Goal: Task Accomplishment & Management: Complete application form

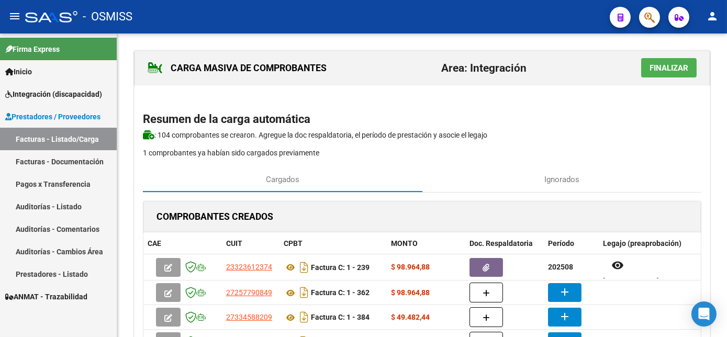
scroll to position [133, 0]
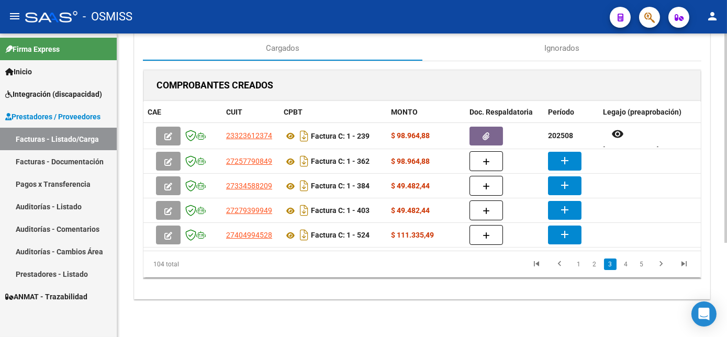
click at [514, 329] on div "CARGA MASIVA DE COMPROBANTES Area: Integración Finalizar Resumen de la carga au…" at bounding box center [422, 119] width 610 height 435
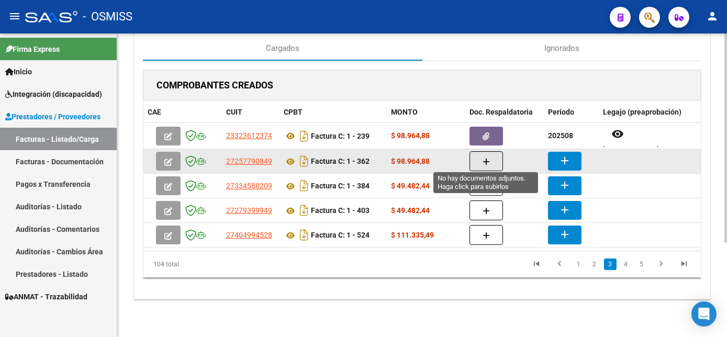
click at [485, 158] on icon "button" at bounding box center [486, 162] width 7 height 8
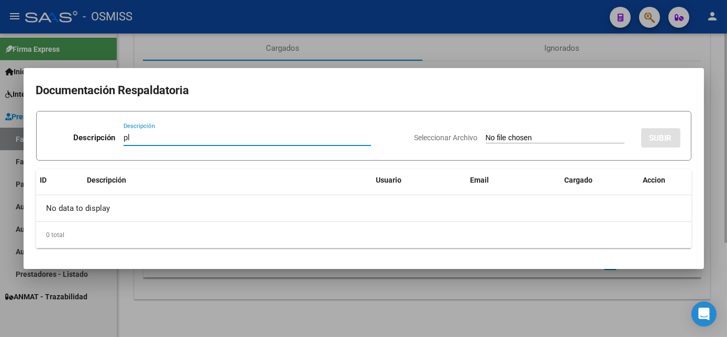
type input "pl"
click at [486, 134] on input "Seleccionar Archivo" at bounding box center [555, 139] width 139 height 10
type input "C:\fakepath\PL 1-362 ANCEL L PSP 09.pdf"
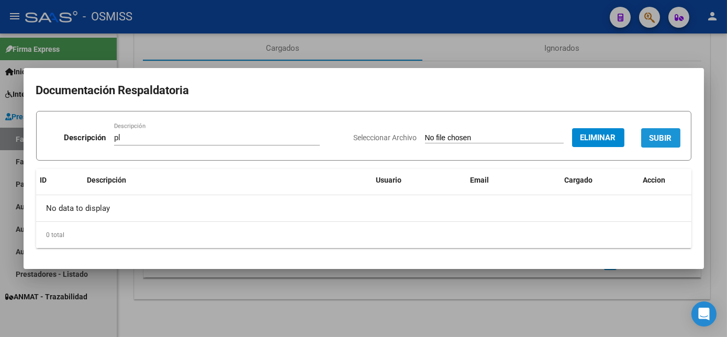
click at [659, 145] on button "SUBIR" at bounding box center [660, 137] width 39 height 19
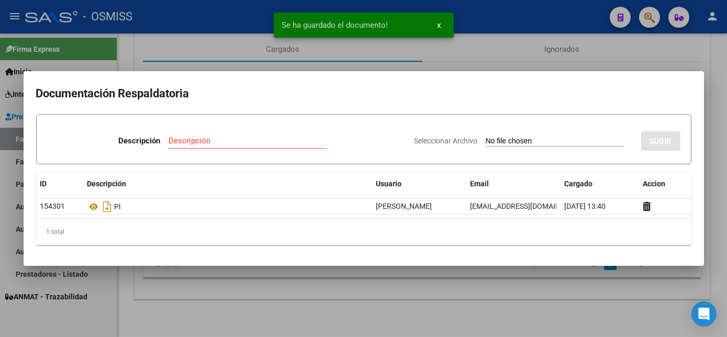
click at [473, 293] on div at bounding box center [363, 168] width 727 height 337
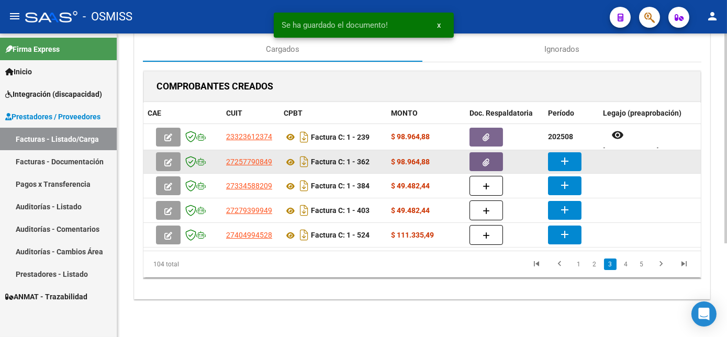
click at [561, 155] on mat-icon "add" at bounding box center [565, 161] width 13 height 13
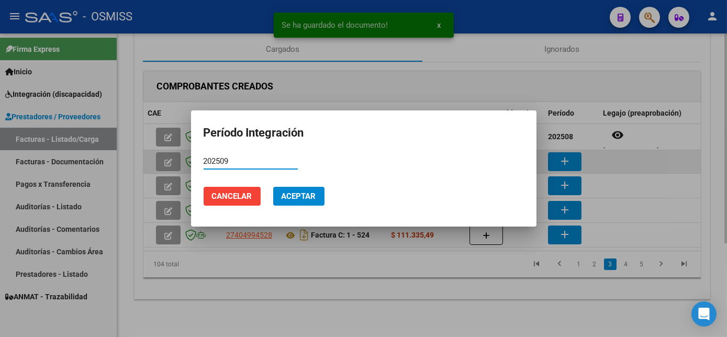
type input "202509"
click at [273, 187] on button "Aceptar" at bounding box center [298, 196] width 51 height 19
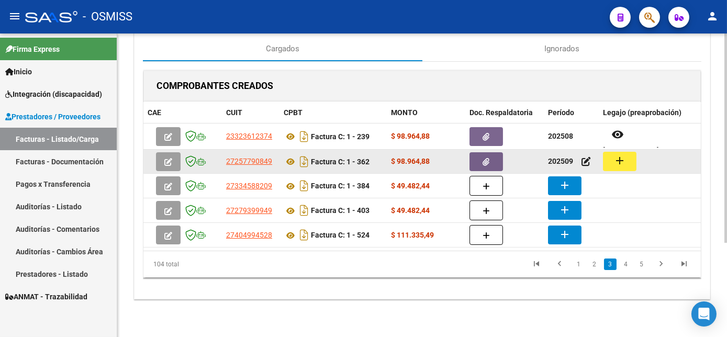
click at [625, 162] on mat-icon "add" at bounding box center [620, 160] width 13 height 13
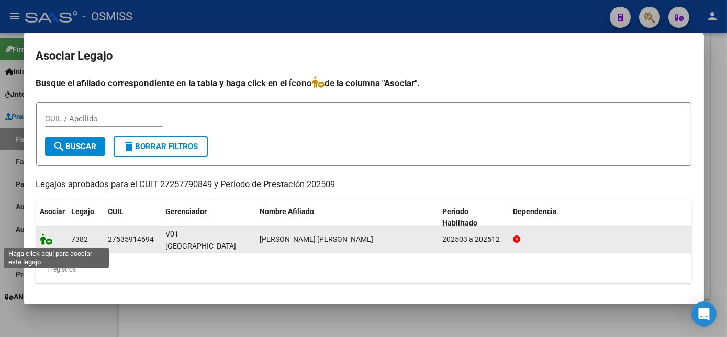
click at [49, 240] on icon at bounding box center [46, 240] width 13 height 12
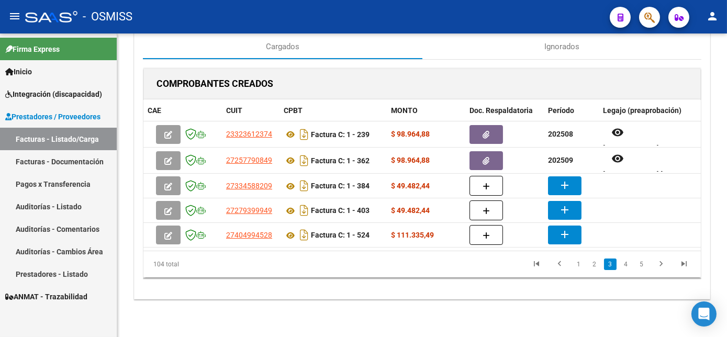
click at [93, 321] on div "Firma Express Inicio Instructivos Contacto OS Integración (discapacidad) Legajo…" at bounding box center [58, 186] width 117 height 304
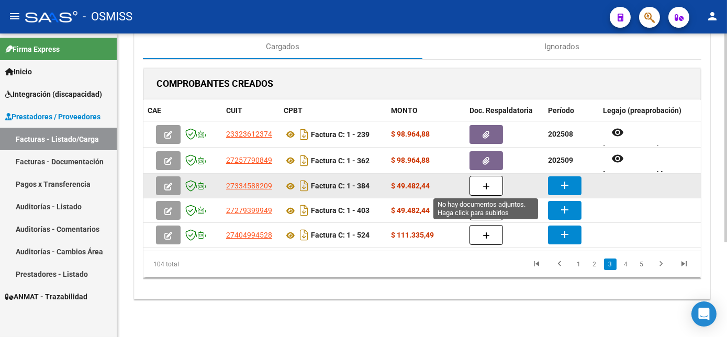
click at [490, 192] on button "button" at bounding box center [487, 186] width 34 height 20
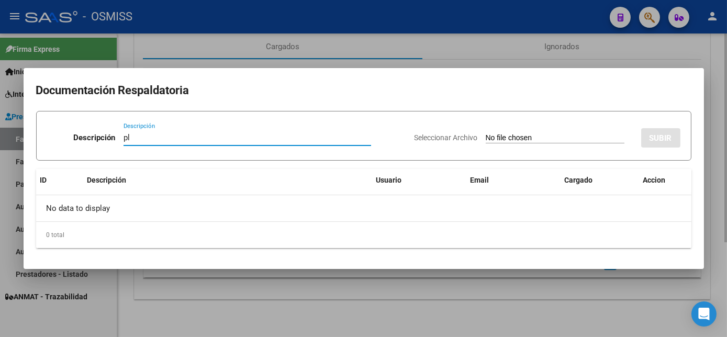
type input "pl"
click at [486, 134] on input "Seleccionar Archivo" at bounding box center [555, 139] width 139 height 10
type input "C:\fakepath\PL 1-384 [PERSON_NAME] F - PSP 09.pdf"
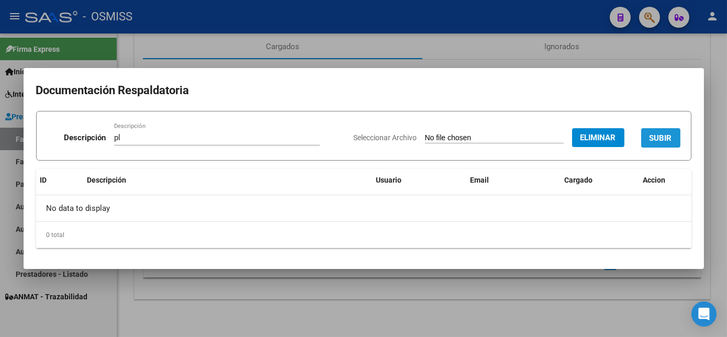
click at [649, 138] on button "SUBIR" at bounding box center [660, 137] width 39 height 19
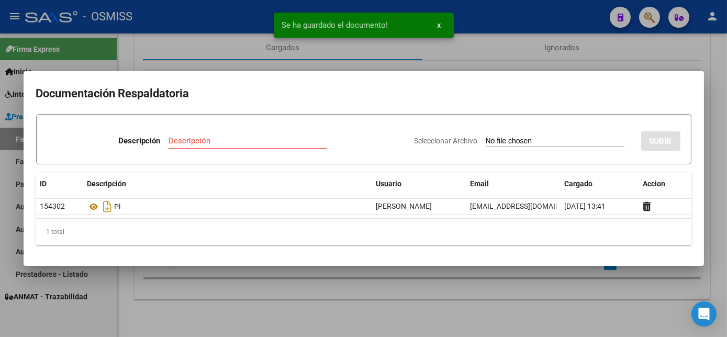
click at [396, 285] on div at bounding box center [363, 168] width 727 height 337
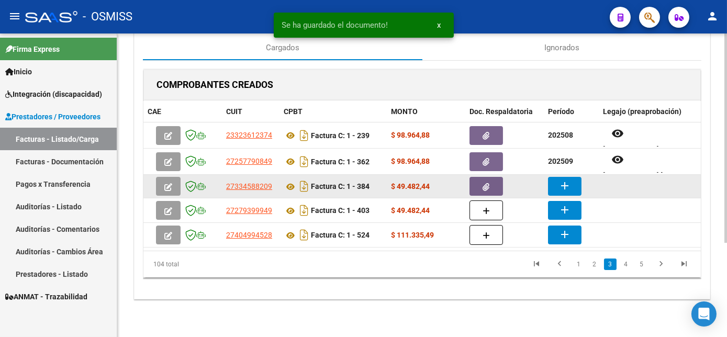
click at [570, 180] on mat-icon "add" at bounding box center [565, 186] width 13 height 13
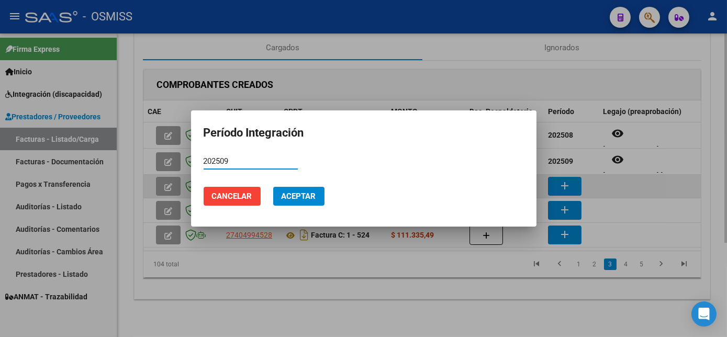
type input "202509"
click at [273, 187] on button "Aceptar" at bounding box center [298, 196] width 51 height 19
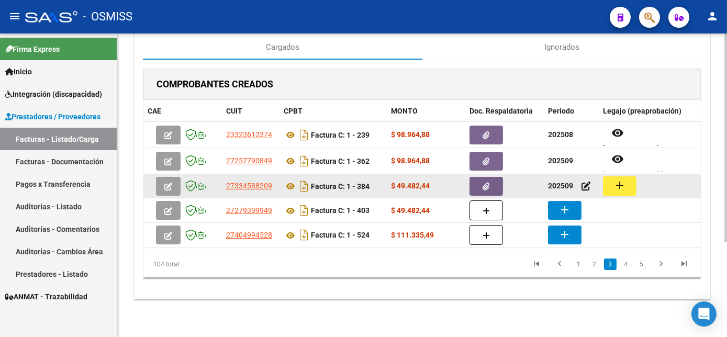
click at [627, 181] on button "add" at bounding box center [620, 185] width 34 height 19
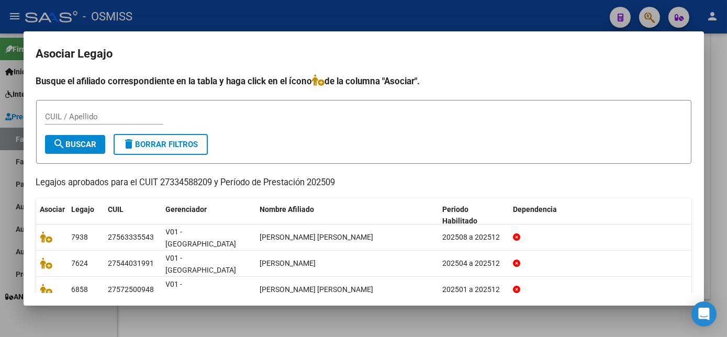
click at [438, 321] on div at bounding box center [363, 168] width 727 height 337
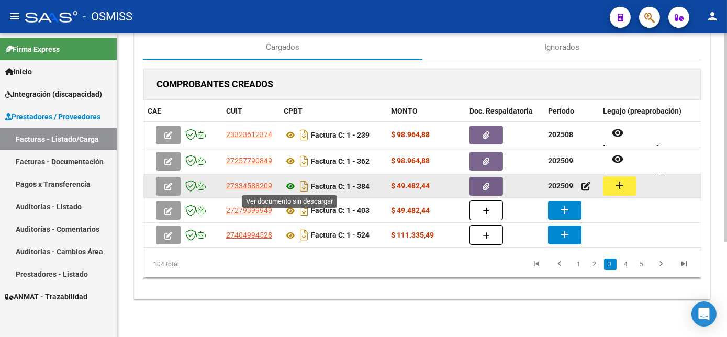
click at [287, 184] on icon at bounding box center [291, 186] width 14 height 13
click at [620, 184] on mat-icon "add" at bounding box center [620, 185] width 13 height 13
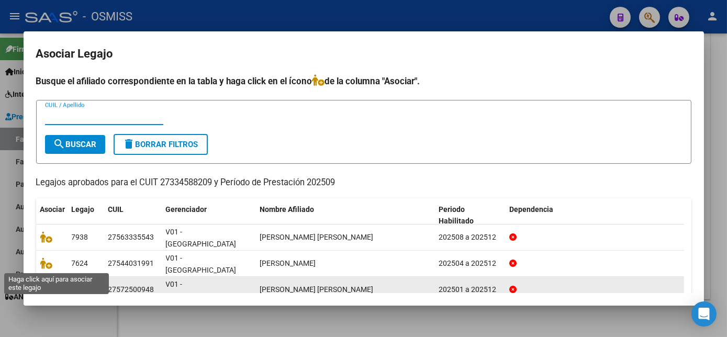
click at [44, 284] on icon at bounding box center [46, 290] width 13 height 12
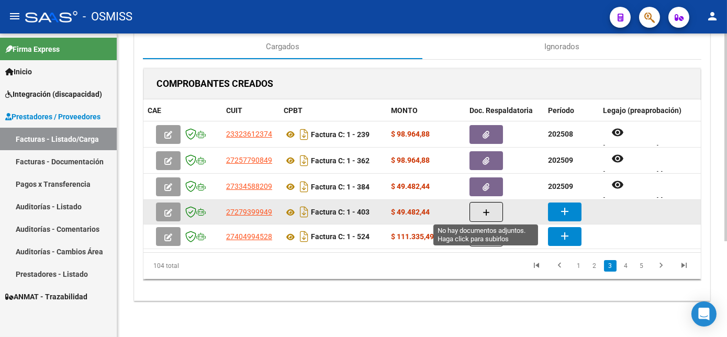
click at [487, 212] on icon "button" at bounding box center [486, 213] width 7 height 8
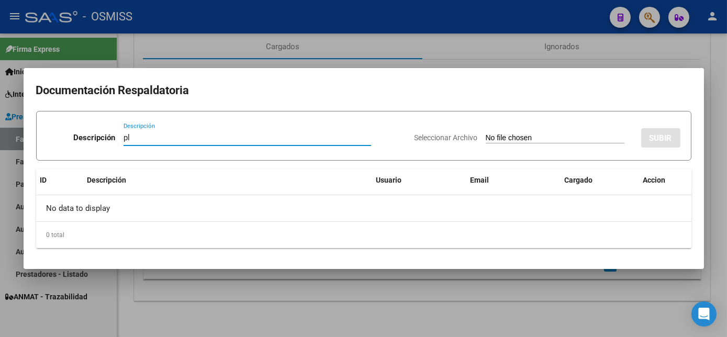
type input "pl"
click at [486, 134] on input "Seleccionar Archivo" at bounding box center [555, 139] width 139 height 10
type input "C:\fakepath\PL 1-403 [PERSON_NAME] B PSICOMOTRICIDAD 09.pdf"
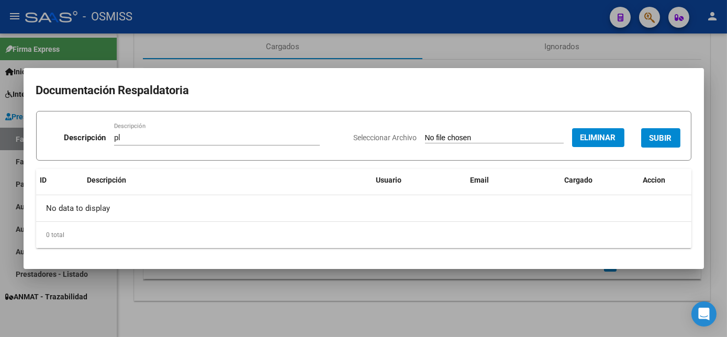
click at [663, 139] on span "SUBIR" at bounding box center [661, 138] width 23 height 9
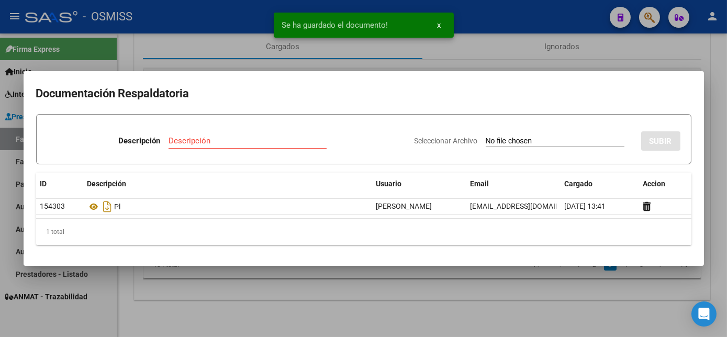
click at [508, 303] on div at bounding box center [363, 168] width 727 height 337
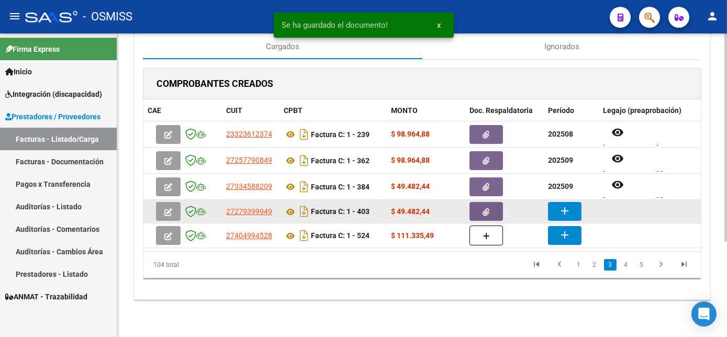
click at [564, 208] on mat-icon "add" at bounding box center [565, 211] width 13 height 13
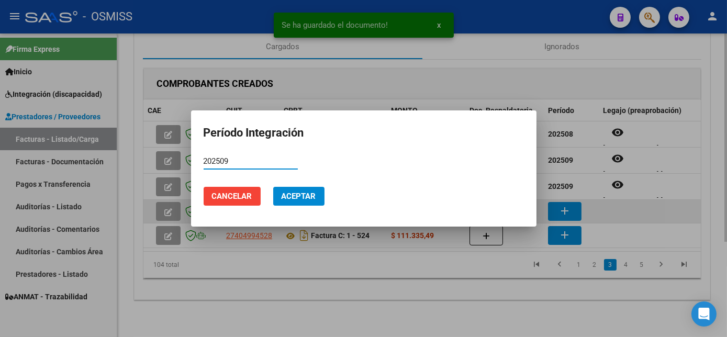
type input "202509"
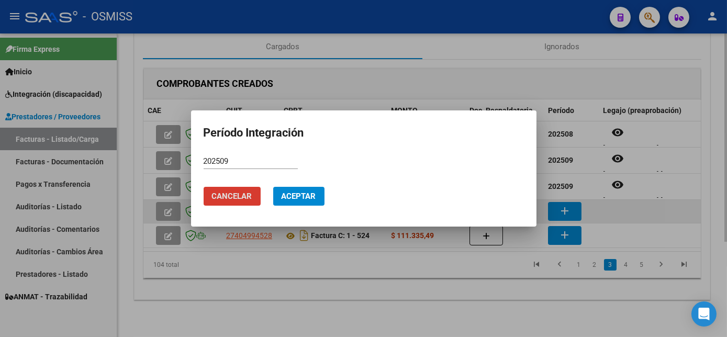
click at [273, 187] on button "Aceptar" at bounding box center [298, 196] width 51 height 19
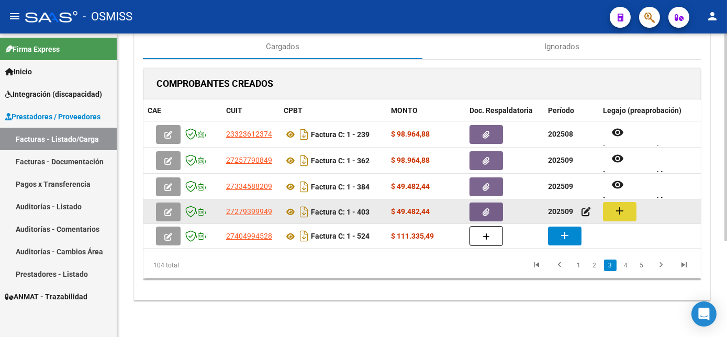
click at [614, 209] on mat-icon "add" at bounding box center [620, 211] width 13 height 13
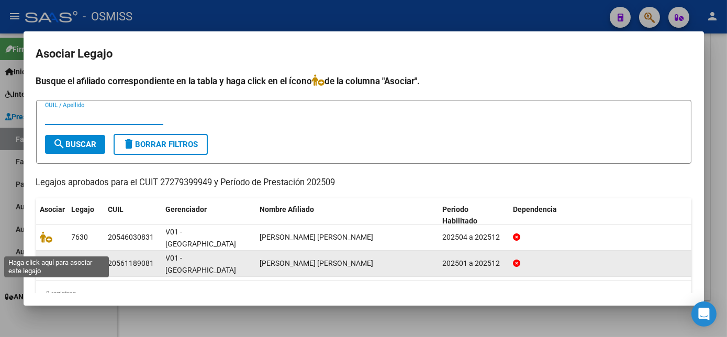
click at [45, 258] on icon at bounding box center [46, 264] width 13 height 12
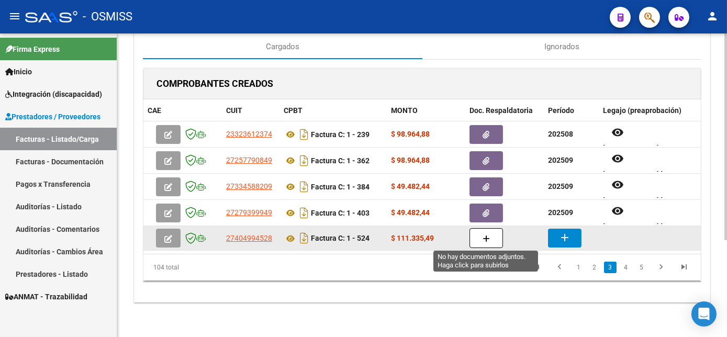
click at [484, 240] on icon "button" at bounding box center [486, 239] width 7 height 8
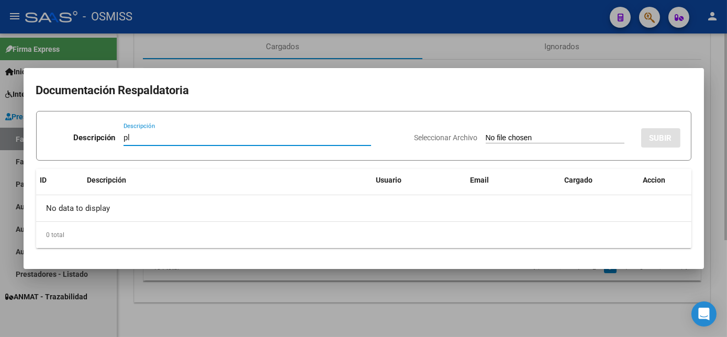
type input "pl"
click at [486, 134] on input "Seleccionar Archivo" at bounding box center [555, 139] width 139 height 10
type input "C:\fakepath\PL 1-524 [PERSON_NAME] B PSICO 09.pdf"
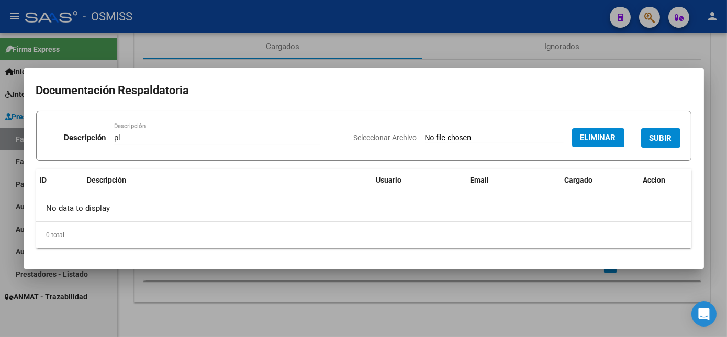
click at [655, 140] on span "SUBIR" at bounding box center [661, 138] width 23 height 9
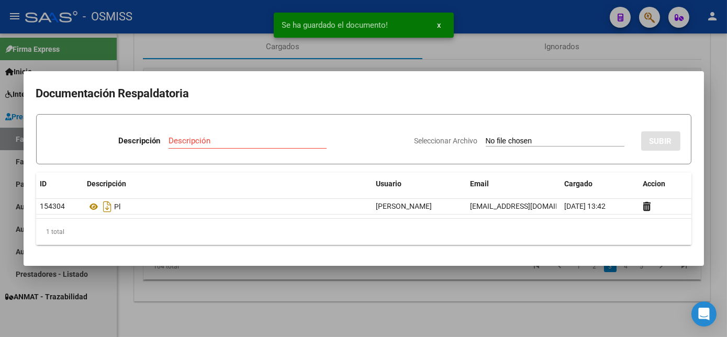
click at [504, 299] on div at bounding box center [363, 168] width 727 height 337
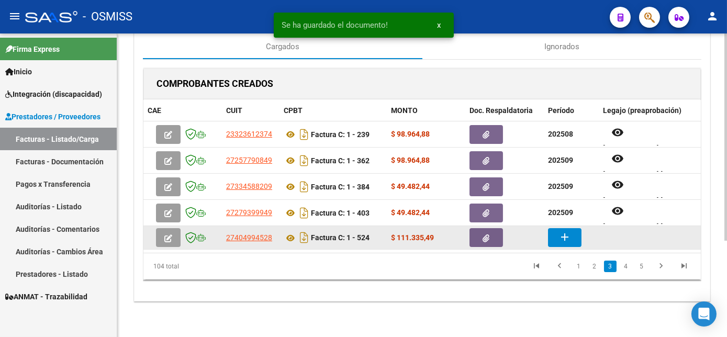
click at [556, 248] on div "27404994528 Factura C: 1 - 524 $ 111.335,49 add" at bounding box center [449, 238] width 613 height 24
click at [570, 235] on mat-icon "add" at bounding box center [565, 237] width 13 height 13
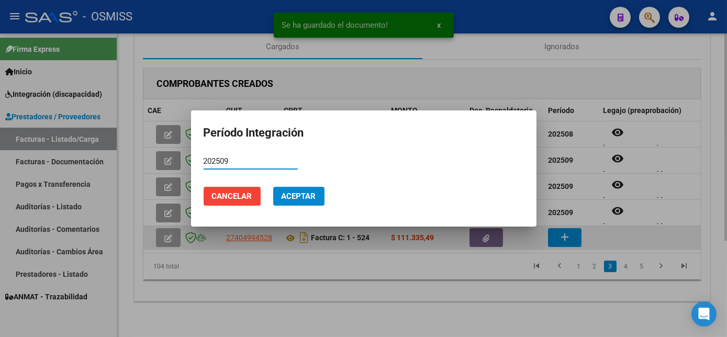
type input "202509"
click at [273, 187] on button "Aceptar" at bounding box center [298, 196] width 51 height 19
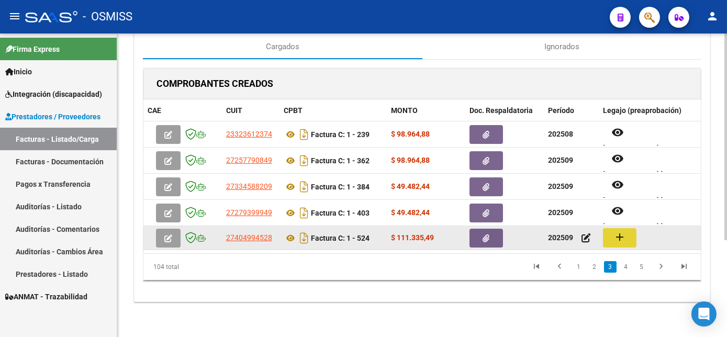
click at [622, 244] on button "add" at bounding box center [620, 237] width 34 height 19
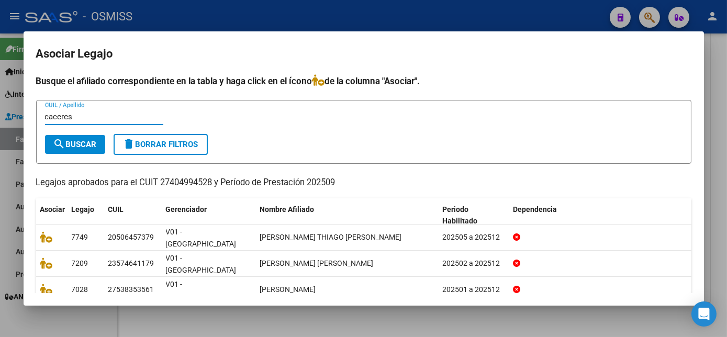
type input "caceres"
click at [82, 147] on span "search Buscar" at bounding box center [74, 144] width 43 height 9
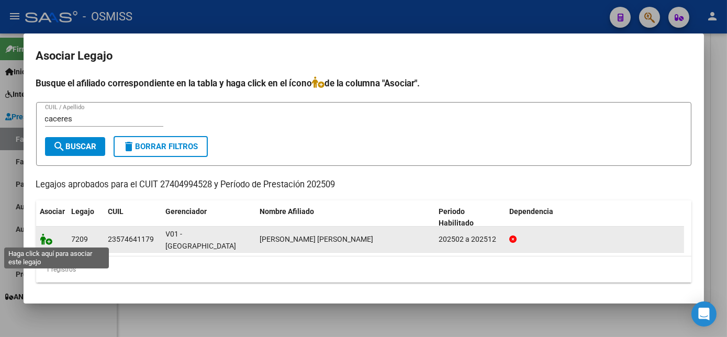
click at [49, 239] on icon at bounding box center [46, 240] width 13 height 12
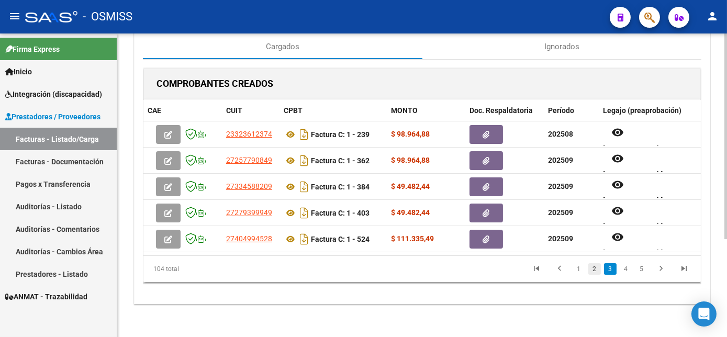
click at [595, 273] on link "2" at bounding box center [595, 269] width 13 height 12
click at [581, 272] on link "1" at bounding box center [579, 269] width 13 height 12
click at [627, 274] on link "4" at bounding box center [626, 269] width 13 height 12
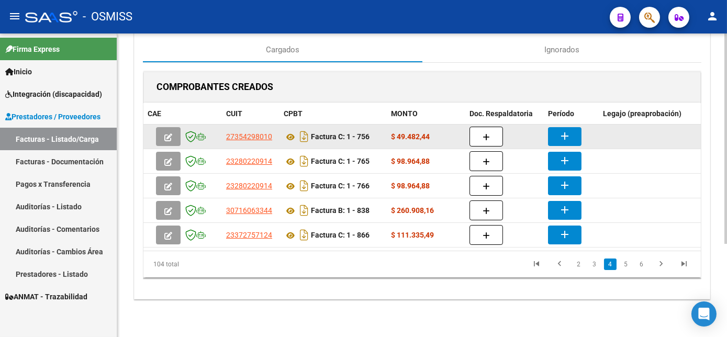
click at [501, 143] on datatable-body-cell at bounding box center [504, 137] width 79 height 24
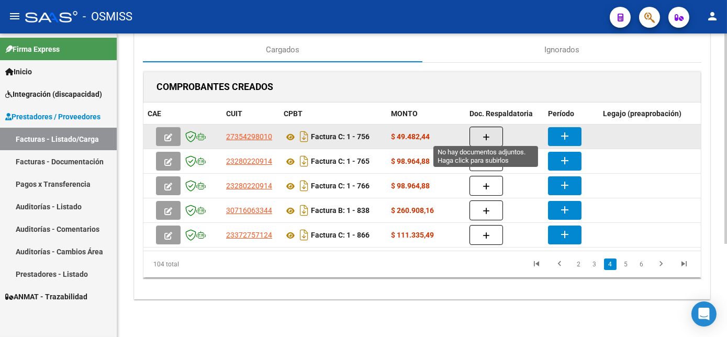
click at [490, 134] on button "button" at bounding box center [487, 137] width 34 height 20
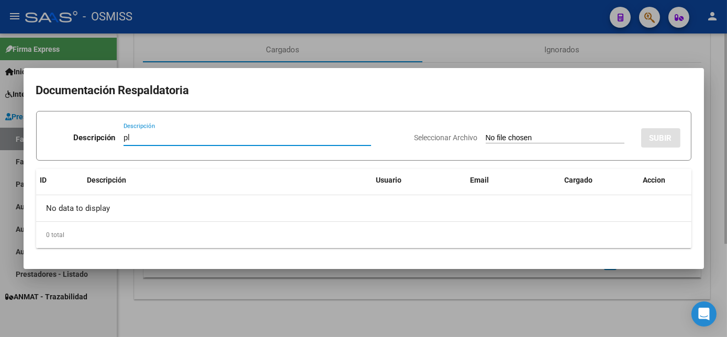
type input "pl"
click at [486, 134] on input "Seleccionar Archivo" at bounding box center [555, 139] width 139 height 10
type input "C:\fakepath\PL 1-756 [PERSON_NAME] B TO 09.pdf"
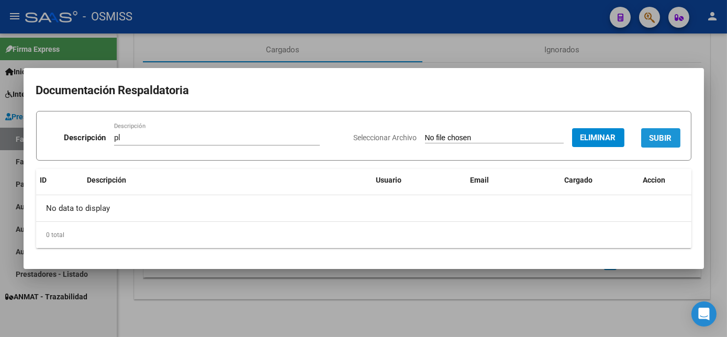
click at [670, 139] on span "SUBIR" at bounding box center [661, 138] width 23 height 9
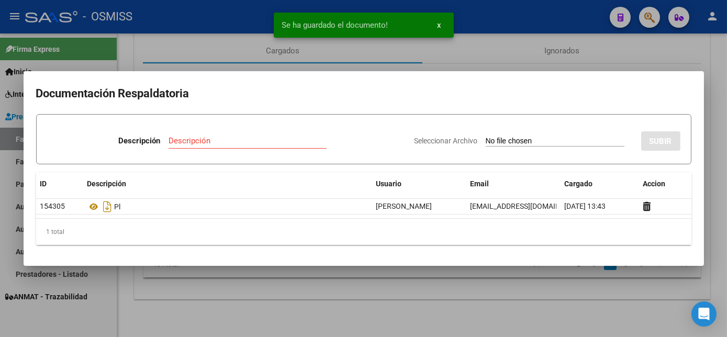
click at [482, 286] on div at bounding box center [363, 168] width 727 height 337
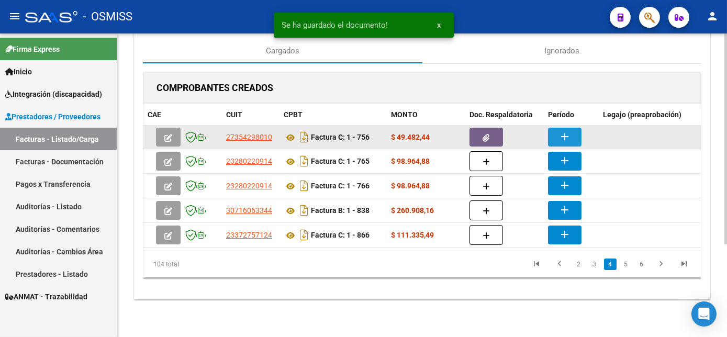
click at [564, 130] on mat-icon "add" at bounding box center [565, 136] width 13 height 13
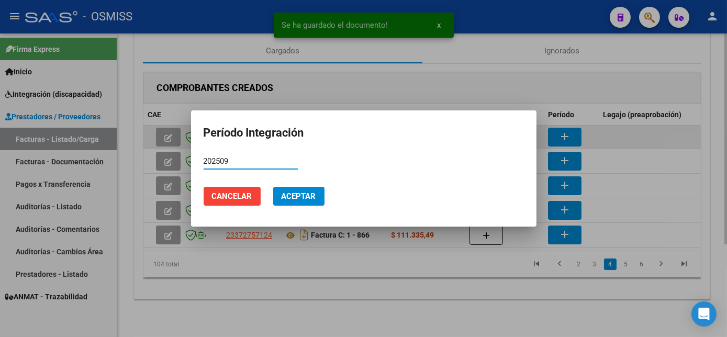
type input "202509"
click at [273, 187] on button "Aceptar" at bounding box center [298, 196] width 51 height 19
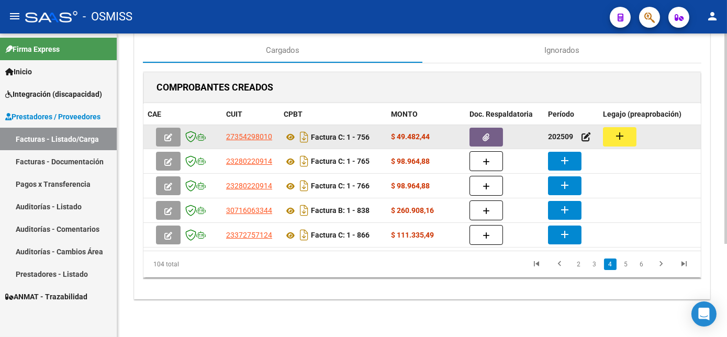
click at [611, 133] on button "add" at bounding box center [620, 136] width 34 height 19
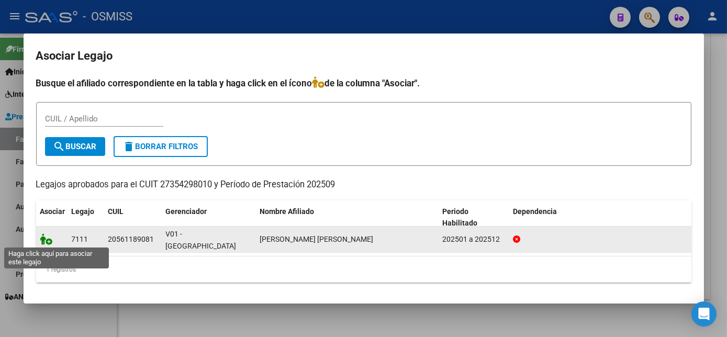
click at [45, 240] on icon at bounding box center [46, 240] width 13 height 12
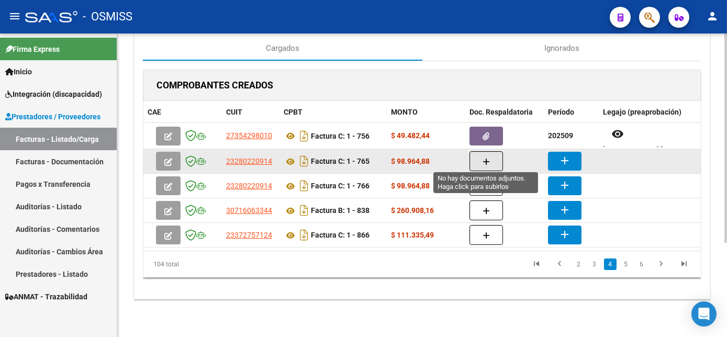
click at [490, 156] on button "button" at bounding box center [487, 161] width 34 height 20
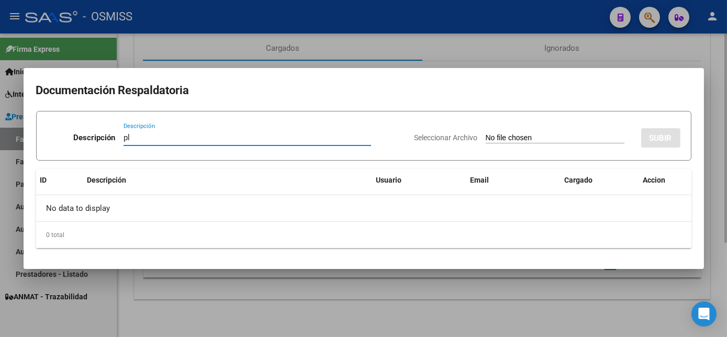
type input "pl"
click at [486, 134] on input "Seleccionar Archivo" at bounding box center [555, 139] width 139 height 10
type input "C:\fakepath\PL 1-765 RUBILOTTA T - TO 07.pdf"
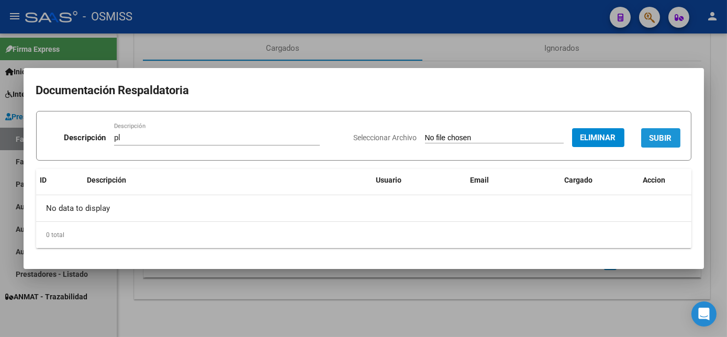
click at [660, 139] on span "SUBIR" at bounding box center [661, 138] width 23 height 9
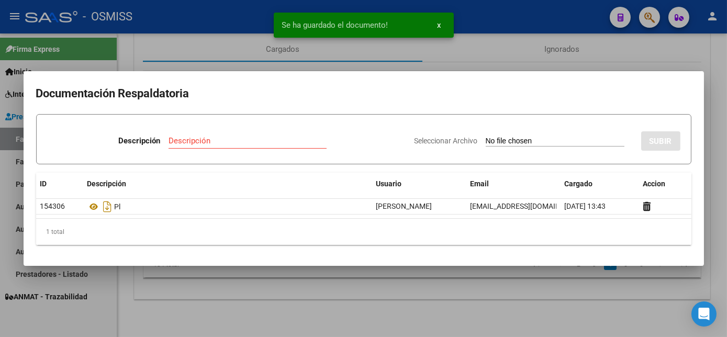
click at [507, 313] on div at bounding box center [363, 168] width 727 height 337
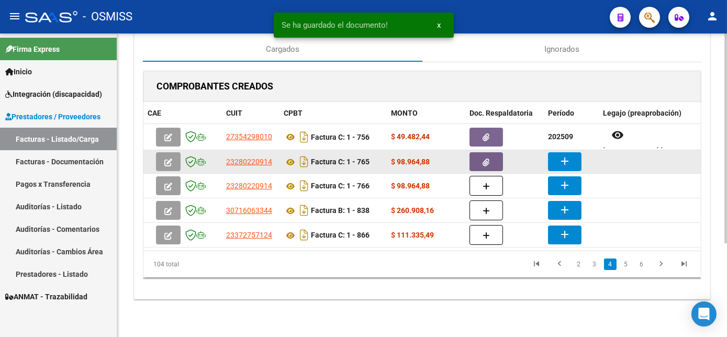
click at [570, 158] on mat-icon "add" at bounding box center [565, 161] width 13 height 13
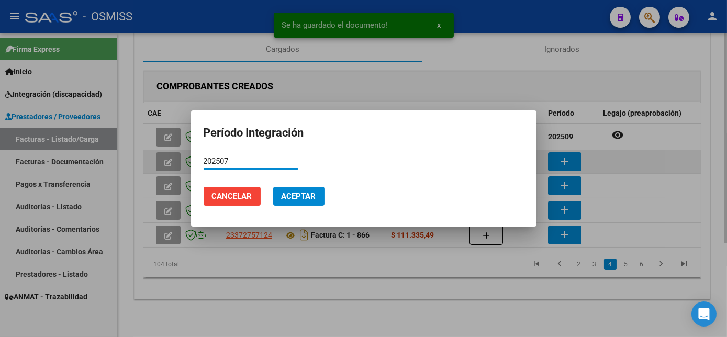
type input "202507"
click at [273, 187] on button "Aceptar" at bounding box center [298, 196] width 51 height 19
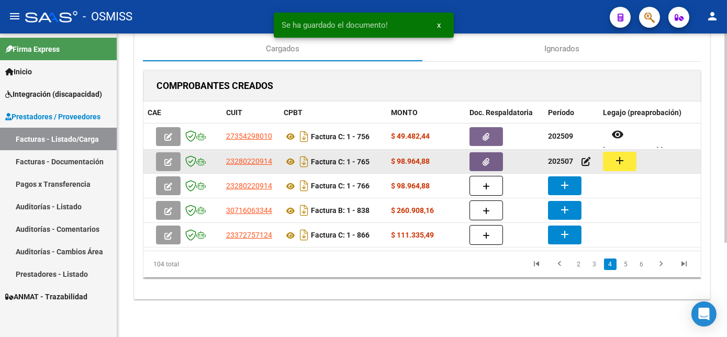
click at [635, 158] on button "add" at bounding box center [620, 161] width 34 height 19
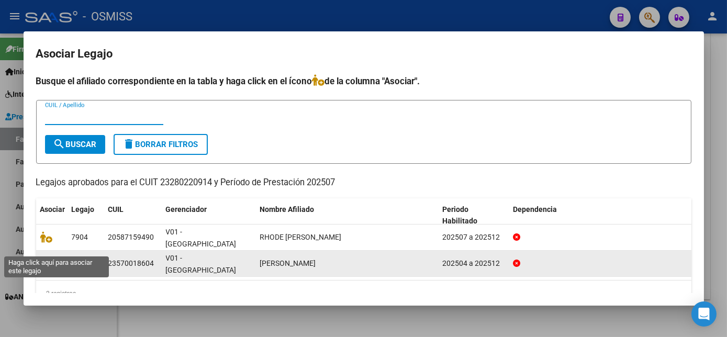
click at [55, 259] on span at bounding box center [48, 263] width 16 height 8
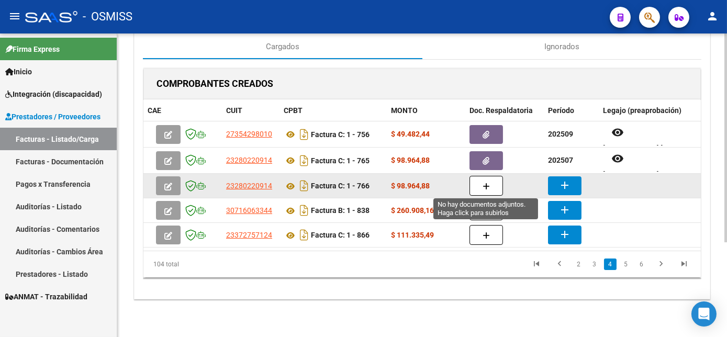
click at [488, 188] on icon "button" at bounding box center [486, 187] width 7 height 8
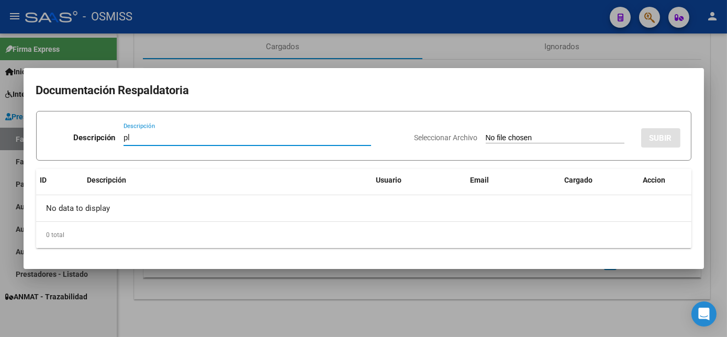
type input "pl"
click at [486, 134] on input "Seleccionar Archivo" at bounding box center [555, 139] width 139 height 10
type input "C:\fakepath\PL 1-766 RUBILOTTA T TO 08.pdf"
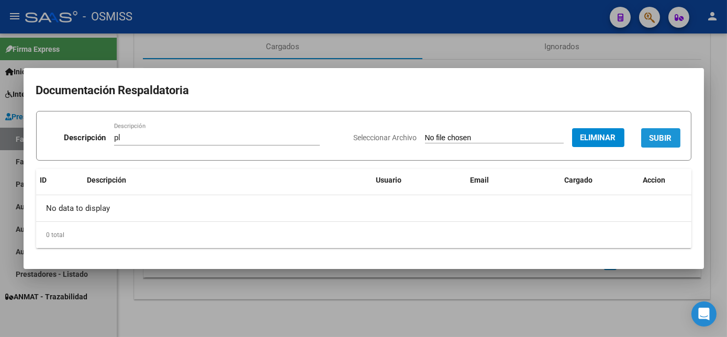
click at [651, 137] on span "SUBIR" at bounding box center [661, 138] width 23 height 9
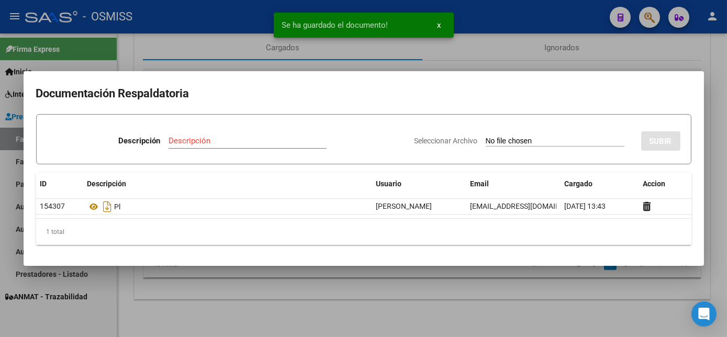
click at [489, 314] on div at bounding box center [363, 168] width 727 height 337
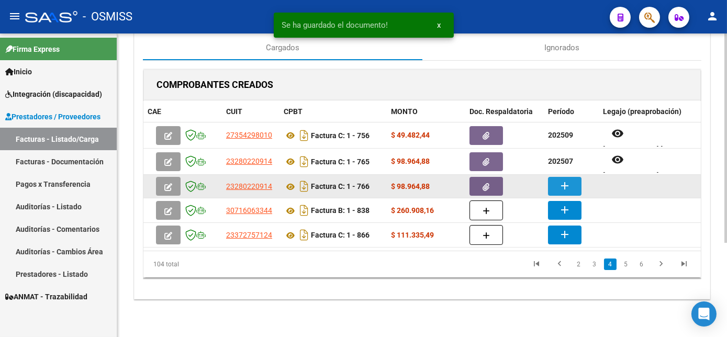
click at [562, 177] on button "add" at bounding box center [565, 186] width 34 height 19
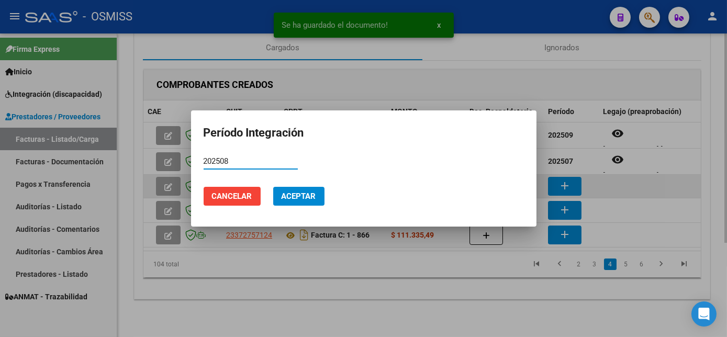
type input "202508"
click at [273, 187] on button "Aceptar" at bounding box center [298, 196] width 51 height 19
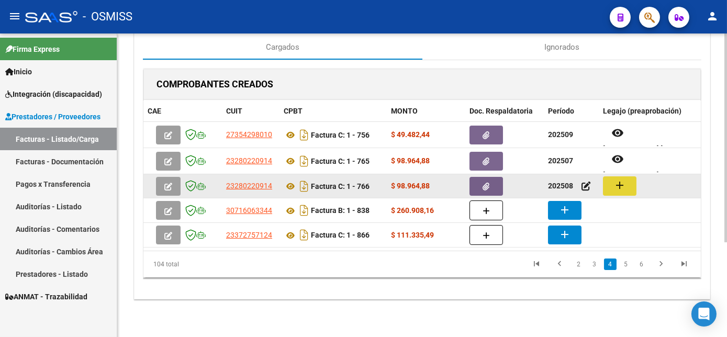
click at [624, 186] on mat-icon "add" at bounding box center [620, 185] width 13 height 13
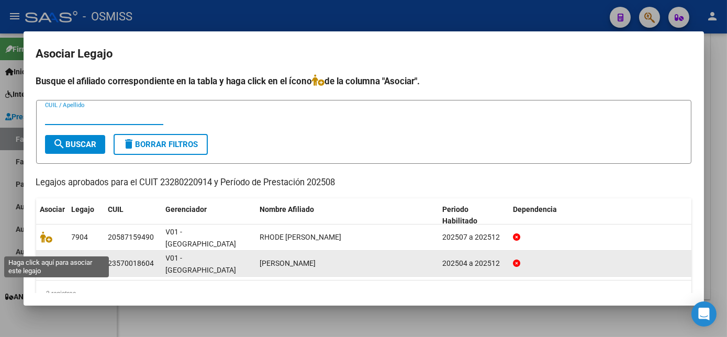
click at [52, 259] on span at bounding box center [48, 263] width 16 height 8
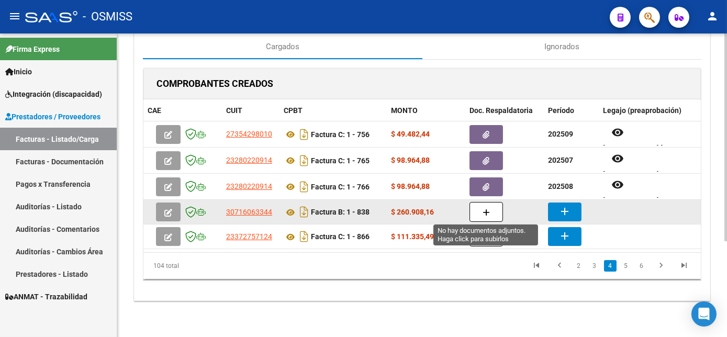
click at [485, 212] on icon "button" at bounding box center [486, 213] width 7 height 8
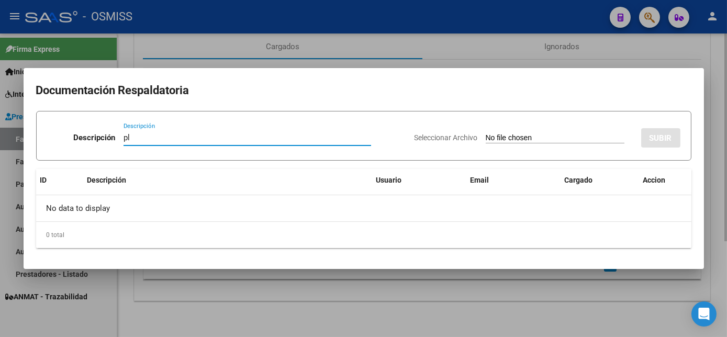
type input "pl"
click at [486, 134] on input "Seleccionar Archivo" at bounding box center [555, 139] width 139 height 10
type input "C:\fakepath\PL 1-838 [PERSON_NAME] - TEMPRANA 09.pdf"
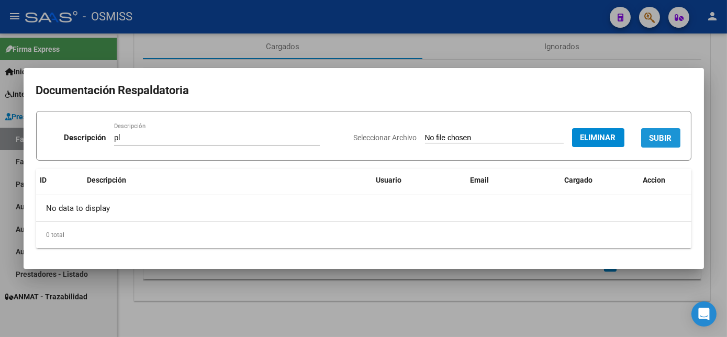
click at [658, 134] on span "SUBIR" at bounding box center [661, 138] width 23 height 9
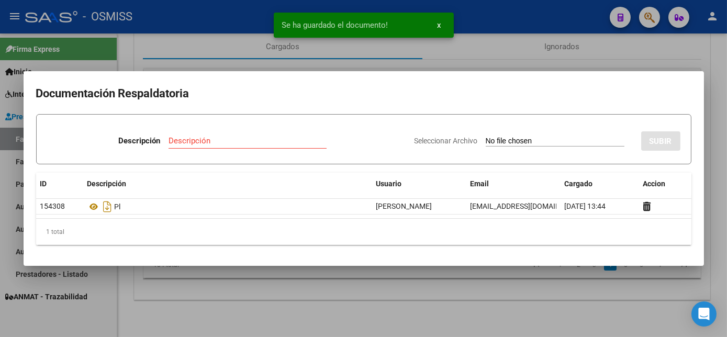
click at [469, 295] on div at bounding box center [363, 168] width 727 height 337
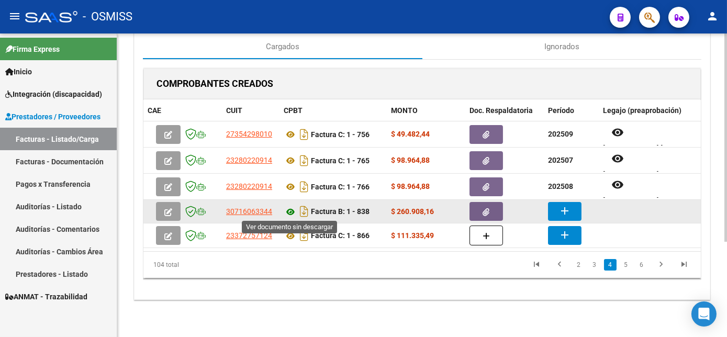
click at [289, 212] on icon at bounding box center [291, 212] width 14 height 13
click at [561, 215] on mat-icon "add" at bounding box center [565, 211] width 13 height 13
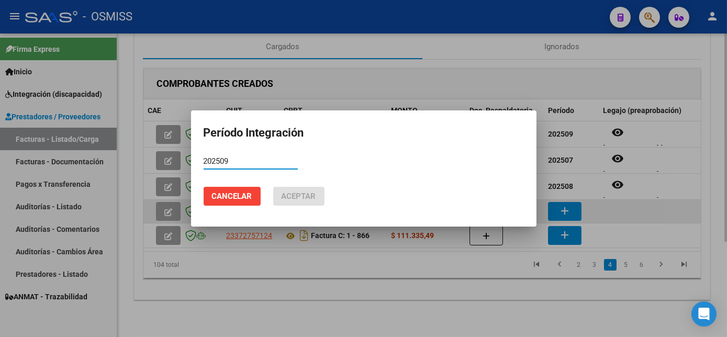
type input "202509"
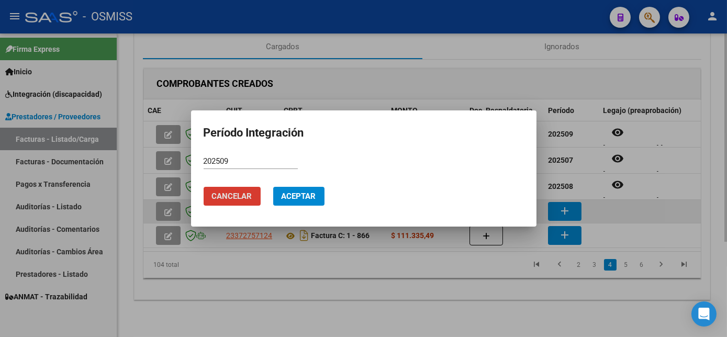
click at [273, 187] on button "Aceptar" at bounding box center [298, 196] width 51 height 19
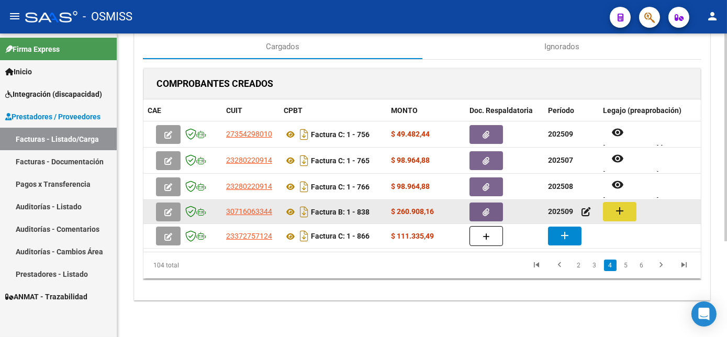
click at [622, 205] on mat-icon "add" at bounding box center [620, 211] width 13 height 13
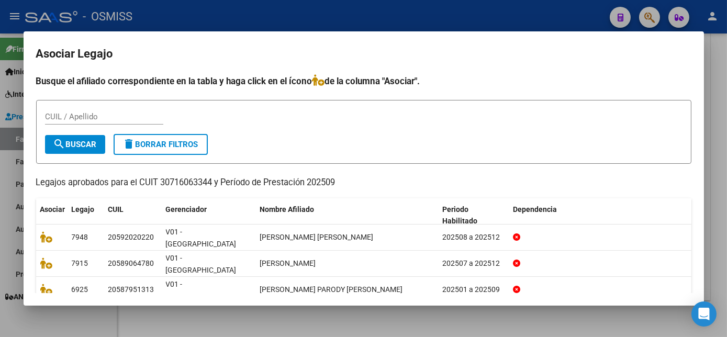
click at [431, 316] on div at bounding box center [363, 168] width 727 height 337
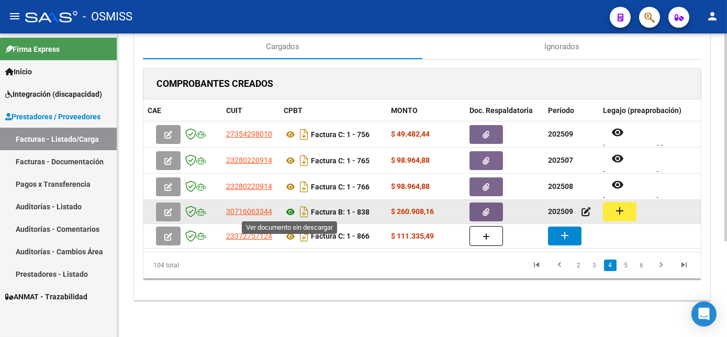
click at [292, 210] on icon at bounding box center [291, 212] width 14 height 13
click at [619, 212] on mat-icon "add" at bounding box center [620, 211] width 13 height 13
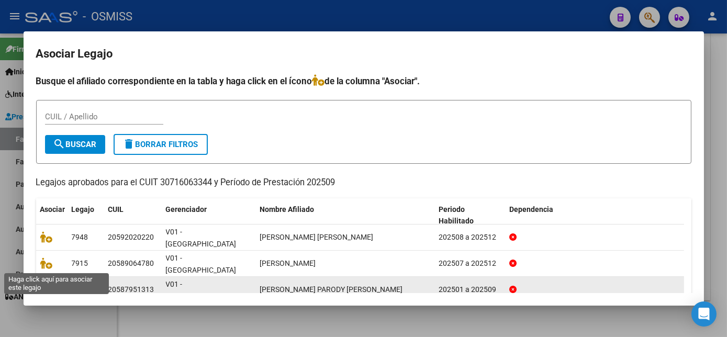
click at [49, 284] on icon at bounding box center [46, 290] width 13 height 12
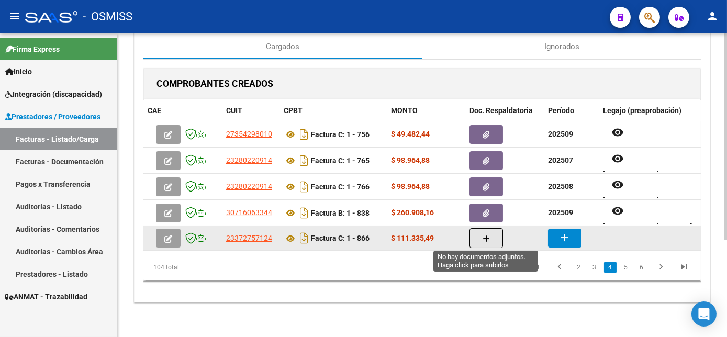
click at [484, 241] on icon "button" at bounding box center [486, 239] width 7 height 8
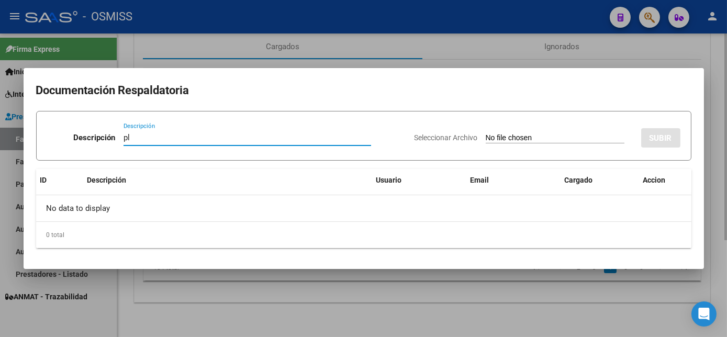
type input "pl"
click at [486, 134] on input "Seleccionar Archivo" at bounding box center [555, 139] width 139 height 10
type input "C:\fakepath\PL 1-866 [PERSON_NAME] 08.pdf"
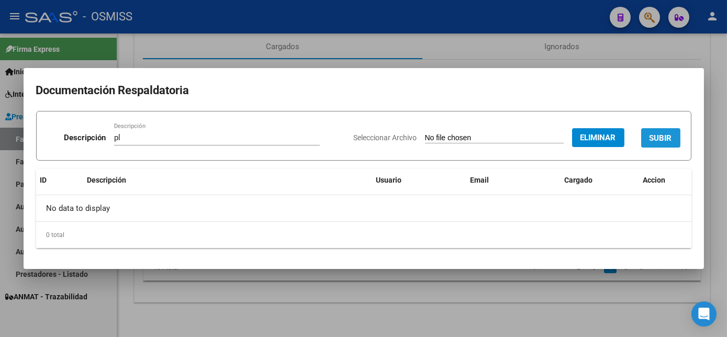
click at [654, 138] on span "SUBIR" at bounding box center [661, 138] width 23 height 9
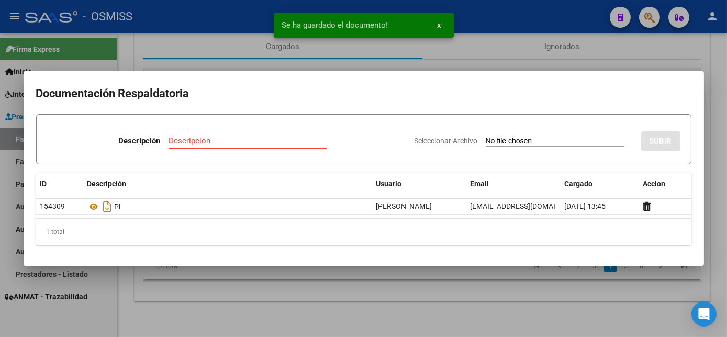
click at [405, 304] on div at bounding box center [363, 168] width 727 height 337
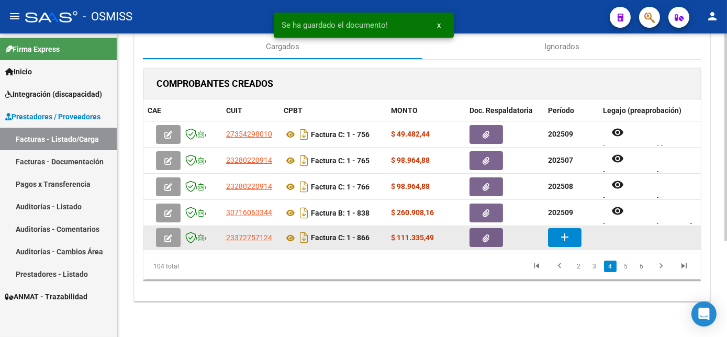
click at [565, 239] on mat-icon "add" at bounding box center [565, 237] width 13 height 13
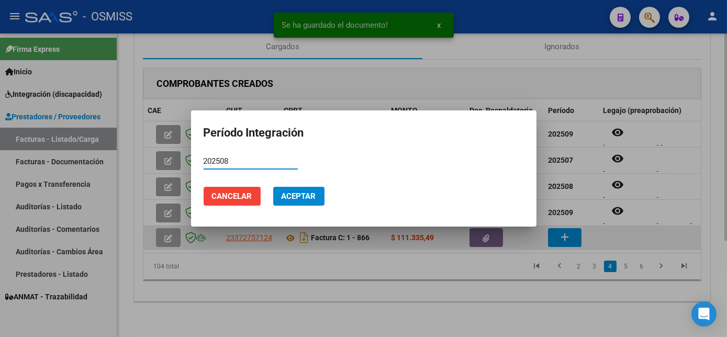
type input "202508"
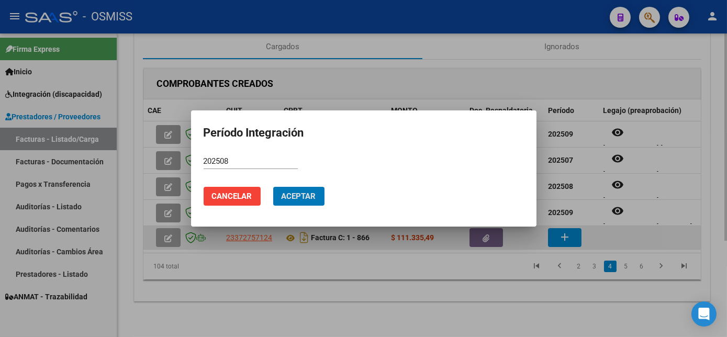
click at [273, 187] on button "Aceptar" at bounding box center [298, 196] width 51 height 19
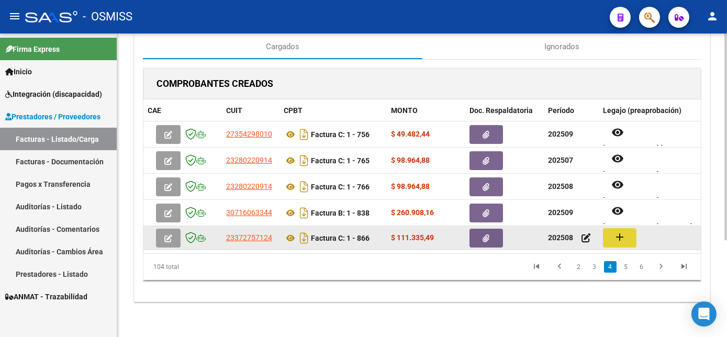
click at [629, 239] on button "add" at bounding box center [620, 237] width 34 height 19
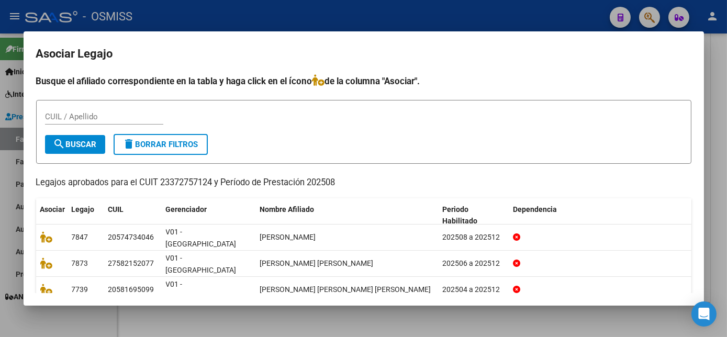
scroll to position [35, 0]
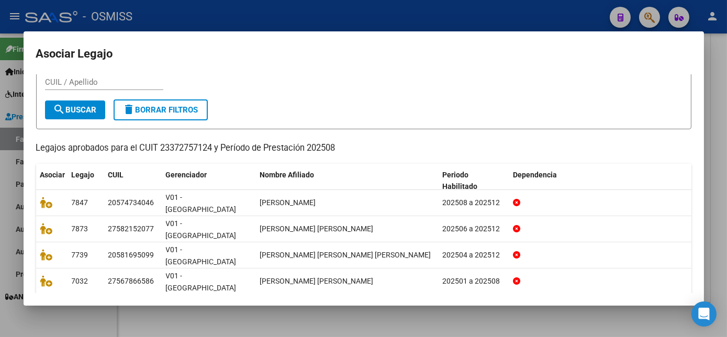
click at [535, 318] on div at bounding box center [363, 168] width 727 height 337
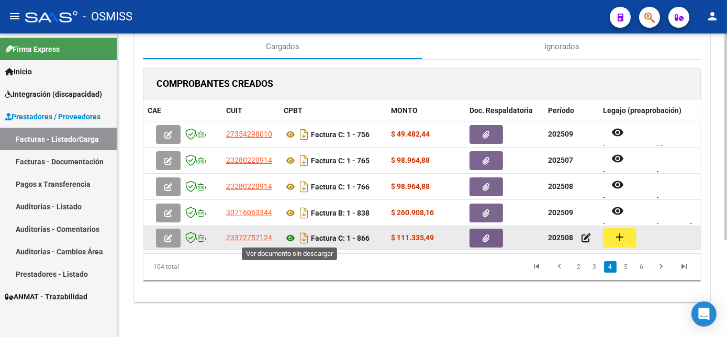
click at [289, 236] on icon at bounding box center [291, 238] width 14 height 13
click at [624, 241] on mat-icon "add" at bounding box center [620, 237] width 13 height 13
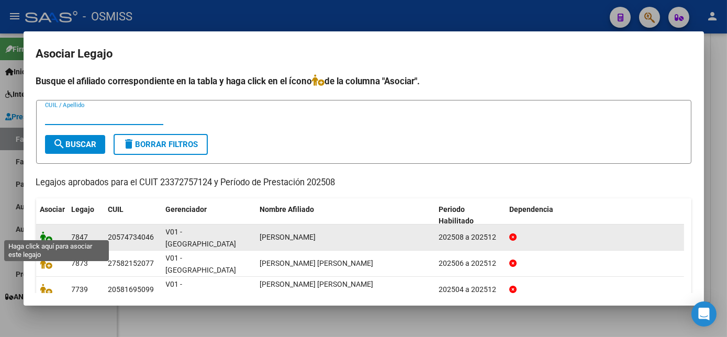
click at [47, 231] on icon at bounding box center [46, 237] width 13 height 12
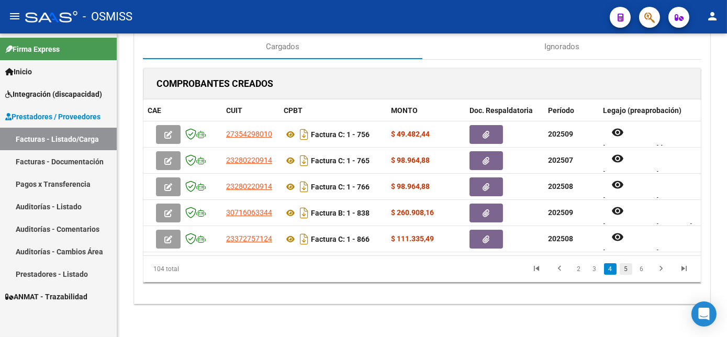
click at [629, 274] on link "5" at bounding box center [626, 269] width 13 height 12
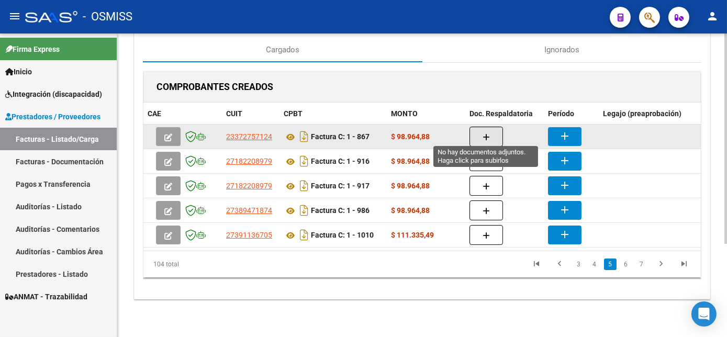
click at [486, 134] on icon "button" at bounding box center [486, 138] width 7 height 8
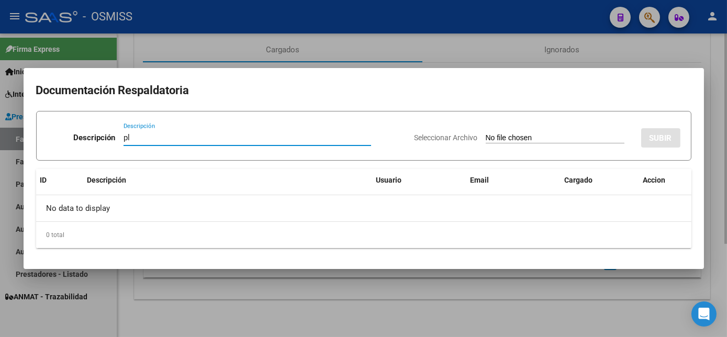
type input "pl"
click at [486, 134] on input "Seleccionar Archivo" at bounding box center [555, 139] width 139 height 10
type input "C:\fakepath\PL 1-867 [PERSON_NAME] 09.pdf"
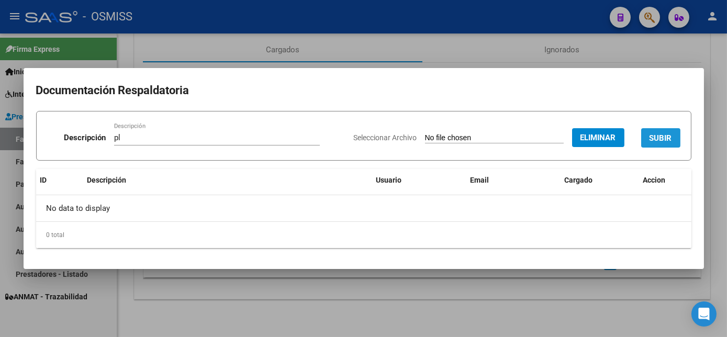
click at [667, 137] on span "SUBIR" at bounding box center [661, 138] width 23 height 9
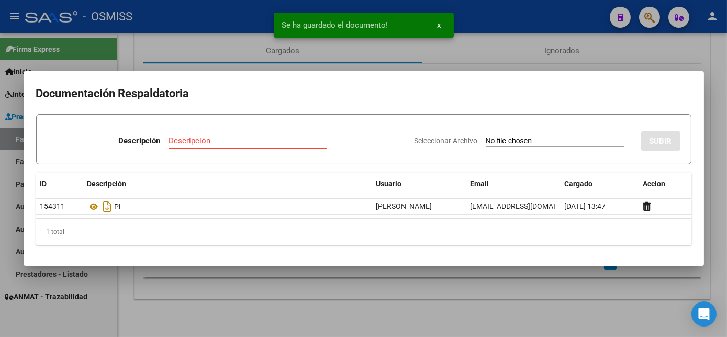
click at [462, 306] on div at bounding box center [363, 168] width 727 height 337
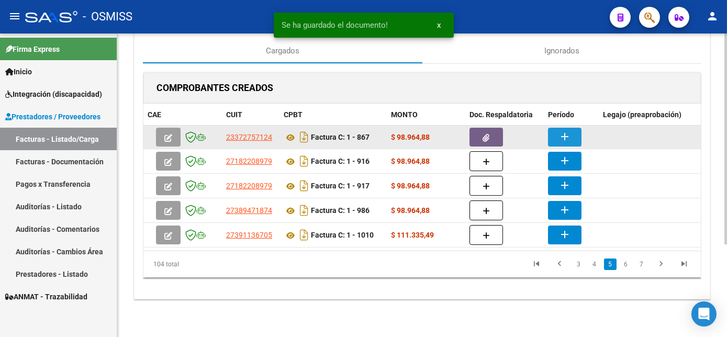
click at [565, 130] on mat-icon "add" at bounding box center [565, 136] width 13 height 13
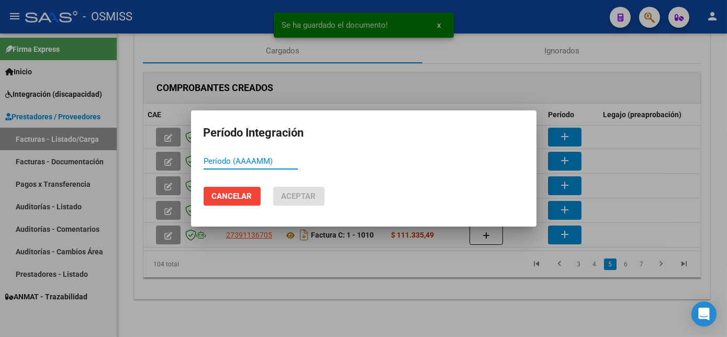
click at [437, 285] on div at bounding box center [363, 168] width 727 height 337
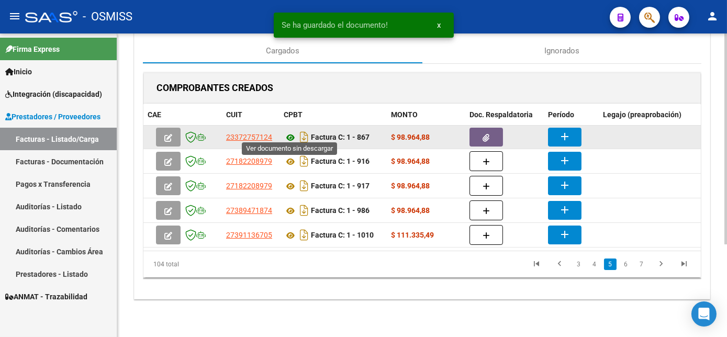
click at [288, 131] on icon at bounding box center [291, 137] width 14 height 13
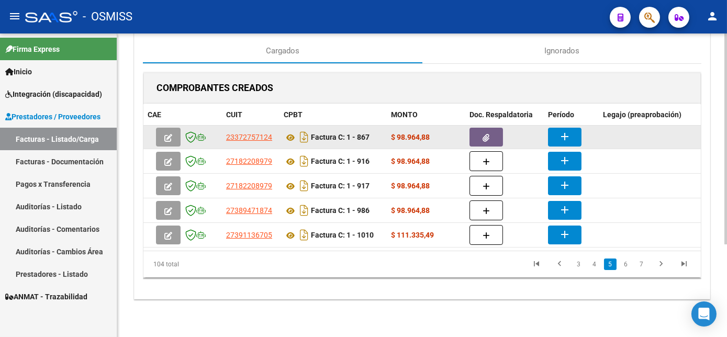
click at [565, 130] on mat-icon "add" at bounding box center [565, 136] width 13 height 13
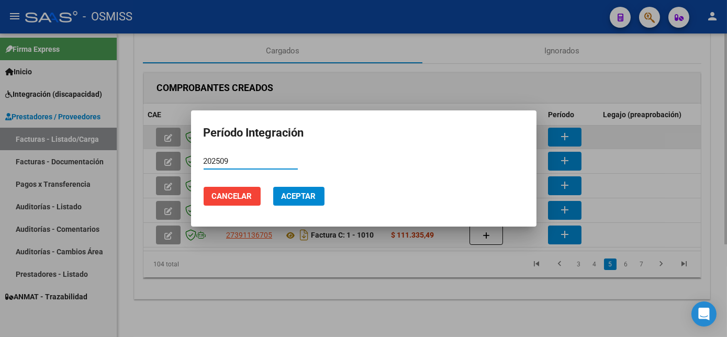
type input "202509"
click at [273, 187] on button "Aceptar" at bounding box center [298, 196] width 51 height 19
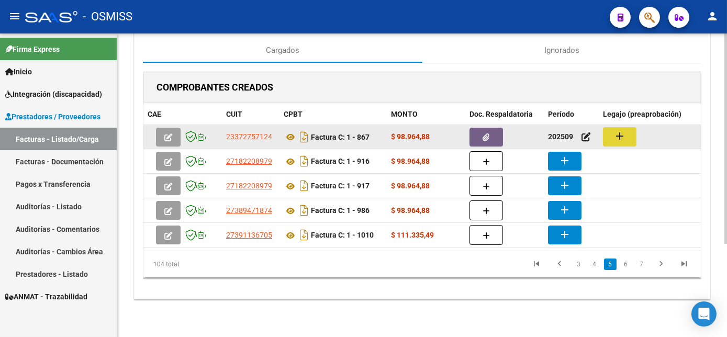
click at [620, 130] on mat-icon "add" at bounding box center [620, 136] width 13 height 13
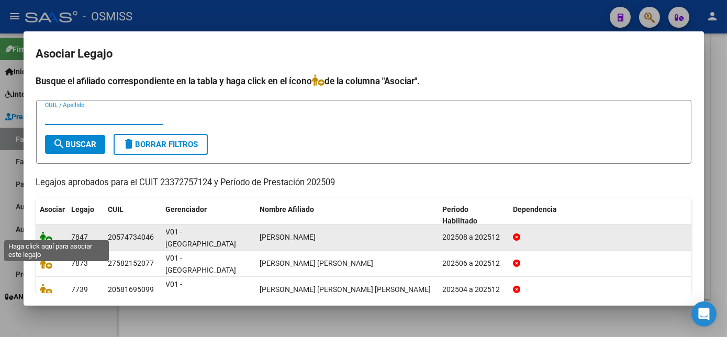
click at [41, 231] on icon at bounding box center [46, 237] width 13 height 12
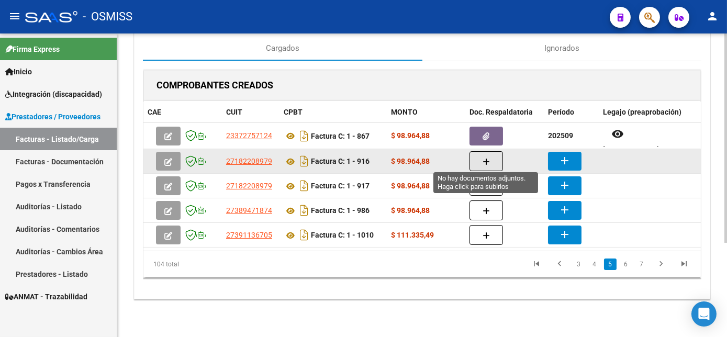
click at [489, 160] on icon "button" at bounding box center [486, 162] width 7 height 8
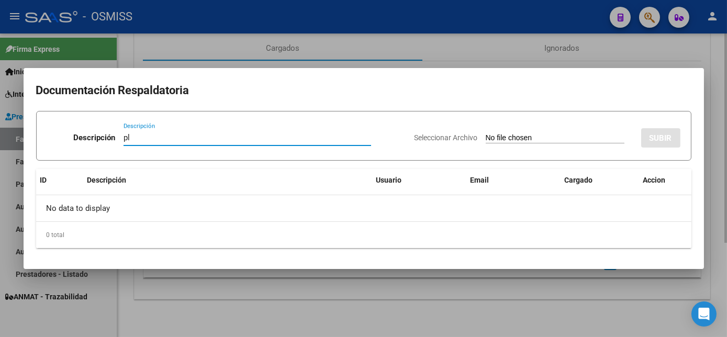
type input "pl"
click at [486, 134] on input "Seleccionar Archivo" at bounding box center [555, 139] width 139 height 10
type input "C:\fakepath\PL 1-916 [PERSON_NAME] N PSP 09.pdf"
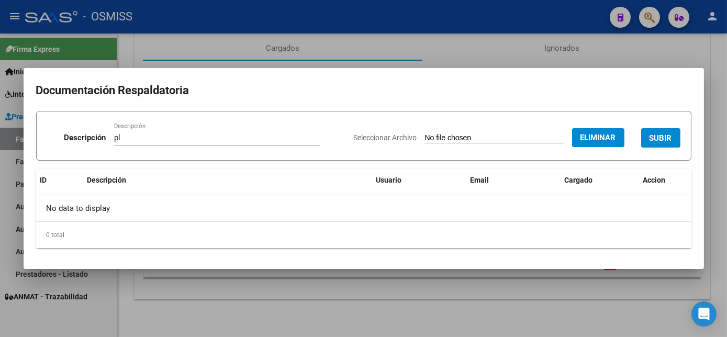
click at [659, 134] on span "SUBIR" at bounding box center [661, 138] width 23 height 9
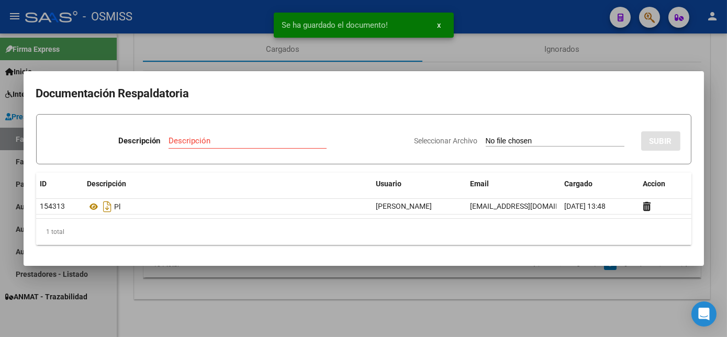
click at [447, 293] on div at bounding box center [363, 168] width 727 height 337
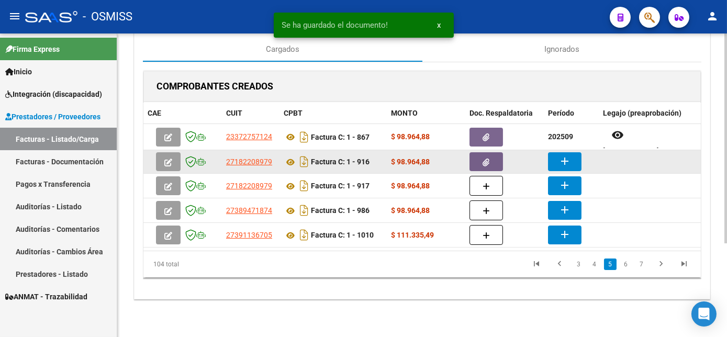
click at [562, 159] on mat-icon "add" at bounding box center [565, 161] width 13 height 13
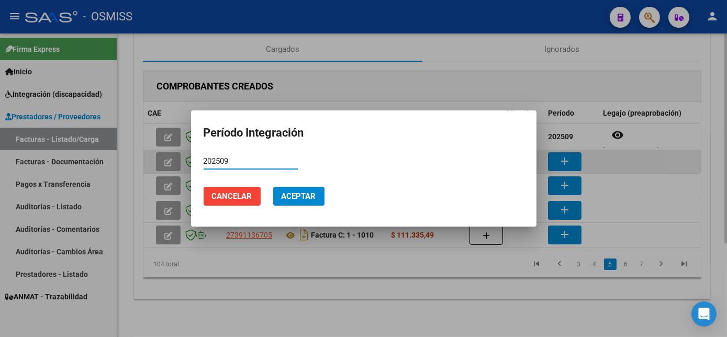
type input "202509"
click at [273, 187] on button "Aceptar" at bounding box center [298, 196] width 51 height 19
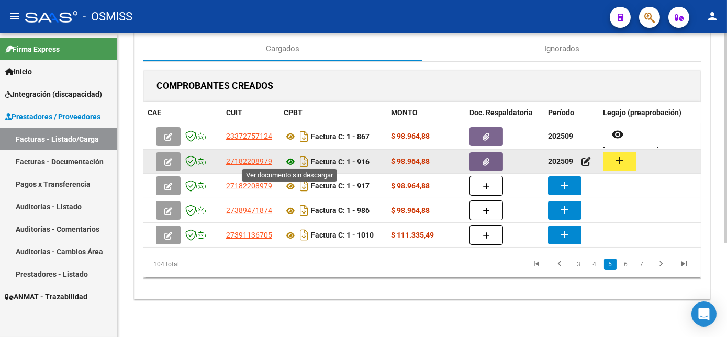
click at [292, 158] on icon at bounding box center [291, 162] width 14 height 13
click at [625, 160] on mat-icon "add" at bounding box center [620, 160] width 13 height 13
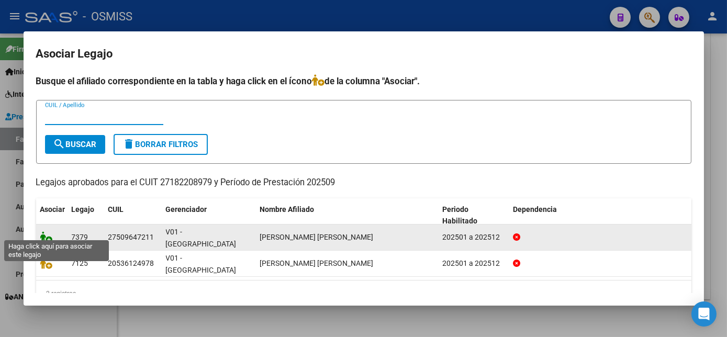
click at [48, 231] on icon at bounding box center [46, 237] width 13 height 12
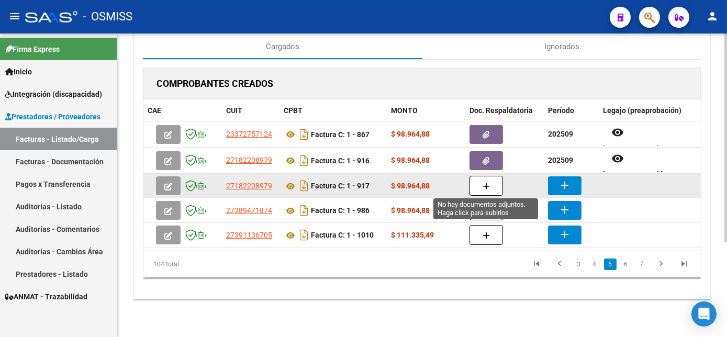
click at [490, 178] on button "button" at bounding box center [487, 186] width 34 height 20
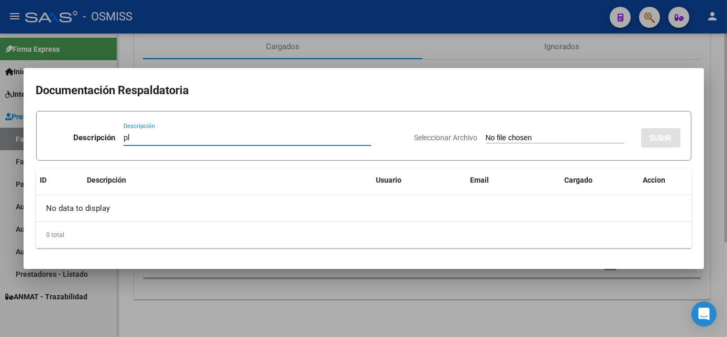
type input "pl"
click at [486, 134] on input "Seleccionar Archivo" at bounding box center [555, 139] width 139 height 10
type input "C:\fakepath\PL 1-917 [PERSON_NAME] R PSP 09.pdf"
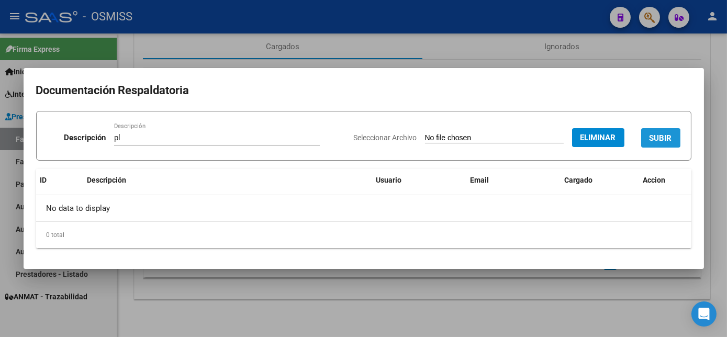
click at [664, 136] on span "SUBIR" at bounding box center [661, 138] width 23 height 9
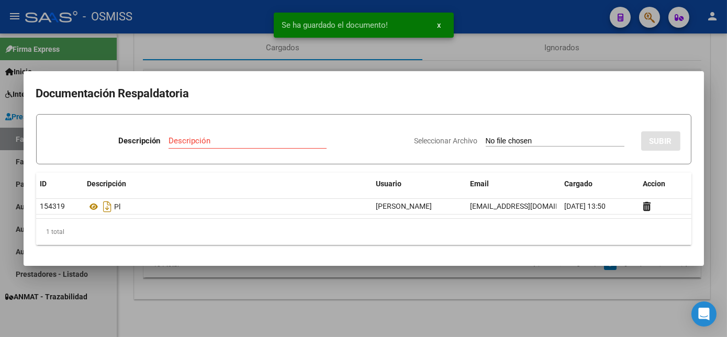
click at [504, 286] on div at bounding box center [363, 168] width 727 height 337
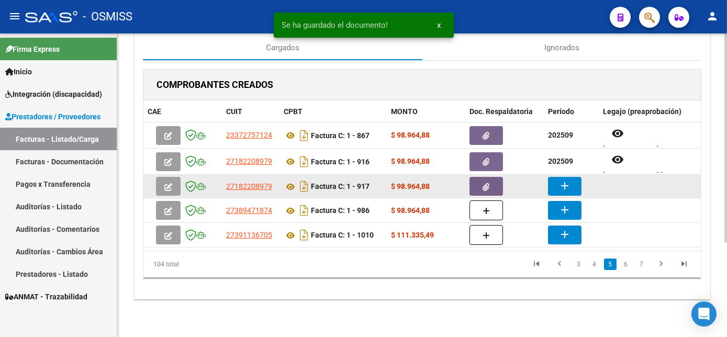
click at [564, 180] on mat-icon "add" at bounding box center [565, 186] width 13 height 13
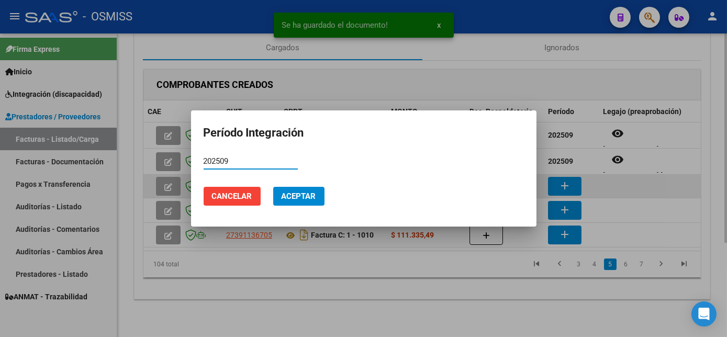
type input "202509"
click at [273, 187] on button "Aceptar" at bounding box center [298, 196] width 51 height 19
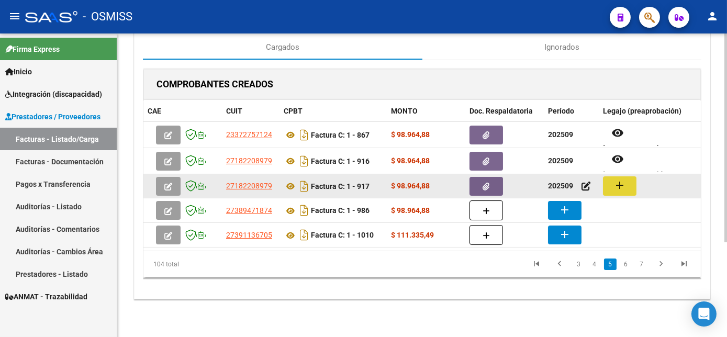
click at [623, 181] on mat-icon "add" at bounding box center [620, 185] width 13 height 13
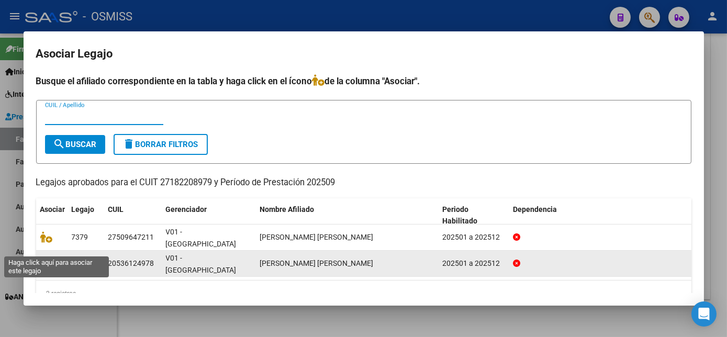
click at [48, 258] on icon at bounding box center [46, 264] width 13 height 12
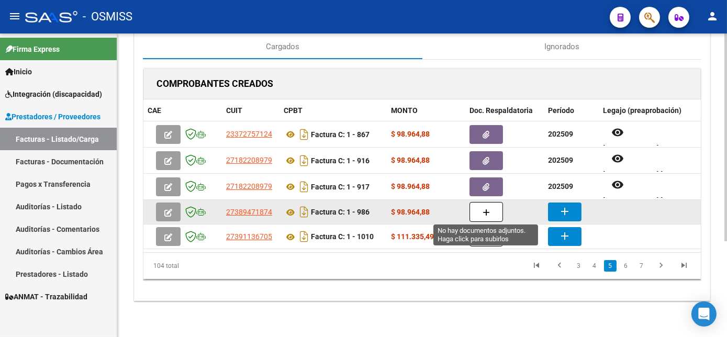
click at [480, 215] on button "button" at bounding box center [487, 212] width 34 height 20
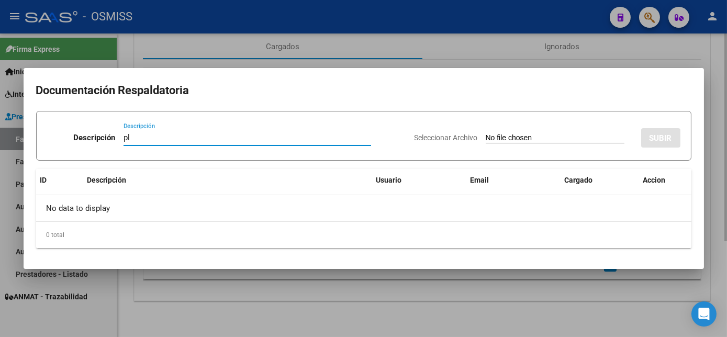
type input "pl"
click at [486, 134] on input "Seleccionar Archivo" at bounding box center [555, 139] width 139 height 10
click at [436, 329] on div at bounding box center [363, 168] width 727 height 337
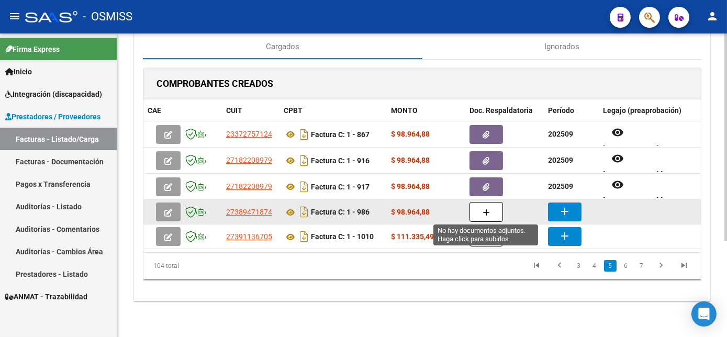
click at [485, 207] on span "button" at bounding box center [486, 211] width 7 height 9
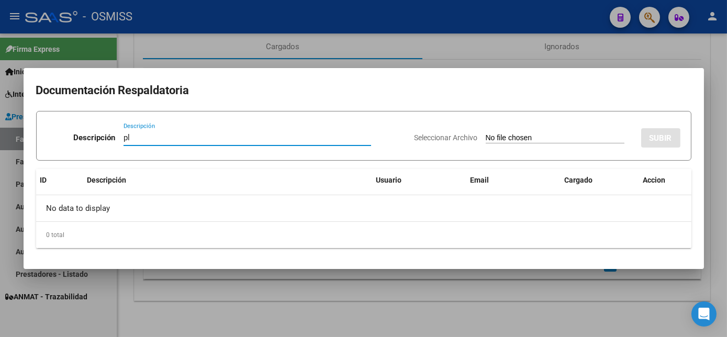
type input "pl"
click at [486, 134] on input "Seleccionar Archivo" at bounding box center [555, 139] width 139 height 10
type input "C:\fakepath\PL 1-986 CORTES R PSICO 09.pdf"
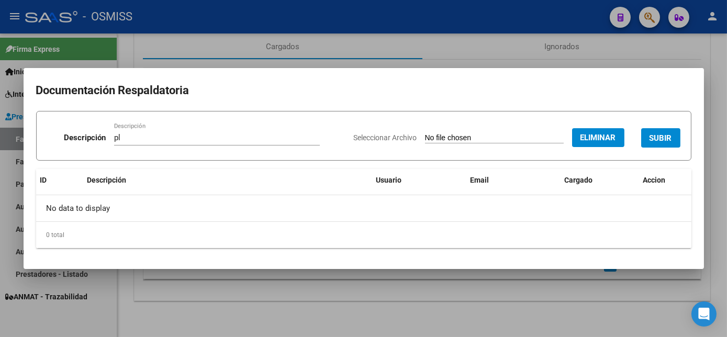
click at [657, 131] on button "SUBIR" at bounding box center [660, 137] width 39 height 19
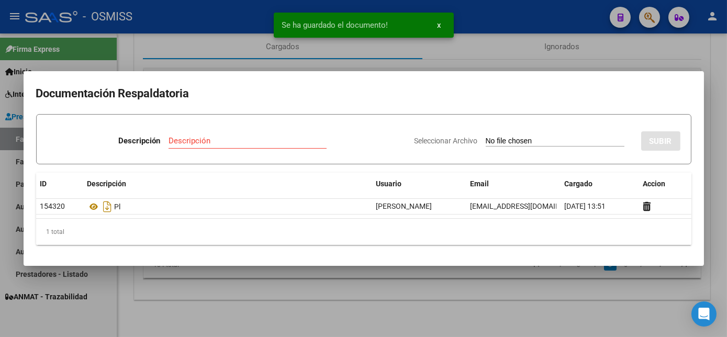
click at [483, 294] on div at bounding box center [363, 168] width 727 height 337
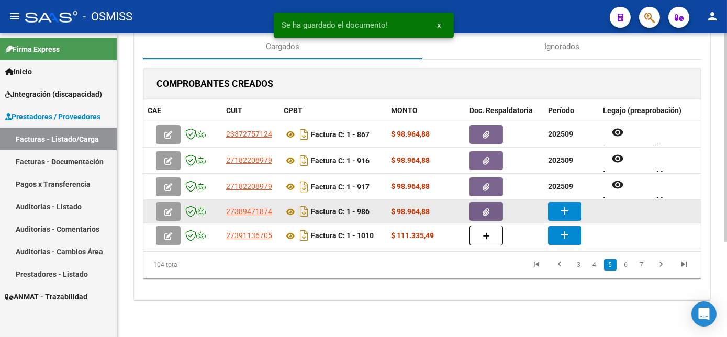
click at [560, 205] on mat-icon "add" at bounding box center [565, 211] width 13 height 13
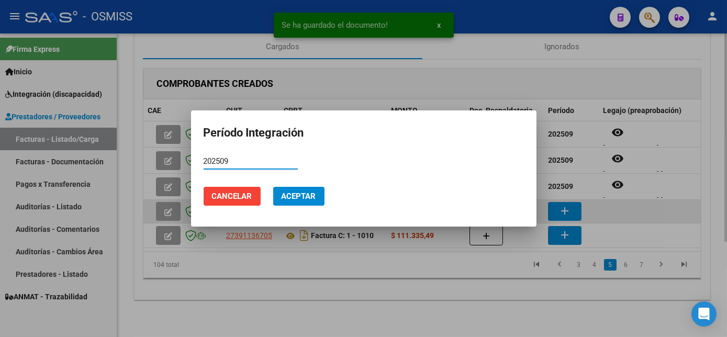
type input "202509"
click at [273, 187] on button "Aceptar" at bounding box center [298, 196] width 51 height 19
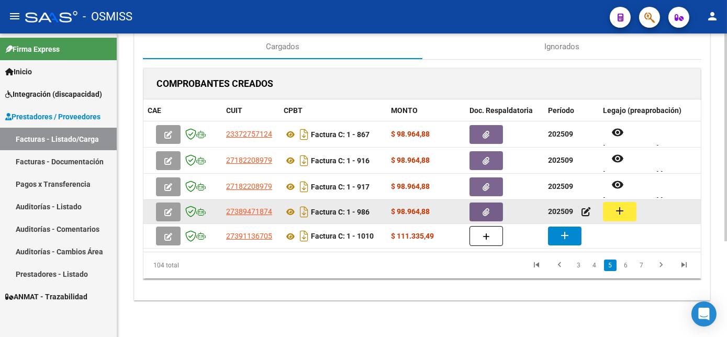
click at [614, 206] on mat-icon "add" at bounding box center [620, 211] width 13 height 13
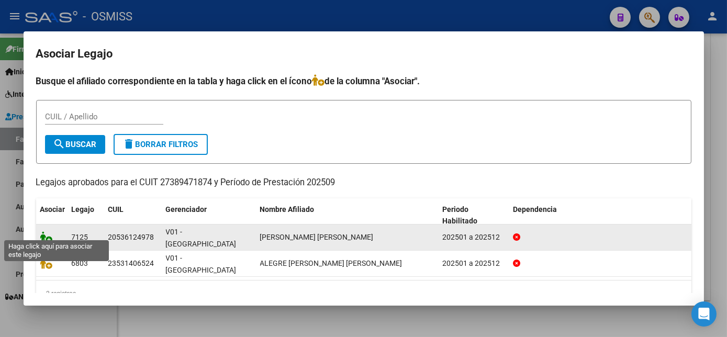
click at [51, 231] on icon at bounding box center [46, 237] width 13 height 12
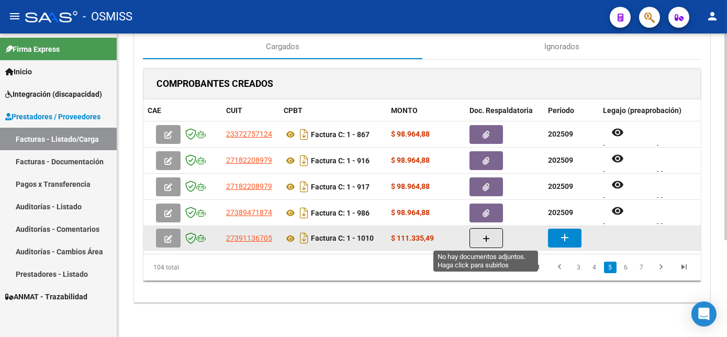
click at [486, 235] on icon "button" at bounding box center [486, 239] width 7 height 8
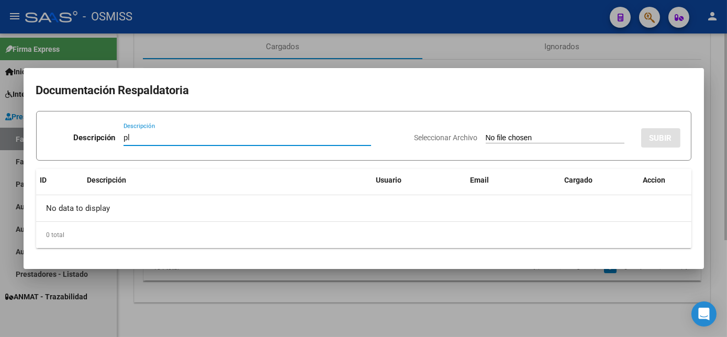
type input "pl"
click at [486, 134] on input "Seleccionar Archivo" at bounding box center [555, 139] width 139 height 10
type input "C:\fakepath\PL 1-1010 BOTANA M FONO 09.pdf"
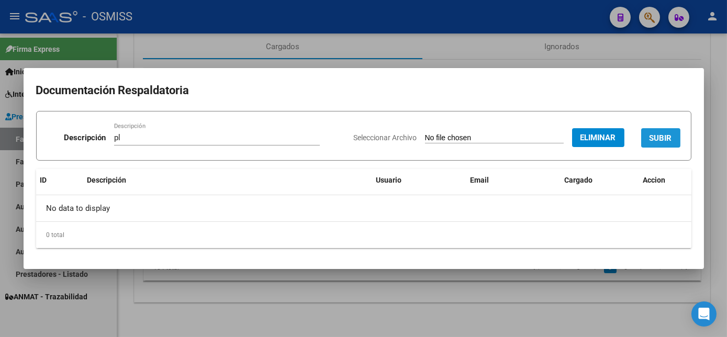
click at [664, 141] on span "SUBIR" at bounding box center [661, 138] width 23 height 9
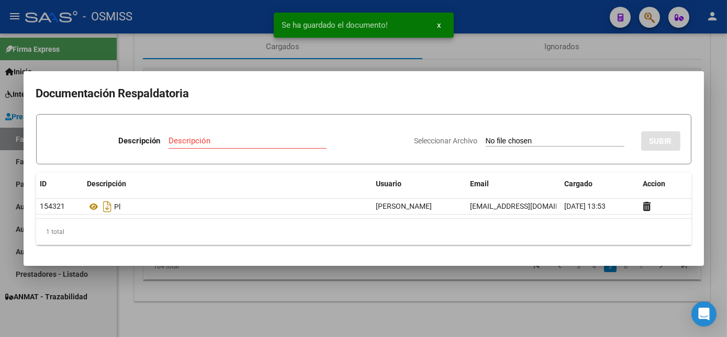
click at [533, 312] on div at bounding box center [363, 168] width 727 height 337
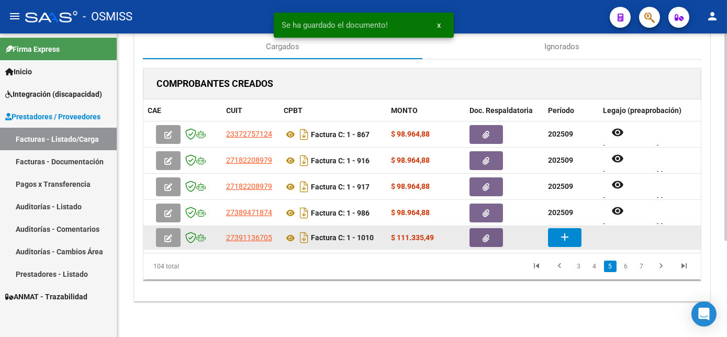
click at [567, 240] on mat-icon "add" at bounding box center [565, 237] width 13 height 13
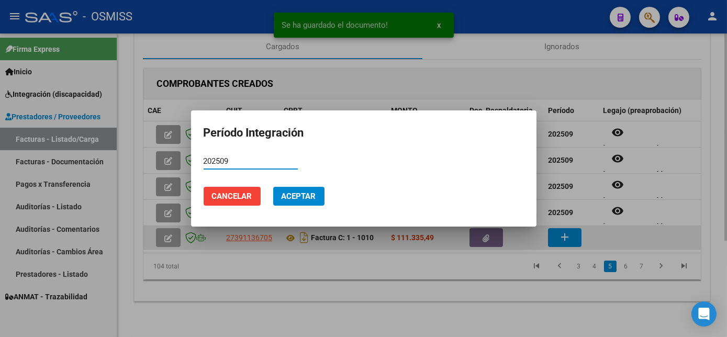
type input "202509"
click at [273, 187] on button "Aceptar" at bounding box center [298, 196] width 51 height 19
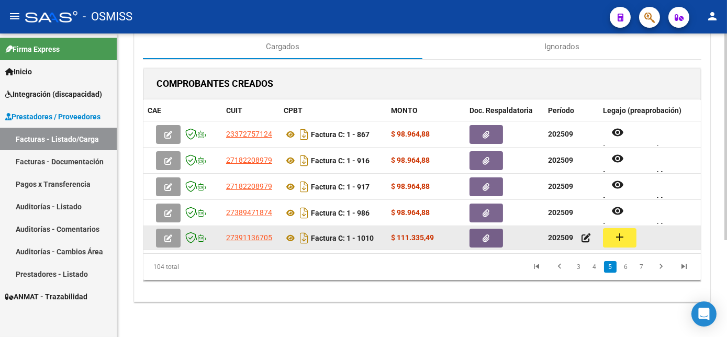
click at [628, 241] on button "add" at bounding box center [620, 237] width 34 height 19
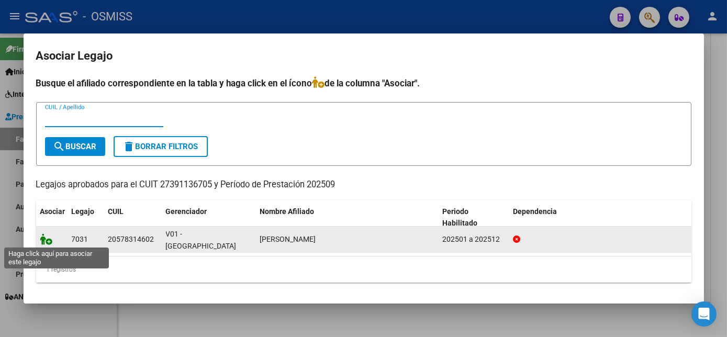
click at [50, 240] on icon at bounding box center [46, 240] width 13 height 12
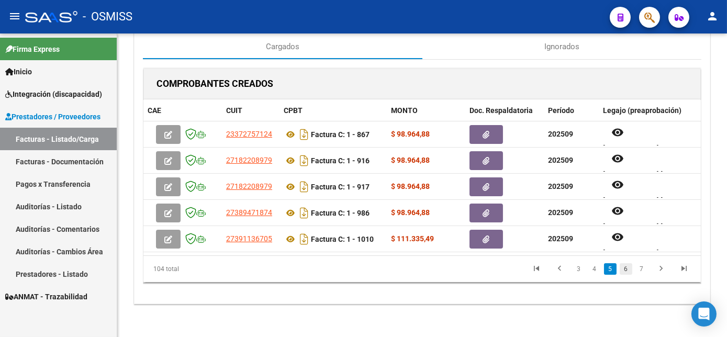
click at [628, 275] on link "6" at bounding box center [626, 269] width 13 height 12
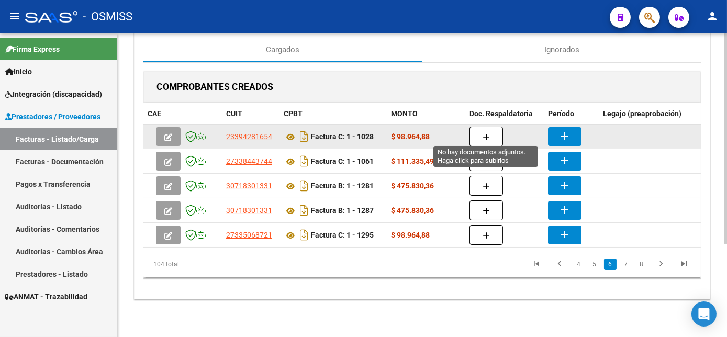
click at [490, 129] on button "button" at bounding box center [487, 137] width 34 height 20
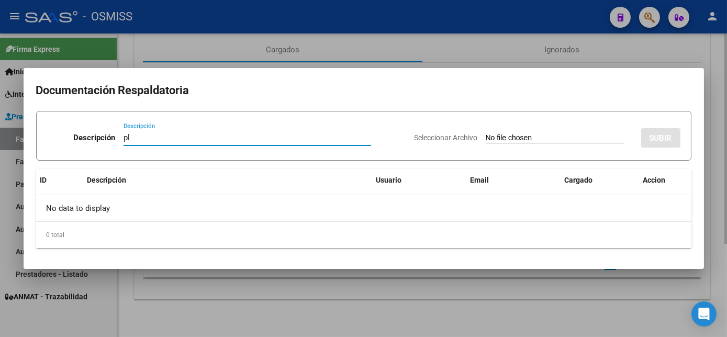
type input "pl"
click at [486, 134] on input "Seleccionar Archivo" at bounding box center [555, 139] width 139 height 10
type input "C:\fakepath\PL 1-1028 LLAPACO M TO 09.pdf"
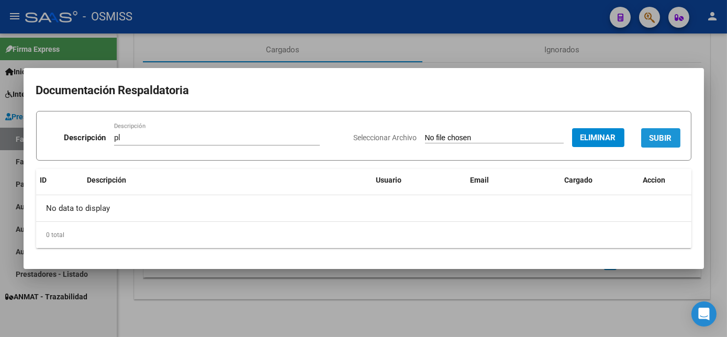
click at [662, 138] on span "SUBIR" at bounding box center [661, 138] width 23 height 9
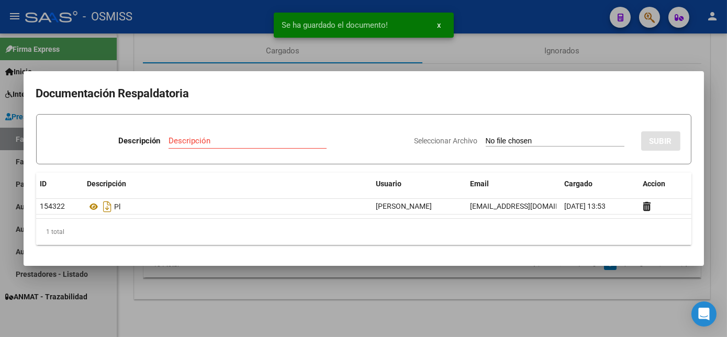
click at [434, 323] on div at bounding box center [363, 168] width 727 height 337
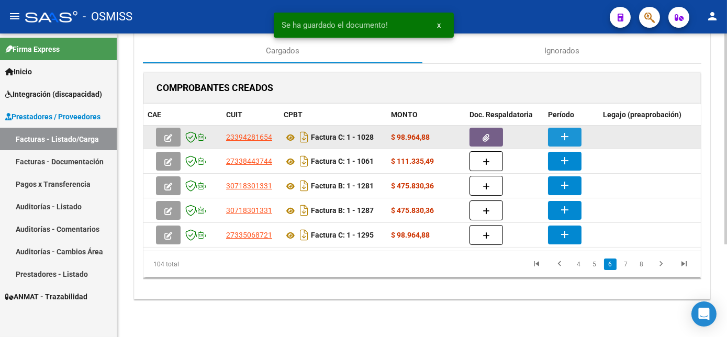
click at [559, 132] on mat-icon "add" at bounding box center [565, 136] width 13 height 13
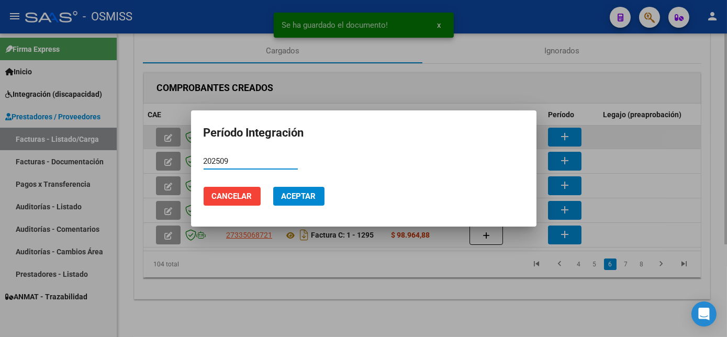
type input "202509"
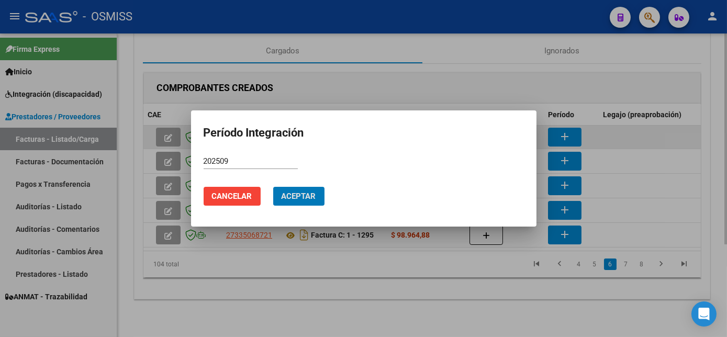
click at [273, 187] on button "Aceptar" at bounding box center [298, 196] width 51 height 19
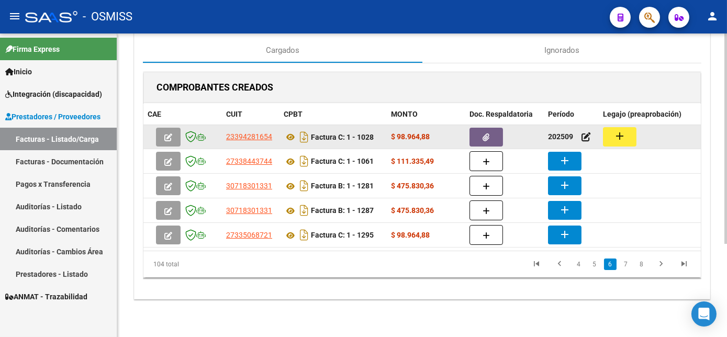
click at [627, 130] on button "add" at bounding box center [620, 136] width 34 height 19
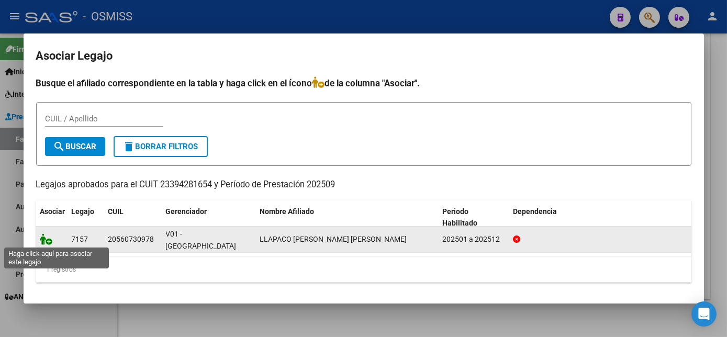
click at [44, 238] on icon at bounding box center [46, 240] width 13 height 12
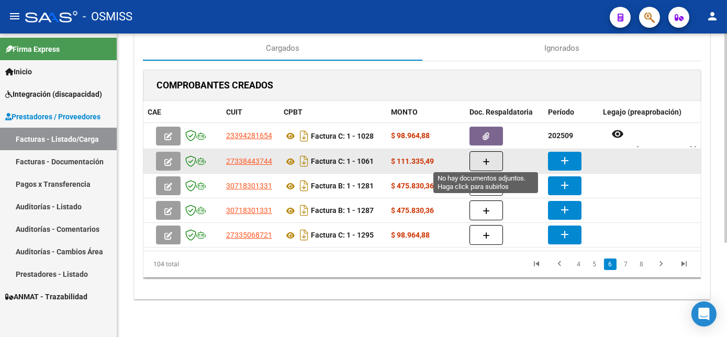
click at [480, 155] on button "button" at bounding box center [487, 161] width 34 height 20
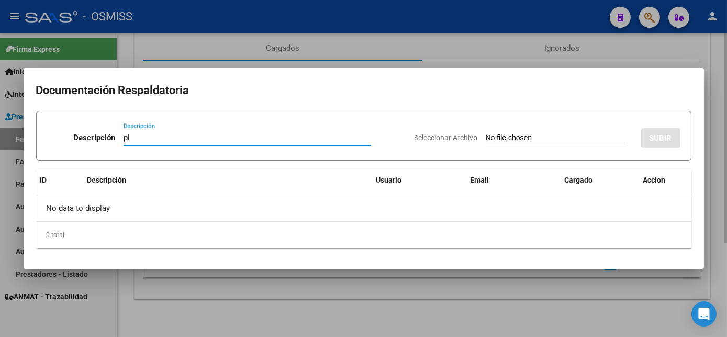
type input "pl"
click at [486, 134] on input "Seleccionar Archivo" at bounding box center [555, 139] width 139 height 10
type input "C:\fakepath\PL 1-1061 [PERSON_NAME] B PSP 09.pdf"
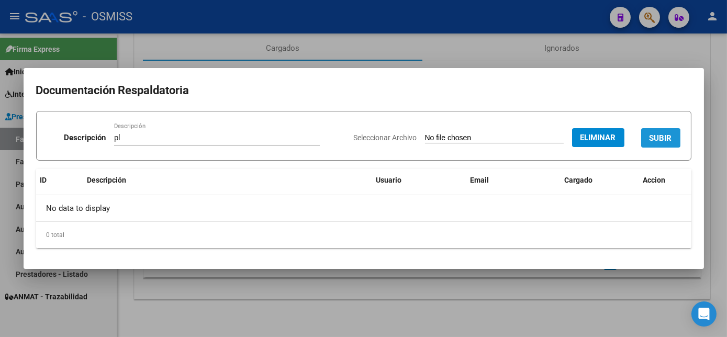
click at [673, 138] on button "SUBIR" at bounding box center [660, 137] width 39 height 19
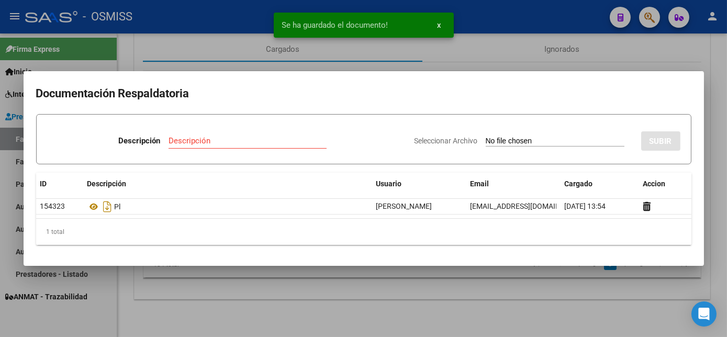
click at [553, 292] on div at bounding box center [363, 168] width 727 height 337
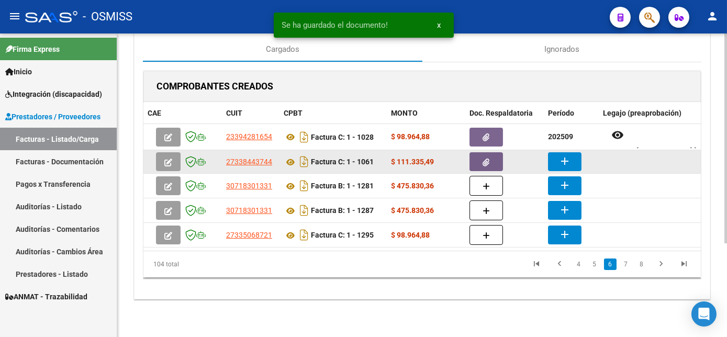
click at [570, 156] on mat-icon "add" at bounding box center [565, 161] width 13 height 13
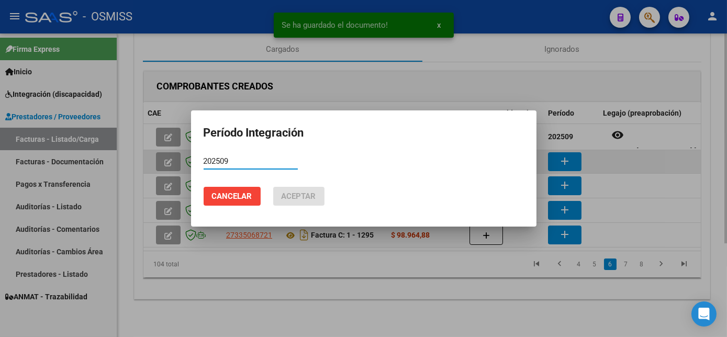
type input "202509"
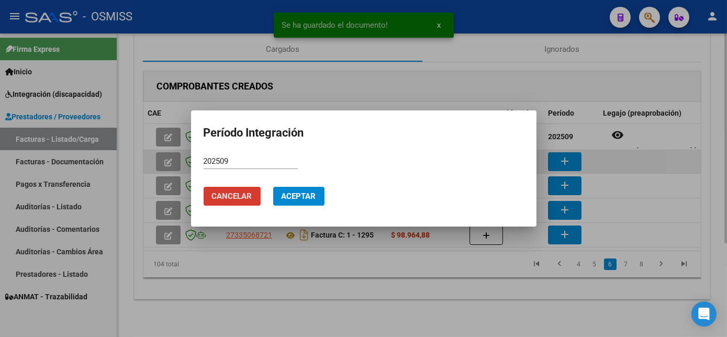
click at [204, 187] on button "Cancelar" at bounding box center [232, 196] width 57 height 19
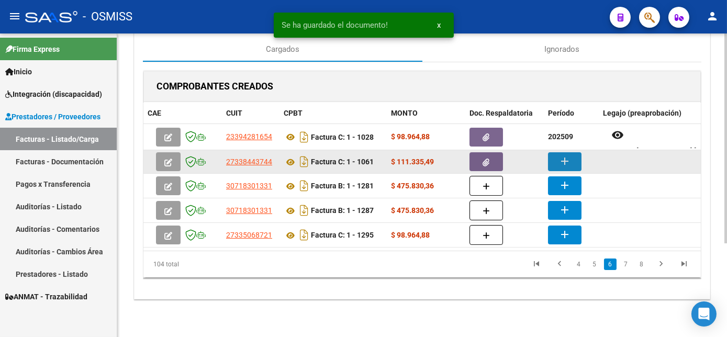
click at [570, 156] on mat-icon "add" at bounding box center [565, 161] width 13 height 13
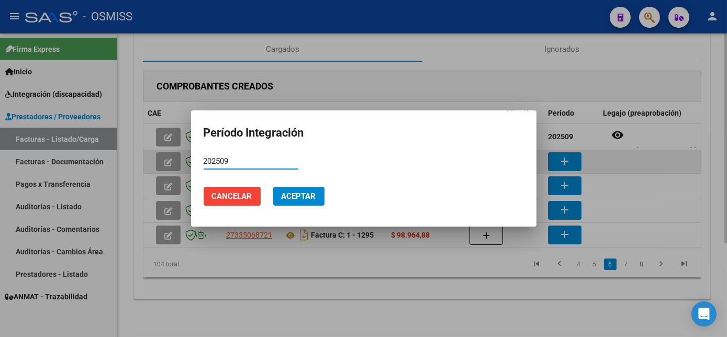
type input "202509"
click at [273, 187] on button "Aceptar" at bounding box center [298, 196] width 51 height 19
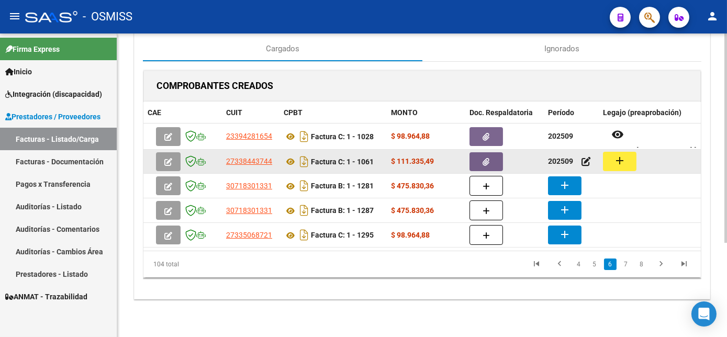
click at [628, 156] on button "add" at bounding box center [620, 161] width 34 height 19
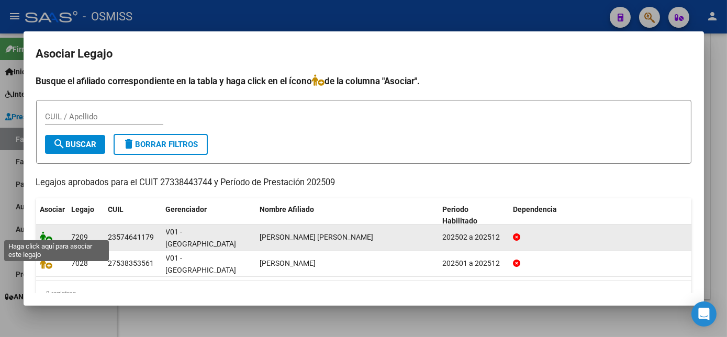
click at [48, 231] on icon at bounding box center [46, 237] width 13 height 12
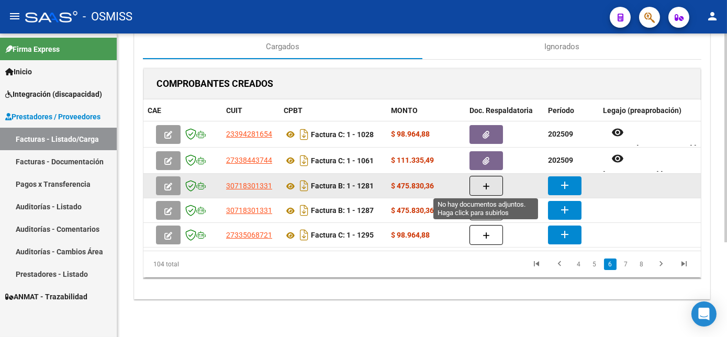
click at [491, 184] on button "button" at bounding box center [487, 186] width 34 height 20
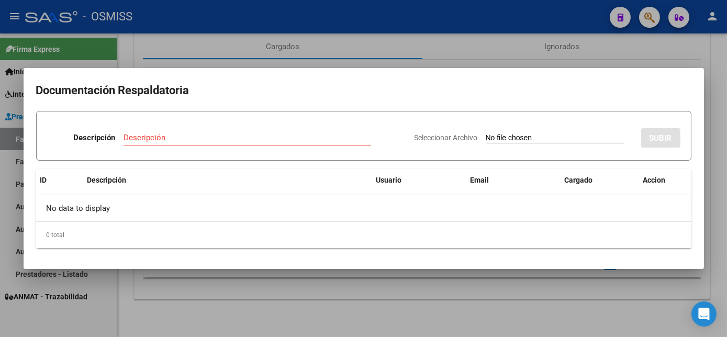
click at [303, 310] on div at bounding box center [363, 168] width 727 height 337
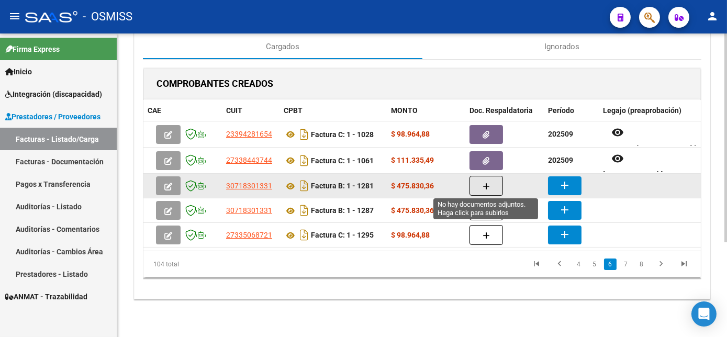
click at [486, 187] on icon "button" at bounding box center [486, 187] width 7 height 8
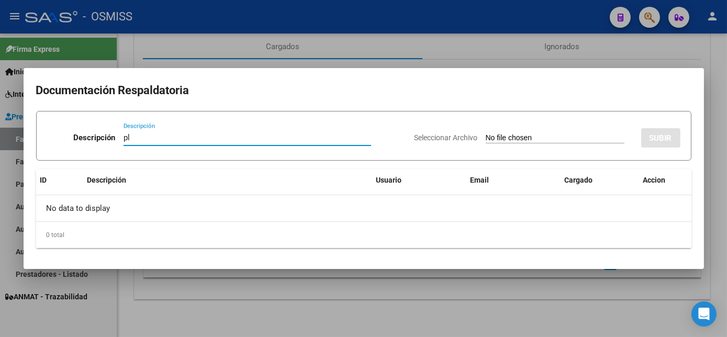
type input "pl"
click at [486, 134] on input "Seleccionar Archivo" at bounding box center [555, 139] width 139 height 10
type input "C:\fakepath\PL 1-1281 FOUQUET R MAIE 09.pdf"
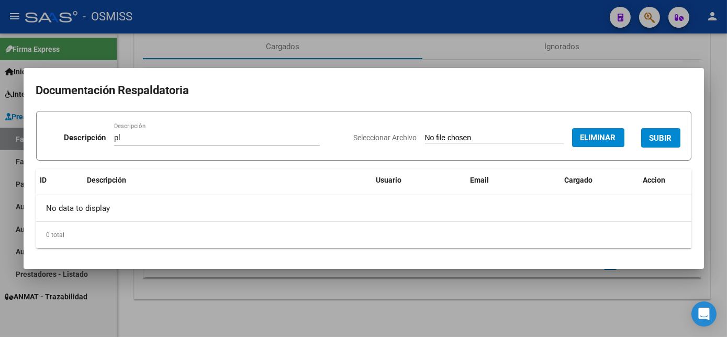
click at [662, 139] on span "SUBIR" at bounding box center [661, 138] width 23 height 9
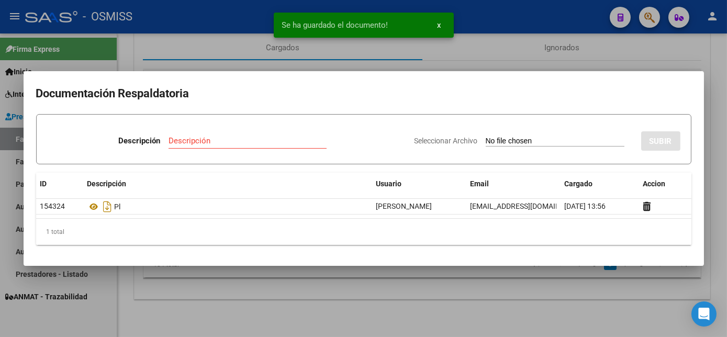
click at [371, 302] on div at bounding box center [363, 168] width 727 height 337
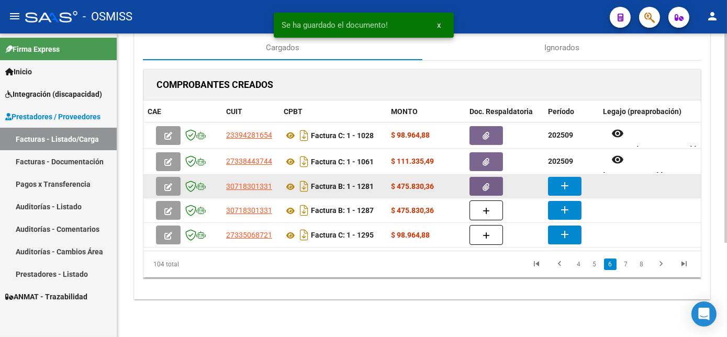
click at [563, 191] on button "add" at bounding box center [565, 186] width 34 height 19
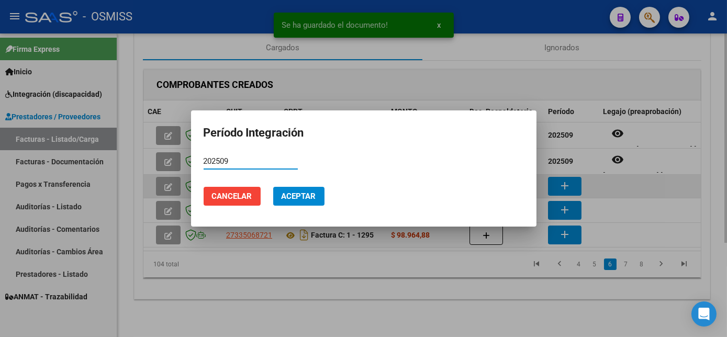
type input "202509"
click at [273, 187] on button "Aceptar" at bounding box center [298, 196] width 51 height 19
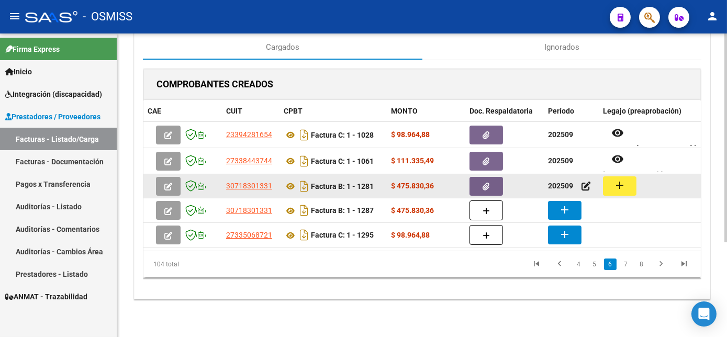
click at [628, 186] on button "add" at bounding box center [620, 185] width 34 height 19
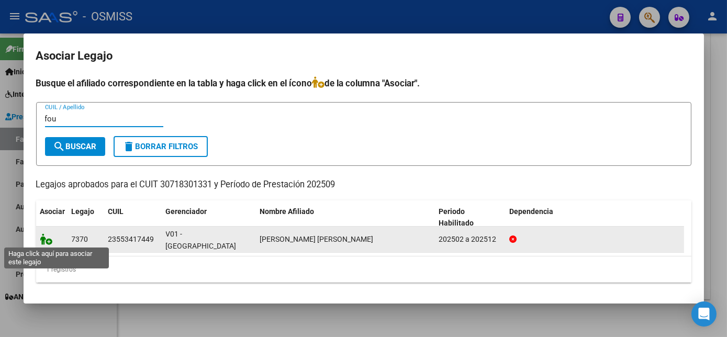
type input "fou"
click at [41, 241] on icon at bounding box center [46, 240] width 13 height 12
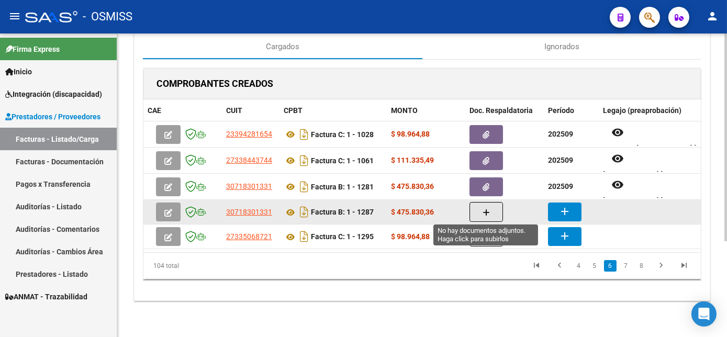
click at [486, 212] on icon "button" at bounding box center [486, 213] width 7 height 8
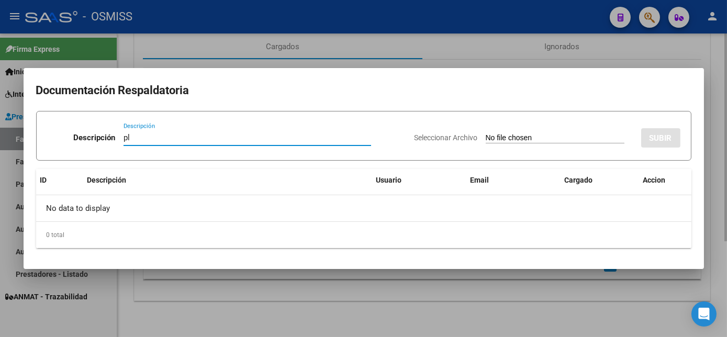
type input "pl"
click at [486, 134] on input "Seleccionar Archivo" at bounding box center [555, 139] width 139 height 10
type input "C:\fakepath\PL 1-1287 [PERSON_NAME] 09.pdf"
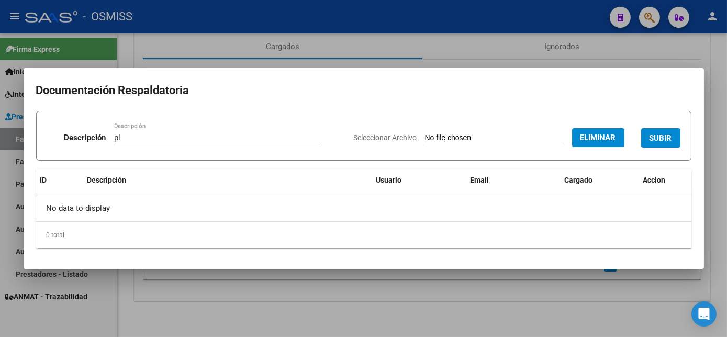
click at [667, 139] on span "SUBIR" at bounding box center [661, 138] width 23 height 9
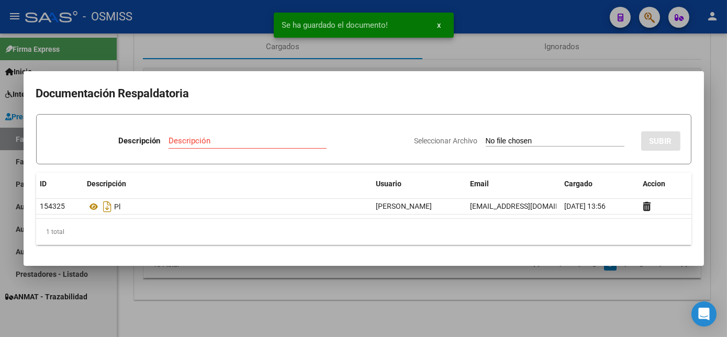
click at [480, 283] on div at bounding box center [363, 168] width 727 height 337
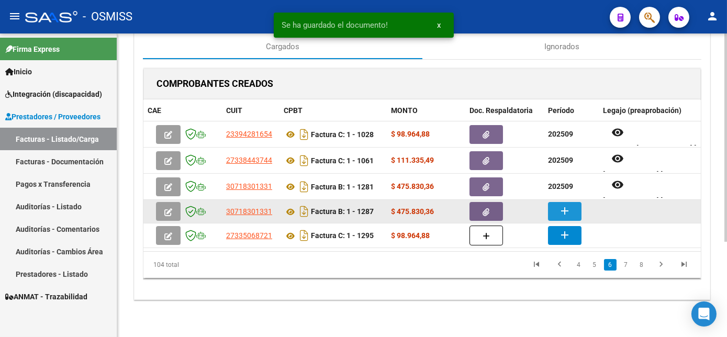
click at [561, 214] on mat-icon "add" at bounding box center [565, 211] width 13 height 13
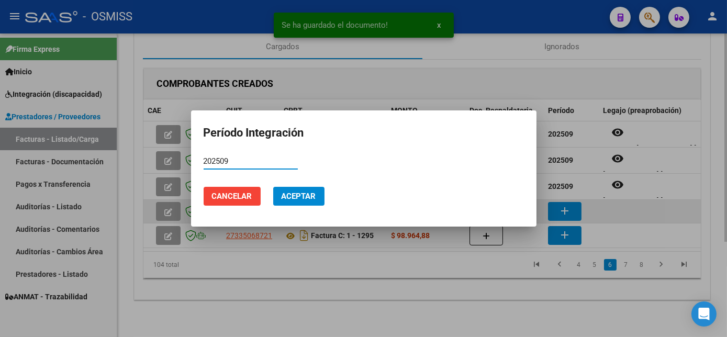
type input "202509"
click at [273, 187] on button "Aceptar" at bounding box center [298, 196] width 51 height 19
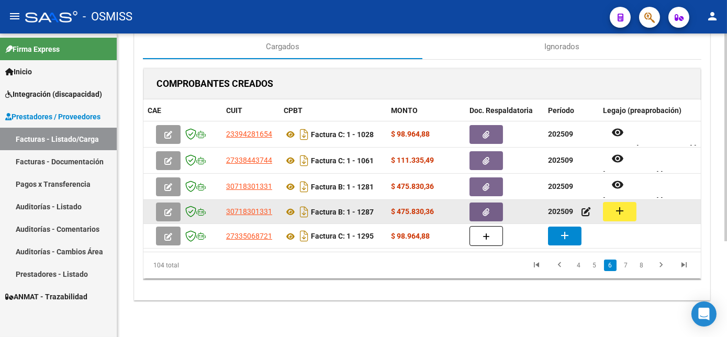
click at [607, 208] on button "add" at bounding box center [620, 211] width 34 height 19
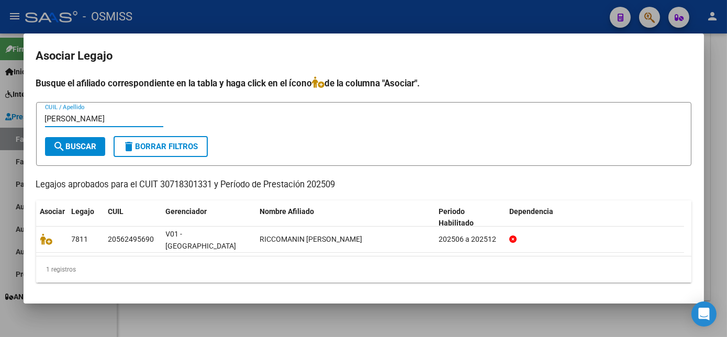
type input "[PERSON_NAME]"
click at [326, 311] on div at bounding box center [363, 168] width 727 height 337
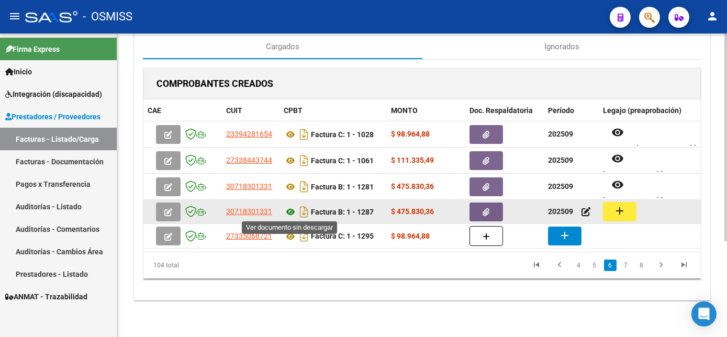
click at [290, 210] on icon at bounding box center [291, 212] width 14 height 13
click at [613, 210] on button "add" at bounding box center [620, 211] width 34 height 19
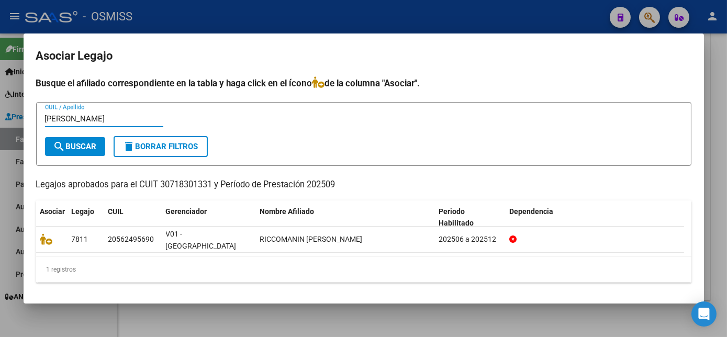
type input "[PERSON_NAME]"
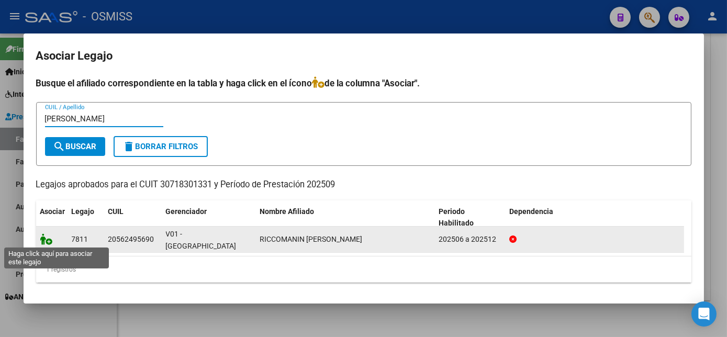
click at [46, 239] on icon at bounding box center [46, 240] width 13 height 12
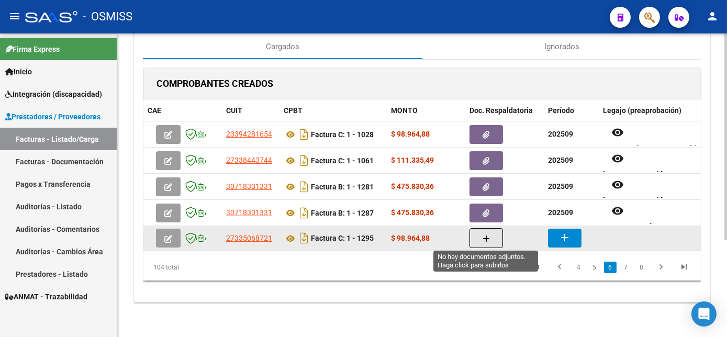
click at [484, 241] on icon "button" at bounding box center [486, 239] width 7 height 8
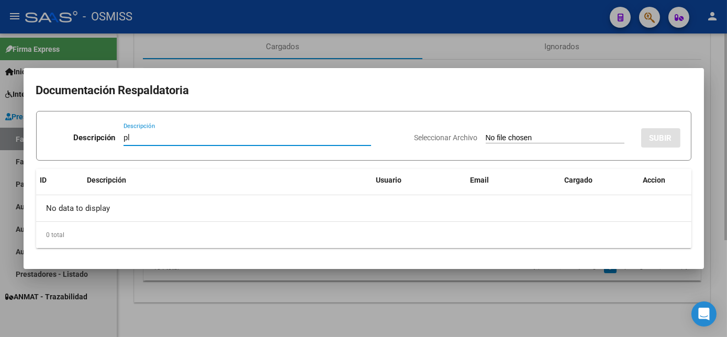
type input "pl"
click at [486, 134] on input "Seleccionar Archivo" at bounding box center [555, 139] width 139 height 10
click at [349, 320] on div at bounding box center [363, 168] width 727 height 337
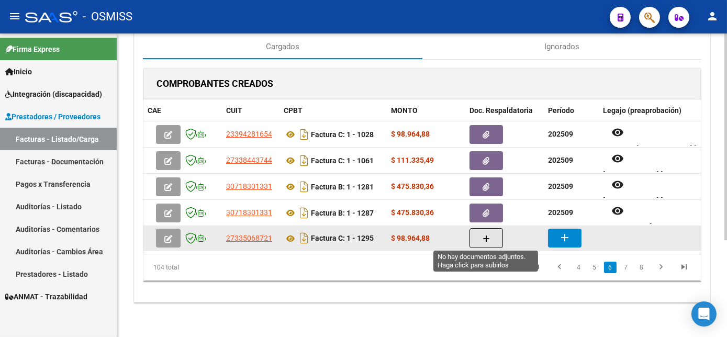
click at [484, 235] on icon "button" at bounding box center [486, 239] width 7 height 8
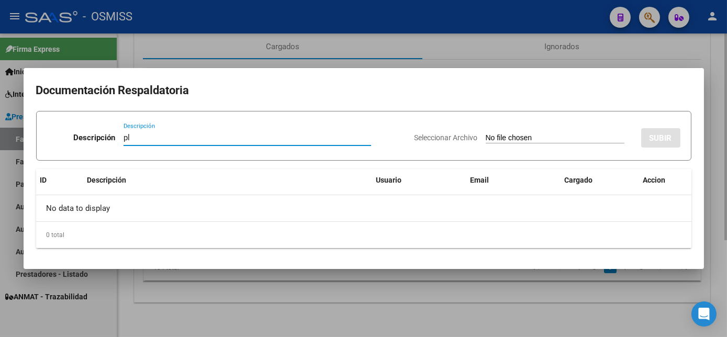
type input "pl"
click at [486, 134] on input "Seleccionar Archivo" at bounding box center [555, 139] width 139 height 10
type input "C:\fakepath\PL 1-1295 [PERSON_NAME] A -PSICO 08.pdf"
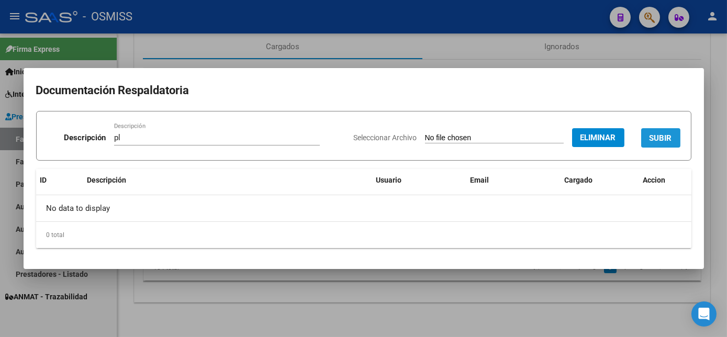
click at [667, 134] on span "SUBIR" at bounding box center [661, 138] width 23 height 9
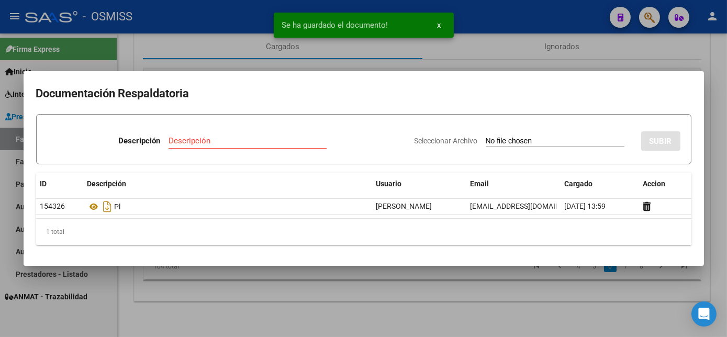
click at [410, 298] on div at bounding box center [363, 168] width 727 height 337
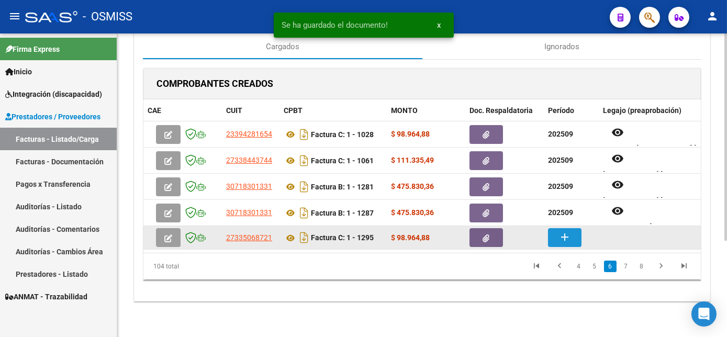
click at [559, 236] on mat-icon "add" at bounding box center [565, 237] width 13 height 13
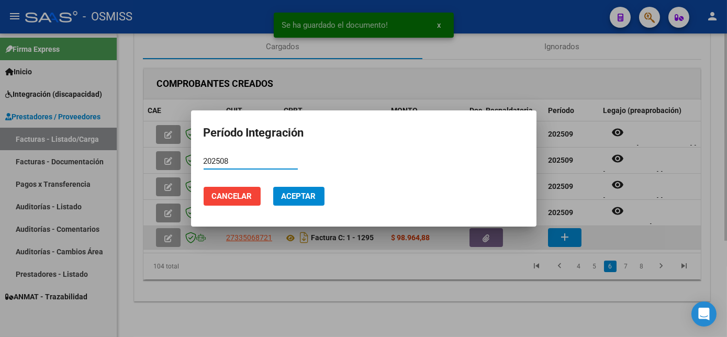
type input "202508"
click at [273, 187] on button "Aceptar" at bounding box center [298, 196] width 51 height 19
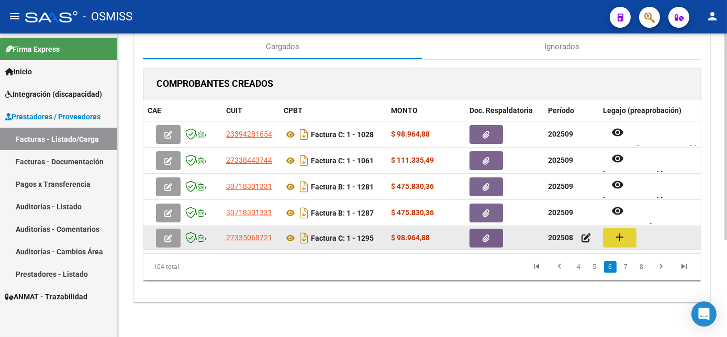
click at [623, 235] on mat-icon "add" at bounding box center [620, 237] width 13 height 13
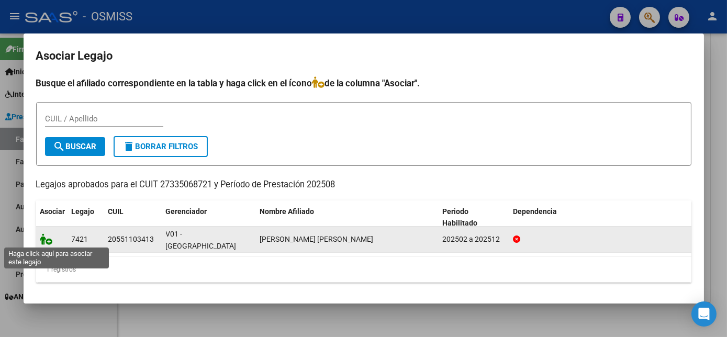
click at [46, 235] on icon at bounding box center [46, 240] width 13 height 12
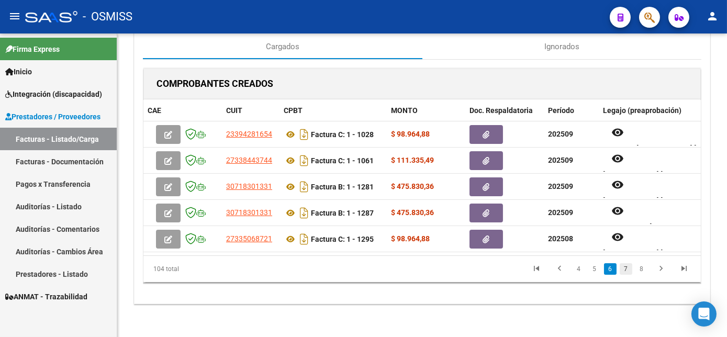
click at [629, 275] on link "7" at bounding box center [626, 269] width 13 height 12
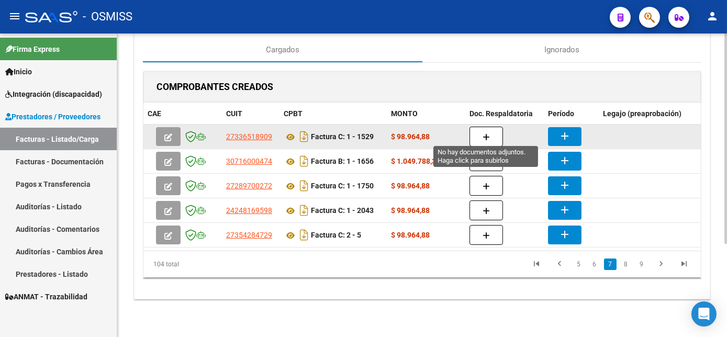
click at [489, 134] on icon "button" at bounding box center [486, 138] width 7 height 8
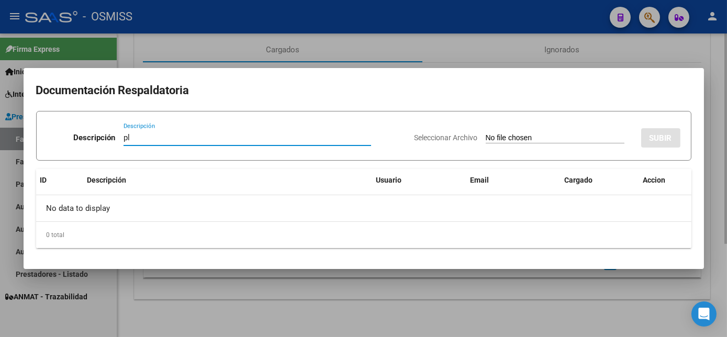
type input "pl"
click at [486, 134] on input "Seleccionar Archivo" at bounding box center [555, 139] width 139 height 10
type input "C:\fakepath\PL 1-1529 RUBILOTTA T - PSICO 09.pdf"
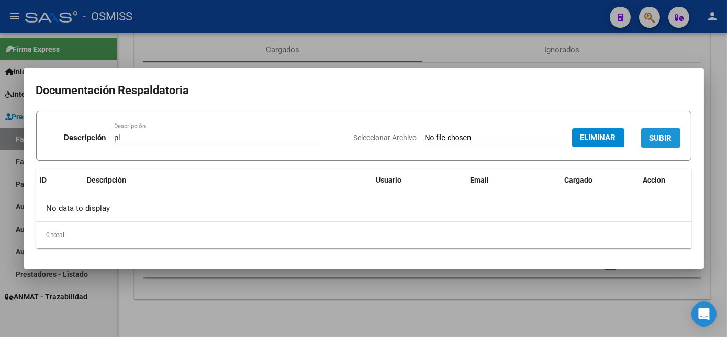
click at [652, 138] on span "SUBIR" at bounding box center [661, 138] width 23 height 9
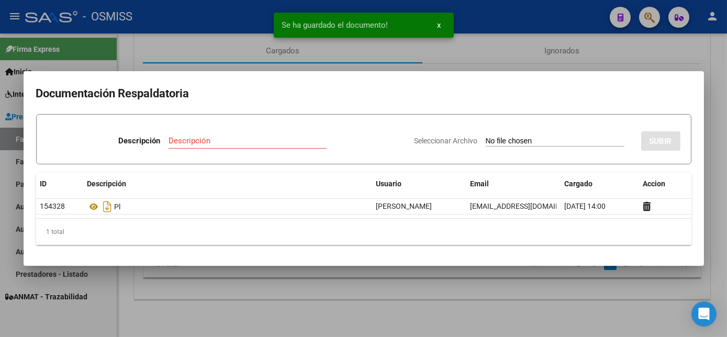
click at [513, 306] on div at bounding box center [363, 168] width 727 height 337
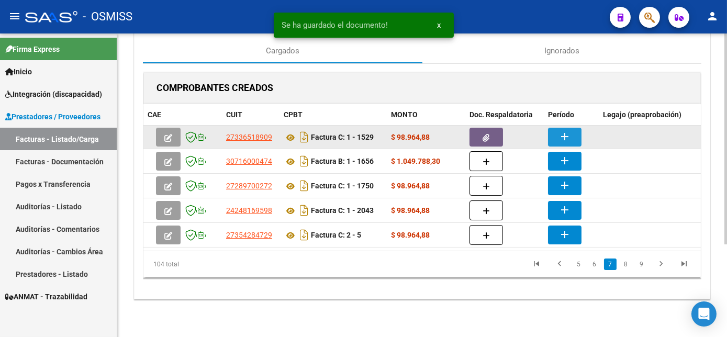
click at [562, 130] on mat-icon "add" at bounding box center [565, 136] width 13 height 13
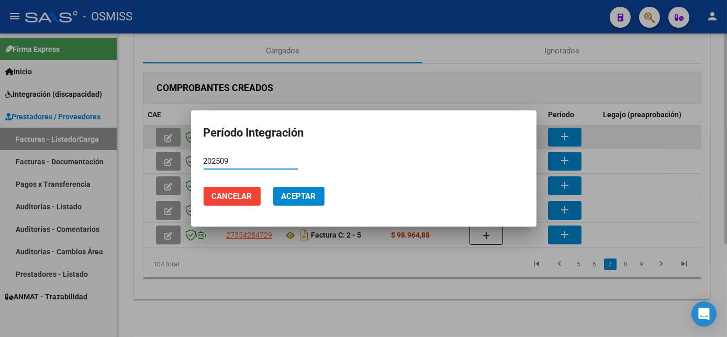
type input "202509"
click at [273, 187] on button "Aceptar" at bounding box center [298, 196] width 51 height 19
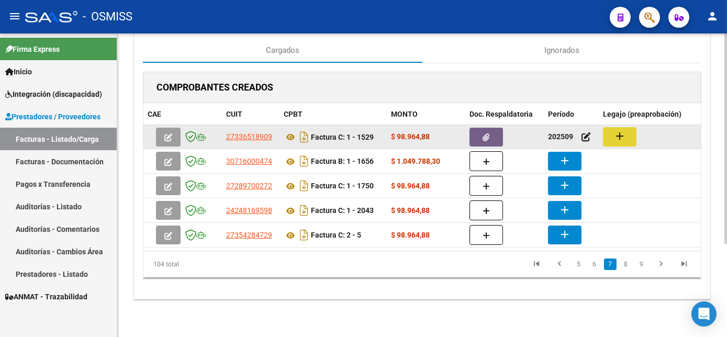
click at [614, 131] on mat-icon "add" at bounding box center [620, 136] width 13 height 13
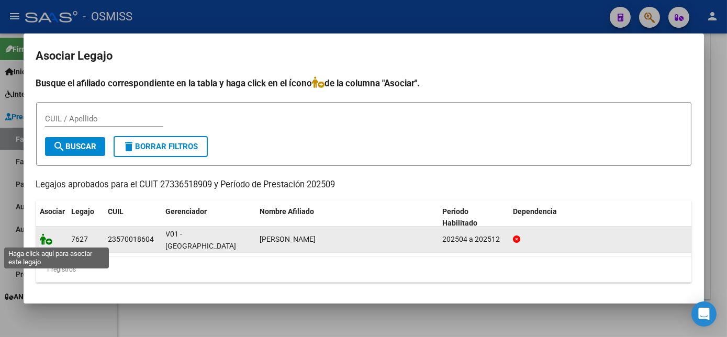
click at [42, 234] on icon at bounding box center [46, 240] width 13 height 12
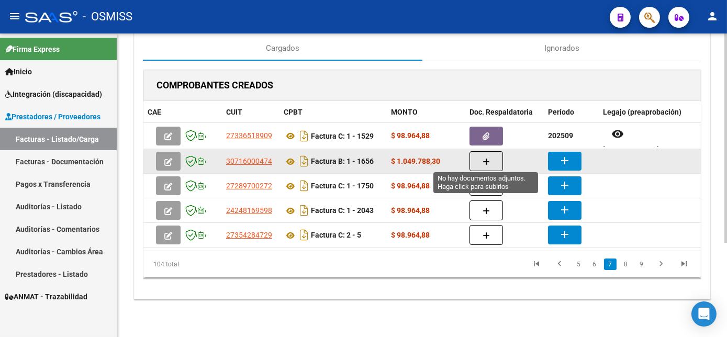
click at [484, 159] on icon "button" at bounding box center [486, 162] width 7 height 8
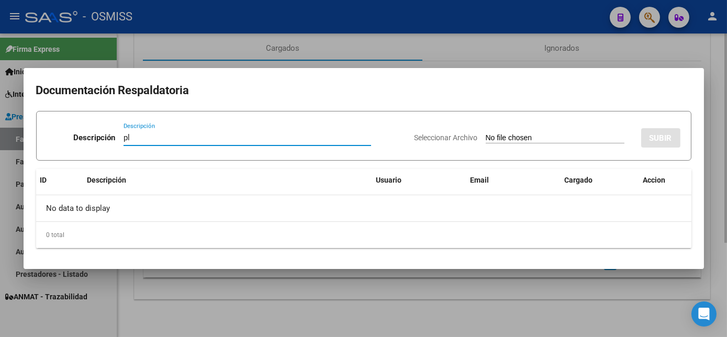
type input "pl"
click at [486, 134] on input "Seleccionar Archivo" at bounding box center [555, 139] width 139 height 10
type input "C:\fakepath\PL 1-1656 VERBES M DOBLE 09.pdf"
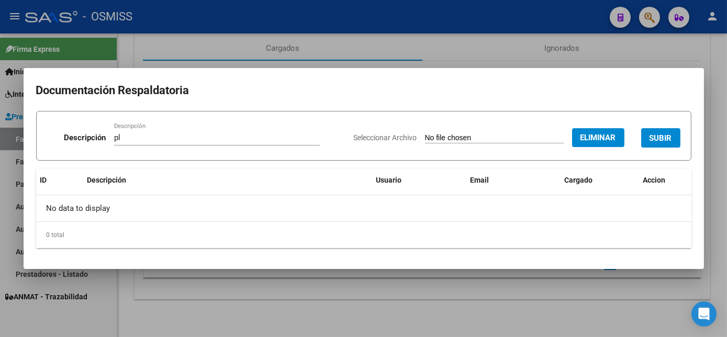
click at [662, 138] on span "SUBIR" at bounding box center [661, 138] width 23 height 9
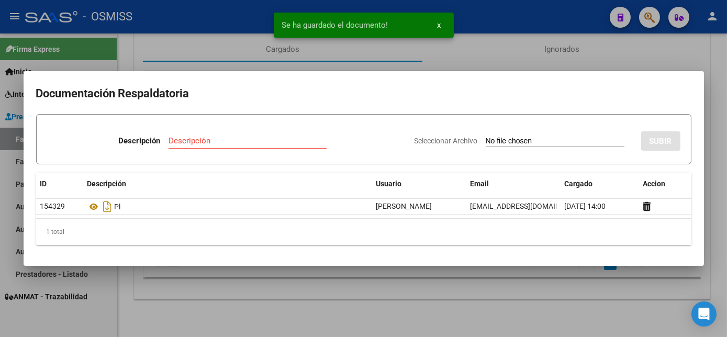
click at [525, 318] on div at bounding box center [363, 168] width 727 height 337
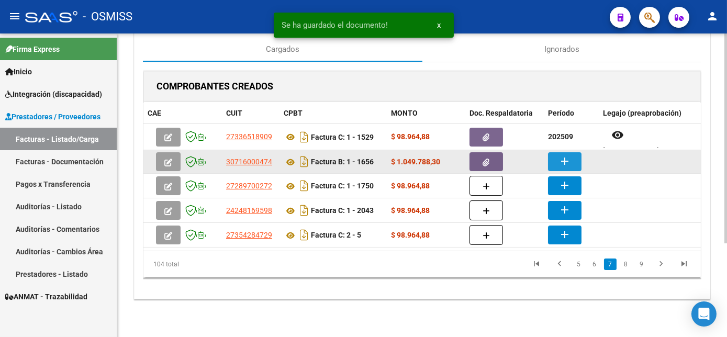
click at [564, 158] on mat-icon "add" at bounding box center [565, 161] width 13 height 13
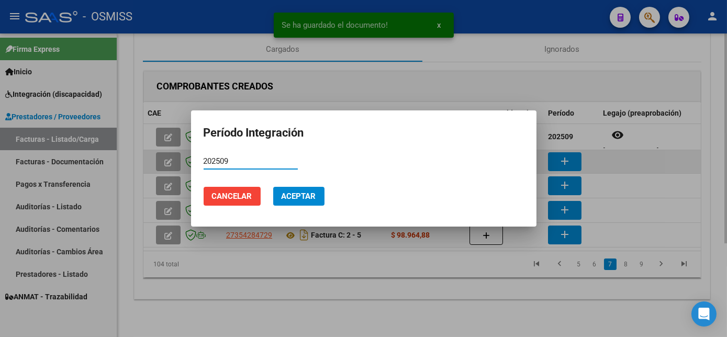
type input "202509"
click at [273, 187] on button "Aceptar" at bounding box center [298, 196] width 51 height 19
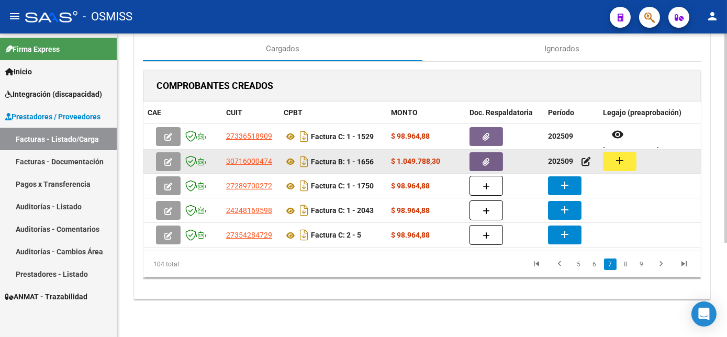
click at [611, 161] on button "add" at bounding box center [620, 161] width 34 height 19
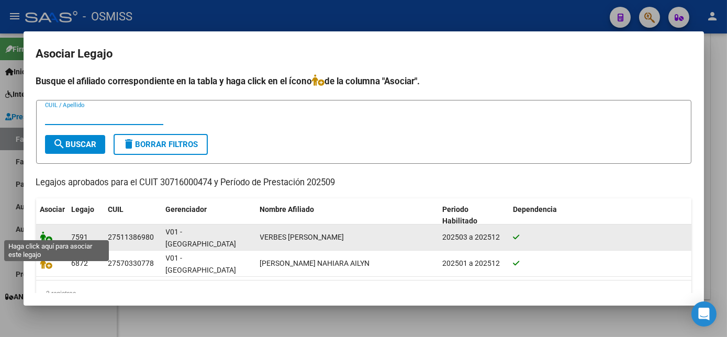
click at [51, 231] on icon at bounding box center [46, 237] width 13 height 12
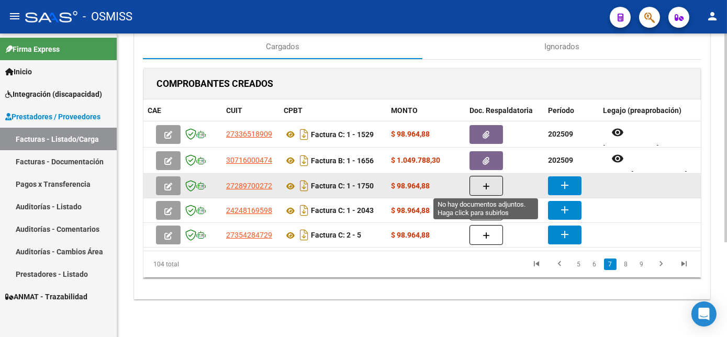
click at [483, 183] on icon "button" at bounding box center [486, 187] width 7 height 8
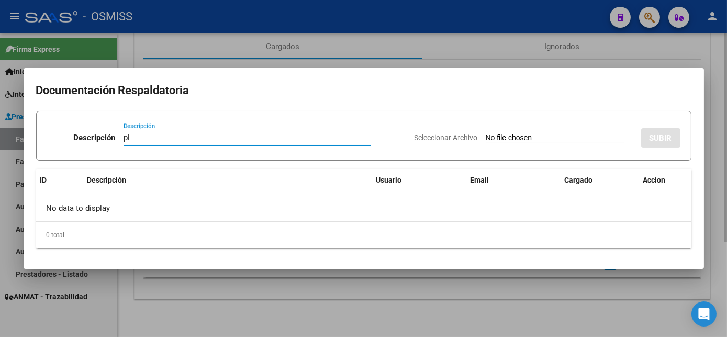
type input "pl"
click at [486, 134] on input "Seleccionar Archivo" at bounding box center [555, 139] width 139 height 10
click at [399, 305] on div at bounding box center [363, 168] width 727 height 337
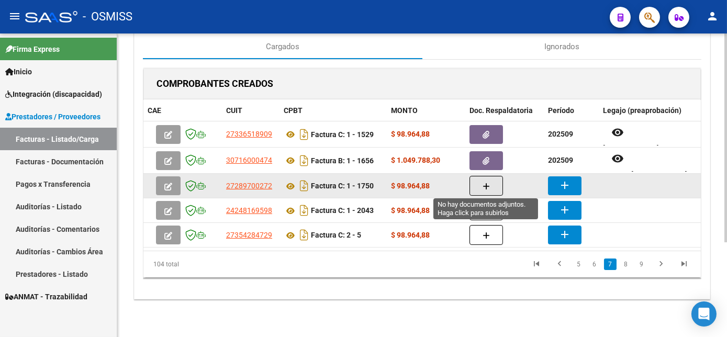
click at [486, 176] on button "button" at bounding box center [487, 186] width 34 height 20
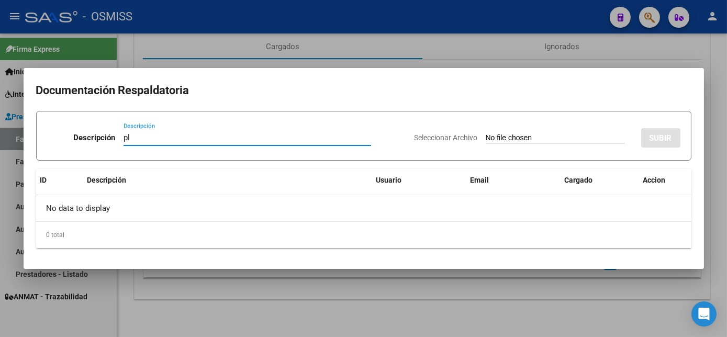
type input "pl"
click at [486, 134] on input "Seleccionar Archivo" at bounding box center [555, 139] width 139 height 10
click at [423, 306] on div at bounding box center [363, 168] width 727 height 337
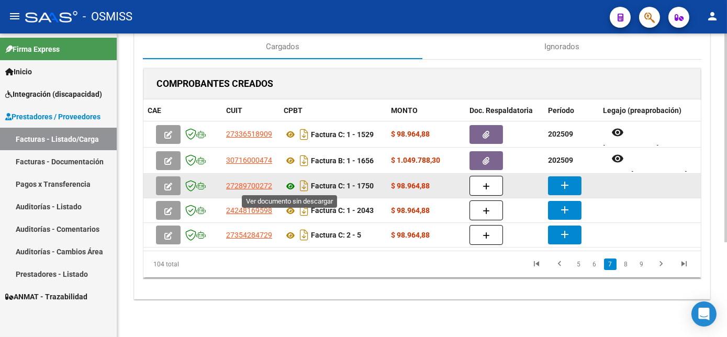
click at [290, 185] on icon at bounding box center [291, 186] width 14 height 13
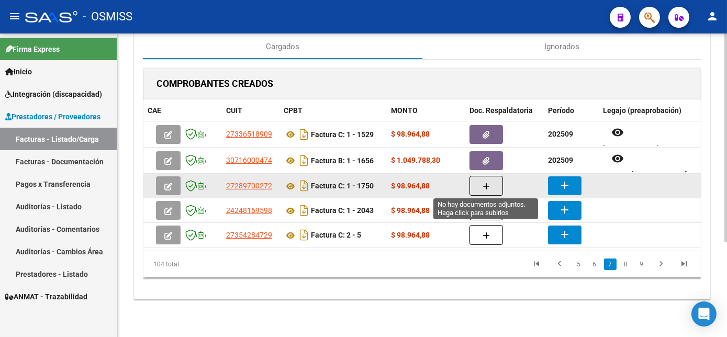
click at [495, 184] on button "button" at bounding box center [487, 186] width 34 height 20
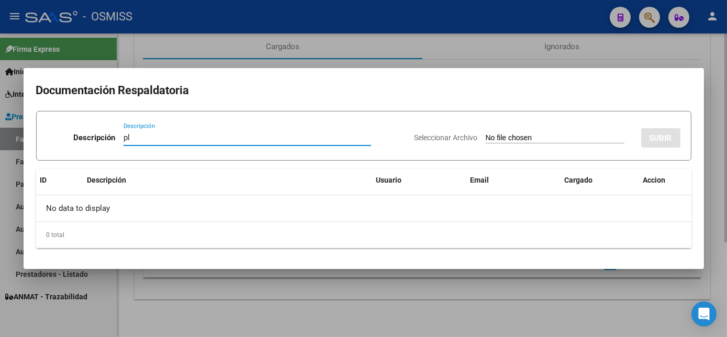
type input "pl"
click at [486, 134] on input "Seleccionar Archivo" at bounding box center [555, 139] width 139 height 10
type input "C:\fakepath\PL 1-1750 [PERSON_NAME] T - PSP 09.pdf"
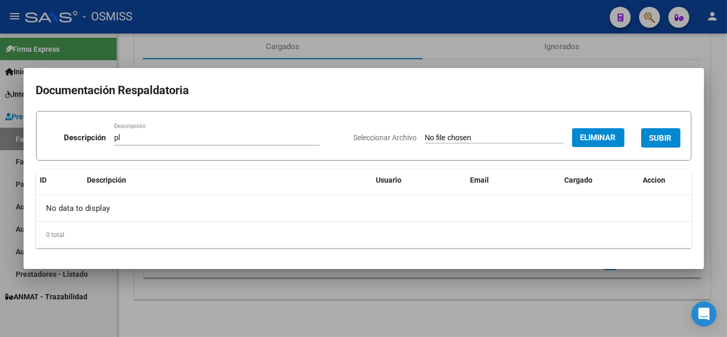
click at [661, 139] on span "SUBIR" at bounding box center [661, 138] width 23 height 9
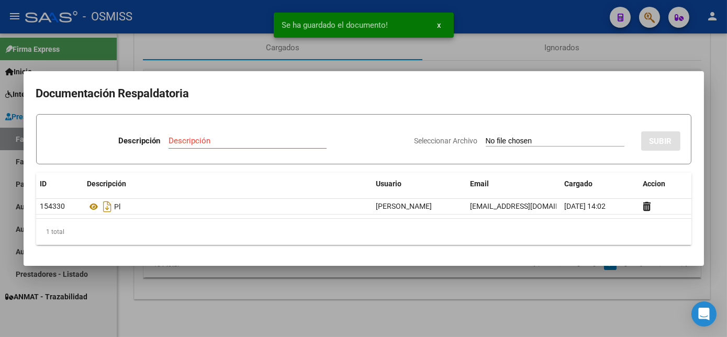
click at [446, 289] on div at bounding box center [363, 168] width 727 height 337
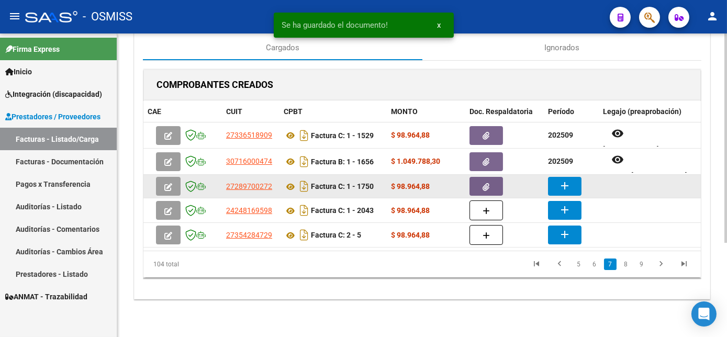
click at [565, 183] on mat-icon "add" at bounding box center [565, 186] width 13 height 13
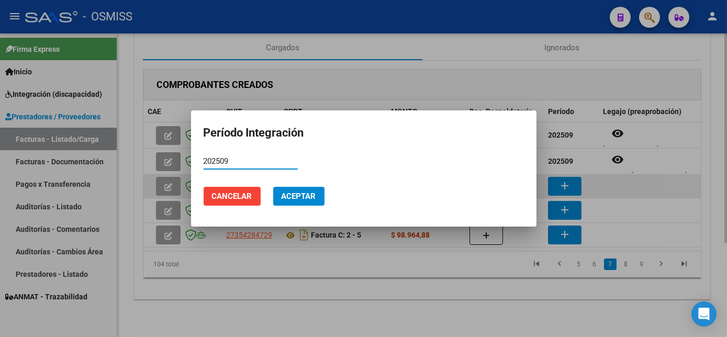
type input "202509"
click at [273, 187] on button "Aceptar" at bounding box center [298, 196] width 51 height 19
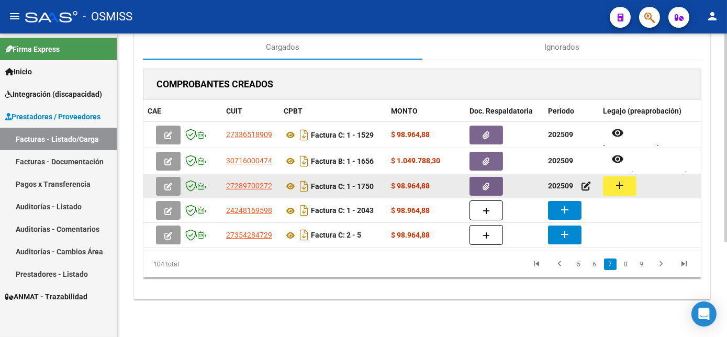
click at [619, 182] on mat-icon "add" at bounding box center [620, 185] width 13 height 13
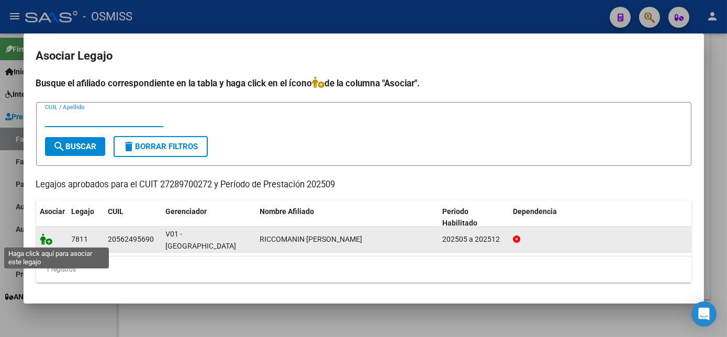
click at [42, 240] on icon at bounding box center [46, 240] width 13 height 12
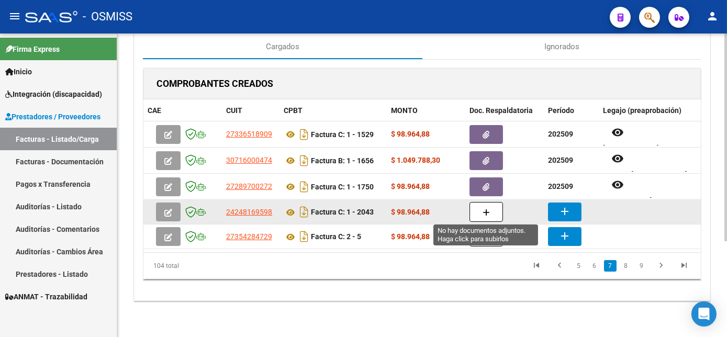
click at [480, 215] on button "button" at bounding box center [487, 212] width 34 height 20
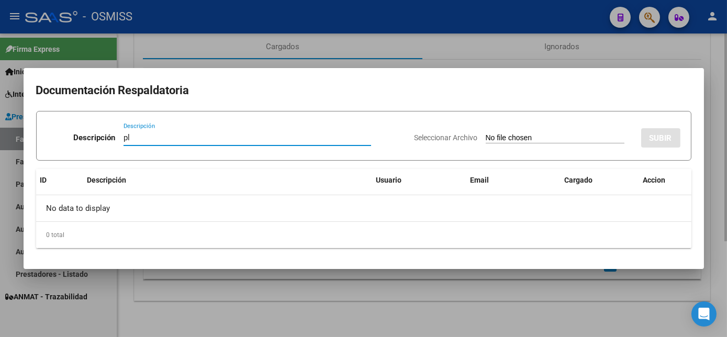
type input "pl"
click at [486, 134] on input "Seleccionar Archivo" at bounding box center [555, 139] width 139 height 10
type input "C:\fakepath\PL 1-2043 FOUQUET R - FONO 09.pdf"
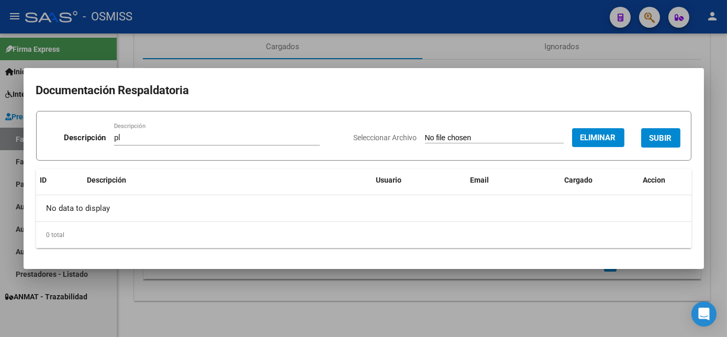
click at [662, 131] on button "SUBIR" at bounding box center [660, 137] width 39 height 19
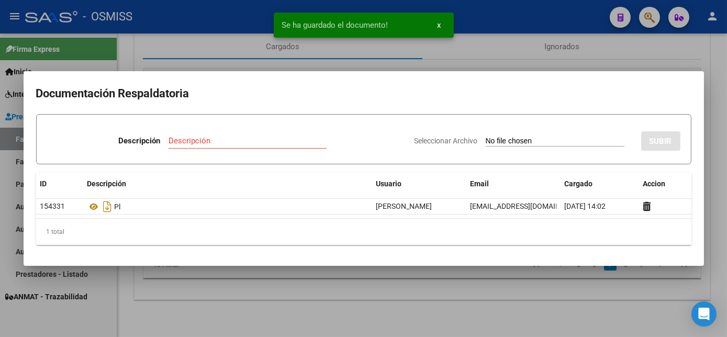
click at [462, 294] on div at bounding box center [363, 168] width 727 height 337
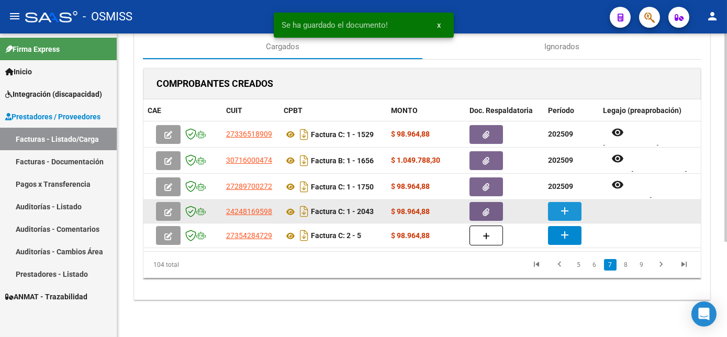
click at [561, 205] on mat-icon "add" at bounding box center [565, 211] width 13 height 13
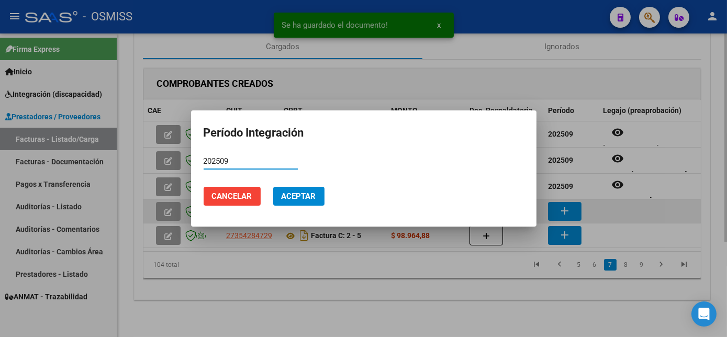
type input "202509"
click at [273, 187] on button "Aceptar" at bounding box center [298, 196] width 51 height 19
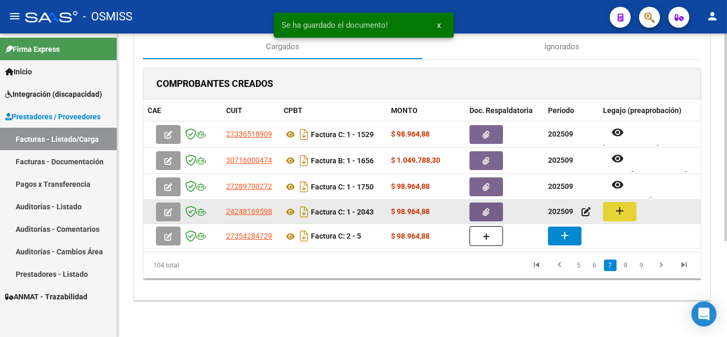
click at [629, 207] on button "add" at bounding box center [620, 211] width 34 height 19
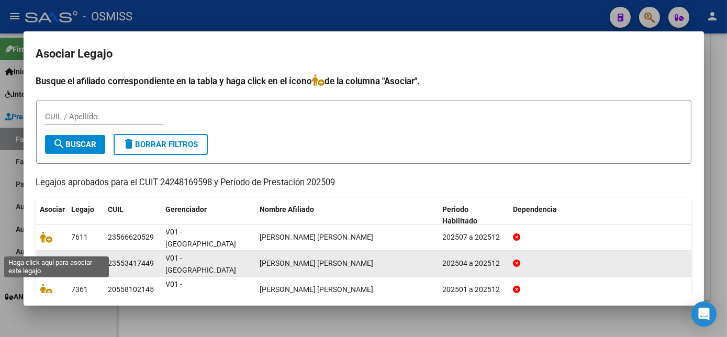
click at [49, 258] on icon at bounding box center [46, 264] width 13 height 12
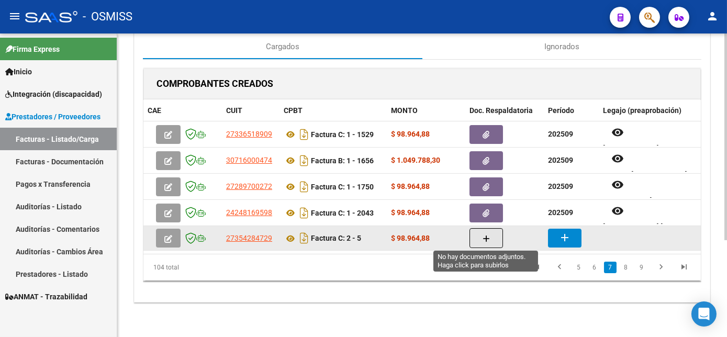
click at [484, 236] on icon "button" at bounding box center [486, 239] width 7 height 8
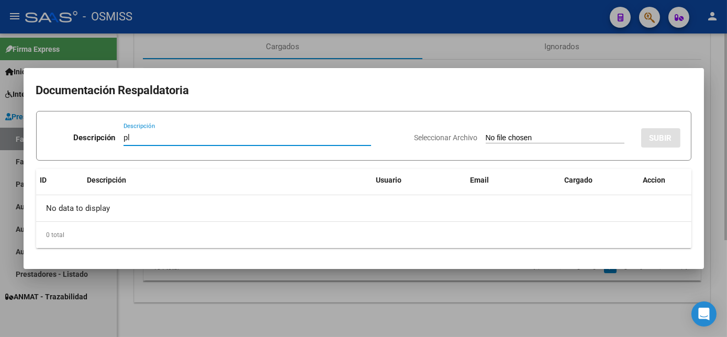
type input "pl"
click at [486, 134] on input "Seleccionar Archivo" at bounding box center [555, 139] width 139 height 10
type input "C:\fakepath\PL 2-5 INSAURRALDE E- PSP 08.jpeg"
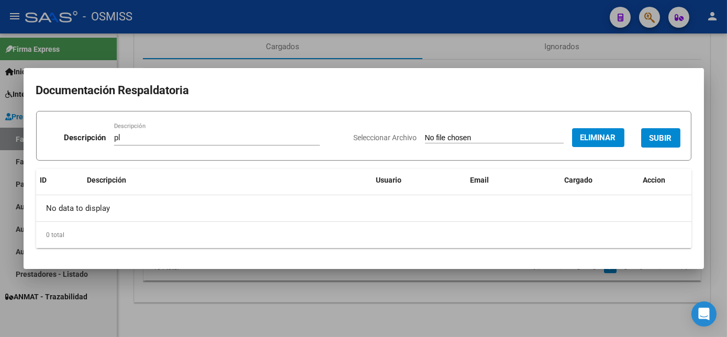
click at [663, 139] on span "SUBIR" at bounding box center [661, 138] width 23 height 9
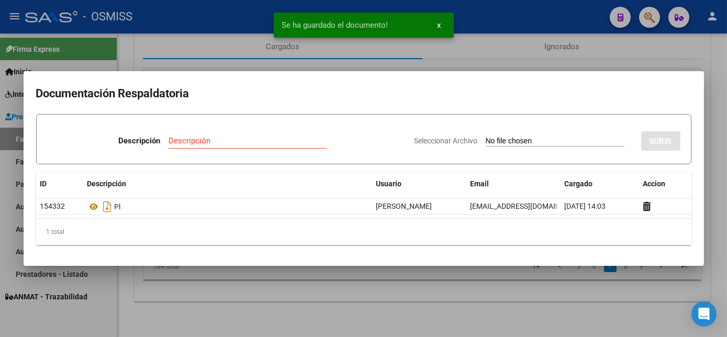
click at [487, 296] on div at bounding box center [363, 168] width 727 height 337
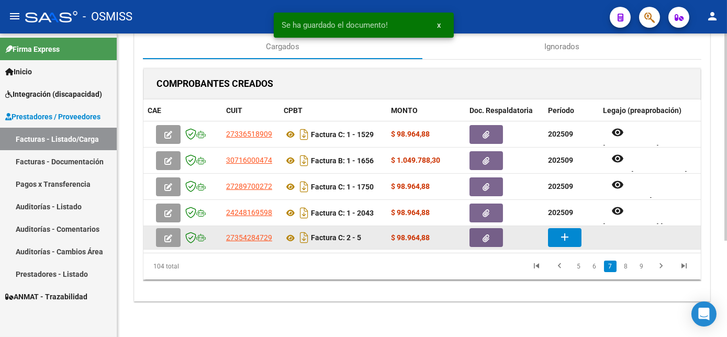
click at [568, 235] on mat-icon "add" at bounding box center [565, 237] width 13 height 13
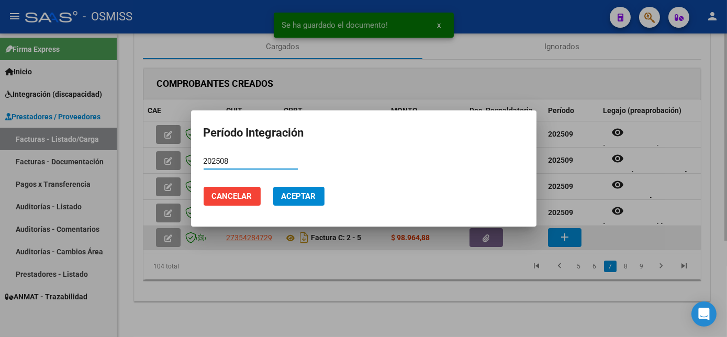
type input "202508"
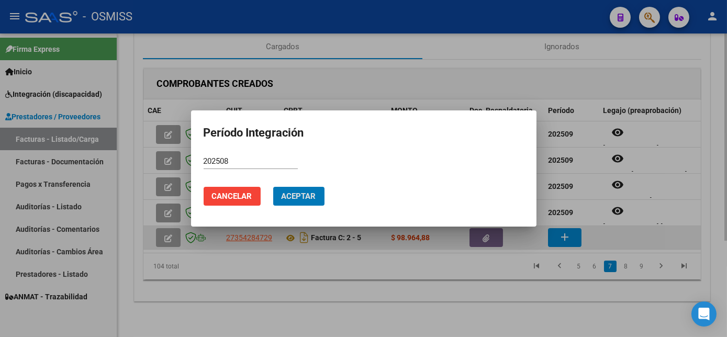
click at [273, 187] on button "Aceptar" at bounding box center [298, 196] width 51 height 19
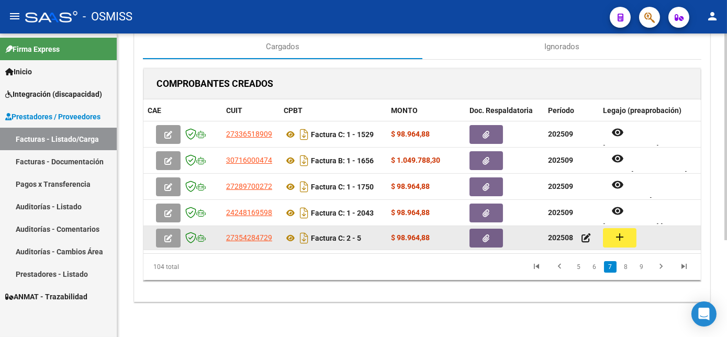
click at [629, 237] on button "add" at bounding box center [620, 237] width 34 height 19
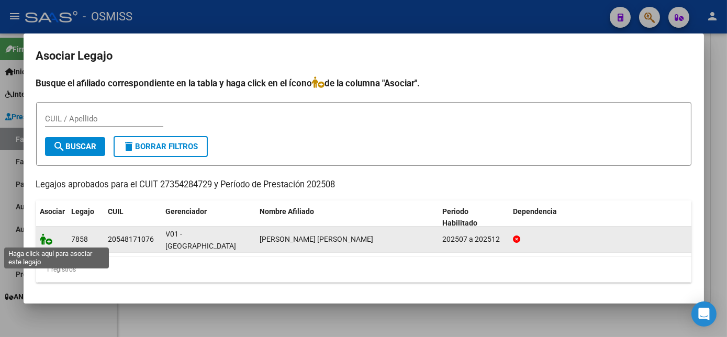
click at [49, 237] on icon at bounding box center [46, 240] width 13 height 12
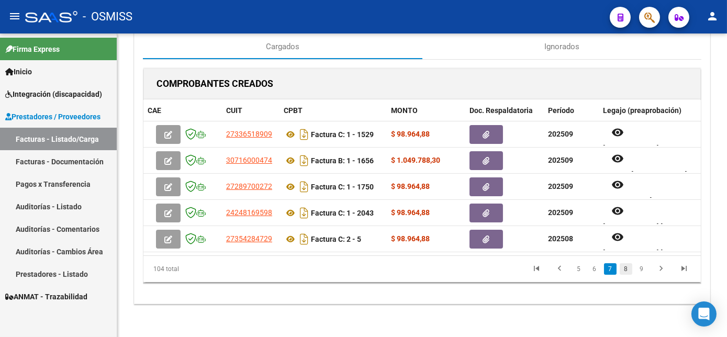
click at [628, 273] on link "8" at bounding box center [626, 269] width 13 height 12
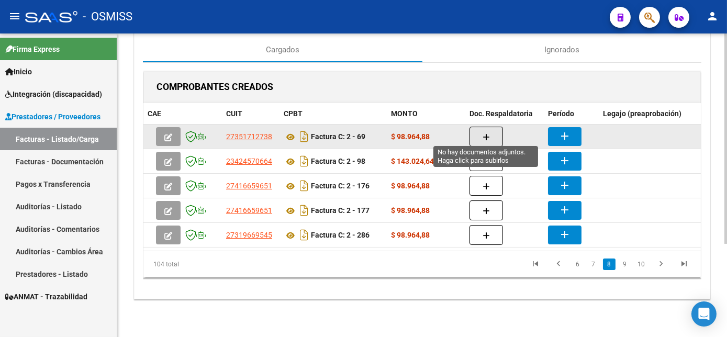
click at [494, 129] on button "button" at bounding box center [487, 137] width 34 height 20
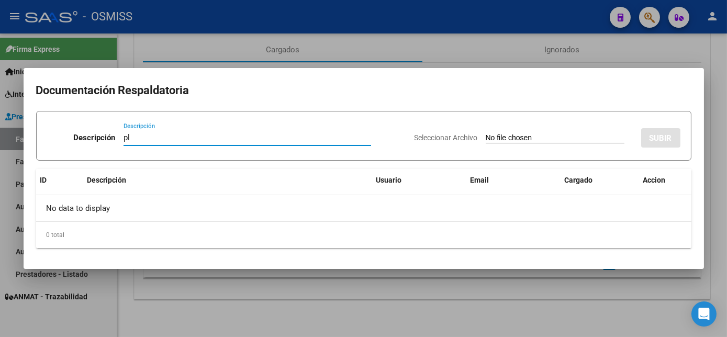
type input "pl"
click at [486, 134] on input "Seleccionar Archivo" at bounding box center [555, 139] width 139 height 10
type input "C:\fakepath\PL 2-69 ANDRETTO M PSICOMOTRICIDAD 09.pdf"
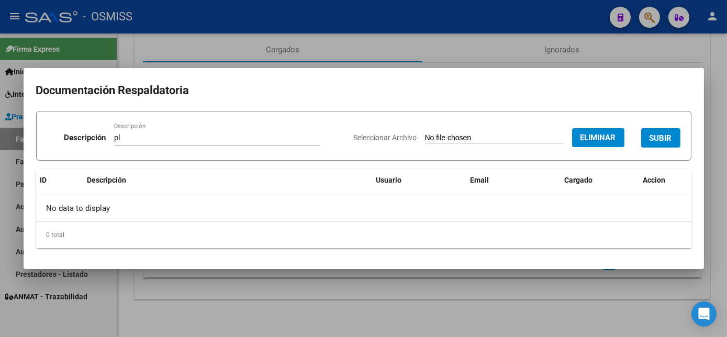
click at [648, 134] on button "SUBIR" at bounding box center [660, 137] width 39 height 19
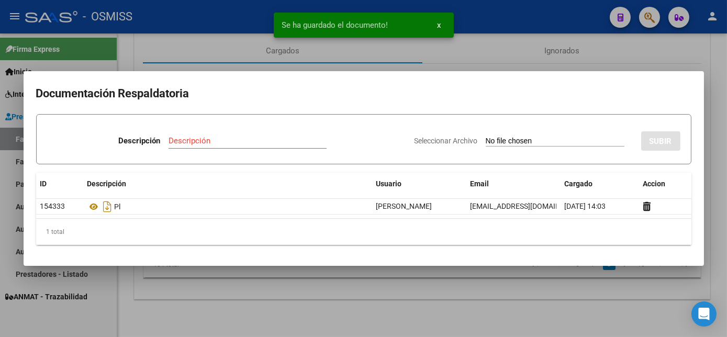
click at [514, 303] on div at bounding box center [363, 168] width 727 height 337
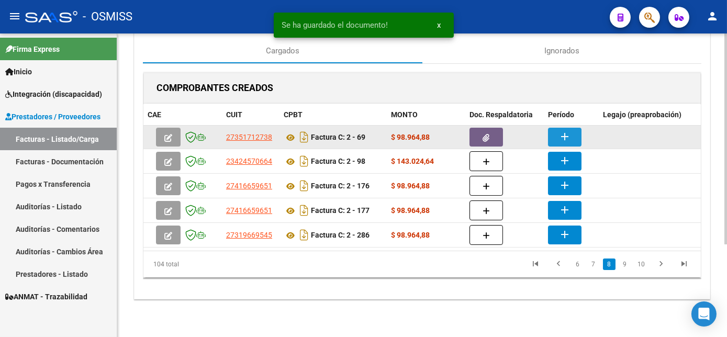
click at [562, 132] on mat-icon "add" at bounding box center [565, 136] width 13 height 13
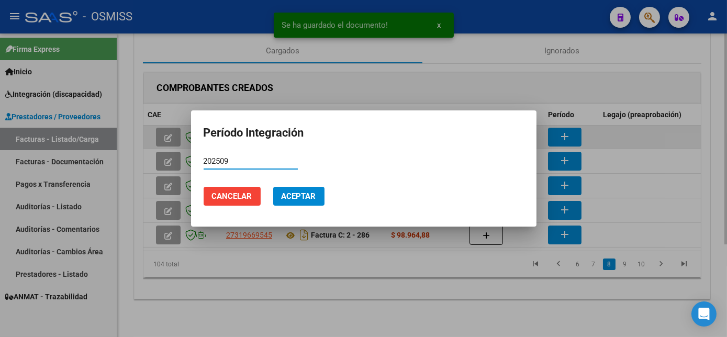
type input "202509"
click at [273, 187] on button "Aceptar" at bounding box center [298, 196] width 51 height 19
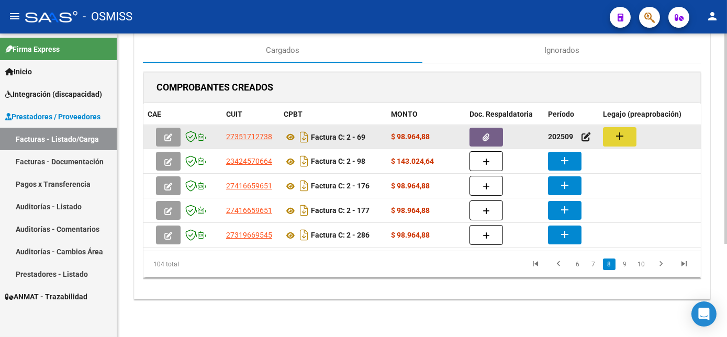
click at [612, 135] on button "add" at bounding box center [620, 136] width 34 height 19
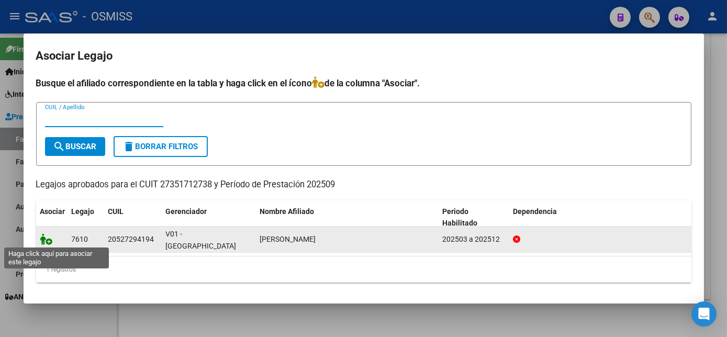
click at [41, 236] on icon at bounding box center [46, 240] width 13 height 12
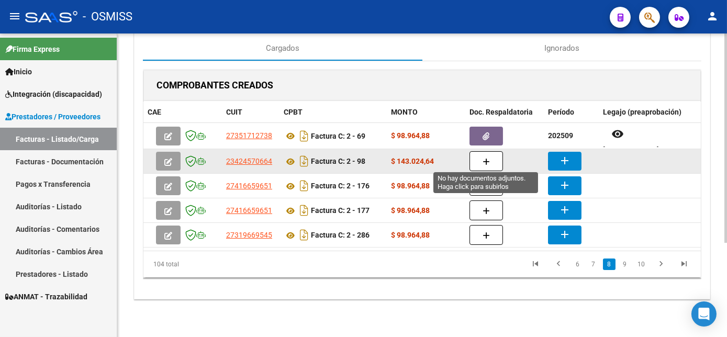
click at [492, 158] on button "button" at bounding box center [487, 161] width 34 height 20
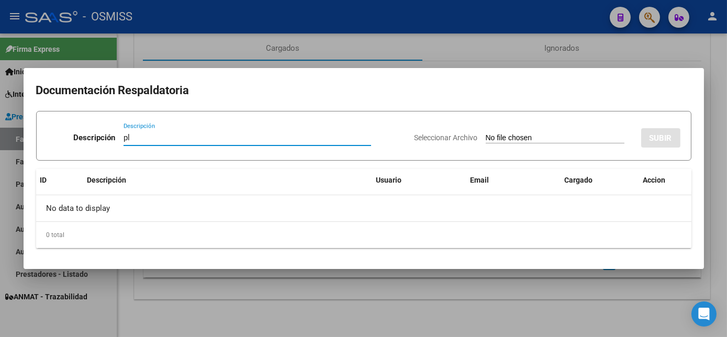
type input "pl"
click at [486, 134] on input "Seleccionar Archivo" at bounding box center [555, 139] width 139 height 10
click at [616, 334] on div at bounding box center [363, 168] width 727 height 337
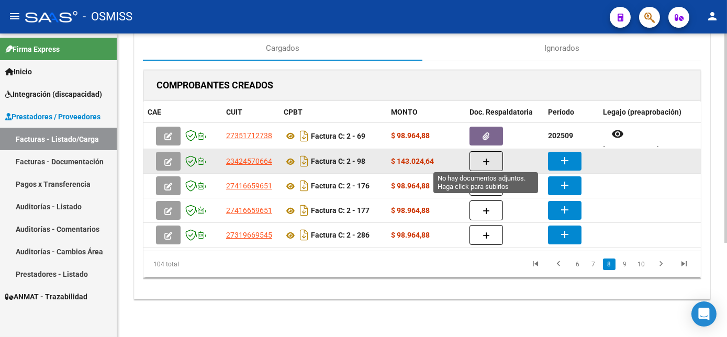
click at [489, 158] on icon "button" at bounding box center [486, 162] width 7 height 8
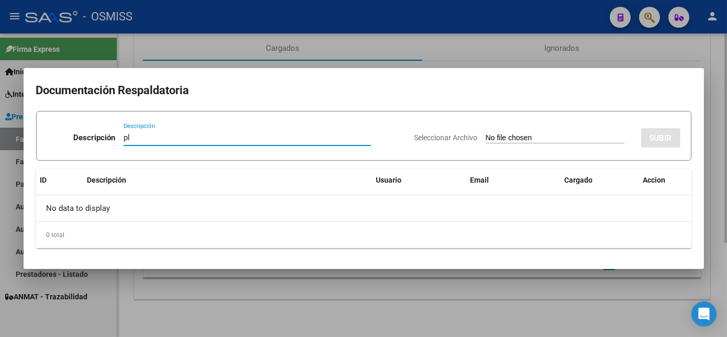
type input "pl"
click at [486, 134] on input "Seleccionar Archivo" at bounding box center [555, 139] width 139 height 10
type input "C:\fakepath\PL 2-98 [PERSON_NAME] P -Transporte - (Km) - 2 09.pdf"
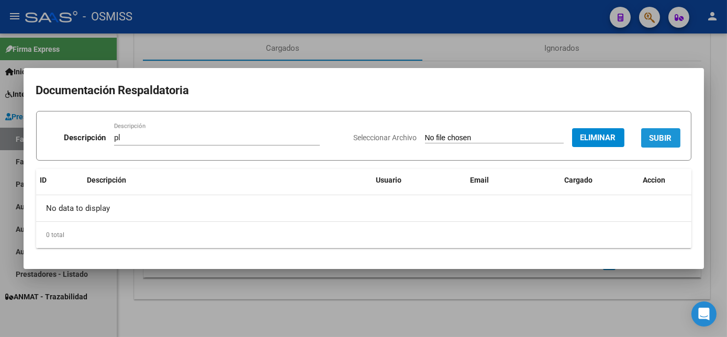
click at [648, 136] on button "SUBIR" at bounding box center [660, 137] width 39 height 19
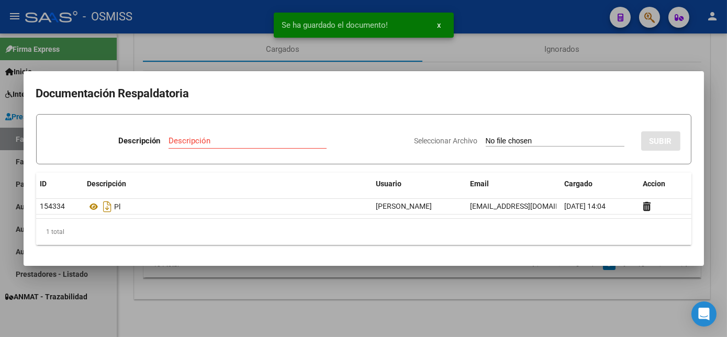
click at [522, 289] on div at bounding box center [363, 168] width 727 height 337
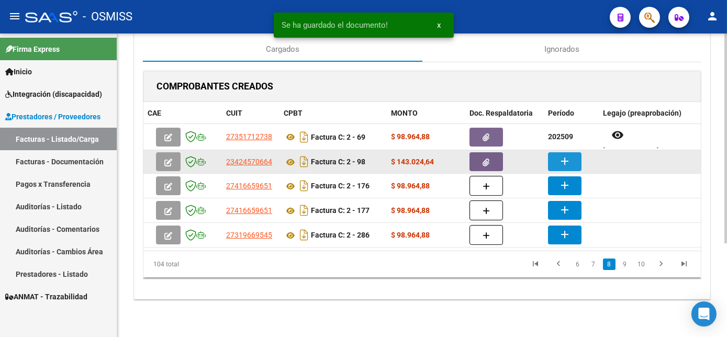
click at [567, 158] on mat-icon "add" at bounding box center [565, 161] width 13 height 13
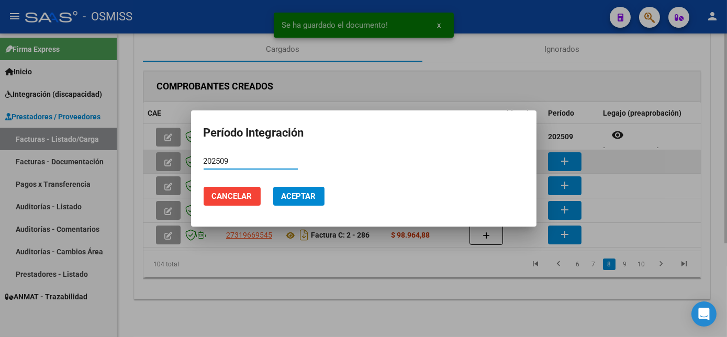
type input "202509"
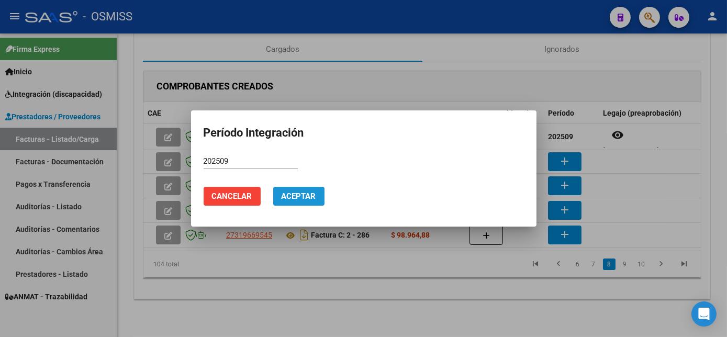
click at [288, 195] on span "Aceptar" at bounding box center [299, 196] width 35 height 9
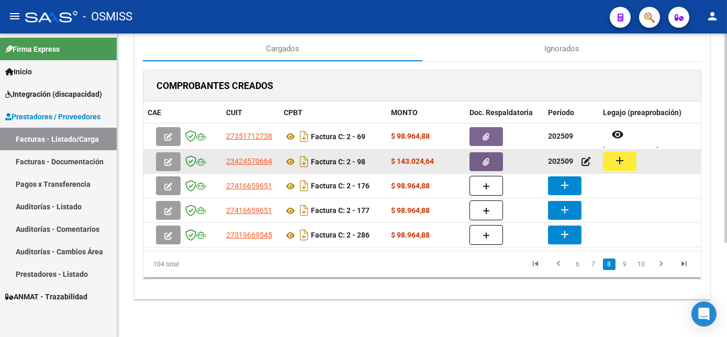
click at [619, 157] on mat-icon "add" at bounding box center [620, 160] width 13 height 13
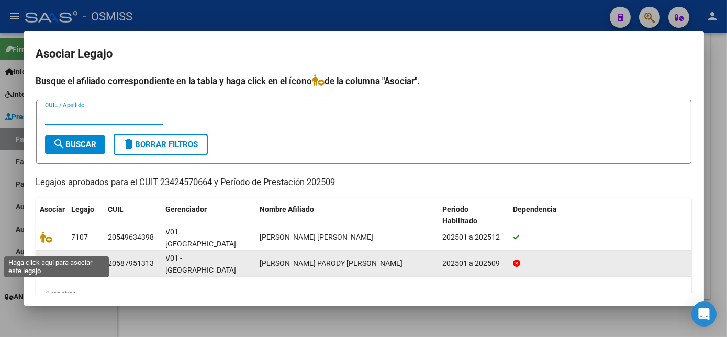
click at [47, 258] on icon at bounding box center [46, 264] width 13 height 12
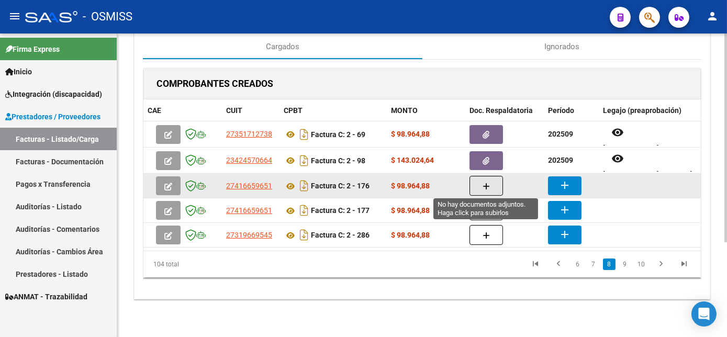
click at [486, 188] on icon "button" at bounding box center [486, 187] width 7 height 8
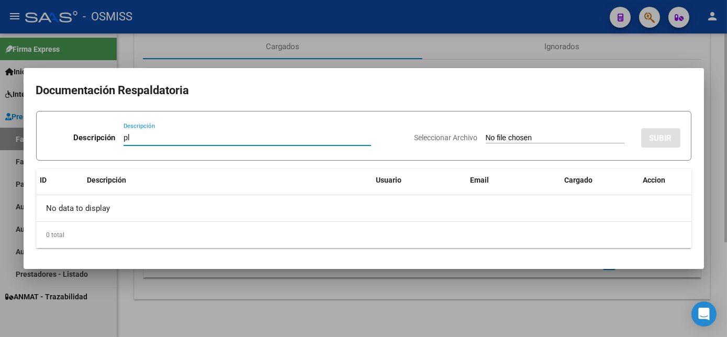
type input "pl"
click at [486, 134] on input "Seleccionar Archivo" at bounding box center [555, 139] width 139 height 10
type input "C:\fakepath\PL 2-176 COLAZO B PSP 08.pdf"
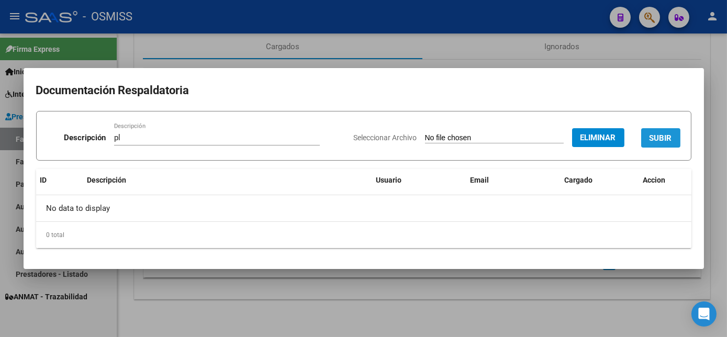
click at [663, 136] on span "SUBIR" at bounding box center [661, 138] width 23 height 9
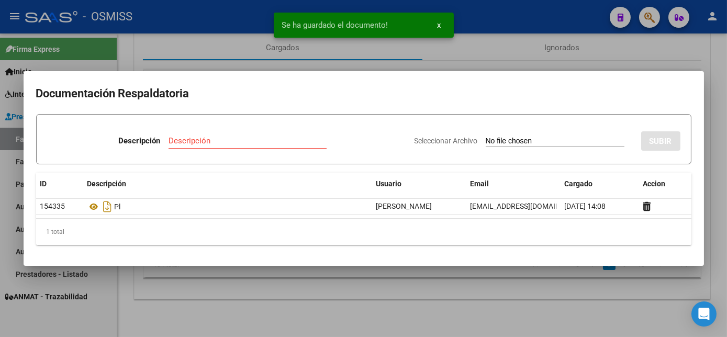
click at [503, 314] on div at bounding box center [363, 168] width 727 height 337
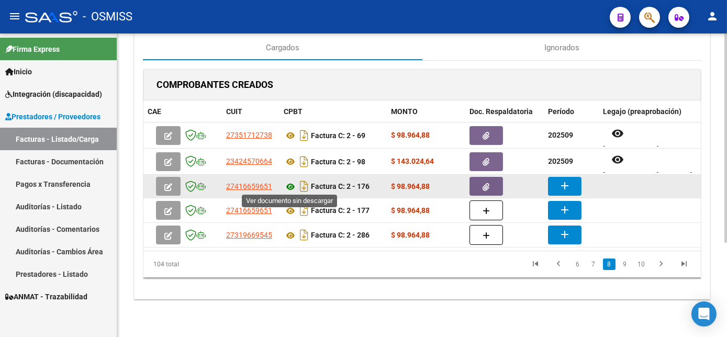
click at [287, 184] on icon at bounding box center [291, 187] width 14 height 13
click at [567, 181] on mat-icon "add" at bounding box center [565, 186] width 13 height 13
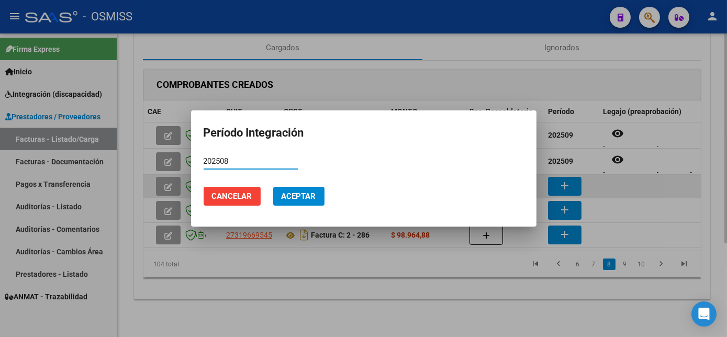
type input "202508"
click at [273, 187] on button "Aceptar" at bounding box center [298, 196] width 51 height 19
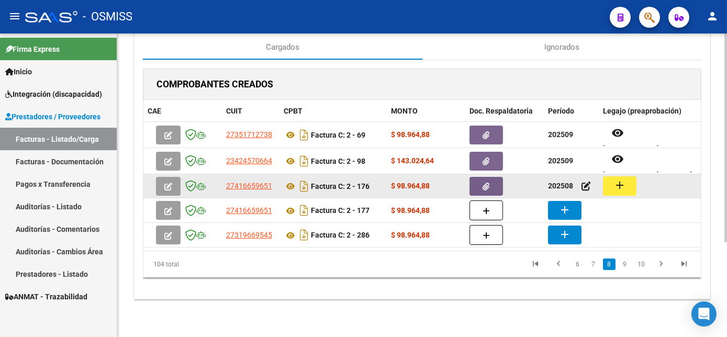
click at [618, 180] on mat-icon "add" at bounding box center [620, 185] width 13 height 13
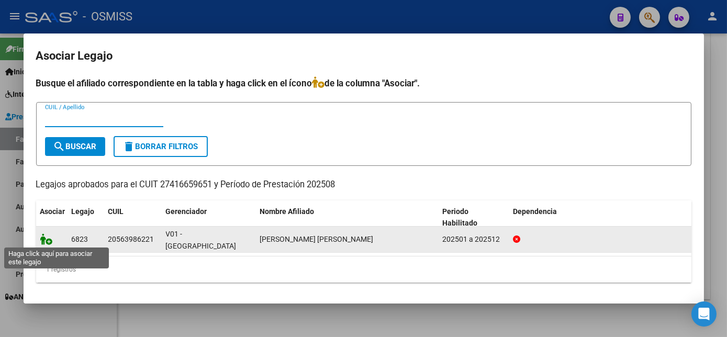
click at [43, 237] on icon at bounding box center [46, 240] width 13 height 12
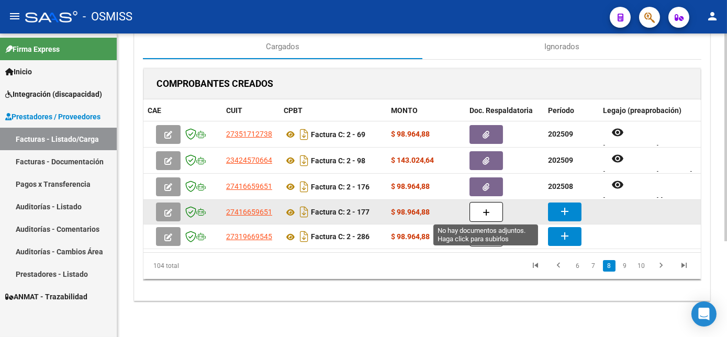
click at [473, 210] on button "button" at bounding box center [487, 212] width 34 height 20
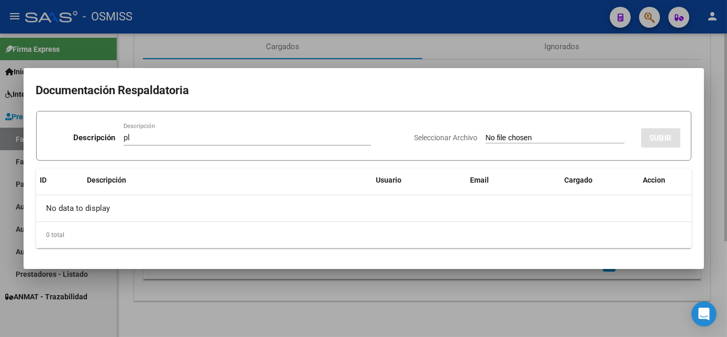
click at [486, 134] on input "Seleccionar Archivo" at bounding box center [555, 139] width 139 height 10
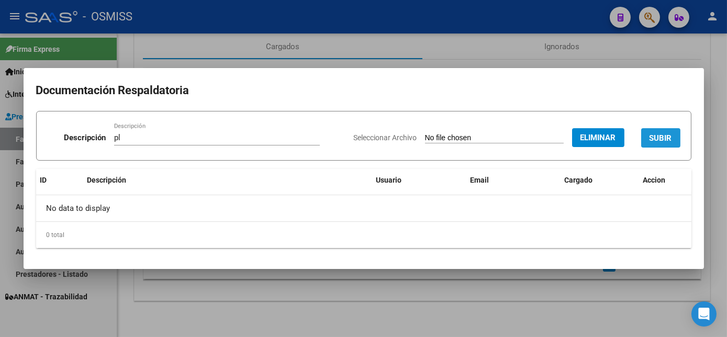
click at [660, 137] on span "SUBIR" at bounding box center [661, 138] width 23 height 9
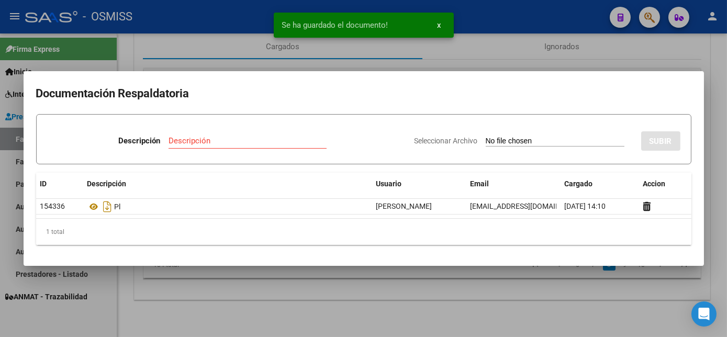
click at [489, 303] on div at bounding box center [363, 168] width 727 height 337
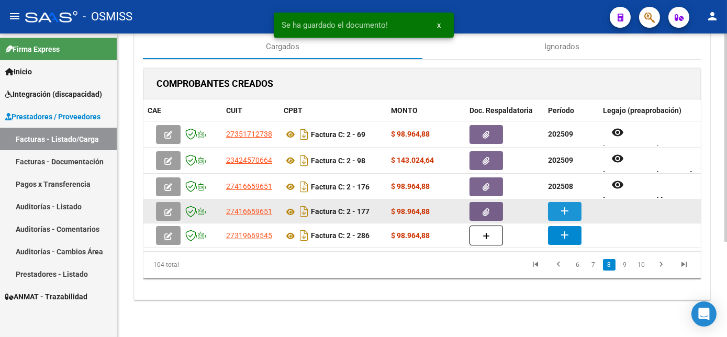
click at [570, 216] on button "add" at bounding box center [565, 211] width 34 height 19
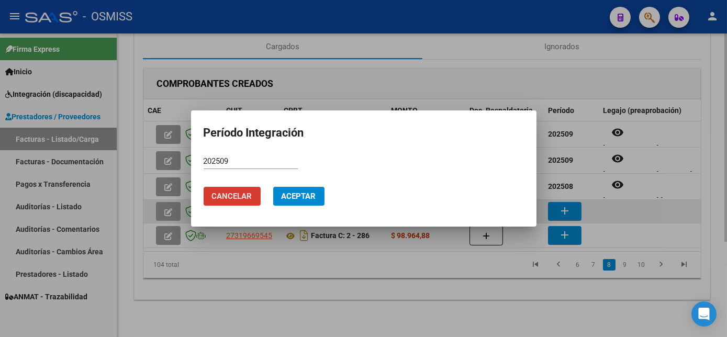
click at [273, 187] on button "Aceptar" at bounding box center [298, 196] width 51 height 19
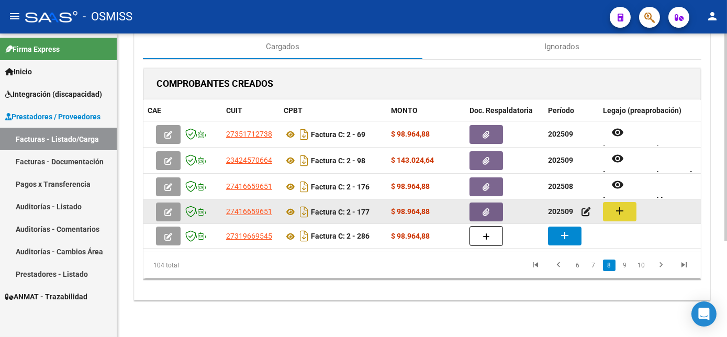
click at [617, 210] on mat-icon "add" at bounding box center [620, 211] width 13 height 13
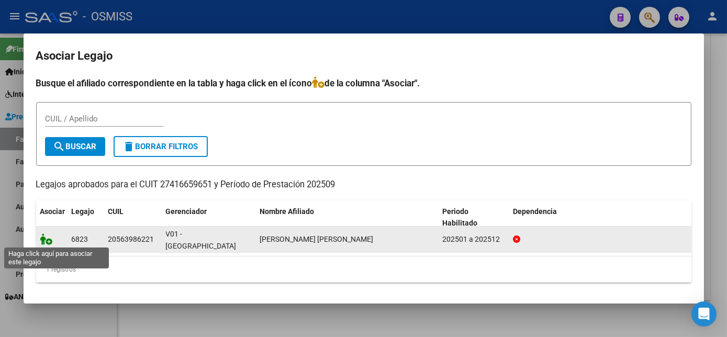
click at [45, 241] on icon at bounding box center [46, 240] width 13 height 12
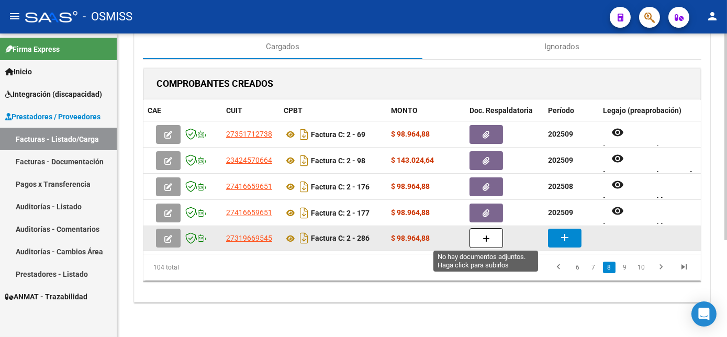
click at [488, 241] on icon "button" at bounding box center [486, 239] width 7 height 8
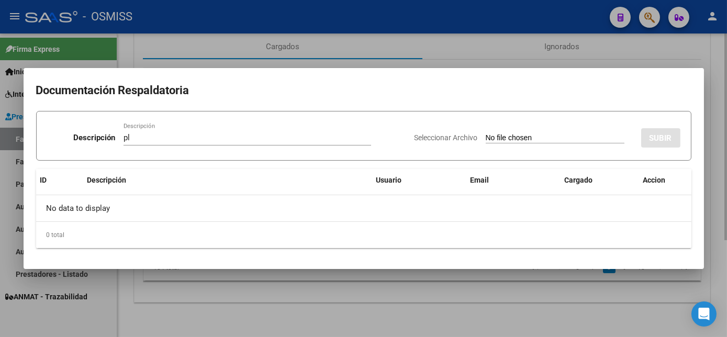
click at [486, 134] on input "Seleccionar Archivo" at bounding box center [555, 139] width 139 height 10
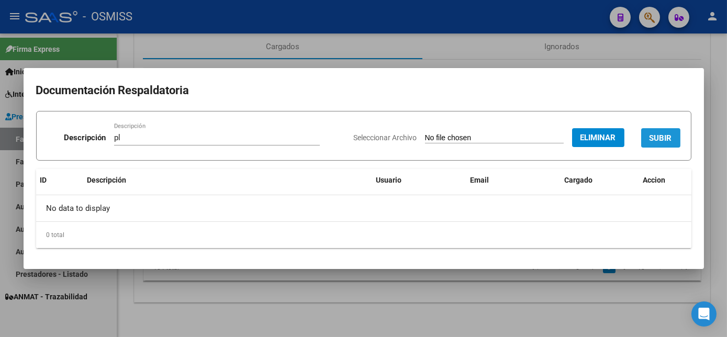
click at [658, 139] on span "SUBIR" at bounding box center [661, 138] width 23 height 9
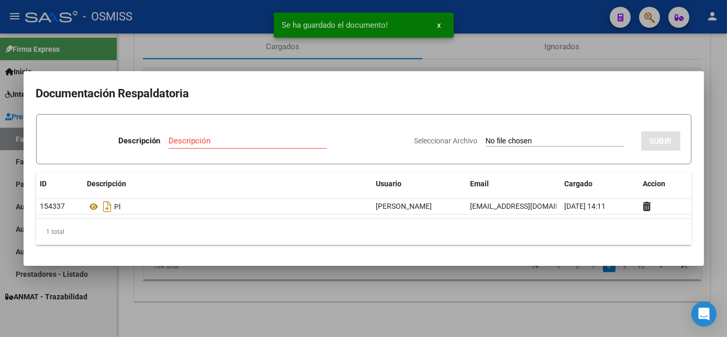
click at [430, 310] on div at bounding box center [363, 168] width 727 height 337
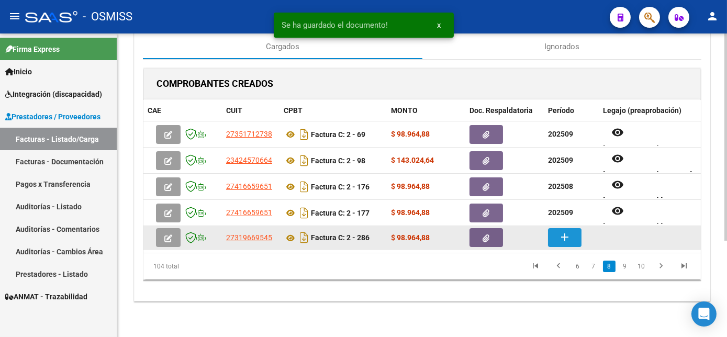
click at [565, 239] on mat-icon "add" at bounding box center [565, 237] width 13 height 13
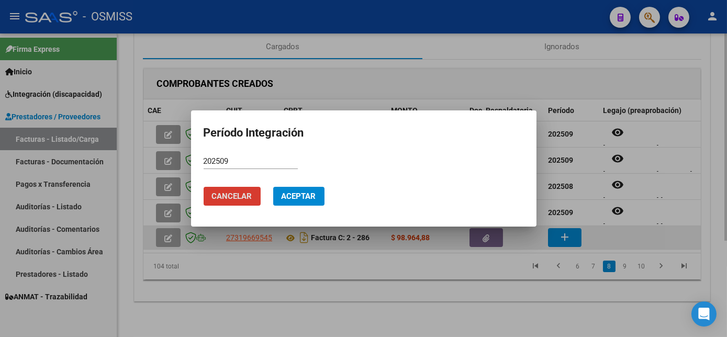
click at [273, 187] on button "Aceptar" at bounding box center [298, 196] width 51 height 19
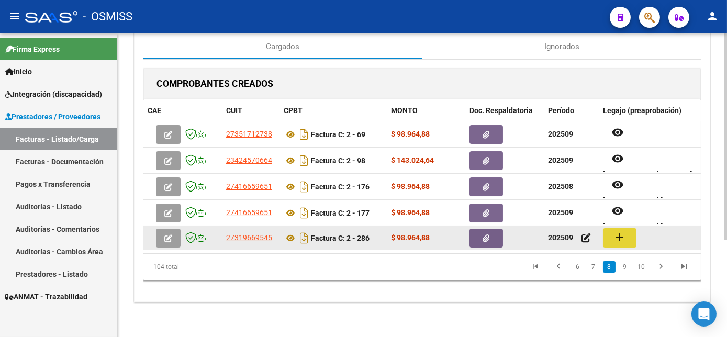
click at [630, 235] on button "add" at bounding box center [620, 237] width 34 height 19
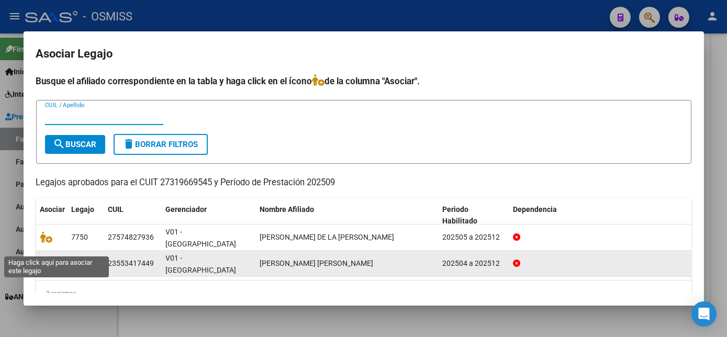
click at [50, 258] on icon at bounding box center [46, 264] width 13 height 12
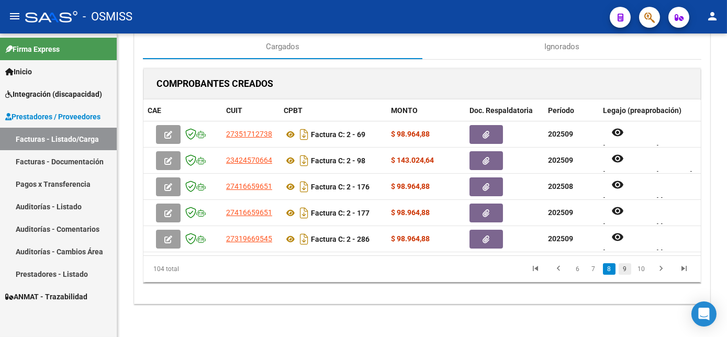
click at [628, 274] on link "9" at bounding box center [625, 269] width 13 height 12
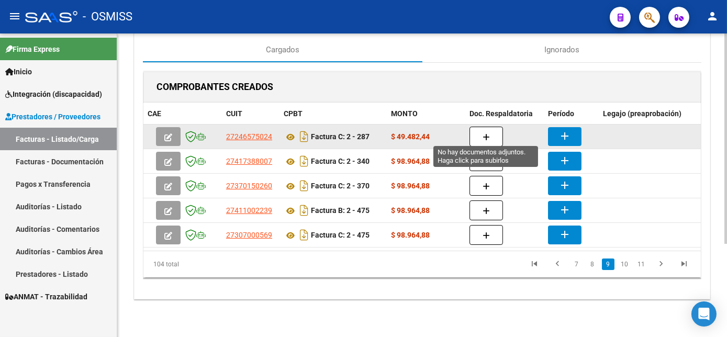
click at [484, 134] on icon "button" at bounding box center [486, 138] width 7 height 8
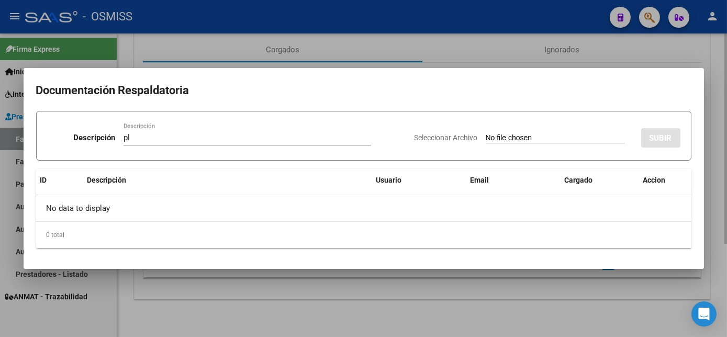
click at [486, 134] on input "Seleccionar Archivo" at bounding box center [555, 139] width 139 height 10
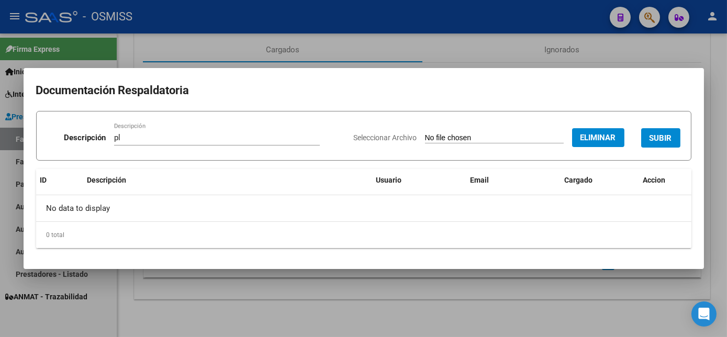
click at [652, 139] on span "SUBIR" at bounding box center [661, 138] width 23 height 9
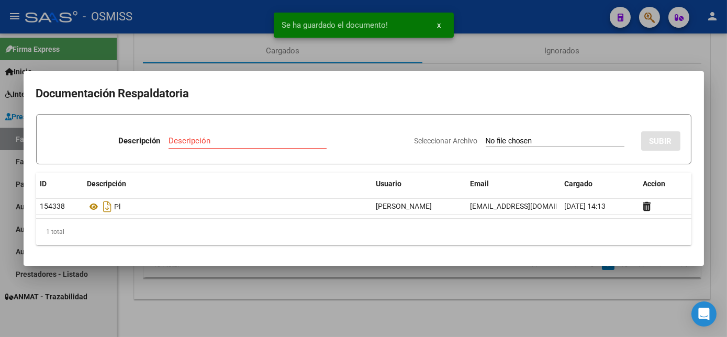
click at [473, 307] on div at bounding box center [363, 168] width 727 height 337
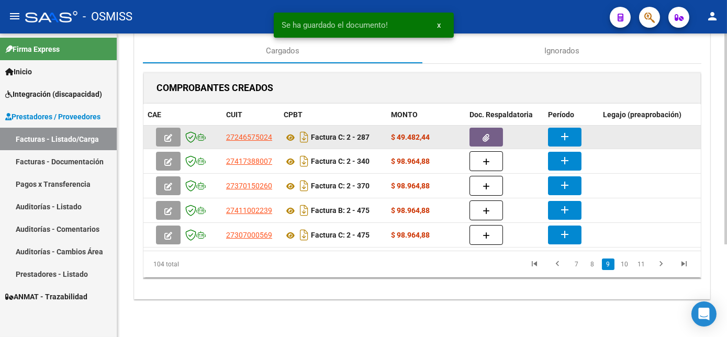
click at [562, 130] on mat-icon "add" at bounding box center [565, 136] width 13 height 13
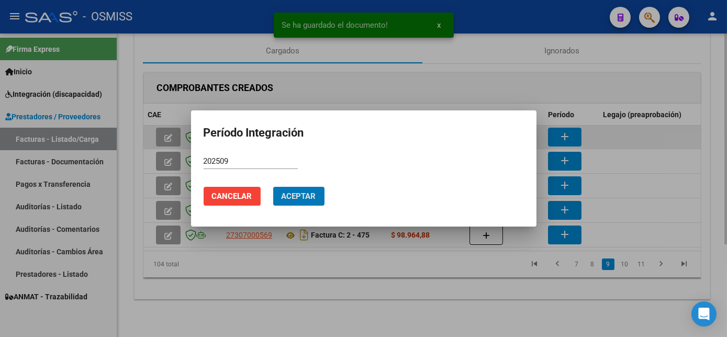
click at [273, 187] on button "Aceptar" at bounding box center [298, 196] width 51 height 19
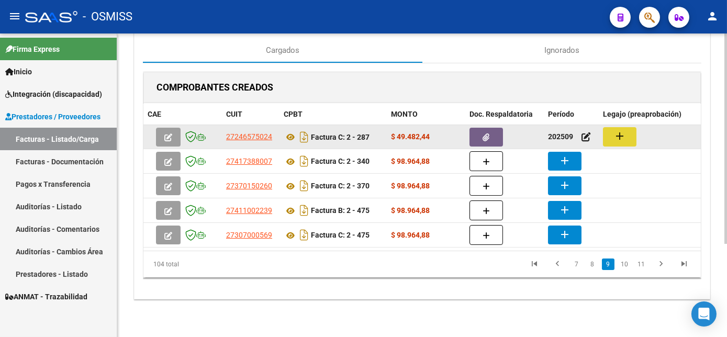
click at [623, 131] on mat-icon "add" at bounding box center [620, 136] width 13 height 13
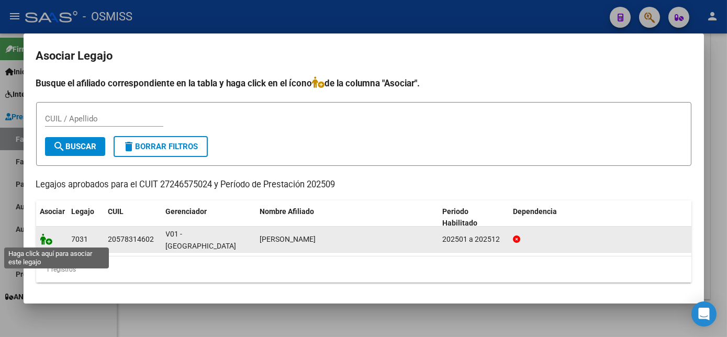
click at [46, 237] on icon at bounding box center [46, 240] width 13 height 12
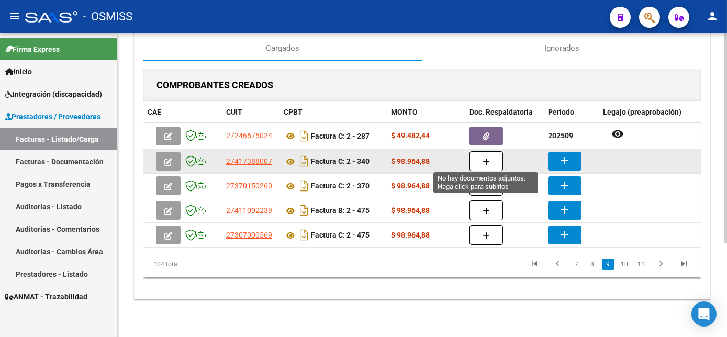
click at [493, 156] on button "button" at bounding box center [487, 161] width 34 height 20
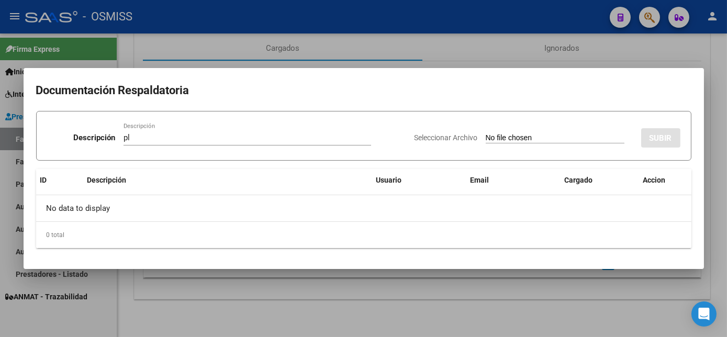
click at [486, 134] on input "Seleccionar Archivo" at bounding box center [555, 139] width 139 height 10
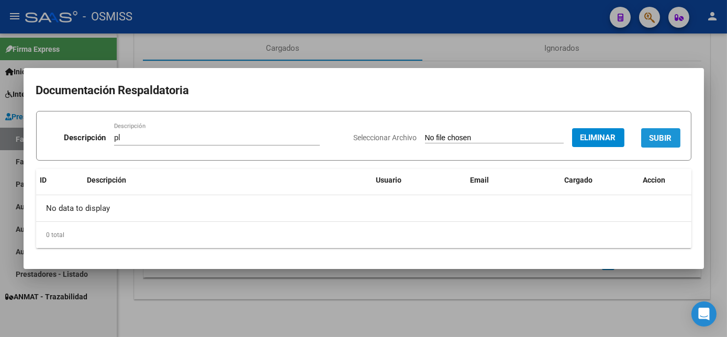
click at [667, 138] on span "SUBIR" at bounding box center [661, 138] width 23 height 9
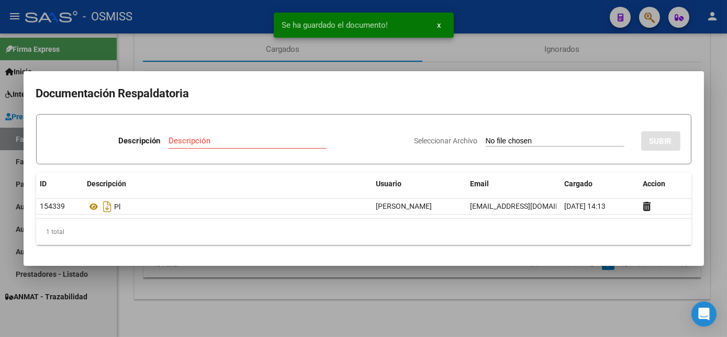
click at [553, 303] on div at bounding box center [363, 168] width 727 height 337
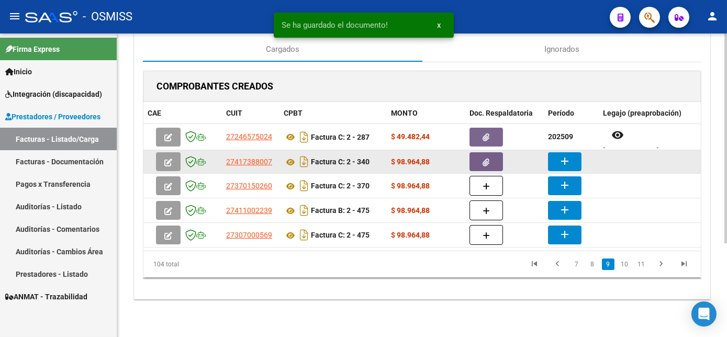
click at [558, 159] on button "add" at bounding box center [565, 161] width 34 height 19
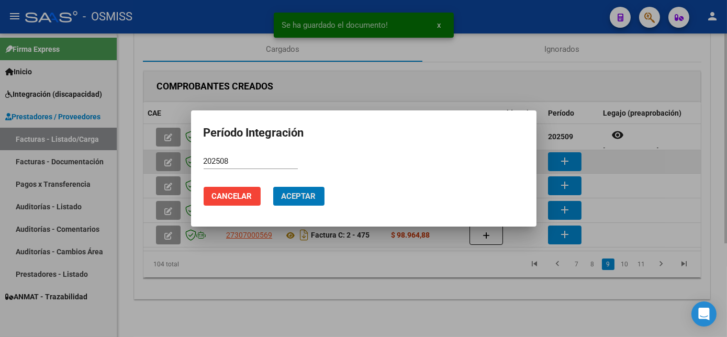
click at [273, 187] on button "Aceptar" at bounding box center [298, 196] width 51 height 19
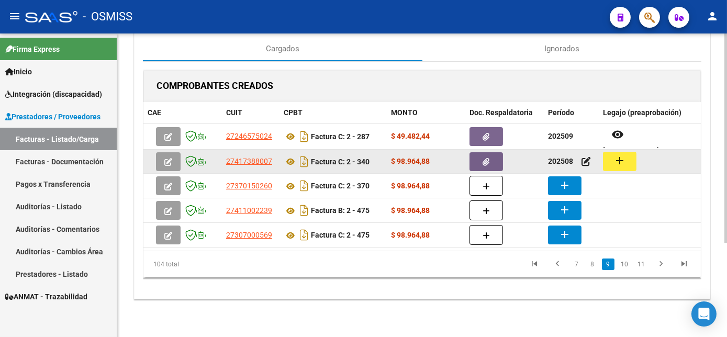
click at [625, 154] on mat-icon "add" at bounding box center [620, 160] width 13 height 13
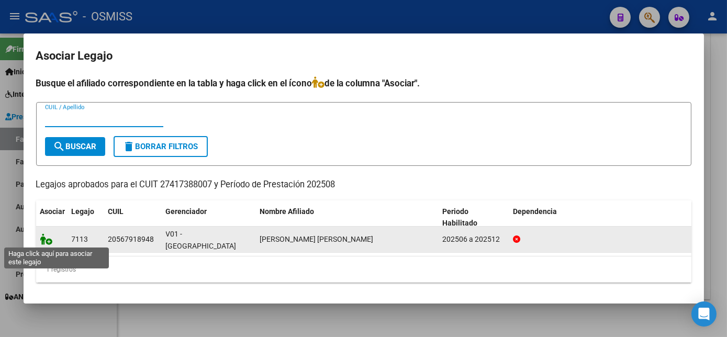
click at [47, 235] on icon at bounding box center [46, 240] width 13 height 12
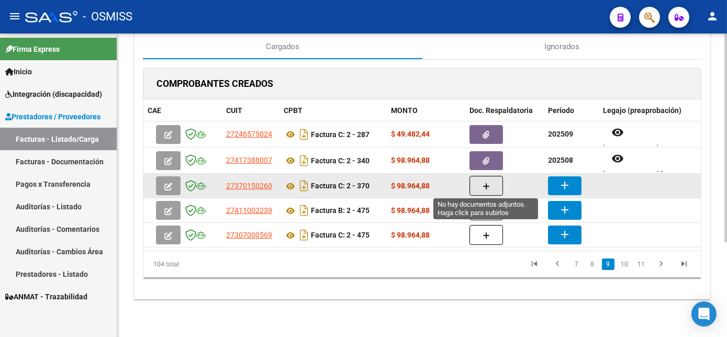
click at [485, 188] on icon "button" at bounding box center [486, 187] width 7 height 8
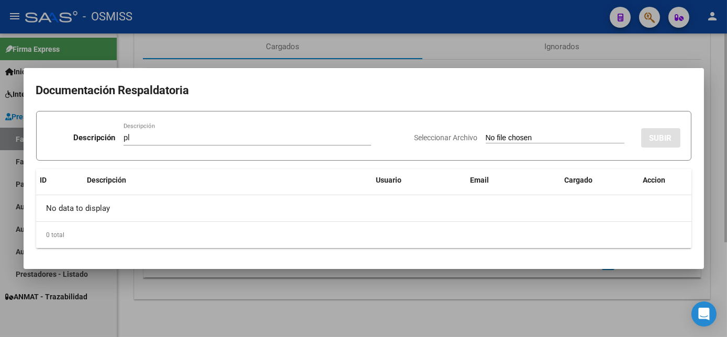
click at [486, 134] on input "Seleccionar Archivo" at bounding box center [555, 139] width 139 height 10
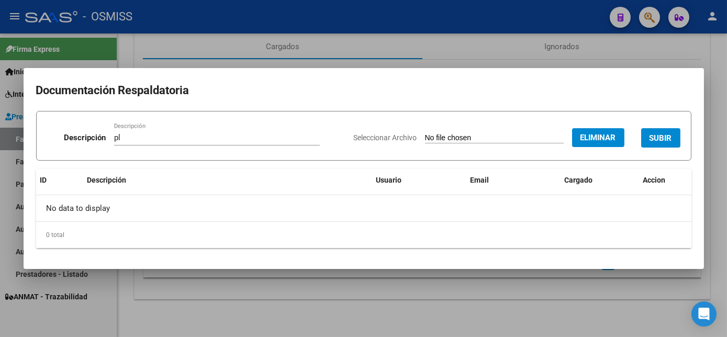
click at [578, 290] on div at bounding box center [363, 168] width 727 height 337
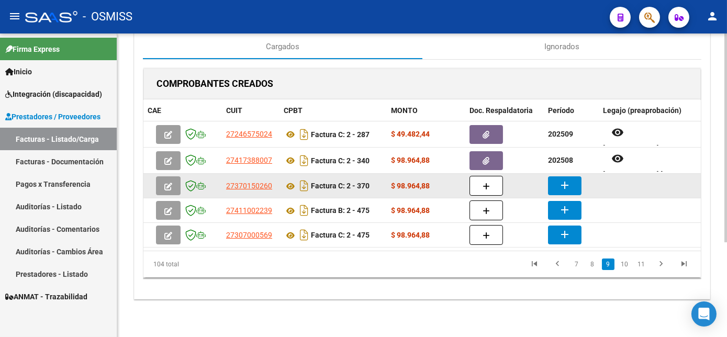
click at [571, 182] on mat-icon "add" at bounding box center [565, 185] width 13 height 13
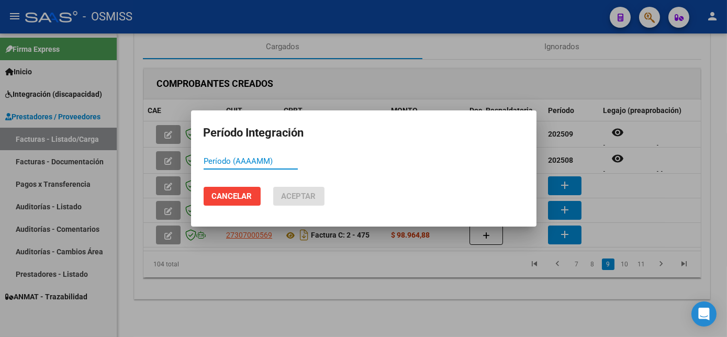
click at [461, 316] on div at bounding box center [363, 168] width 727 height 337
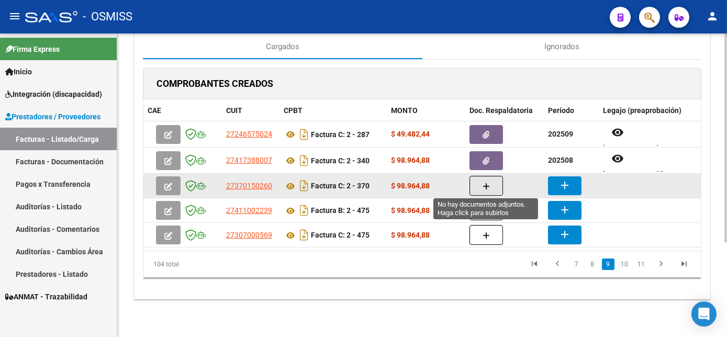
click at [488, 181] on span "button" at bounding box center [486, 185] width 7 height 9
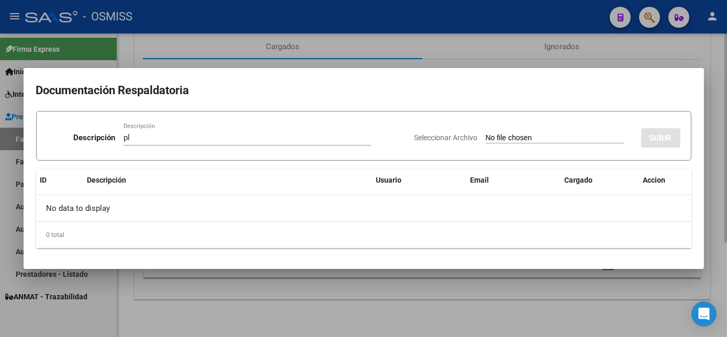
click at [486, 134] on input "Seleccionar Archivo" at bounding box center [555, 139] width 139 height 10
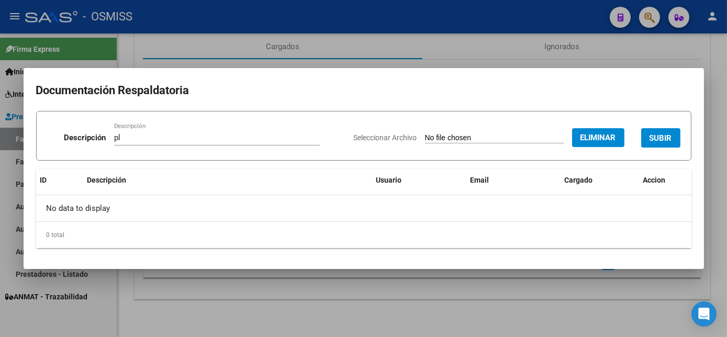
click at [664, 139] on span "SUBIR" at bounding box center [661, 138] width 23 height 9
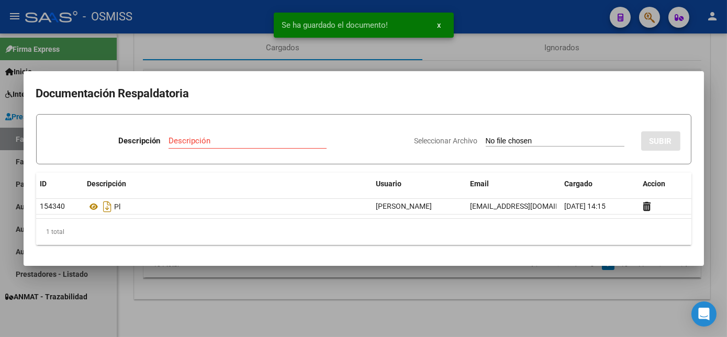
click at [551, 291] on div at bounding box center [363, 168] width 727 height 337
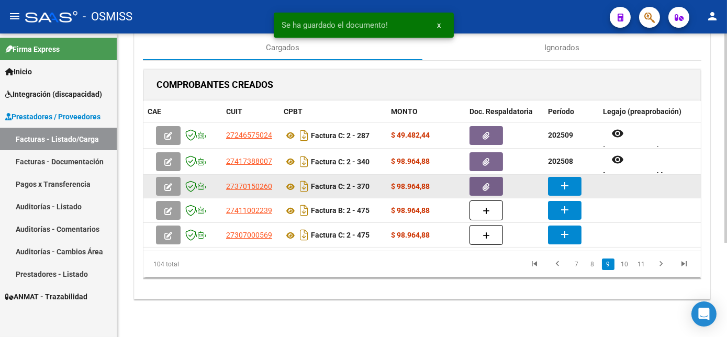
click at [567, 180] on mat-icon "add" at bounding box center [565, 186] width 13 height 13
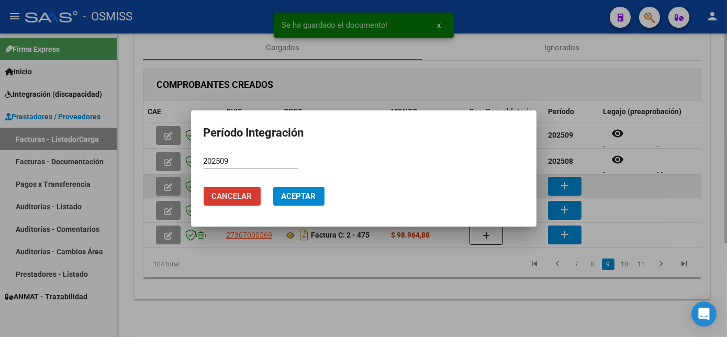
click at [273, 187] on button "Aceptar" at bounding box center [298, 196] width 51 height 19
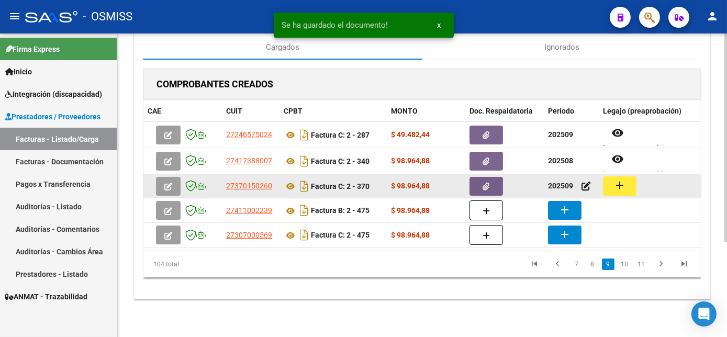
click at [617, 185] on mat-icon "add" at bounding box center [620, 185] width 13 height 13
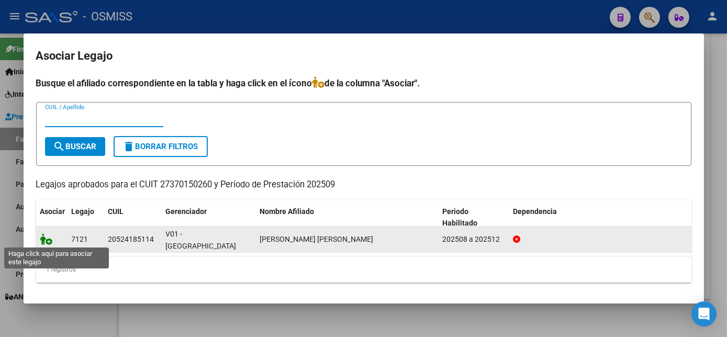
click at [48, 235] on icon at bounding box center [46, 240] width 13 height 12
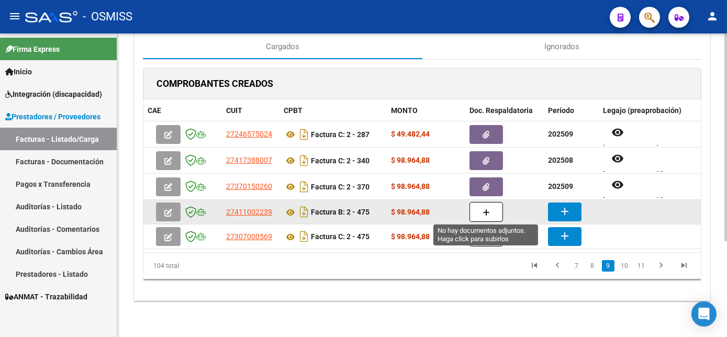
click at [494, 206] on button "button" at bounding box center [487, 212] width 34 height 20
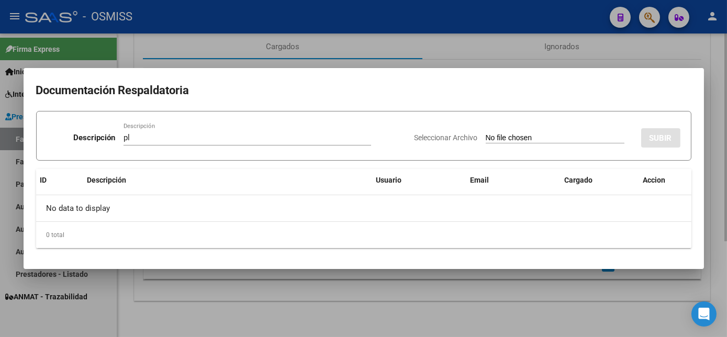
click at [486, 134] on input "Seleccionar Archivo" at bounding box center [555, 139] width 139 height 10
click at [526, 286] on div at bounding box center [363, 168] width 727 height 337
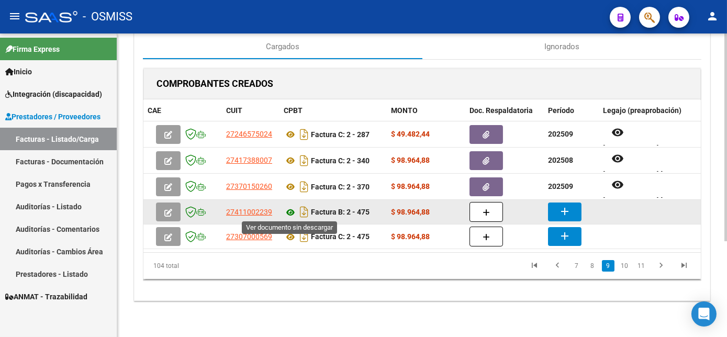
click at [288, 210] on icon at bounding box center [291, 212] width 14 height 13
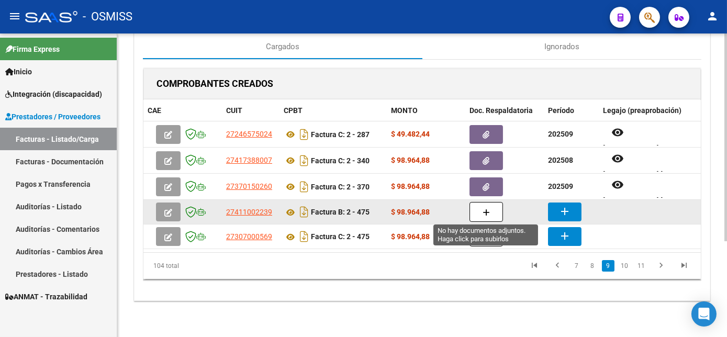
click at [490, 208] on button "button" at bounding box center [487, 212] width 34 height 20
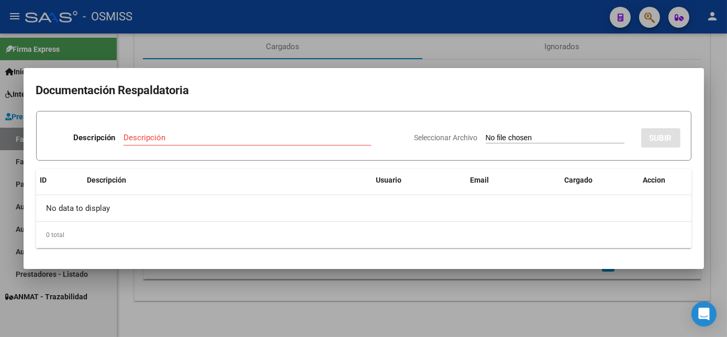
click at [483, 313] on div at bounding box center [363, 168] width 727 height 337
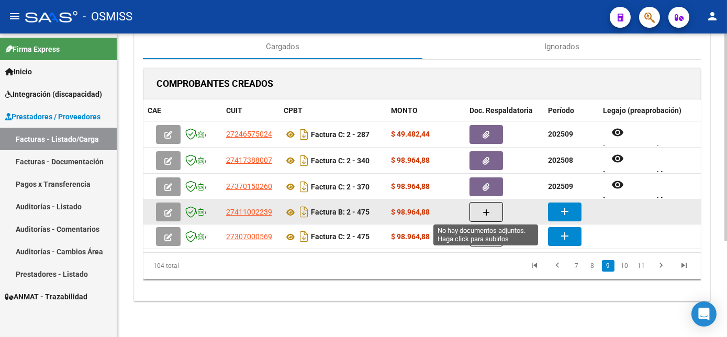
click at [491, 206] on button "button" at bounding box center [487, 212] width 34 height 20
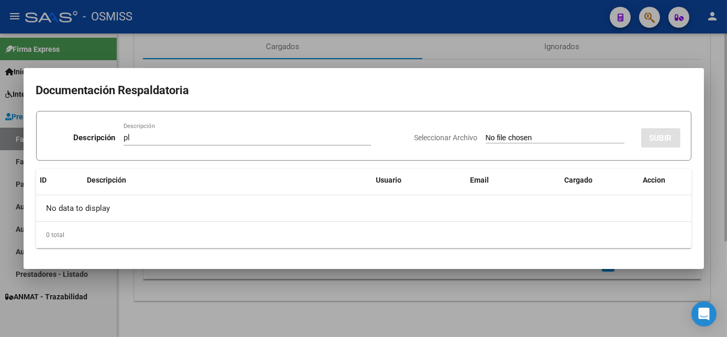
click at [486, 134] on input "Seleccionar Archivo" at bounding box center [555, 139] width 139 height 10
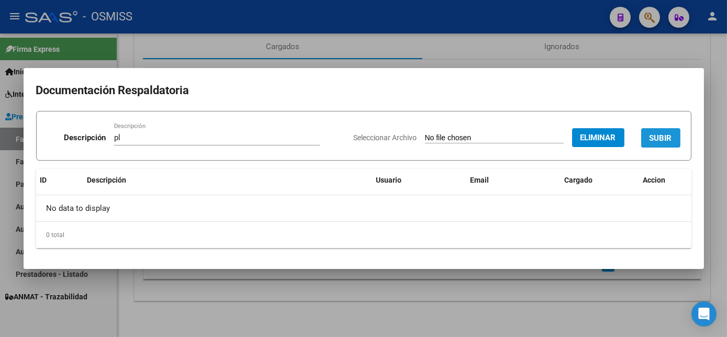
click at [659, 141] on span "SUBIR" at bounding box center [661, 138] width 23 height 9
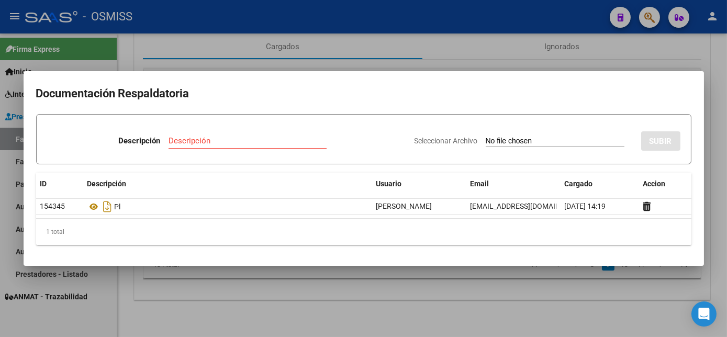
click at [433, 304] on div at bounding box center [363, 168] width 727 height 337
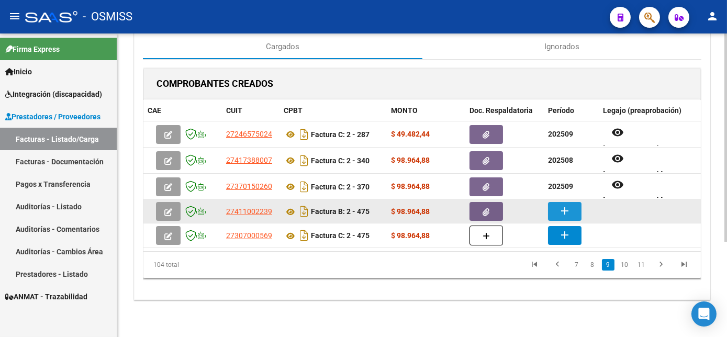
click at [570, 210] on mat-icon "add" at bounding box center [565, 211] width 13 height 13
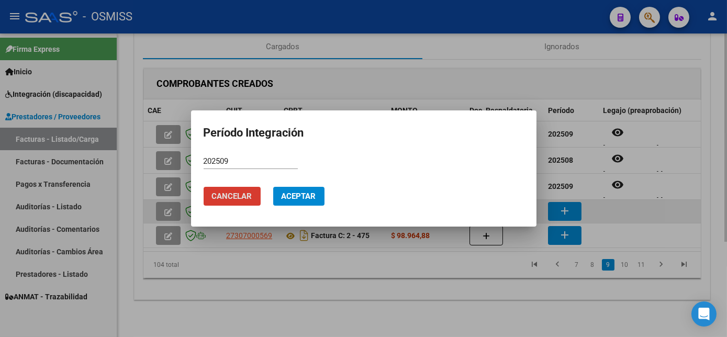
click at [273, 187] on button "Aceptar" at bounding box center [298, 196] width 51 height 19
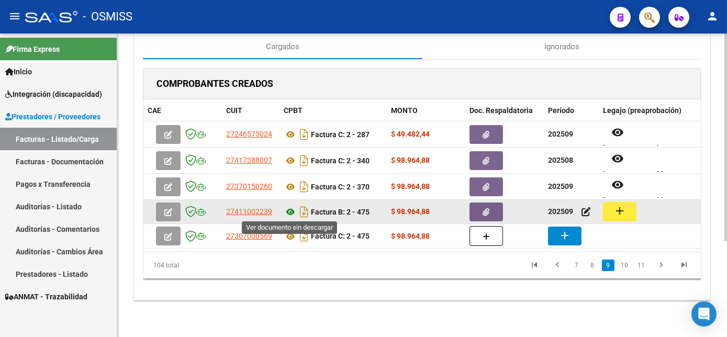
click at [287, 208] on icon at bounding box center [291, 212] width 14 height 13
click at [618, 210] on mat-icon "add" at bounding box center [620, 211] width 13 height 13
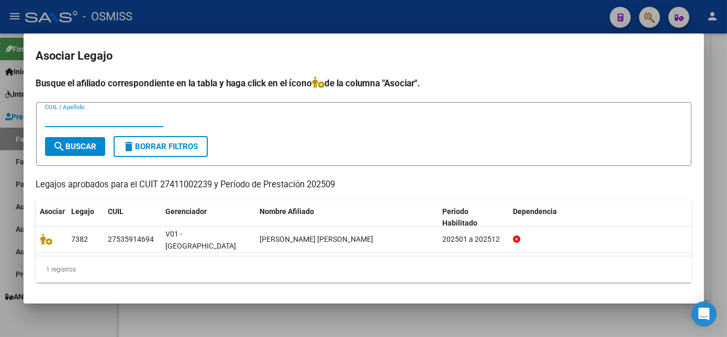
click at [290, 325] on div at bounding box center [363, 168] width 727 height 337
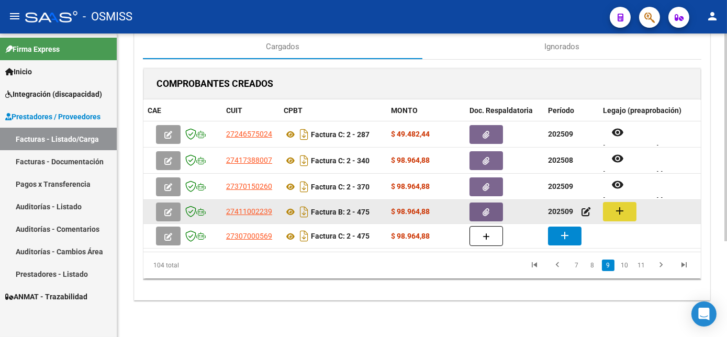
click at [612, 212] on button "add" at bounding box center [620, 211] width 34 height 19
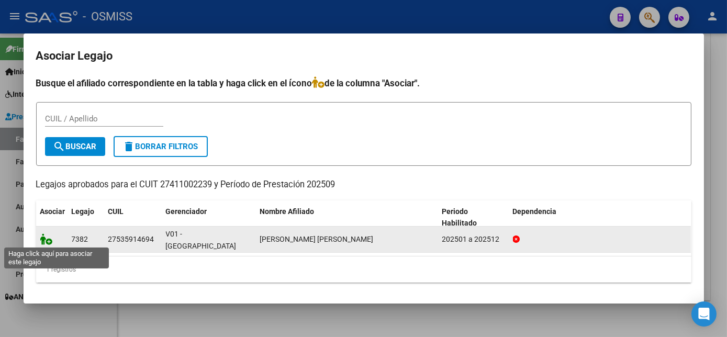
click at [42, 241] on icon at bounding box center [46, 240] width 13 height 12
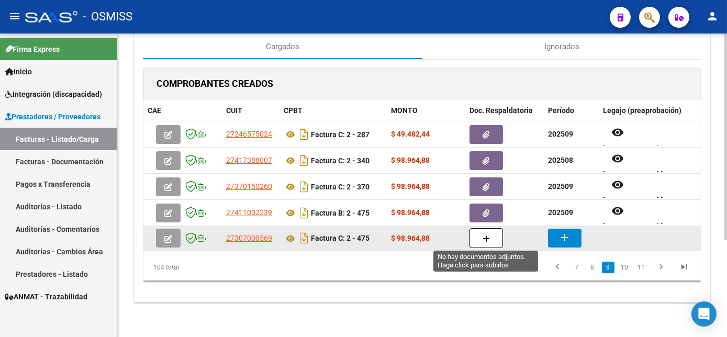
click at [490, 234] on button "button" at bounding box center [487, 238] width 34 height 20
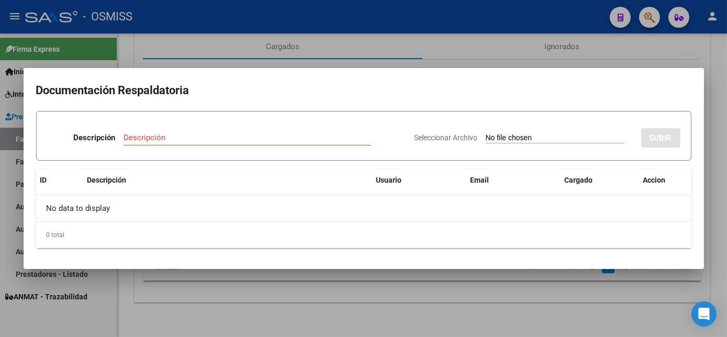
click at [418, 293] on div at bounding box center [363, 168] width 727 height 337
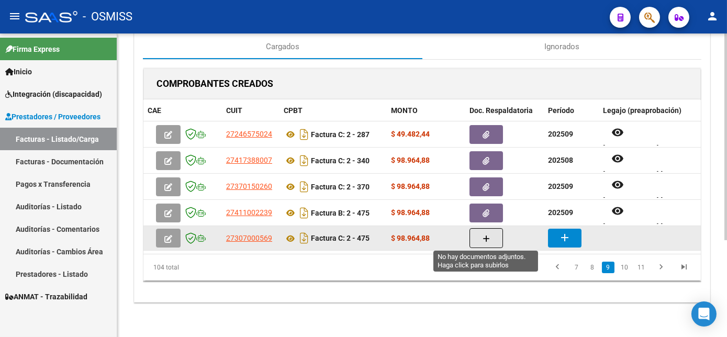
click at [479, 232] on button "button" at bounding box center [487, 238] width 34 height 20
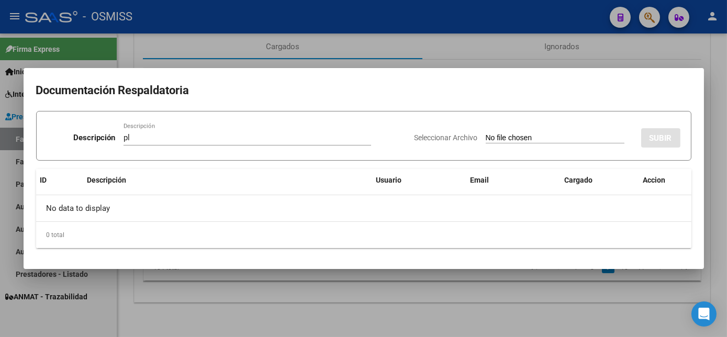
click at [475, 310] on div at bounding box center [363, 168] width 727 height 337
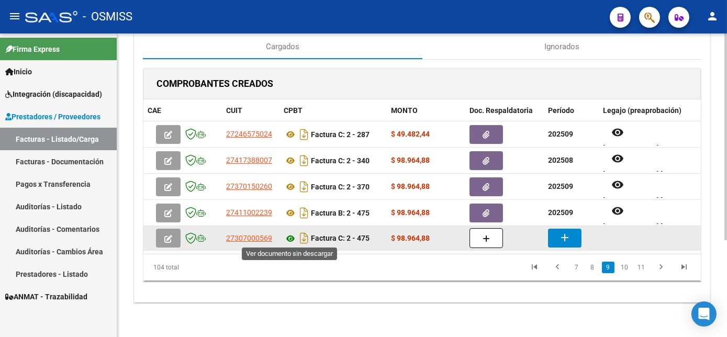
click at [291, 238] on icon at bounding box center [291, 238] width 14 height 13
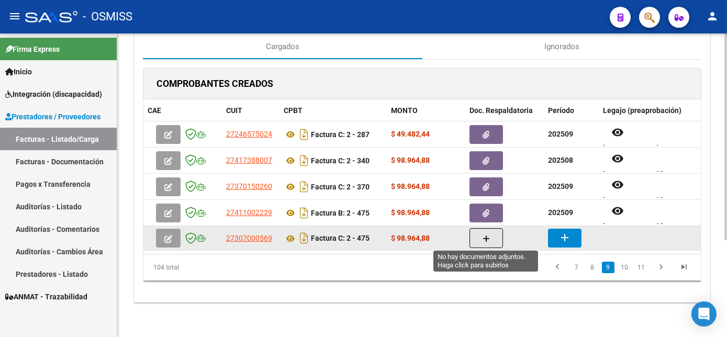
click at [480, 242] on button "button" at bounding box center [487, 238] width 34 height 20
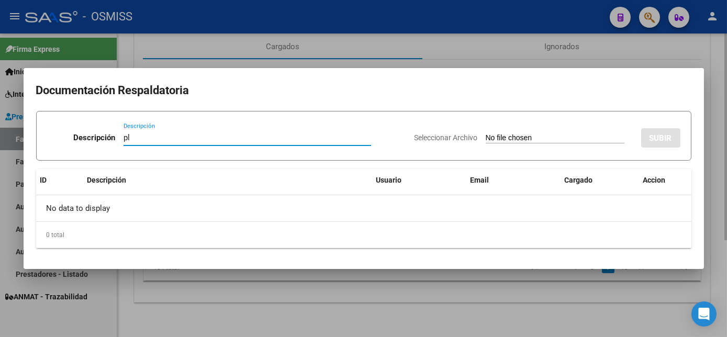
click at [486, 134] on input "Seleccionar Archivo" at bounding box center [555, 139] width 139 height 10
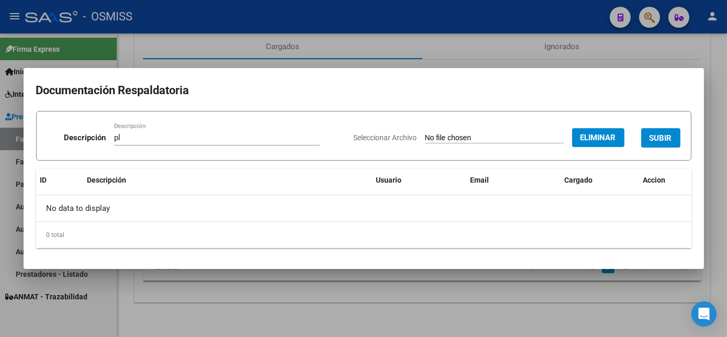
click at [652, 135] on span "SUBIR" at bounding box center [661, 138] width 23 height 9
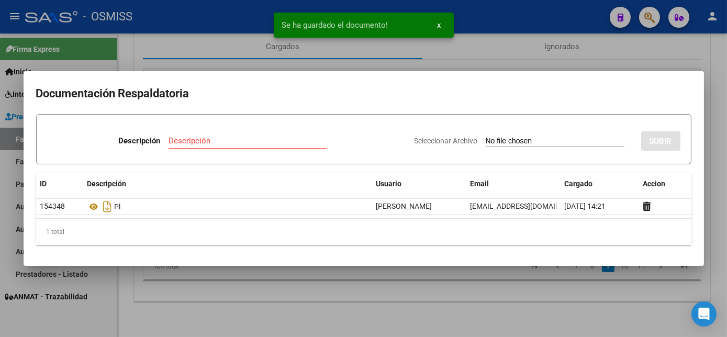
click at [453, 295] on div at bounding box center [363, 168] width 727 height 337
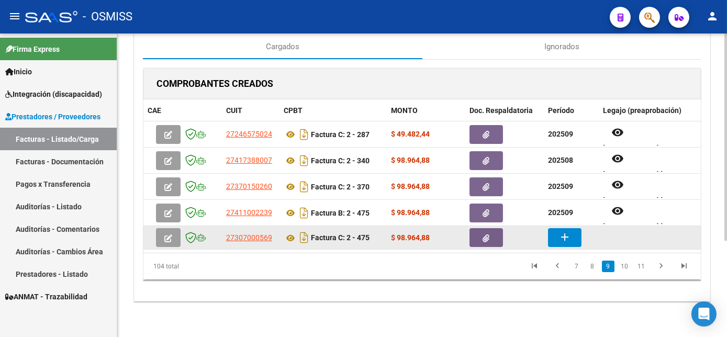
click at [561, 231] on mat-icon "add" at bounding box center [565, 237] width 13 height 13
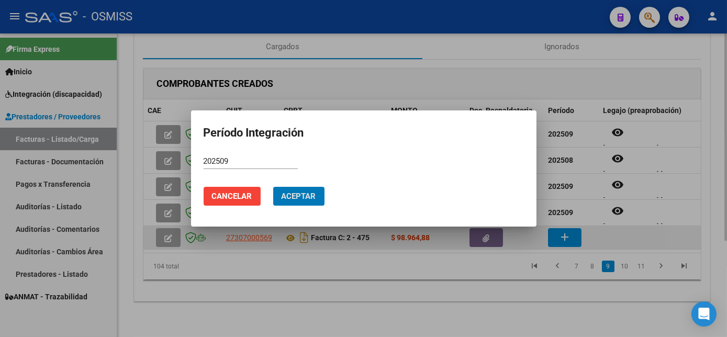
click at [273, 187] on button "Aceptar" at bounding box center [298, 196] width 51 height 19
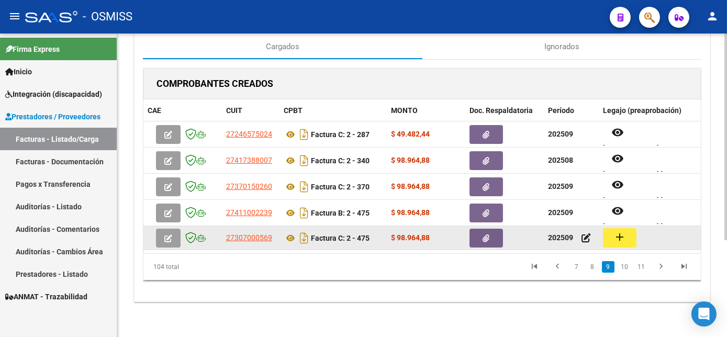
click at [616, 243] on button "add" at bounding box center [620, 237] width 34 height 19
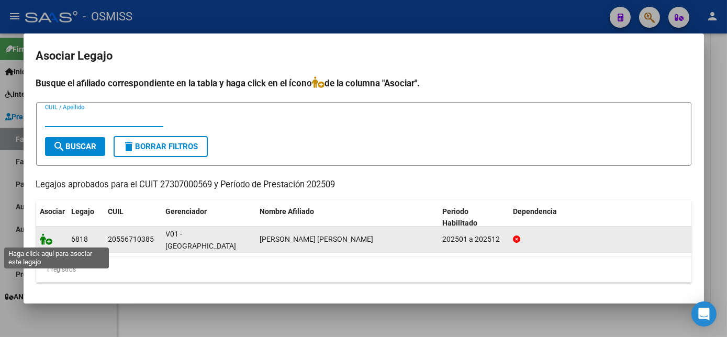
click at [49, 240] on icon at bounding box center [46, 240] width 13 height 12
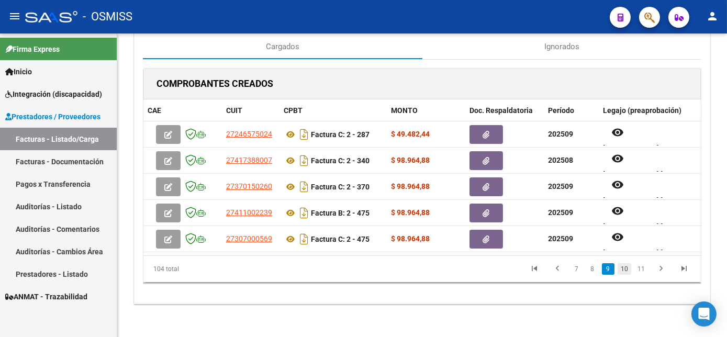
click at [628, 272] on link "10" at bounding box center [625, 269] width 14 height 12
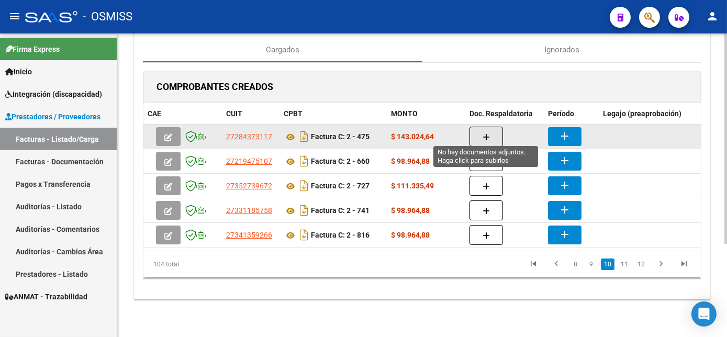
click at [480, 128] on button "button" at bounding box center [487, 137] width 34 height 20
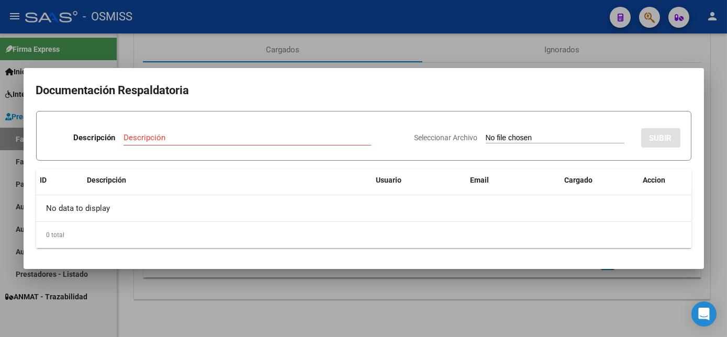
click at [382, 295] on div at bounding box center [363, 168] width 727 height 337
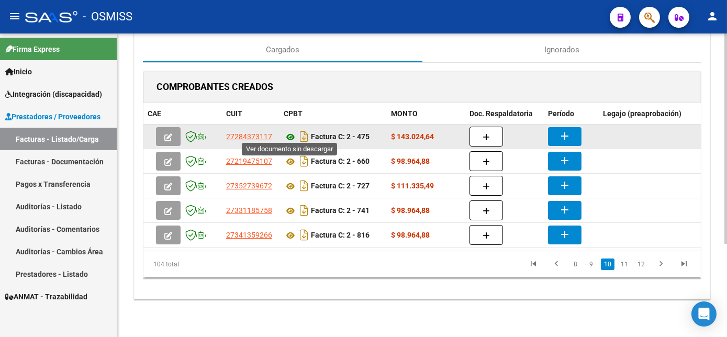
click at [291, 132] on icon at bounding box center [291, 137] width 14 height 13
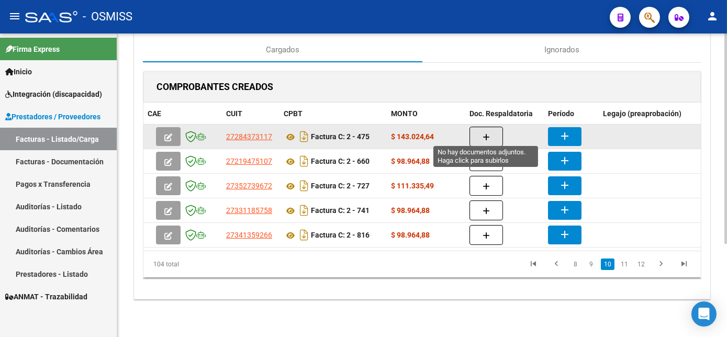
click at [491, 131] on button "button" at bounding box center [487, 137] width 34 height 20
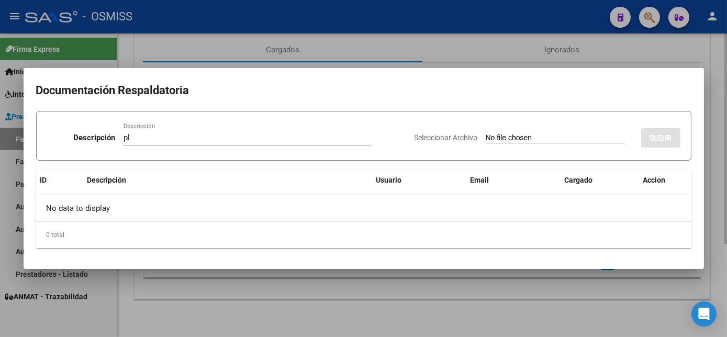
click at [486, 134] on input "Seleccionar Archivo" at bounding box center [555, 139] width 139 height 10
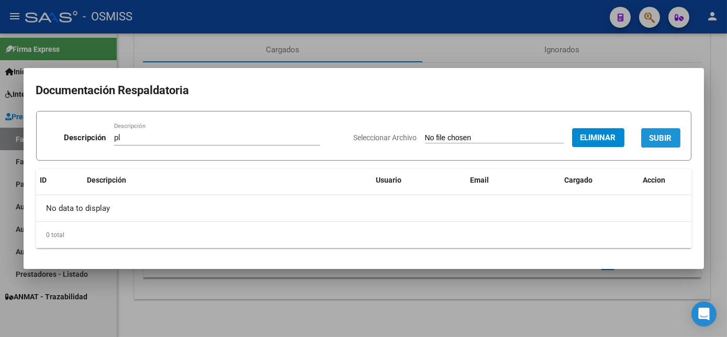
click at [662, 130] on button "SUBIR" at bounding box center [660, 137] width 39 height 19
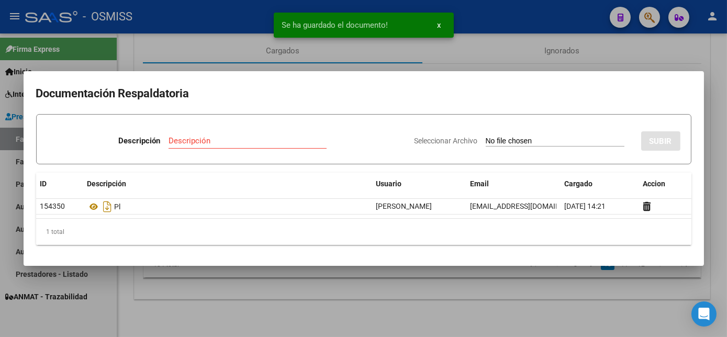
click at [481, 304] on div at bounding box center [363, 168] width 727 height 337
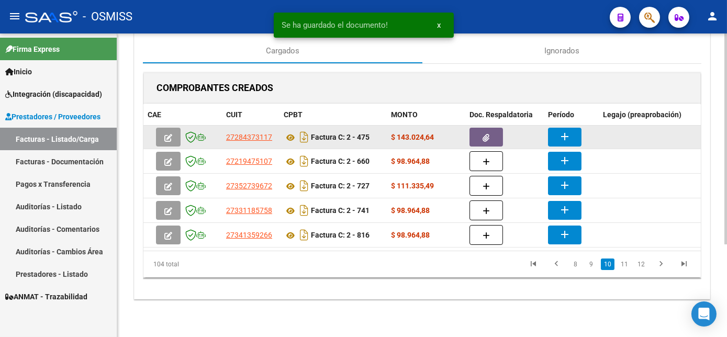
click at [560, 131] on mat-icon "add" at bounding box center [565, 136] width 13 height 13
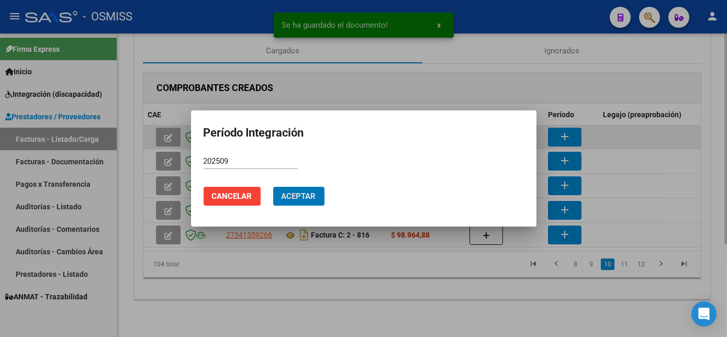
click at [273, 187] on button "Aceptar" at bounding box center [298, 196] width 51 height 19
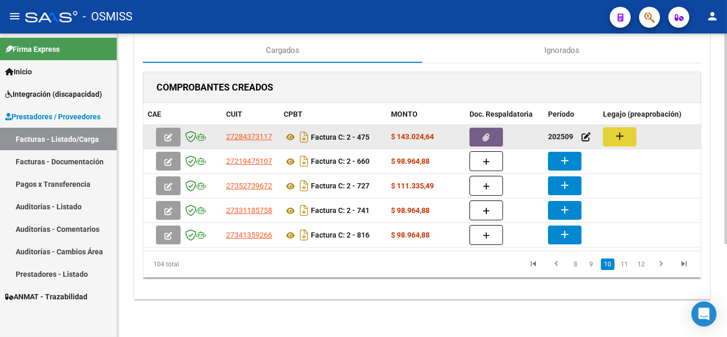
click at [624, 131] on mat-icon "add" at bounding box center [620, 136] width 13 height 13
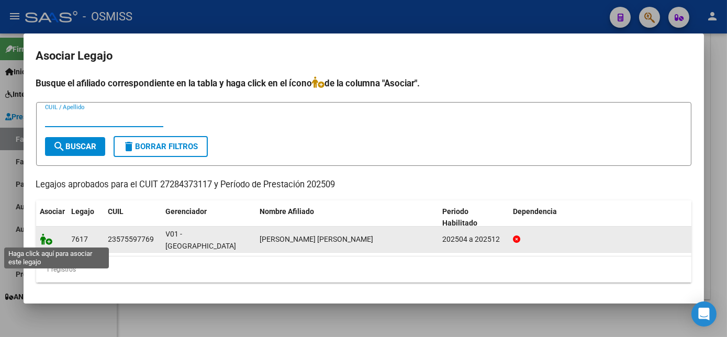
click at [45, 239] on icon at bounding box center [46, 240] width 13 height 12
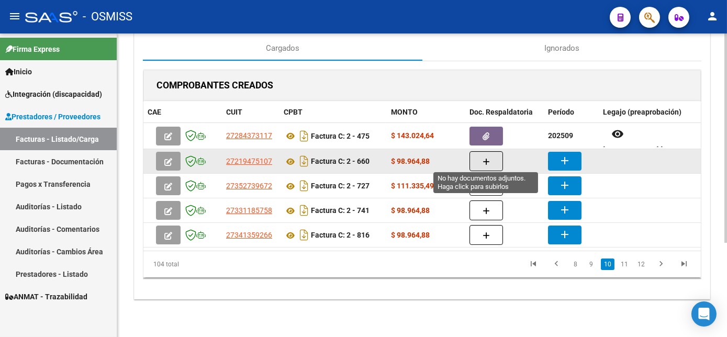
click at [493, 157] on button "button" at bounding box center [487, 161] width 34 height 20
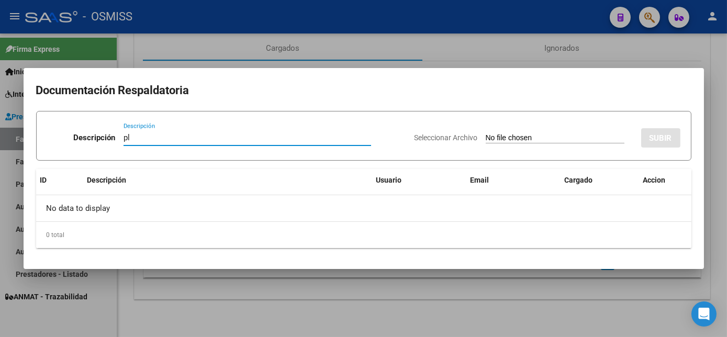
click at [524, 141] on input "Seleccionar Archivo" at bounding box center [555, 139] width 139 height 10
click at [479, 318] on div at bounding box center [363, 168] width 727 height 337
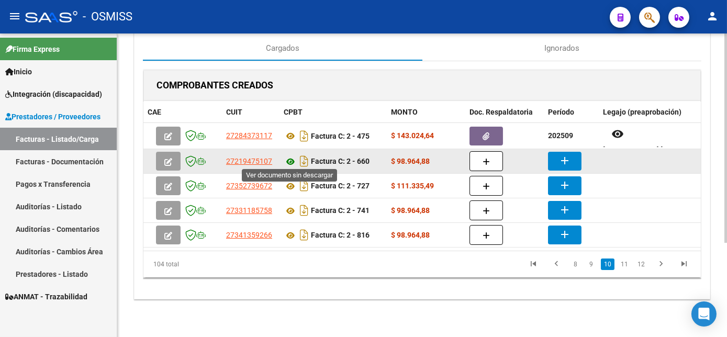
click at [287, 158] on icon at bounding box center [291, 162] width 14 height 13
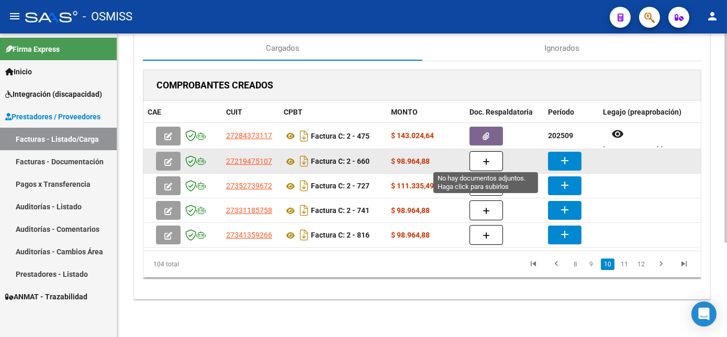
click at [490, 160] on button "button" at bounding box center [487, 161] width 34 height 20
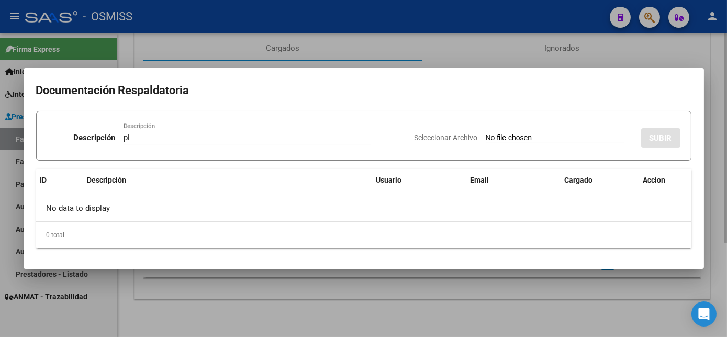
click at [486, 134] on input "Seleccionar Archivo" at bounding box center [555, 139] width 139 height 10
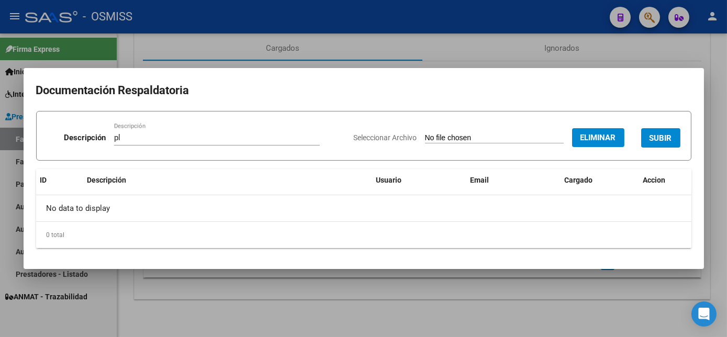
click at [658, 138] on span "SUBIR" at bounding box center [661, 138] width 23 height 9
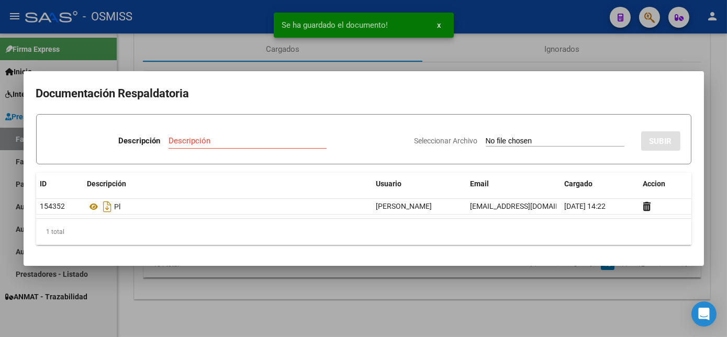
click at [347, 290] on div at bounding box center [363, 168] width 727 height 337
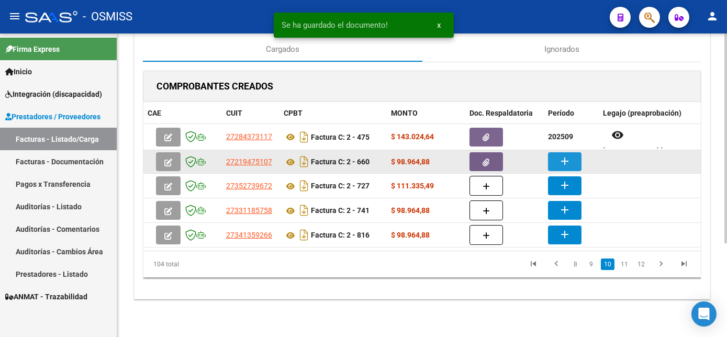
click at [564, 159] on mat-icon "add" at bounding box center [565, 161] width 13 height 13
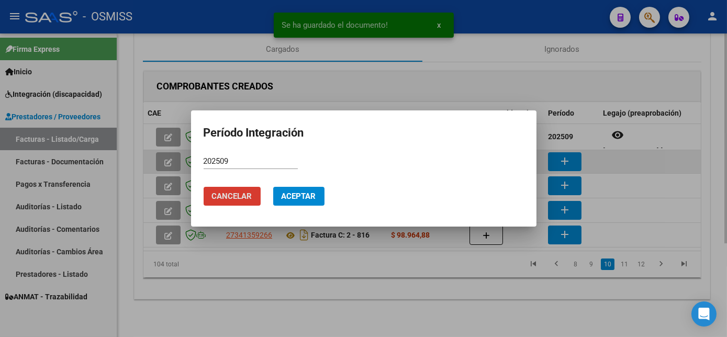
click at [273, 187] on button "Aceptar" at bounding box center [298, 196] width 51 height 19
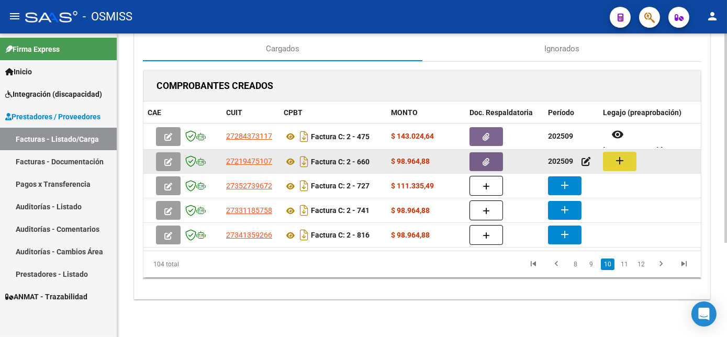
click at [624, 152] on button "add" at bounding box center [620, 161] width 34 height 19
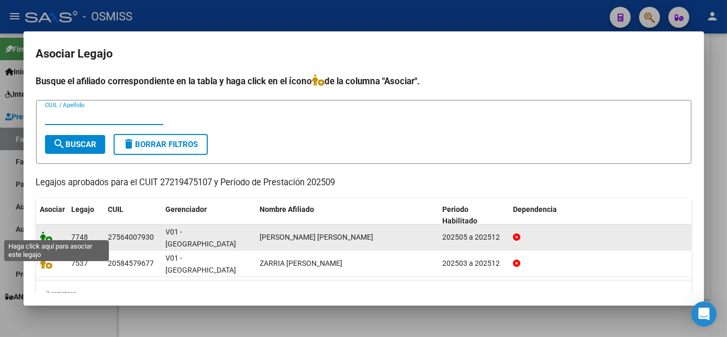
click at [49, 231] on icon at bounding box center [46, 237] width 13 height 12
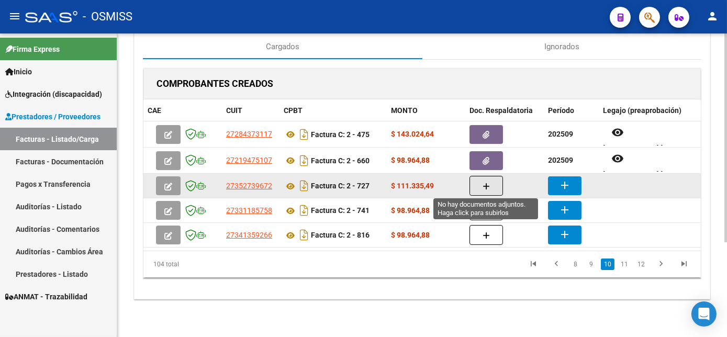
click at [478, 186] on button "button" at bounding box center [487, 186] width 34 height 20
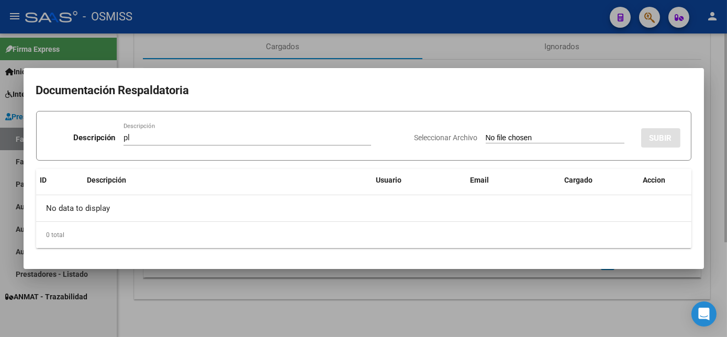
click at [486, 134] on input "Seleccionar Archivo" at bounding box center [555, 139] width 139 height 10
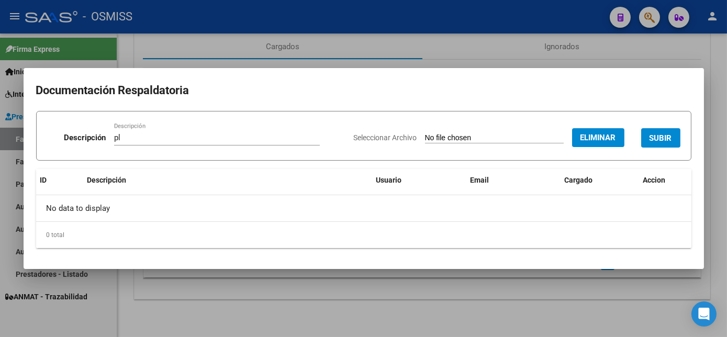
click at [657, 138] on span "SUBIR" at bounding box center [661, 138] width 23 height 9
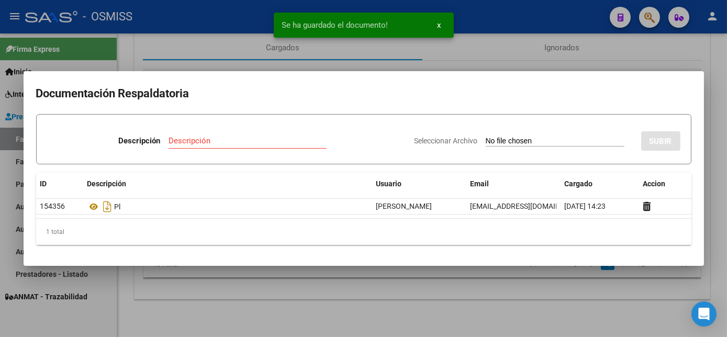
click at [478, 306] on div at bounding box center [363, 168] width 727 height 337
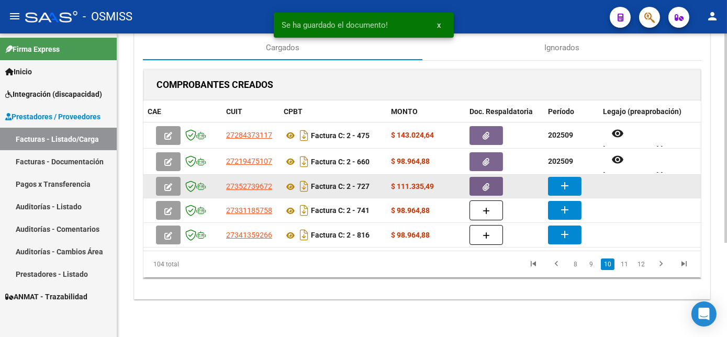
click at [577, 181] on button "add" at bounding box center [565, 186] width 34 height 19
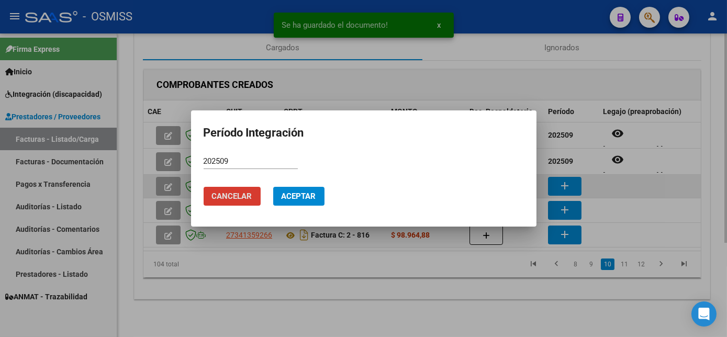
click at [273, 187] on button "Aceptar" at bounding box center [298, 196] width 51 height 19
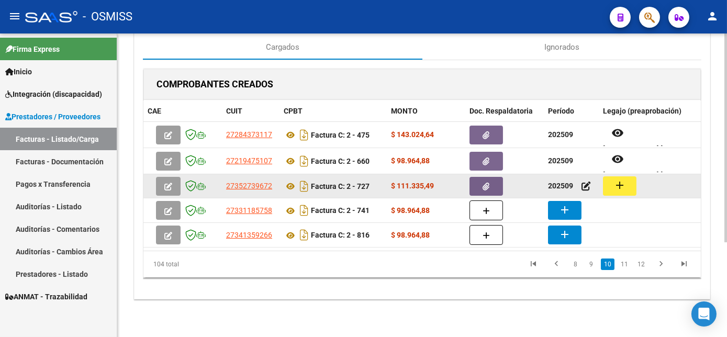
click at [620, 187] on mat-icon "add" at bounding box center [620, 185] width 13 height 13
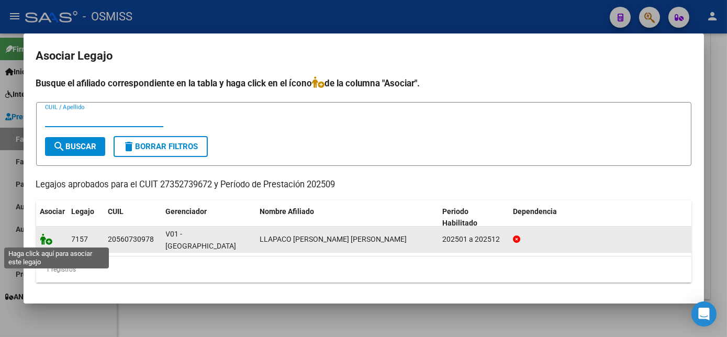
click at [49, 239] on icon at bounding box center [46, 240] width 13 height 12
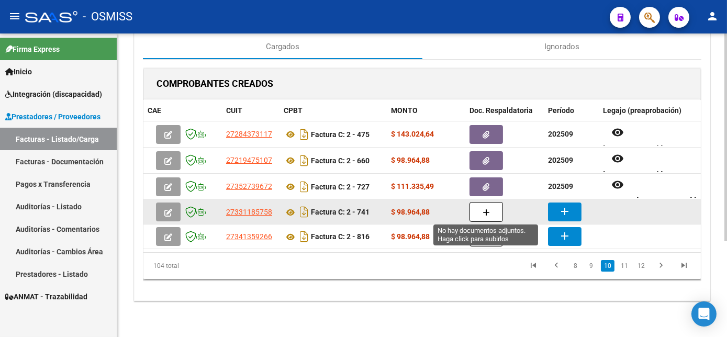
click at [486, 209] on icon "button" at bounding box center [486, 213] width 7 height 8
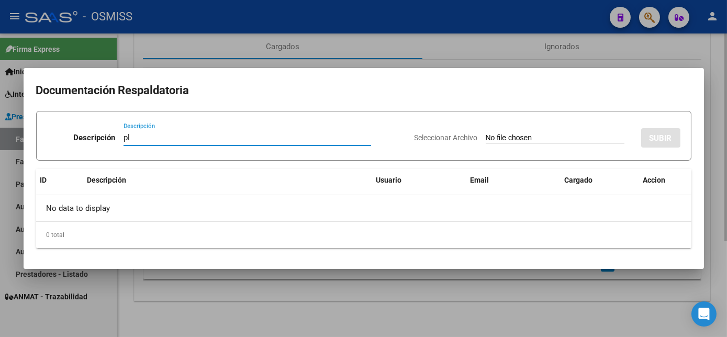
click at [486, 134] on input "Seleccionar Archivo" at bounding box center [555, 139] width 139 height 10
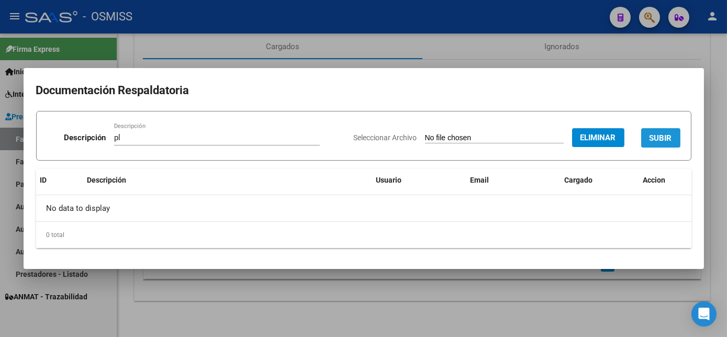
click at [667, 135] on span "SUBIR" at bounding box center [661, 138] width 23 height 9
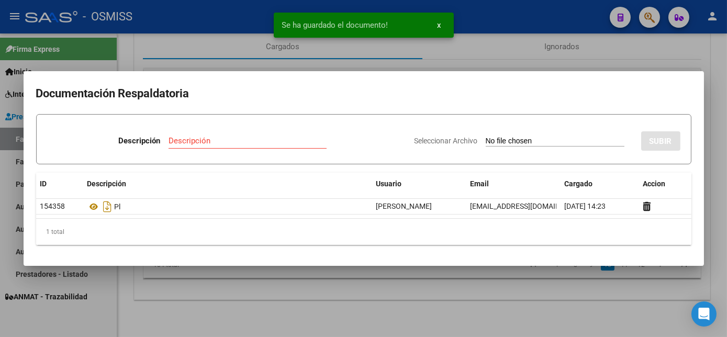
click at [535, 312] on div at bounding box center [363, 168] width 727 height 337
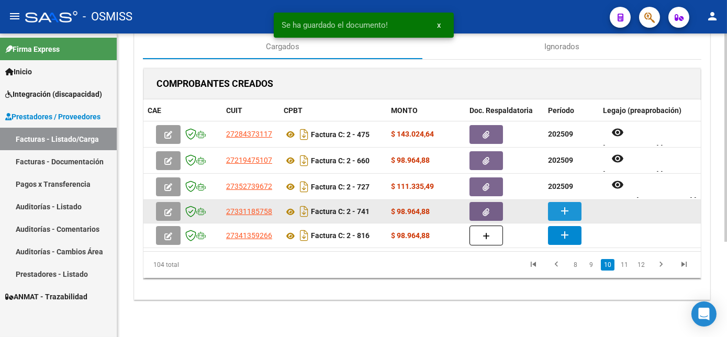
click at [569, 210] on mat-icon "add" at bounding box center [565, 211] width 13 height 13
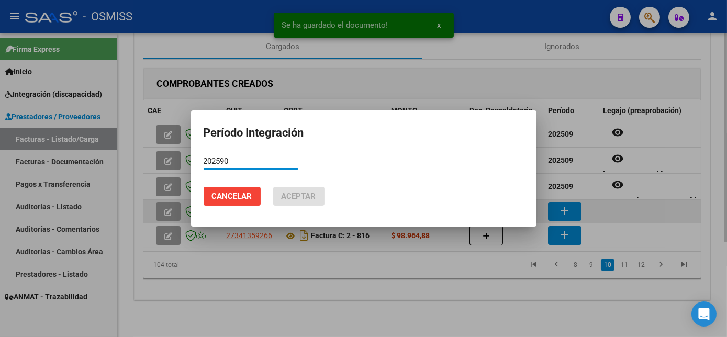
click at [204, 187] on button "Cancelar" at bounding box center [232, 196] width 57 height 19
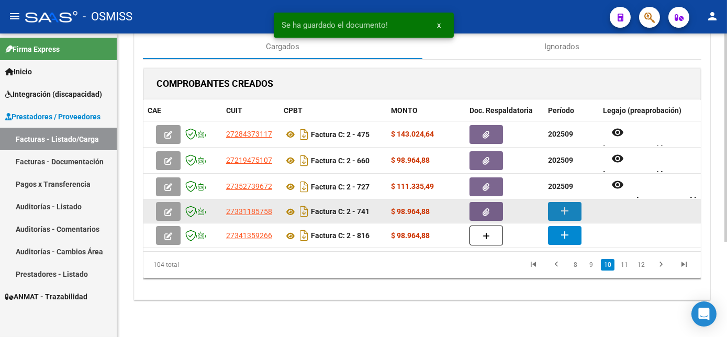
click at [569, 210] on mat-icon "add" at bounding box center [565, 211] width 13 height 13
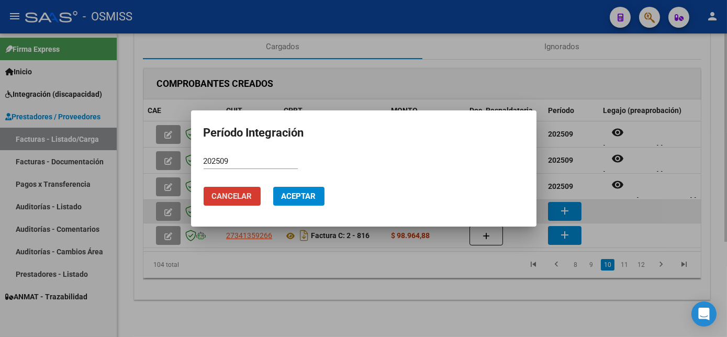
click at [273, 187] on button "Aceptar" at bounding box center [298, 196] width 51 height 19
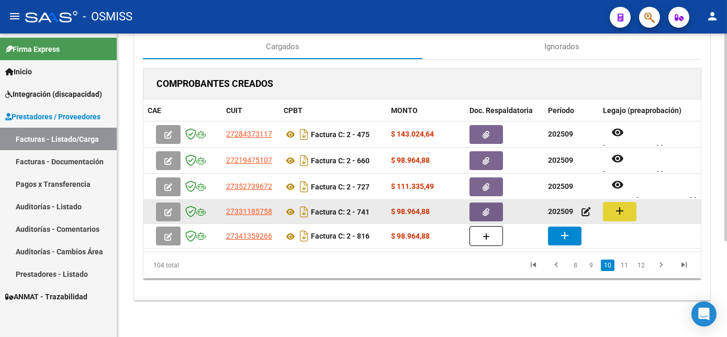
click at [631, 210] on button "add" at bounding box center [620, 211] width 34 height 19
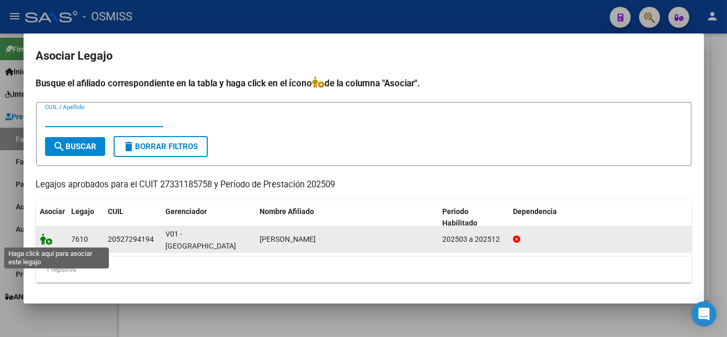
click at [45, 238] on icon at bounding box center [46, 240] width 13 height 12
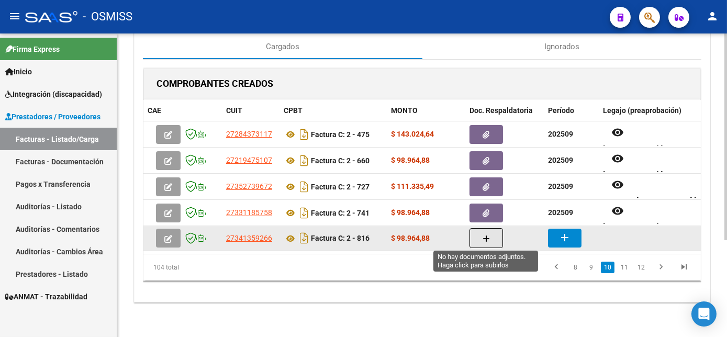
click at [474, 235] on button "button" at bounding box center [487, 238] width 34 height 20
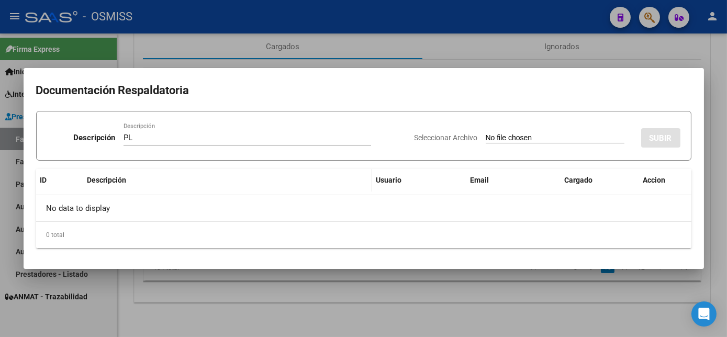
click at [486, 134] on input "Seleccionar Archivo" at bounding box center [555, 139] width 139 height 10
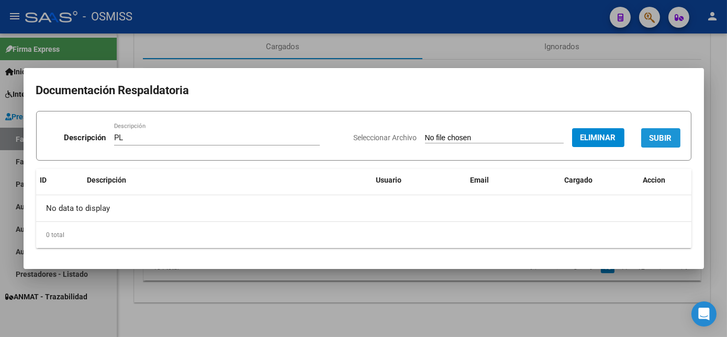
click at [654, 138] on span "SUBIR" at bounding box center [661, 138] width 23 height 9
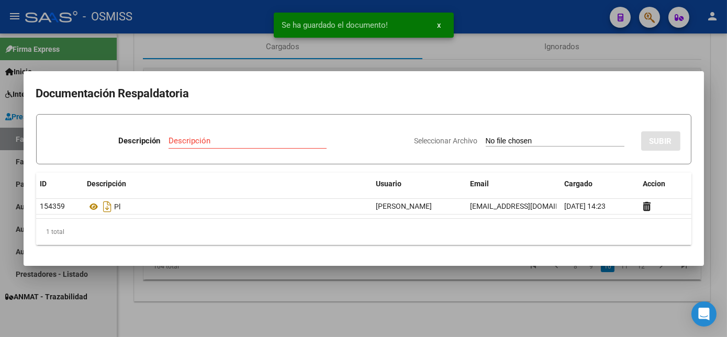
click at [479, 312] on div at bounding box center [363, 168] width 727 height 337
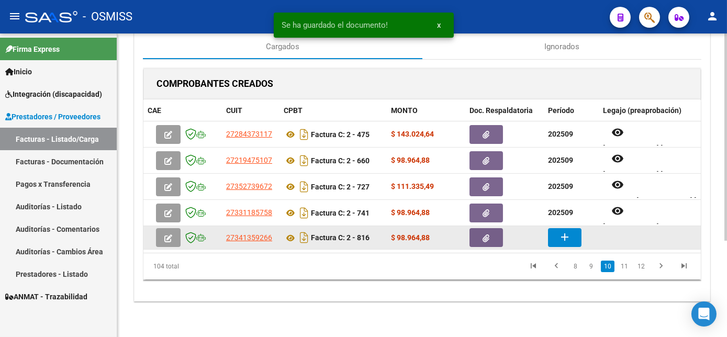
click at [565, 231] on mat-icon "add" at bounding box center [565, 237] width 13 height 13
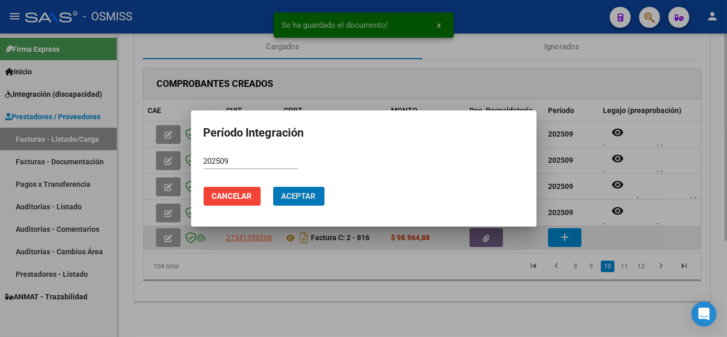
click at [273, 187] on button "Aceptar" at bounding box center [298, 196] width 51 height 19
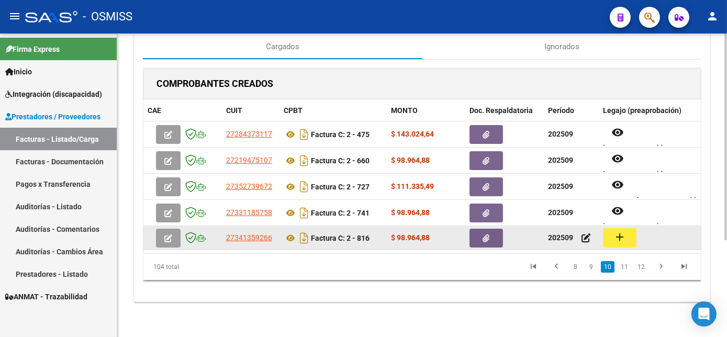
click at [629, 236] on button "add" at bounding box center [620, 237] width 34 height 19
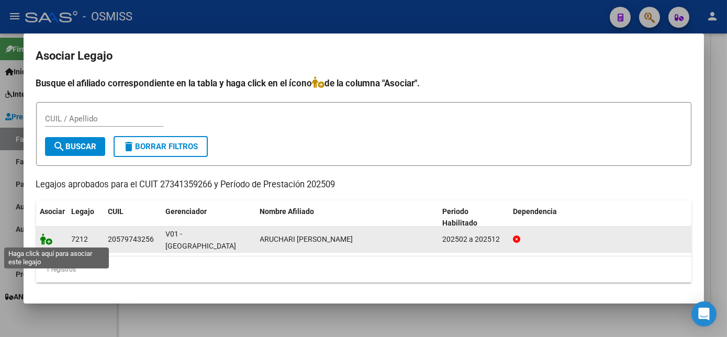
click at [46, 237] on icon at bounding box center [46, 240] width 13 height 12
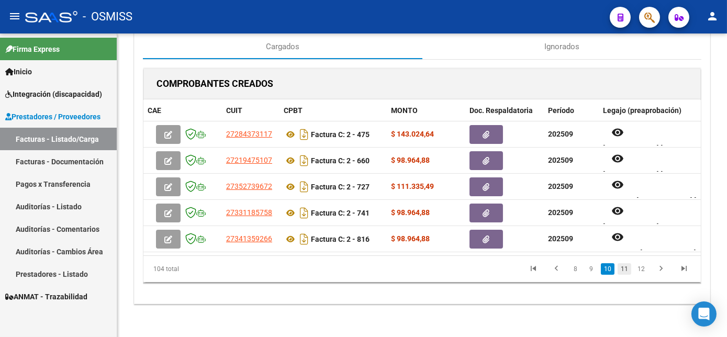
click at [625, 275] on link "11" at bounding box center [625, 269] width 14 height 12
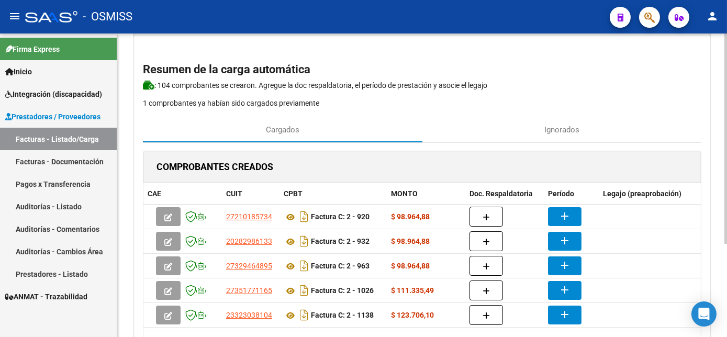
scroll to position [134, 0]
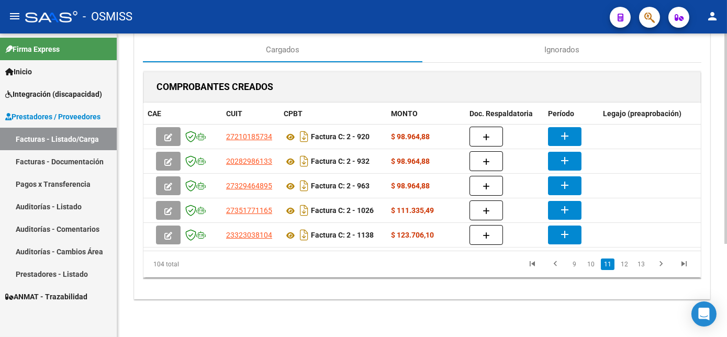
click at [718, 204] on div "CARGA MASIVA DE COMPROBANTES Area: Integración Finalizar Resumen de la carga au…" at bounding box center [423, 121] width 613 height 434
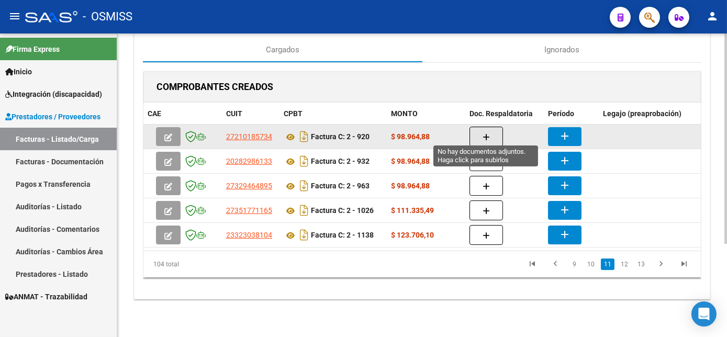
click at [497, 134] on button "button" at bounding box center [487, 137] width 34 height 20
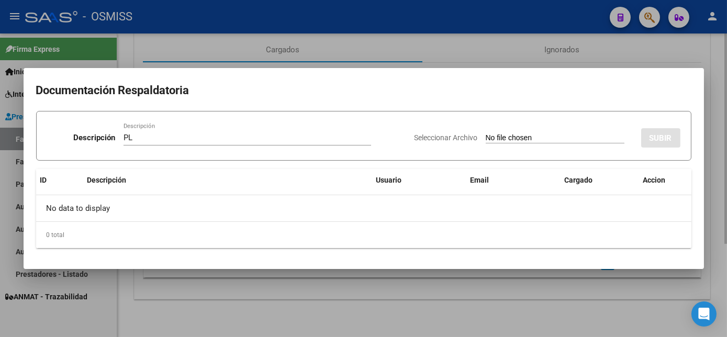
click at [486, 134] on input "Seleccionar Archivo" at bounding box center [555, 139] width 139 height 10
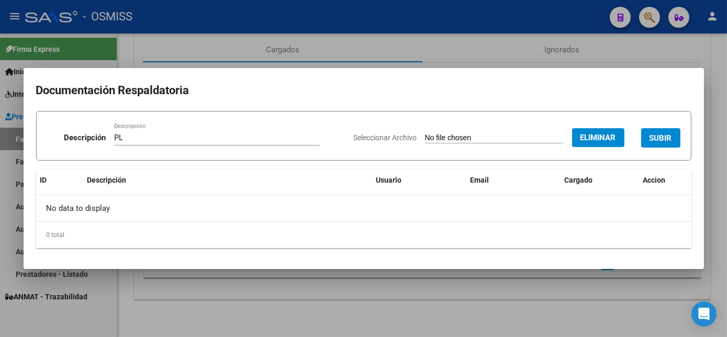
click at [665, 134] on span "SUBIR" at bounding box center [661, 138] width 23 height 9
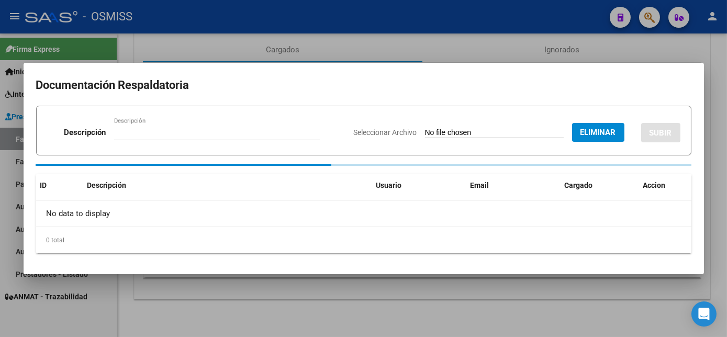
scroll to position [133, 0]
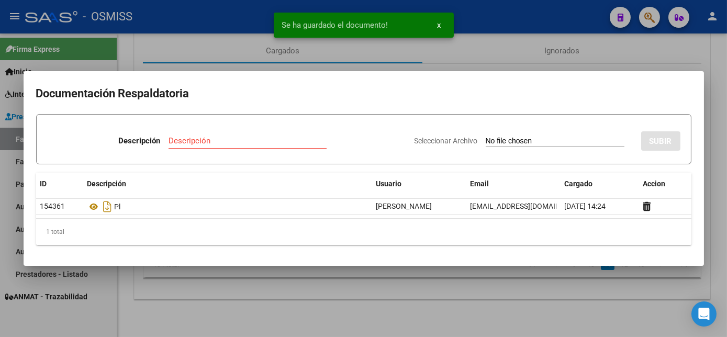
click at [529, 294] on div at bounding box center [363, 168] width 727 height 337
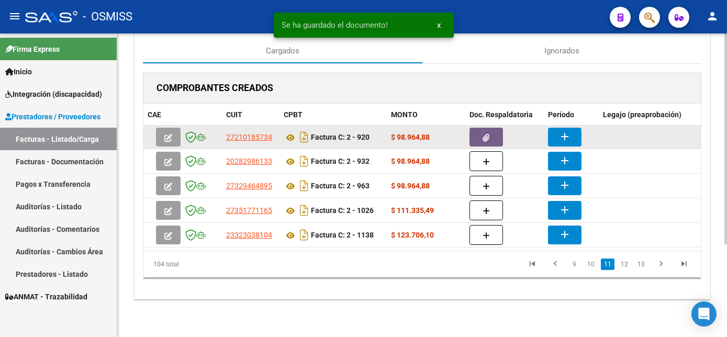
click at [565, 132] on mat-icon "add" at bounding box center [565, 136] width 13 height 13
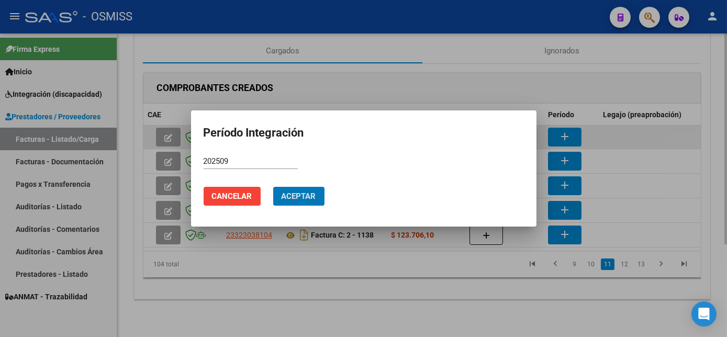
click at [273, 187] on button "Aceptar" at bounding box center [298, 196] width 51 height 19
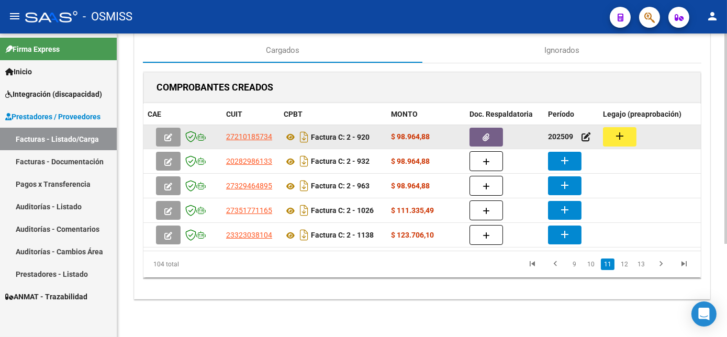
click at [624, 130] on mat-icon "add" at bounding box center [620, 136] width 13 height 13
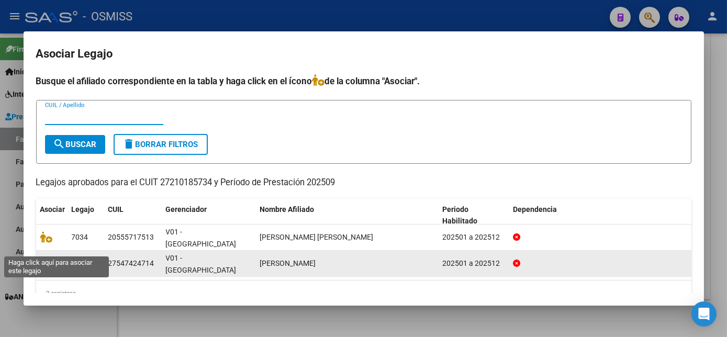
click at [45, 258] on icon at bounding box center [46, 264] width 13 height 12
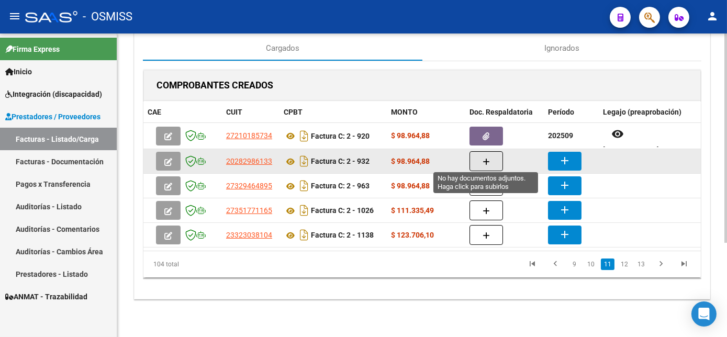
click at [485, 158] on icon "button" at bounding box center [486, 162] width 7 height 8
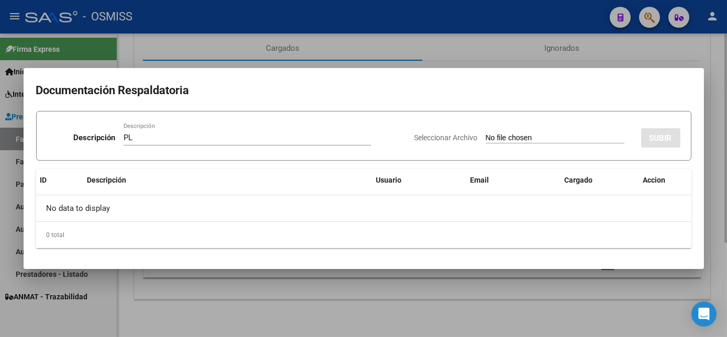
click at [486, 134] on input "Seleccionar Archivo" at bounding box center [555, 139] width 139 height 10
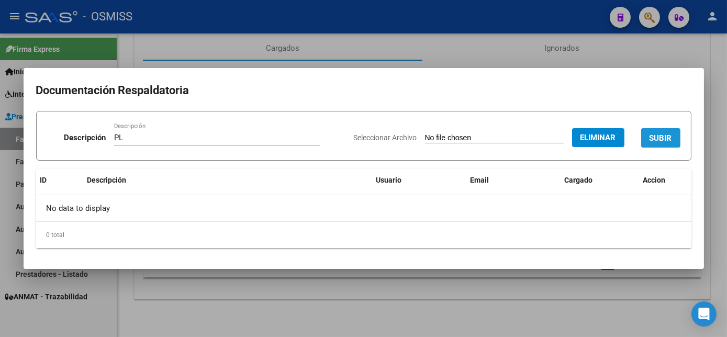
click at [661, 135] on span "SUBIR" at bounding box center [661, 138] width 23 height 9
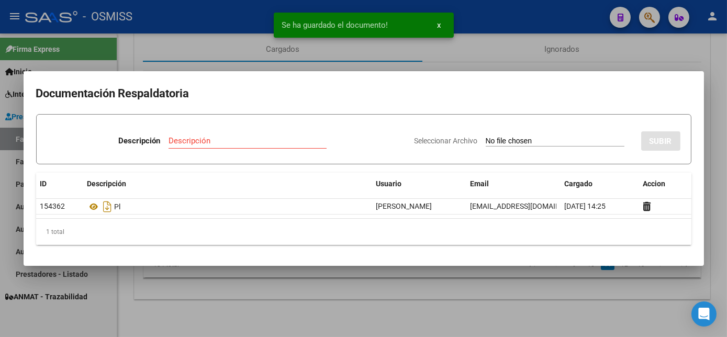
click at [526, 287] on div at bounding box center [363, 168] width 727 height 337
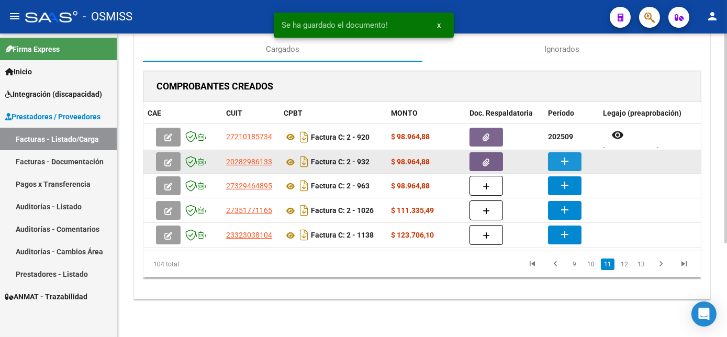
click at [568, 155] on mat-icon "add" at bounding box center [565, 161] width 13 height 13
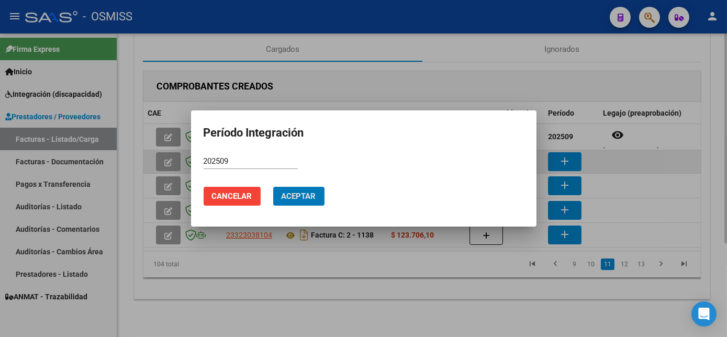
click at [273, 187] on button "Aceptar" at bounding box center [298, 196] width 51 height 19
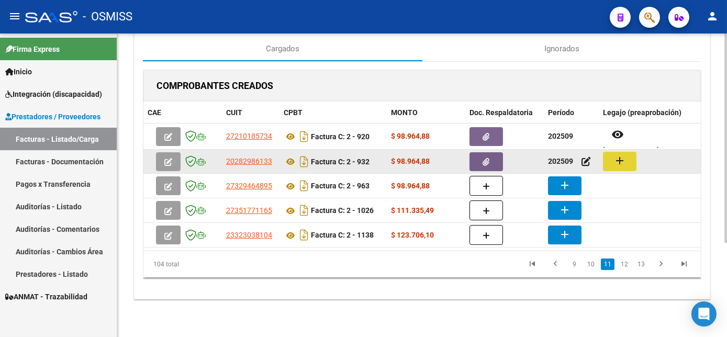
click at [621, 162] on mat-icon "add" at bounding box center [620, 160] width 13 height 13
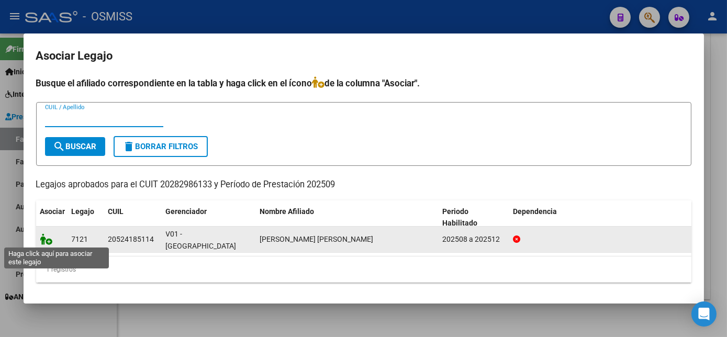
click at [46, 239] on icon at bounding box center [46, 240] width 13 height 12
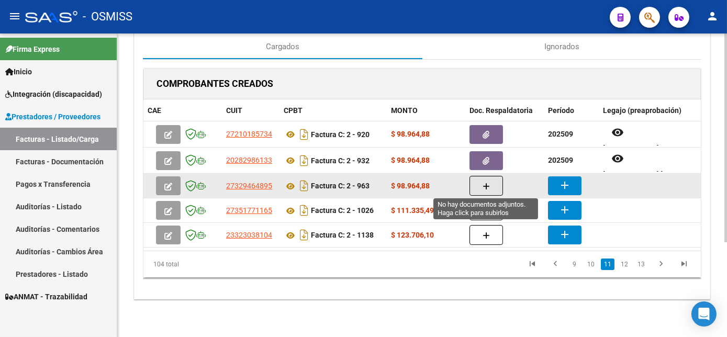
click at [489, 188] on icon "button" at bounding box center [486, 187] width 7 height 8
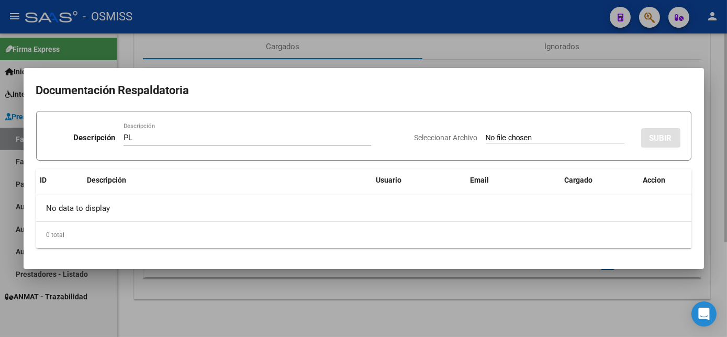
click at [486, 134] on input "Seleccionar Archivo" at bounding box center [555, 139] width 139 height 10
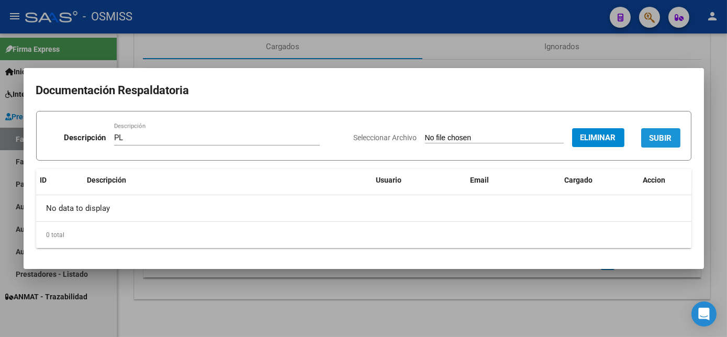
click at [670, 134] on span "SUBIR" at bounding box center [661, 138] width 23 height 9
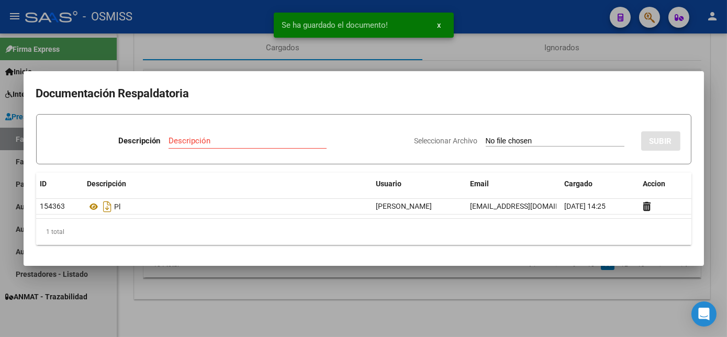
click at [488, 292] on div at bounding box center [363, 168] width 727 height 337
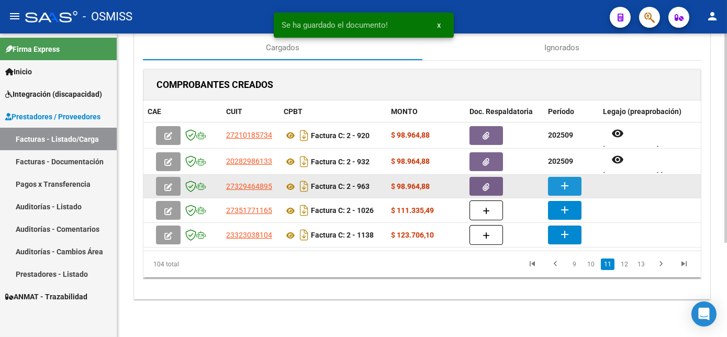
click at [561, 184] on mat-icon "add" at bounding box center [565, 186] width 13 height 13
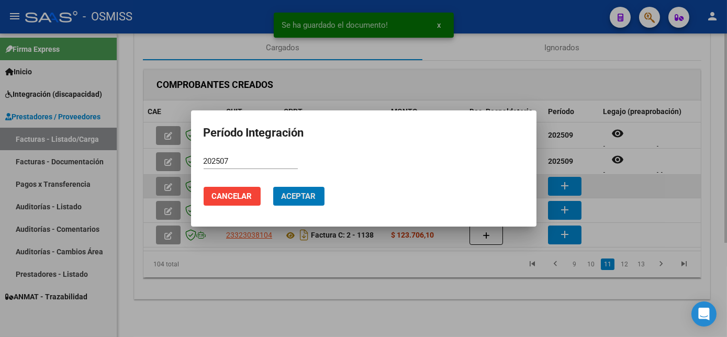
click at [273, 187] on button "Aceptar" at bounding box center [298, 196] width 51 height 19
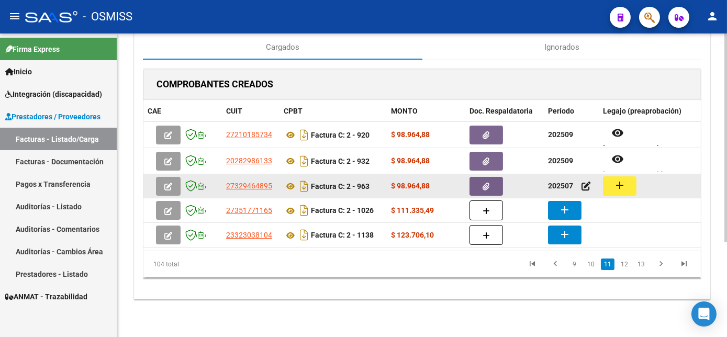
click at [617, 187] on mat-icon "add" at bounding box center [620, 185] width 13 height 13
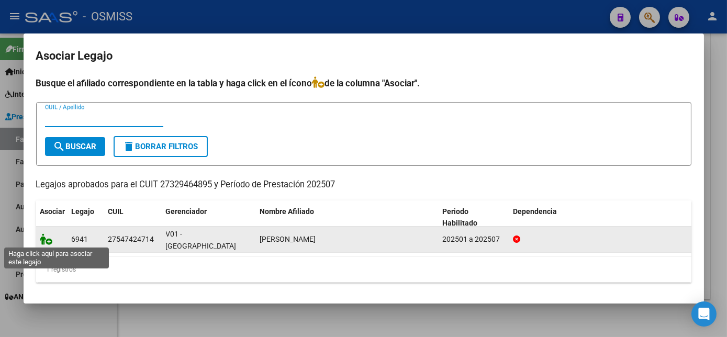
click at [44, 239] on icon at bounding box center [46, 240] width 13 height 12
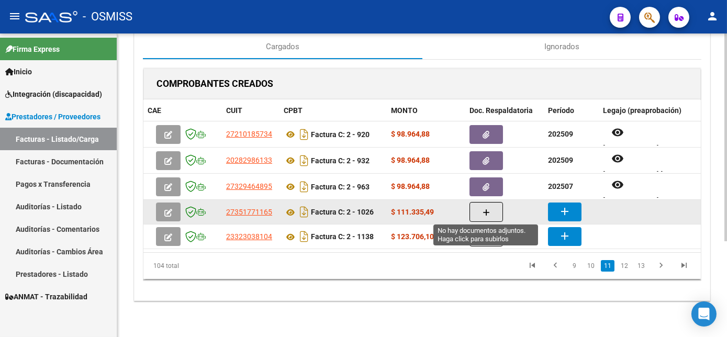
click at [486, 215] on button "button" at bounding box center [487, 212] width 34 height 20
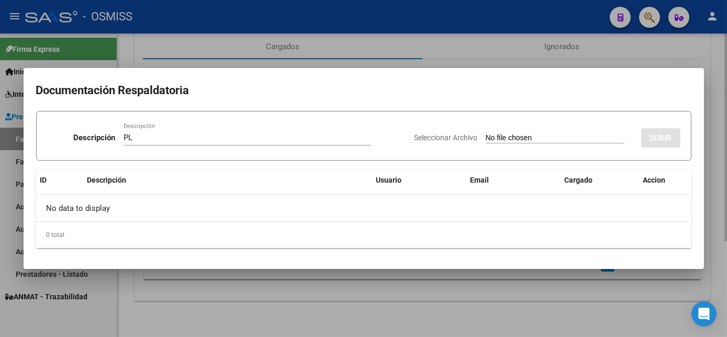
click at [486, 134] on input "Seleccionar Archivo" at bounding box center [555, 139] width 139 height 10
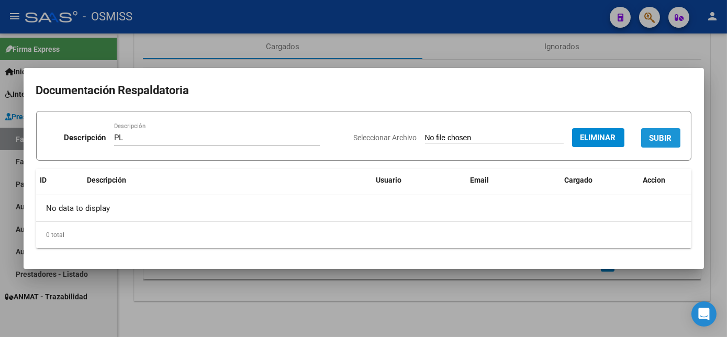
click at [664, 137] on span "SUBIR" at bounding box center [661, 138] width 23 height 9
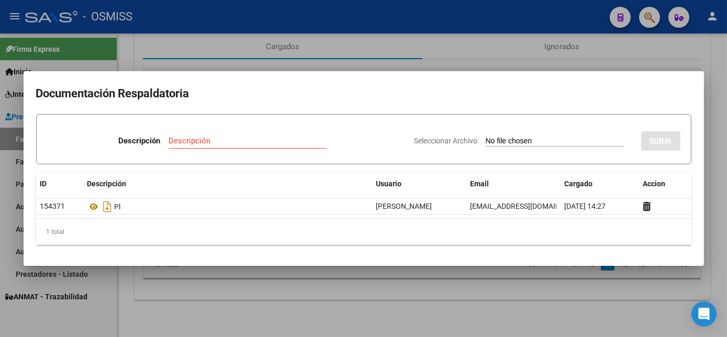
click at [506, 290] on div at bounding box center [363, 168] width 727 height 337
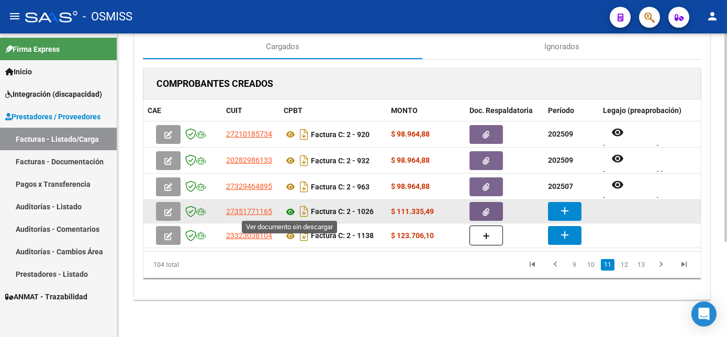
click at [293, 209] on icon at bounding box center [291, 212] width 14 height 13
click at [558, 219] on button "add" at bounding box center [565, 211] width 34 height 19
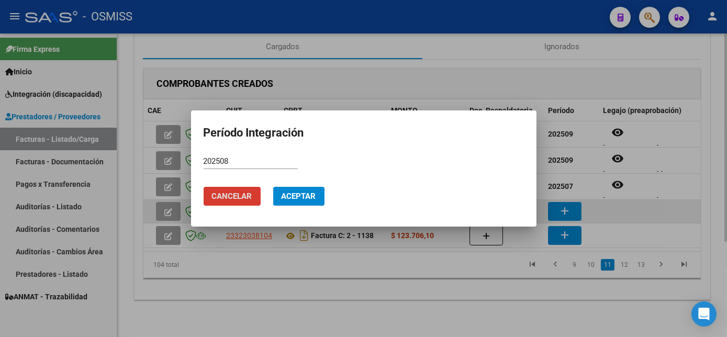
click at [273, 187] on button "Aceptar" at bounding box center [298, 196] width 51 height 19
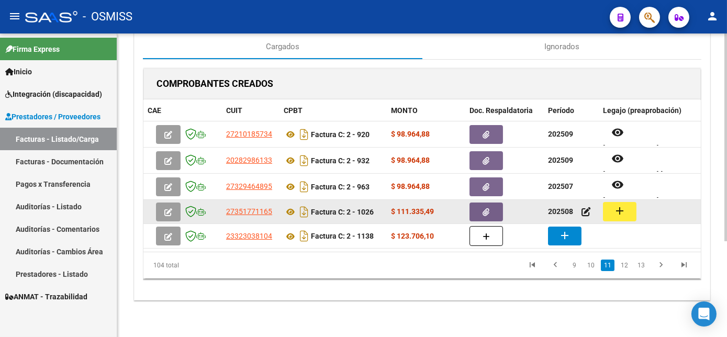
click at [618, 215] on mat-icon "add" at bounding box center [620, 211] width 13 height 13
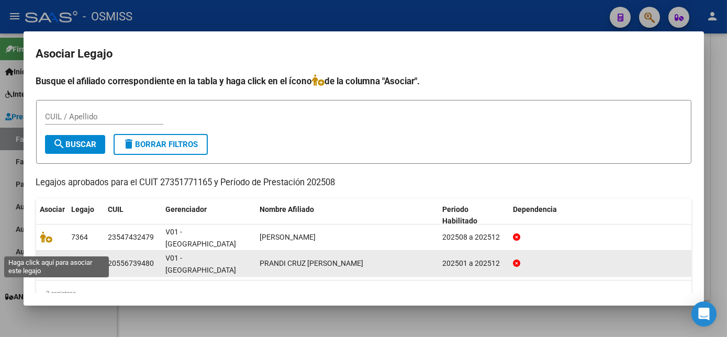
click at [45, 258] on icon at bounding box center [46, 264] width 13 height 12
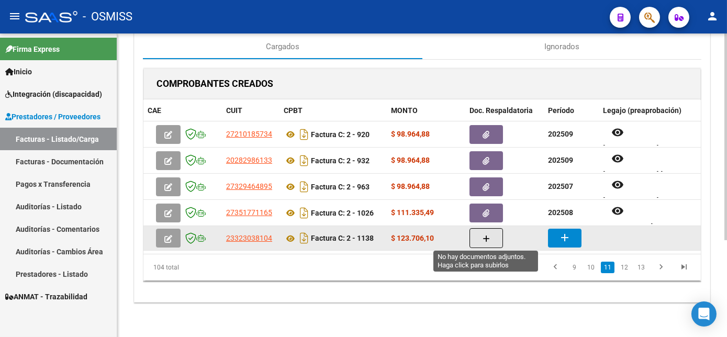
click at [476, 238] on button "button" at bounding box center [487, 238] width 34 height 20
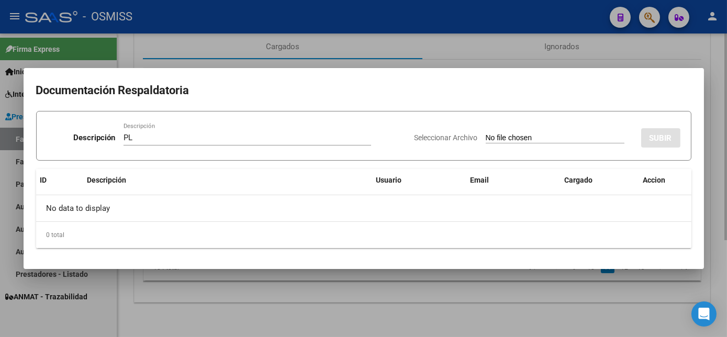
click at [486, 134] on input "Seleccionar Archivo" at bounding box center [555, 139] width 139 height 10
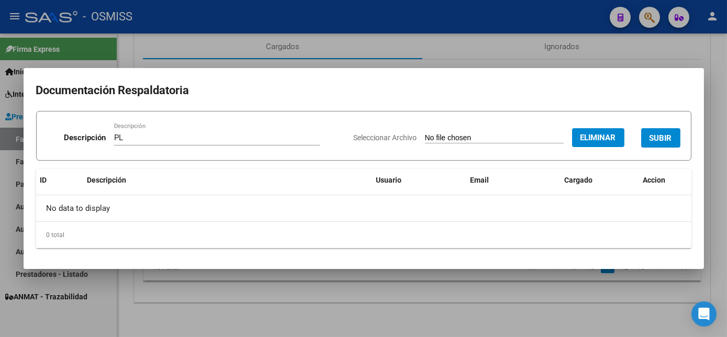
click at [654, 135] on span "SUBIR" at bounding box center [661, 138] width 23 height 9
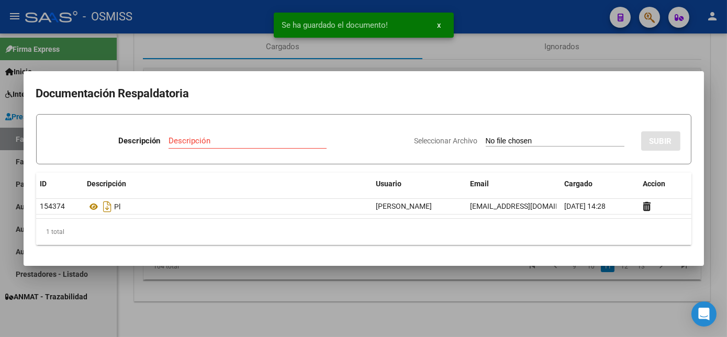
click at [519, 293] on div at bounding box center [363, 168] width 727 height 337
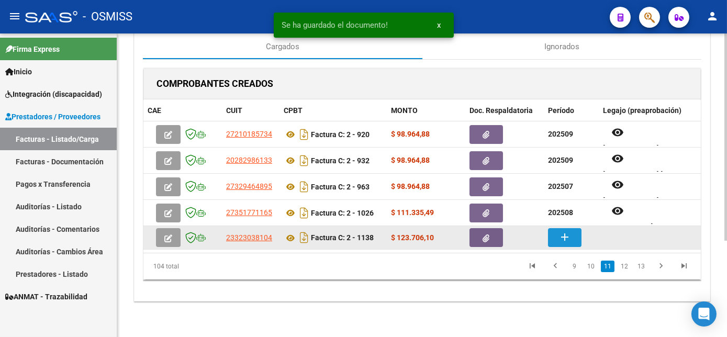
click at [548, 245] on button "add" at bounding box center [565, 237] width 34 height 19
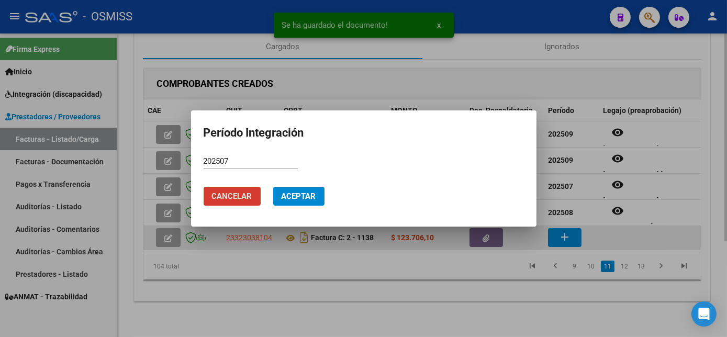
click at [273, 187] on button "Aceptar" at bounding box center [298, 196] width 51 height 19
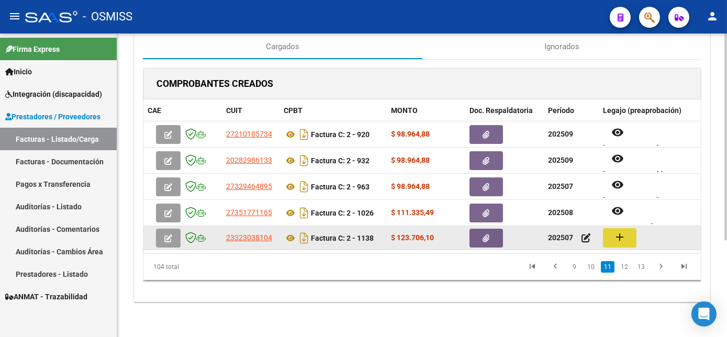
click at [626, 238] on button "add" at bounding box center [620, 237] width 34 height 19
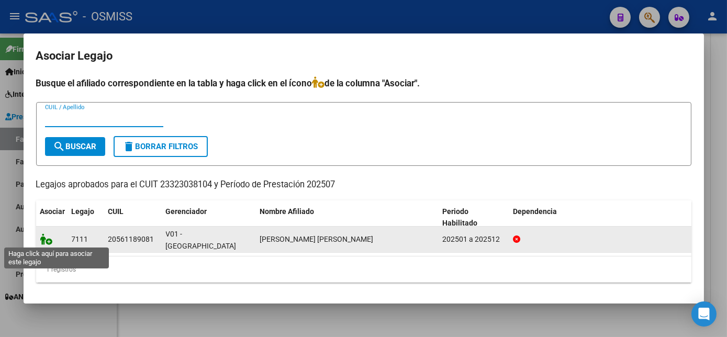
click at [44, 239] on icon at bounding box center [46, 240] width 13 height 12
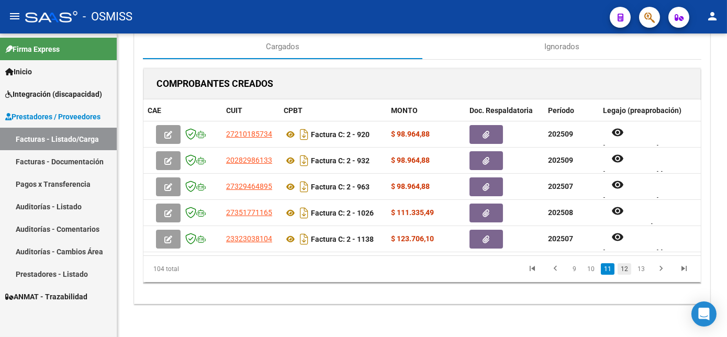
click at [622, 272] on link "12" at bounding box center [625, 269] width 14 height 12
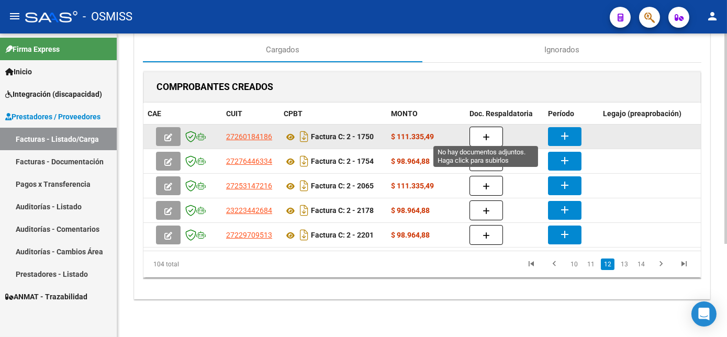
click at [480, 127] on button "button" at bounding box center [487, 137] width 34 height 20
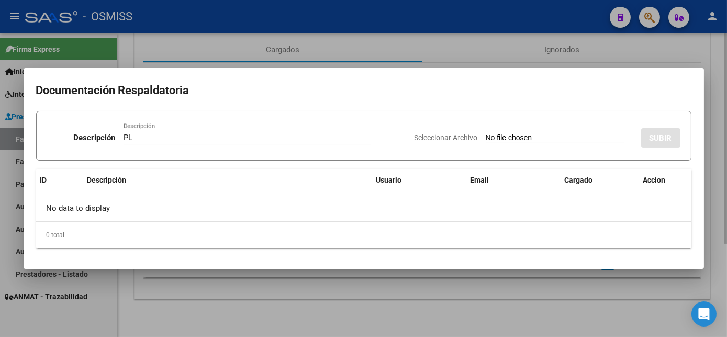
click at [486, 134] on input "Seleccionar Archivo" at bounding box center [555, 139] width 139 height 10
click at [532, 277] on div at bounding box center [363, 168] width 727 height 337
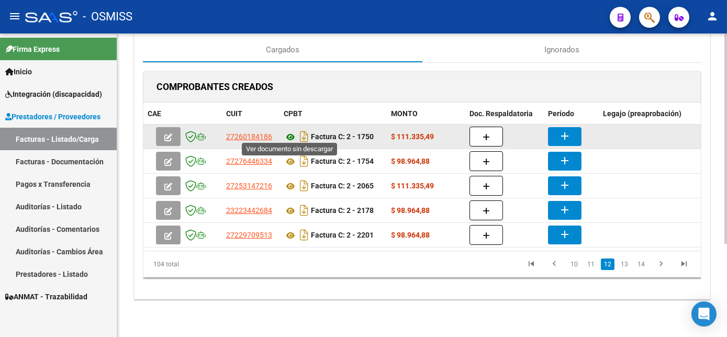
click at [292, 131] on icon at bounding box center [291, 137] width 14 height 13
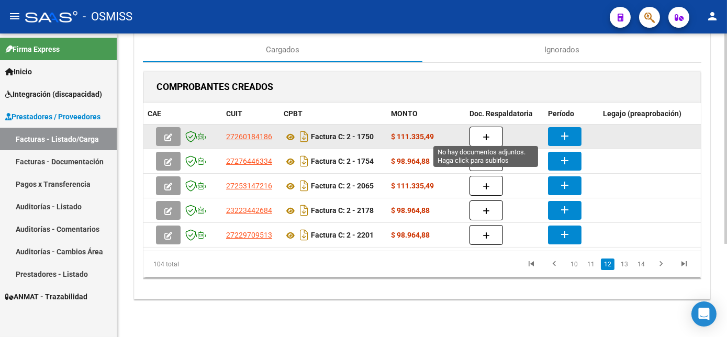
click at [484, 134] on icon "button" at bounding box center [486, 138] width 7 height 8
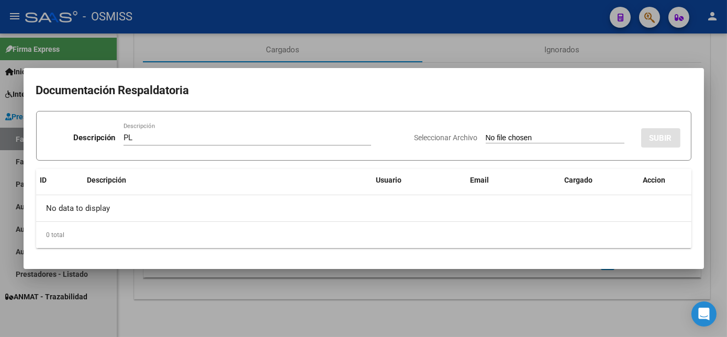
click at [486, 134] on input "Seleccionar Archivo" at bounding box center [555, 139] width 139 height 10
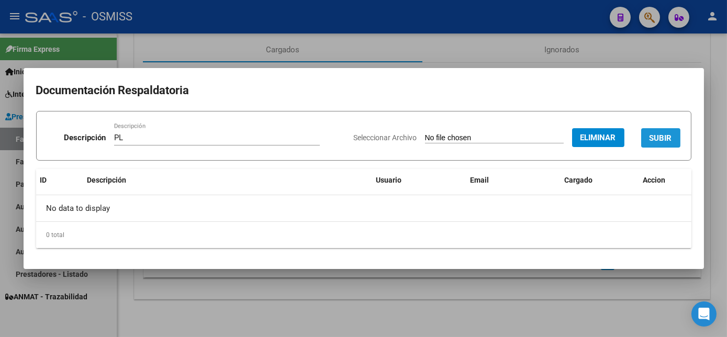
click at [660, 140] on span "SUBIR" at bounding box center [661, 138] width 23 height 9
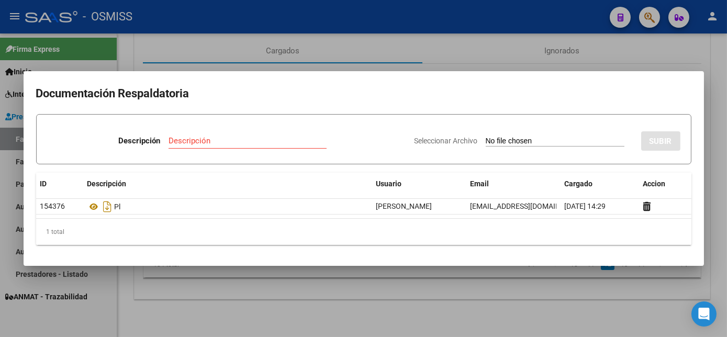
click at [412, 291] on div at bounding box center [363, 168] width 727 height 337
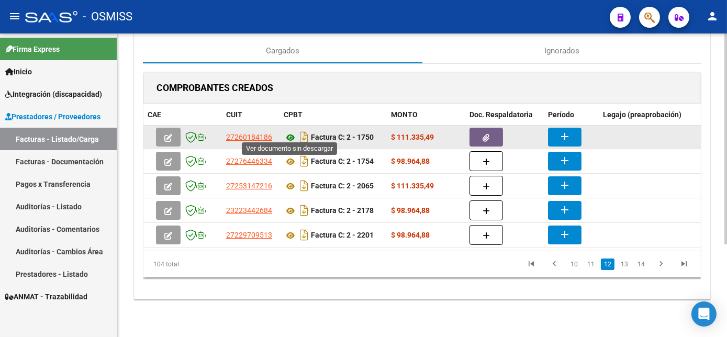
click at [293, 132] on icon at bounding box center [291, 137] width 14 height 13
click at [564, 132] on mat-icon "add" at bounding box center [565, 136] width 13 height 13
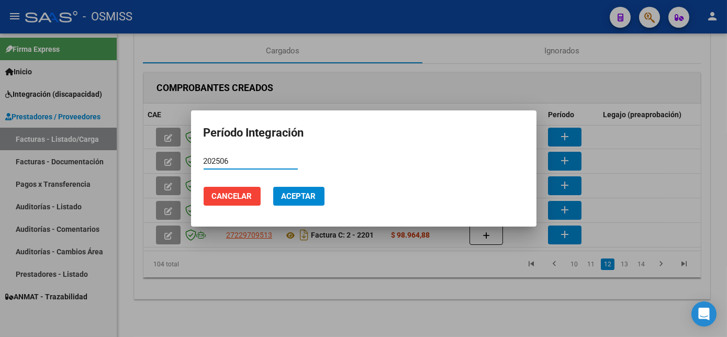
click at [231, 164] on input "202506" at bounding box center [251, 161] width 94 height 9
click at [273, 187] on button "Aceptar" at bounding box center [298, 196] width 51 height 19
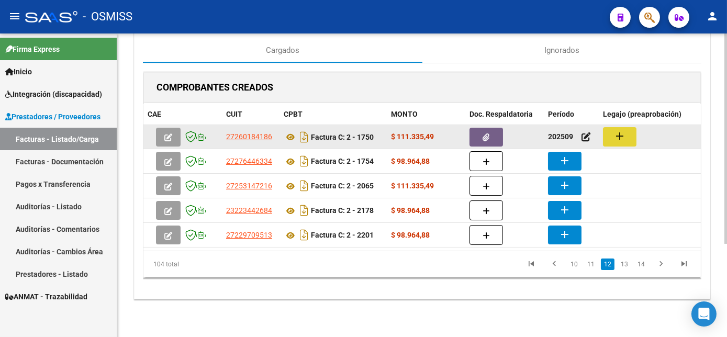
click at [626, 127] on button "add" at bounding box center [620, 136] width 34 height 19
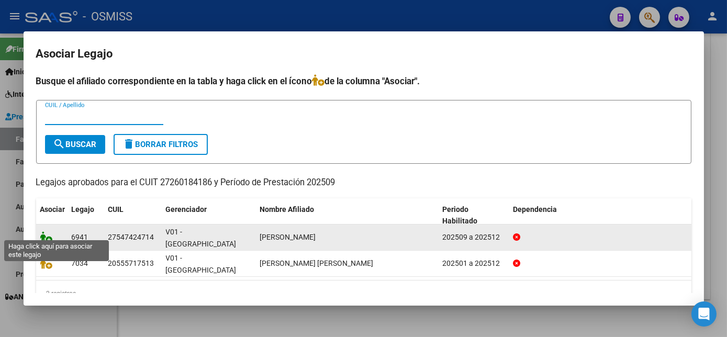
click at [42, 235] on icon at bounding box center [46, 237] width 13 height 12
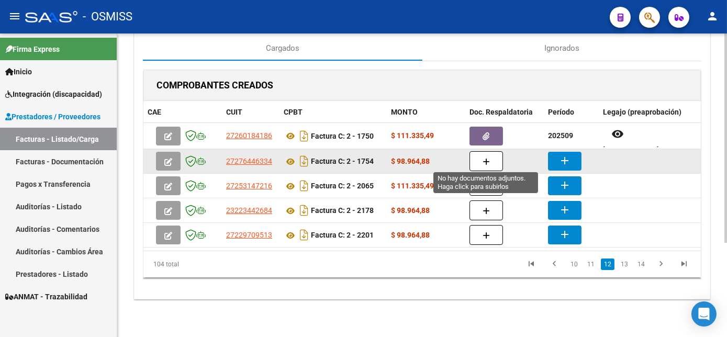
click at [483, 160] on icon "button" at bounding box center [486, 162] width 7 height 8
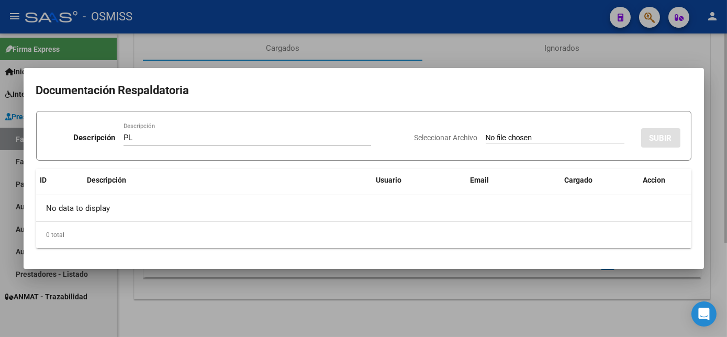
click at [486, 134] on input "Seleccionar Archivo" at bounding box center [555, 139] width 139 height 10
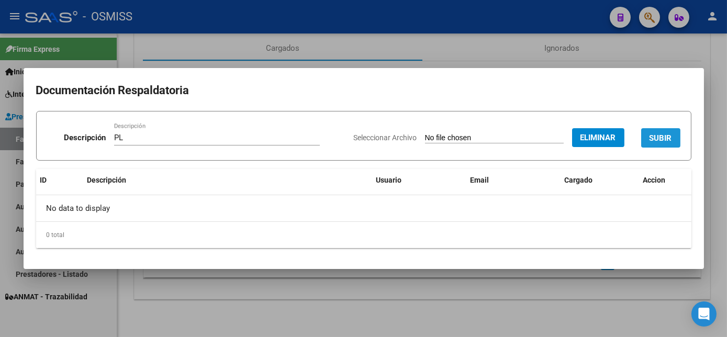
click at [656, 138] on span "SUBIR" at bounding box center [661, 138] width 23 height 9
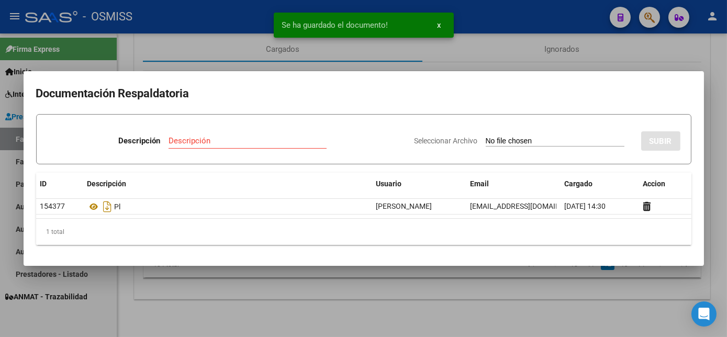
click at [404, 304] on div at bounding box center [363, 168] width 727 height 337
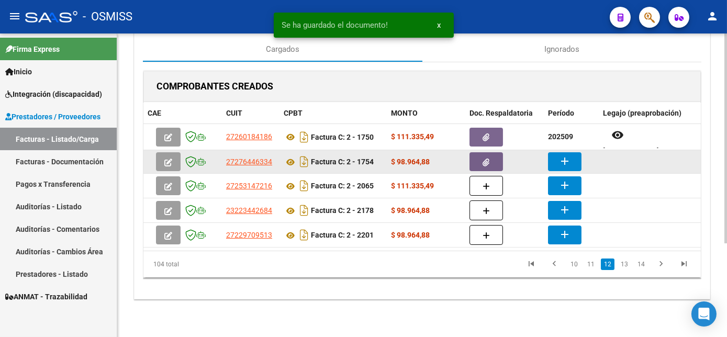
click at [575, 155] on button "add" at bounding box center [565, 161] width 34 height 19
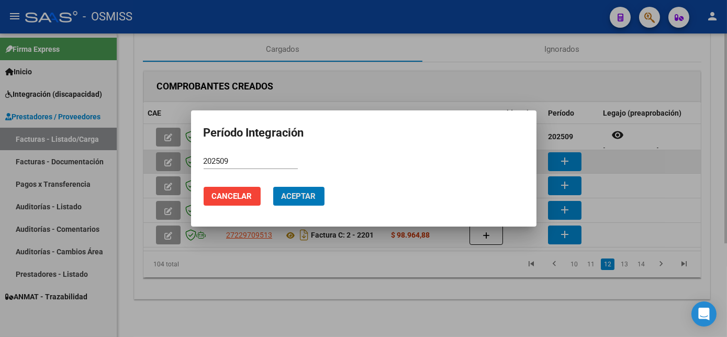
click at [273, 187] on button "Aceptar" at bounding box center [298, 196] width 51 height 19
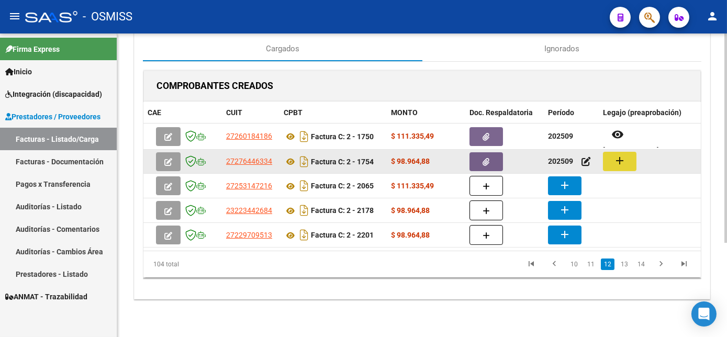
click at [629, 153] on button "add" at bounding box center [620, 161] width 34 height 19
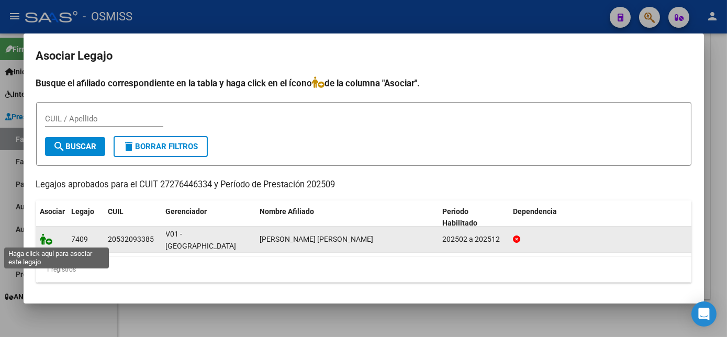
click at [44, 240] on icon at bounding box center [46, 240] width 13 height 12
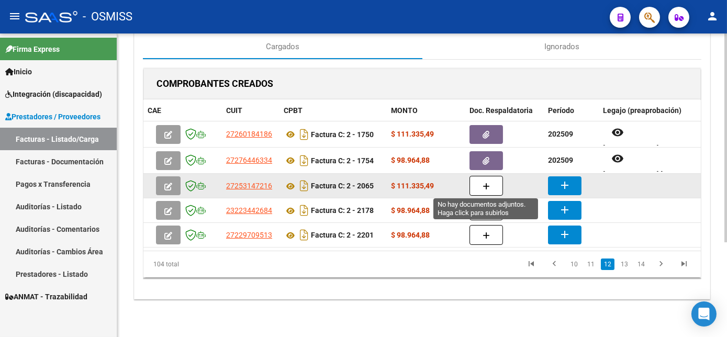
click at [487, 181] on span "button" at bounding box center [486, 185] width 7 height 9
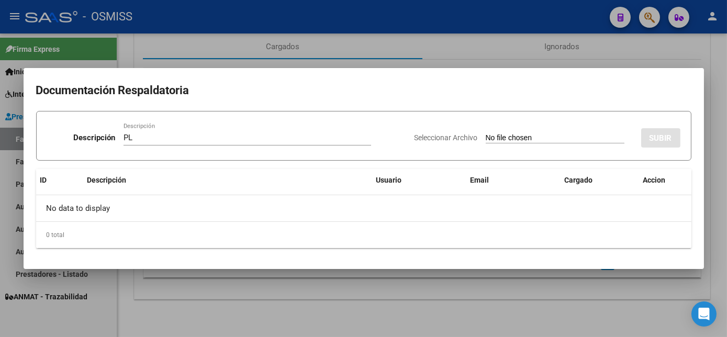
click at [486, 134] on input "Seleccionar Archivo" at bounding box center [555, 139] width 139 height 10
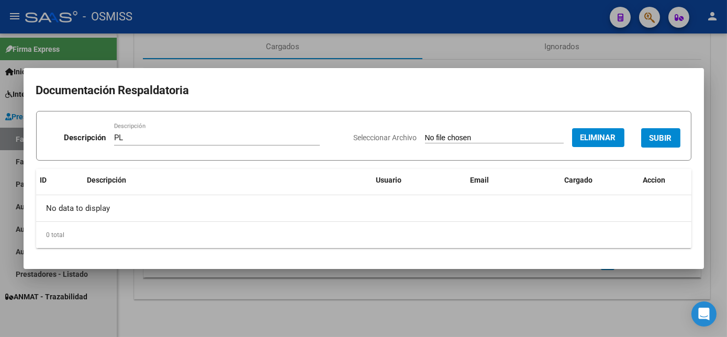
click at [673, 135] on button "SUBIR" at bounding box center [660, 137] width 39 height 19
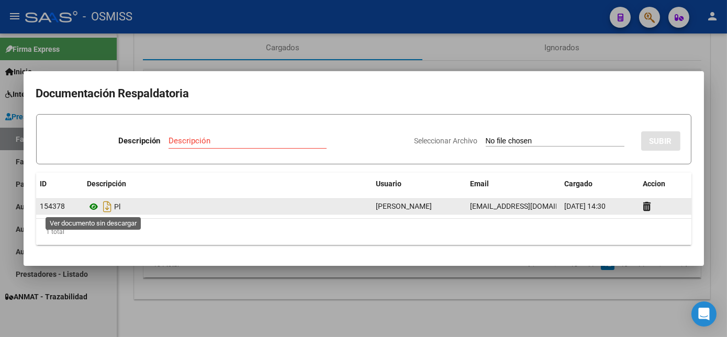
click at [94, 206] on icon at bounding box center [94, 207] width 14 height 13
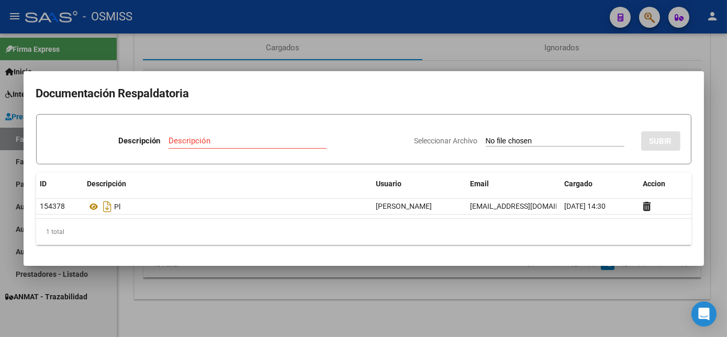
click at [510, 306] on div at bounding box center [363, 168] width 727 height 337
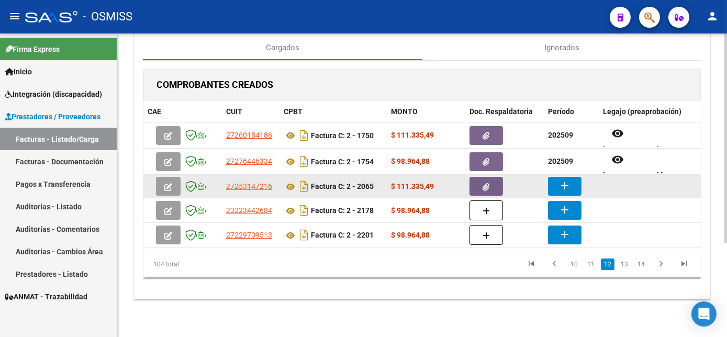
click at [570, 185] on mat-icon "add" at bounding box center [565, 186] width 13 height 13
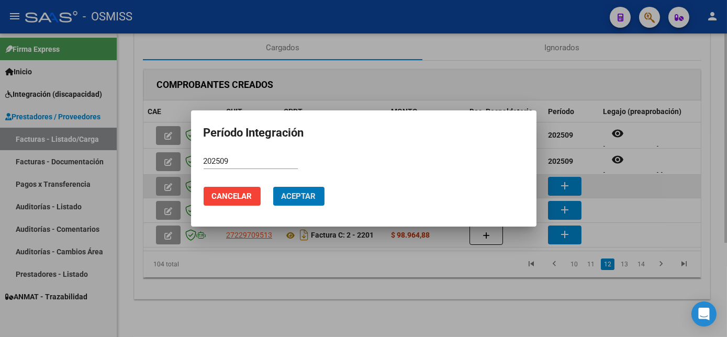
click at [273, 187] on button "Aceptar" at bounding box center [298, 196] width 51 height 19
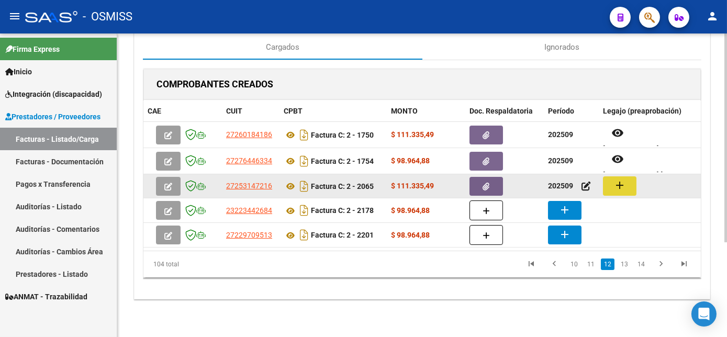
click at [616, 187] on mat-icon "add" at bounding box center [620, 185] width 13 height 13
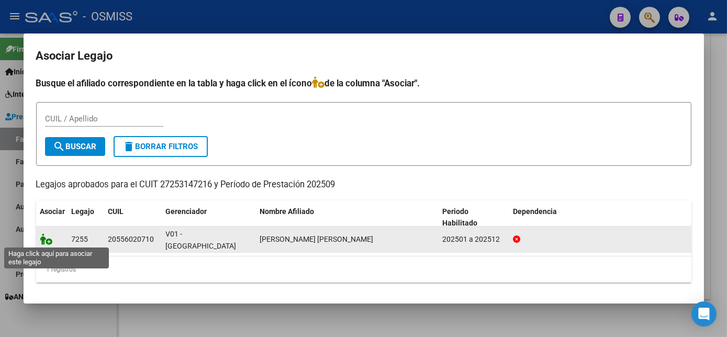
click at [45, 241] on icon at bounding box center [46, 240] width 13 height 12
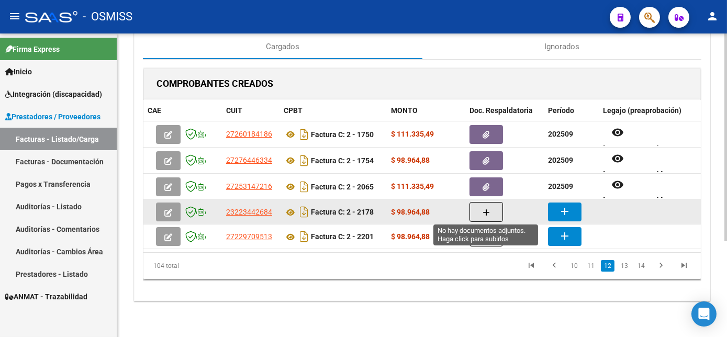
click at [487, 210] on icon "button" at bounding box center [486, 213] width 7 height 8
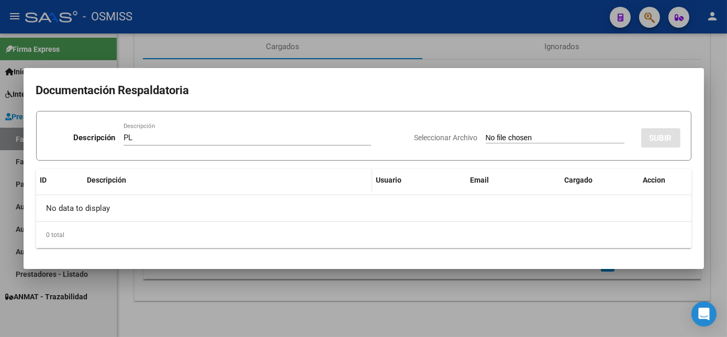
click at [486, 134] on input "Seleccionar Archivo" at bounding box center [555, 139] width 139 height 10
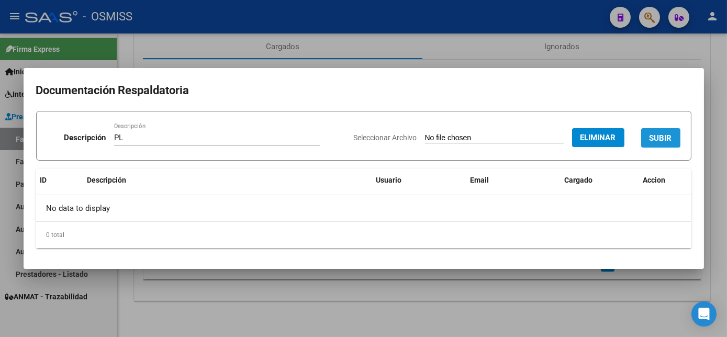
click at [665, 138] on span "SUBIR" at bounding box center [661, 138] width 23 height 9
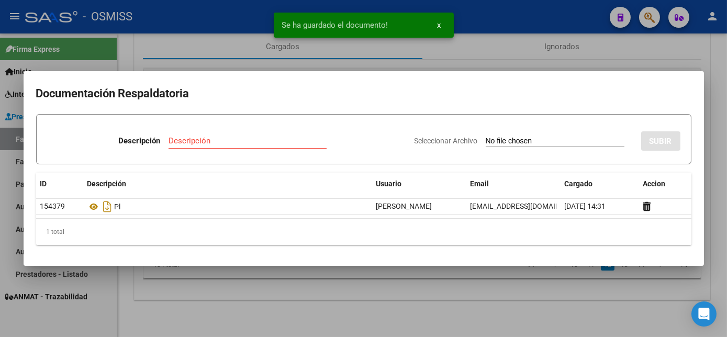
click at [513, 290] on div at bounding box center [363, 168] width 727 height 337
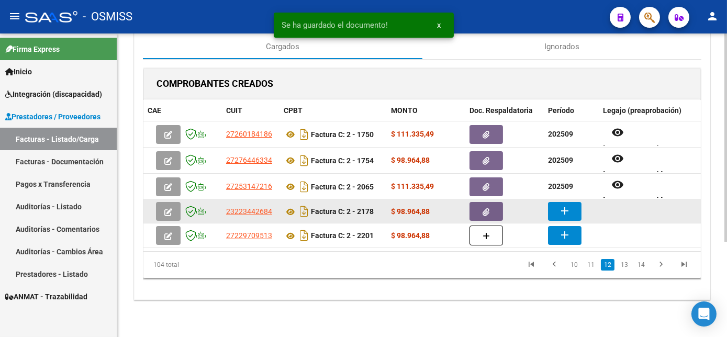
click at [561, 210] on mat-icon "add" at bounding box center [565, 211] width 13 height 13
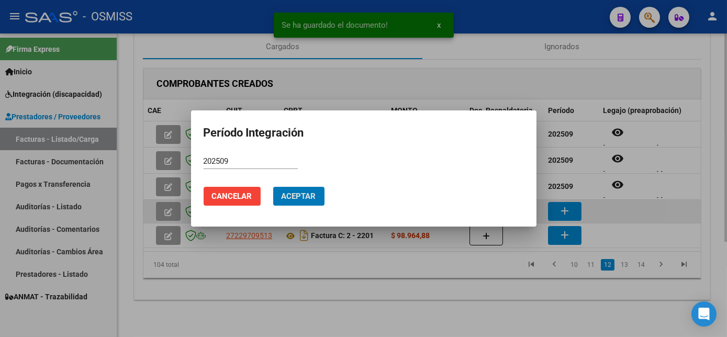
click at [273, 187] on button "Aceptar" at bounding box center [298, 196] width 51 height 19
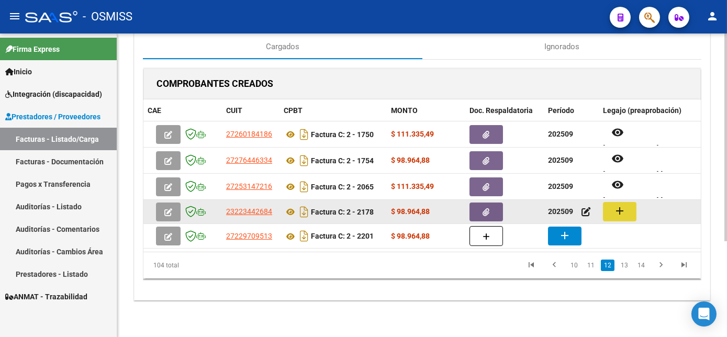
click at [619, 212] on mat-icon "add" at bounding box center [620, 211] width 13 height 13
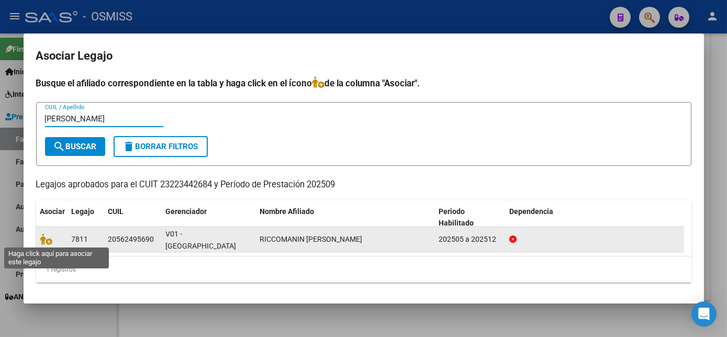
click at [53, 239] on span at bounding box center [48, 239] width 16 height 8
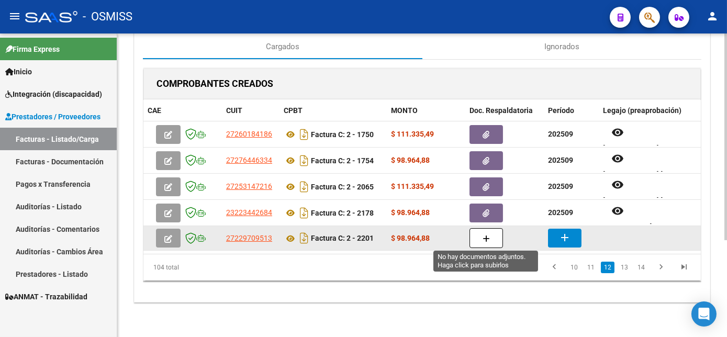
click at [484, 236] on icon "button" at bounding box center [486, 239] width 7 height 8
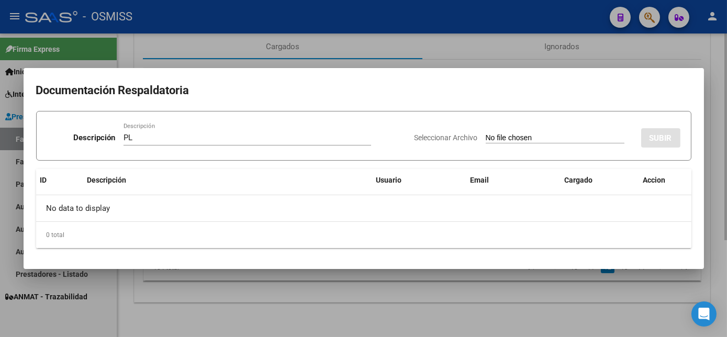
click at [486, 134] on input "Seleccionar Archivo" at bounding box center [555, 139] width 139 height 10
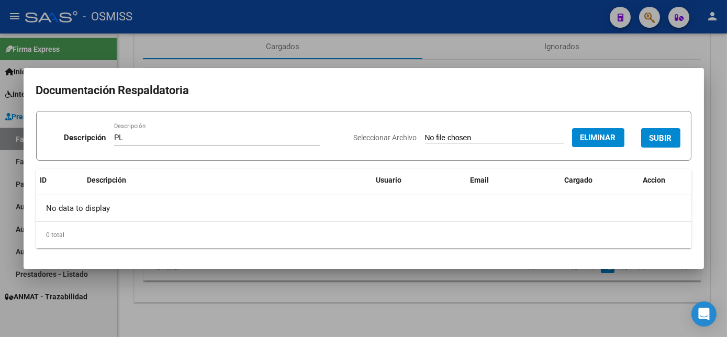
click at [659, 136] on span "SUBIR" at bounding box center [661, 138] width 23 height 9
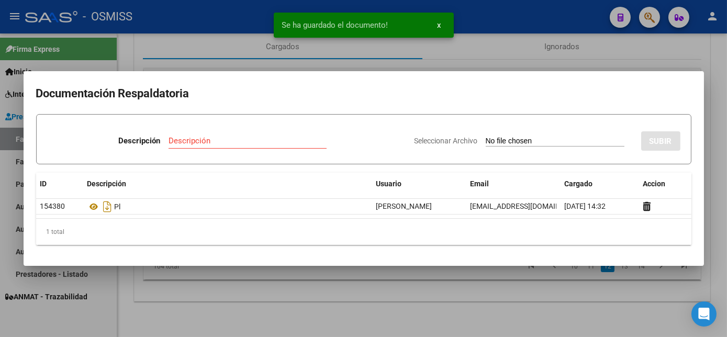
click at [508, 294] on div at bounding box center [363, 168] width 727 height 337
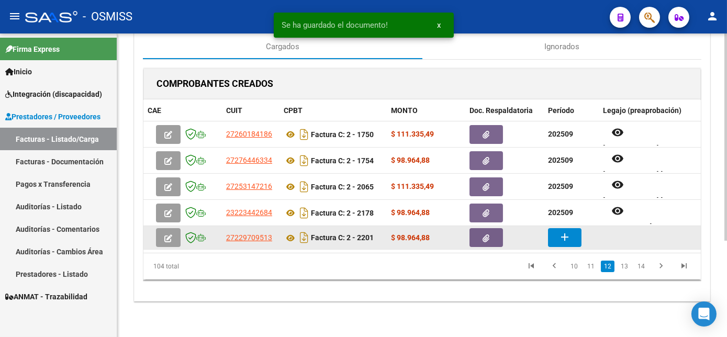
click at [572, 231] on button "add" at bounding box center [565, 237] width 34 height 19
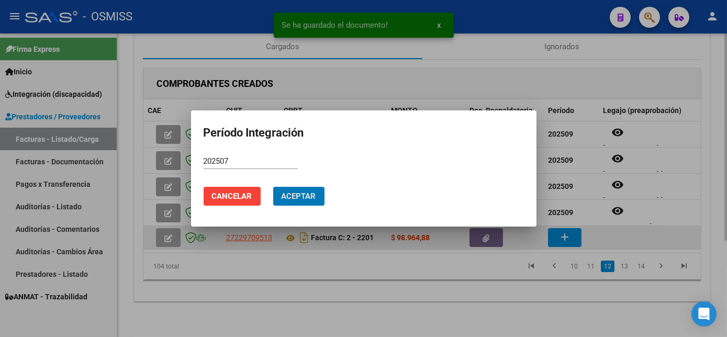
click at [273, 187] on button "Aceptar" at bounding box center [298, 196] width 51 height 19
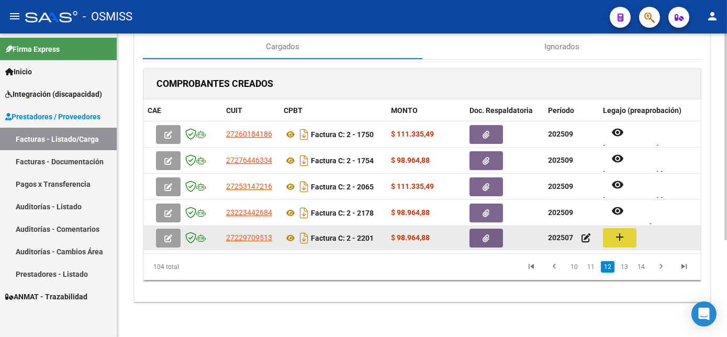
click at [624, 235] on mat-icon "add" at bounding box center [620, 237] width 13 height 13
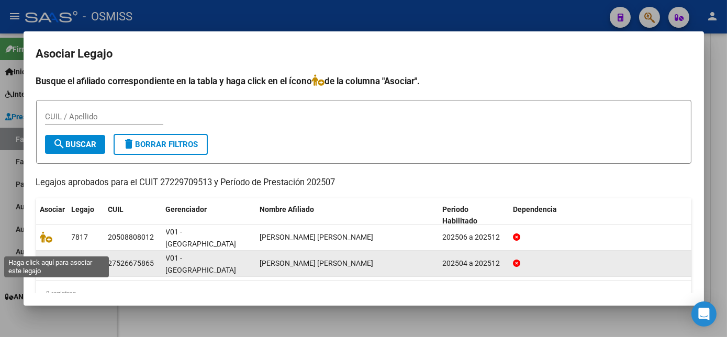
click at [49, 258] on icon at bounding box center [46, 264] width 13 height 12
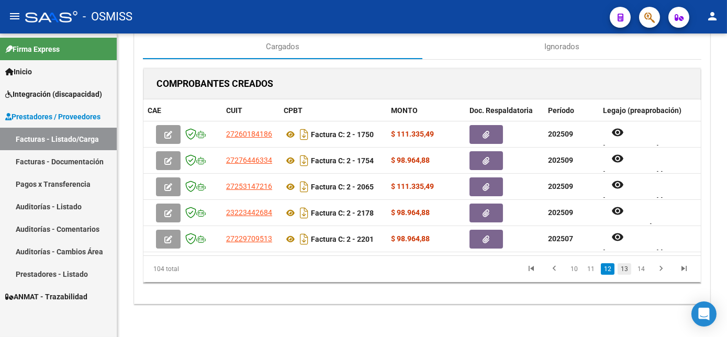
click at [621, 274] on link "13" at bounding box center [625, 269] width 14 height 12
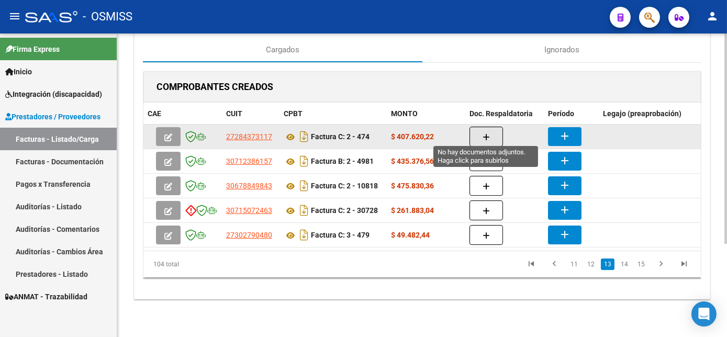
click at [485, 134] on icon "button" at bounding box center [486, 138] width 7 height 8
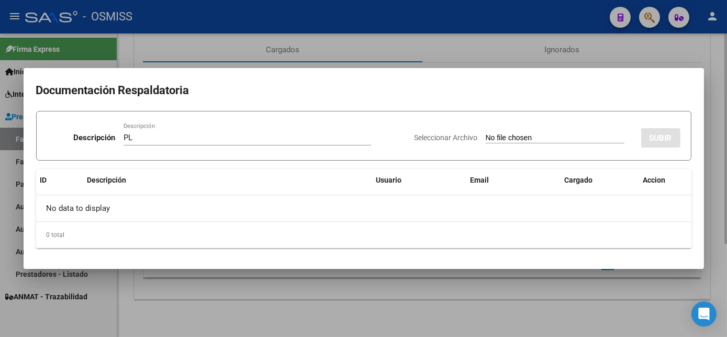
click at [486, 134] on input "Seleccionar Archivo" at bounding box center [555, 139] width 139 height 10
click at [426, 311] on div at bounding box center [363, 168] width 727 height 337
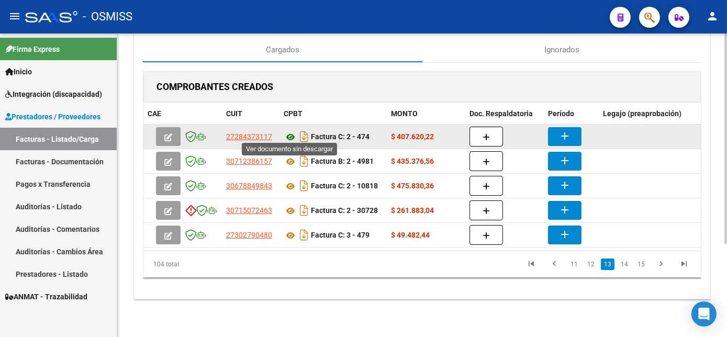
click at [287, 131] on icon at bounding box center [291, 137] width 14 height 13
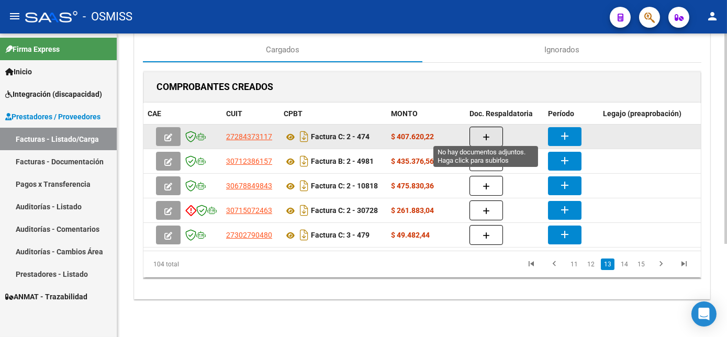
click at [491, 127] on button "button" at bounding box center [487, 137] width 34 height 20
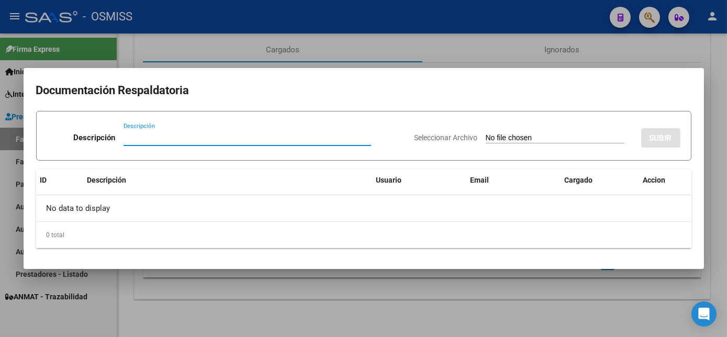
click at [278, 138] on input "Descripción" at bounding box center [248, 137] width 248 height 9
click at [486, 134] on input "Seleccionar Archivo" at bounding box center [555, 139] width 139 height 10
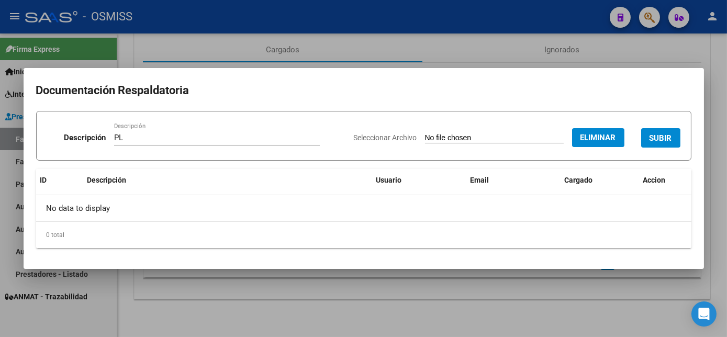
click at [659, 137] on span "SUBIR" at bounding box center [661, 138] width 23 height 9
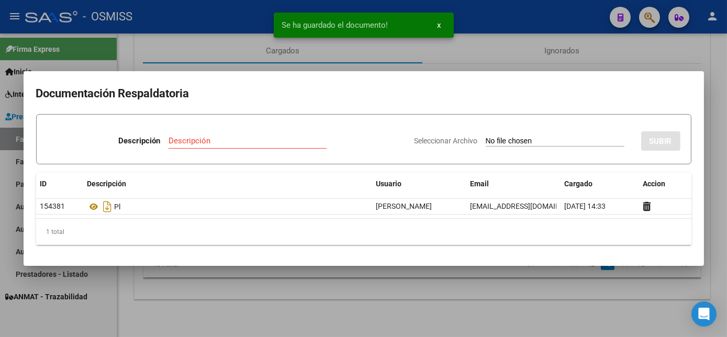
click at [486, 298] on div at bounding box center [363, 168] width 727 height 337
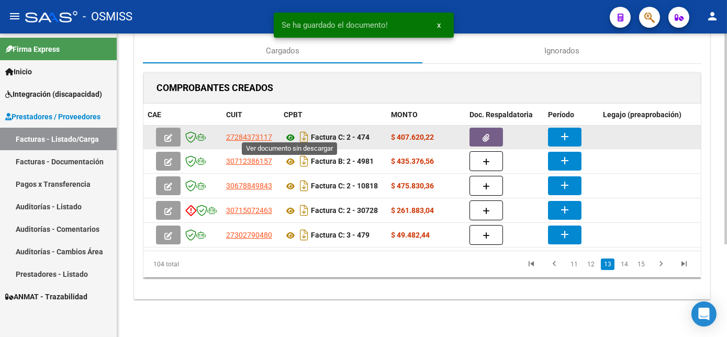
click at [290, 131] on icon at bounding box center [291, 137] width 14 height 13
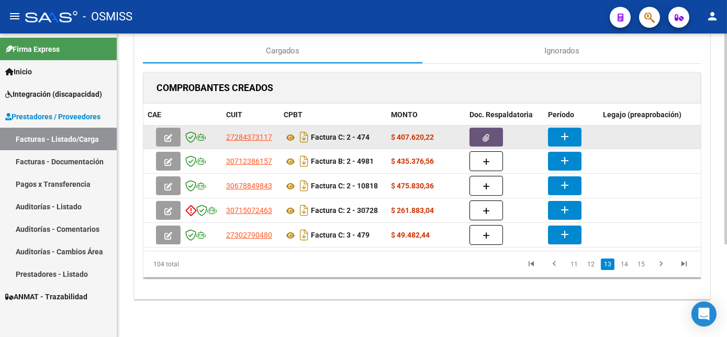
click at [489, 134] on icon "button" at bounding box center [486, 138] width 7 height 8
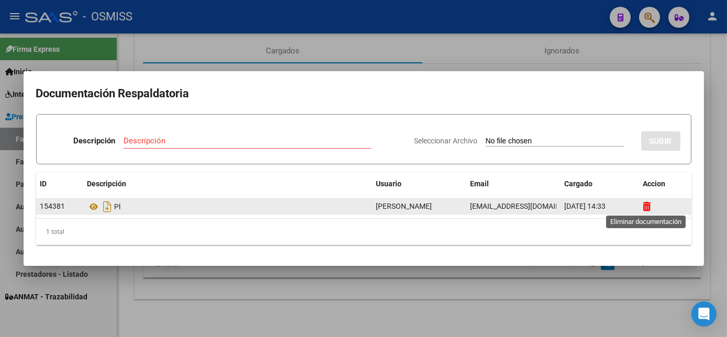
click at [646, 207] on icon at bounding box center [647, 207] width 8 height 10
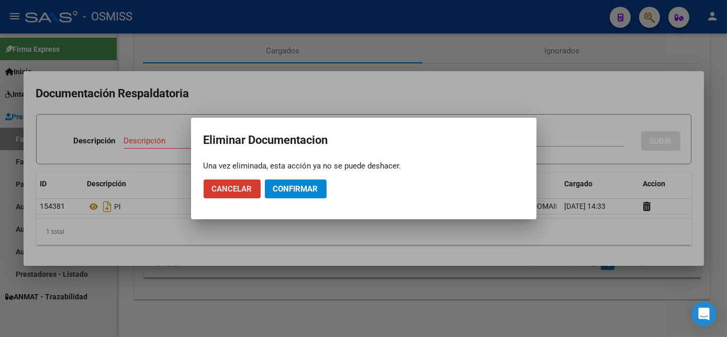
click at [304, 184] on span "Confirmar" at bounding box center [295, 188] width 45 height 9
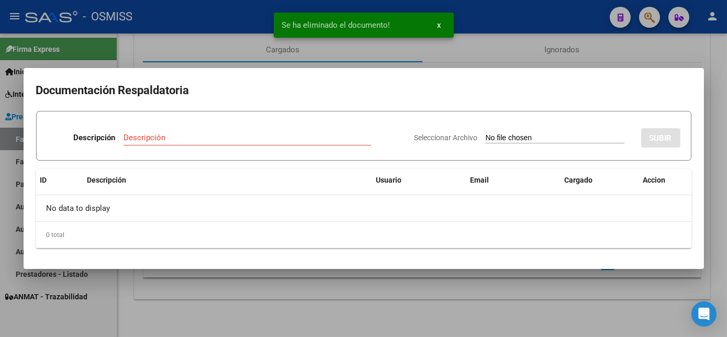
click at [251, 138] on input "Descripción" at bounding box center [248, 137] width 248 height 9
click at [486, 134] on input "Seleccionar Archivo" at bounding box center [555, 139] width 139 height 10
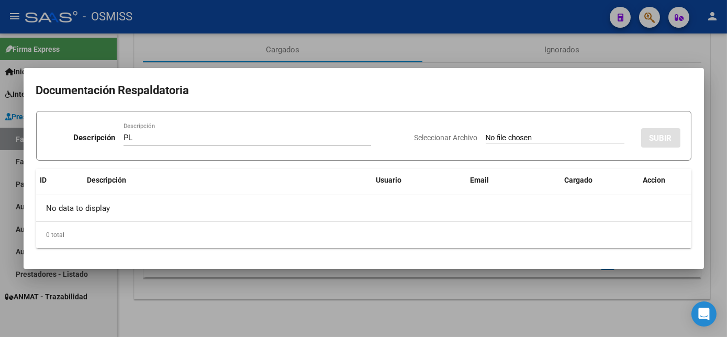
click at [422, 303] on div at bounding box center [363, 168] width 727 height 337
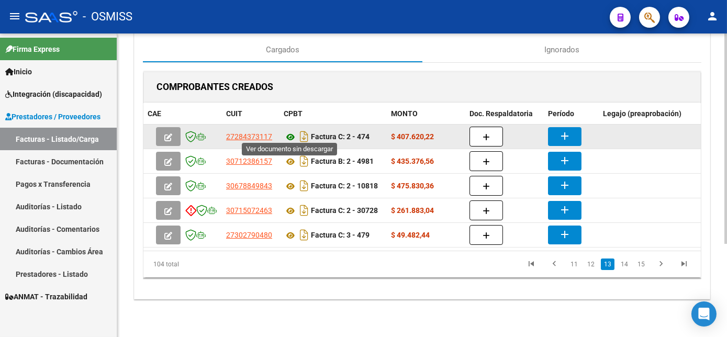
click at [291, 131] on icon at bounding box center [291, 137] width 14 height 13
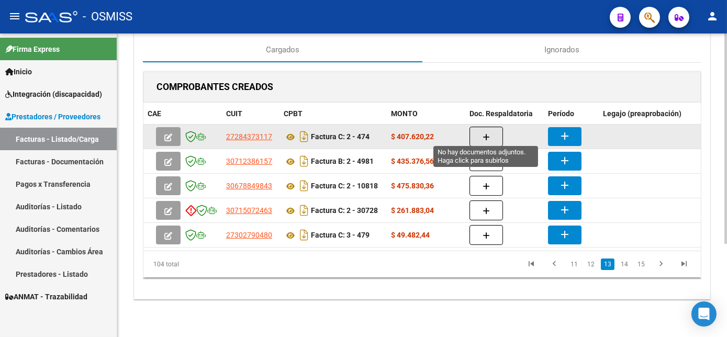
click at [491, 133] on button "button" at bounding box center [487, 137] width 34 height 20
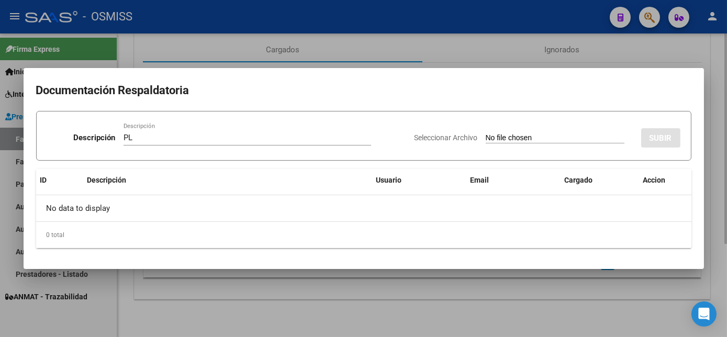
click at [486, 134] on input "Seleccionar Archivo" at bounding box center [555, 139] width 139 height 10
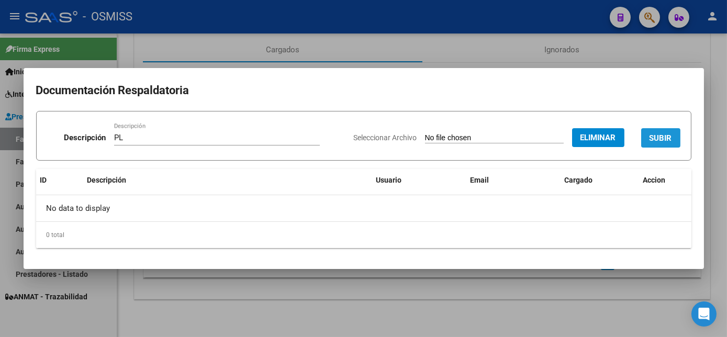
click at [650, 139] on span "SUBIR" at bounding box center [661, 138] width 23 height 9
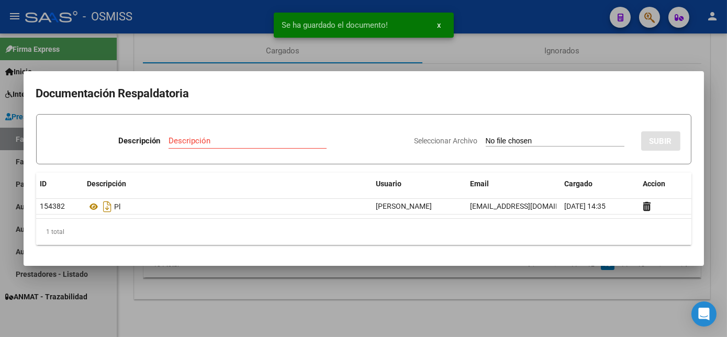
click at [529, 317] on div at bounding box center [363, 168] width 727 height 337
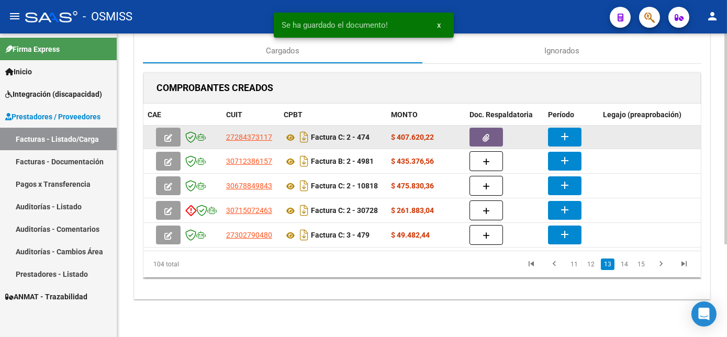
click at [566, 130] on mat-icon "add" at bounding box center [565, 136] width 13 height 13
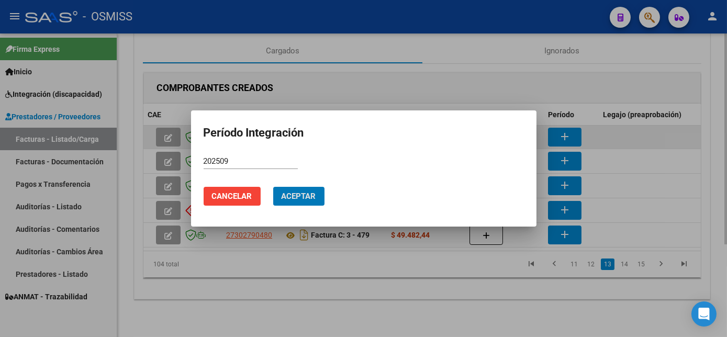
click at [273, 187] on button "Aceptar" at bounding box center [298, 196] width 51 height 19
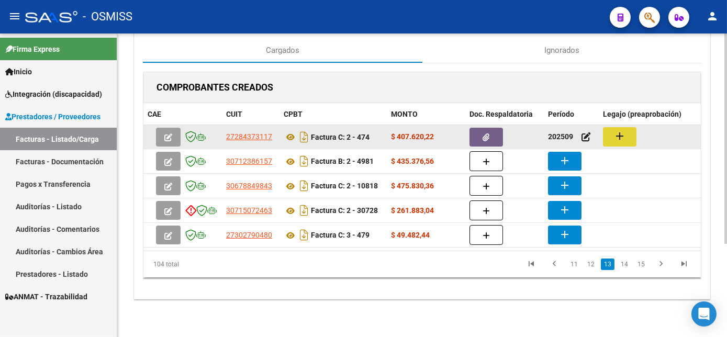
click at [619, 132] on mat-icon "add" at bounding box center [620, 136] width 13 height 13
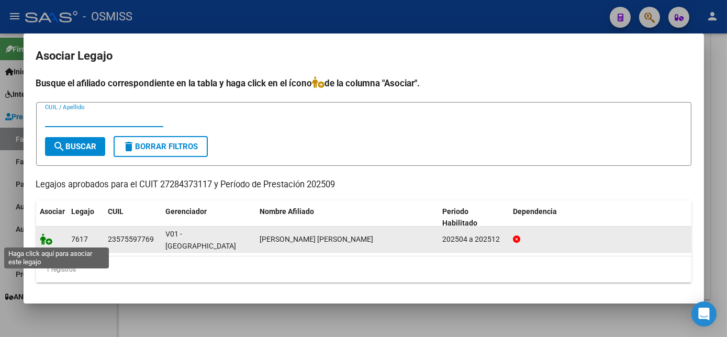
click at [46, 240] on icon at bounding box center [46, 240] width 13 height 12
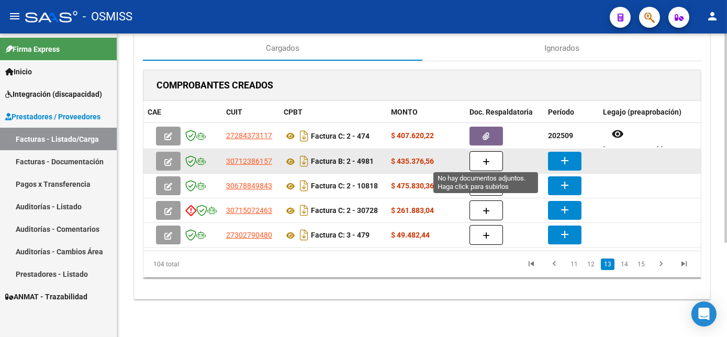
click at [491, 156] on button "button" at bounding box center [487, 161] width 34 height 20
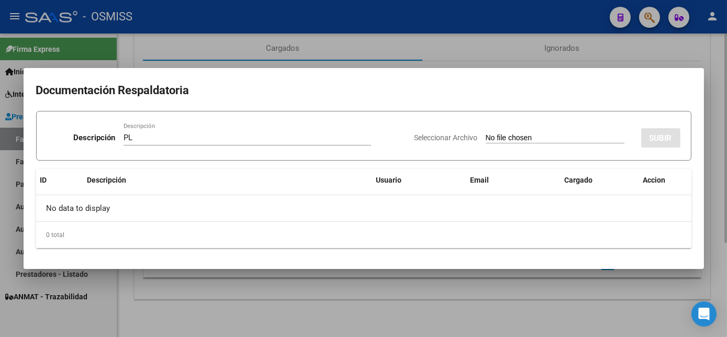
click at [486, 134] on input "Seleccionar Archivo" at bounding box center [555, 139] width 139 height 10
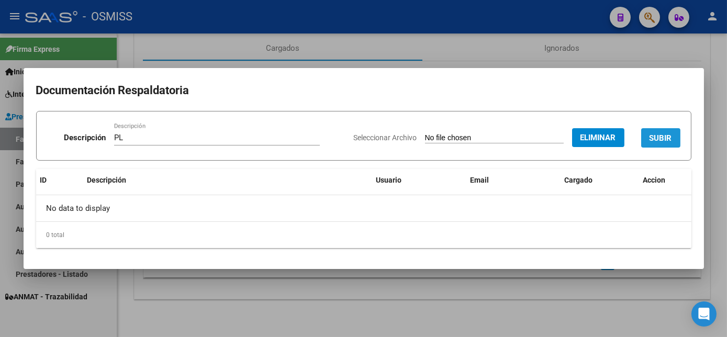
click at [655, 142] on span "SUBIR" at bounding box center [661, 138] width 23 height 9
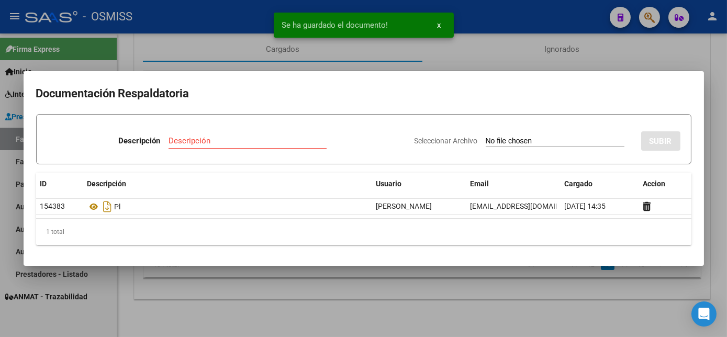
click at [492, 309] on div at bounding box center [363, 168] width 727 height 337
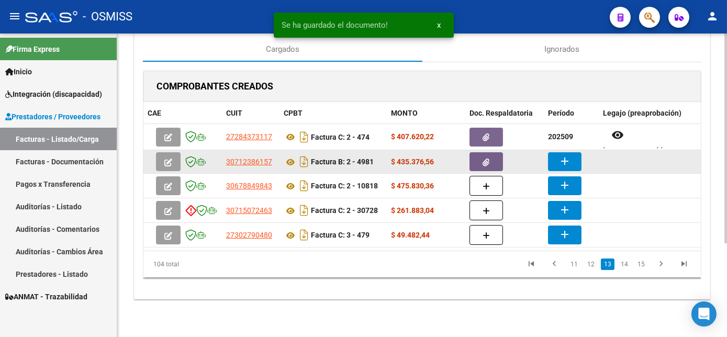
click at [562, 157] on mat-icon "add" at bounding box center [565, 161] width 13 height 13
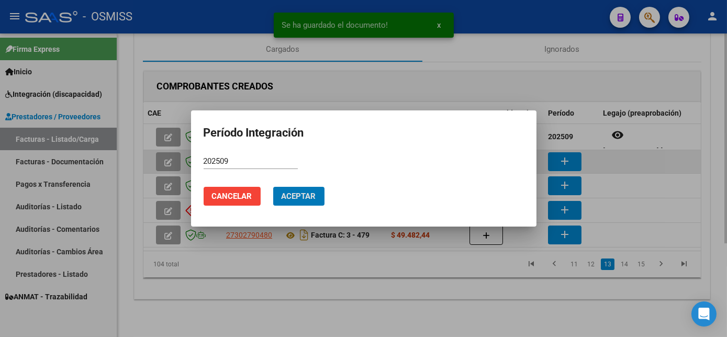
click at [273, 187] on button "Aceptar" at bounding box center [298, 196] width 51 height 19
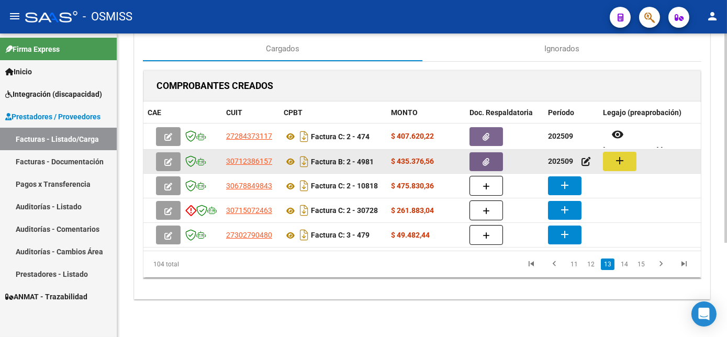
click at [623, 156] on mat-icon "add" at bounding box center [620, 160] width 13 height 13
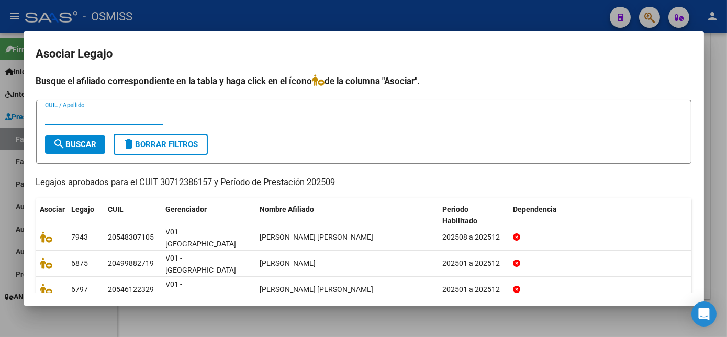
click at [266, 316] on div at bounding box center [363, 168] width 727 height 337
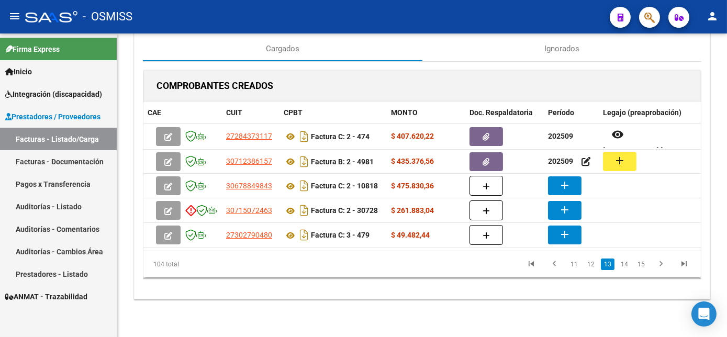
click at [266, 316] on div "CARGA MASIVA DE COMPROBANTES Area: Integración Finalizar Resumen de la carga au…" at bounding box center [422, 120] width 610 height 435
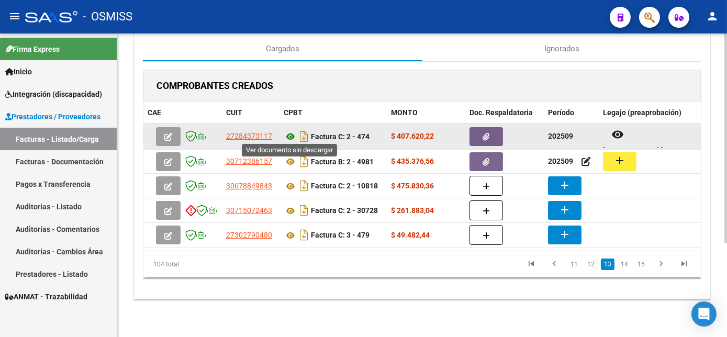
click at [289, 131] on icon at bounding box center [291, 136] width 14 height 13
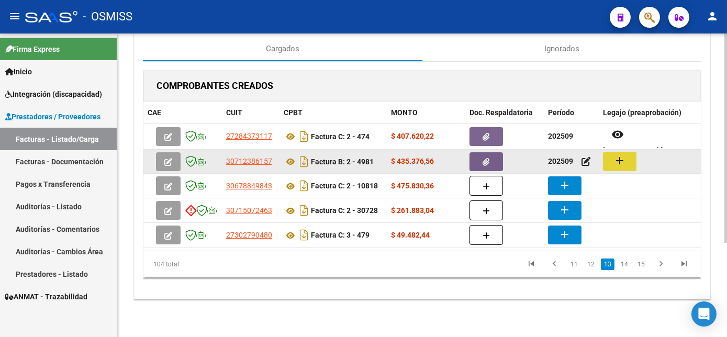
click at [620, 159] on mat-icon "add" at bounding box center [620, 160] width 13 height 13
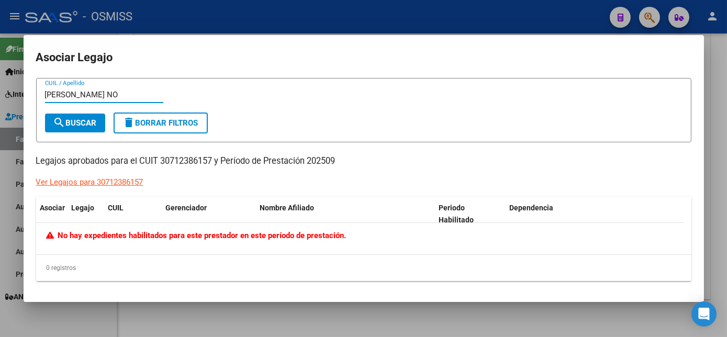
click at [717, 231] on div at bounding box center [363, 168] width 727 height 337
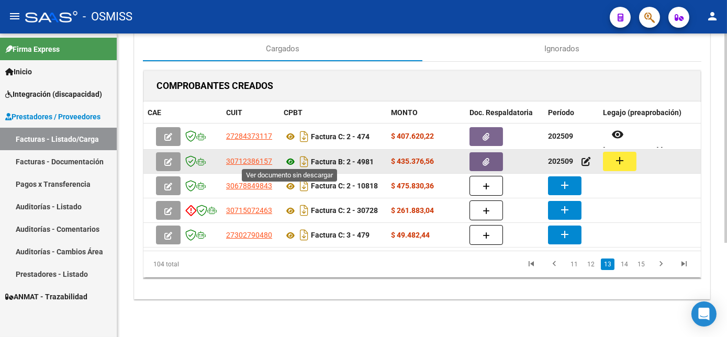
click at [293, 157] on icon at bounding box center [291, 162] width 14 height 13
click at [622, 165] on button "add" at bounding box center [620, 161] width 34 height 19
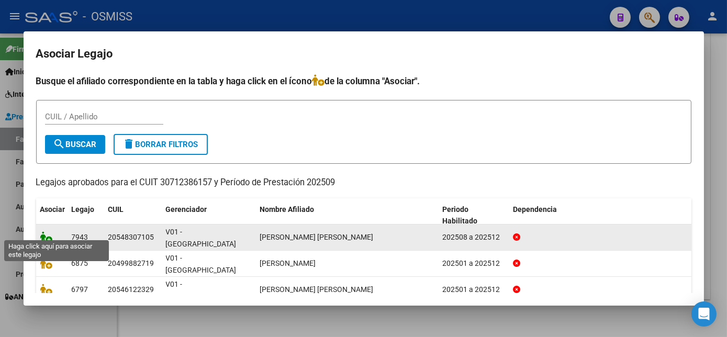
click at [46, 231] on icon at bounding box center [46, 237] width 13 height 12
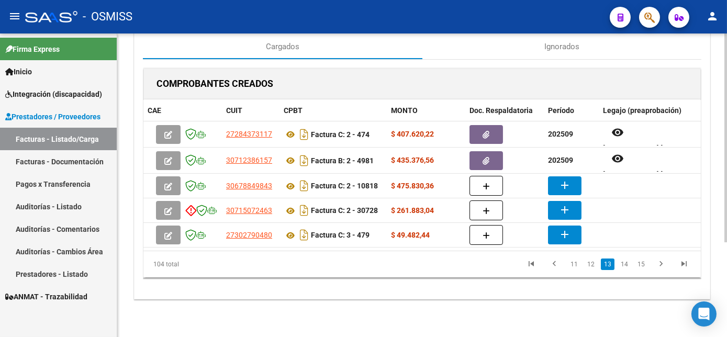
click at [368, 324] on div "CARGA MASIVA DE COMPROBANTES Area: Integración Finalizar Resumen de la carga au…" at bounding box center [422, 119] width 610 height 437
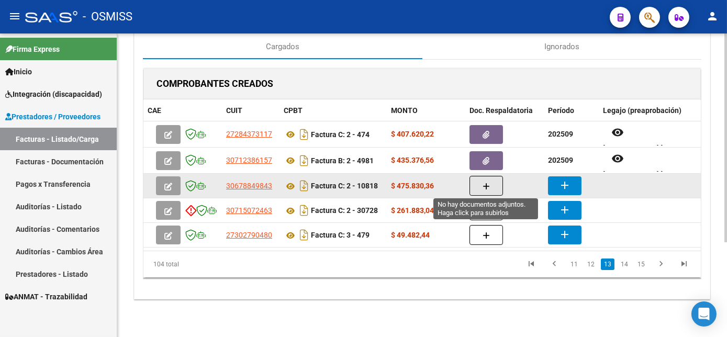
click at [484, 183] on icon "button" at bounding box center [486, 187] width 7 height 8
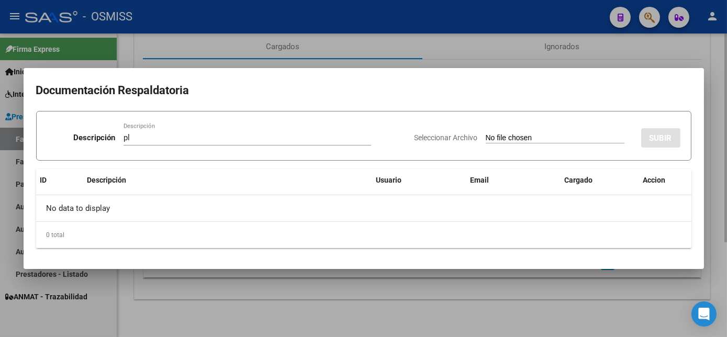
click at [486, 134] on input "Seleccionar Archivo" at bounding box center [555, 139] width 139 height 10
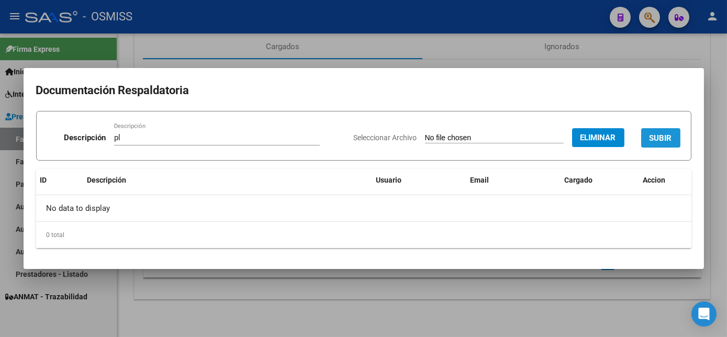
click at [660, 137] on span "SUBIR" at bounding box center [661, 138] width 23 height 9
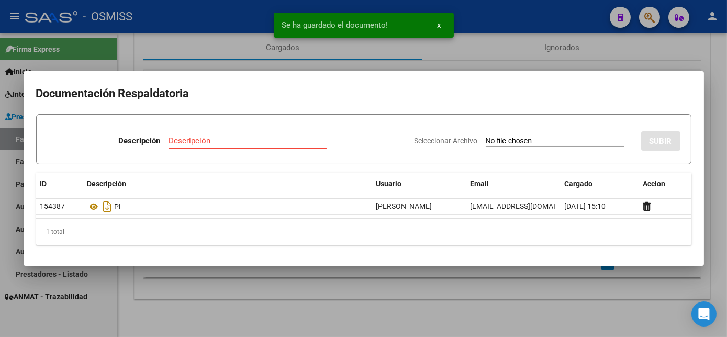
click at [530, 307] on div at bounding box center [363, 168] width 727 height 337
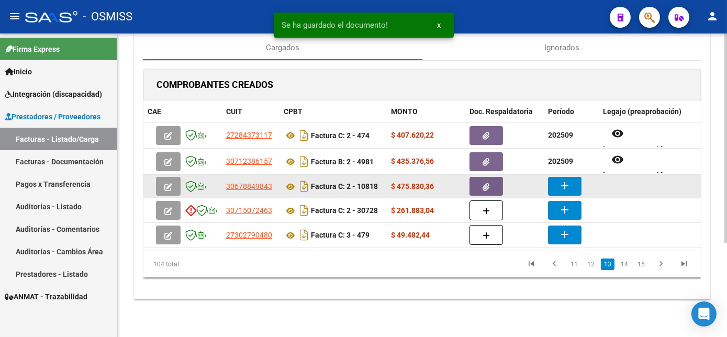
click at [573, 180] on button "add" at bounding box center [565, 186] width 34 height 19
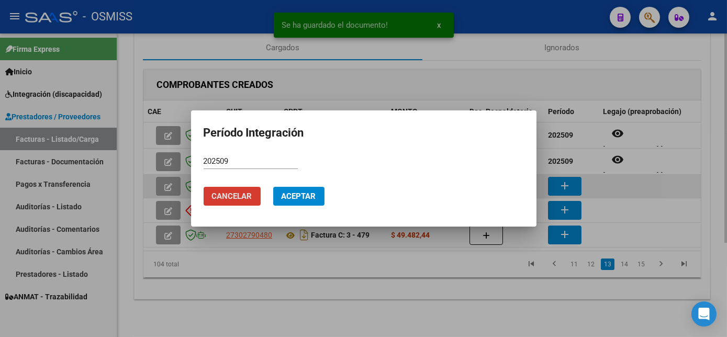
click at [273, 187] on button "Aceptar" at bounding box center [298, 196] width 51 height 19
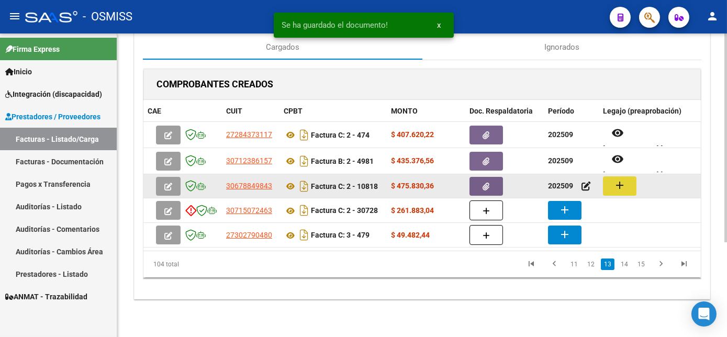
click at [629, 184] on button "add" at bounding box center [620, 185] width 34 height 19
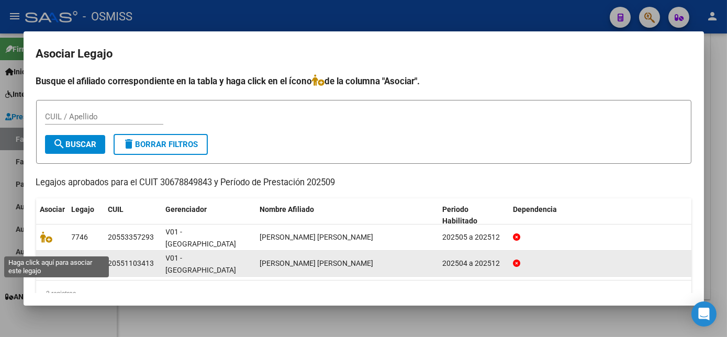
click at [42, 258] on icon at bounding box center [46, 264] width 13 height 12
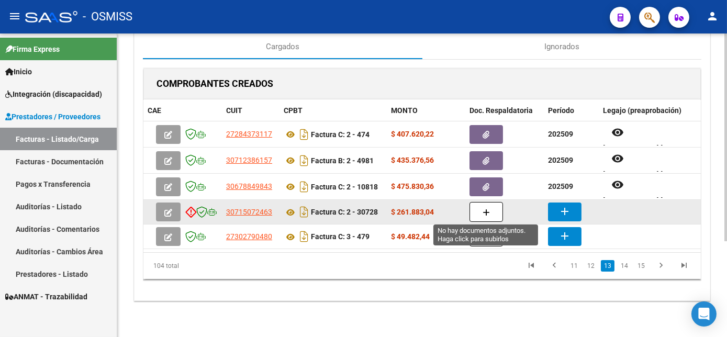
click at [487, 214] on icon "button" at bounding box center [486, 213] width 7 height 8
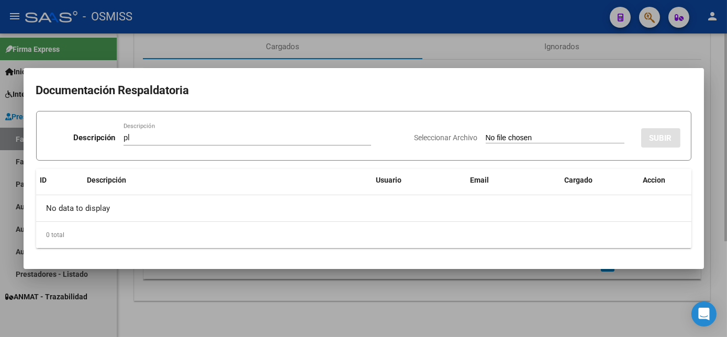
click at [486, 134] on input "Seleccionar Archivo" at bounding box center [555, 139] width 139 height 10
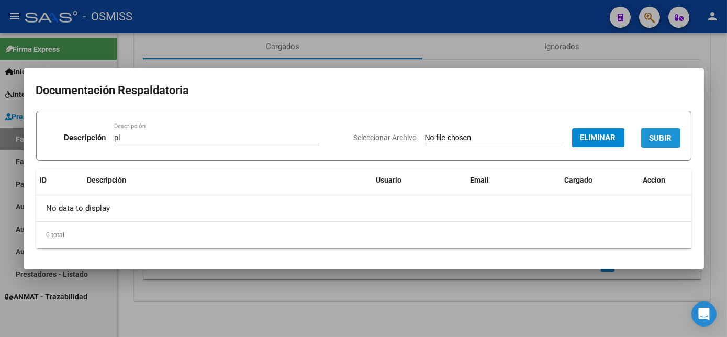
click at [668, 131] on button "SUBIR" at bounding box center [660, 137] width 39 height 19
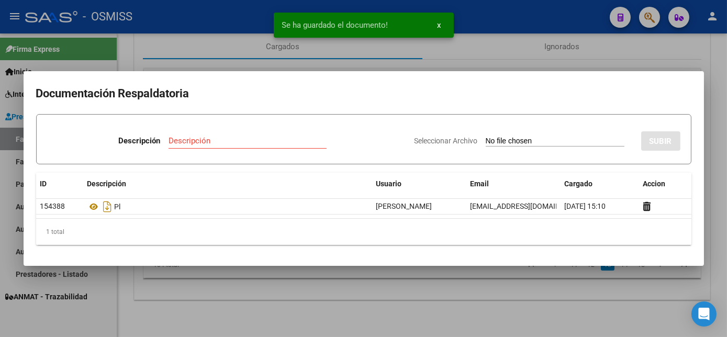
click at [504, 286] on div at bounding box center [363, 168] width 727 height 337
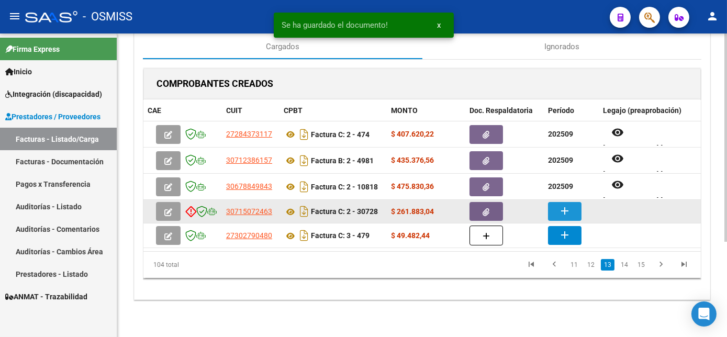
click at [555, 207] on button "add" at bounding box center [565, 211] width 34 height 19
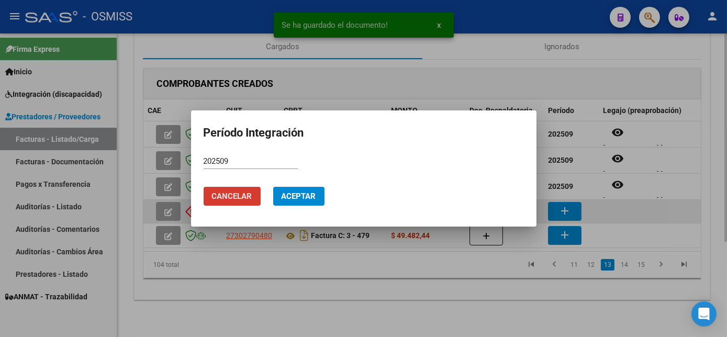
click at [273, 187] on button "Aceptar" at bounding box center [298, 196] width 51 height 19
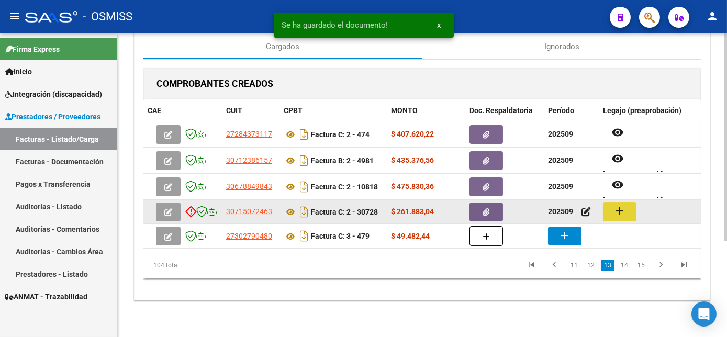
click at [617, 213] on mat-icon "add" at bounding box center [620, 211] width 13 height 13
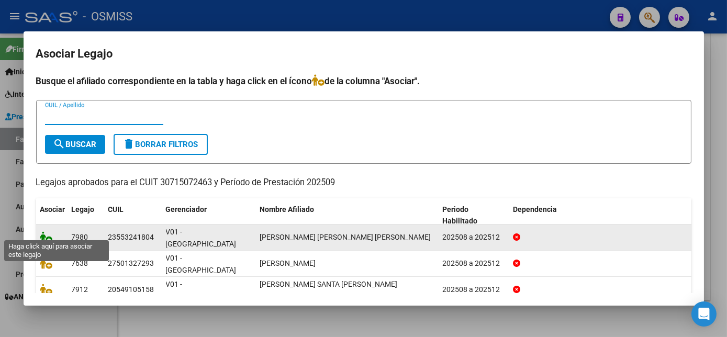
click at [45, 231] on icon at bounding box center [46, 237] width 13 height 12
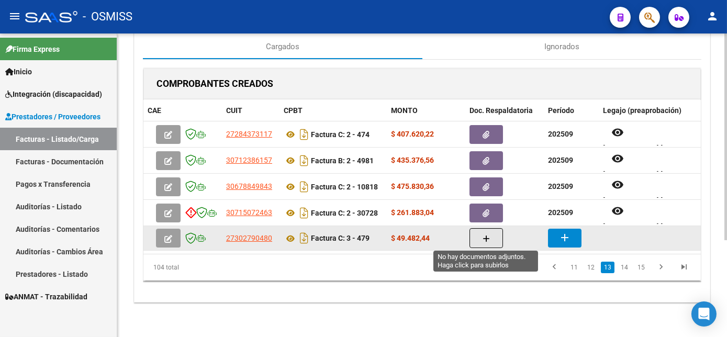
click at [488, 236] on icon "button" at bounding box center [486, 239] width 7 height 8
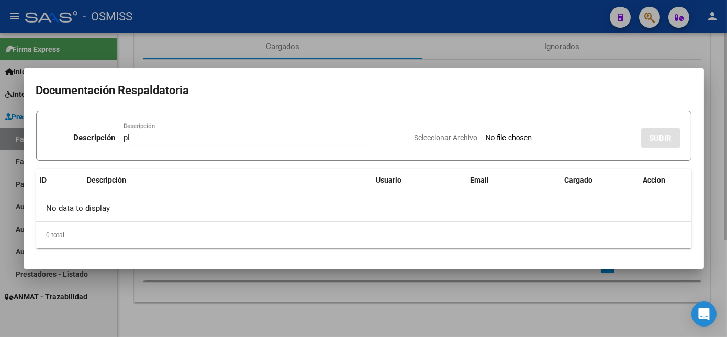
click at [486, 134] on input "Seleccionar Archivo" at bounding box center [555, 139] width 139 height 10
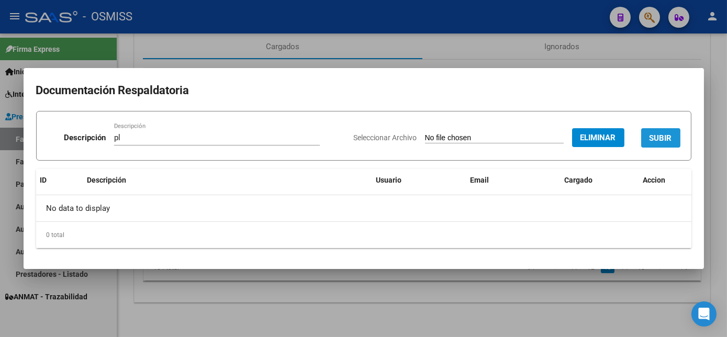
click at [652, 135] on span "SUBIR" at bounding box center [661, 138] width 23 height 9
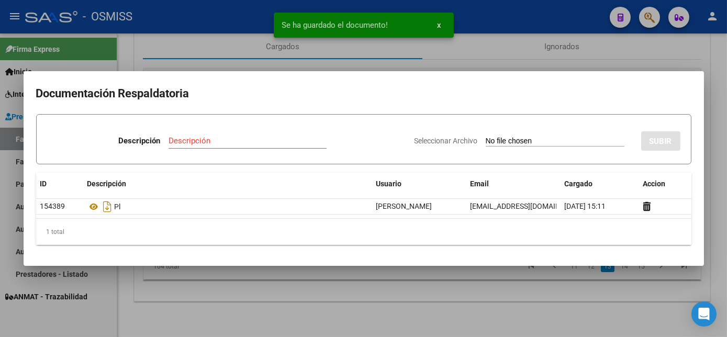
click at [437, 286] on div at bounding box center [363, 168] width 727 height 337
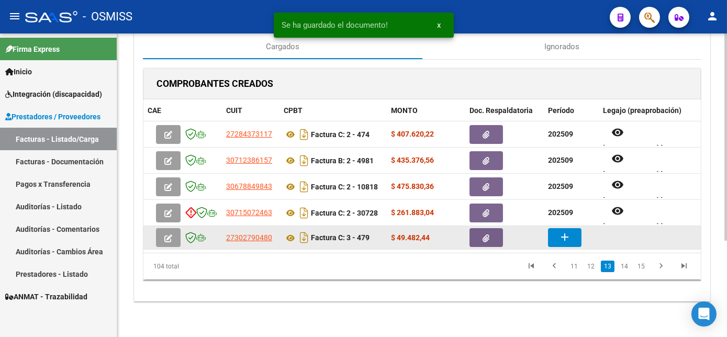
click at [568, 235] on mat-icon "add" at bounding box center [565, 237] width 13 height 13
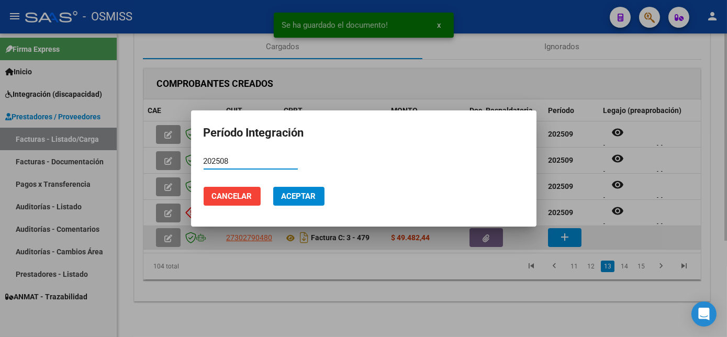
click at [273, 187] on button "Aceptar" at bounding box center [298, 196] width 51 height 19
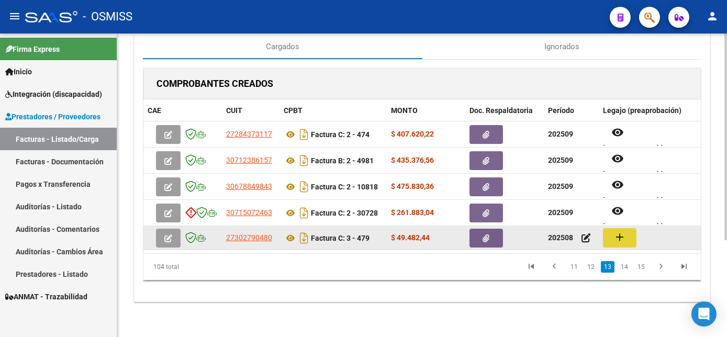
click at [630, 236] on button "add" at bounding box center [620, 237] width 34 height 19
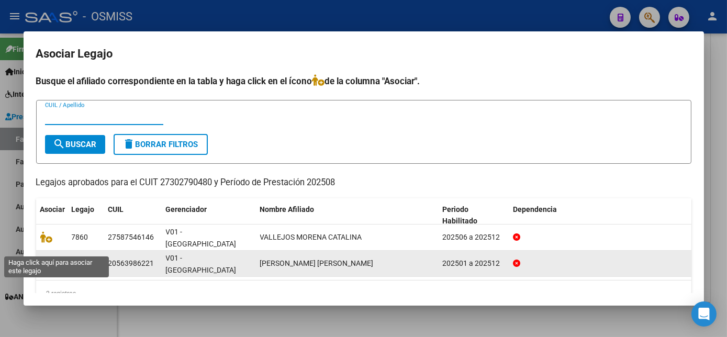
click at [54, 259] on span at bounding box center [48, 263] width 16 height 8
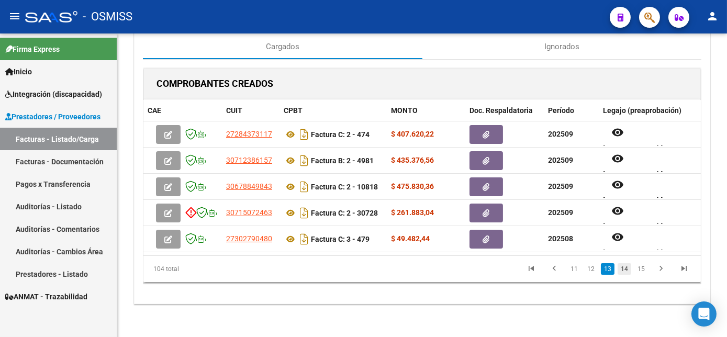
click at [630, 275] on link "14" at bounding box center [625, 269] width 14 height 12
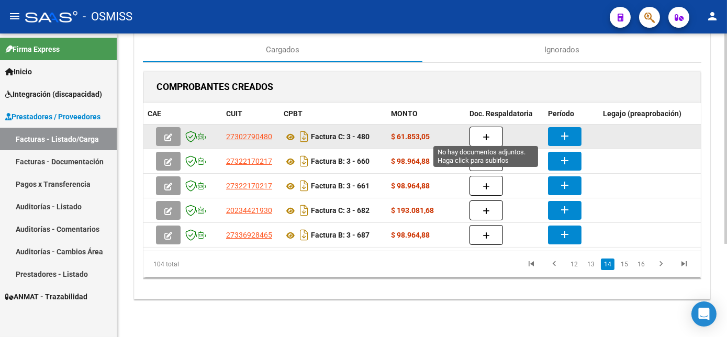
click at [490, 136] on button "button" at bounding box center [487, 137] width 34 height 20
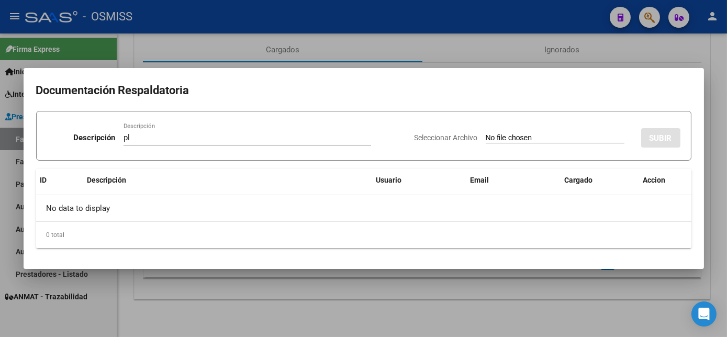
click at [494, 137] on input "Seleccionar Archivo" at bounding box center [555, 139] width 139 height 10
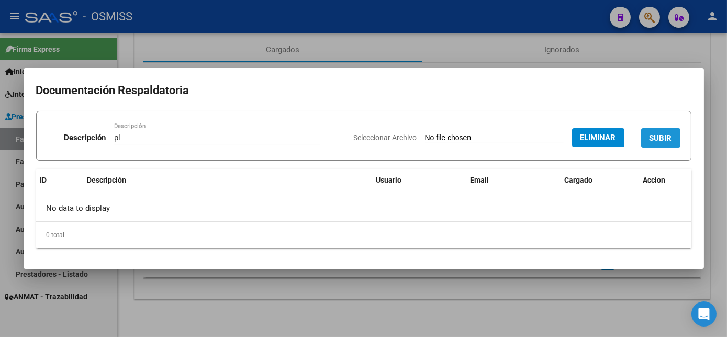
click at [663, 135] on span "SUBIR" at bounding box center [661, 138] width 23 height 9
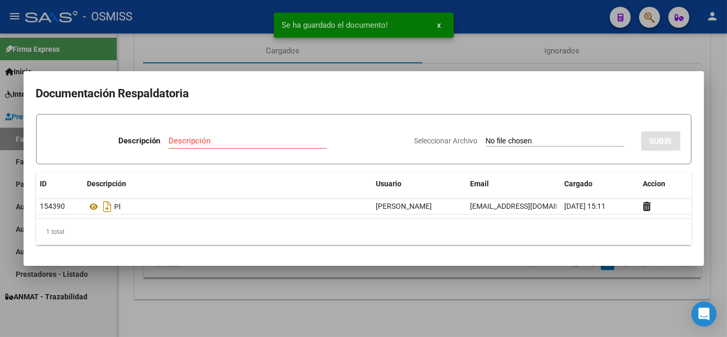
click at [371, 289] on div at bounding box center [363, 168] width 727 height 337
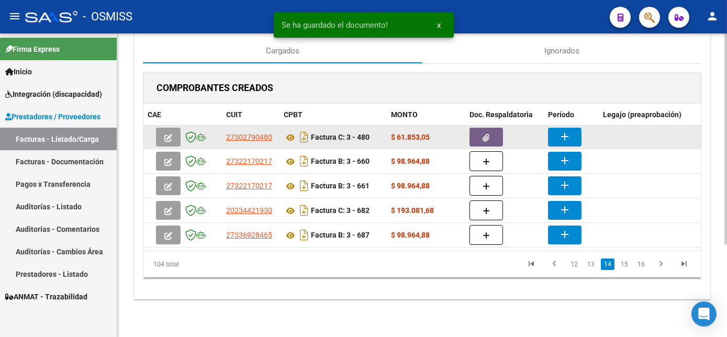
click at [560, 130] on mat-icon "add" at bounding box center [565, 136] width 13 height 13
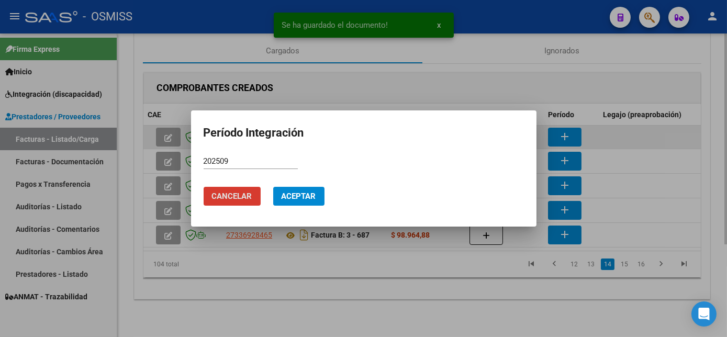
click at [273, 187] on button "Aceptar" at bounding box center [298, 196] width 51 height 19
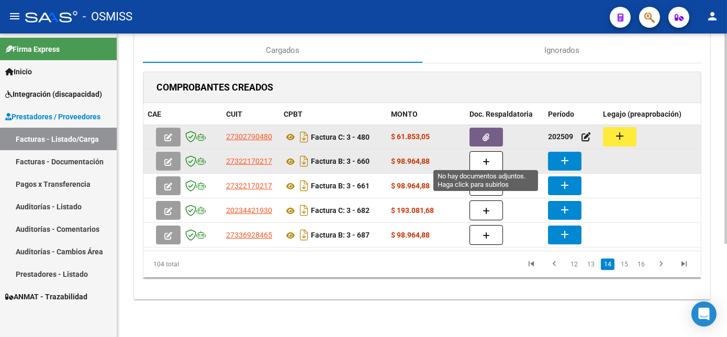
click at [487, 158] on icon "button" at bounding box center [486, 162] width 7 height 8
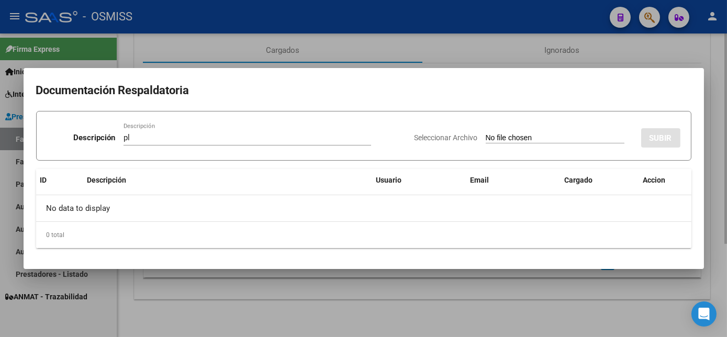
click at [486, 134] on input "Seleccionar Archivo" at bounding box center [555, 139] width 139 height 10
click at [506, 318] on div at bounding box center [363, 168] width 727 height 337
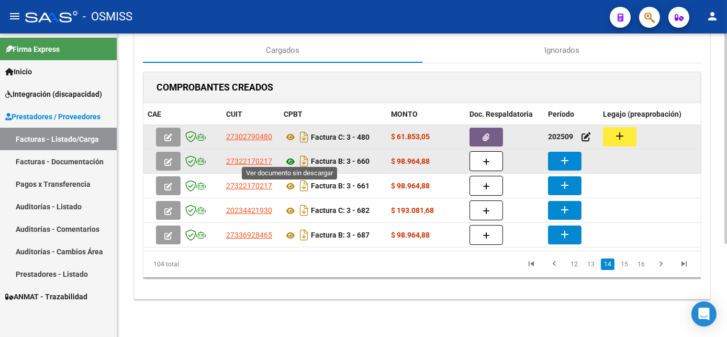
click at [290, 156] on icon at bounding box center [291, 162] width 14 height 13
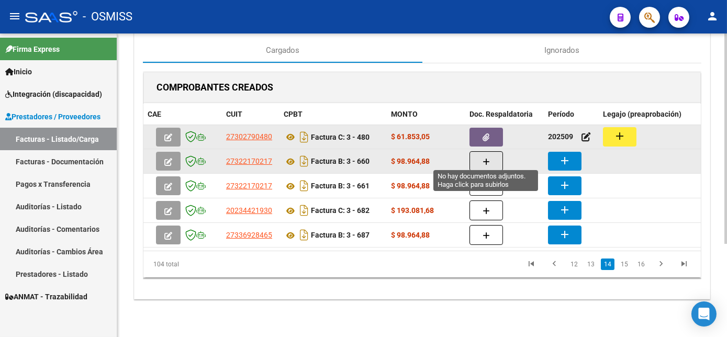
click at [496, 153] on button "button" at bounding box center [487, 161] width 34 height 20
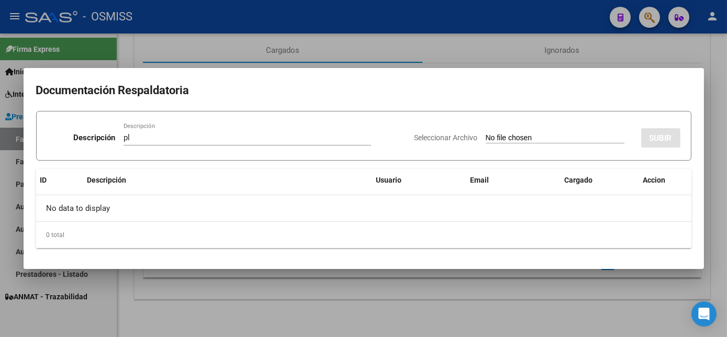
click at [486, 134] on input "Seleccionar Archivo" at bounding box center [555, 139] width 139 height 10
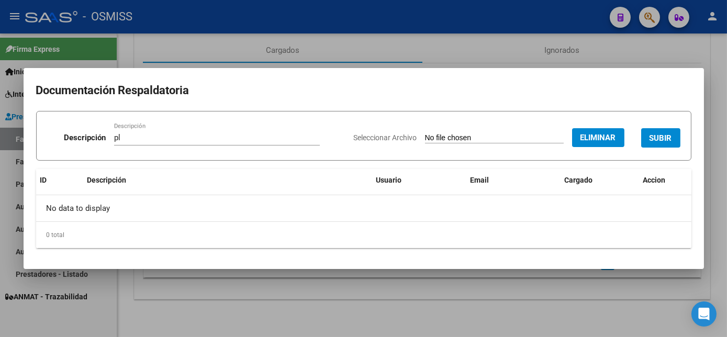
click at [663, 127] on div "Seleccionar Archivo Eliminar SUBIR" at bounding box center [517, 136] width 327 height 32
click at [661, 134] on span "SUBIR" at bounding box center [661, 138] width 23 height 9
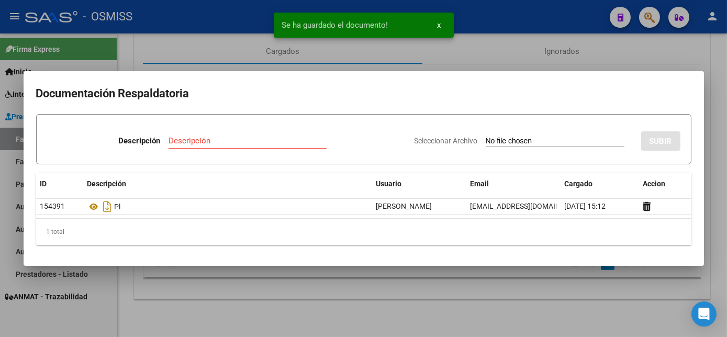
click at [578, 290] on div at bounding box center [363, 168] width 727 height 337
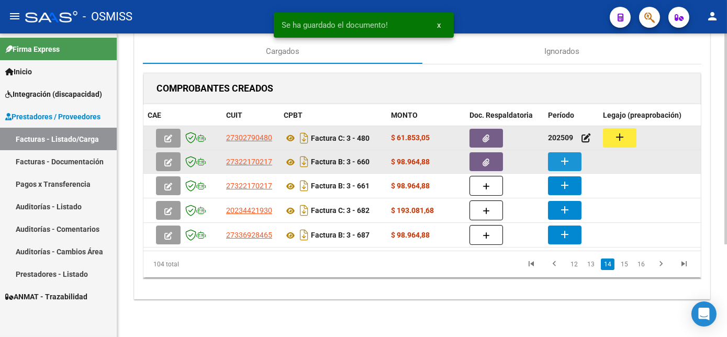
click at [555, 157] on button "add" at bounding box center [565, 161] width 34 height 19
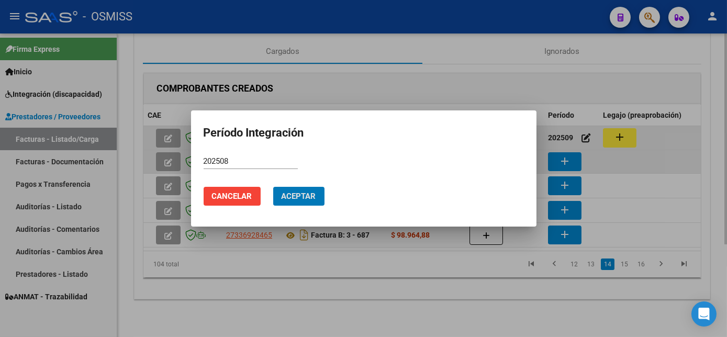
click at [273, 187] on button "Aceptar" at bounding box center [298, 196] width 51 height 19
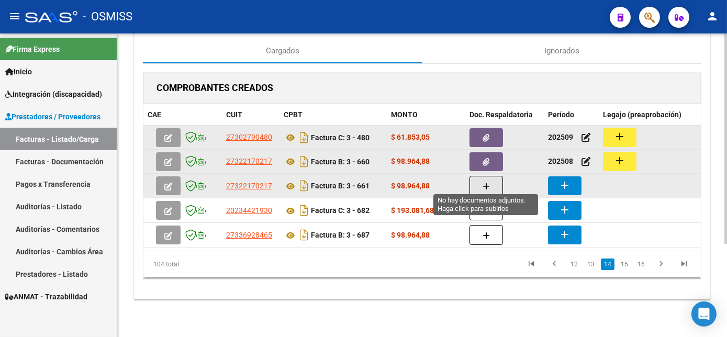
click at [483, 184] on icon "button" at bounding box center [486, 187] width 7 height 8
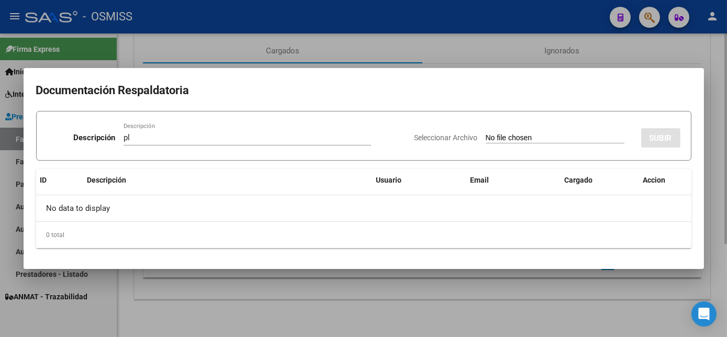
click at [486, 134] on input "Seleccionar Archivo" at bounding box center [555, 139] width 139 height 10
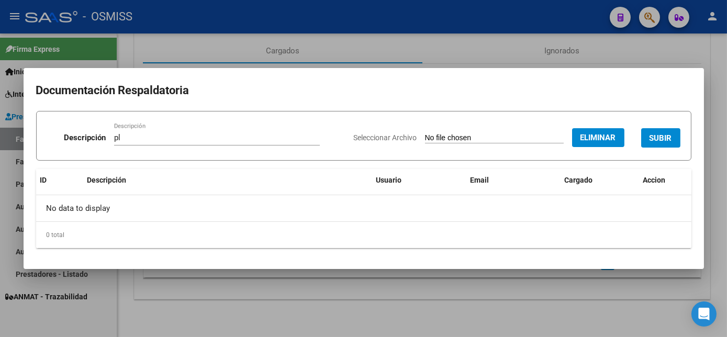
click at [653, 141] on span "SUBIR" at bounding box center [661, 138] width 23 height 9
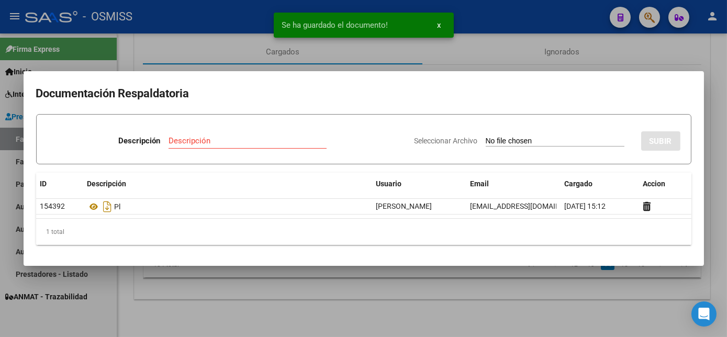
click at [431, 294] on div at bounding box center [363, 168] width 727 height 337
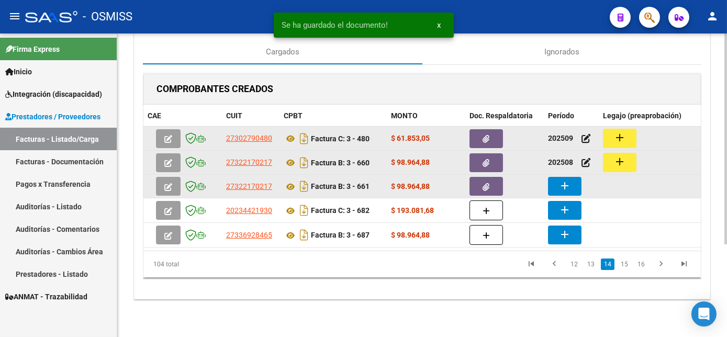
click at [561, 180] on mat-icon "add" at bounding box center [565, 186] width 13 height 13
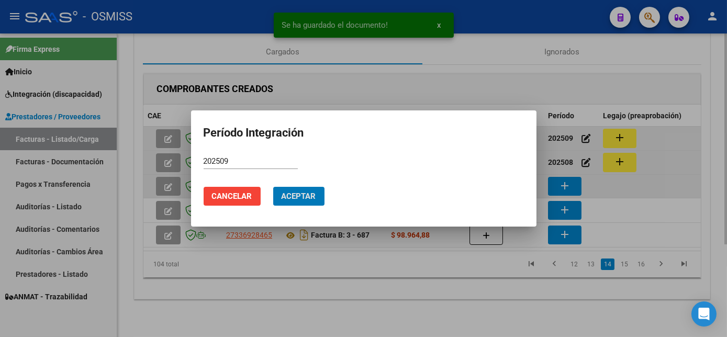
click at [273, 187] on button "Aceptar" at bounding box center [298, 196] width 51 height 19
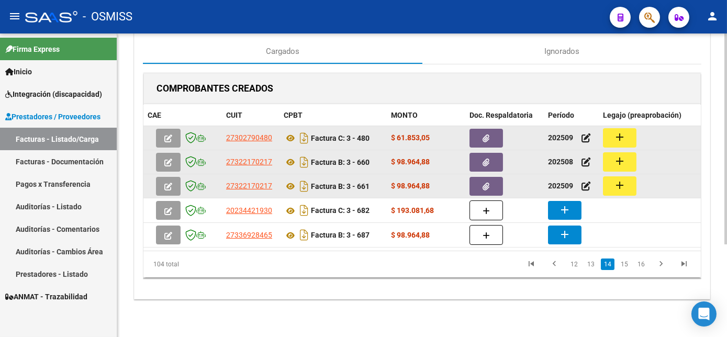
click at [616, 131] on mat-icon "add" at bounding box center [620, 137] width 13 height 13
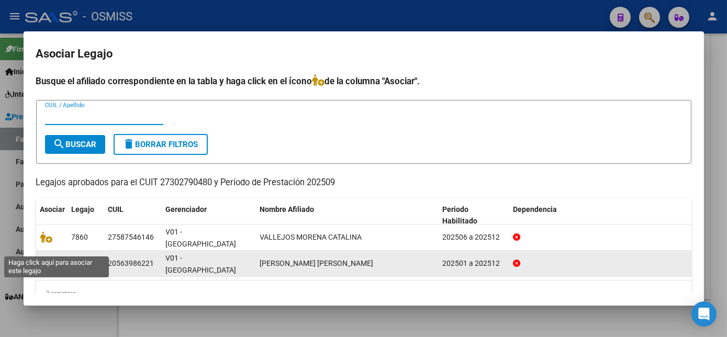
click at [43, 258] on icon at bounding box center [46, 264] width 13 height 12
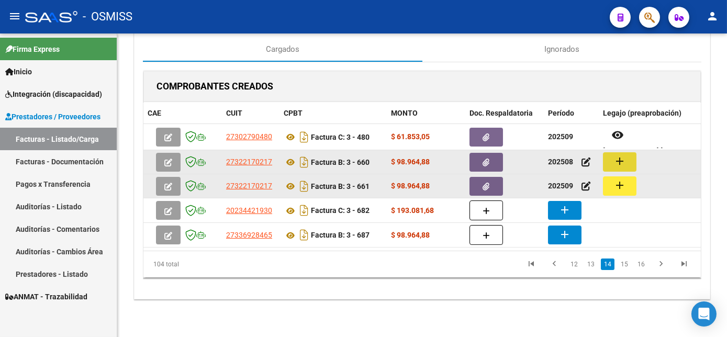
click at [627, 152] on button "add" at bounding box center [620, 161] width 34 height 19
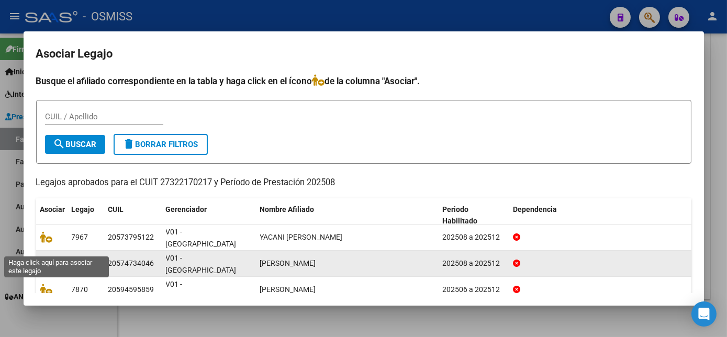
click at [45, 258] on icon at bounding box center [46, 264] width 13 height 12
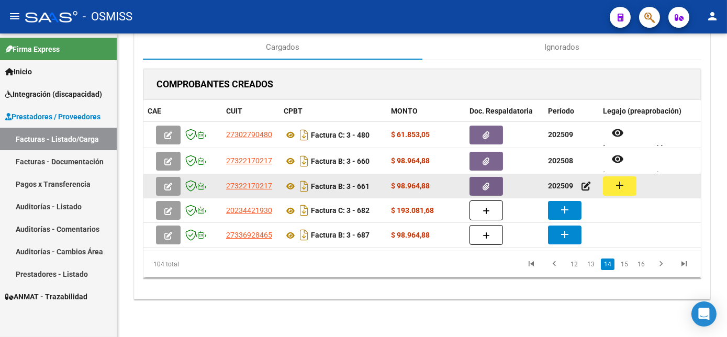
click at [612, 187] on button "add" at bounding box center [620, 185] width 34 height 19
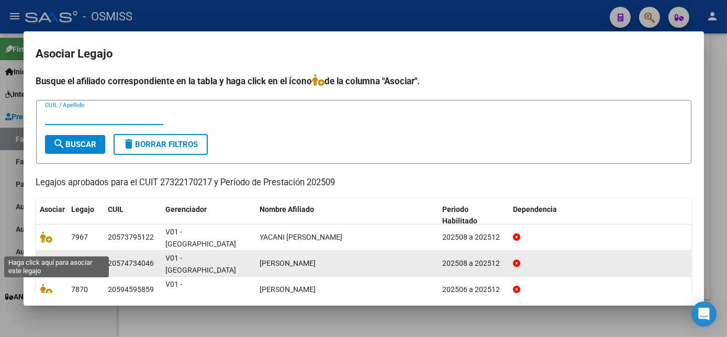
click at [42, 258] on icon at bounding box center [46, 264] width 13 height 12
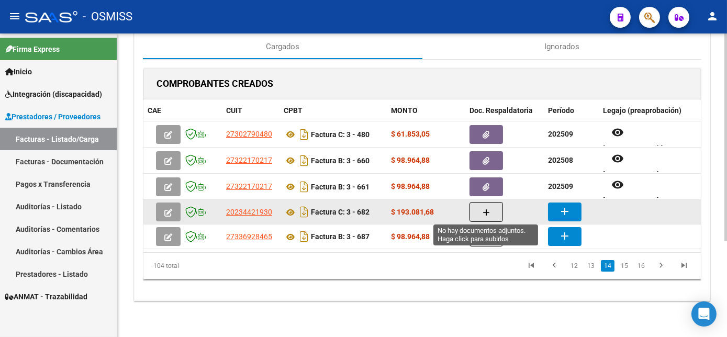
click at [488, 211] on icon "button" at bounding box center [486, 213] width 7 height 8
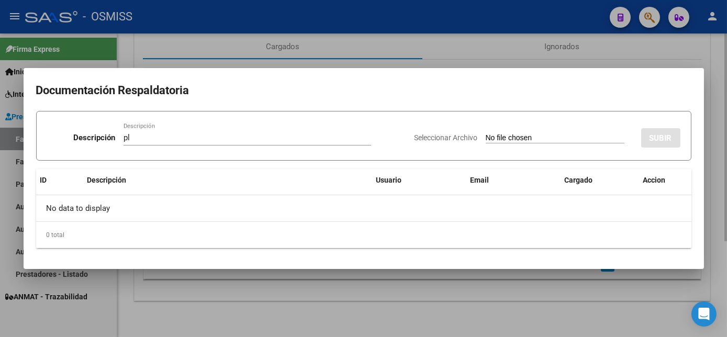
click at [486, 134] on input "Seleccionar Archivo" at bounding box center [555, 139] width 139 height 10
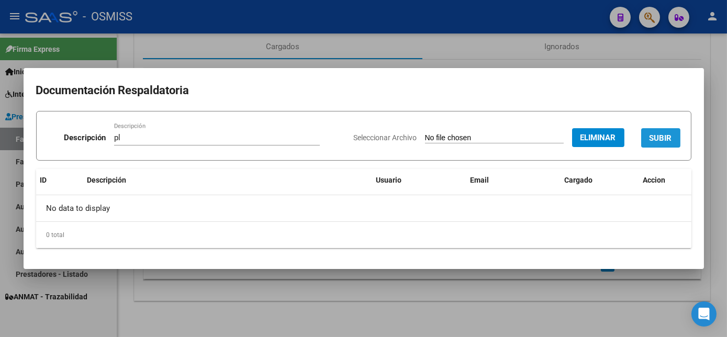
click at [664, 135] on span "SUBIR" at bounding box center [661, 138] width 23 height 9
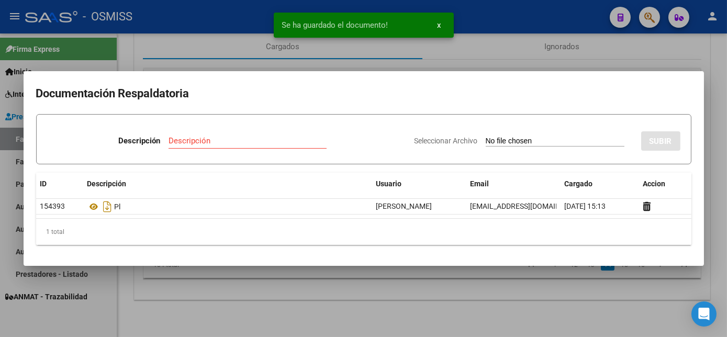
click at [511, 308] on div at bounding box center [363, 168] width 727 height 337
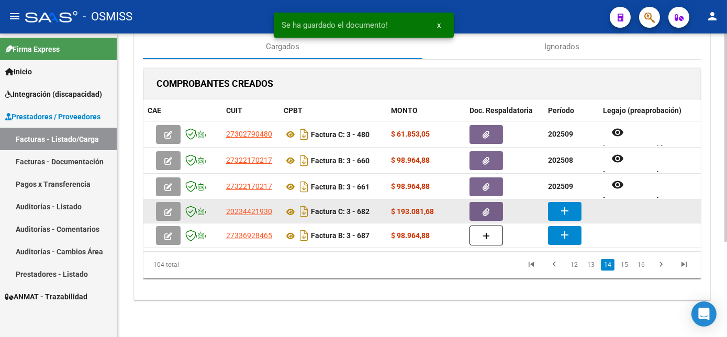
click at [558, 208] on button "add" at bounding box center [565, 211] width 34 height 19
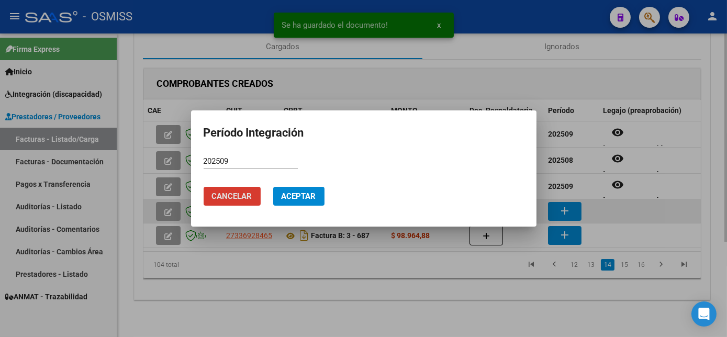
click at [204, 187] on button "Cancelar" at bounding box center [232, 196] width 57 height 19
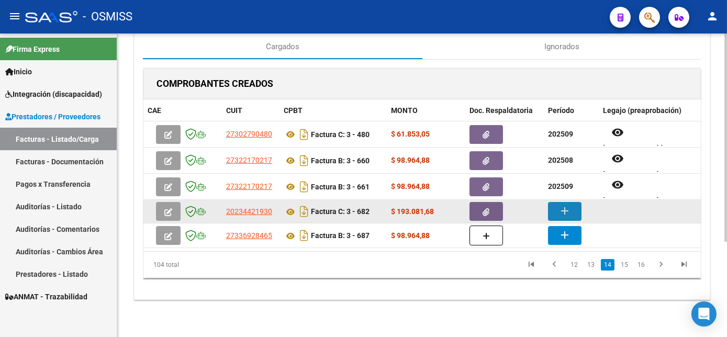
click at [558, 208] on button "add" at bounding box center [565, 211] width 34 height 19
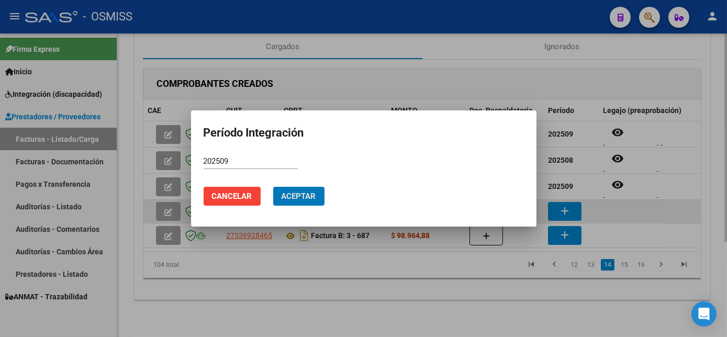
click at [273, 187] on button "Aceptar" at bounding box center [298, 196] width 51 height 19
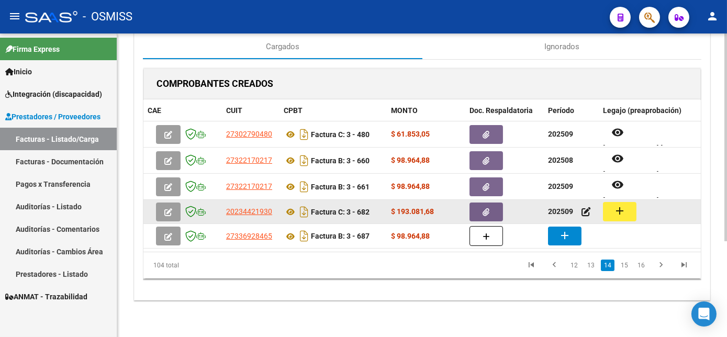
click at [615, 212] on mat-icon "add" at bounding box center [620, 211] width 13 height 13
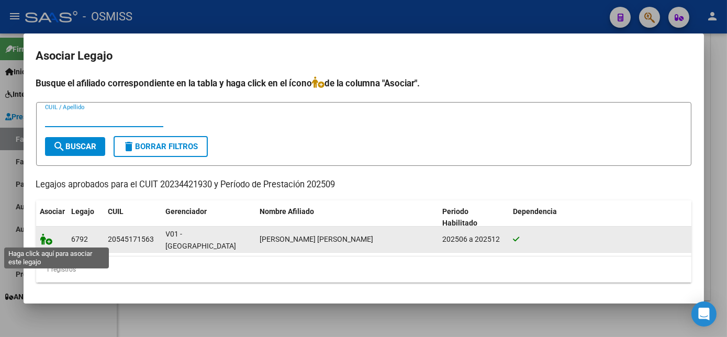
click at [47, 242] on icon at bounding box center [46, 240] width 13 height 12
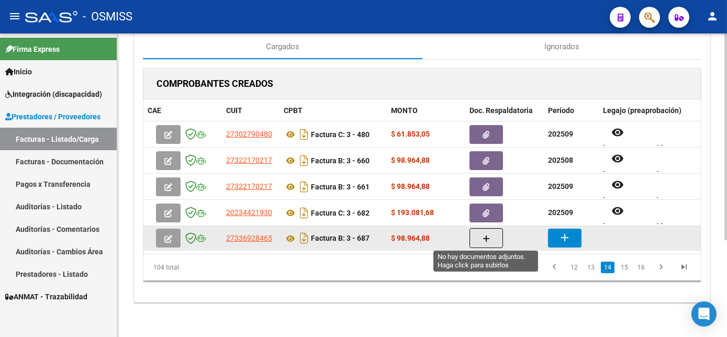
click at [477, 232] on button "button" at bounding box center [487, 238] width 34 height 20
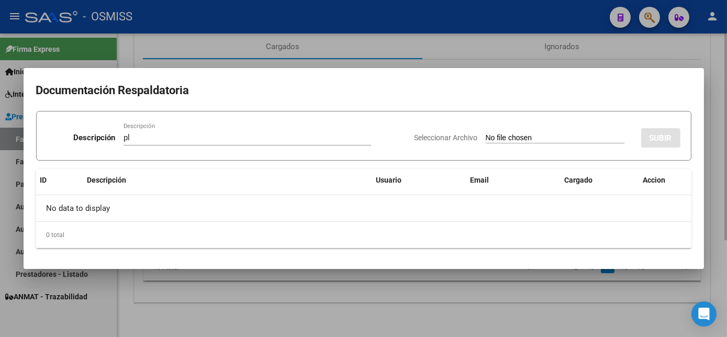
click at [486, 134] on input "Seleccionar Archivo" at bounding box center [555, 139] width 139 height 10
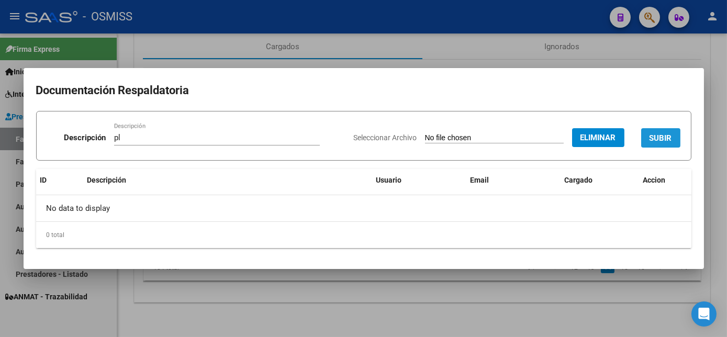
click at [660, 139] on span "SUBIR" at bounding box center [661, 138] width 23 height 9
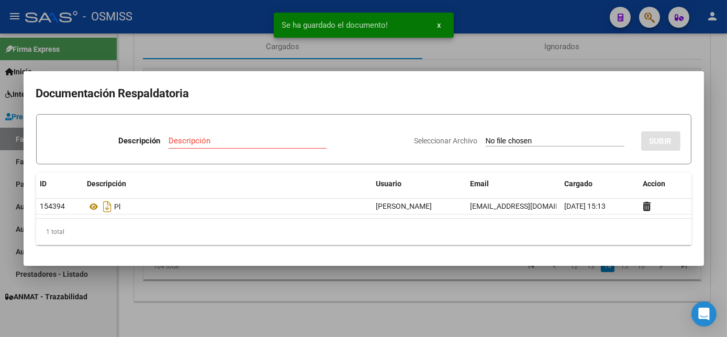
click at [435, 318] on div at bounding box center [363, 168] width 727 height 337
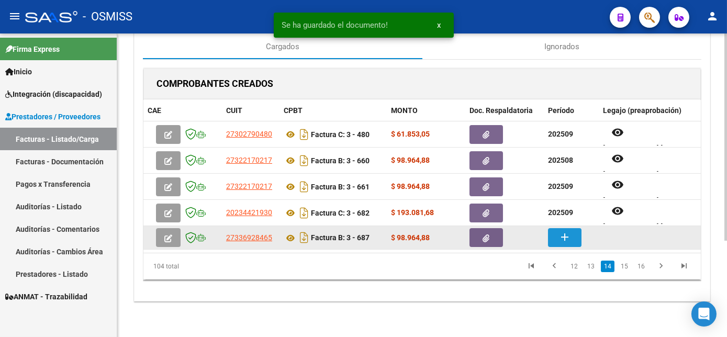
click at [561, 239] on mat-icon "add" at bounding box center [565, 237] width 13 height 13
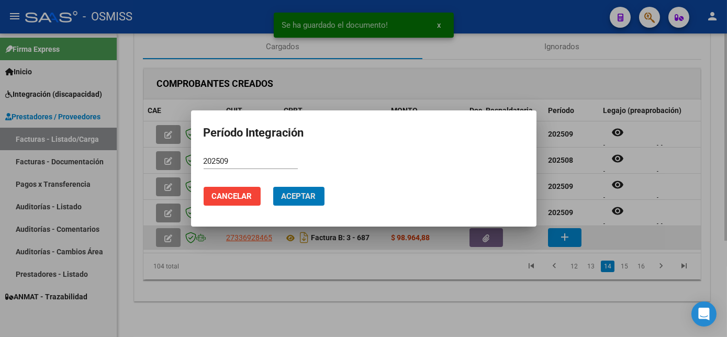
click at [273, 187] on button "Aceptar" at bounding box center [298, 196] width 51 height 19
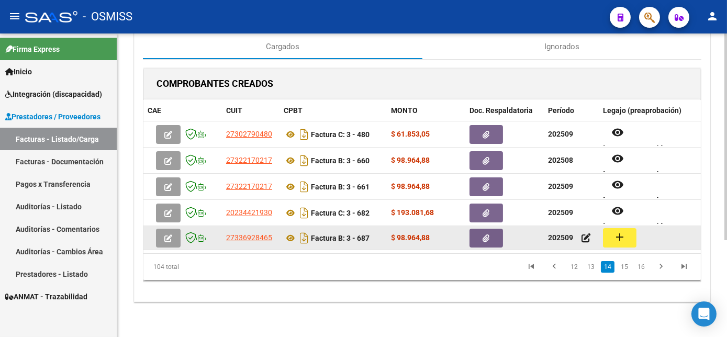
click at [612, 237] on button "add" at bounding box center [620, 237] width 34 height 19
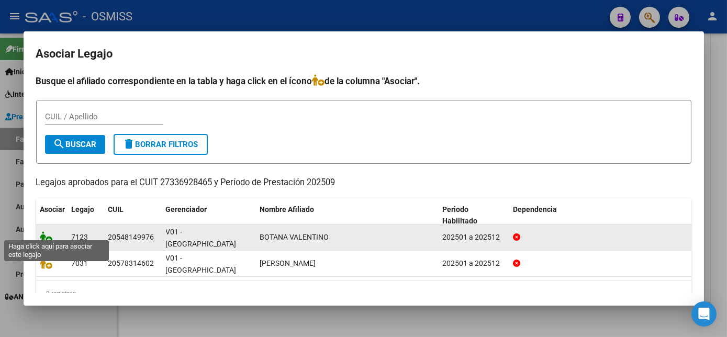
click at [45, 231] on icon at bounding box center [46, 237] width 13 height 12
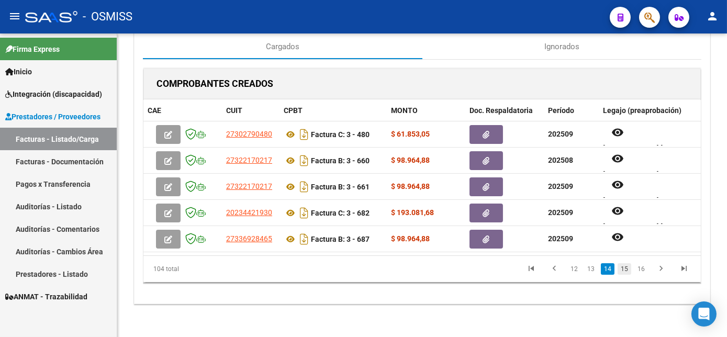
click at [625, 275] on link "15" at bounding box center [625, 269] width 14 height 12
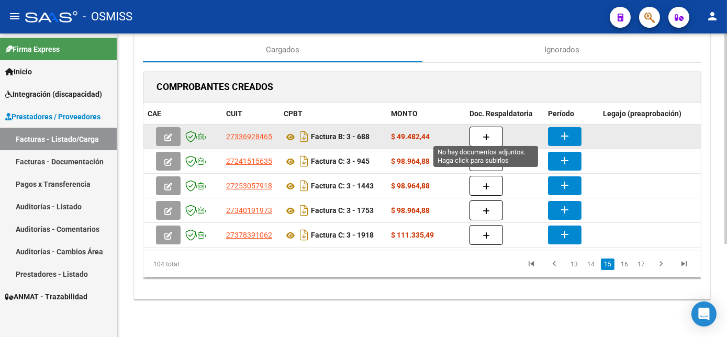
click at [491, 127] on button "button" at bounding box center [487, 137] width 34 height 20
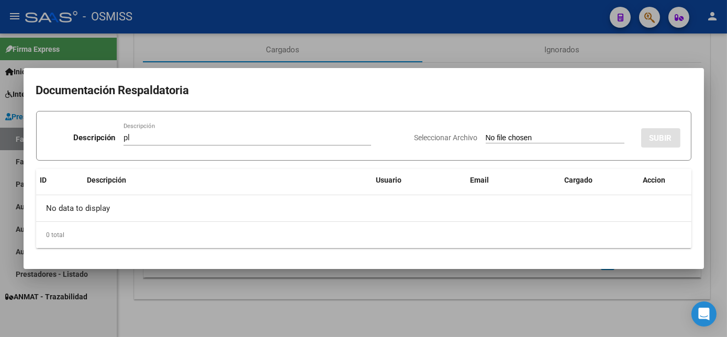
click at [486, 134] on input "Seleccionar Archivo" at bounding box center [555, 139] width 139 height 10
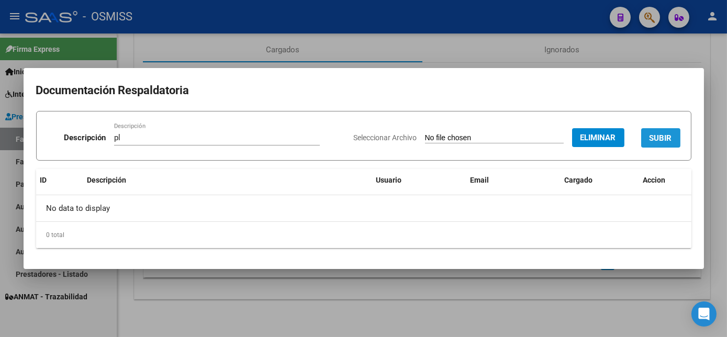
click at [667, 134] on span "SUBIR" at bounding box center [661, 138] width 23 height 9
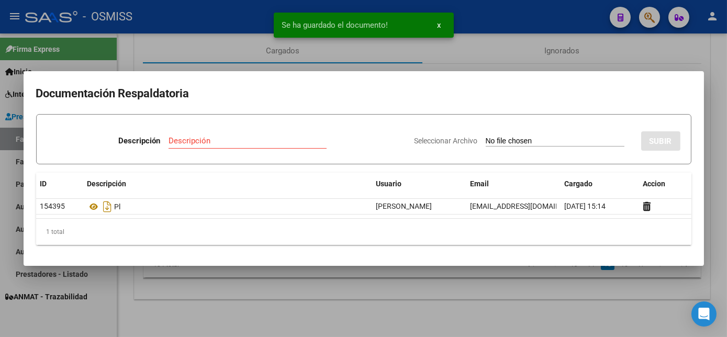
click at [435, 298] on div at bounding box center [363, 168] width 727 height 337
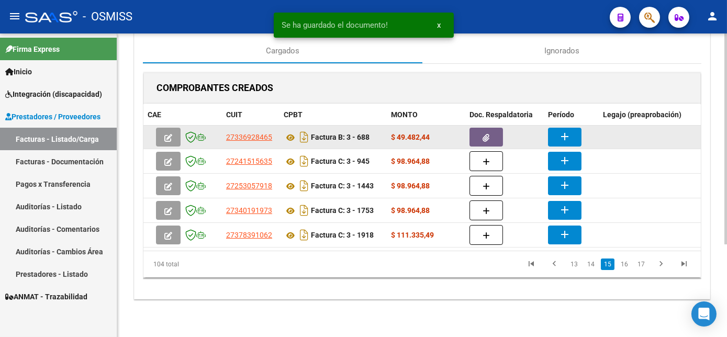
click at [565, 130] on mat-icon "add" at bounding box center [565, 136] width 13 height 13
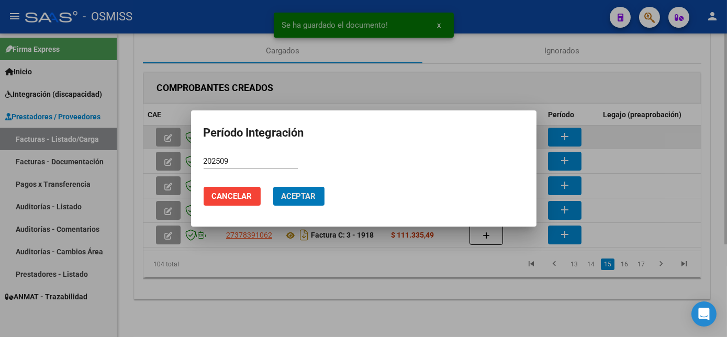
click at [273, 187] on button "Aceptar" at bounding box center [298, 196] width 51 height 19
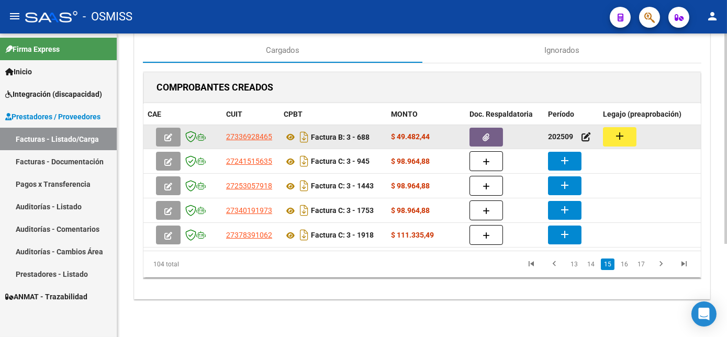
click at [623, 132] on mat-icon "add" at bounding box center [620, 136] width 13 height 13
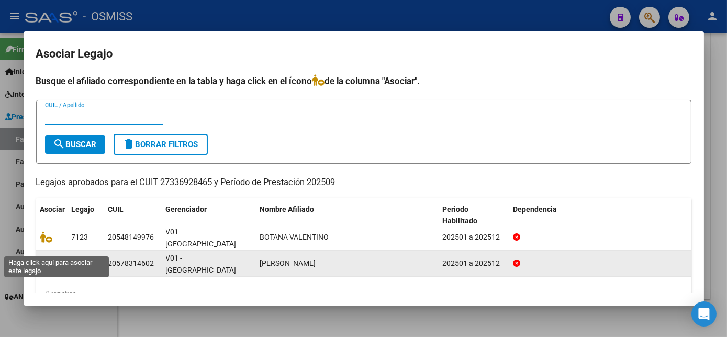
click at [43, 258] on icon at bounding box center [46, 264] width 13 height 12
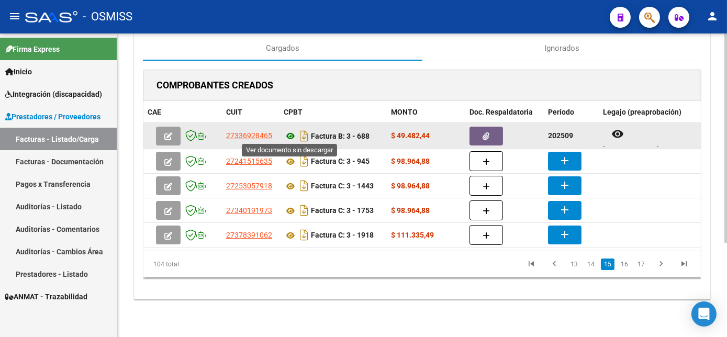
click at [290, 134] on icon at bounding box center [291, 136] width 14 height 13
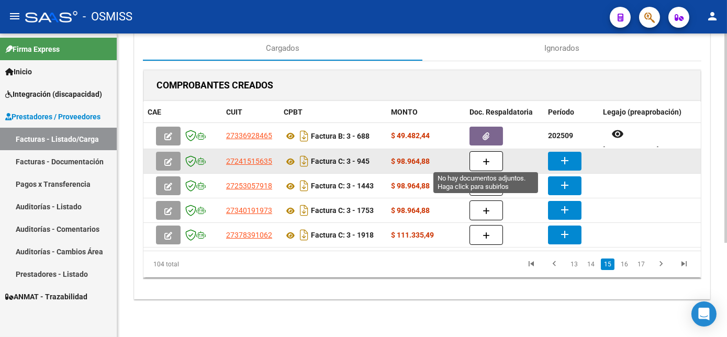
click at [487, 158] on icon "button" at bounding box center [486, 162] width 7 height 8
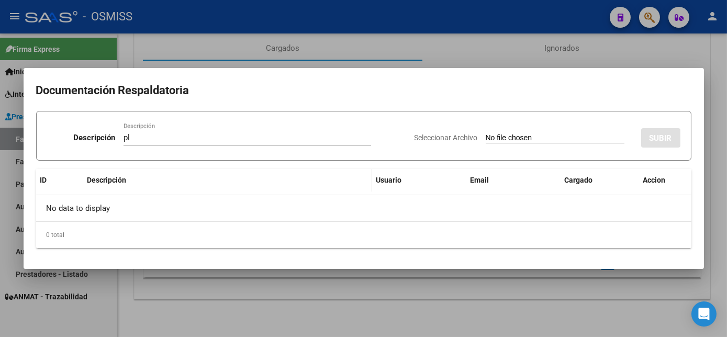
click at [486, 134] on input "Seleccionar Archivo" at bounding box center [555, 139] width 139 height 10
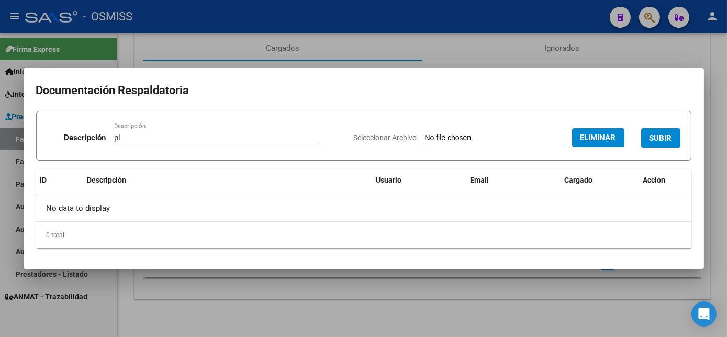
click at [668, 134] on span "SUBIR" at bounding box center [661, 138] width 23 height 9
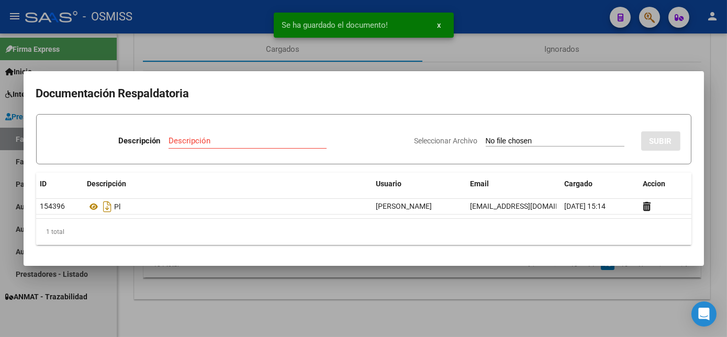
click at [448, 293] on div at bounding box center [363, 168] width 727 height 337
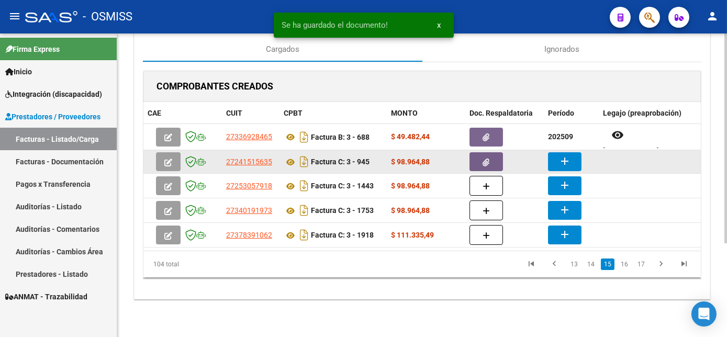
click at [565, 159] on mat-icon "add" at bounding box center [565, 161] width 13 height 13
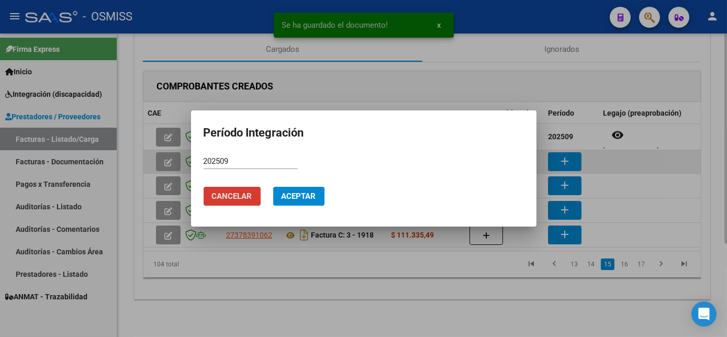
click at [273, 187] on button "Aceptar" at bounding box center [298, 196] width 51 height 19
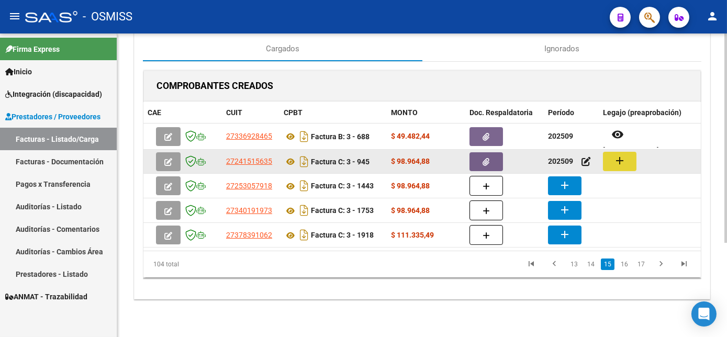
click at [622, 158] on mat-icon "add" at bounding box center [620, 160] width 13 height 13
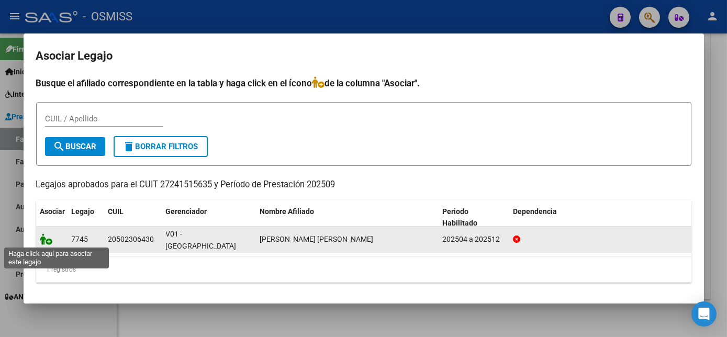
click at [49, 237] on icon at bounding box center [46, 240] width 13 height 12
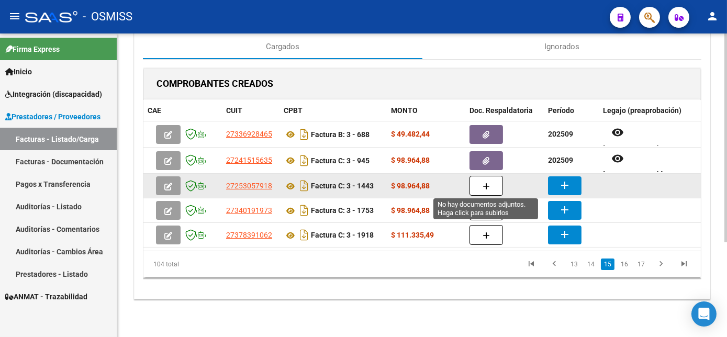
click at [486, 183] on icon "button" at bounding box center [486, 187] width 7 height 8
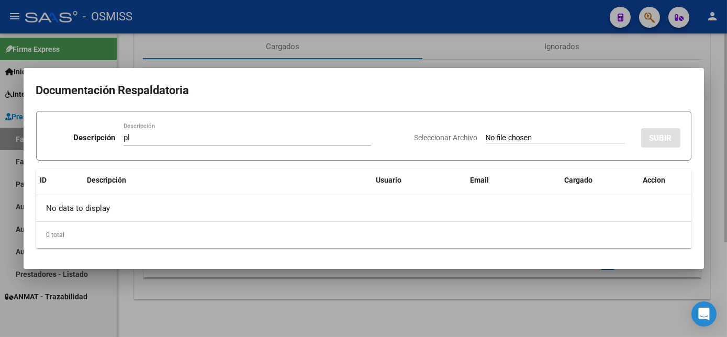
click at [486, 134] on input "Seleccionar Archivo" at bounding box center [555, 139] width 139 height 10
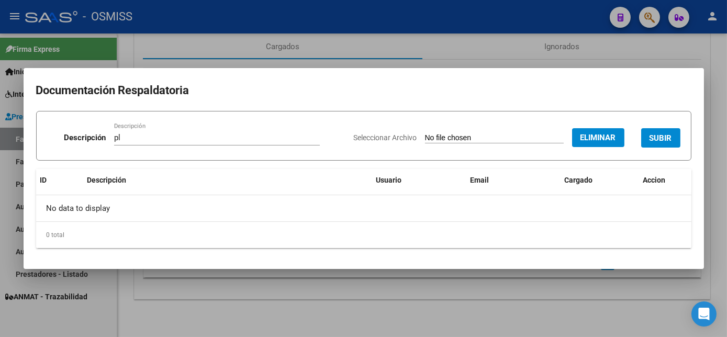
click at [660, 139] on span "SUBIR" at bounding box center [661, 138] width 23 height 9
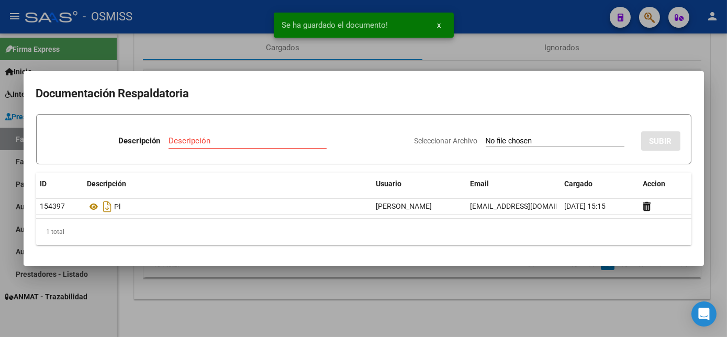
click at [483, 281] on div at bounding box center [363, 168] width 727 height 337
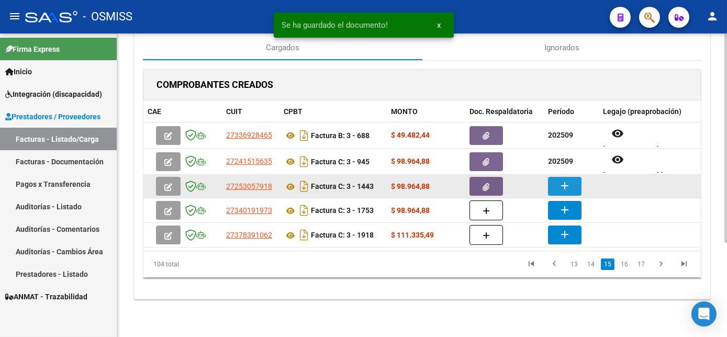
click at [561, 182] on mat-icon "add" at bounding box center [565, 186] width 13 height 13
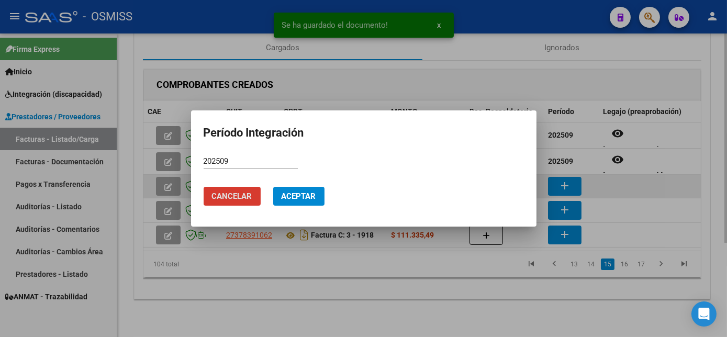
click at [273, 187] on button "Aceptar" at bounding box center [298, 196] width 51 height 19
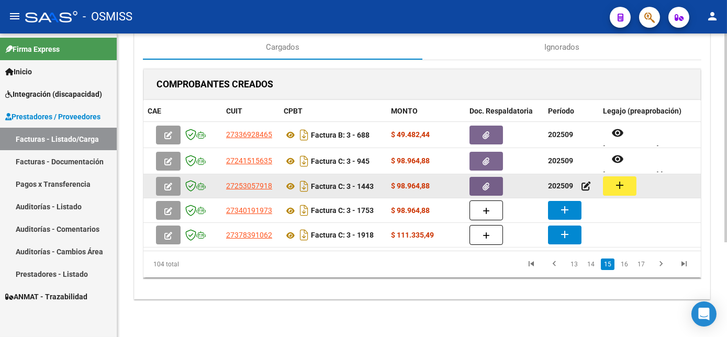
click at [620, 183] on mat-icon "add" at bounding box center [620, 185] width 13 height 13
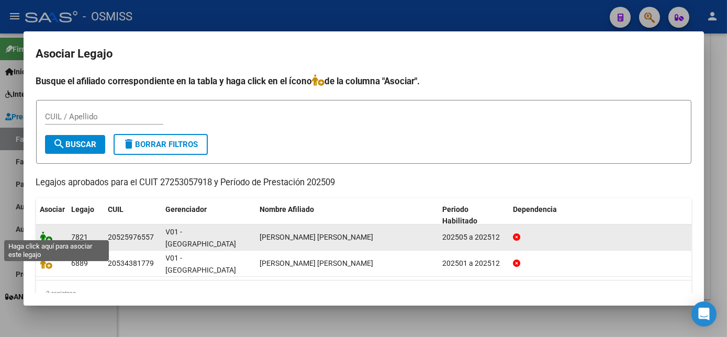
click at [50, 231] on icon at bounding box center [46, 237] width 13 height 12
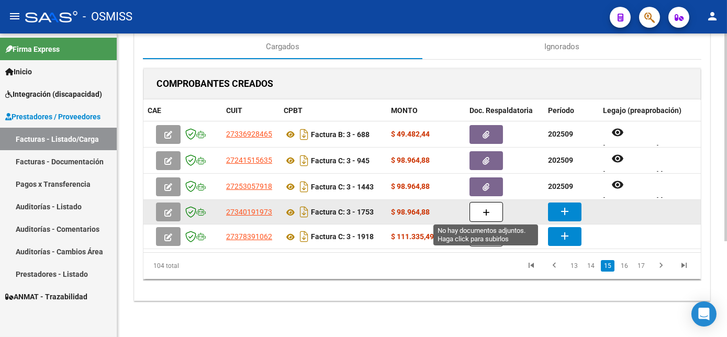
click at [485, 209] on icon "button" at bounding box center [486, 213] width 7 height 8
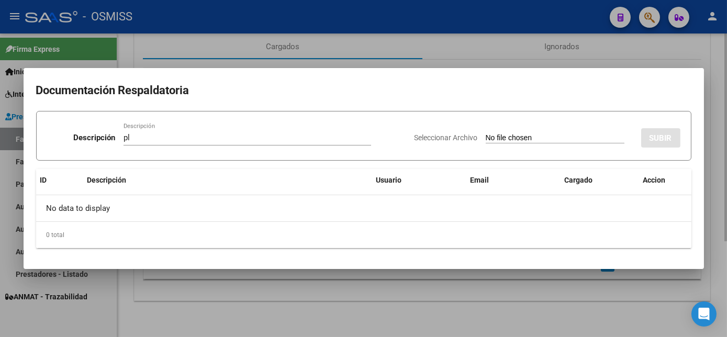
click at [486, 134] on input "Seleccionar Archivo" at bounding box center [555, 139] width 139 height 10
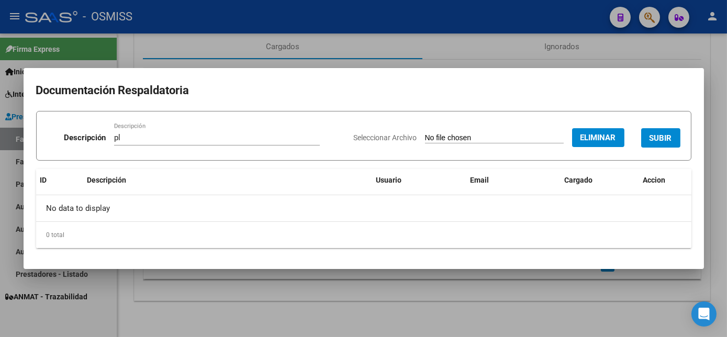
click at [662, 138] on span "SUBIR" at bounding box center [661, 138] width 23 height 9
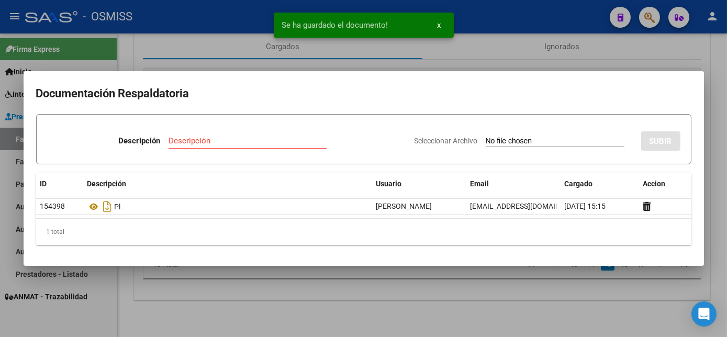
click at [463, 292] on div at bounding box center [363, 168] width 727 height 337
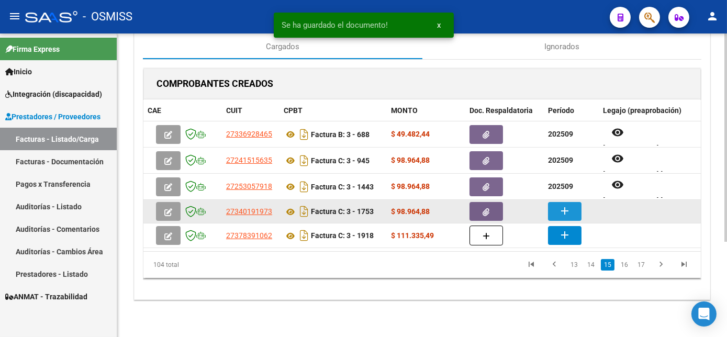
click at [568, 210] on mat-icon "add" at bounding box center [565, 211] width 13 height 13
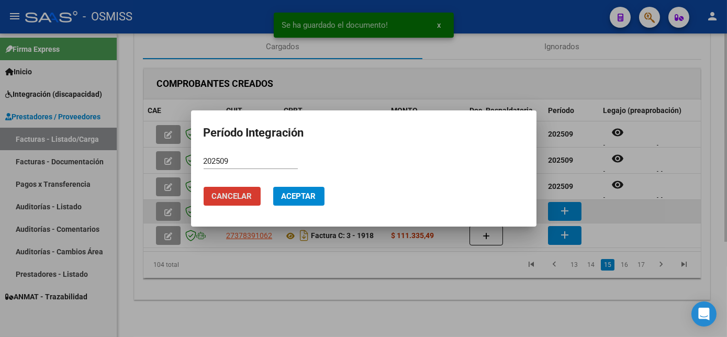
click at [273, 187] on button "Aceptar" at bounding box center [298, 196] width 51 height 19
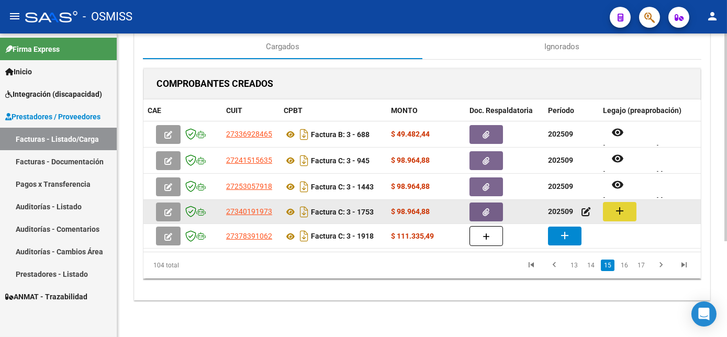
click at [627, 210] on button "add" at bounding box center [620, 211] width 34 height 19
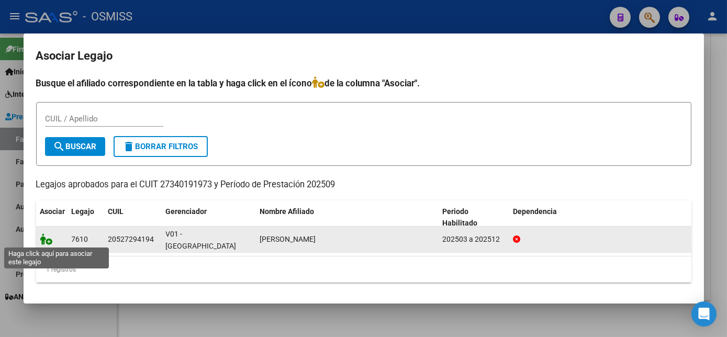
click at [50, 239] on icon at bounding box center [46, 240] width 13 height 12
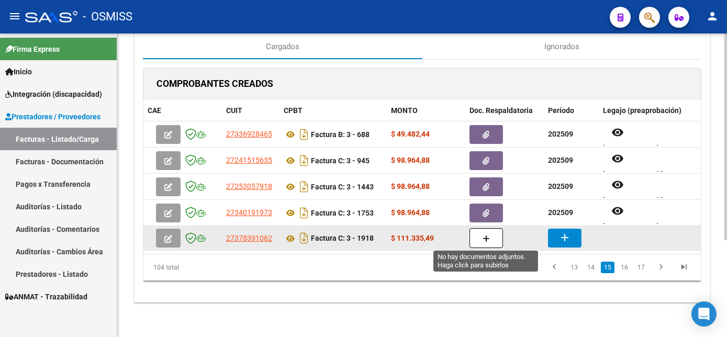
click at [491, 236] on button "button" at bounding box center [487, 238] width 34 height 20
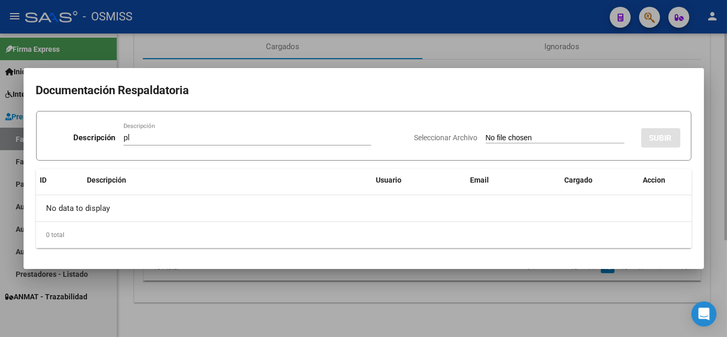
click at [486, 134] on input "Seleccionar Archivo" at bounding box center [555, 139] width 139 height 10
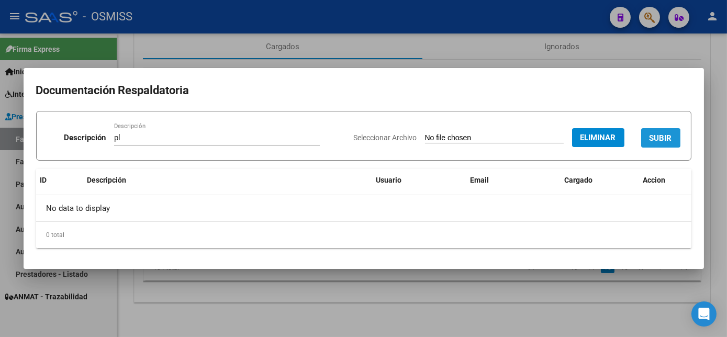
click at [658, 137] on span "SUBIR" at bounding box center [661, 138] width 23 height 9
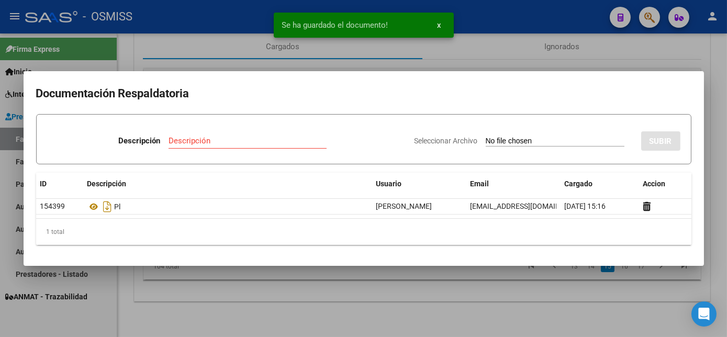
click at [489, 295] on div at bounding box center [363, 168] width 727 height 337
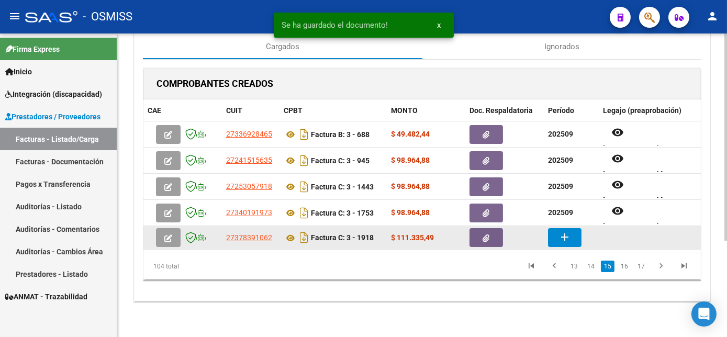
click at [559, 239] on mat-icon "add" at bounding box center [565, 237] width 13 height 13
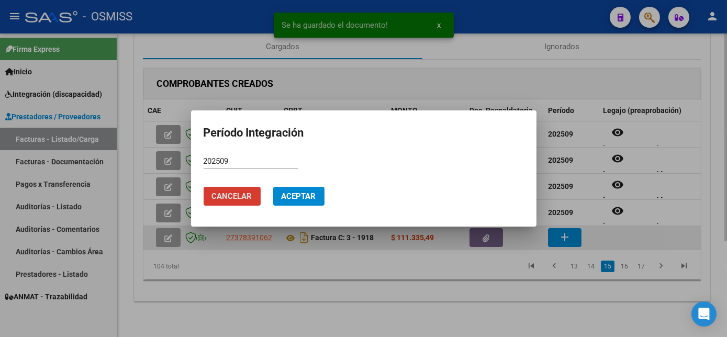
click at [273, 187] on button "Aceptar" at bounding box center [298, 196] width 51 height 19
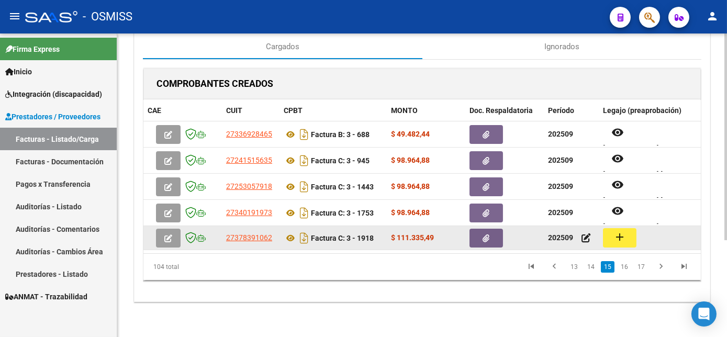
click at [623, 234] on mat-icon "add" at bounding box center [620, 237] width 13 height 13
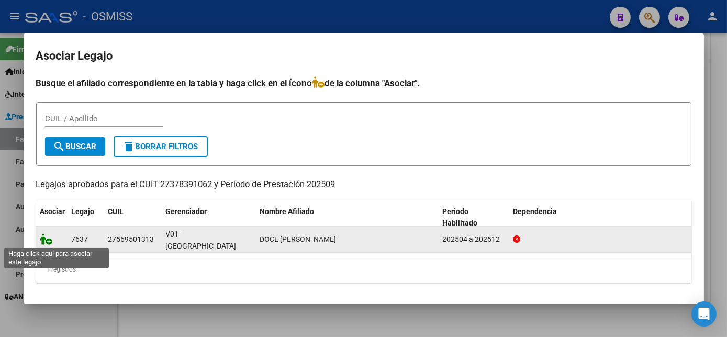
click at [51, 241] on icon at bounding box center [46, 240] width 13 height 12
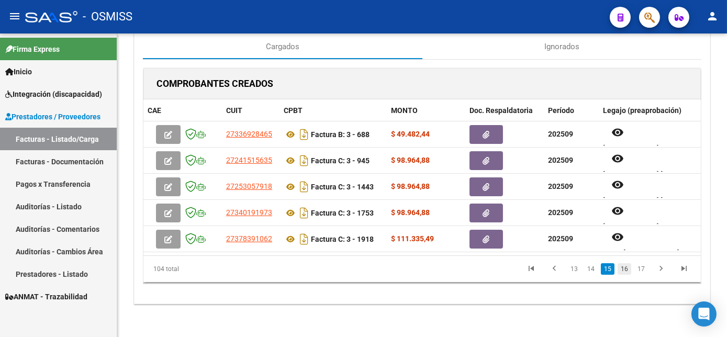
click at [627, 275] on link "16" at bounding box center [625, 269] width 14 height 12
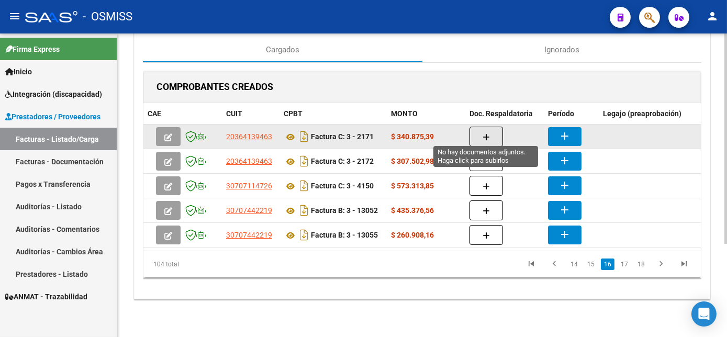
click at [493, 138] on button "button" at bounding box center [487, 137] width 34 height 20
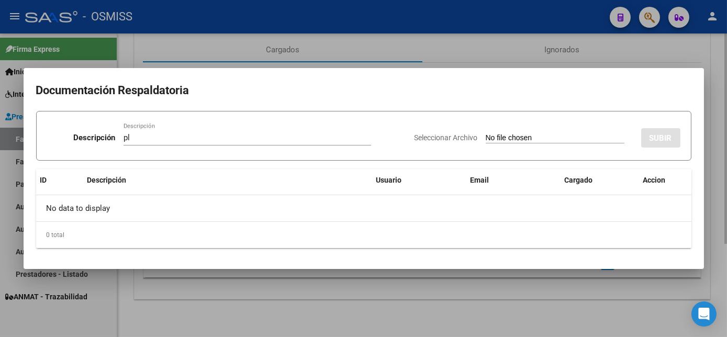
click at [486, 134] on input "Seleccionar Archivo" at bounding box center [555, 139] width 139 height 10
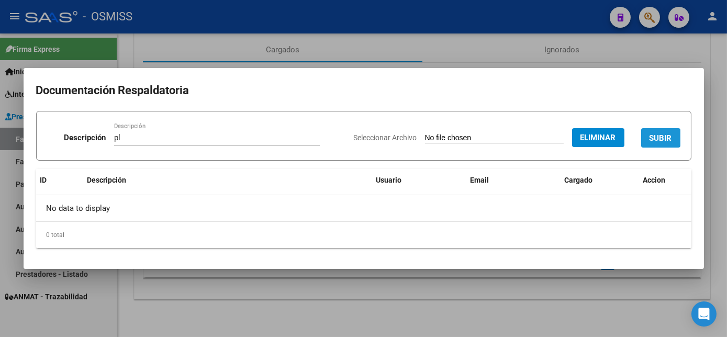
click at [661, 137] on span "SUBIR" at bounding box center [661, 138] width 23 height 9
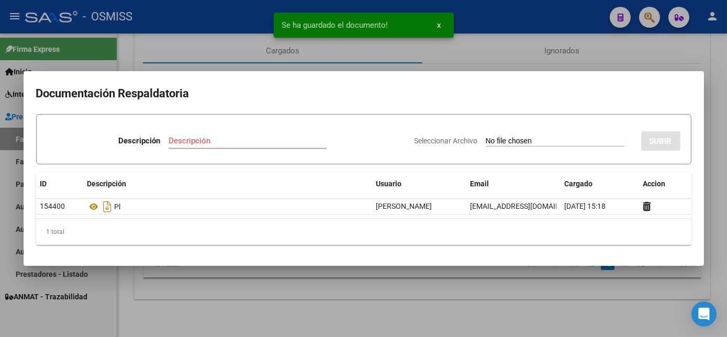
click at [543, 305] on div at bounding box center [363, 168] width 727 height 337
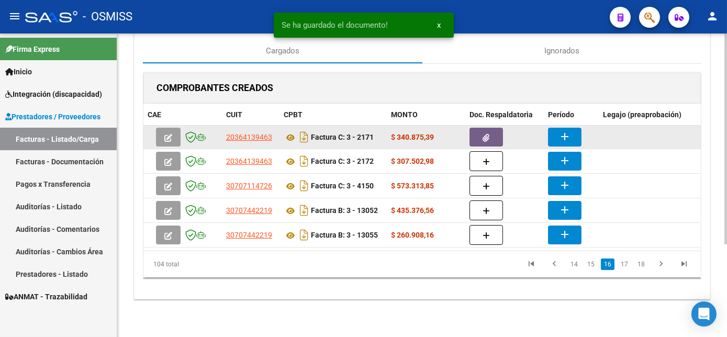
click at [568, 130] on mat-icon "add" at bounding box center [565, 136] width 13 height 13
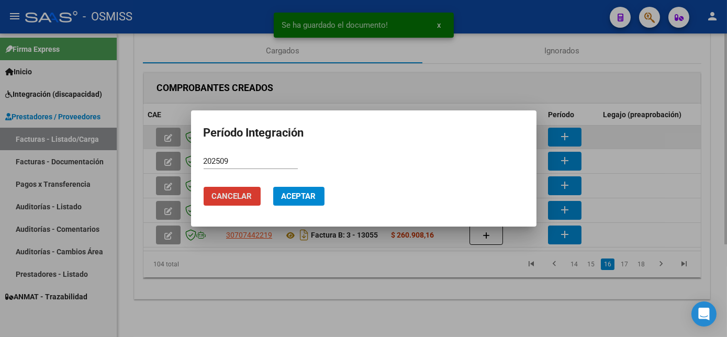
click at [273, 187] on button "Aceptar" at bounding box center [298, 196] width 51 height 19
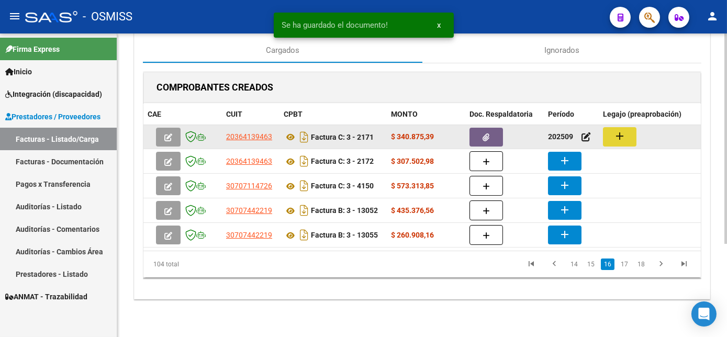
click at [623, 130] on mat-icon "add" at bounding box center [620, 136] width 13 height 13
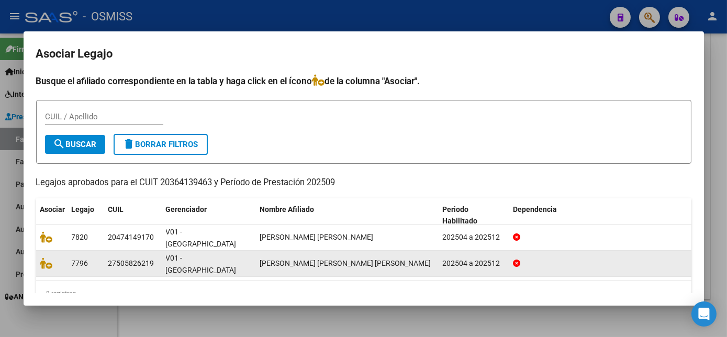
click at [46, 258] on div at bounding box center [51, 264] width 23 height 12
click at [46, 258] on icon at bounding box center [46, 264] width 13 height 12
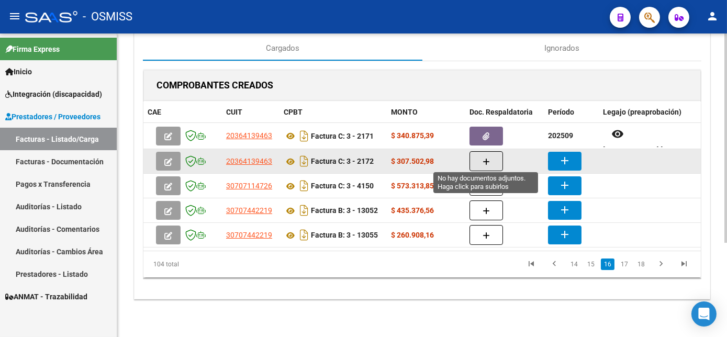
click at [486, 162] on icon "button" at bounding box center [486, 162] width 7 height 8
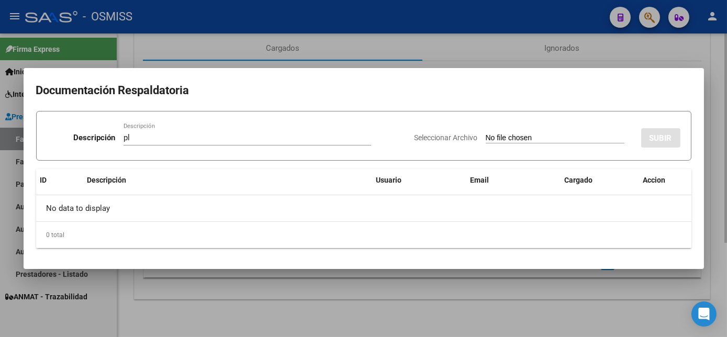
click at [486, 134] on input "Seleccionar Archivo" at bounding box center [555, 139] width 139 height 10
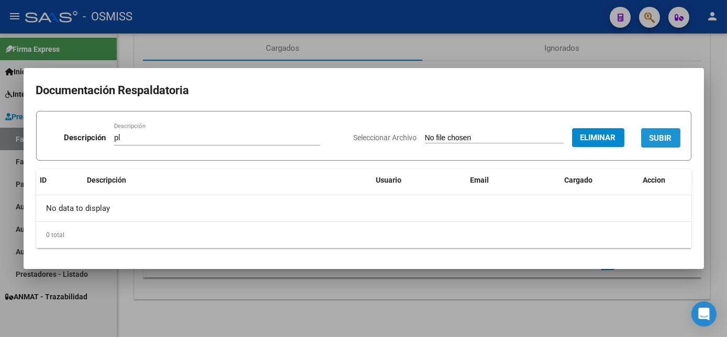
click at [669, 137] on span "SUBIR" at bounding box center [661, 138] width 23 height 9
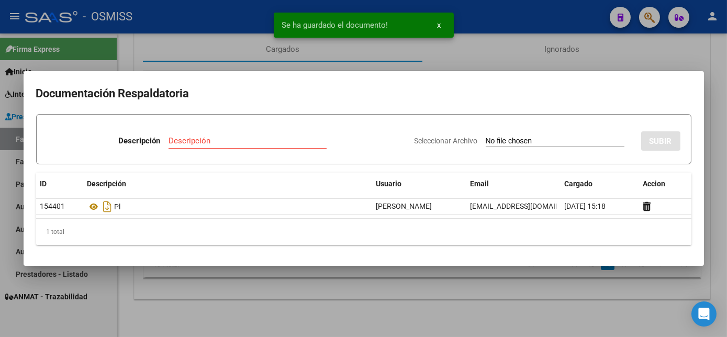
click at [526, 302] on div at bounding box center [363, 168] width 727 height 337
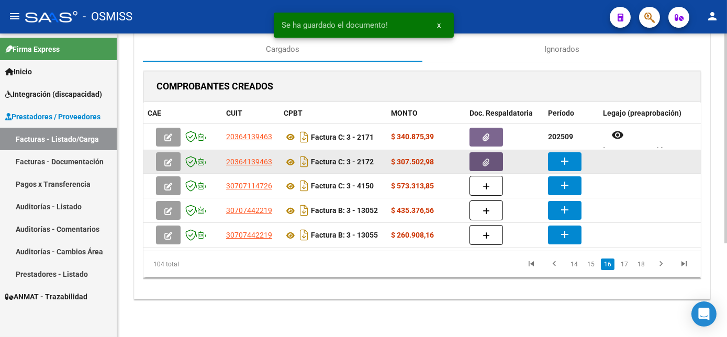
click at [493, 153] on button "button" at bounding box center [487, 161] width 34 height 19
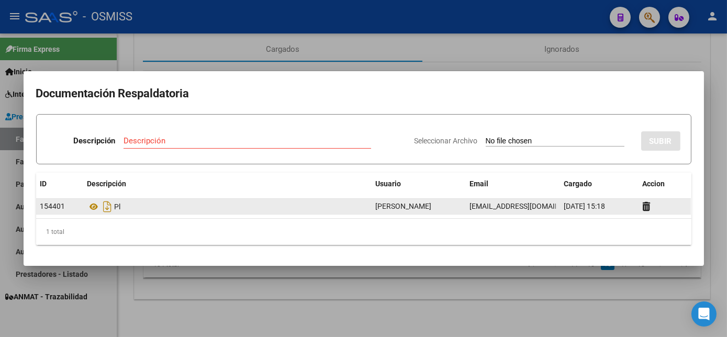
click at [645, 213] on datatable-body-cell at bounding box center [665, 206] width 52 height 15
click at [645, 206] on icon at bounding box center [647, 207] width 8 height 10
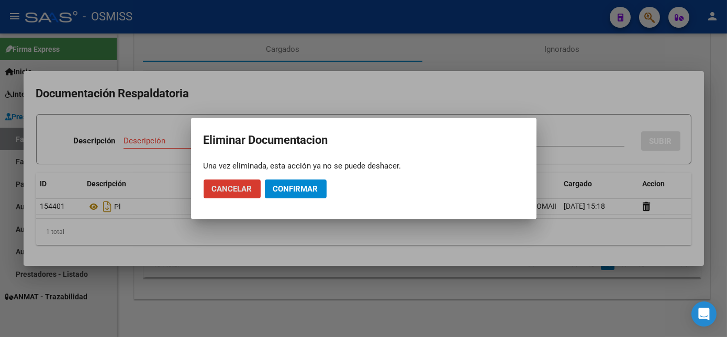
click at [307, 183] on button "Confirmar" at bounding box center [296, 189] width 62 height 19
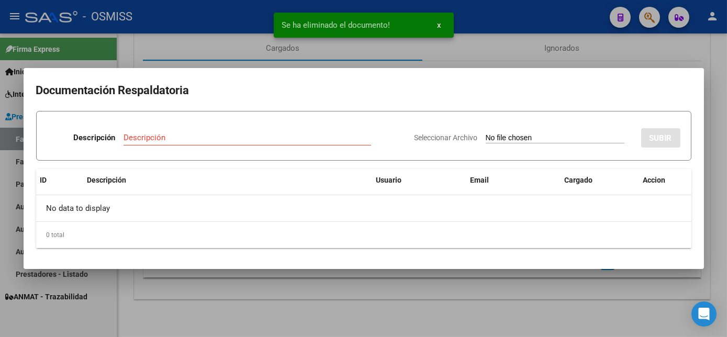
click at [181, 137] on input "Descripción" at bounding box center [248, 137] width 248 height 9
click at [486, 134] on input "Seleccionar Archivo" at bounding box center [555, 139] width 139 height 10
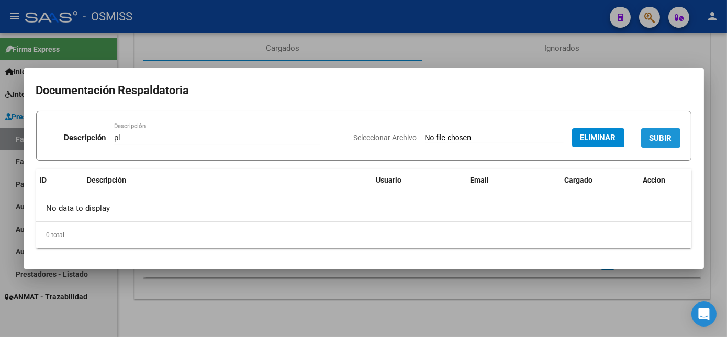
click at [660, 137] on span "SUBIR" at bounding box center [661, 138] width 23 height 9
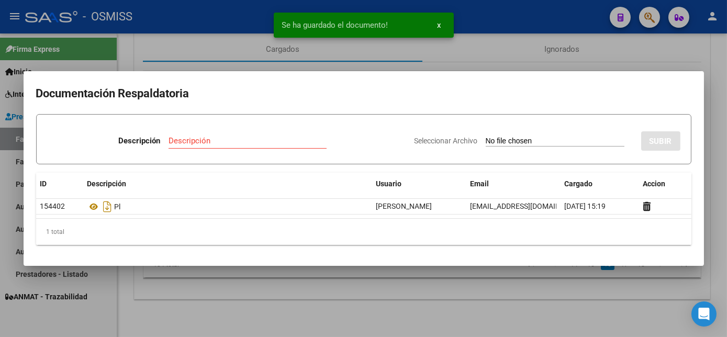
click at [483, 294] on div at bounding box center [363, 168] width 727 height 337
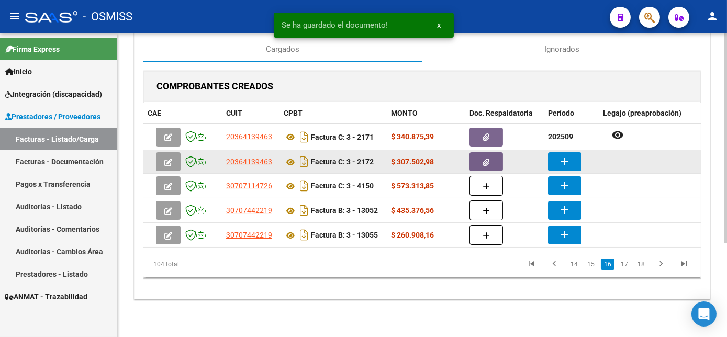
click at [557, 154] on button "add" at bounding box center [565, 161] width 34 height 19
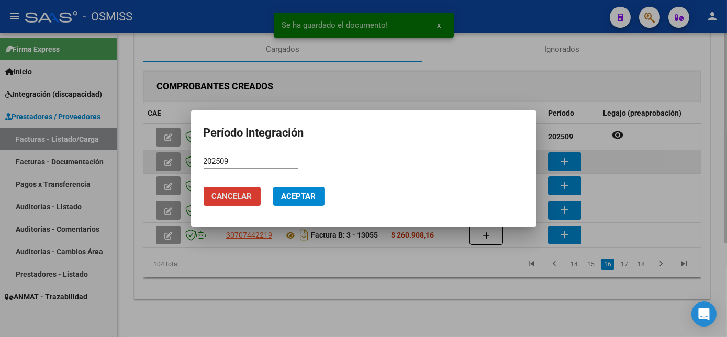
click at [273, 187] on button "Aceptar" at bounding box center [298, 196] width 51 height 19
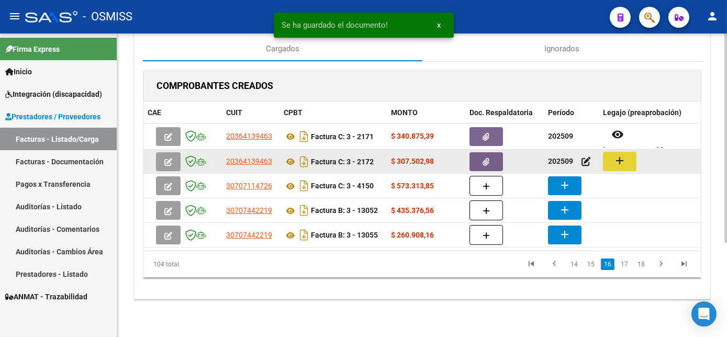
click at [616, 154] on mat-icon "add" at bounding box center [620, 160] width 13 height 13
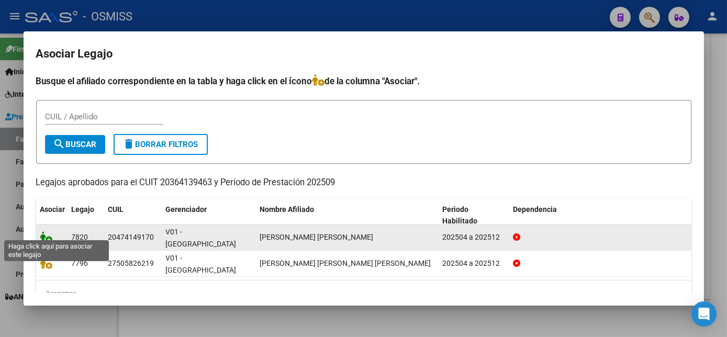
click at [49, 231] on icon at bounding box center [46, 237] width 13 height 12
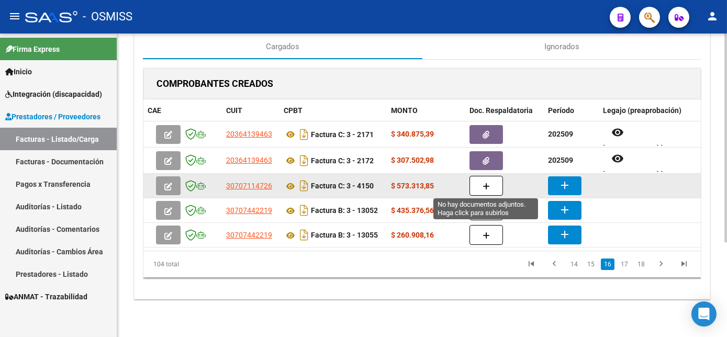
click at [489, 183] on icon "button" at bounding box center [486, 187] width 7 height 8
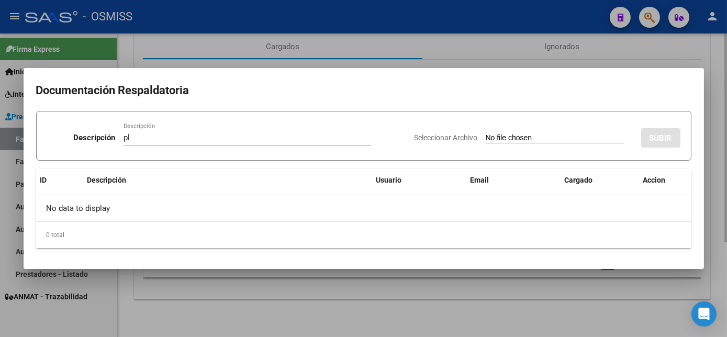
click at [486, 134] on input "Seleccionar Archivo" at bounding box center [555, 139] width 139 height 10
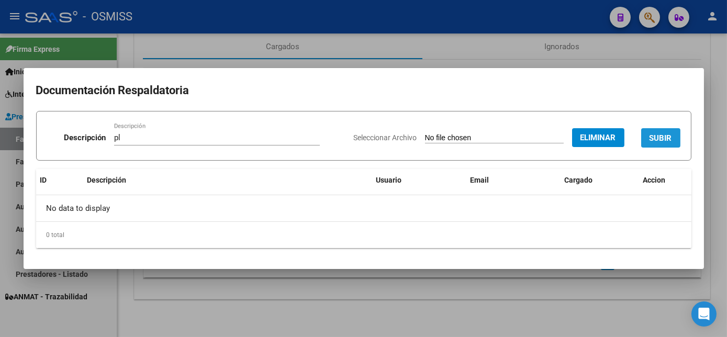
click at [669, 135] on span "SUBIR" at bounding box center [661, 138] width 23 height 9
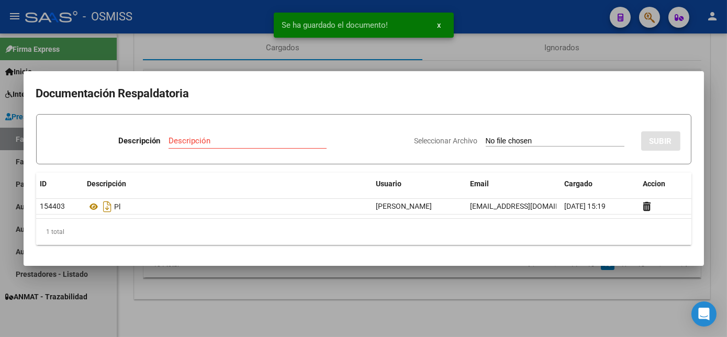
click at [479, 292] on div at bounding box center [363, 168] width 727 height 337
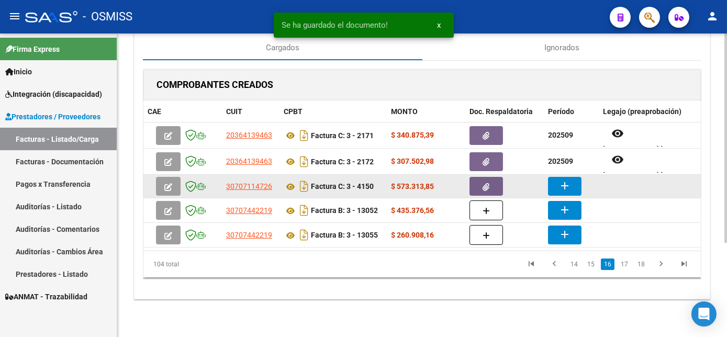
click at [561, 180] on mat-icon "add" at bounding box center [565, 186] width 13 height 13
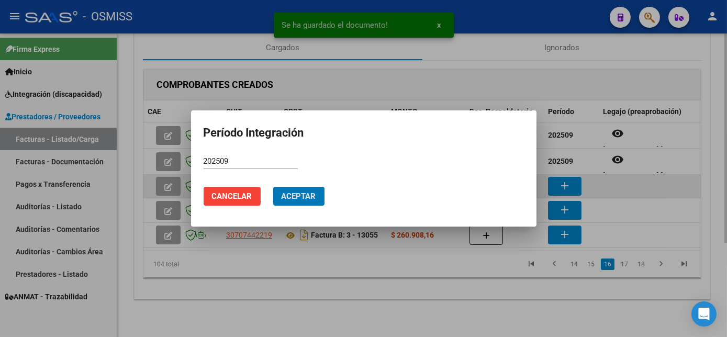
click at [273, 187] on button "Aceptar" at bounding box center [298, 196] width 51 height 19
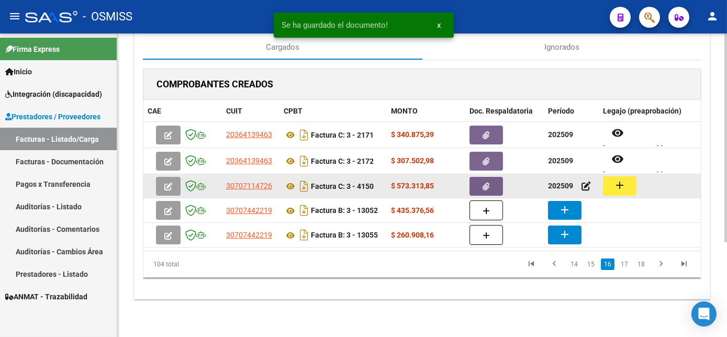
click at [622, 185] on mat-icon "add" at bounding box center [620, 185] width 13 height 13
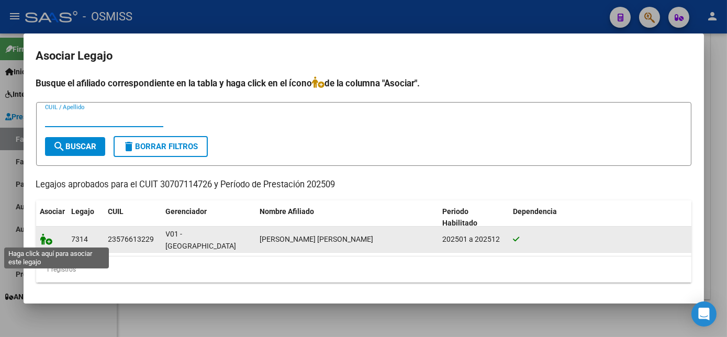
click at [41, 239] on icon at bounding box center [46, 240] width 13 height 12
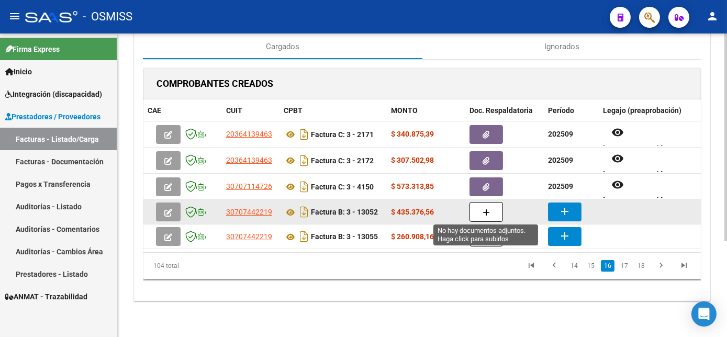
click at [480, 212] on button "button" at bounding box center [487, 212] width 34 height 20
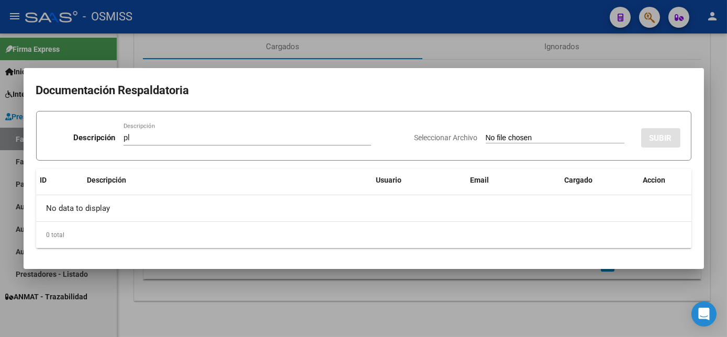
click at [469, 315] on div at bounding box center [363, 168] width 727 height 337
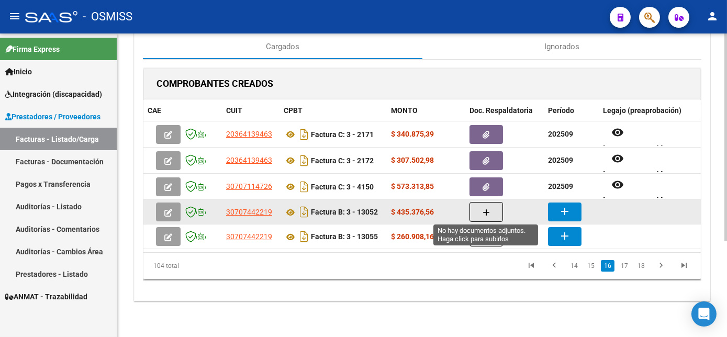
click at [491, 207] on button "button" at bounding box center [487, 212] width 34 height 20
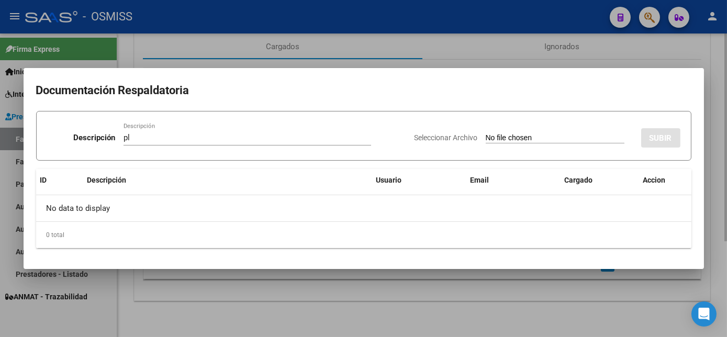
click at [486, 134] on input "Seleccionar Archivo" at bounding box center [555, 139] width 139 height 10
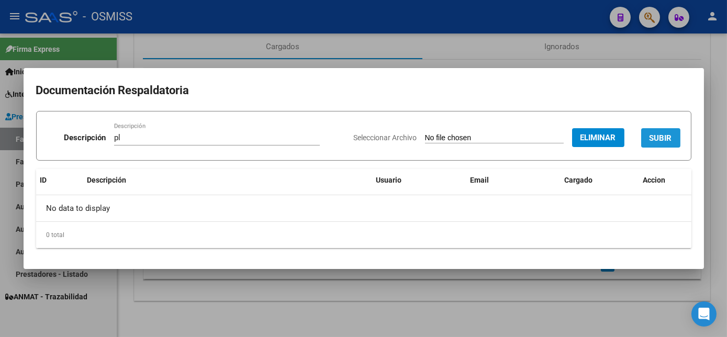
click at [657, 134] on span "SUBIR" at bounding box center [661, 138] width 23 height 9
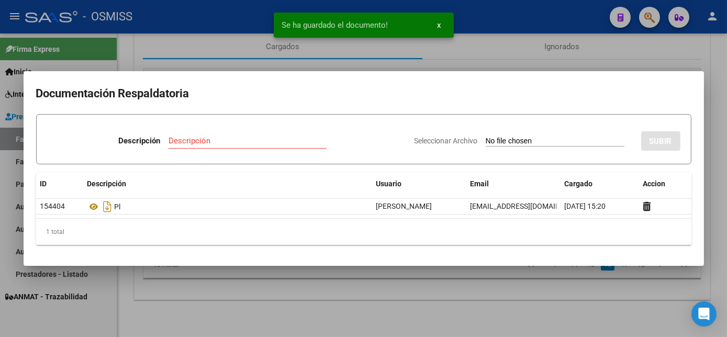
click at [473, 274] on div at bounding box center [363, 168] width 727 height 337
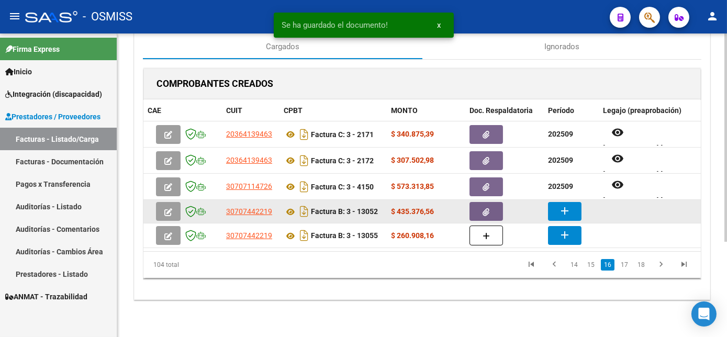
click at [553, 208] on button "add" at bounding box center [565, 211] width 34 height 19
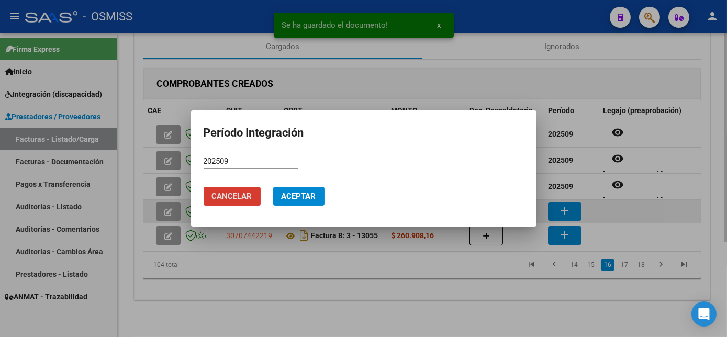
click at [273, 187] on button "Aceptar" at bounding box center [298, 196] width 51 height 19
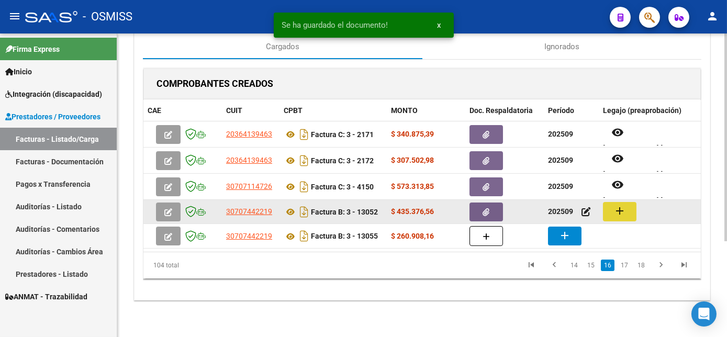
click at [627, 205] on button "add" at bounding box center [620, 211] width 34 height 19
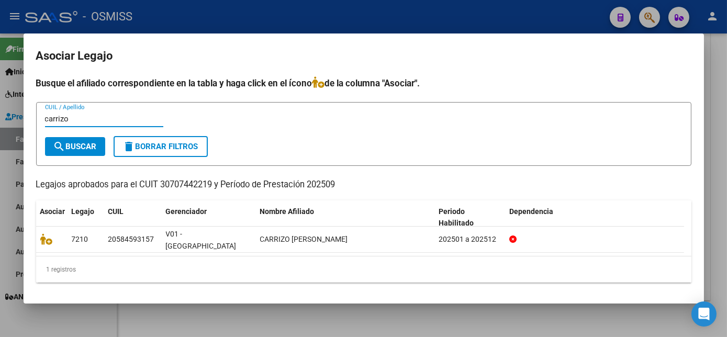
click at [34, 238] on mat-dialog-content "Busque el afiliado correspondiente en la tabla y [PERSON_NAME] click en el ícon…" at bounding box center [364, 183] width 681 height 215
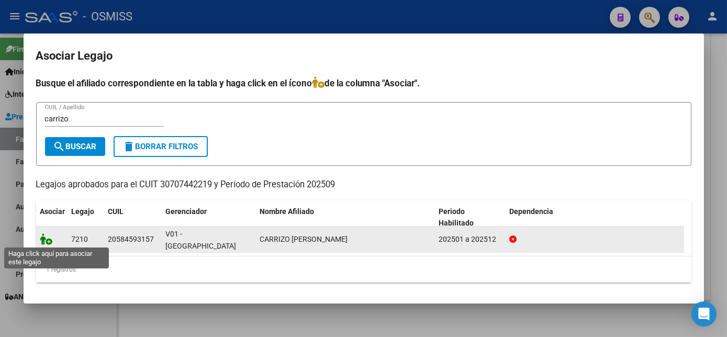
click at [45, 240] on icon at bounding box center [46, 240] width 13 height 12
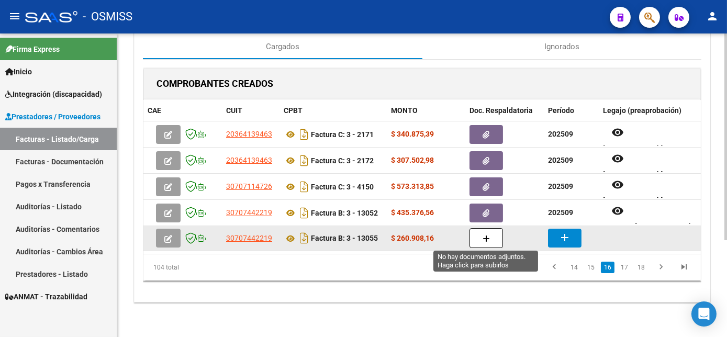
click at [473, 239] on button "button" at bounding box center [487, 238] width 34 height 20
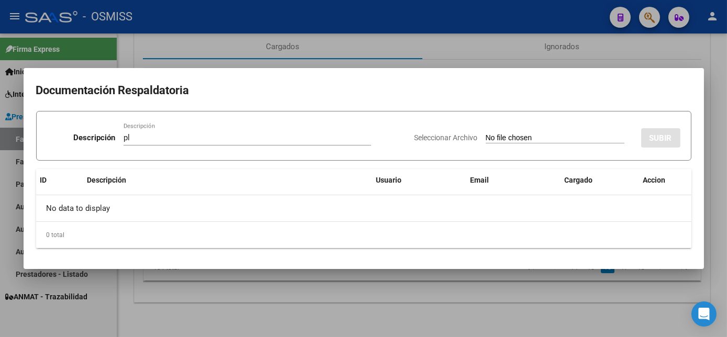
click at [486, 134] on input "Seleccionar Archivo" at bounding box center [555, 139] width 139 height 10
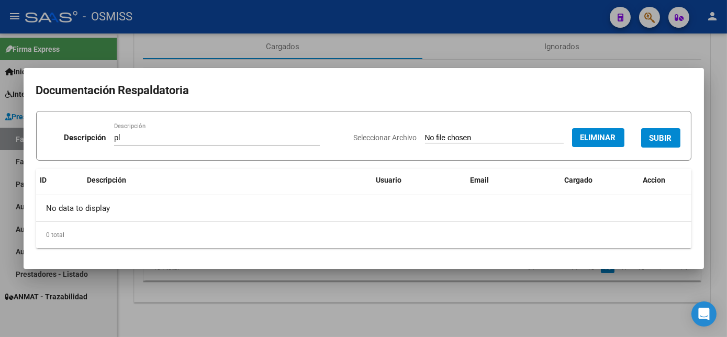
click at [670, 139] on span "SUBIR" at bounding box center [661, 138] width 23 height 9
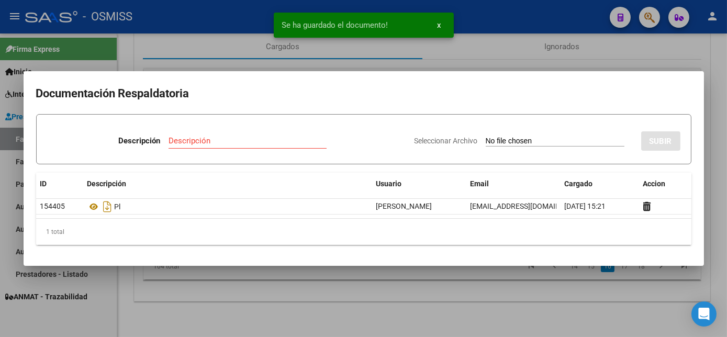
click at [458, 294] on div at bounding box center [363, 168] width 727 height 337
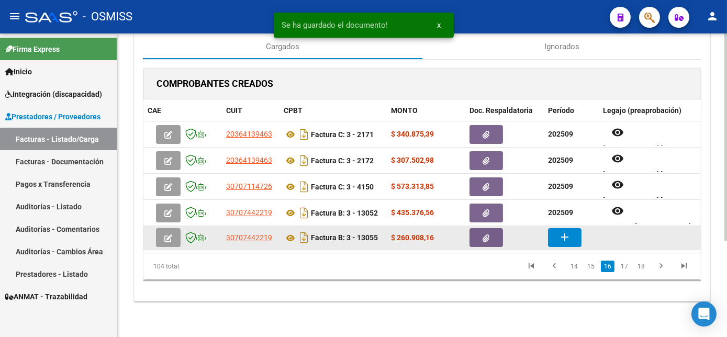
click at [561, 237] on mat-icon "add" at bounding box center [565, 237] width 13 height 13
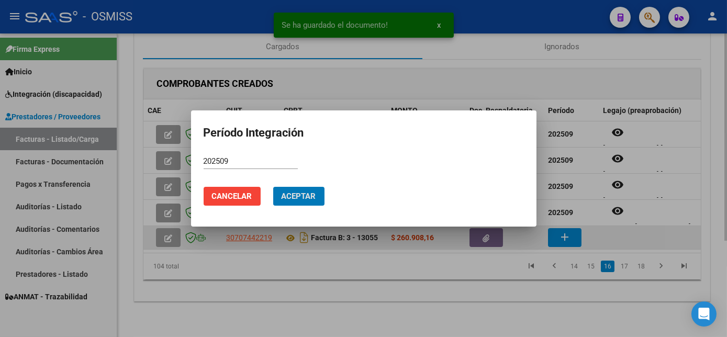
click at [273, 187] on button "Aceptar" at bounding box center [298, 196] width 51 height 19
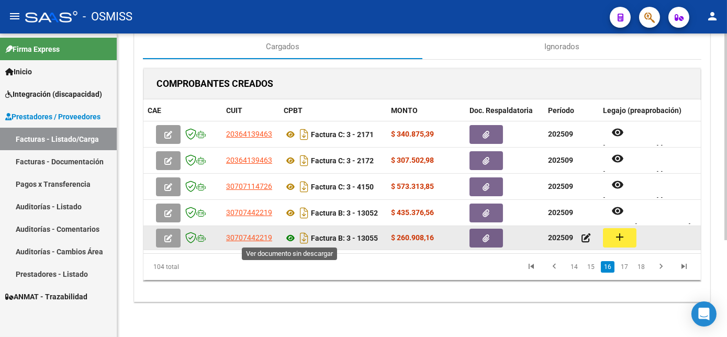
click at [291, 236] on icon at bounding box center [291, 238] width 14 height 13
click at [620, 235] on mat-icon "add" at bounding box center [620, 237] width 13 height 13
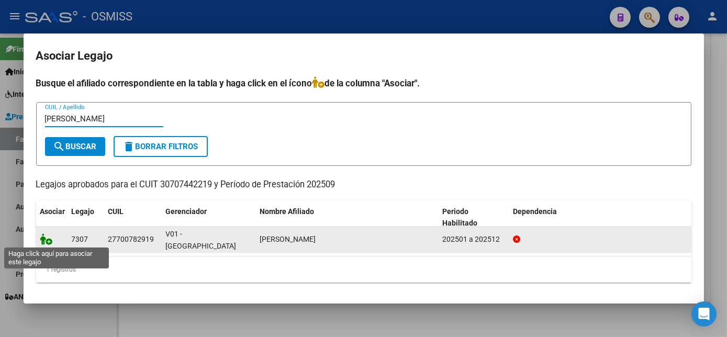
click at [42, 242] on icon at bounding box center [46, 240] width 13 height 12
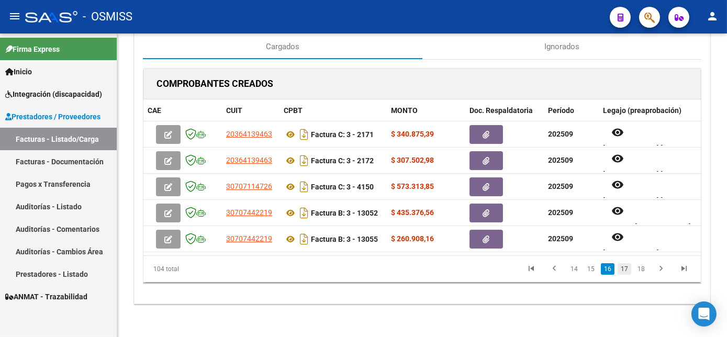
click at [623, 275] on link "17" at bounding box center [625, 269] width 14 height 12
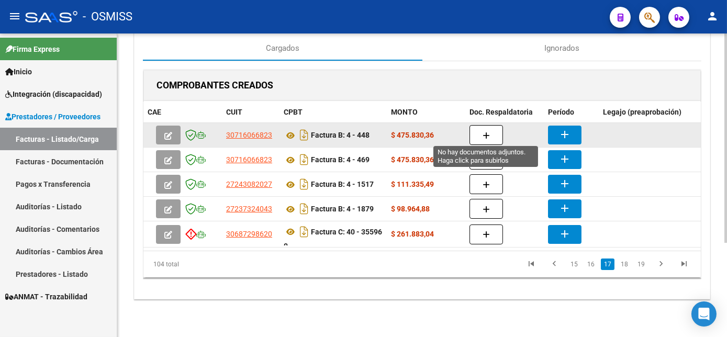
click at [481, 134] on button "button" at bounding box center [487, 135] width 34 height 20
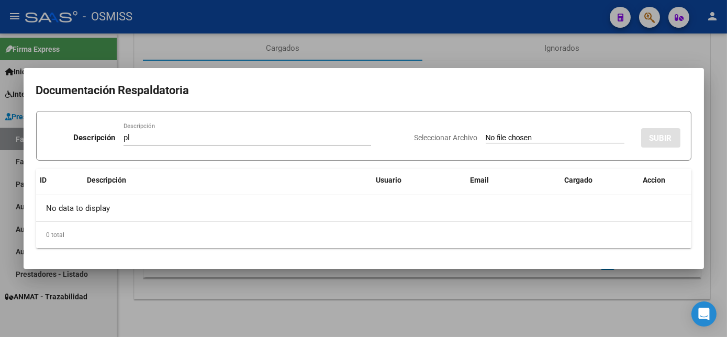
click at [486, 134] on input "Seleccionar Archivo" at bounding box center [555, 139] width 139 height 10
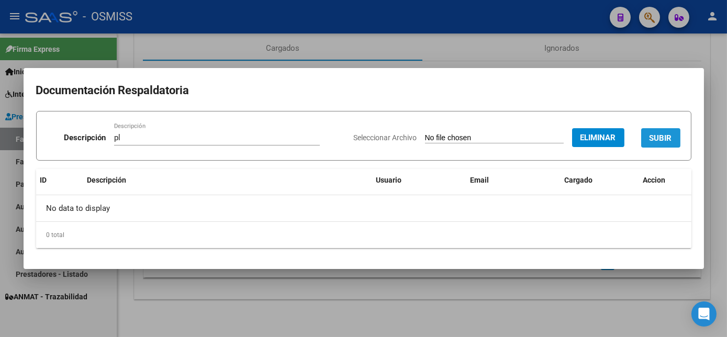
click at [657, 138] on span "SUBIR" at bounding box center [661, 138] width 23 height 9
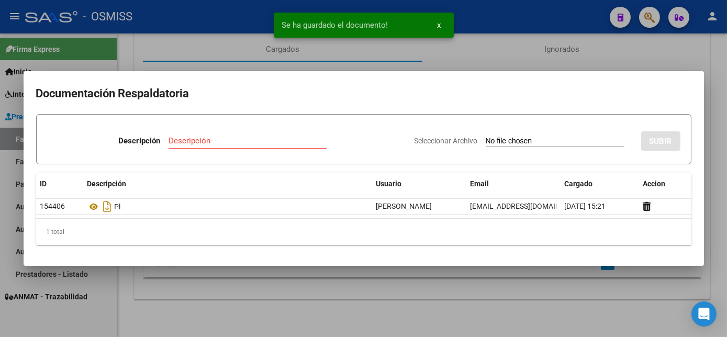
click at [530, 309] on div at bounding box center [363, 168] width 727 height 337
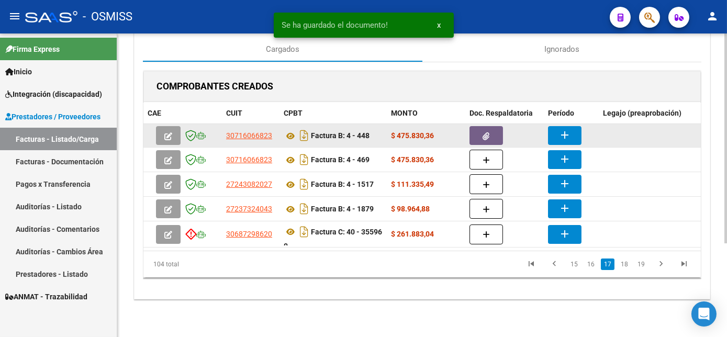
click at [562, 137] on mat-icon "add" at bounding box center [565, 135] width 13 height 13
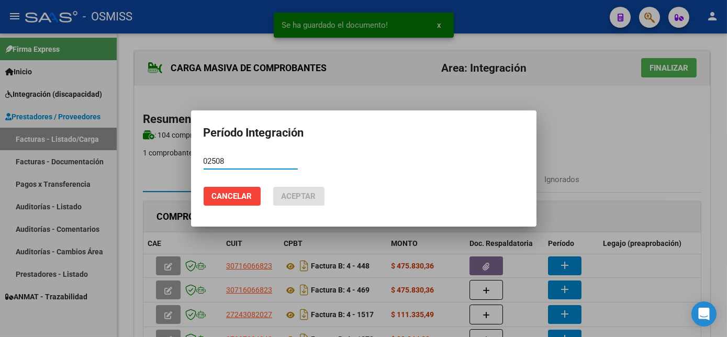
scroll to position [133, 0]
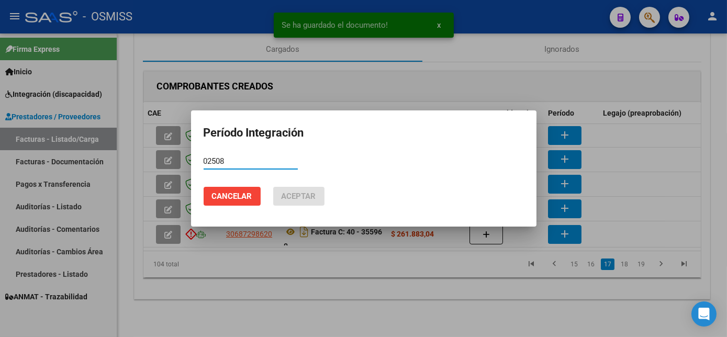
type input "02508"
type input "0"
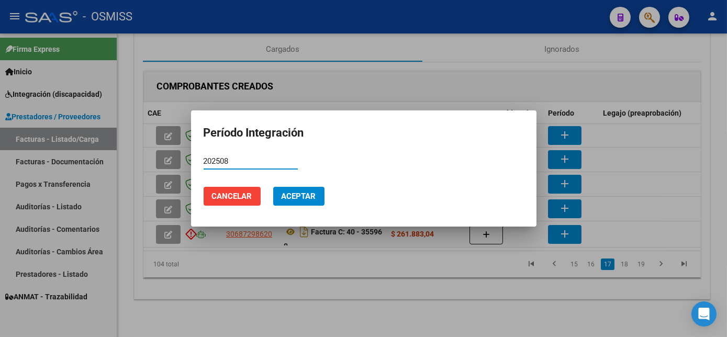
type input "202508"
click at [273, 187] on button "Aceptar" at bounding box center [298, 196] width 51 height 19
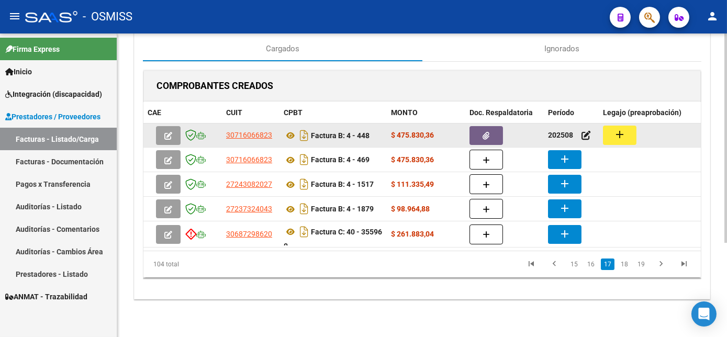
click at [623, 132] on mat-icon "add" at bounding box center [620, 134] width 13 height 13
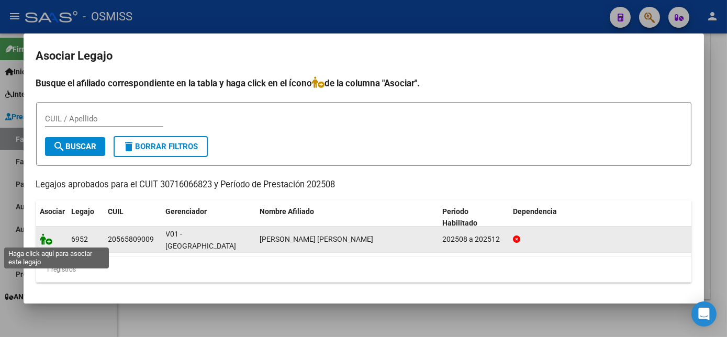
click at [46, 243] on icon at bounding box center [46, 240] width 13 height 12
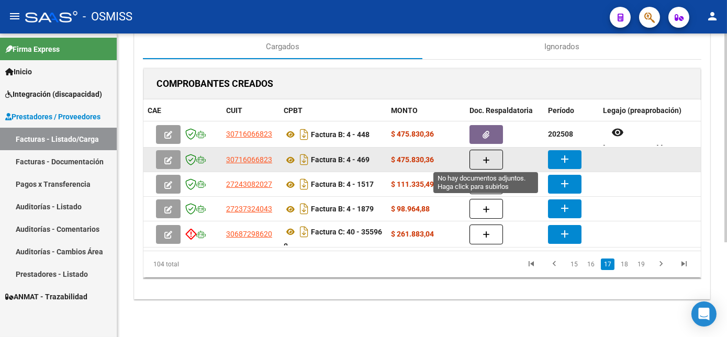
click at [482, 163] on button "button" at bounding box center [487, 160] width 34 height 20
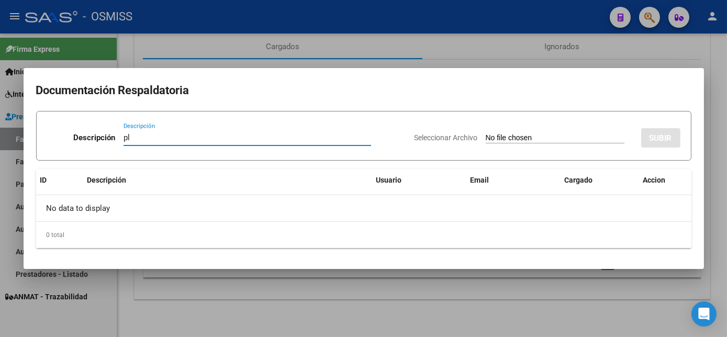
type input "pl"
click at [486, 134] on input "Seleccionar Archivo" at bounding box center [555, 139] width 139 height 10
type input "C:\fakepath\PL 4-469 GOMEZ M MAIE 09.pdf"
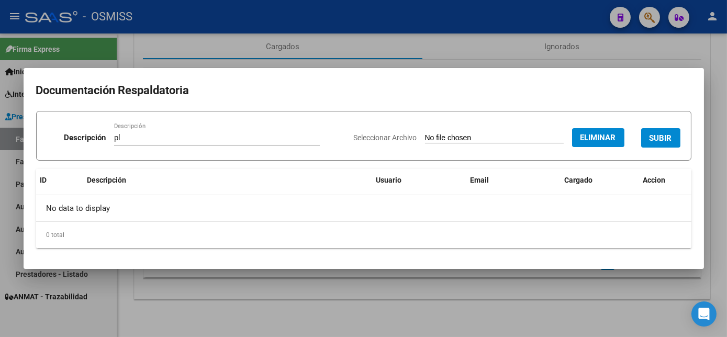
click at [658, 139] on span "SUBIR" at bounding box center [661, 138] width 23 height 9
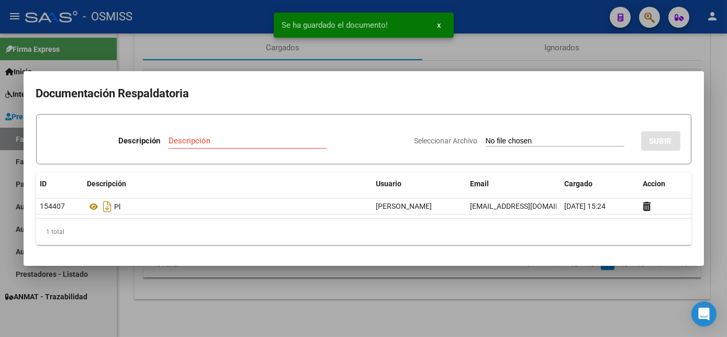
click at [510, 301] on div at bounding box center [363, 168] width 727 height 337
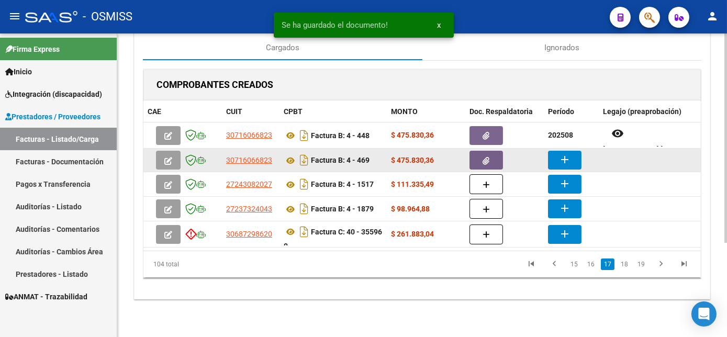
click at [566, 157] on mat-icon "add" at bounding box center [565, 159] width 13 height 13
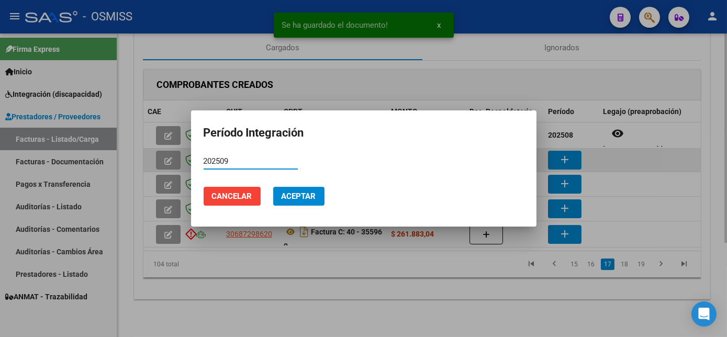
type input "202509"
click at [273, 187] on button "Aceptar" at bounding box center [298, 196] width 51 height 19
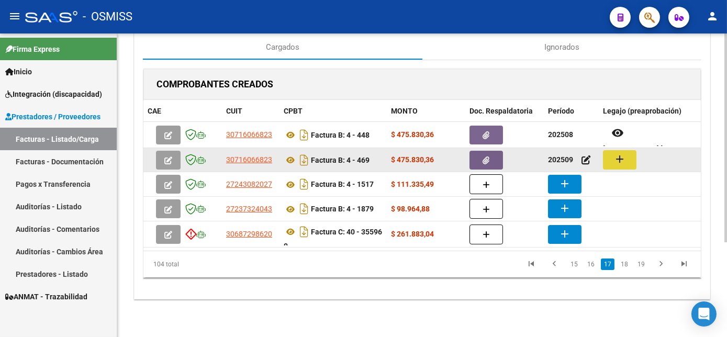
click at [632, 162] on button "add" at bounding box center [620, 159] width 34 height 19
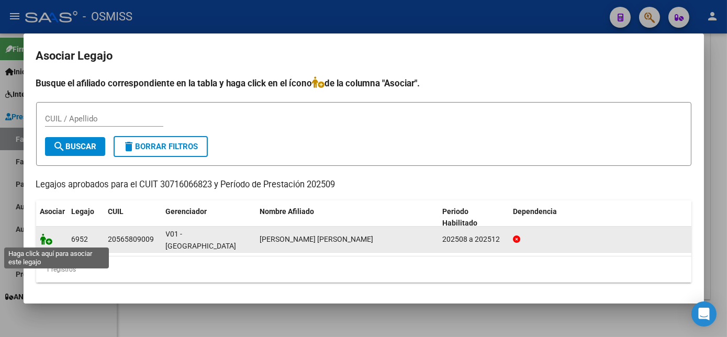
click at [49, 240] on icon at bounding box center [46, 240] width 13 height 12
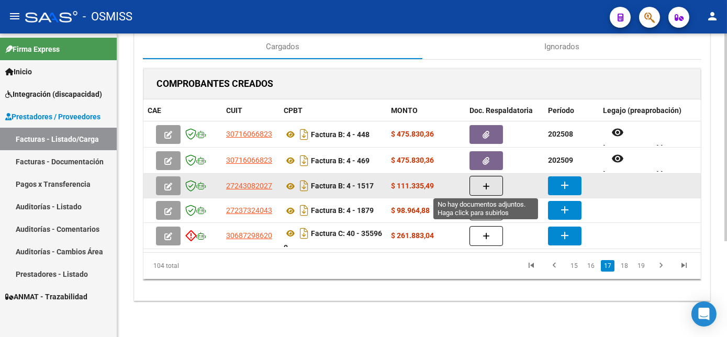
click at [487, 190] on button "button" at bounding box center [487, 186] width 34 height 20
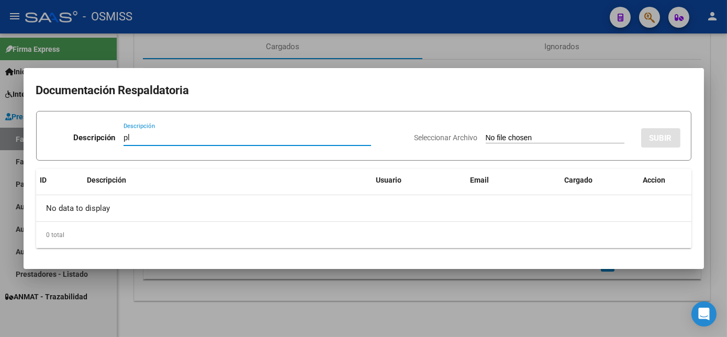
type input "pl"
click at [486, 134] on input "Seleccionar Archivo" at bounding box center [555, 139] width 139 height 10
type input "C:\fakepath\PL 4-1517 RAMOS T FONO 09.pdf"
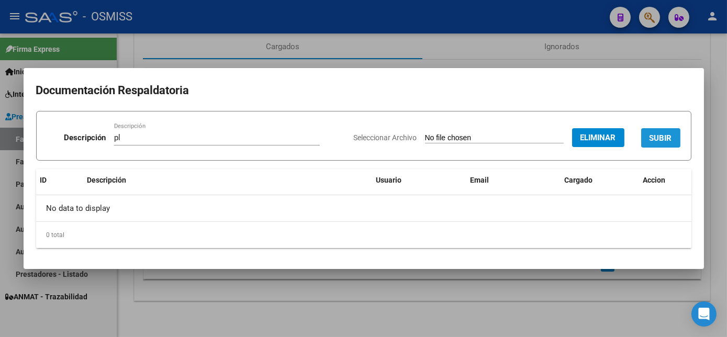
click at [674, 135] on button "SUBIR" at bounding box center [660, 137] width 39 height 19
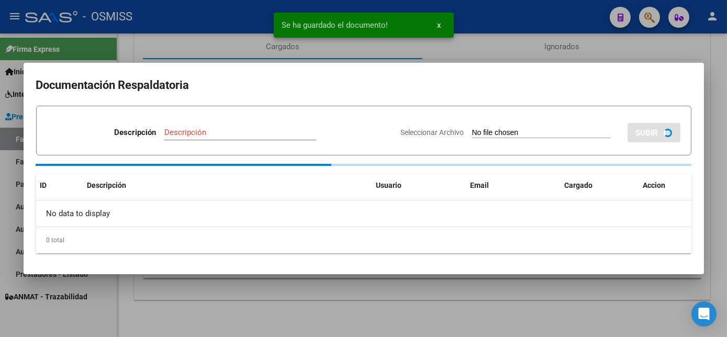
click at [543, 317] on div at bounding box center [363, 168] width 727 height 337
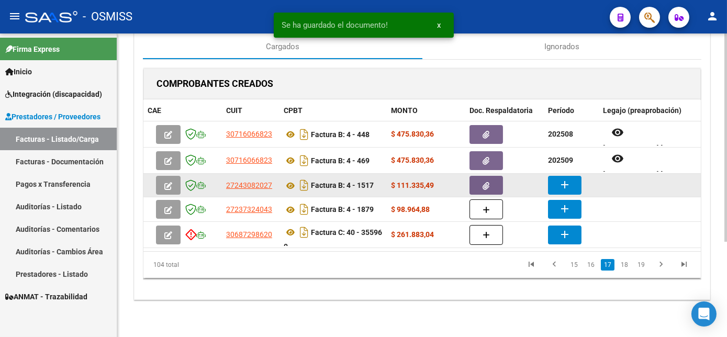
click at [561, 185] on mat-icon "add" at bounding box center [565, 185] width 13 height 13
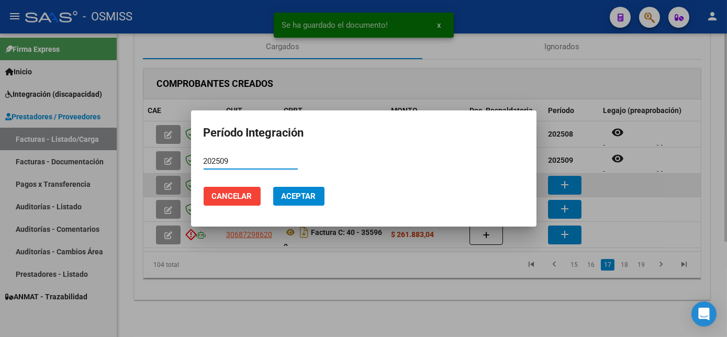
type input "202509"
click at [273, 187] on button "Aceptar" at bounding box center [298, 196] width 51 height 19
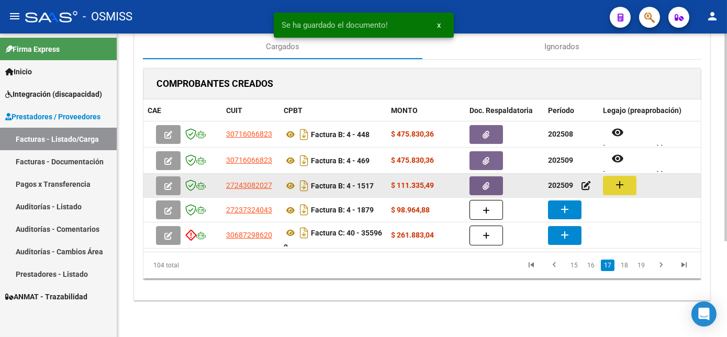
click at [622, 183] on mat-icon "add" at bounding box center [620, 185] width 13 height 13
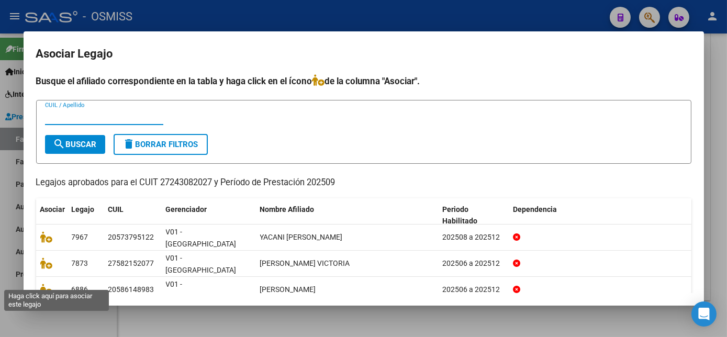
click at [51, 310] on icon at bounding box center [46, 316] width 13 height 12
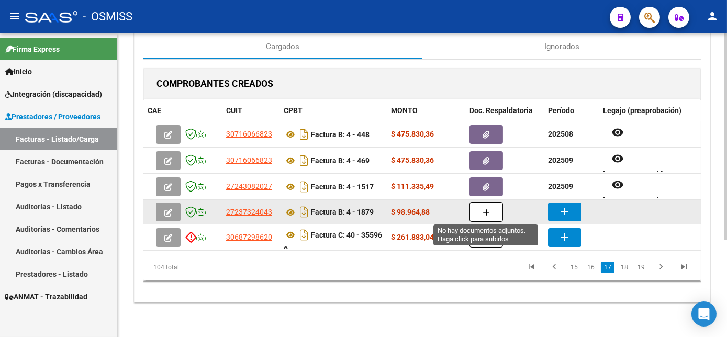
click at [482, 214] on button "button" at bounding box center [487, 212] width 34 height 20
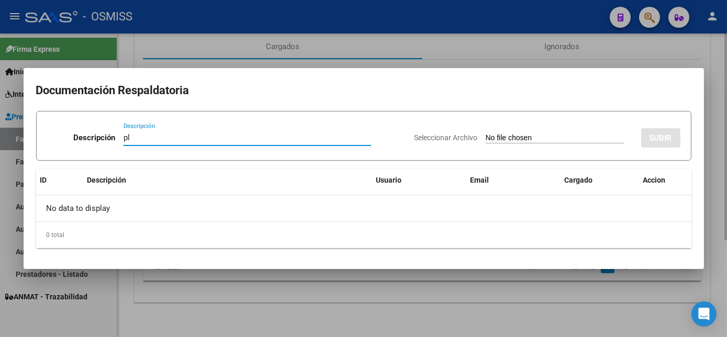
type input "pl"
click at [486, 134] on input "Seleccionar Archivo" at bounding box center [555, 139] width 139 height 10
type input "C:\fakepath\PL 4-1879 VALDEZ G - TO 09.pdf"
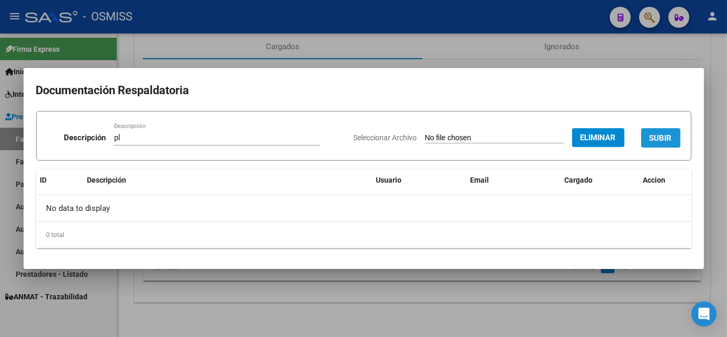
click at [667, 138] on span "SUBIR" at bounding box center [661, 138] width 23 height 9
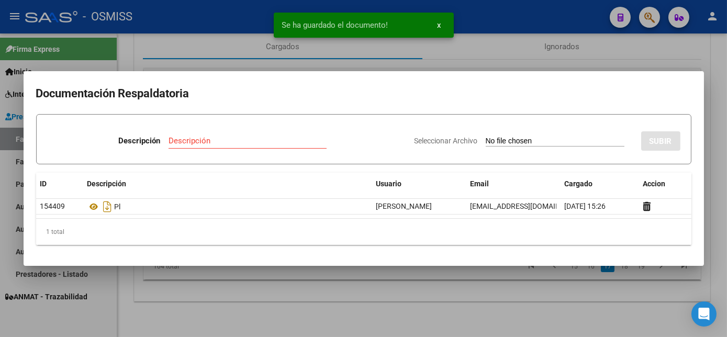
click at [491, 304] on div at bounding box center [363, 168] width 727 height 337
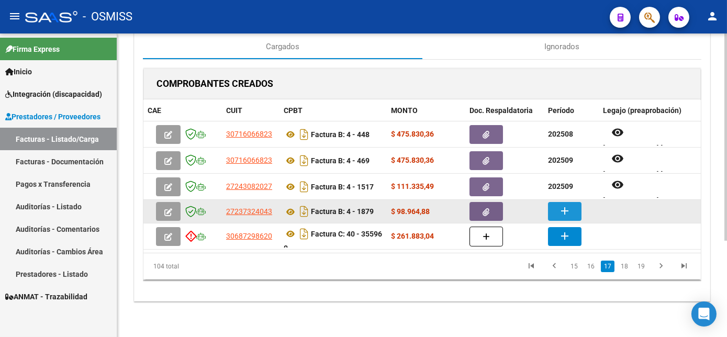
click at [571, 209] on mat-icon "add" at bounding box center [565, 211] width 13 height 13
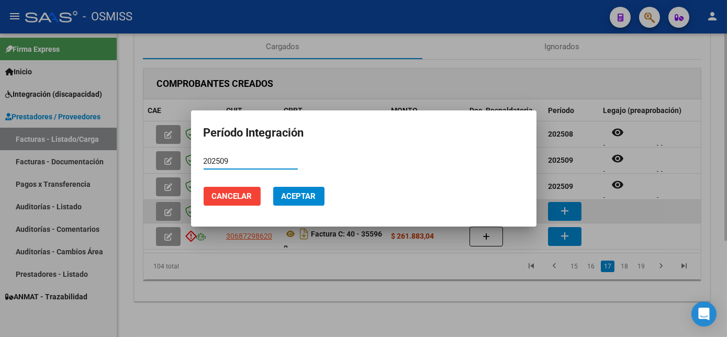
type input "202509"
click at [273, 187] on button "Aceptar" at bounding box center [298, 196] width 51 height 19
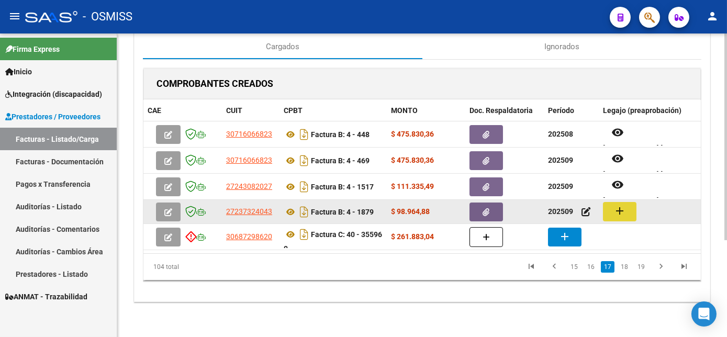
click at [629, 207] on button "add" at bounding box center [620, 211] width 34 height 19
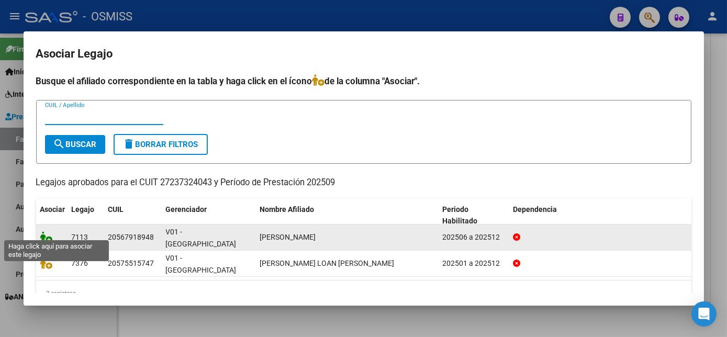
click at [47, 231] on icon at bounding box center [46, 237] width 13 height 12
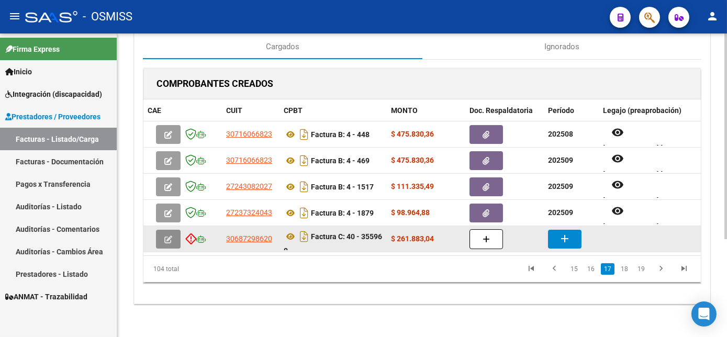
click at [168, 237] on icon "button" at bounding box center [168, 240] width 8 height 8
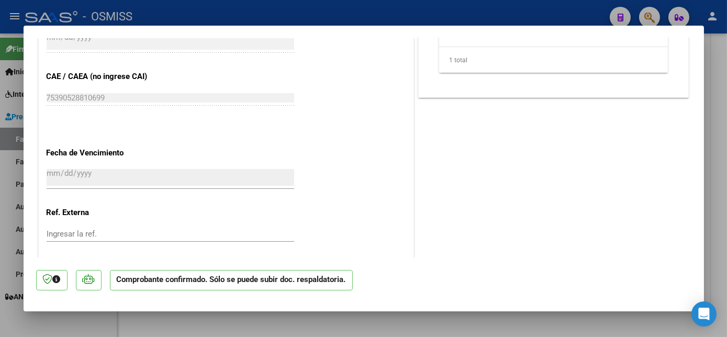
scroll to position [0, 0]
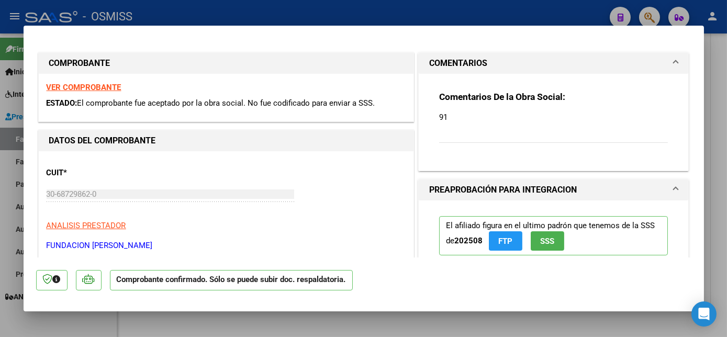
click at [719, 91] on div at bounding box center [363, 168] width 727 height 337
type input "$ 0,00"
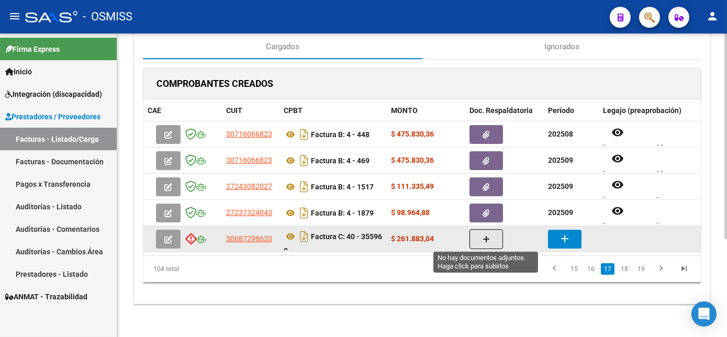
click at [489, 240] on icon "button" at bounding box center [486, 240] width 7 height 8
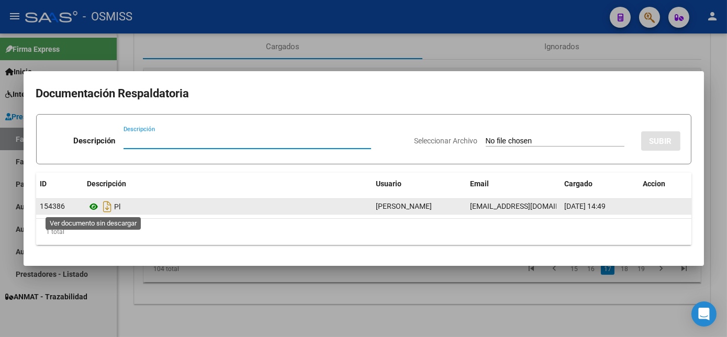
click at [96, 207] on icon at bounding box center [94, 207] width 14 height 13
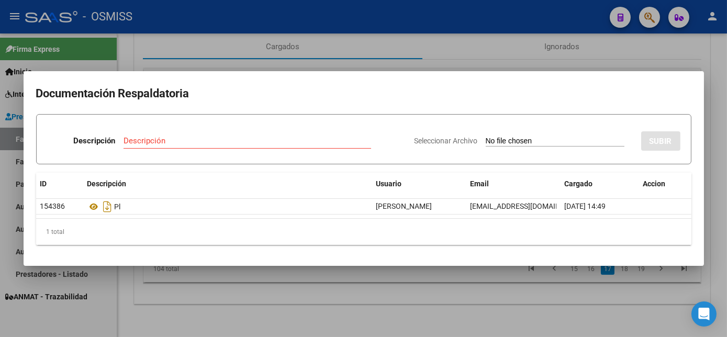
click at [440, 303] on div at bounding box center [363, 168] width 727 height 337
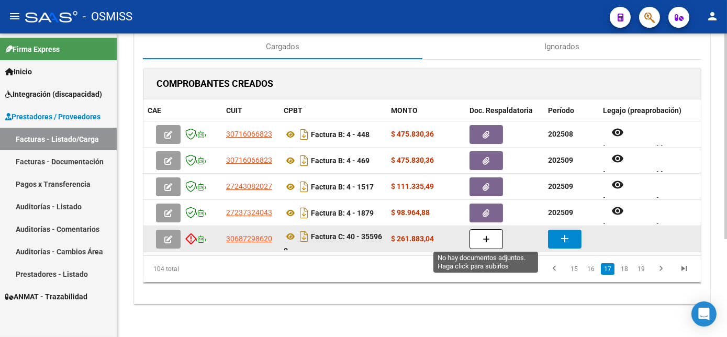
click at [482, 241] on button "button" at bounding box center [487, 239] width 34 height 20
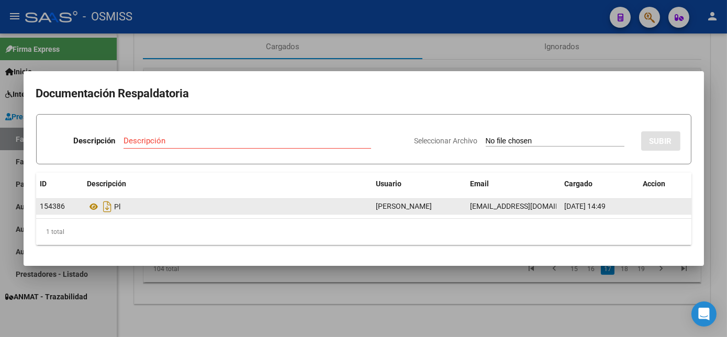
click at [410, 210] on span "Luisina Sacchetta" at bounding box center [404, 206] width 56 height 8
click at [113, 208] on icon "Descargar documento" at bounding box center [108, 206] width 14 height 17
click at [356, 278] on div at bounding box center [363, 168] width 727 height 337
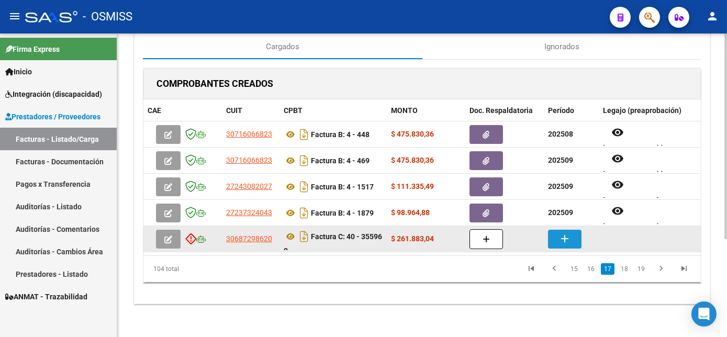
click at [560, 239] on mat-icon "add" at bounding box center [565, 238] width 13 height 13
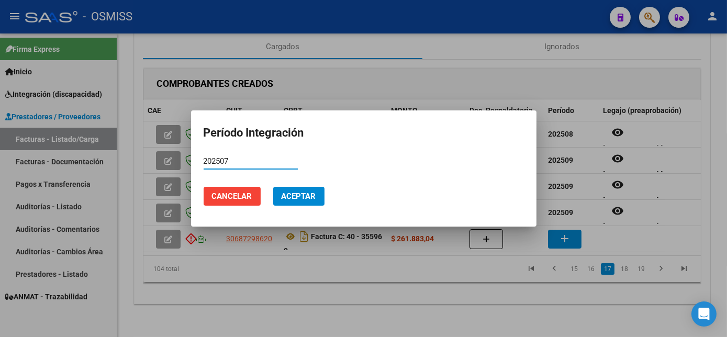
type input "202507"
click at [273, 187] on button "Aceptar" at bounding box center [298, 196] width 51 height 19
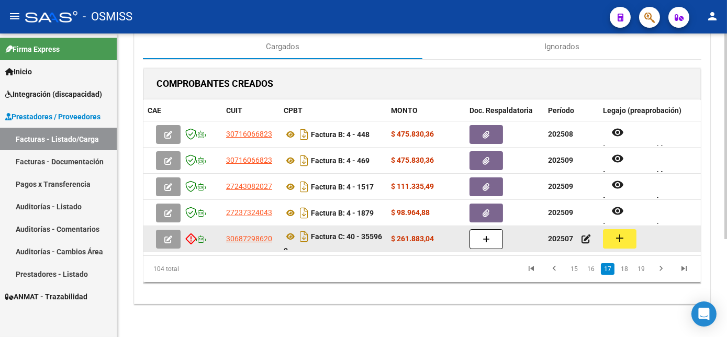
click at [627, 244] on button "add" at bounding box center [620, 238] width 34 height 19
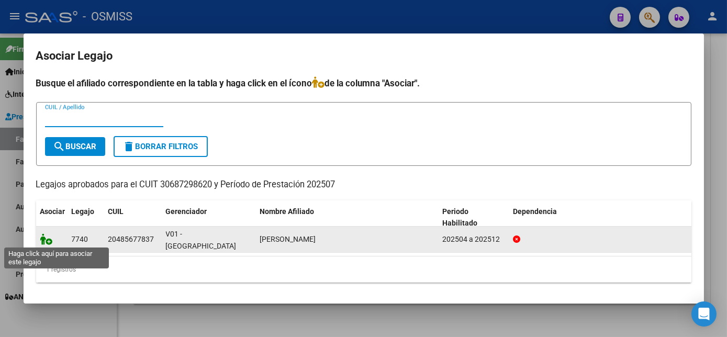
click at [47, 236] on icon at bounding box center [46, 240] width 13 height 12
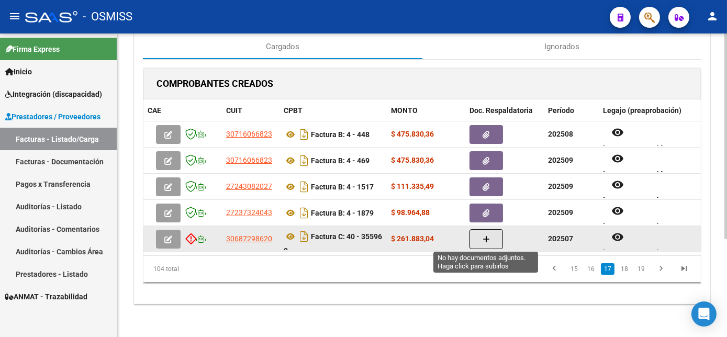
click at [477, 241] on button "button" at bounding box center [487, 239] width 34 height 20
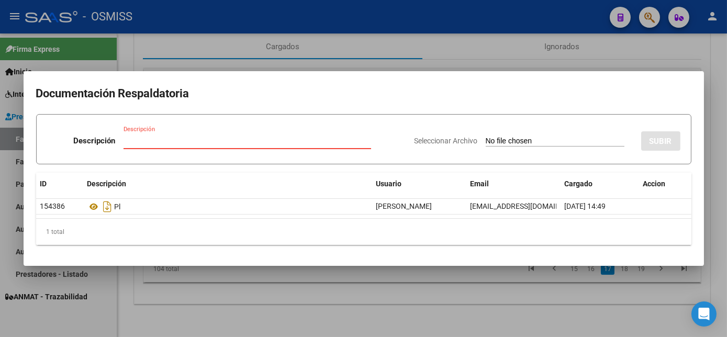
click at [322, 292] on div at bounding box center [363, 168] width 727 height 337
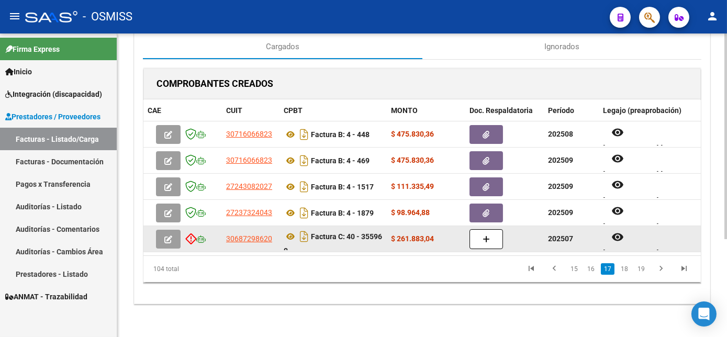
click at [166, 238] on icon "button" at bounding box center [168, 240] width 8 height 8
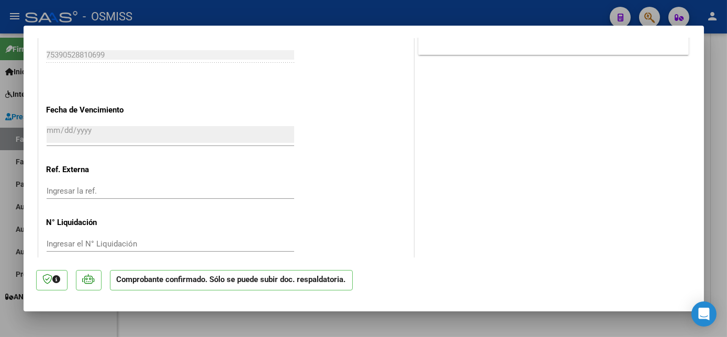
scroll to position [613, 0]
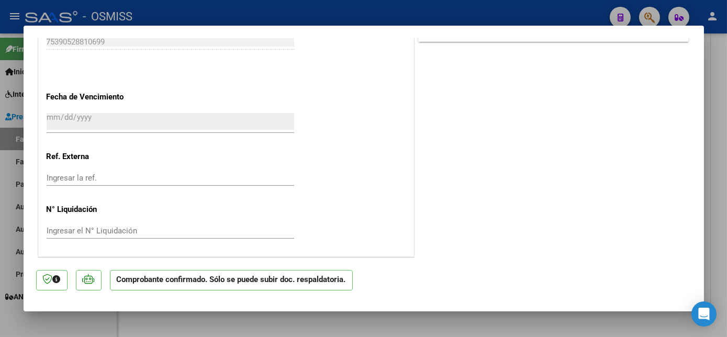
click at [390, 328] on div at bounding box center [363, 168] width 727 height 337
type input "$ 0,00"
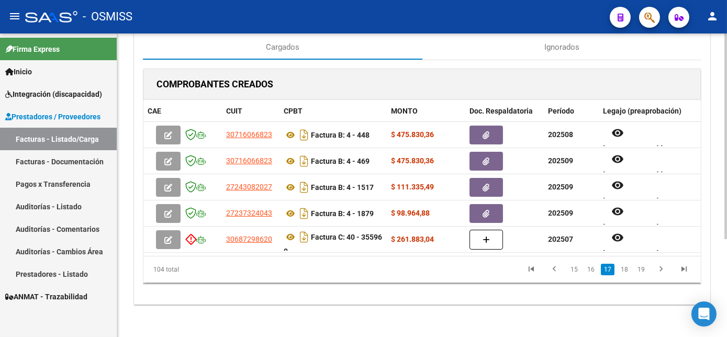
scroll to position [144, 0]
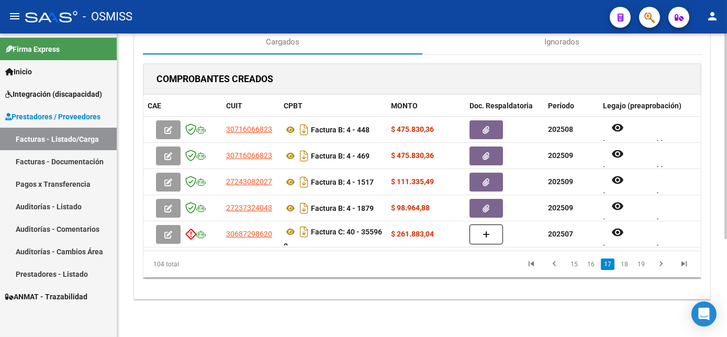
click at [727, 205] on html "menu - OSMISS person Firma Express Inicio Instructivos Contacto OS Integración …" at bounding box center [363, 168] width 727 height 337
click at [627, 264] on link "18" at bounding box center [625, 265] width 14 height 12
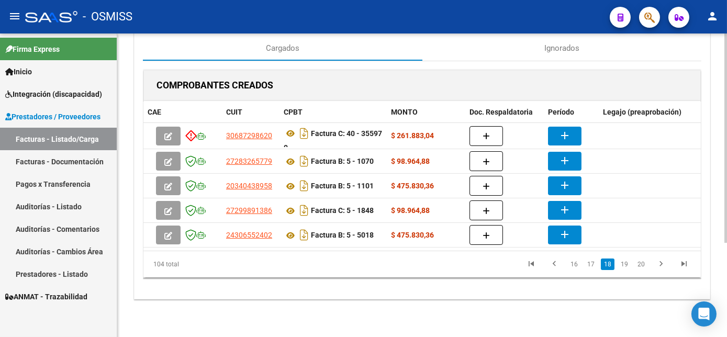
scroll to position [136, 0]
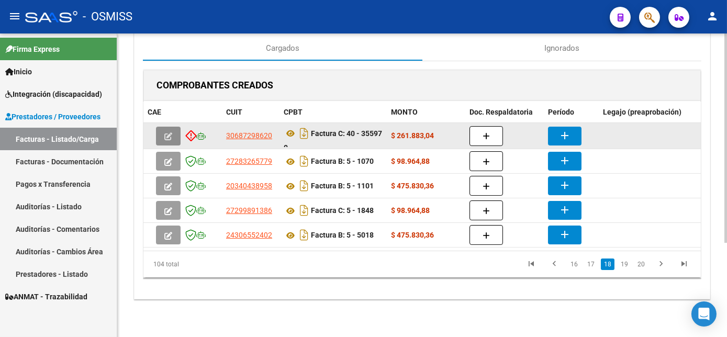
click at [169, 132] on icon "button" at bounding box center [168, 136] width 8 height 8
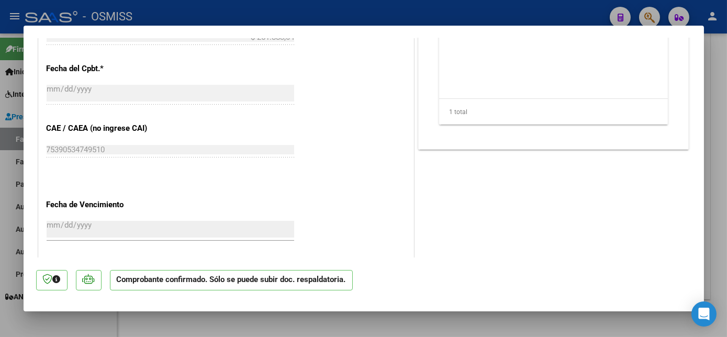
scroll to position [501, 0]
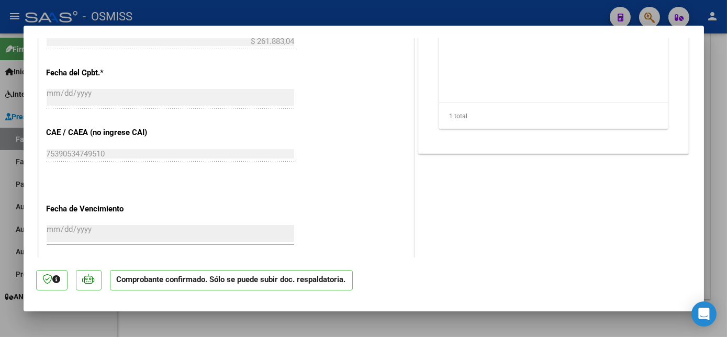
click at [432, 325] on div at bounding box center [363, 168] width 727 height 337
type input "$ 0,00"
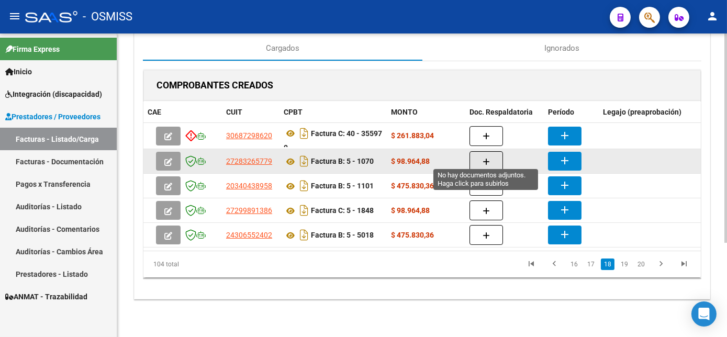
click at [494, 154] on button "button" at bounding box center [487, 161] width 34 height 20
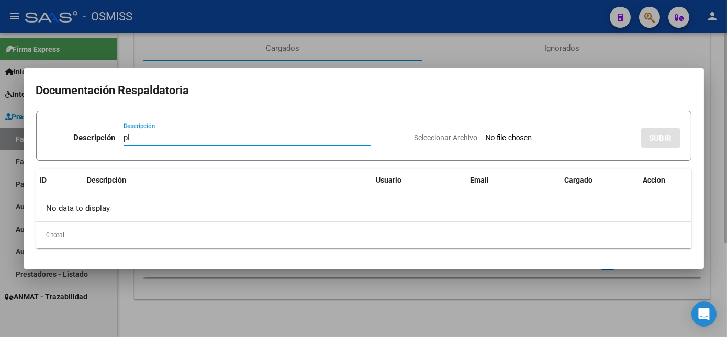
type input "pl"
click at [486, 134] on input "Seleccionar Archivo" at bounding box center [555, 139] width 139 height 10
type input "C:\fakepath\PL 5-1070 LEDESMA M PSP 09.pdf"
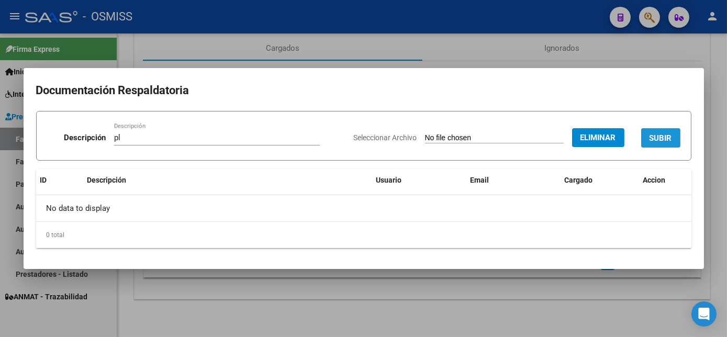
click at [673, 131] on button "SUBIR" at bounding box center [660, 137] width 39 height 19
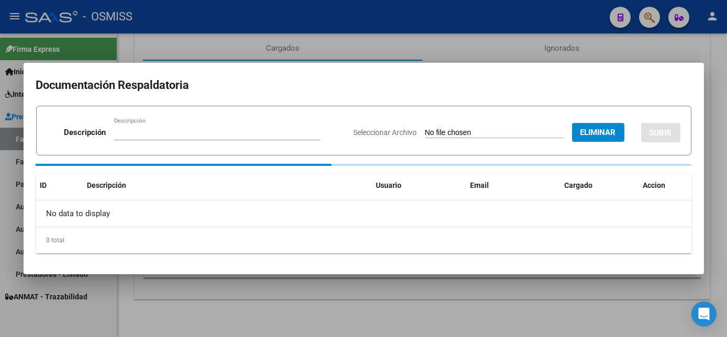
scroll to position [135, 0]
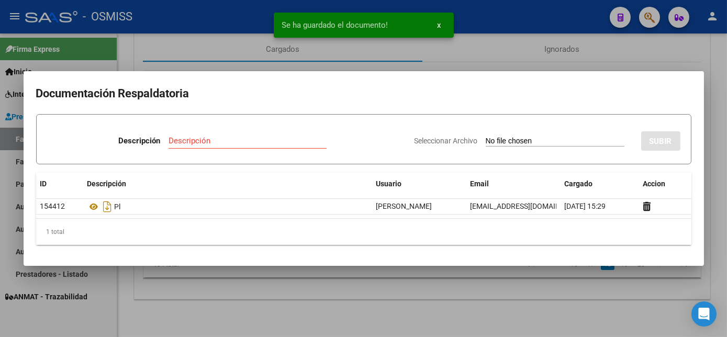
click at [548, 293] on div at bounding box center [363, 168] width 727 height 337
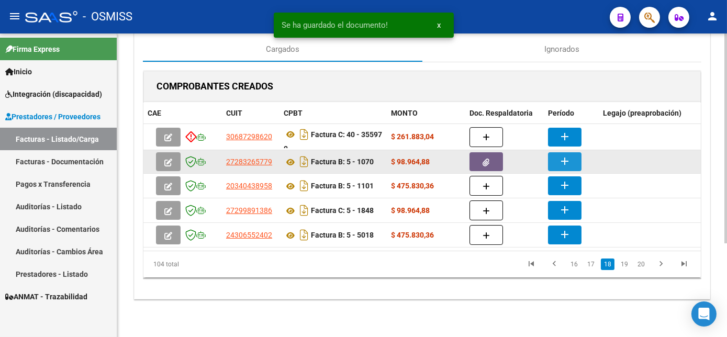
click at [560, 158] on mat-icon "add" at bounding box center [565, 161] width 13 height 13
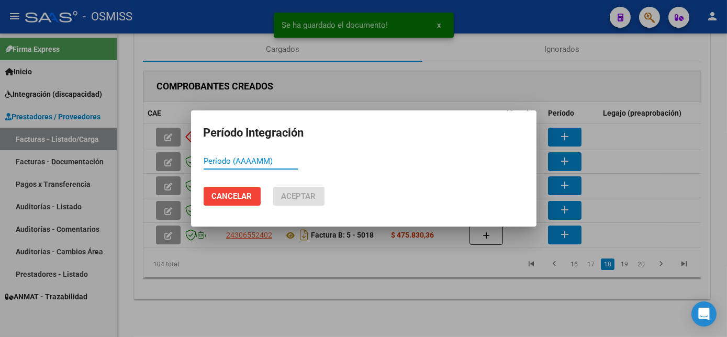
click at [557, 123] on div at bounding box center [363, 168] width 727 height 337
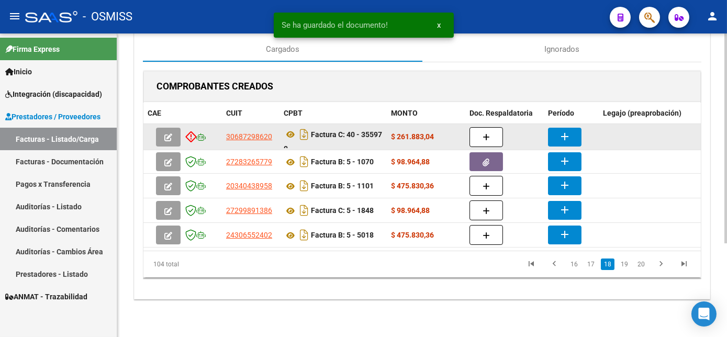
click at [559, 130] on mat-icon "add" at bounding box center [565, 136] width 13 height 13
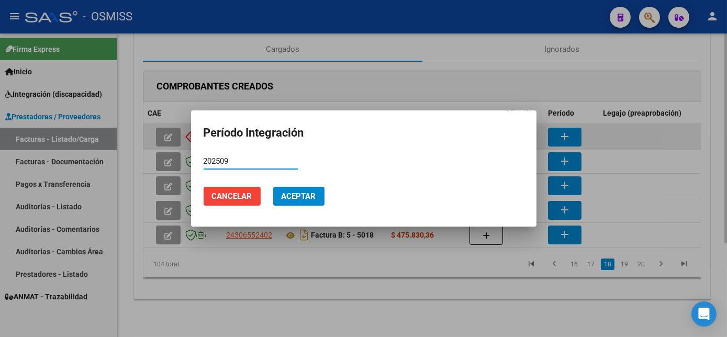
type input "202509"
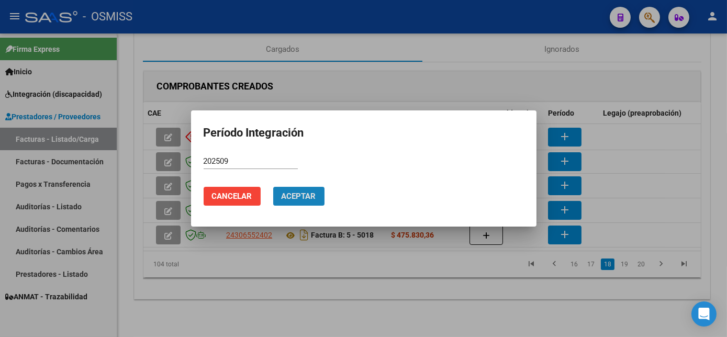
click at [308, 192] on span "Aceptar" at bounding box center [299, 196] width 35 height 9
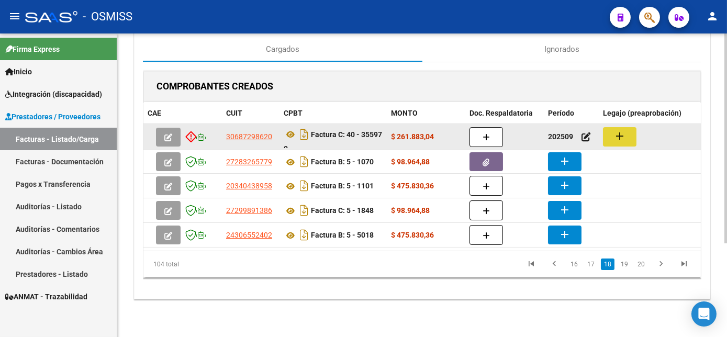
click at [628, 132] on button "add" at bounding box center [620, 136] width 34 height 19
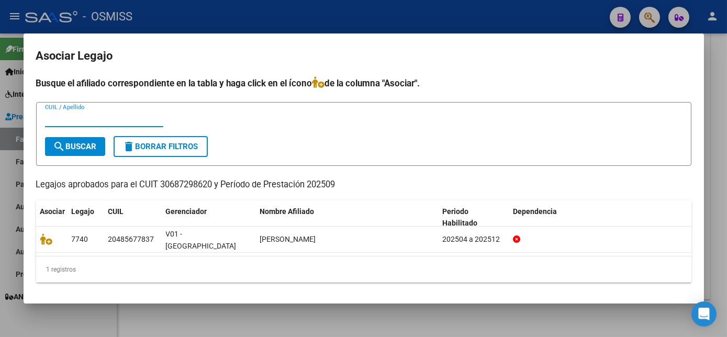
click at [196, 327] on div at bounding box center [363, 168] width 727 height 337
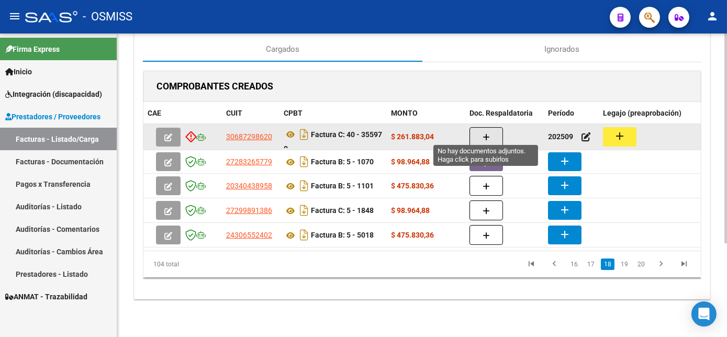
click at [491, 132] on button "button" at bounding box center [487, 137] width 34 height 20
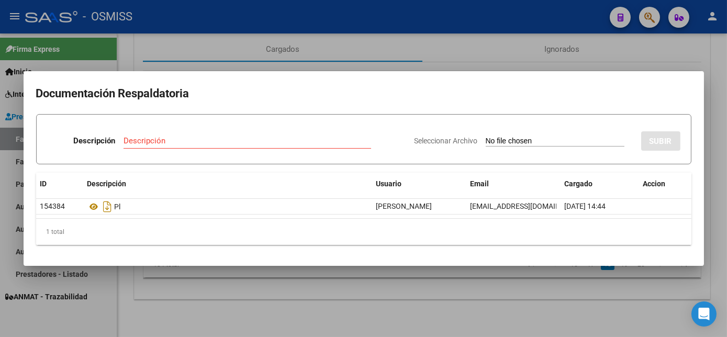
click at [332, 298] on div at bounding box center [363, 168] width 727 height 337
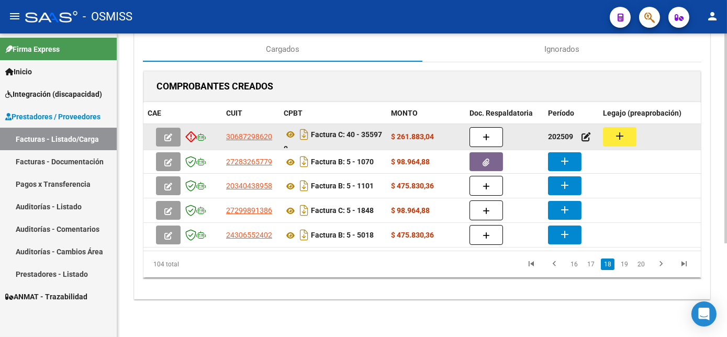
click at [614, 133] on mat-icon "add" at bounding box center [620, 136] width 13 height 13
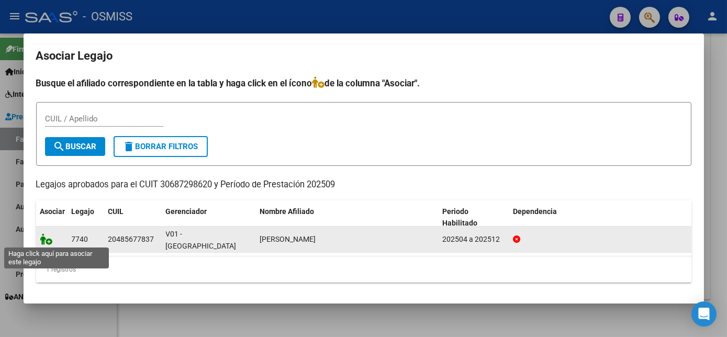
click at [47, 240] on icon at bounding box center [46, 240] width 13 height 12
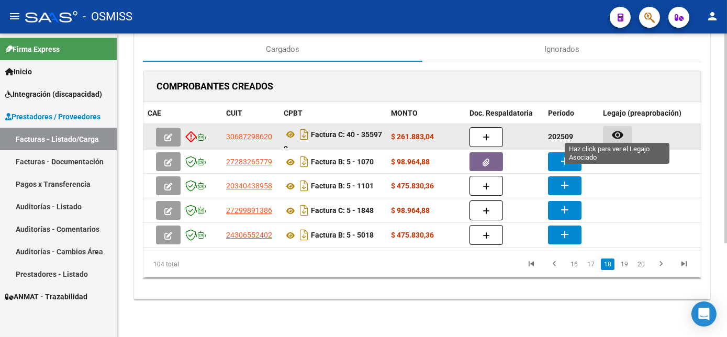
click at [616, 129] on mat-icon "remove_red_eye" at bounding box center [618, 135] width 13 height 13
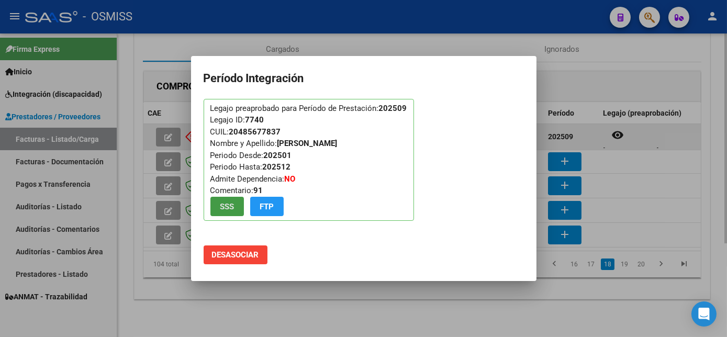
click at [616, 126] on div at bounding box center [363, 168] width 727 height 337
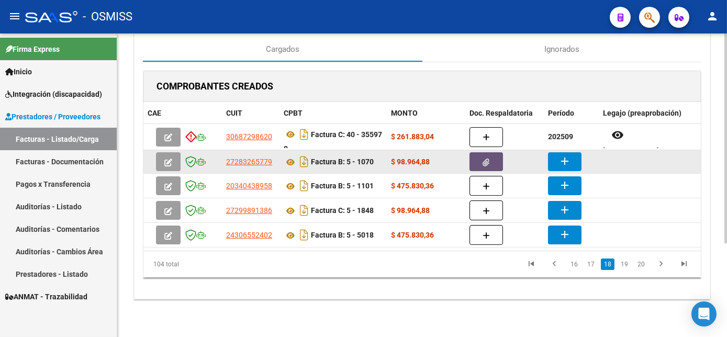
click at [488, 159] on icon "button" at bounding box center [486, 163] width 7 height 8
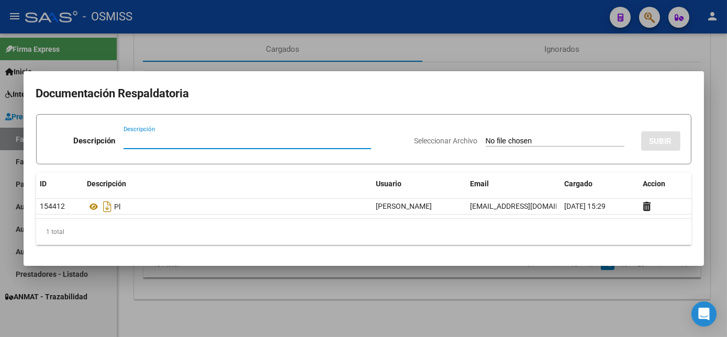
click at [392, 302] on div at bounding box center [363, 168] width 727 height 337
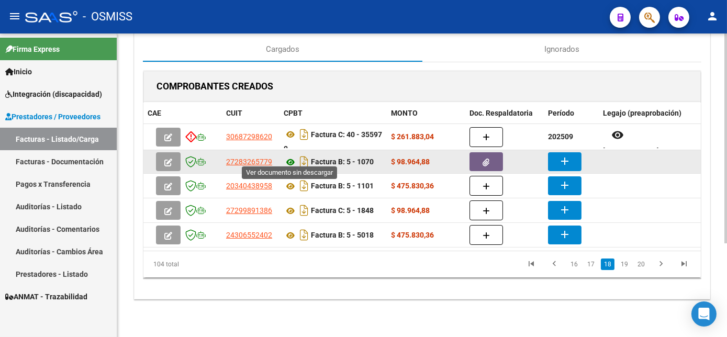
click at [286, 156] on icon at bounding box center [291, 162] width 14 height 13
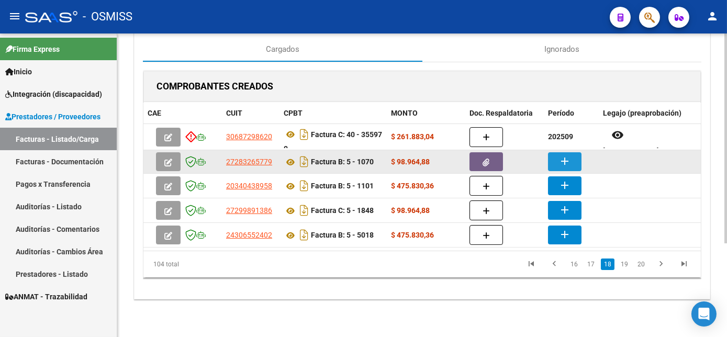
click at [568, 159] on mat-icon "add" at bounding box center [565, 161] width 13 height 13
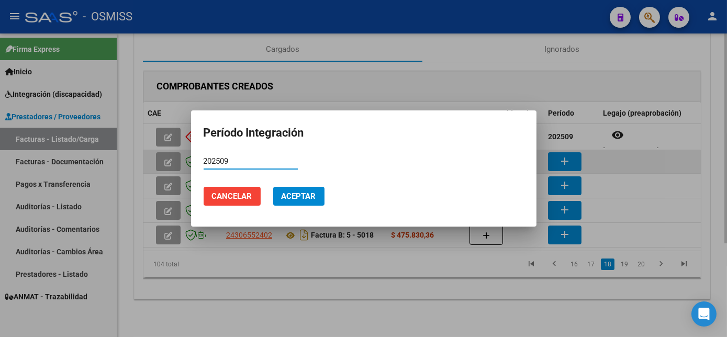
type input "202509"
click at [273, 187] on button "Aceptar" at bounding box center [298, 196] width 51 height 19
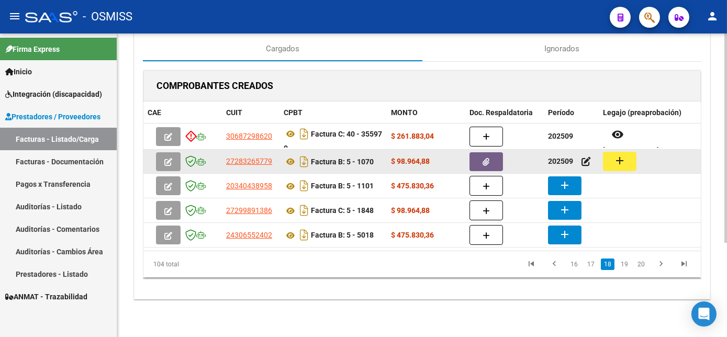
click at [620, 160] on mat-icon "add" at bounding box center [620, 160] width 13 height 13
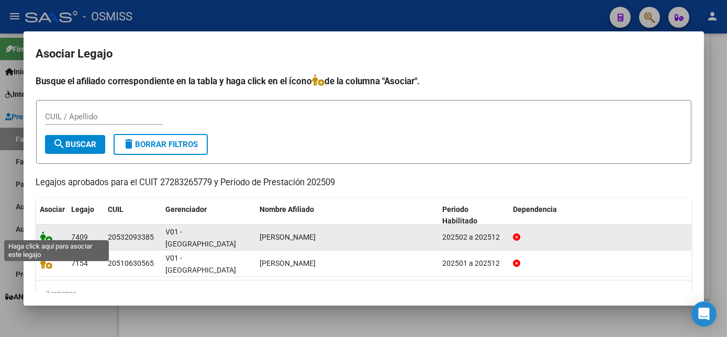
click at [46, 231] on icon at bounding box center [46, 237] width 13 height 12
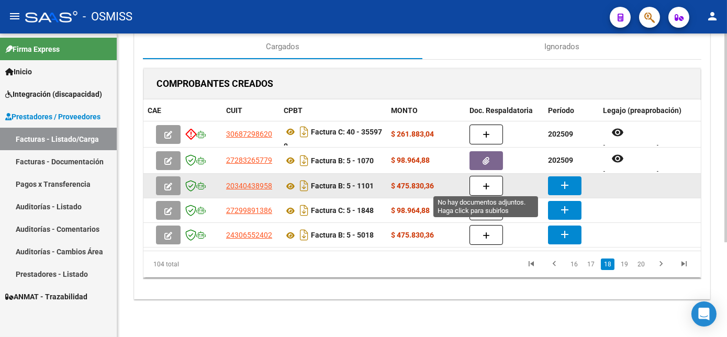
click at [491, 180] on button "button" at bounding box center [487, 186] width 34 height 20
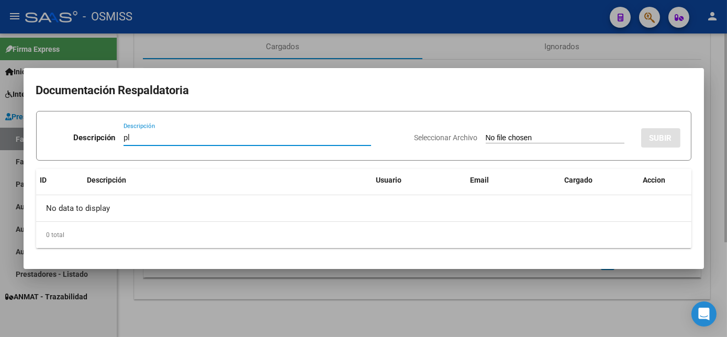
type input "pl"
click at [486, 134] on input "Seleccionar Archivo" at bounding box center [555, 139] width 139 height 10
type input "C:\fakepath\PL 5-1101 DOMINGUEZ T MAIE 09.pdf"
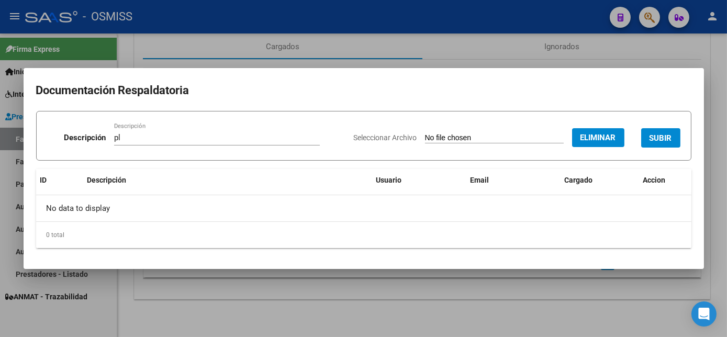
click at [667, 138] on span "SUBIR" at bounding box center [661, 138] width 23 height 9
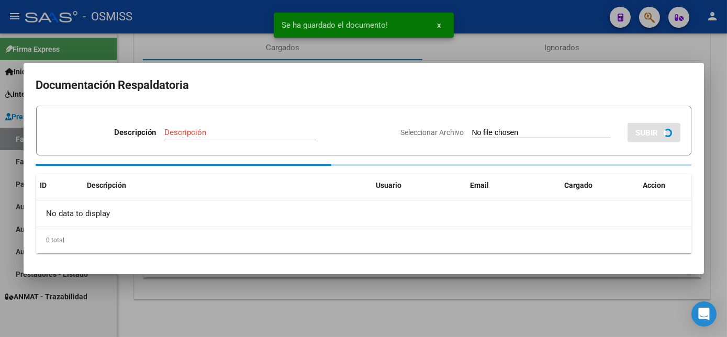
click at [538, 292] on div at bounding box center [363, 168] width 727 height 337
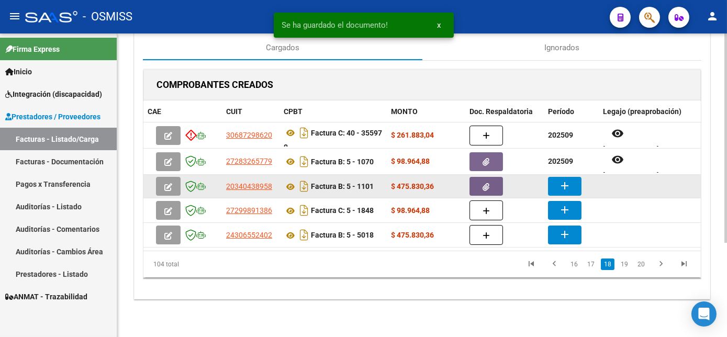
click at [565, 180] on mat-icon "add" at bounding box center [565, 186] width 13 height 13
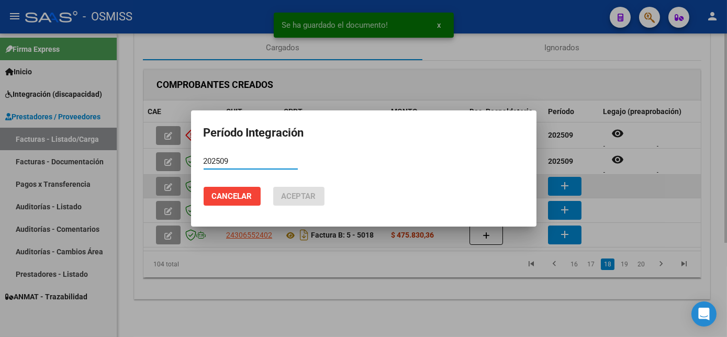
type input "202509"
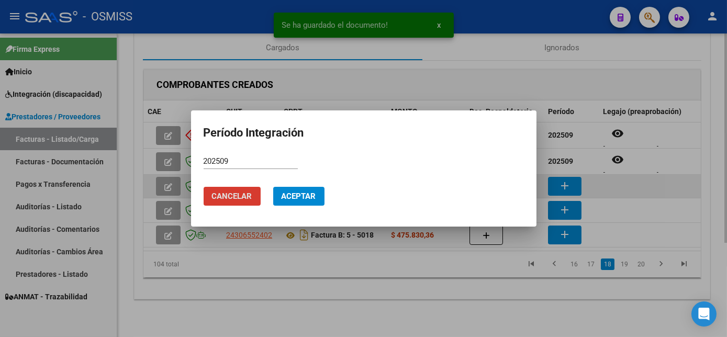
click at [204, 187] on button "Cancelar" at bounding box center [232, 196] width 57 height 19
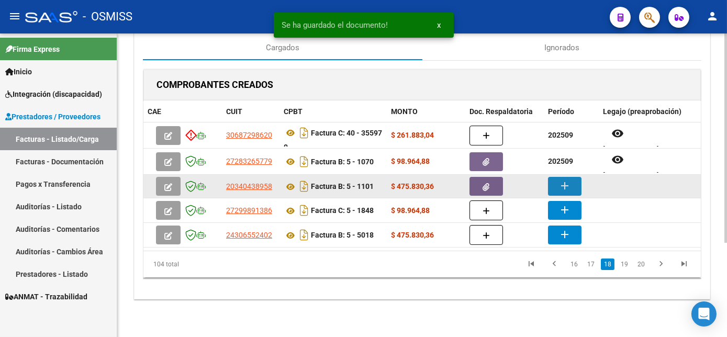
click at [565, 180] on mat-icon "add" at bounding box center [565, 186] width 13 height 13
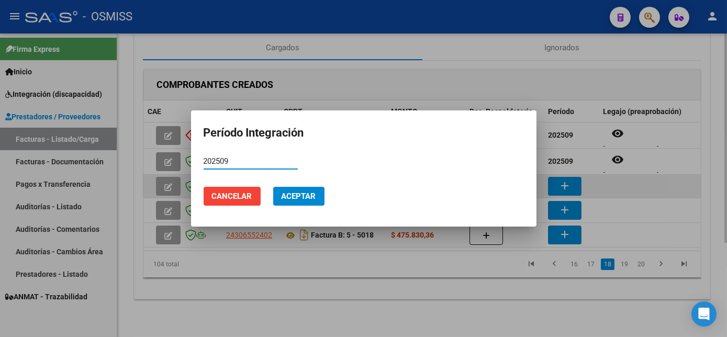
type input "202509"
click at [273, 187] on button "Aceptar" at bounding box center [298, 196] width 51 height 19
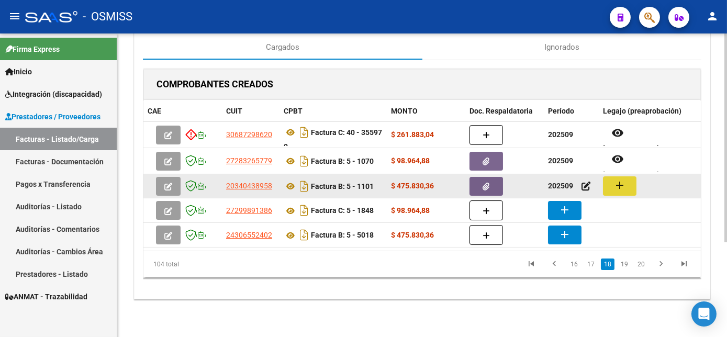
click at [624, 180] on mat-icon "add" at bounding box center [620, 185] width 13 height 13
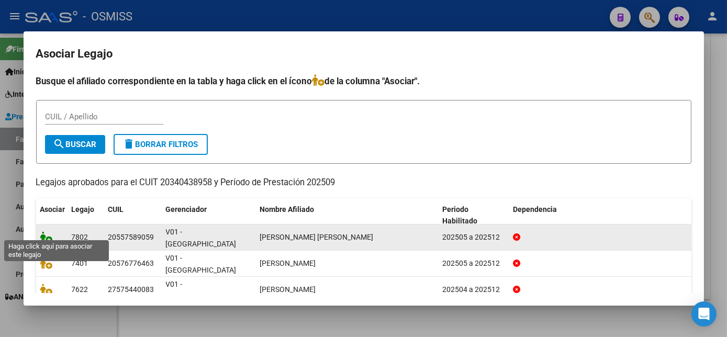
click at [43, 231] on icon at bounding box center [46, 237] width 13 height 12
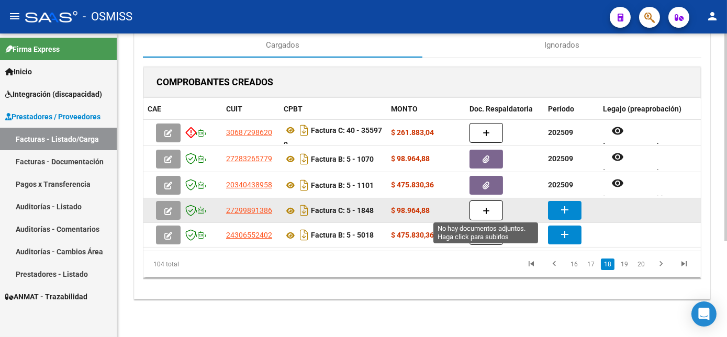
click at [488, 207] on icon "button" at bounding box center [486, 211] width 7 height 8
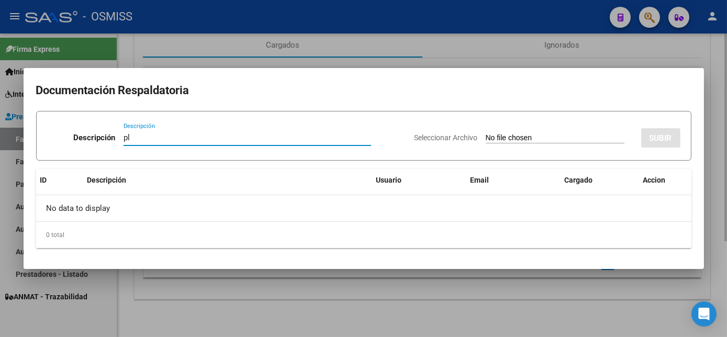
type input "pl"
click at [486, 134] on input "Seleccionar Archivo" at bounding box center [555, 139] width 139 height 10
type input "C:\fakepath\PL 5-1848 RAMOS T PSP 09.pdf"
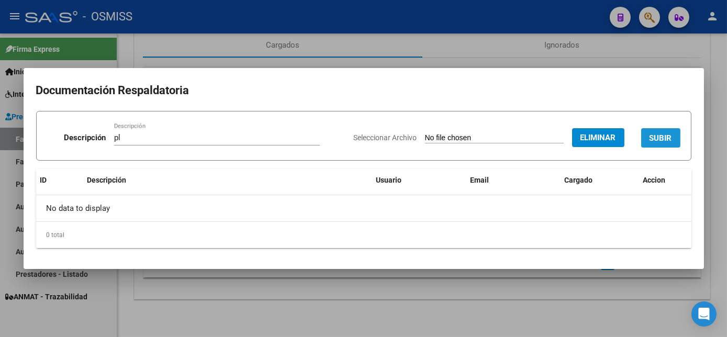
click at [661, 134] on span "SUBIR" at bounding box center [661, 138] width 23 height 9
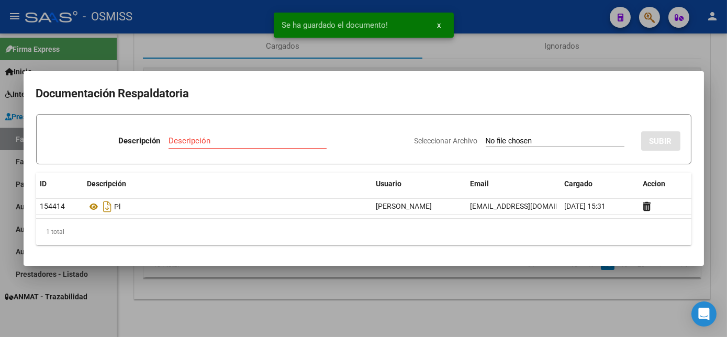
click at [528, 293] on div at bounding box center [363, 168] width 727 height 337
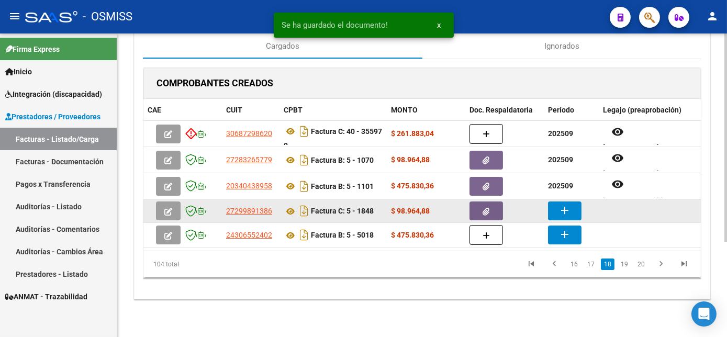
click at [561, 209] on mat-icon "add" at bounding box center [565, 210] width 13 height 13
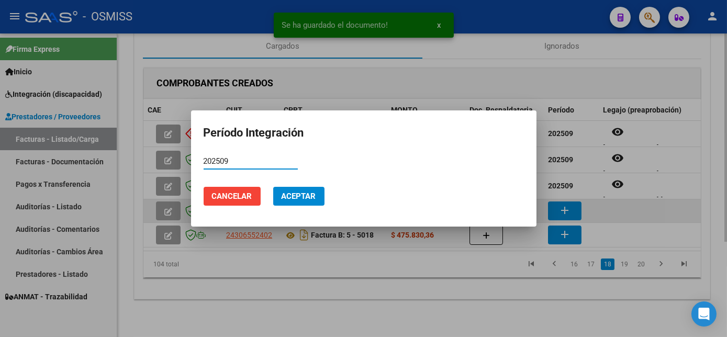
type input "202509"
click at [273, 187] on button "Aceptar" at bounding box center [298, 196] width 51 height 19
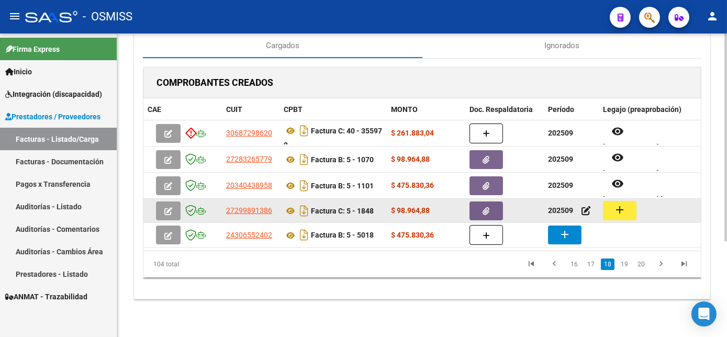
click at [622, 212] on mat-icon "add" at bounding box center [620, 210] width 13 height 13
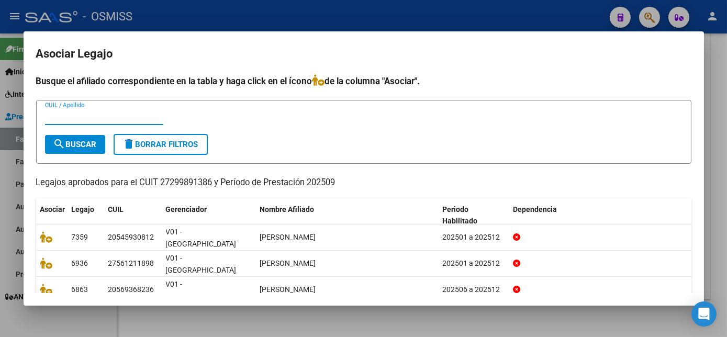
click at [294, 186] on p "Legajos aprobados para el CUIT 27299891386 y Período de Prestación 202509" at bounding box center [364, 182] width 656 height 13
click at [447, 314] on div at bounding box center [363, 168] width 727 height 337
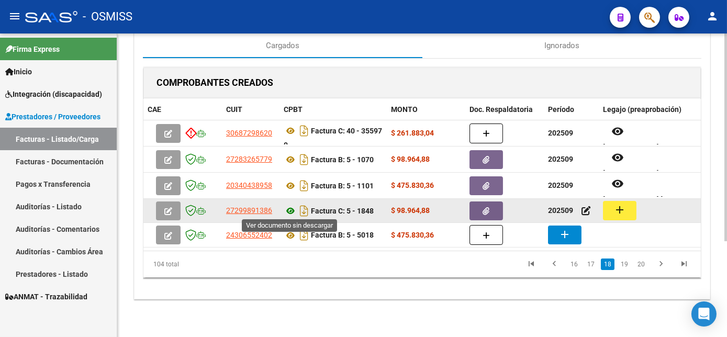
click at [293, 210] on icon at bounding box center [291, 211] width 14 height 13
click at [619, 209] on mat-icon "add" at bounding box center [620, 210] width 13 height 13
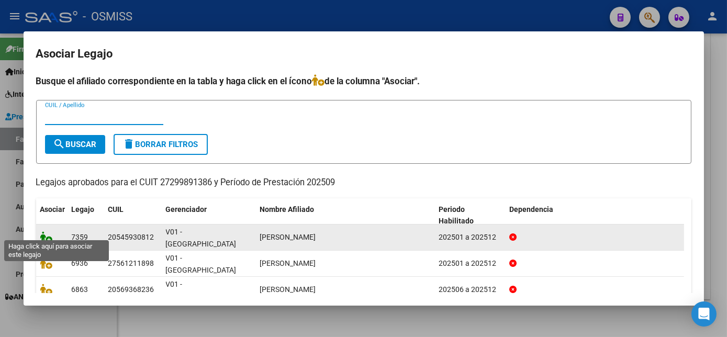
click at [49, 232] on icon at bounding box center [46, 237] width 13 height 12
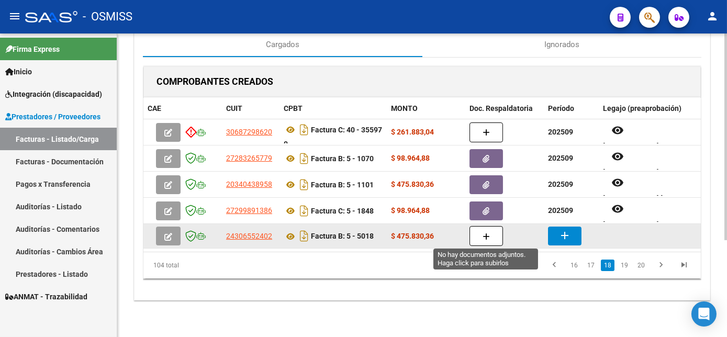
click at [491, 235] on button "button" at bounding box center [487, 236] width 34 height 20
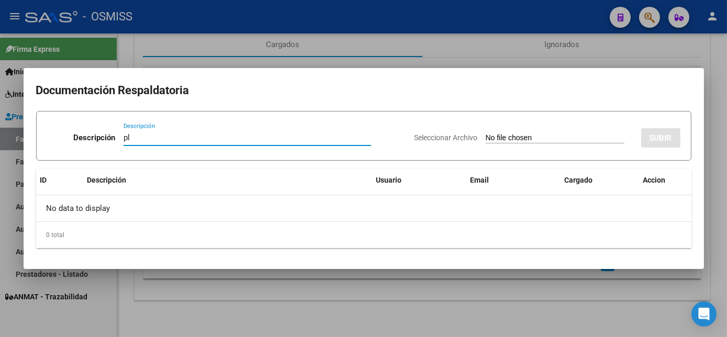
type input "pl"
click at [486, 134] on input "Seleccionar Archivo" at bounding box center [555, 139] width 139 height 10
type input "C:\fakepath\PL 5-5018 ROJAS O MAIE 09.pdf"
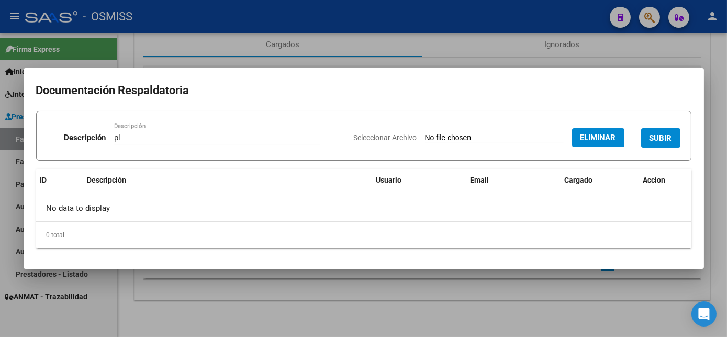
click at [659, 133] on span "SUBIR" at bounding box center [661, 137] width 23 height 9
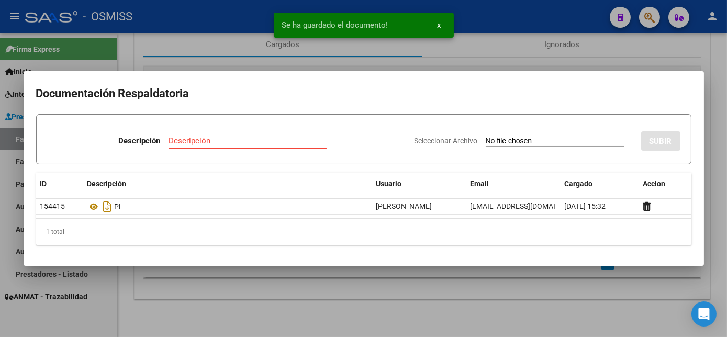
click at [574, 302] on div at bounding box center [363, 168] width 727 height 337
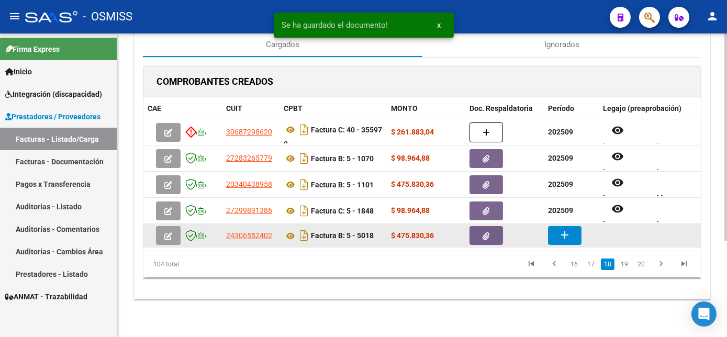
click at [570, 238] on mat-icon "add" at bounding box center [565, 235] width 13 height 13
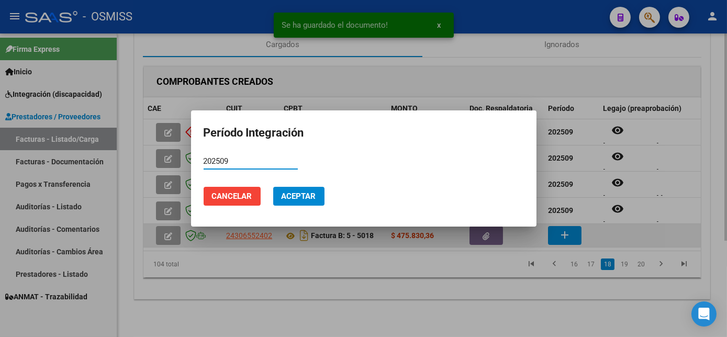
type input "202509"
click at [273, 187] on button "Aceptar" at bounding box center [298, 196] width 51 height 19
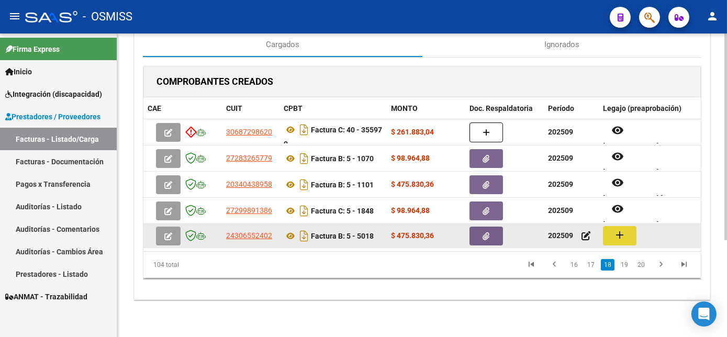
click at [613, 237] on button "add" at bounding box center [620, 235] width 34 height 19
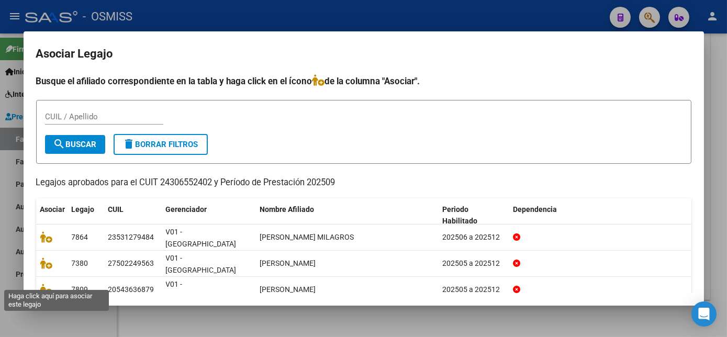
click at [48, 310] on icon at bounding box center [46, 316] width 13 height 12
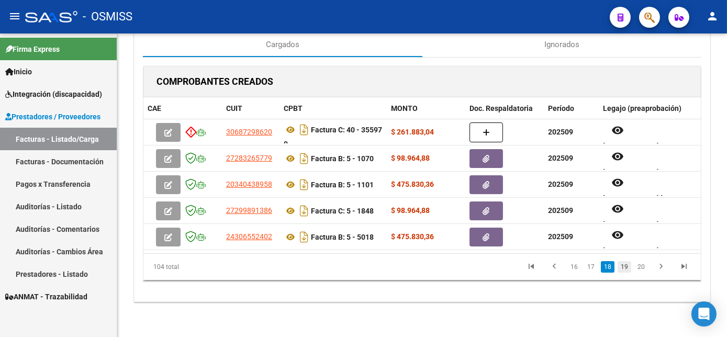
click at [623, 273] on link "19" at bounding box center [625, 267] width 14 height 12
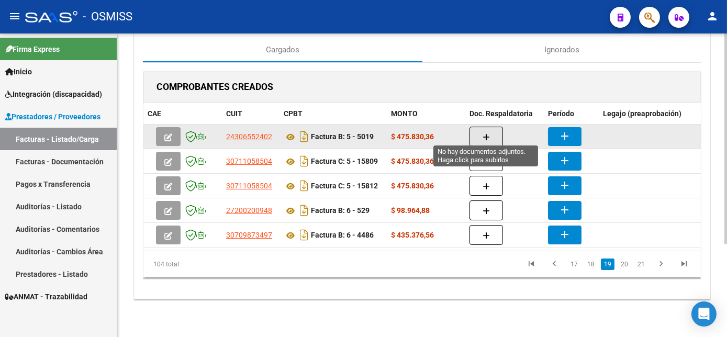
click at [486, 134] on icon "button" at bounding box center [486, 138] width 7 height 8
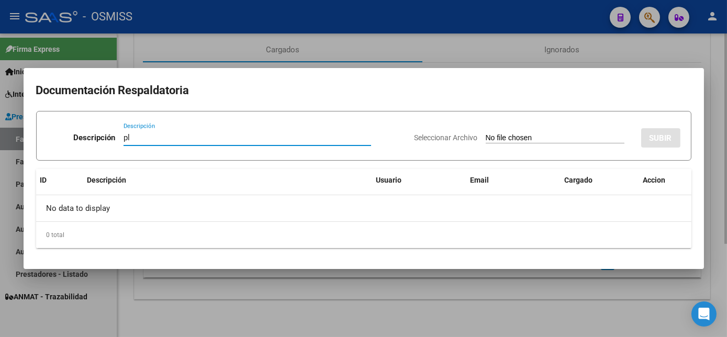
type input "pl"
click at [486, 134] on input "Seleccionar Archivo" at bounding box center [555, 139] width 139 height 10
type input "C:\fakepath\PL 5-5019 TORRES B MAIE 09.pdf"
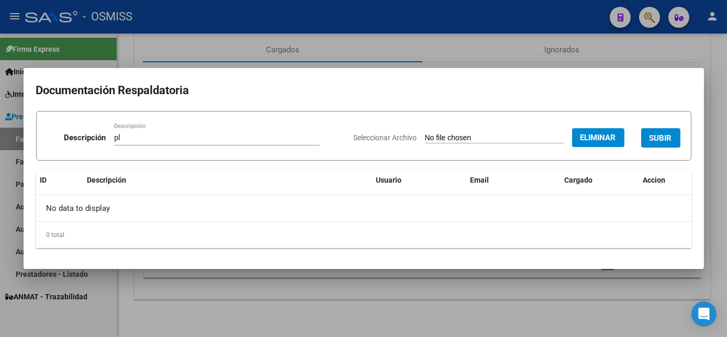
click at [664, 130] on button "SUBIR" at bounding box center [660, 137] width 39 height 19
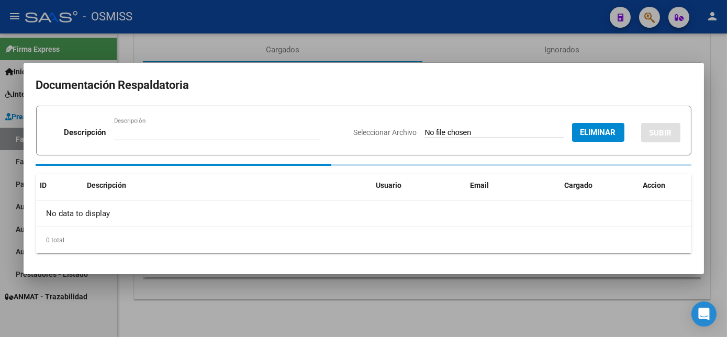
scroll to position [133, 0]
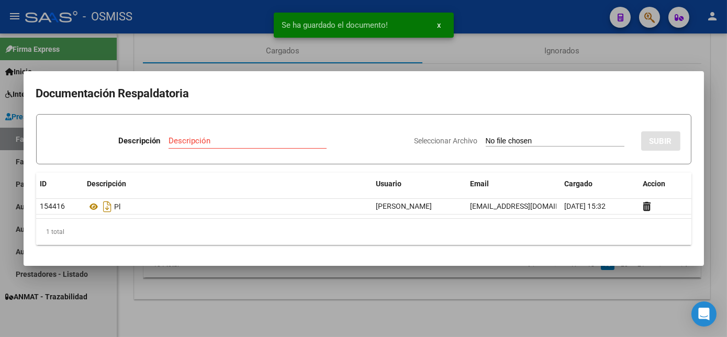
click at [506, 290] on div at bounding box center [363, 168] width 727 height 337
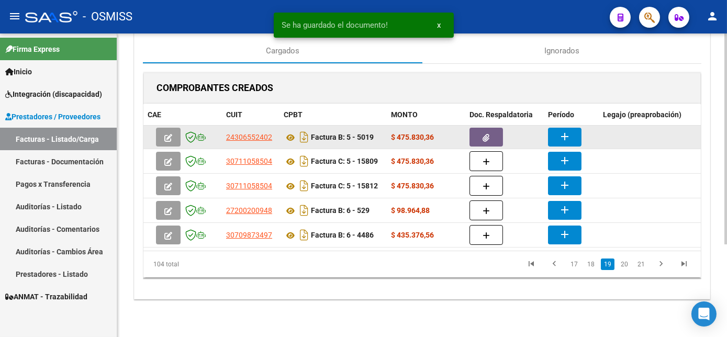
click at [570, 134] on mat-icon "add" at bounding box center [565, 136] width 13 height 13
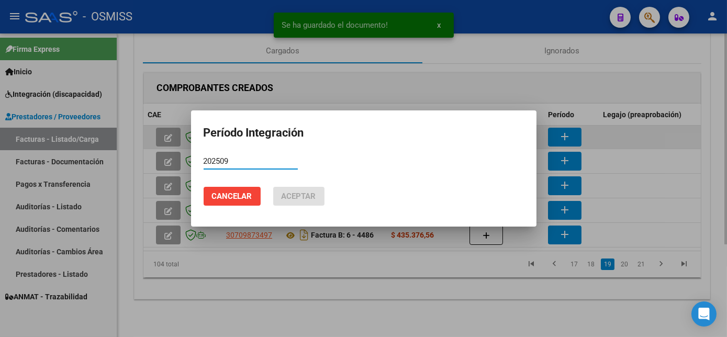
type input "202509"
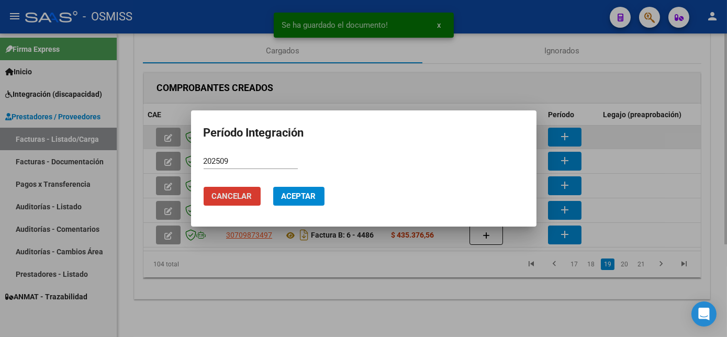
click at [273, 187] on button "Aceptar" at bounding box center [298, 196] width 51 height 19
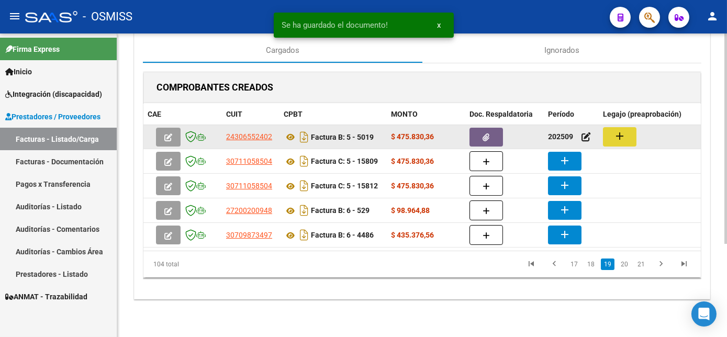
click at [619, 136] on mat-icon "add" at bounding box center [620, 136] width 13 height 13
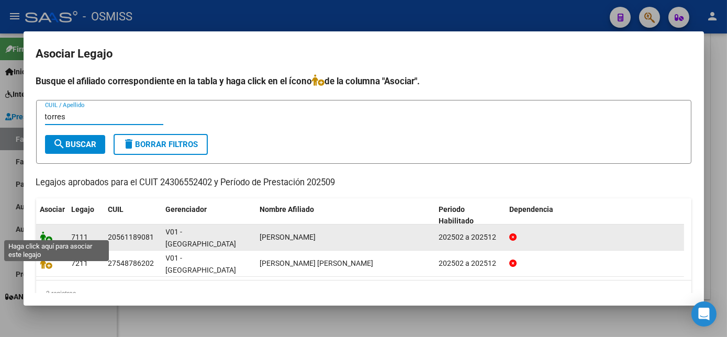
type input "torres"
click at [50, 231] on icon at bounding box center [46, 237] width 13 height 12
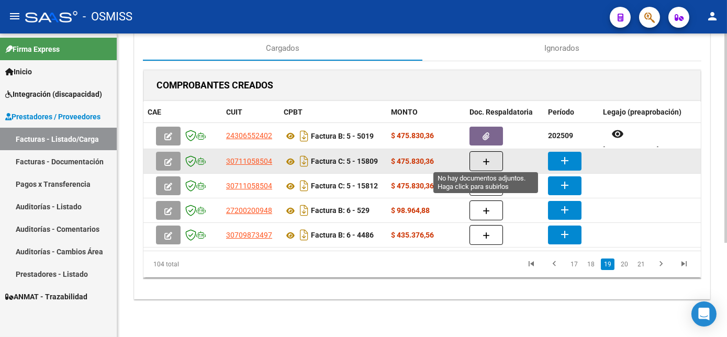
click at [499, 157] on button "button" at bounding box center [487, 161] width 34 height 20
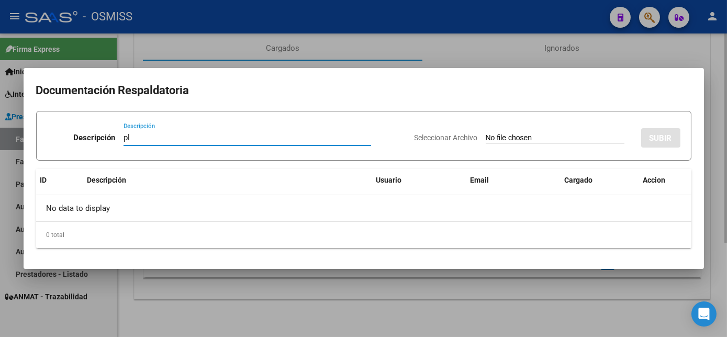
type input "pl"
click at [486, 134] on input "Seleccionar Archivo" at bounding box center [555, 139] width 139 height 10
type input "C:\fakepath\PL 5-15809 CACERES B MAIE 09.PDF"
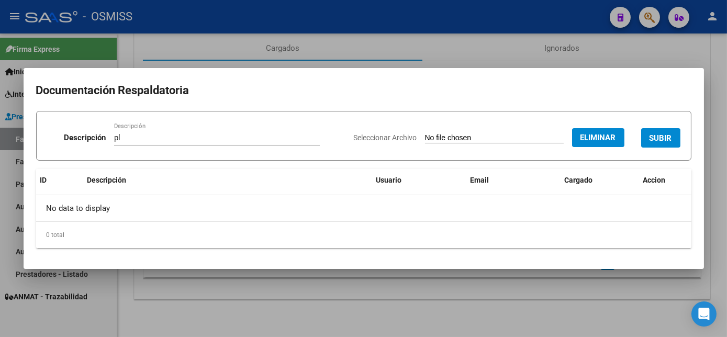
click at [664, 141] on span "SUBIR" at bounding box center [661, 138] width 23 height 9
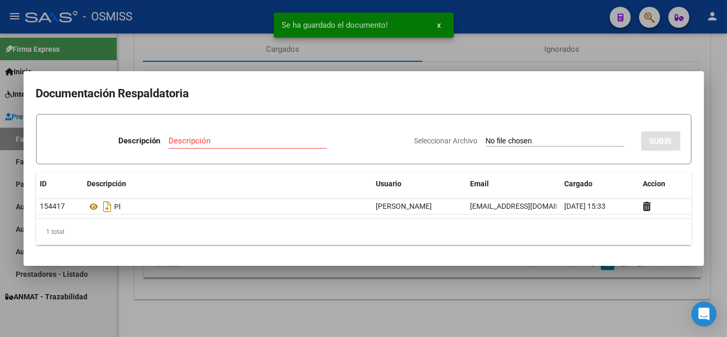
click at [506, 289] on div at bounding box center [363, 168] width 727 height 337
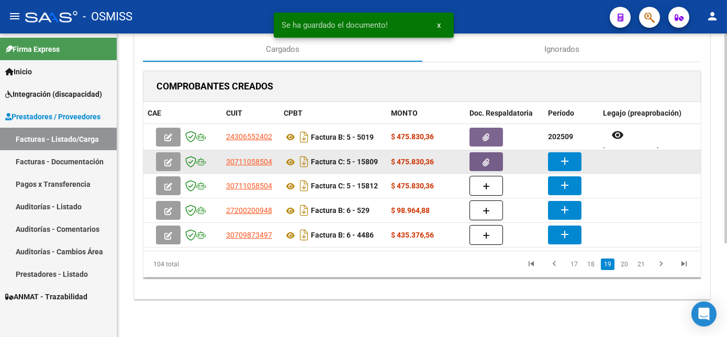
click at [564, 155] on mat-icon "add" at bounding box center [565, 161] width 13 height 13
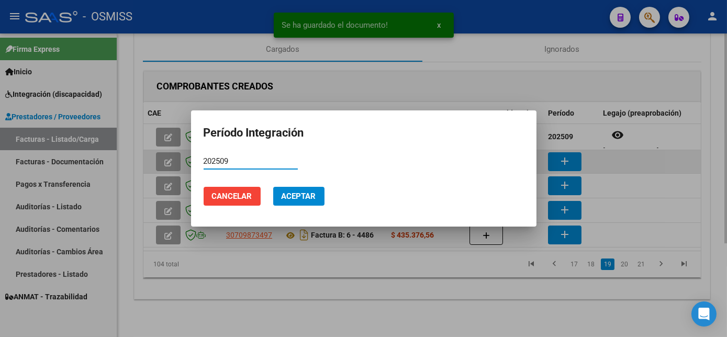
type input "202509"
click at [273, 187] on button "Aceptar" at bounding box center [298, 196] width 51 height 19
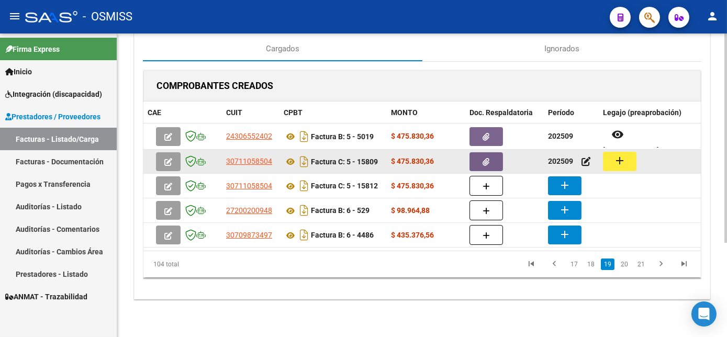
click at [610, 155] on button "add" at bounding box center [620, 161] width 34 height 19
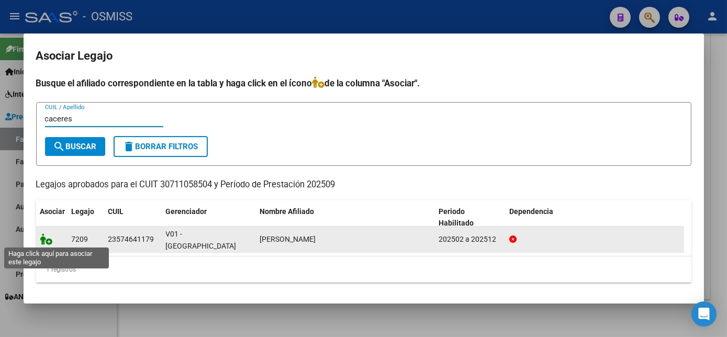
type input "caceres"
click at [48, 240] on icon at bounding box center [46, 240] width 13 height 12
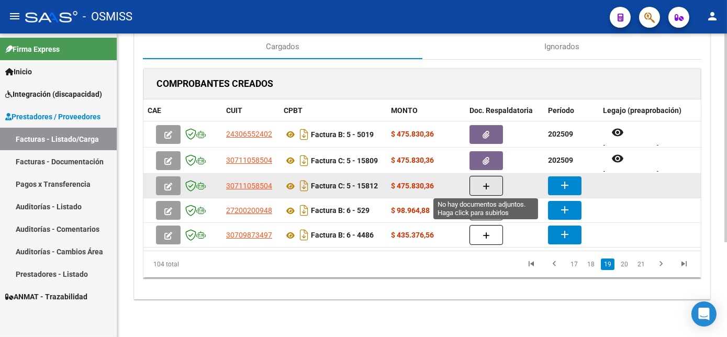
click at [480, 184] on button "button" at bounding box center [487, 186] width 34 height 20
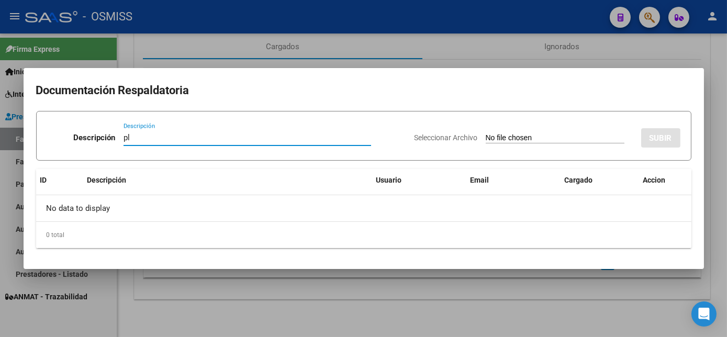
type input "pl"
click at [486, 134] on input "Seleccionar Archivo" at bounding box center [555, 139] width 139 height 10
type input "C:\fakepath\PL 5-15812 BOTANA V - MAIE 09.pdf"
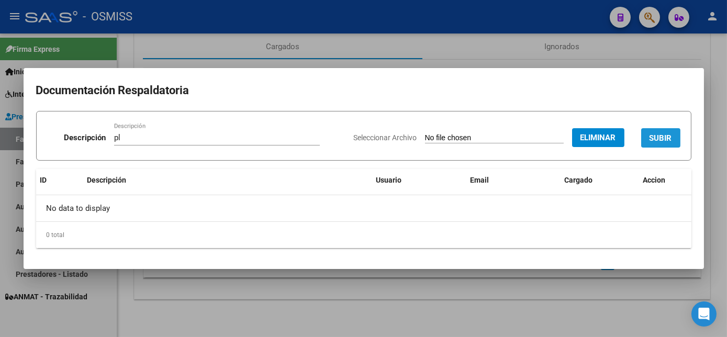
click at [660, 144] on button "SUBIR" at bounding box center [660, 137] width 39 height 19
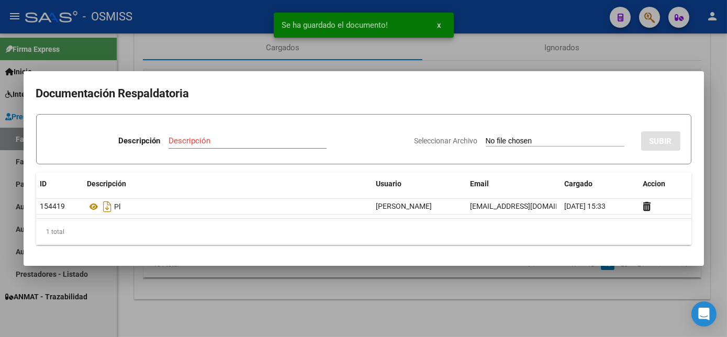
click at [513, 300] on div at bounding box center [363, 168] width 727 height 337
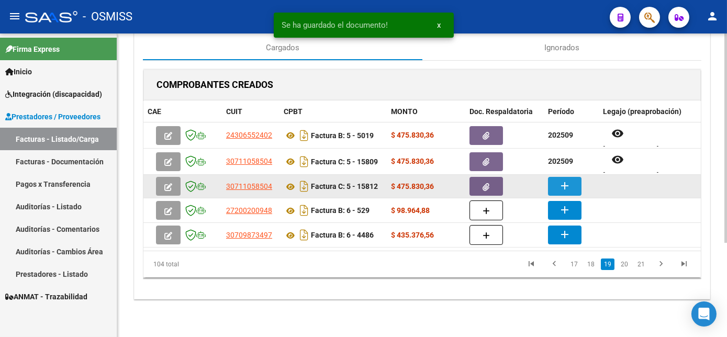
click at [565, 184] on mat-icon "add" at bounding box center [565, 186] width 13 height 13
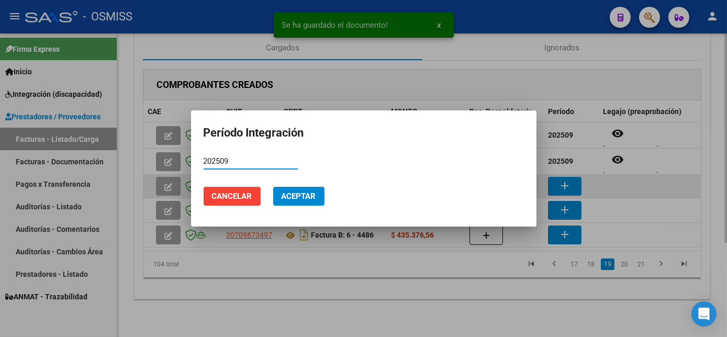
type input "202509"
click at [273, 187] on button "Aceptar" at bounding box center [298, 196] width 51 height 19
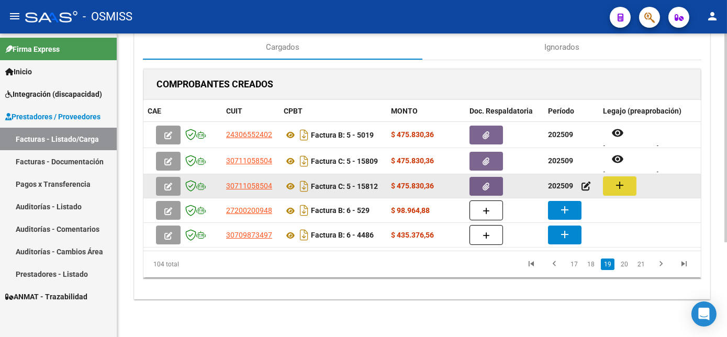
click at [630, 181] on button "add" at bounding box center [620, 185] width 34 height 19
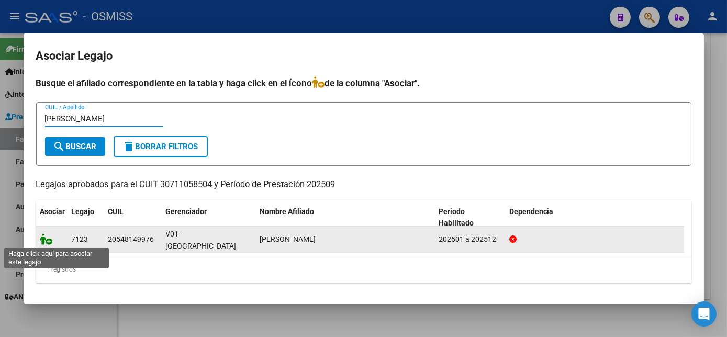
type input "botana"
click at [45, 243] on icon at bounding box center [46, 240] width 13 height 12
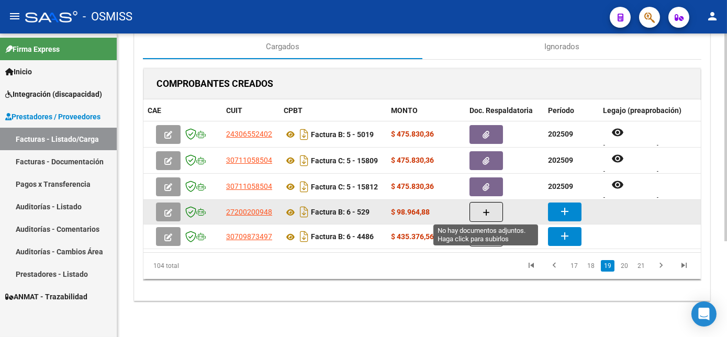
click at [483, 209] on icon "button" at bounding box center [486, 213] width 7 height 8
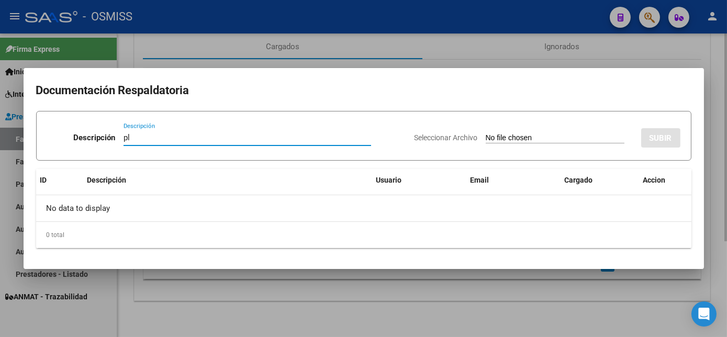
type input "pl"
click at [486, 134] on input "Seleccionar Archivo" at bounding box center [555, 139] width 139 height 10
click at [554, 320] on div at bounding box center [363, 168] width 727 height 337
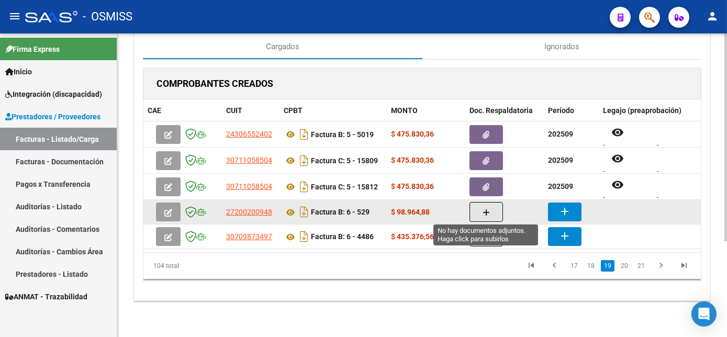
click at [493, 209] on button "button" at bounding box center [487, 212] width 34 height 20
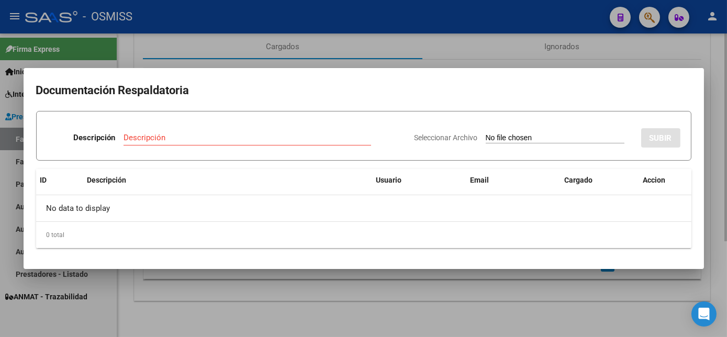
click at [493, 209] on div "No data to display" at bounding box center [364, 208] width 656 height 26
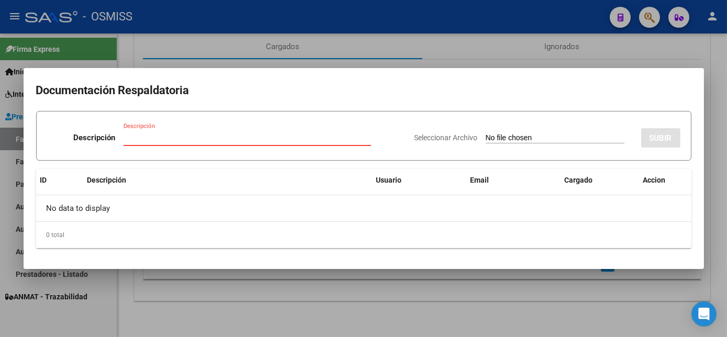
click at [240, 139] on input "Descripción" at bounding box center [248, 137] width 248 height 9
type input "pl"
click at [486, 134] on input "Seleccionar Archivo" at bounding box center [555, 139] width 139 height 10
type input "C:\fakepath\PL 6-529 SARAVIA L PSP 09.pdf"
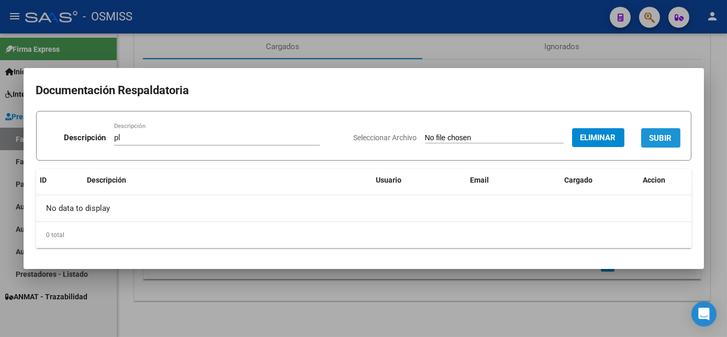
click at [664, 138] on span "SUBIR" at bounding box center [661, 138] width 23 height 9
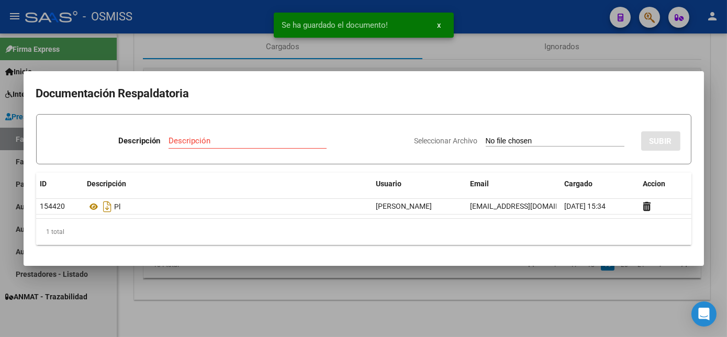
click at [507, 302] on div at bounding box center [363, 168] width 727 height 337
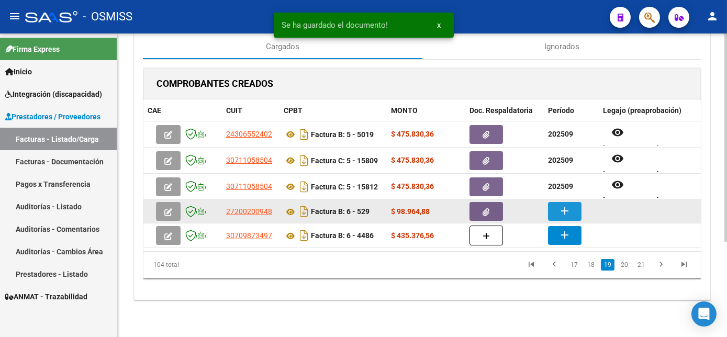
click at [573, 210] on button "add" at bounding box center [565, 211] width 34 height 19
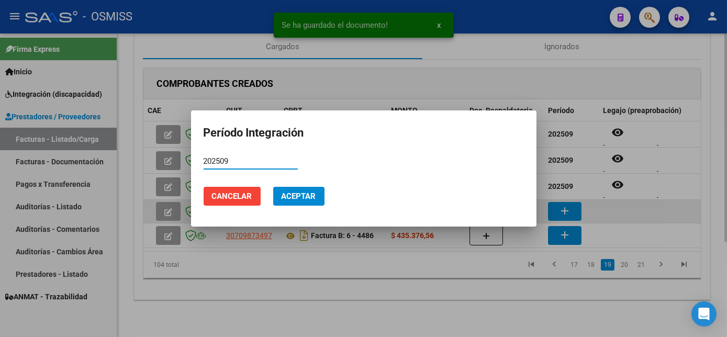
type input "202509"
click at [273, 187] on button "Aceptar" at bounding box center [298, 196] width 51 height 19
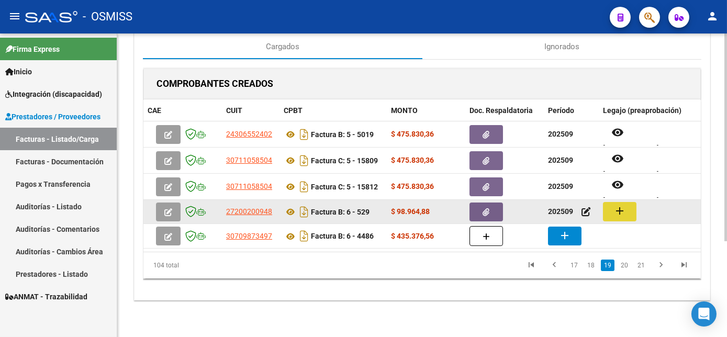
click at [632, 210] on button "add" at bounding box center [620, 211] width 34 height 19
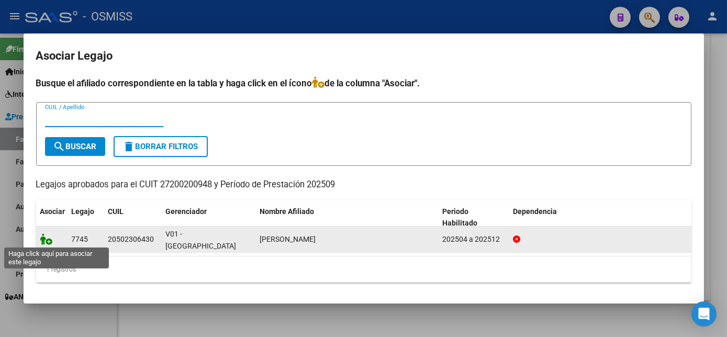
click at [48, 240] on icon at bounding box center [46, 240] width 13 height 12
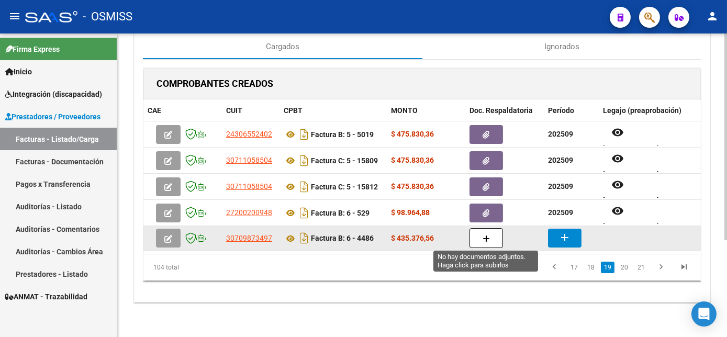
click at [486, 237] on icon "button" at bounding box center [486, 239] width 7 height 8
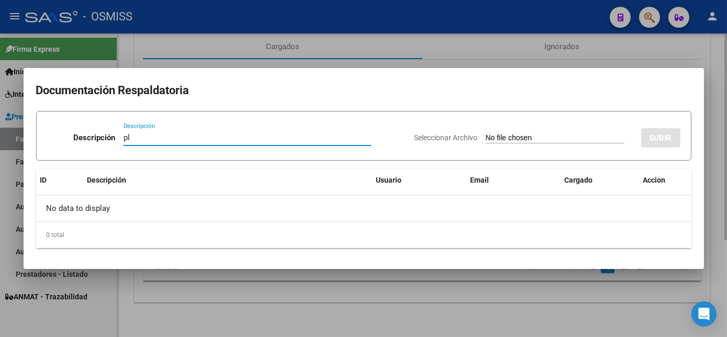
type input "pl"
click at [486, 134] on input "Seleccionar Archivo" at bounding box center [555, 139] width 139 height 10
type input "C:\fakepath\PL 6-4486 ZURITA T MII 09.pdf"
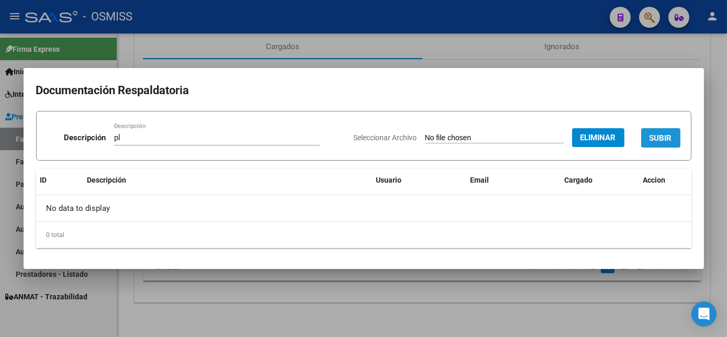
click at [654, 143] on button "SUBIR" at bounding box center [660, 137] width 39 height 19
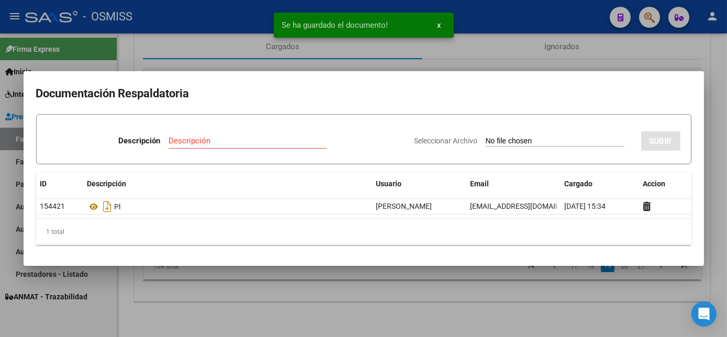
click at [564, 293] on div at bounding box center [363, 168] width 727 height 337
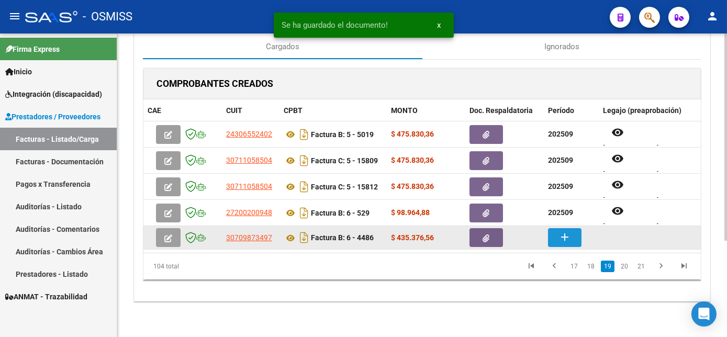
click at [564, 240] on mat-icon "add" at bounding box center [565, 237] width 13 height 13
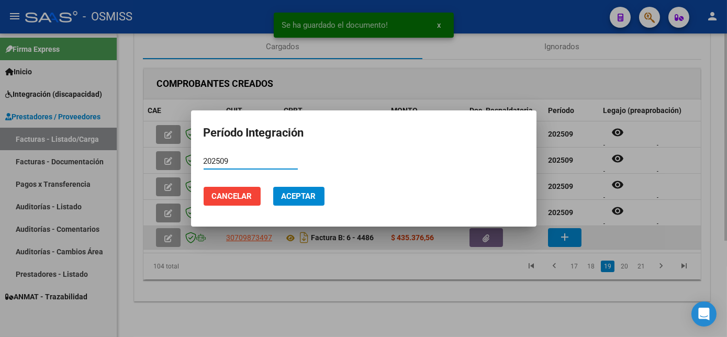
type input "202509"
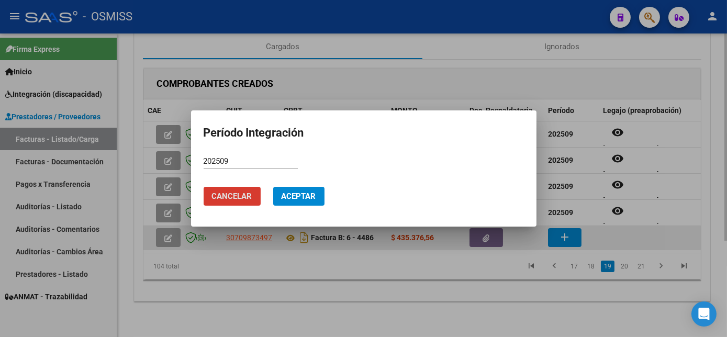
click at [273, 187] on button "Aceptar" at bounding box center [298, 196] width 51 height 19
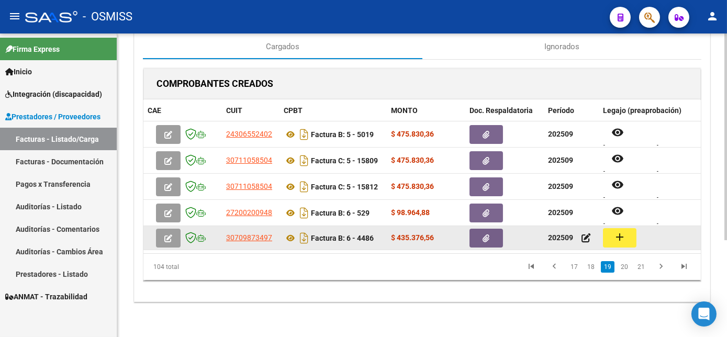
click at [620, 235] on mat-icon "add" at bounding box center [620, 237] width 13 height 13
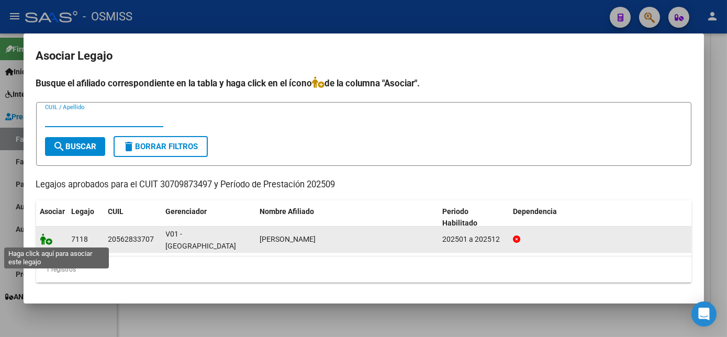
click at [47, 239] on icon at bounding box center [46, 240] width 13 height 12
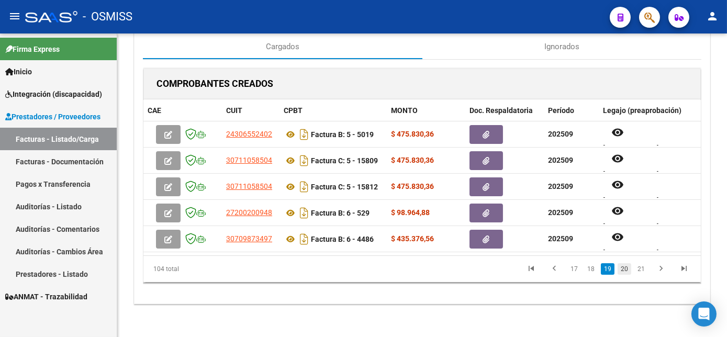
click at [626, 275] on link "20" at bounding box center [625, 269] width 14 height 12
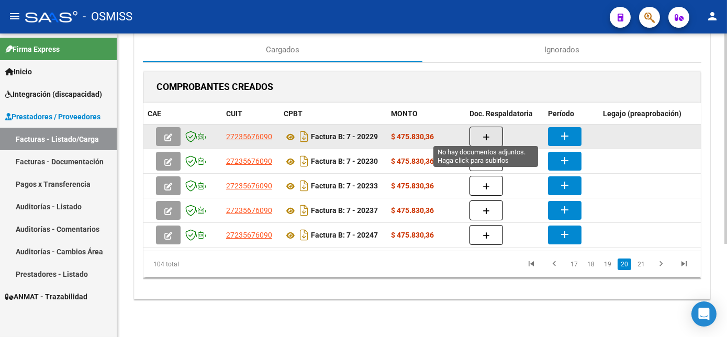
click at [488, 134] on icon "button" at bounding box center [486, 138] width 7 height 8
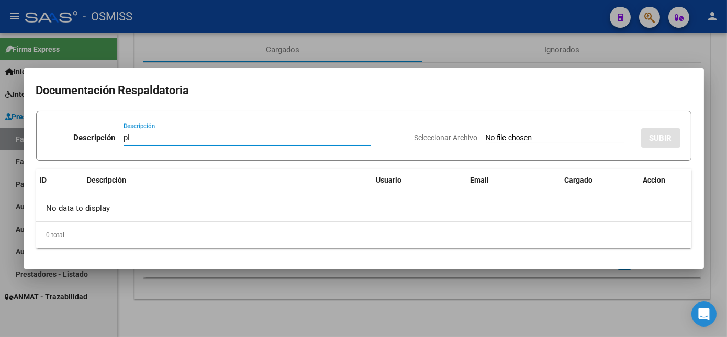
type input "pl"
click at [486, 134] on input "Seleccionar Archivo" at bounding box center [555, 139] width 139 height 10
type input "C:\fakepath\PL 7-20229 GALARZA N - MAIE 09.pdf"
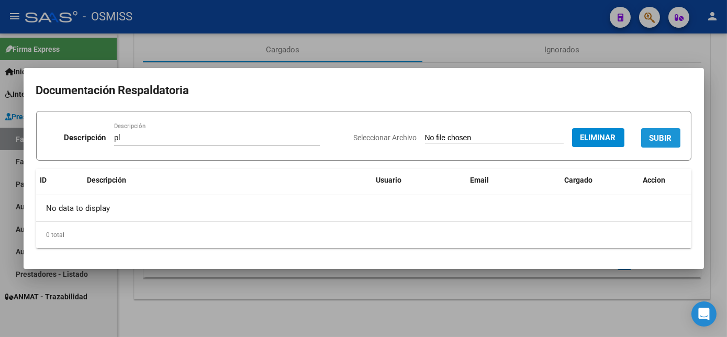
click at [662, 137] on span "SUBIR" at bounding box center [661, 138] width 23 height 9
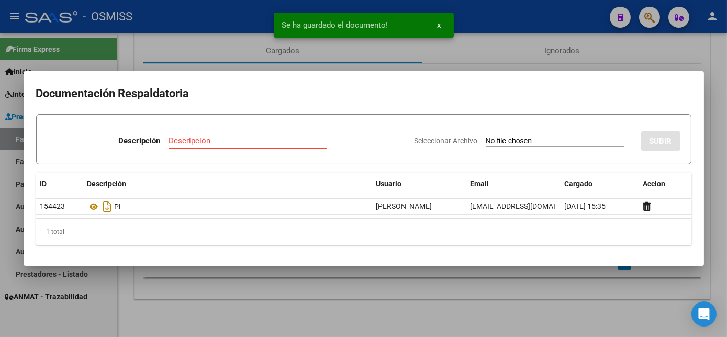
click at [482, 302] on div at bounding box center [363, 168] width 727 height 337
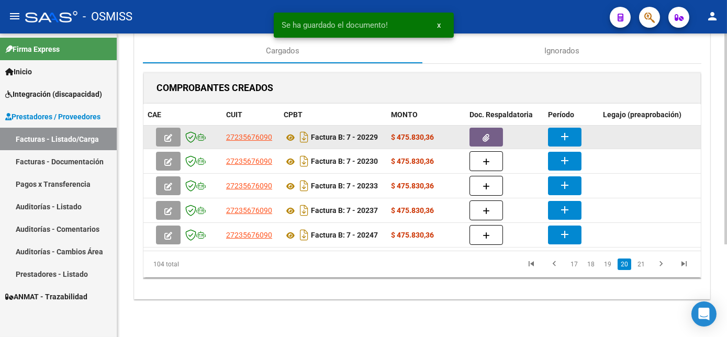
click at [558, 131] on button "add" at bounding box center [565, 137] width 34 height 19
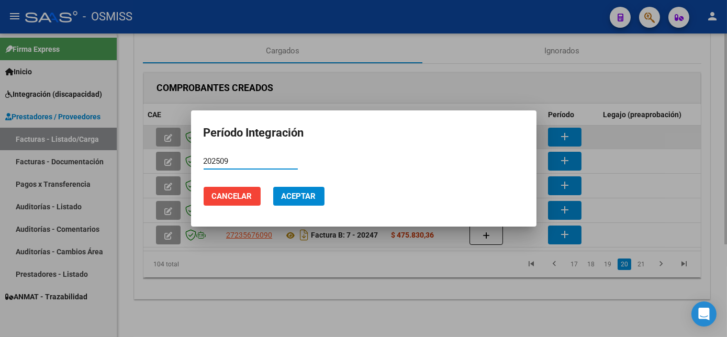
type input "202509"
click at [273, 187] on button "Aceptar" at bounding box center [298, 196] width 51 height 19
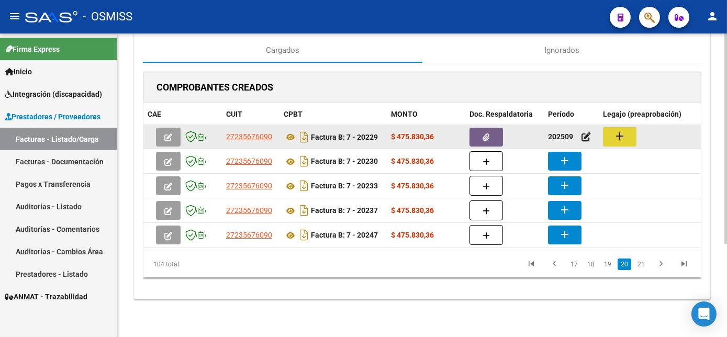
click at [620, 132] on mat-icon "add" at bounding box center [620, 136] width 13 height 13
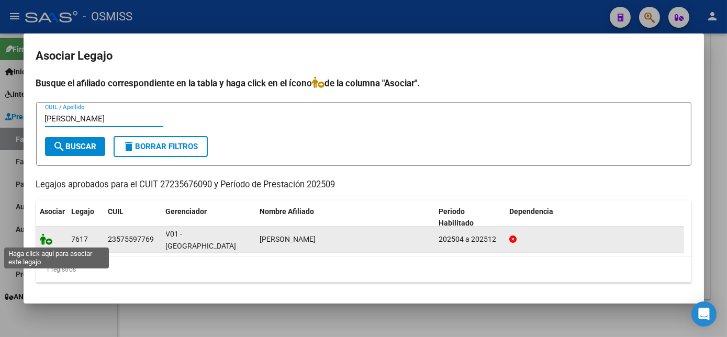
type input "galarza"
click at [45, 238] on icon at bounding box center [46, 240] width 13 height 12
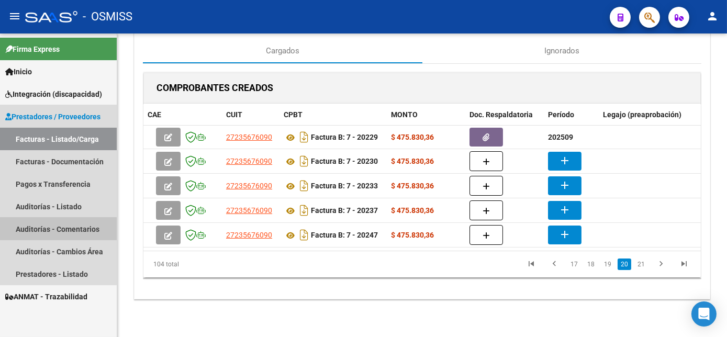
click at [45, 238] on link "Auditorías - Comentarios" at bounding box center [58, 229] width 117 height 23
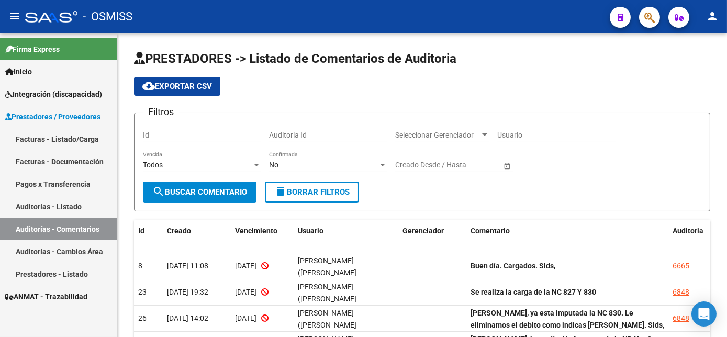
click at [99, 135] on link "Facturas - Listado/Carga" at bounding box center [58, 139] width 117 height 23
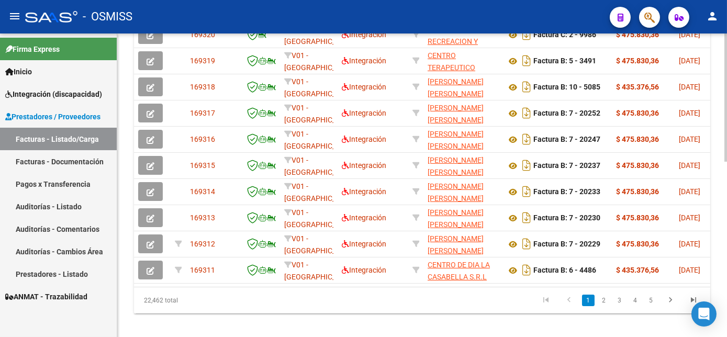
scroll to position [370, 0]
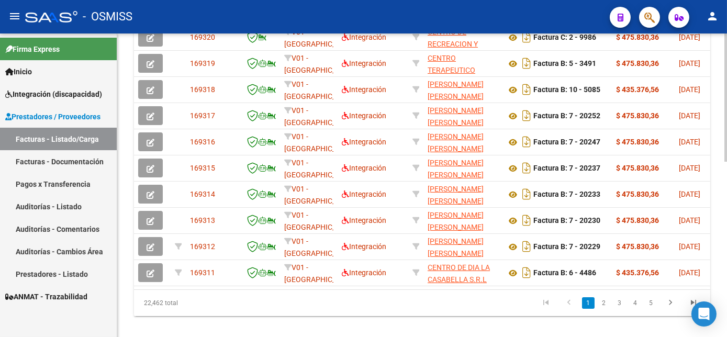
click at [727, 241] on html "menu - OSMISS person Firma Express Inicio Instructivos Contacto OS Integración …" at bounding box center [363, 168] width 727 height 337
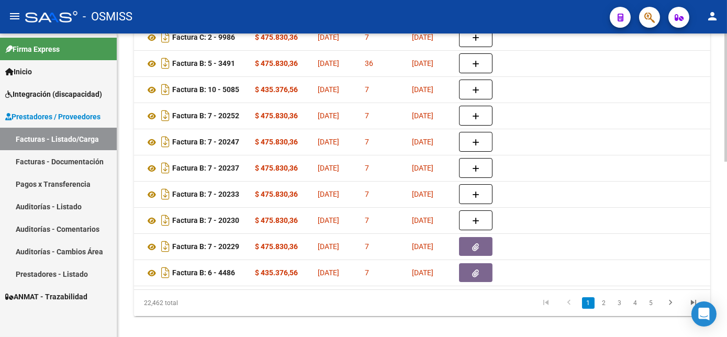
scroll to position [0, 0]
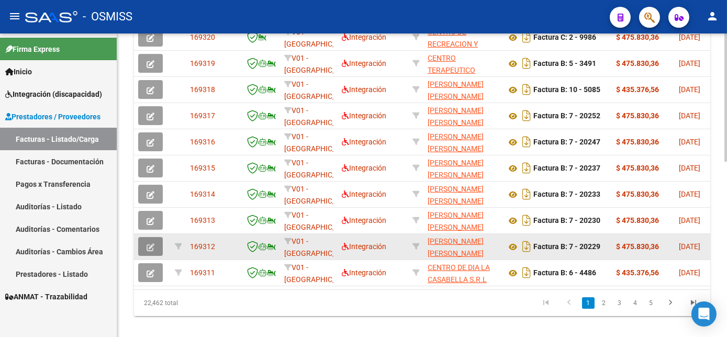
click at [153, 251] on icon "button" at bounding box center [151, 247] width 8 height 8
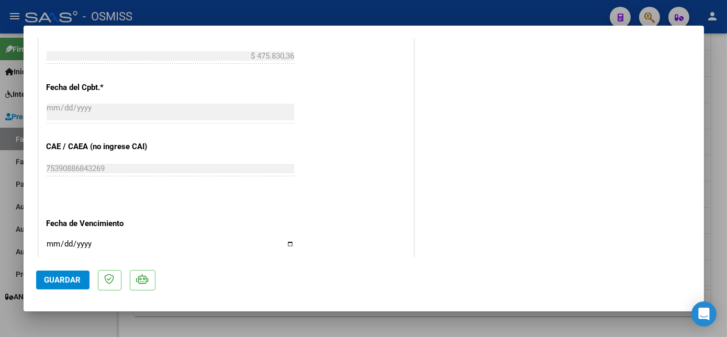
scroll to position [478, 0]
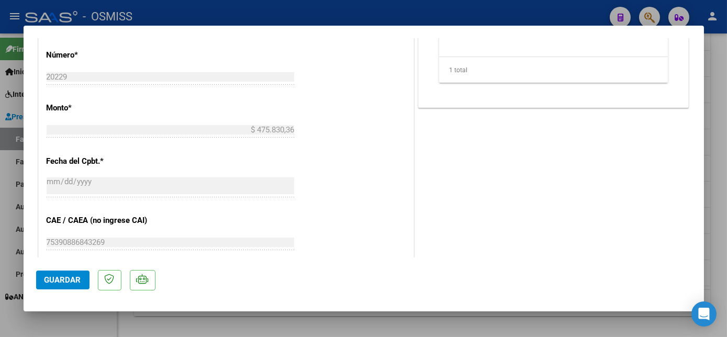
click at [60, 276] on span "Guardar" at bounding box center [63, 279] width 37 height 9
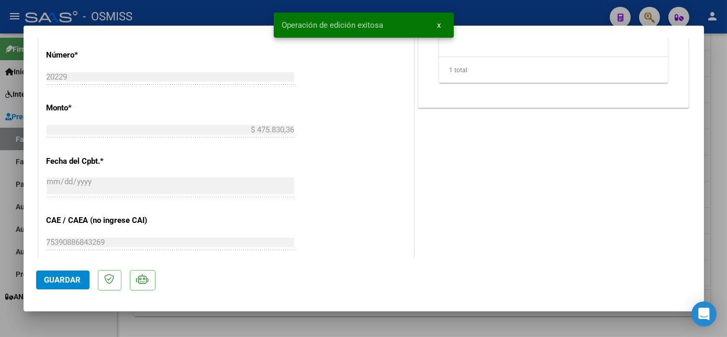
click at [107, 323] on div at bounding box center [363, 168] width 727 height 337
type input "$ 0,00"
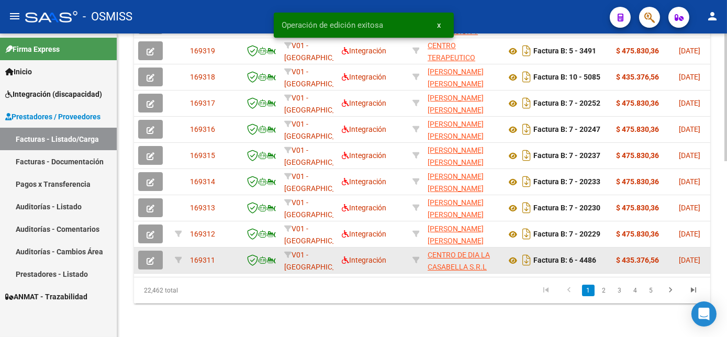
scroll to position [394, 0]
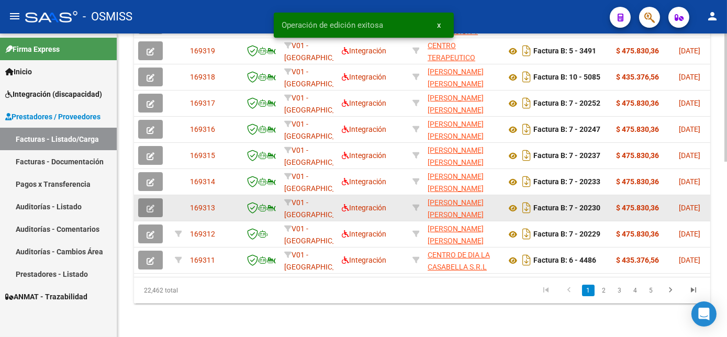
click at [151, 213] on icon "button" at bounding box center [151, 209] width 8 height 8
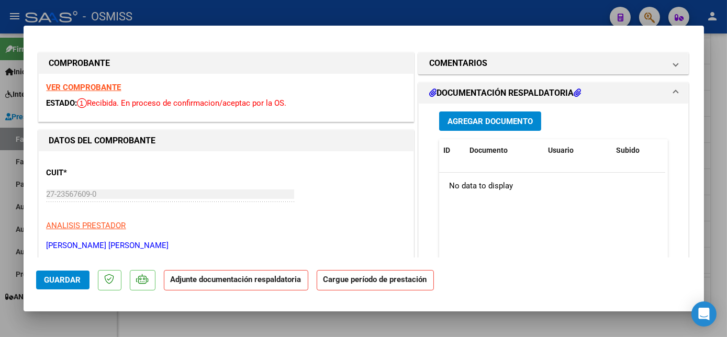
scroll to position [235, 0]
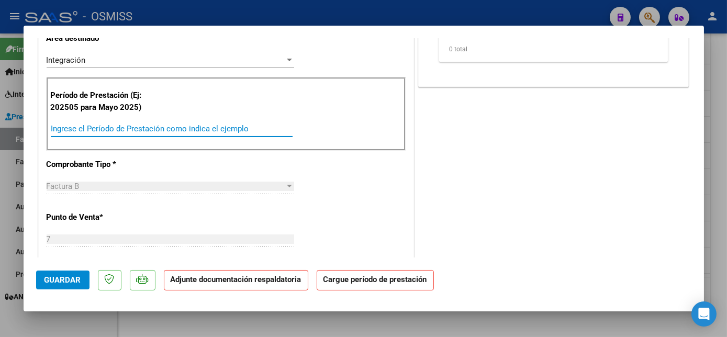
click at [205, 125] on input "Ingrese el Período de Prestación como indica el ejemplo" at bounding box center [172, 128] width 242 height 9
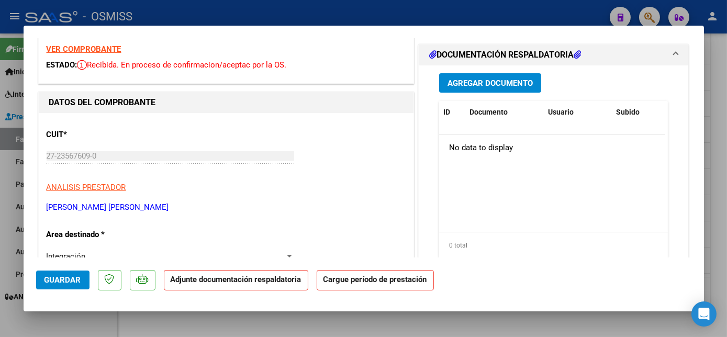
scroll to position [42, 0]
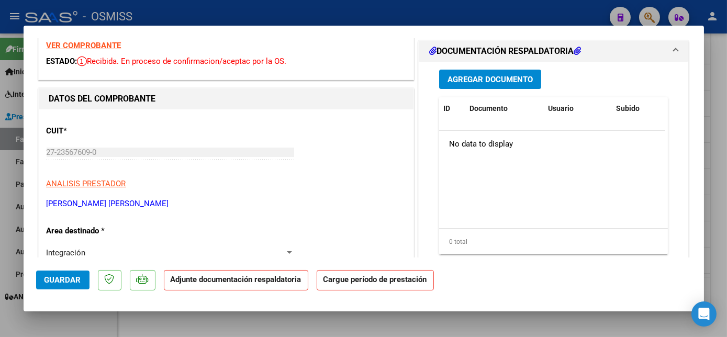
click at [108, 42] on strong "VER COMPROBANTE" at bounding box center [84, 45] width 75 height 9
click at [494, 82] on span "Agregar Documento" at bounding box center [490, 79] width 85 height 9
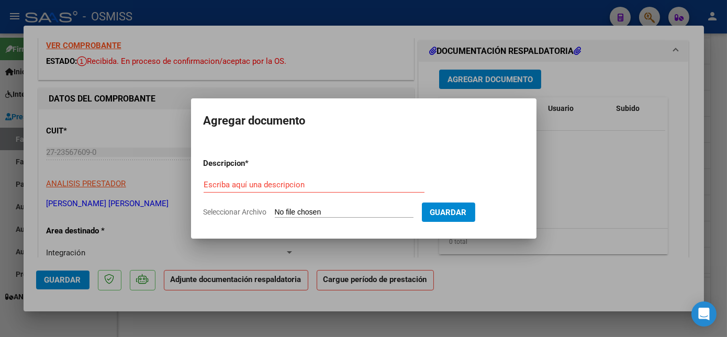
click at [164, 237] on div at bounding box center [363, 168] width 727 height 337
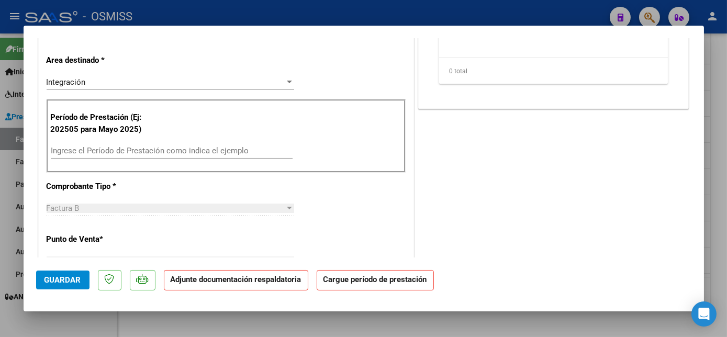
scroll to position [211, 0]
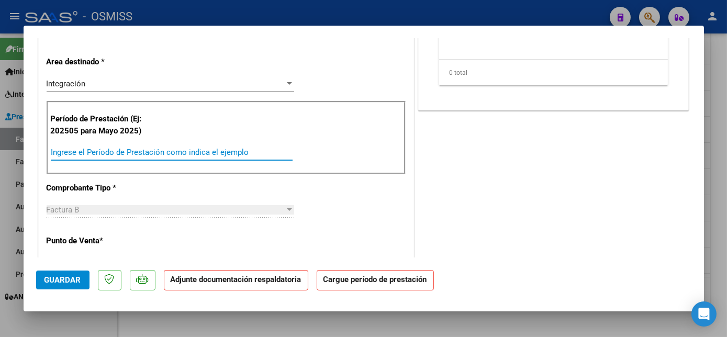
click at [202, 155] on input "Ingrese el Período de Prestación como indica el ejemplo" at bounding box center [172, 152] width 242 height 9
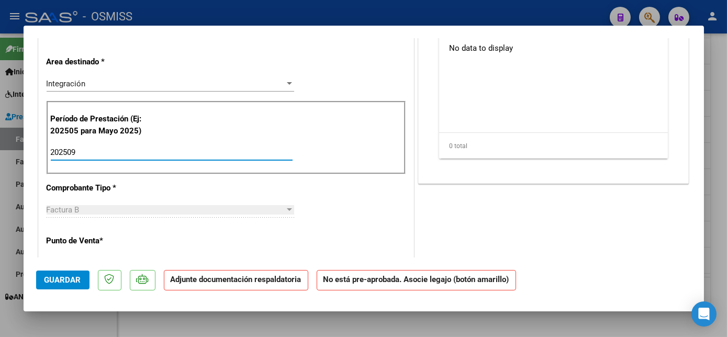
type input "202509"
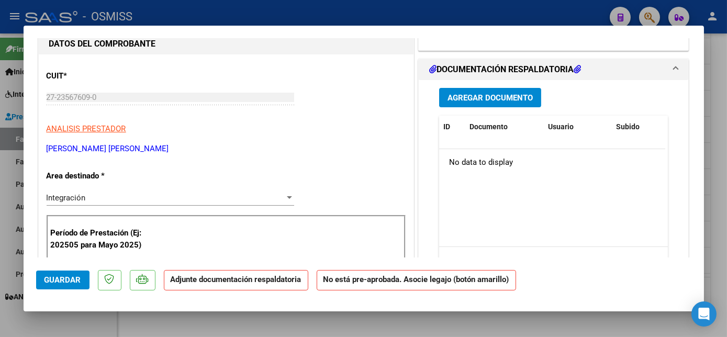
scroll to position [92, 0]
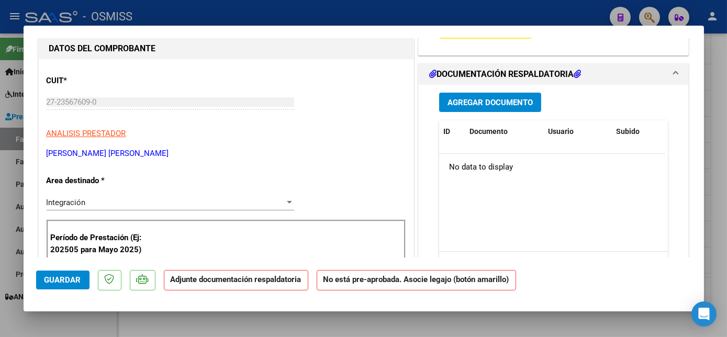
click at [505, 99] on span "Agregar Documento" at bounding box center [490, 102] width 85 height 9
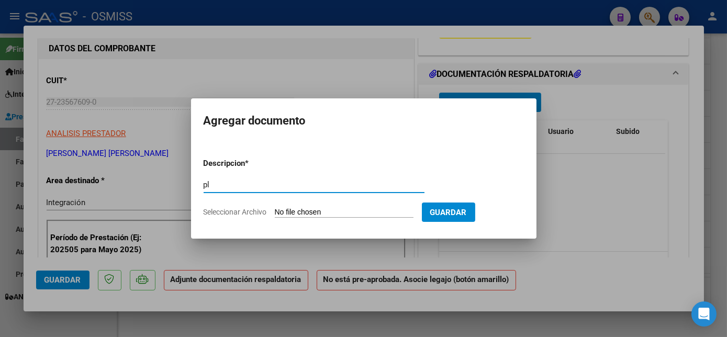
type input "pl"
click at [275, 208] on input "Seleccionar Archivo" at bounding box center [344, 213] width 139 height 10
type input "C:\fakepath\PL 7-20230 RAMOS T MAIE 09.pdf"
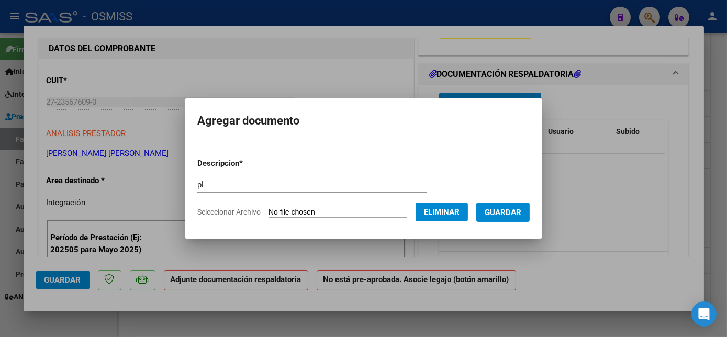
click at [505, 214] on span "Guardar" at bounding box center [503, 212] width 37 height 9
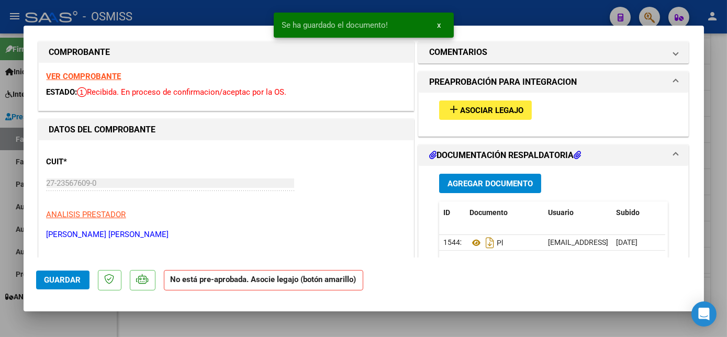
scroll to position [0, 0]
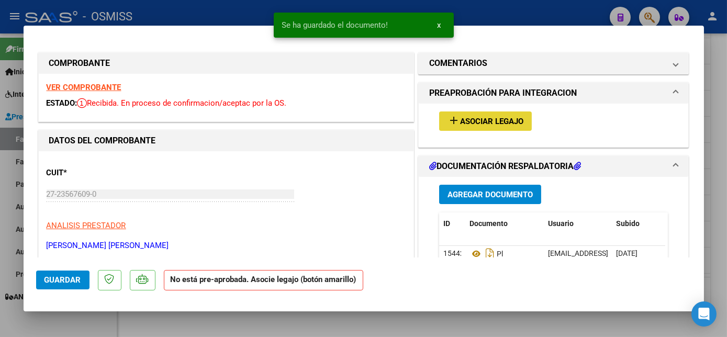
click at [501, 120] on span "Asociar Legajo" at bounding box center [491, 121] width 63 height 9
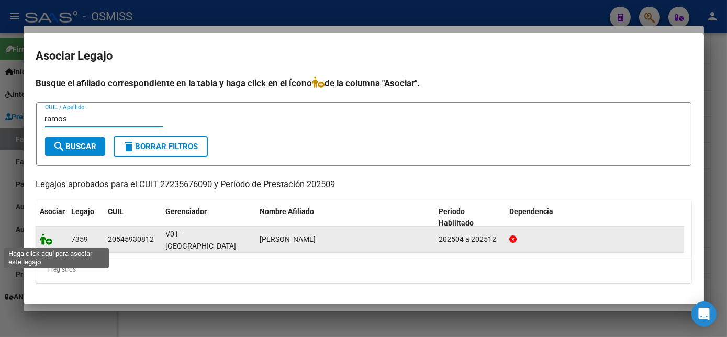
type input "ramos"
click at [46, 240] on icon at bounding box center [46, 240] width 13 height 12
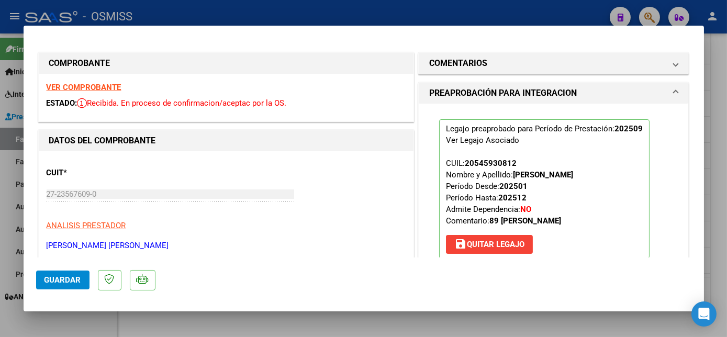
click at [71, 281] on span "Guardar" at bounding box center [63, 279] width 37 height 9
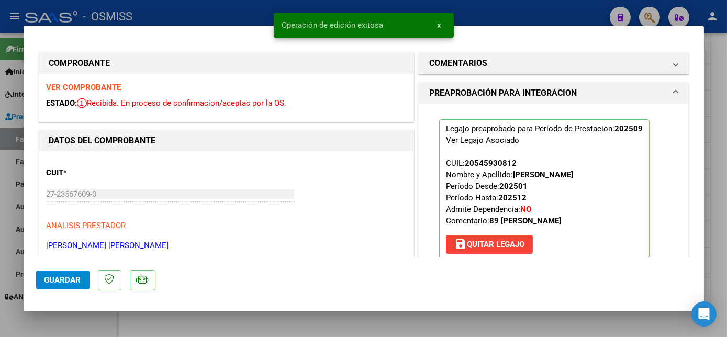
click at [124, 325] on div at bounding box center [363, 168] width 727 height 337
type input "$ 0,00"
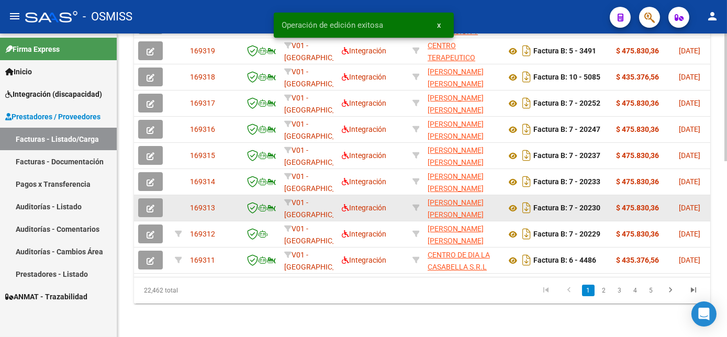
scroll to position [394, 0]
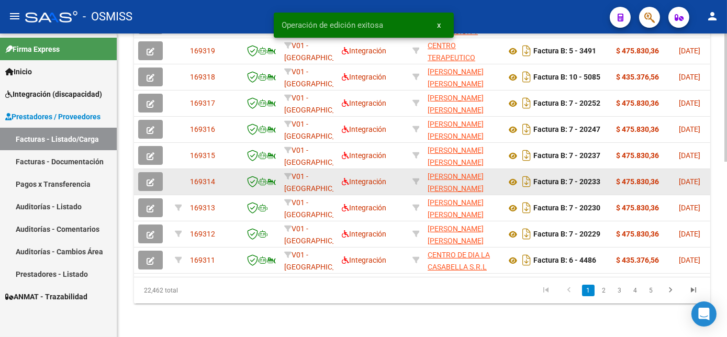
click at [151, 186] on span "button" at bounding box center [151, 181] width 8 height 9
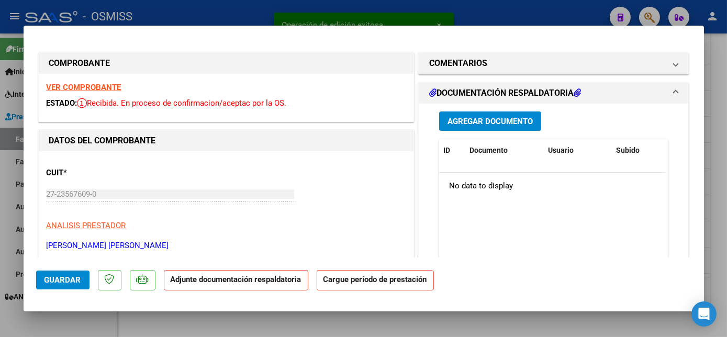
click at [152, 317] on div at bounding box center [363, 168] width 727 height 337
type input "$ 0,00"
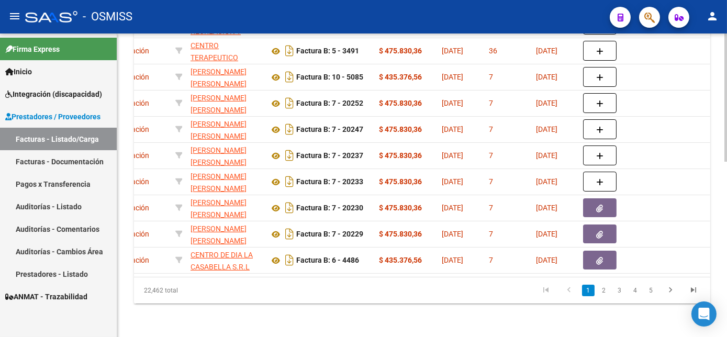
scroll to position [0, 239]
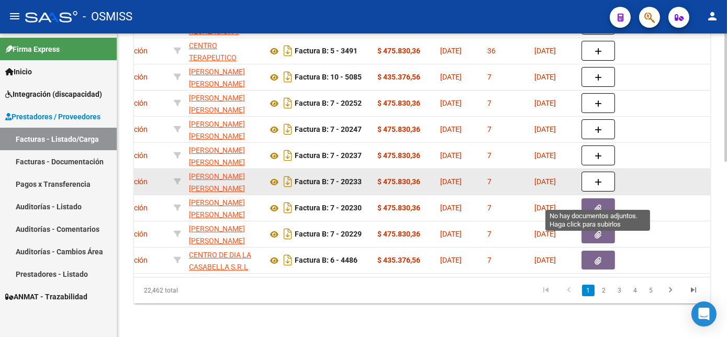
click at [600, 186] on icon "button" at bounding box center [598, 183] width 7 height 8
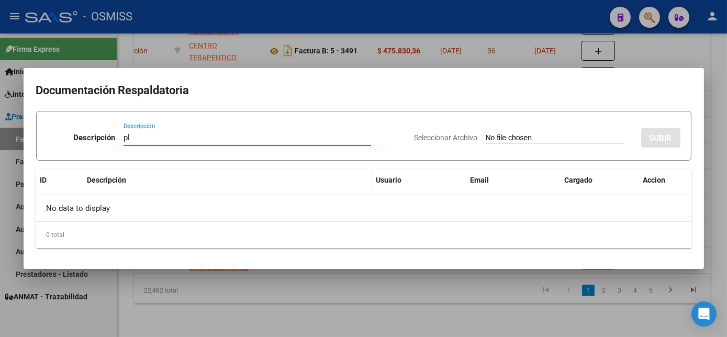
type input "pl"
click at [486, 134] on input "Seleccionar Archivo" at bounding box center [555, 139] width 139 height 10
type input "C:\fakepath\PL 7-20233 INBAÑEZ M MAIE 09.pdf"
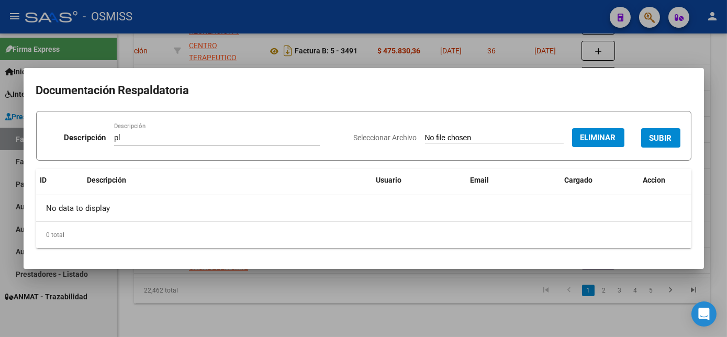
click at [661, 137] on span "SUBIR" at bounding box center [661, 138] width 23 height 9
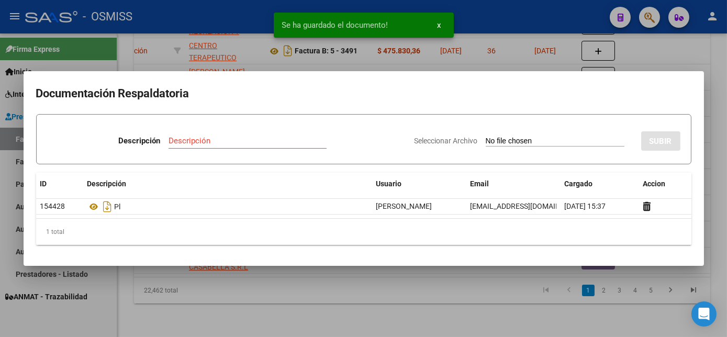
click at [417, 315] on div at bounding box center [363, 168] width 727 height 337
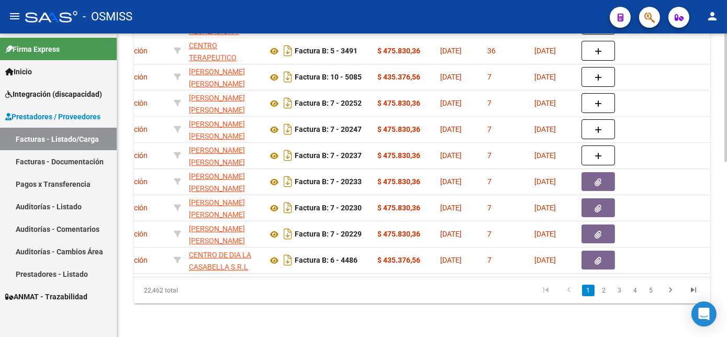
scroll to position [0, 0]
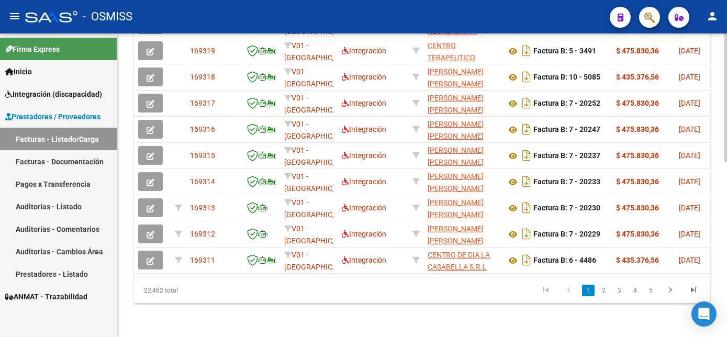
drag, startPoint x: 313, startPoint y: 292, endPoint x: 245, endPoint y: 294, distance: 68.1
click at [245, 277] on datatable-body "169320 V01 - Viasano Integración CENTRO DE RECREACION Y EDUCACION ESPECIAL C R …" at bounding box center [422, 142] width 576 height 270
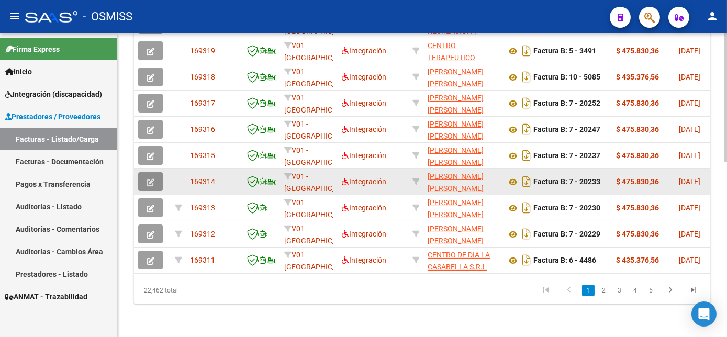
click at [157, 191] on button "button" at bounding box center [150, 181] width 25 height 19
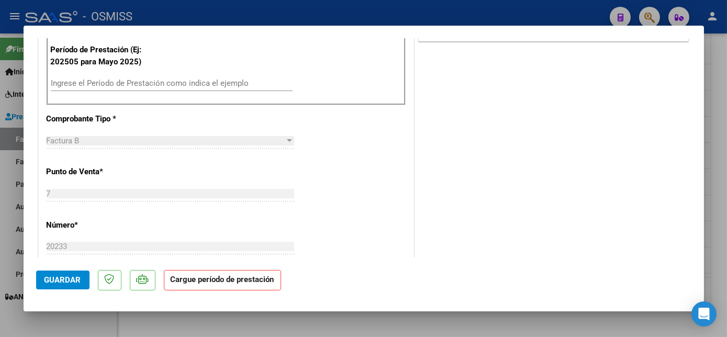
scroll to position [285, 0]
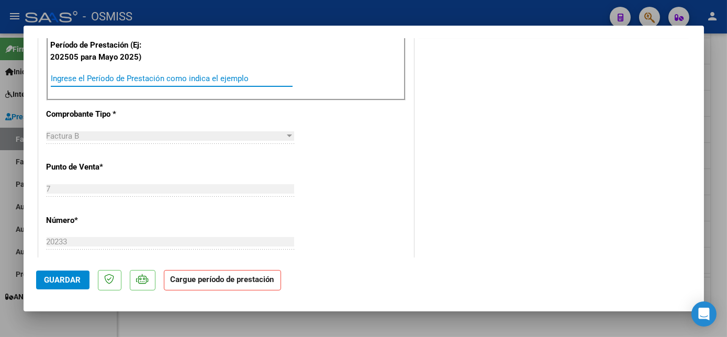
click at [217, 78] on input "Ingrese el Período de Prestación como indica el ejemplo" at bounding box center [172, 78] width 242 height 9
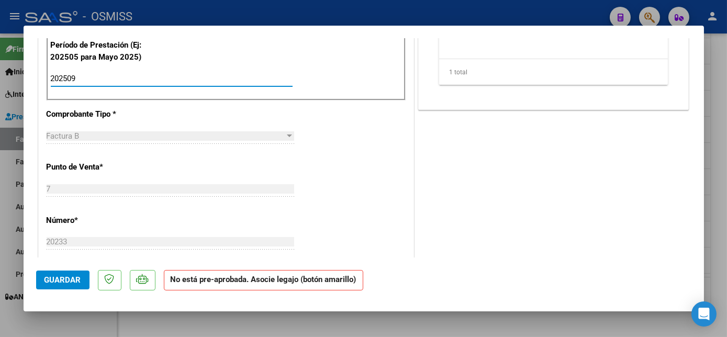
type input "202509"
click at [60, 288] on button "Guardar" at bounding box center [62, 280] width 53 height 19
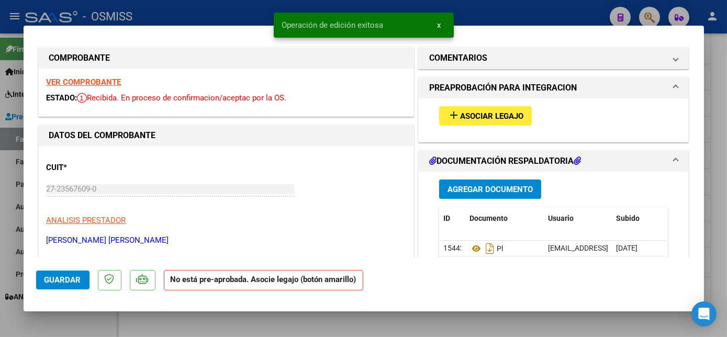
scroll to position [0, 0]
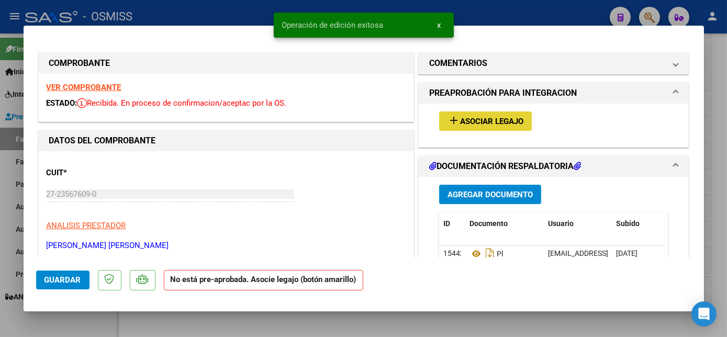
click at [491, 119] on span "Asociar Legajo" at bounding box center [491, 121] width 63 height 9
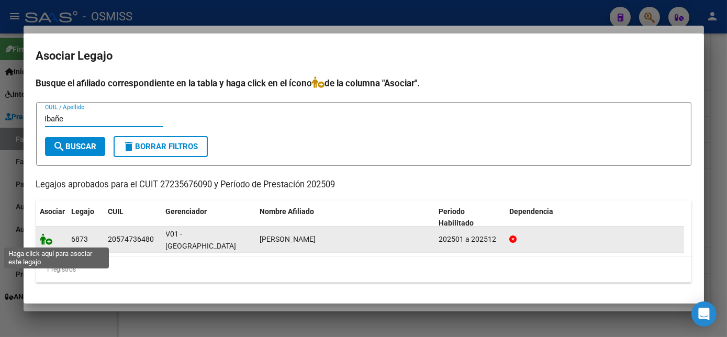
type input "ibañe"
click at [42, 239] on icon at bounding box center [46, 240] width 13 height 12
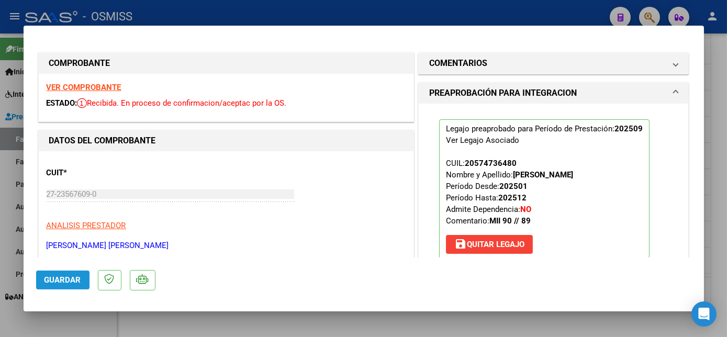
click at [64, 277] on span "Guardar" at bounding box center [63, 279] width 37 height 9
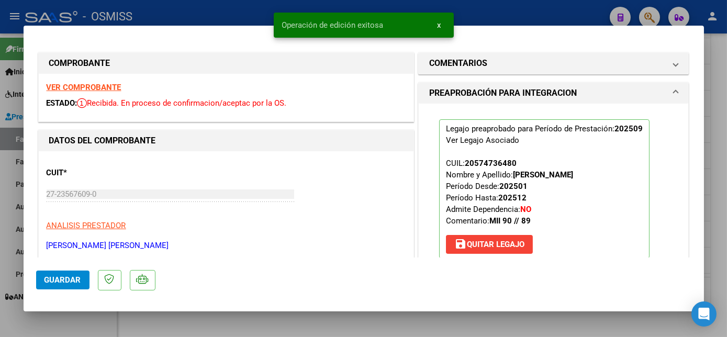
click at [96, 316] on div at bounding box center [363, 168] width 727 height 337
type input "$ 0,00"
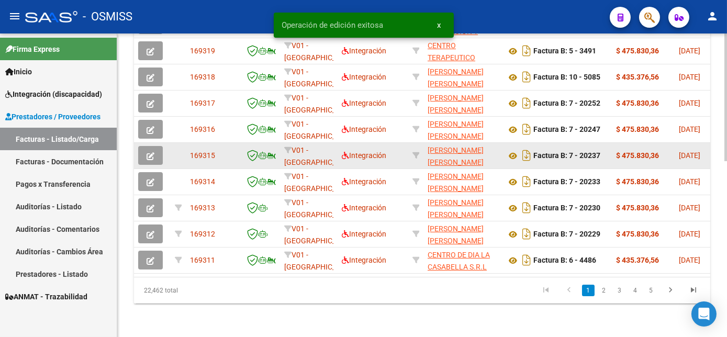
scroll to position [394, 0]
click at [153, 160] on icon "button" at bounding box center [151, 156] width 8 height 8
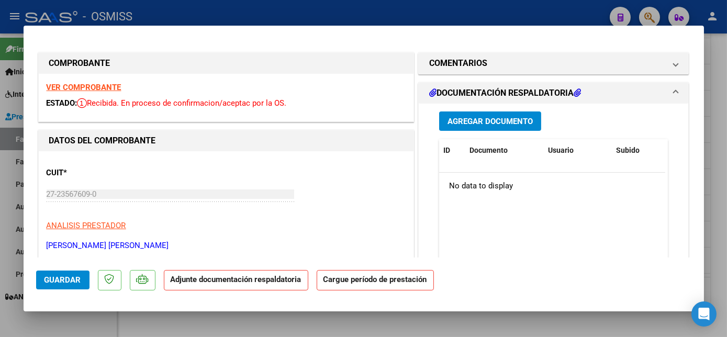
click at [109, 83] on strong "VER COMPROBANTE" at bounding box center [84, 87] width 75 height 9
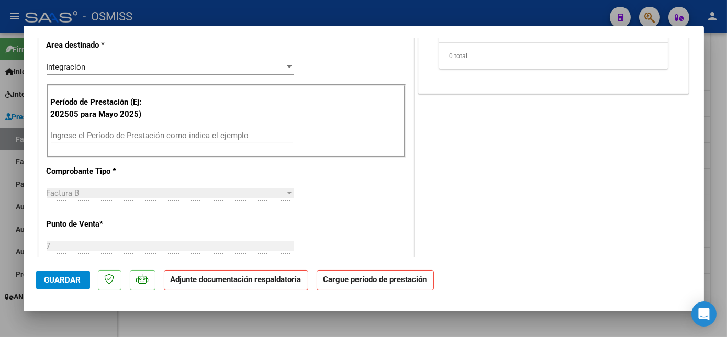
scroll to position [231, 0]
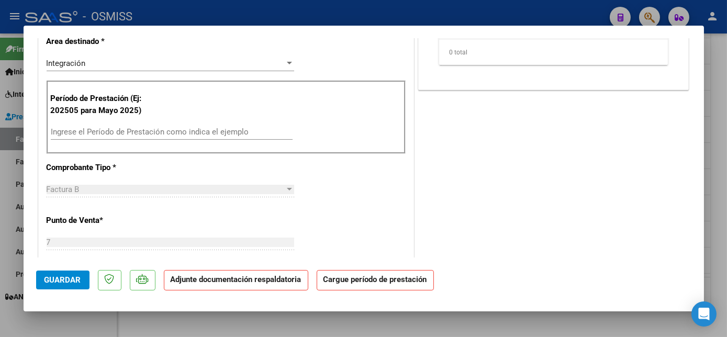
click at [218, 134] on input "Ingrese el Período de Prestación como indica el ejemplo" at bounding box center [172, 131] width 242 height 9
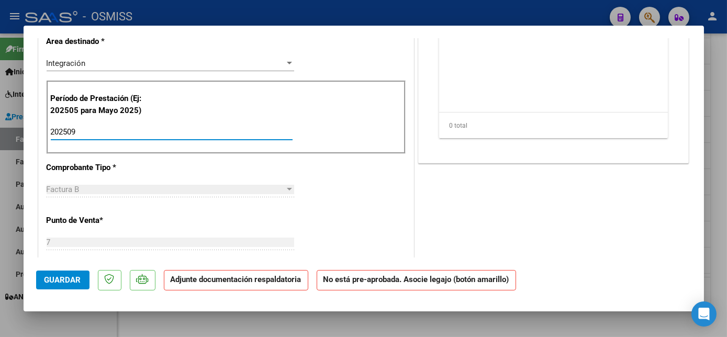
type input "202509"
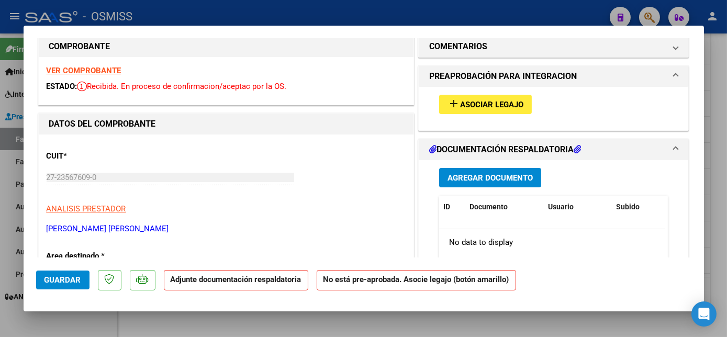
scroll to position [0, 0]
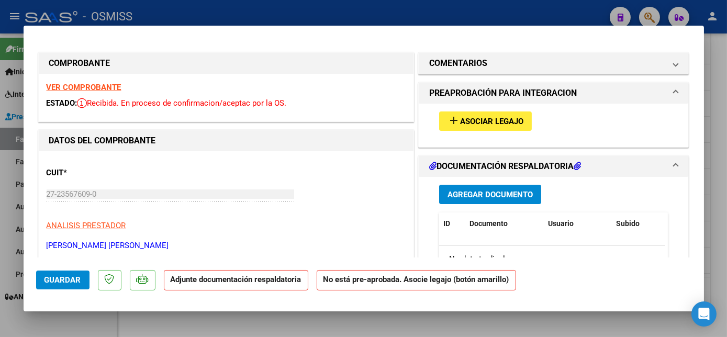
click at [503, 120] on span "Asociar Legajo" at bounding box center [491, 121] width 63 height 9
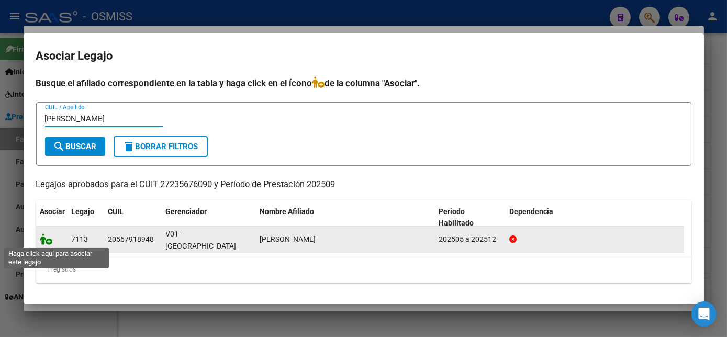
type input "valdez"
click at [48, 243] on icon at bounding box center [46, 240] width 13 height 12
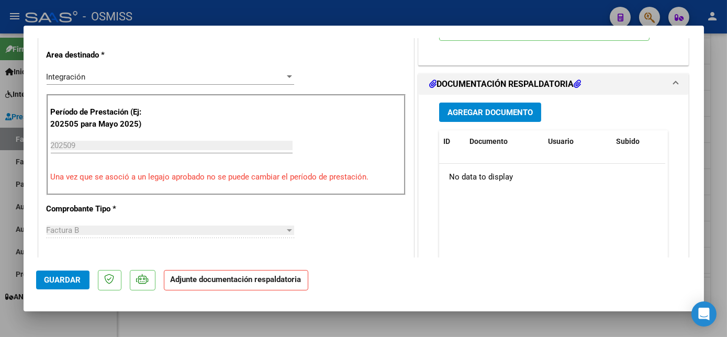
scroll to position [213, 0]
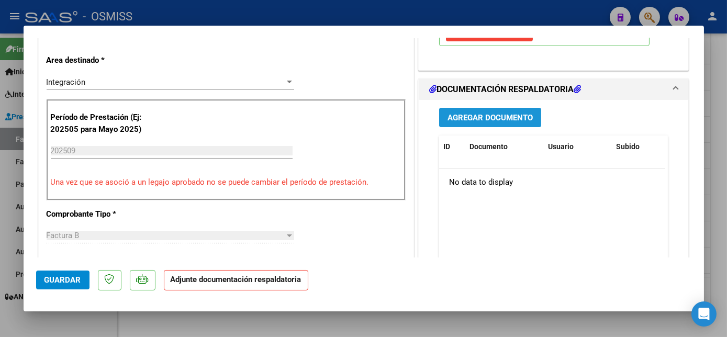
click at [497, 110] on button "Agregar Documento" at bounding box center [490, 117] width 102 height 19
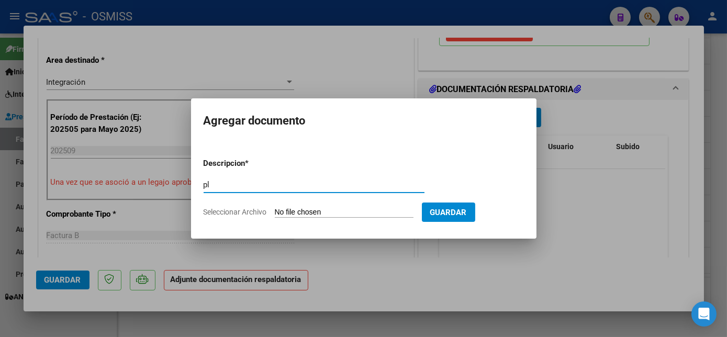
type input "pl"
click at [275, 208] on input "Seleccionar Archivo" at bounding box center [344, 213] width 139 height 10
drag, startPoint x: 693, startPoint y: 184, endPoint x: 660, endPoint y: 211, distance: 42.8
click at [660, 211] on div at bounding box center [363, 168] width 727 height 337
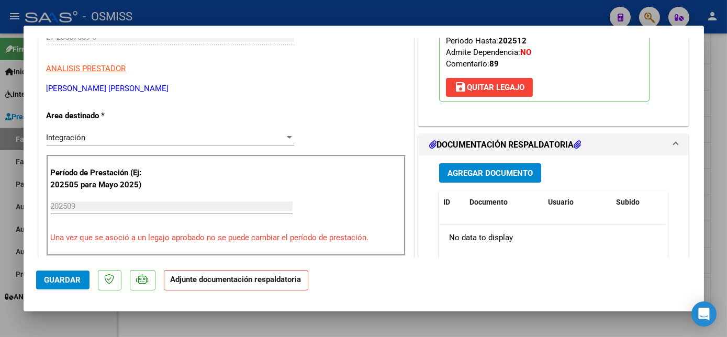
scroll to position [159, 0]
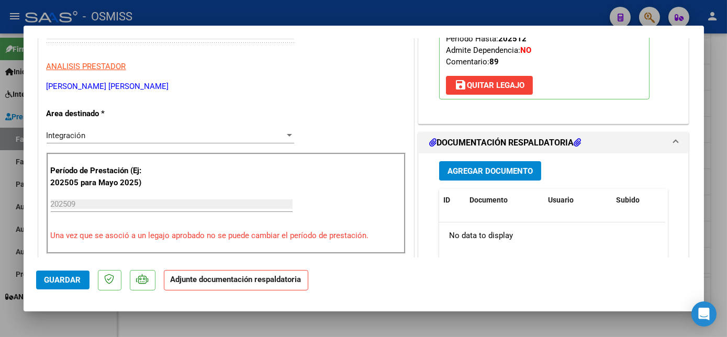
click at [504, 174] on span "Agregar Documento" at bounding box center [490, 171] width 85 height 9
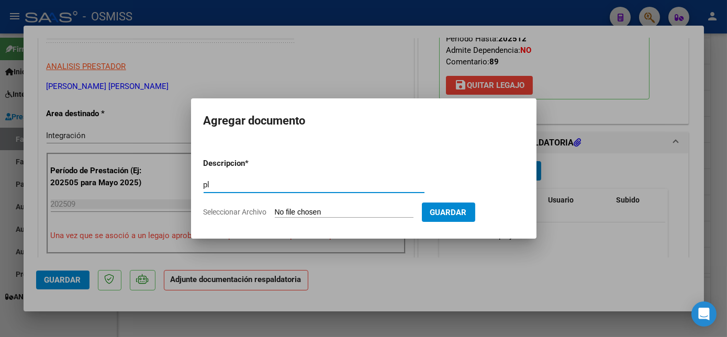
type input "pl"
click at [275, 208] on input "Seleccionar Archivo" at bounding box center [344, 213] width 139 height 10
type input "C:\fakepath\PL 7-20237 VALDEZ G -MAIE 09.pdf"
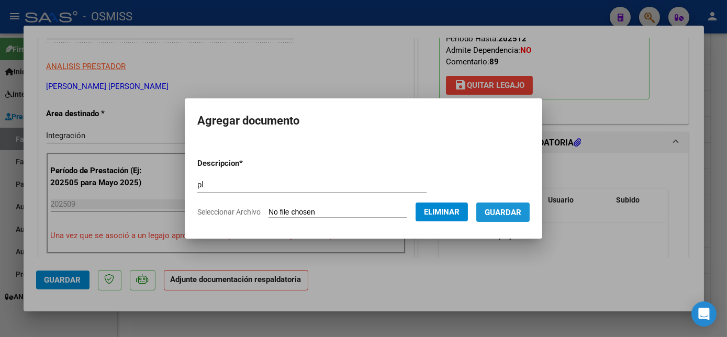
click at [516, 214] on span "Guardar" at bounding box center [503, 212] width 37 height 9
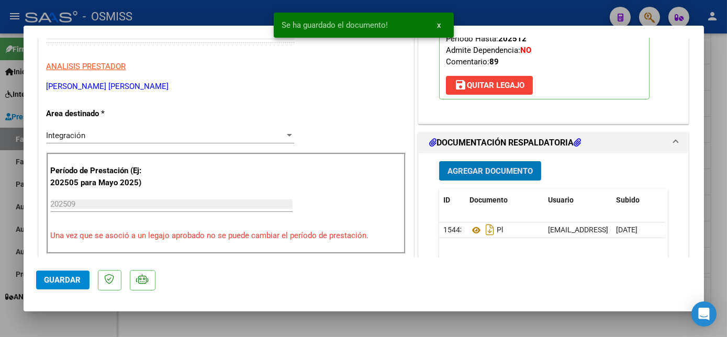
click at [59, 279] on span "Guardar" at bounding box center [63, 279] width 37 height 9
click at [66, 323] on div at bounding box center [363, 168] width 727 height 337
type input "$ 0,00"
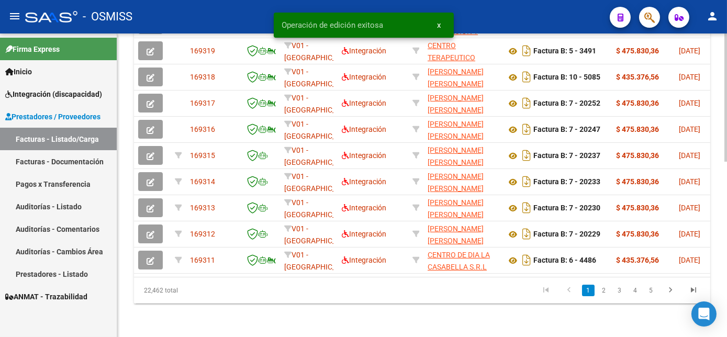
scroll to position [394, 0]
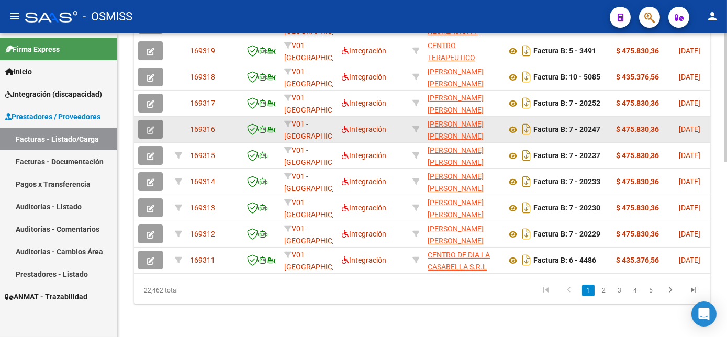
click at [154, 139] on button "button" at bounding box center [150, 129] width 25 height 19
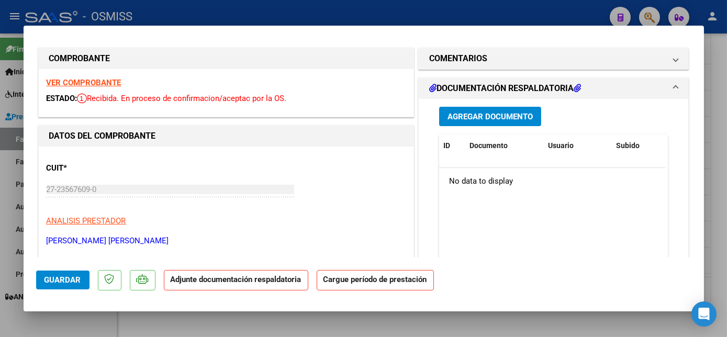
scroll to position [0, 0]
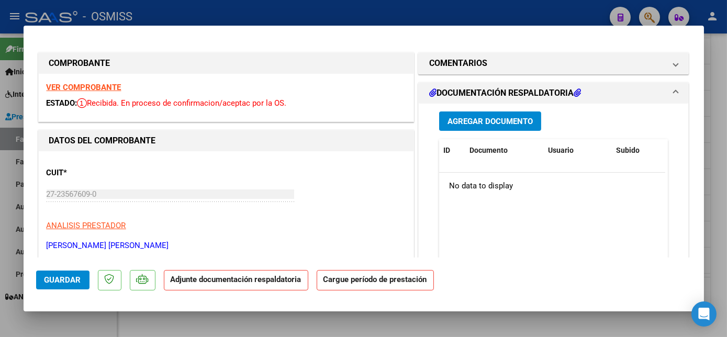
click at [110, 84] on strong "VER COMPROBANTE" at bounding box center [84, 87] width 75 height 9
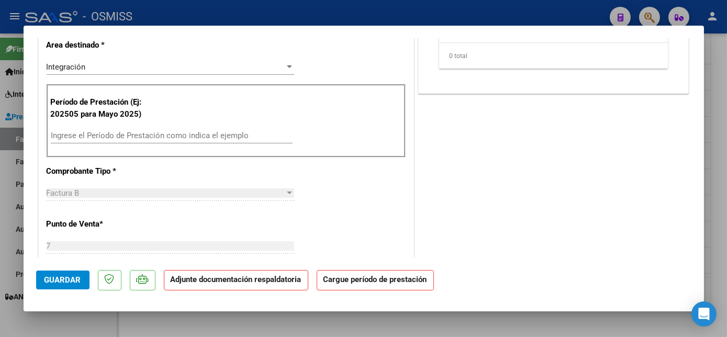
scroll to position [246, 0]
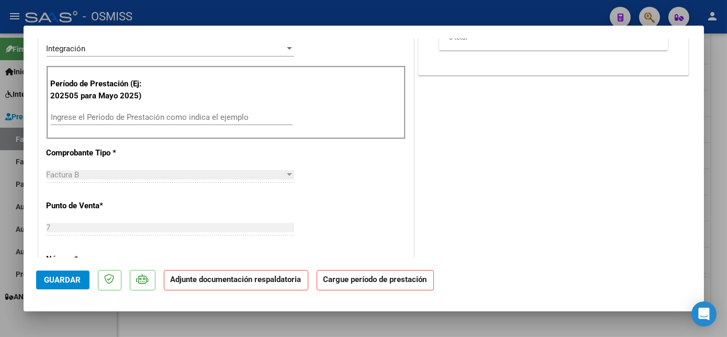
click at [170, 116] on input "Ingrese el Período de Prestación como indica el ejemplo" at bounding box center [172, 117] width 242 height 9
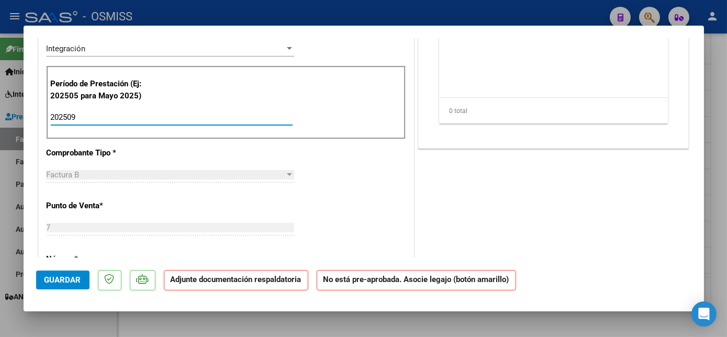
type input "202509"
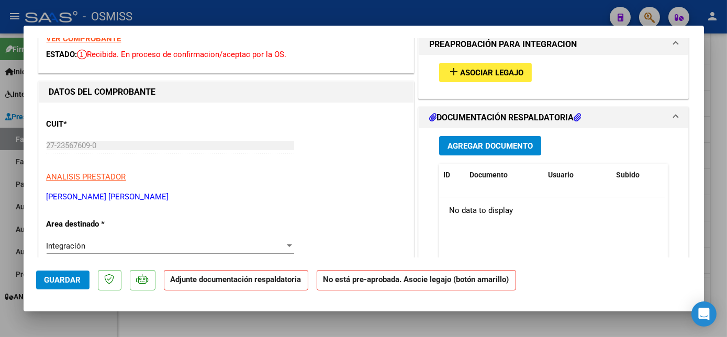
scroll to position [18, 0]
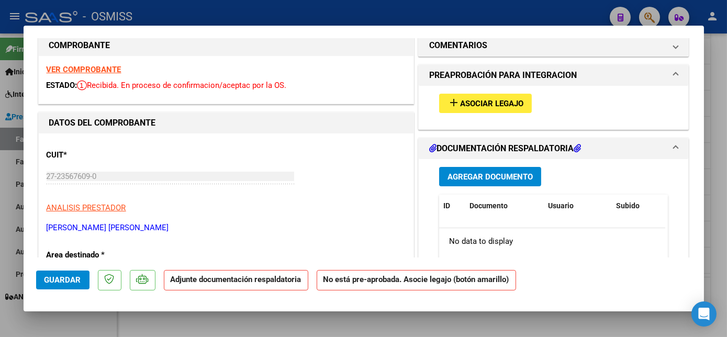
click at [523, 101] on button "add Asociar Legajo" at bounding box center [485, 103] width 93 height 19
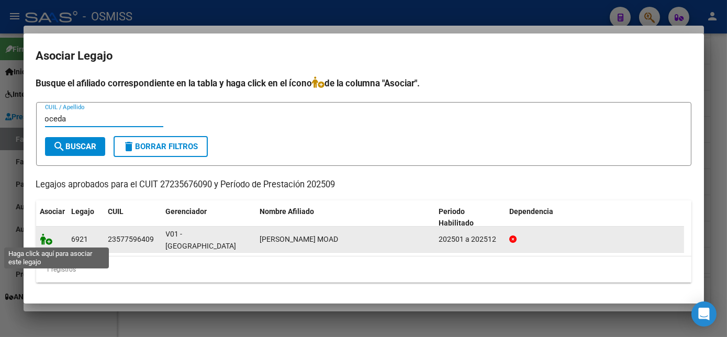
type input "oceda"
click at [49, 238] on icon at bounding box center [46, 240] width 13 height 12
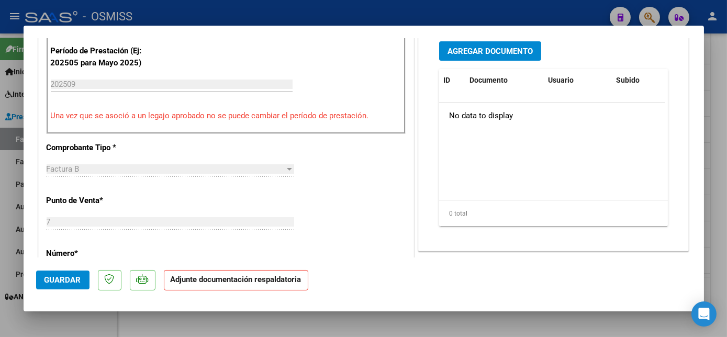
scroll to position [264, 0]
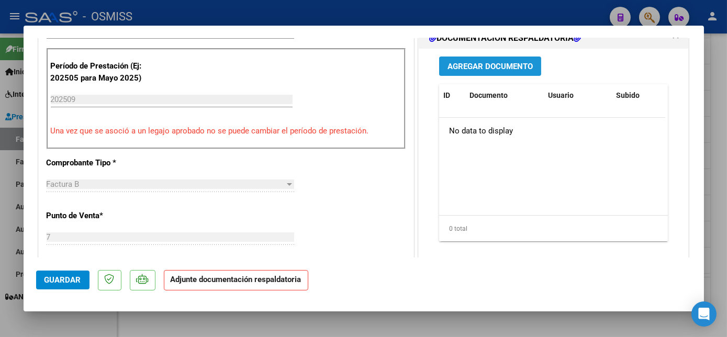
click at [516, 59] on button "Agregar Documento" at bounding box center [490, 66] width 102 height 19
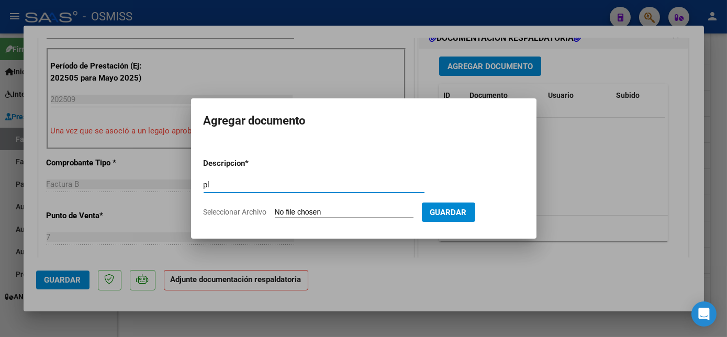
type input "pl"
click at [275, 208] on input "Seleccionar Archivo" at bounding box center [344, 213] width 139 height 10
type input "C:\fakepath\PL 7-20247 OCEDA S MAIE 09.pdf"
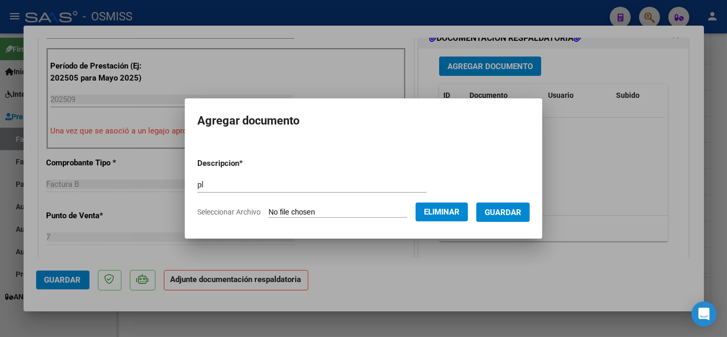
click at [510, 215] on span "Guardar" at bounding box center [503, 212] width 37 height 9
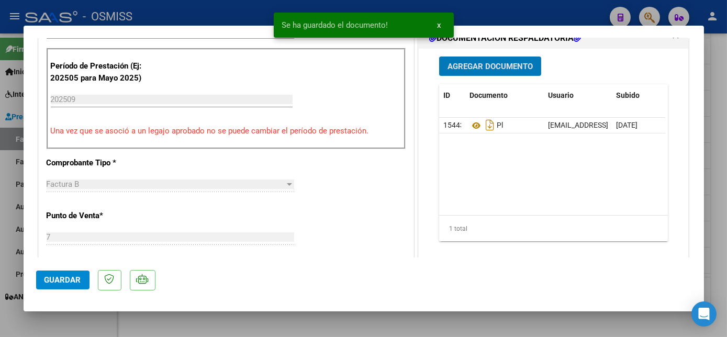
click at [61, 281] on span "Guardar" at bounding box center [63, 279] width 37 height 9
click at [79, 325] on div at bounding box center [363, 168] width 727 height 337
type input "$ 0,00"
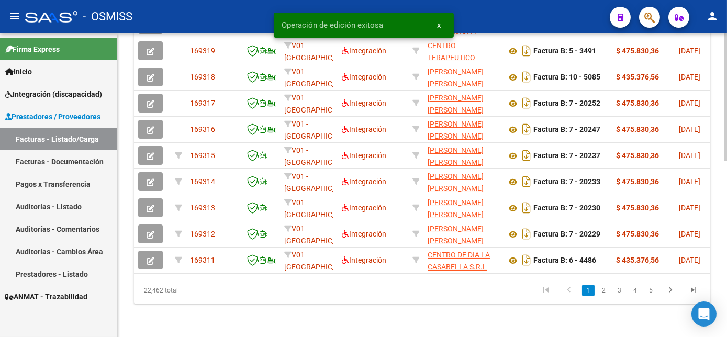
scroll to position [394, 0]
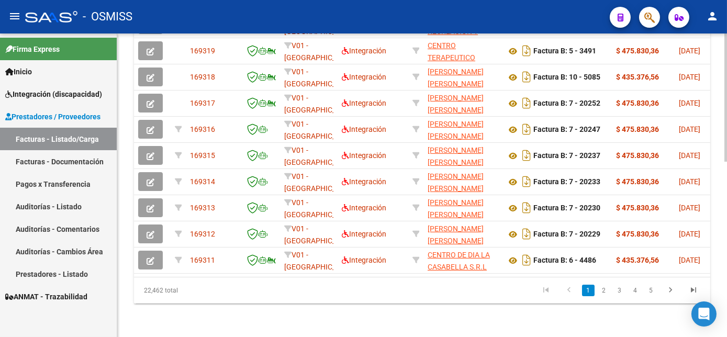
drag, startPoint x: 724, startPoint y: 307, endPoint x: 727, endPoint y: 245, distance: 62.4
click at [727, 245] on html "menu - OSMISS person Firma Express Inicio Instructivos Contacto OS Integración …" at bounding box center [363, 168] width 727 height 337
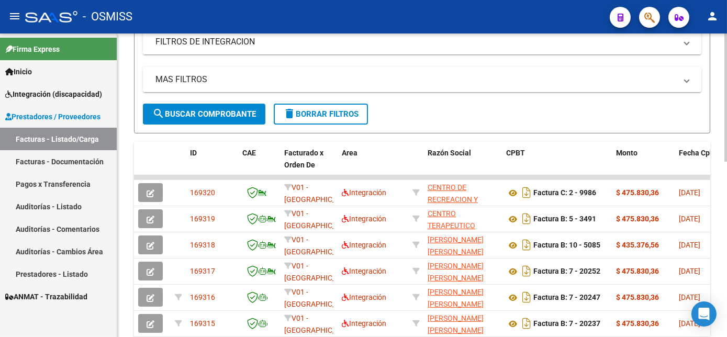
scroll to position [118, 0]
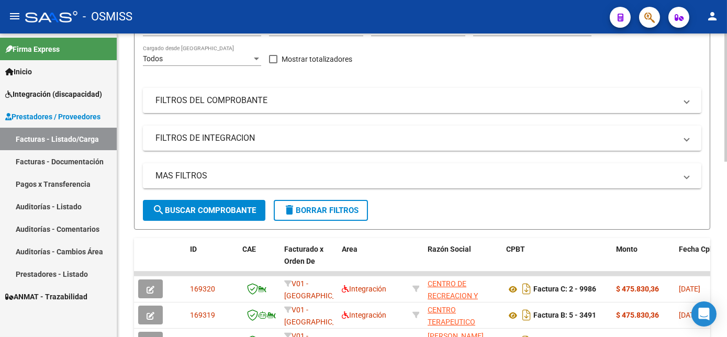
click at [719, 133] on div "Video tutorial PRESTADORES -> Listado de CPBTs Emitidos por Prestadores / Prove…" at bounding box center [423, 259] width 613 height 686
click at [719, 133] on div "Video tutorial PRESTADORES -> Listado de CPBTs Emitidos por Prestadores / Prove…" at bounding box center [422, 259] width 610 height 686
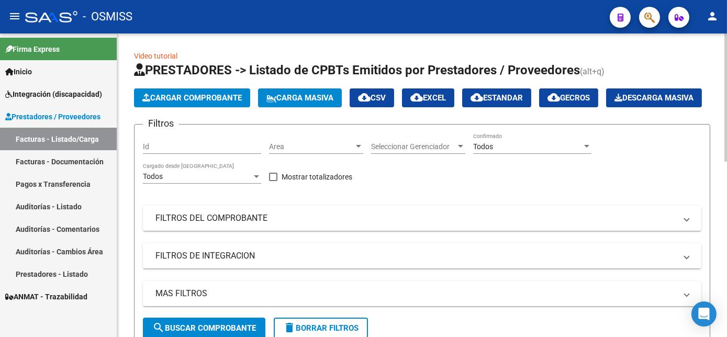
click at [292, 95] on span "Carga Masiva" at bounding box center [300, 97] width 67 height 9
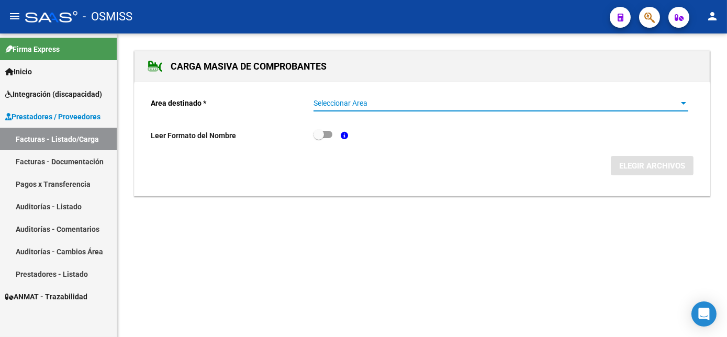
click at [666, 106] on span "Seleccionar Area" at bounding box center [496, 103] width 365 height 9
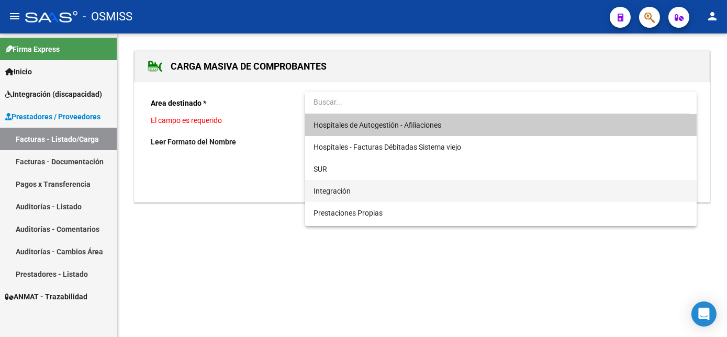
click at [382, 191] on span "Integración" at bounding box center [501, 191] width 375 height 22
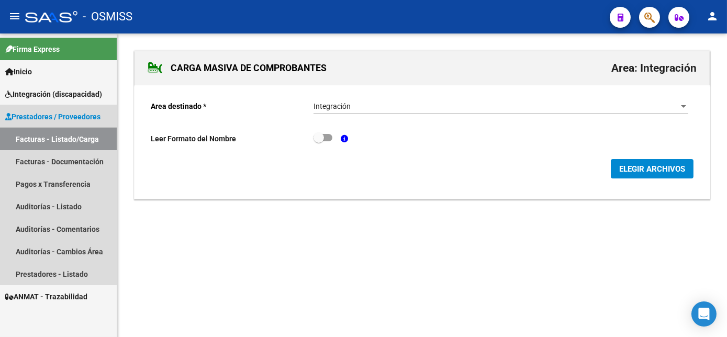
click at [56, 140] on link "Facturas - Listado/Carga" at bounding box center [58, 139] width 117 height 23
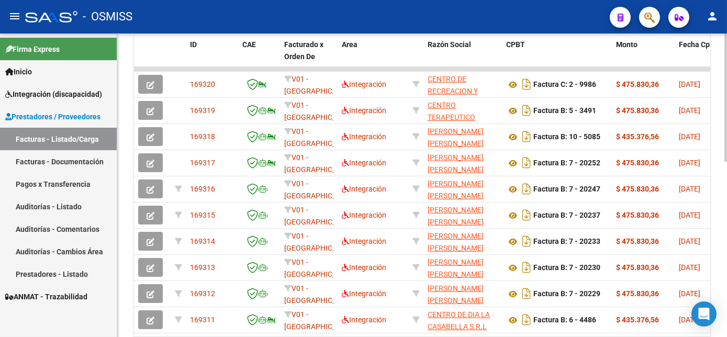
scroll to position [324, 0]
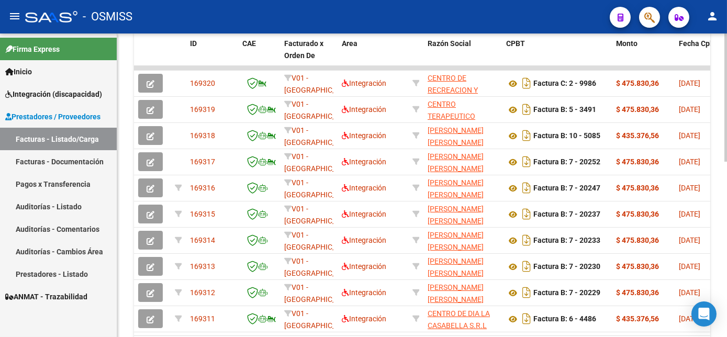
click at [727, 285] on html "menu - OSMISS person Firma Express Inicio Instructivos Contacto OS Integración …" at bounding box center [363, 168] width 727 height 337
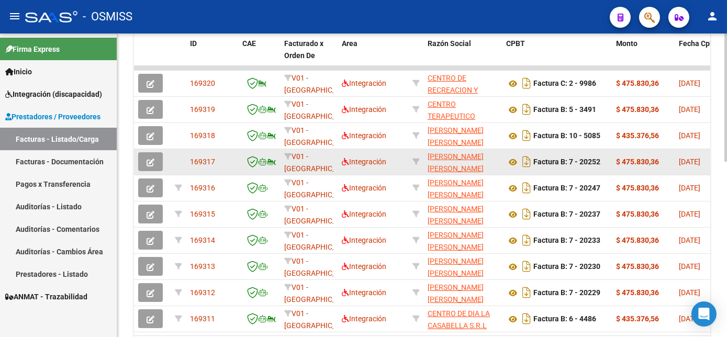
click at [159, 171] on button "button" at bounding box center [150, 161] width 25 height 19
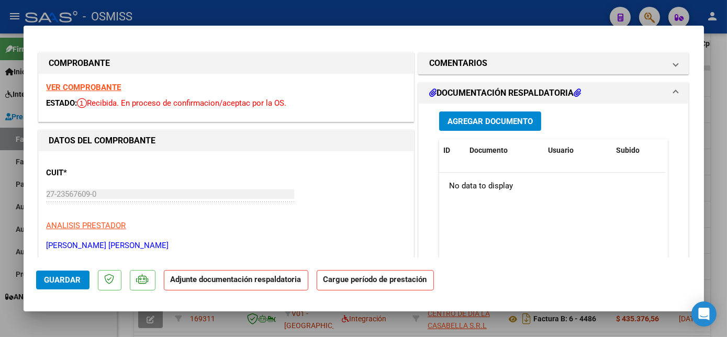
click at [500, 112] on button "Agregar Documento" at bounding box center [490, 121] width 102 height 19
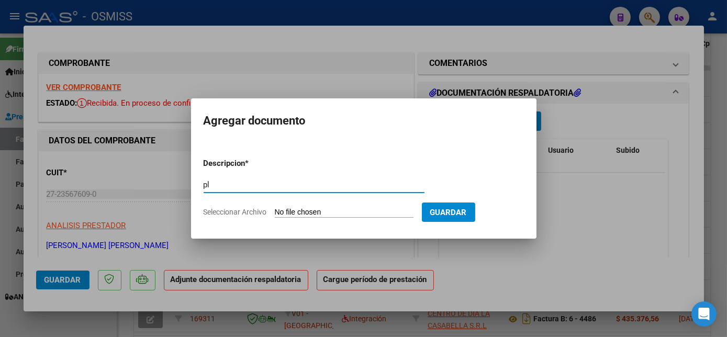
type input "pl"
click at [275, 208] on input "Seleccionar Archivo" at bounding box center [344, 213] width 139 height 10
type input "C:\fakepath\PL 7-20252 ROJAS N - MAIE 09.pdf"
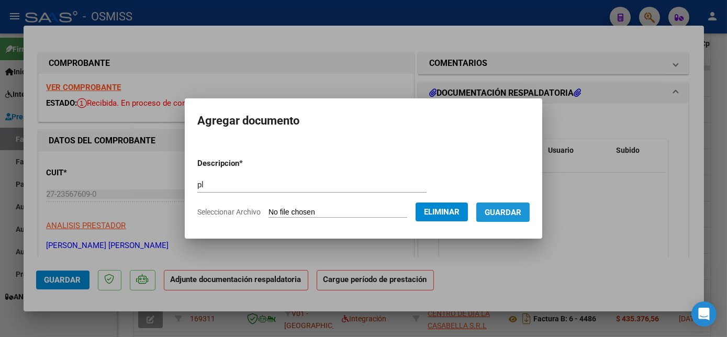
click at [504, 212] on span "Guardar" at bounding box center [503, 212] width 37 height 9
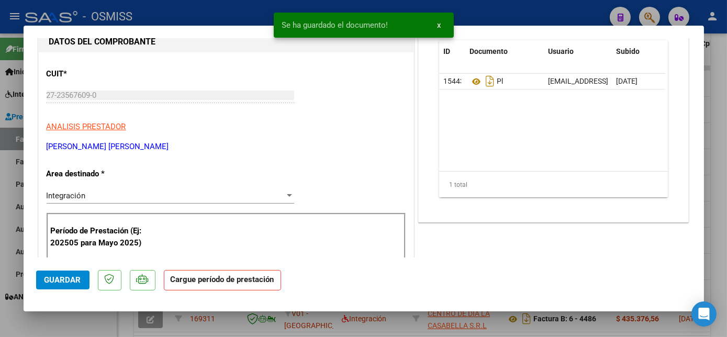
scroll to position [209, 0]
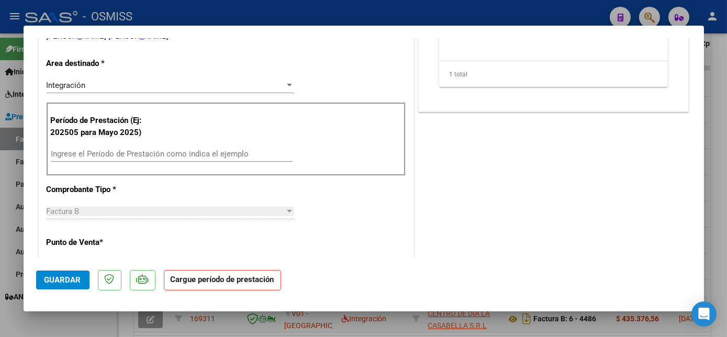
click at [193, 153] on input "Ingrese el Período de Prestación como indica el ejemplo" at bounding box center [172, 153] width 242 height 9
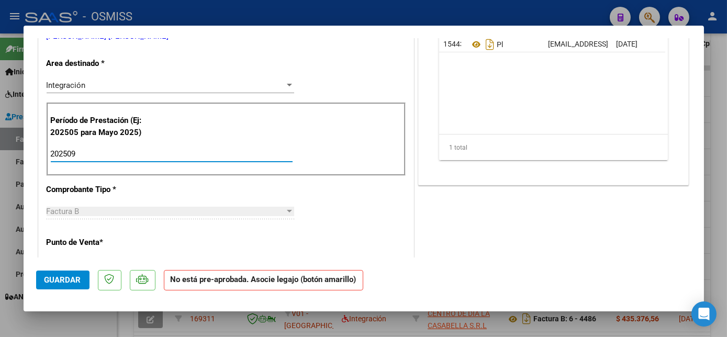
type input "202509"
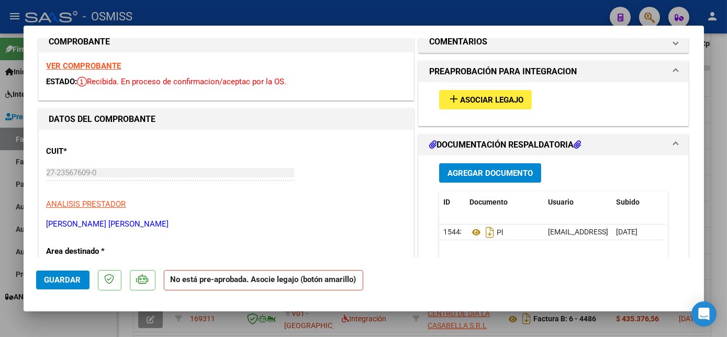
scroll to position [5, 0]
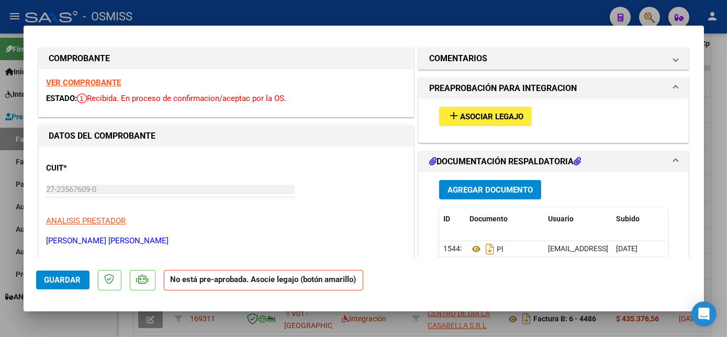
click at [491, 117] on span "Asociar Legajo" at bounding box center [491, 116] width 63 height 9
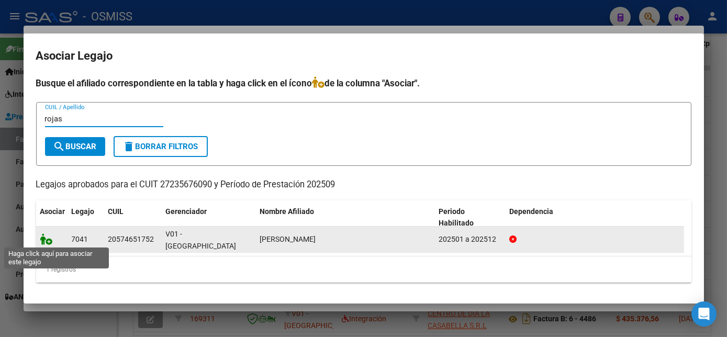
type input "rojas"
click at [49, 240] on icon at bounding box center [46, 240] width 13 height 12
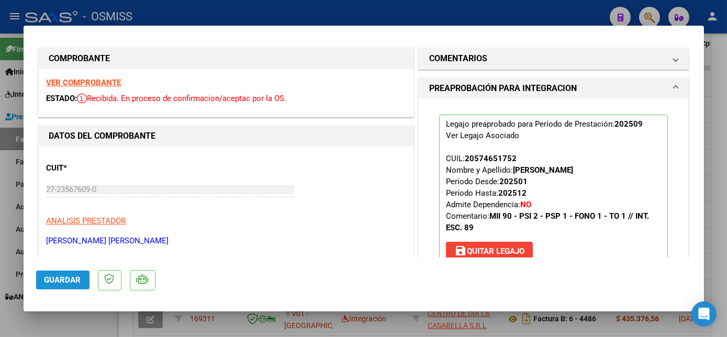
click at [71, 274] on button "Guardar" at bounding box center [62, 280] width 53 height 19
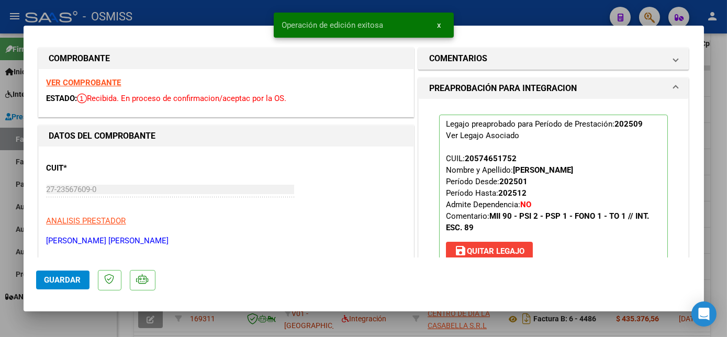
click at [103, 326] on div at bounding box center [363, 168] width 727 height 337
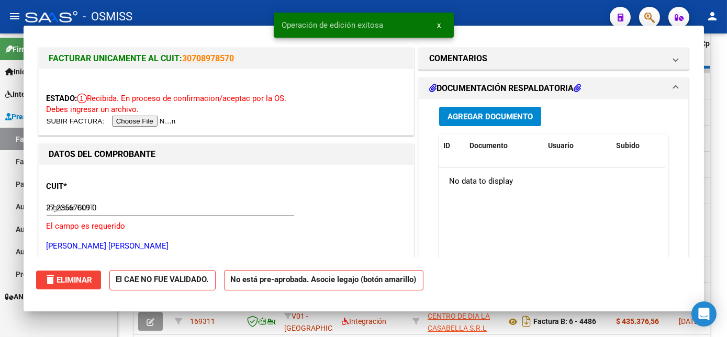
type input "$ 0,00"
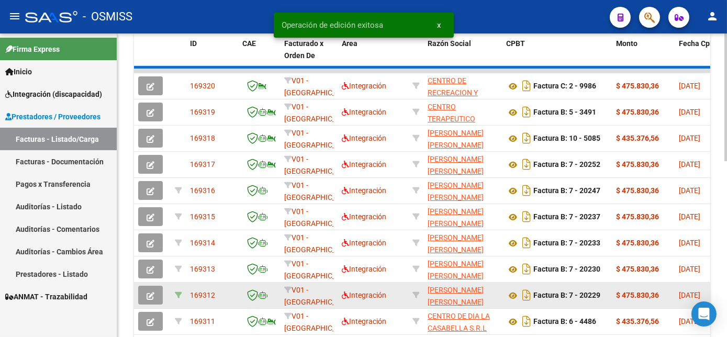
scroll to position [324, 0]
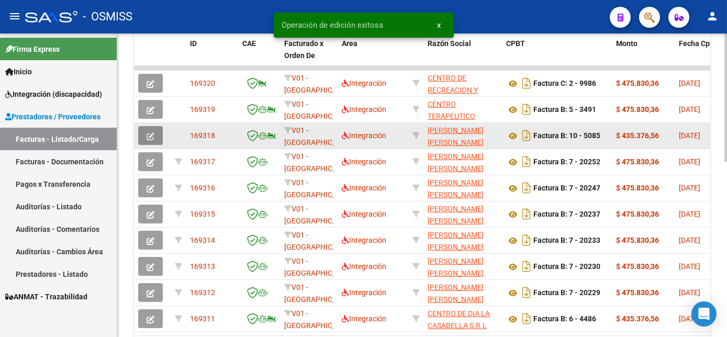
click at [153, 140] on icon "button" at bounding box center [151, 136] width 8 height 8
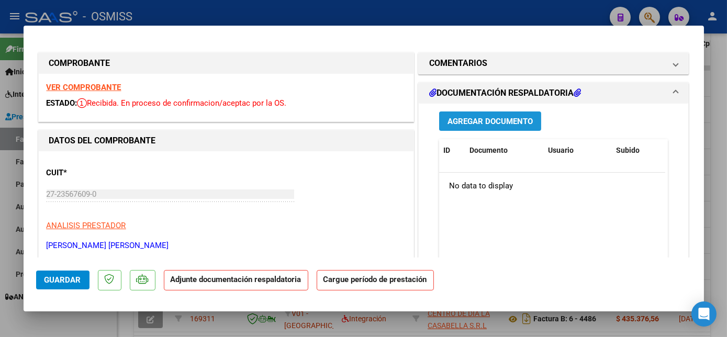
click at [501, 118] on span "Agregar Documento" at bounding box center [490, 121] width 85 height 9
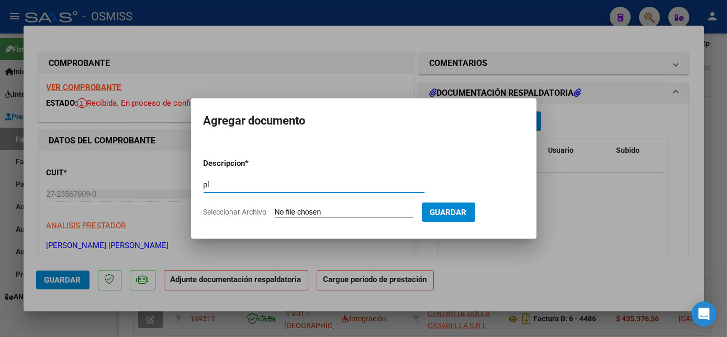
type input "pl"
click at [275, 208] on input "Seleccionar Archivo" at bounding box center [344, 213] width 139 height 10
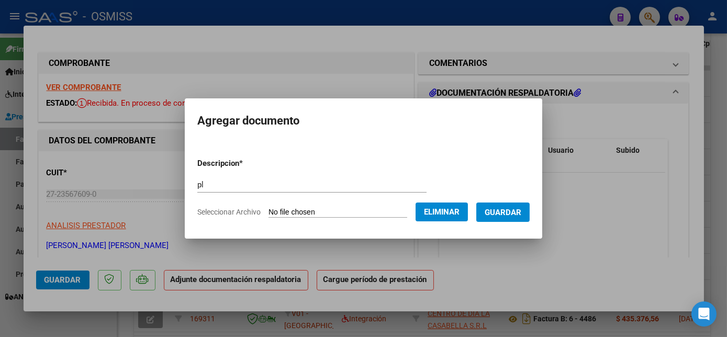
click at [509, 214] on span "Guardar" at bounding box center [503, 212] width 37 height 9
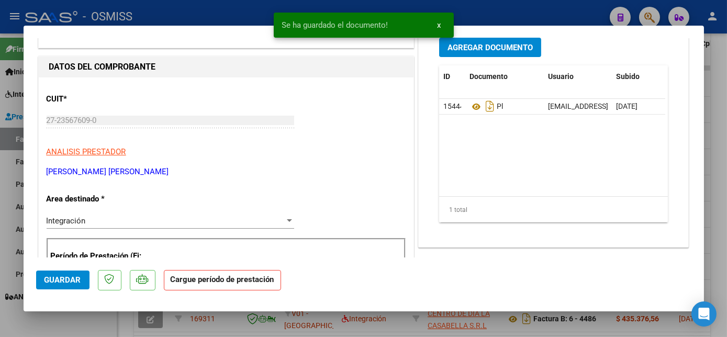
scroll to position [166, 0]
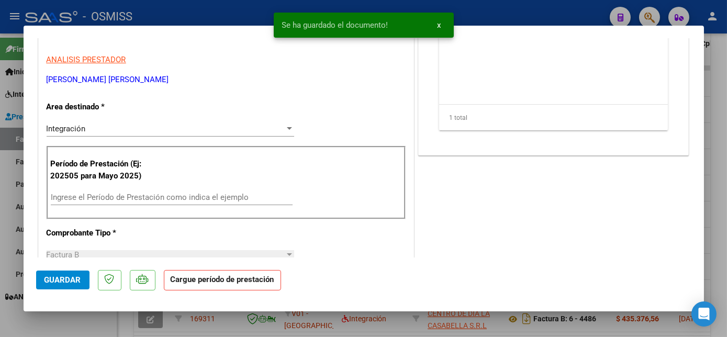
click at [160, 198] on input "Ingrese el Período de Prestación como indica el ejemplo" at bounding box center [172, 197] width 242 height 9
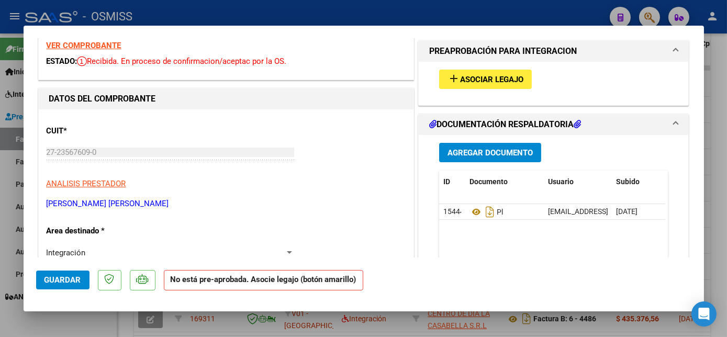
scroll to position [0, 0]
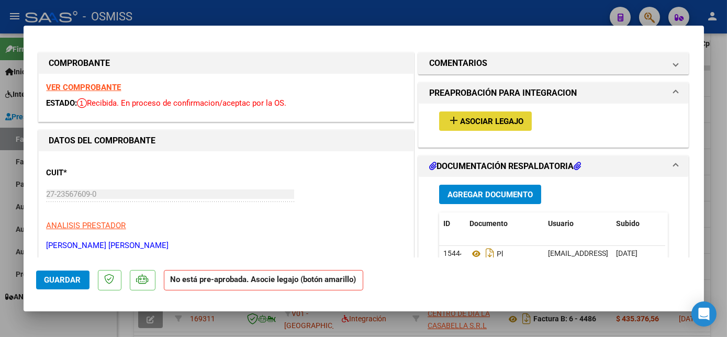
click at [483, 118] on span "Asociar Legajo" at bounding box center [491, 121] width 63 height 9
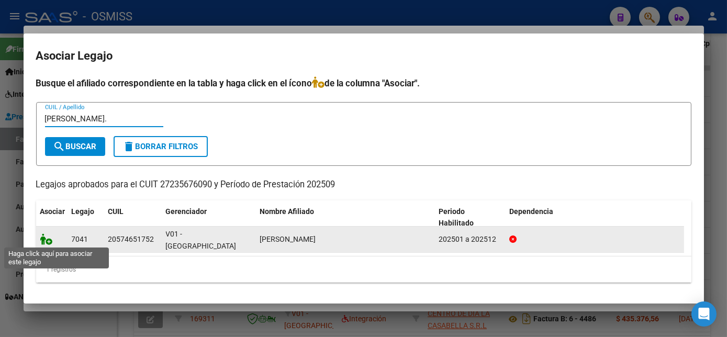
click at [47, 238] on icon at bounding box center [46, 240] width 13 height 12
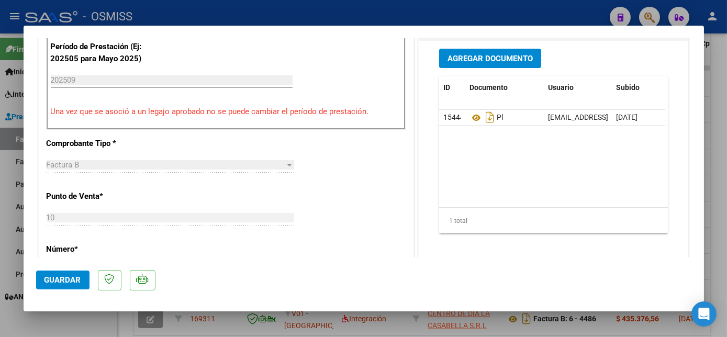
scroll to position [282, 0]
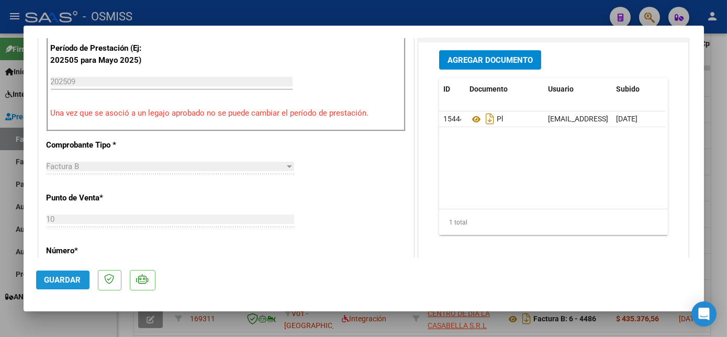
click at [80, 281] on span "Guardar" at bounding box center [63, 279] width 37 height 9
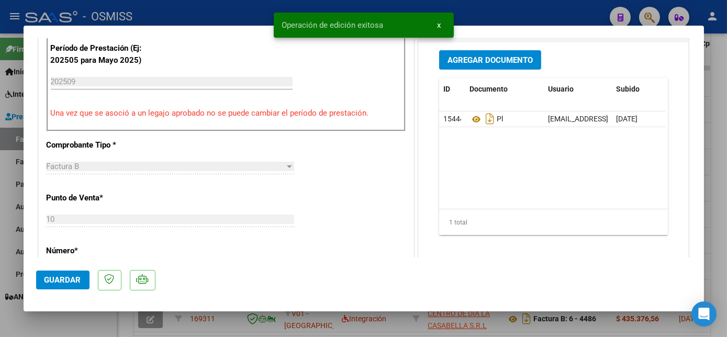
click at [99, 317] on div at bounding box center [363, 168] width 727 height 337
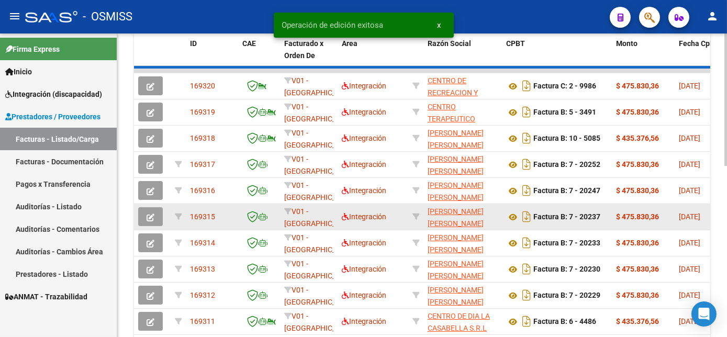
scroll to position [324, 0]
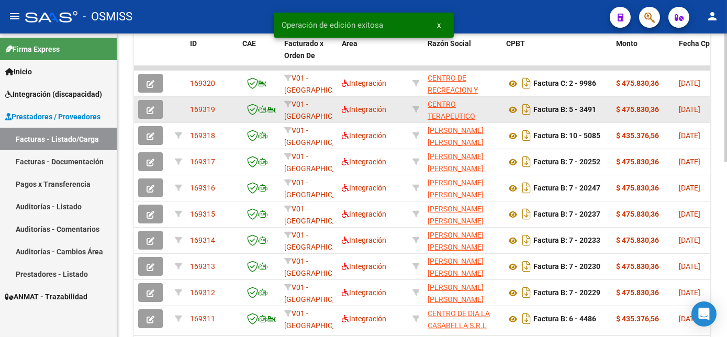
click at [143, 119] on button "button" at bounding box center [150, 109] width 25 height 19
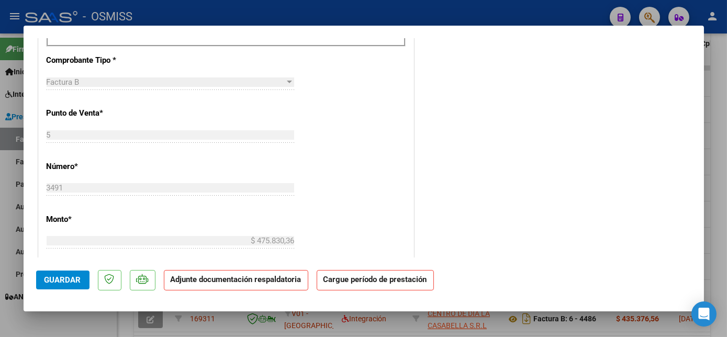
scroll to position [0, 0]
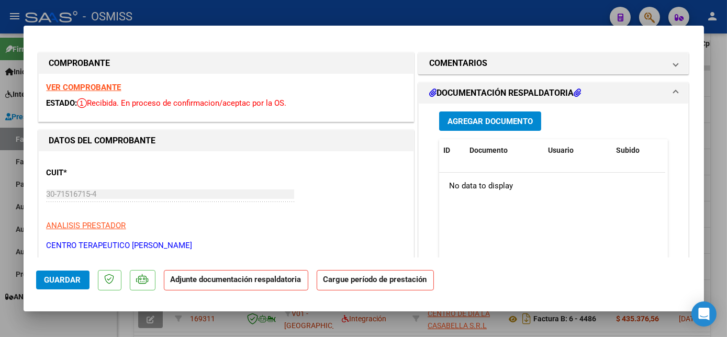
click at [504, 125] on span "Agregar Documento" at bounding box center [490, 121] width 85 height 9
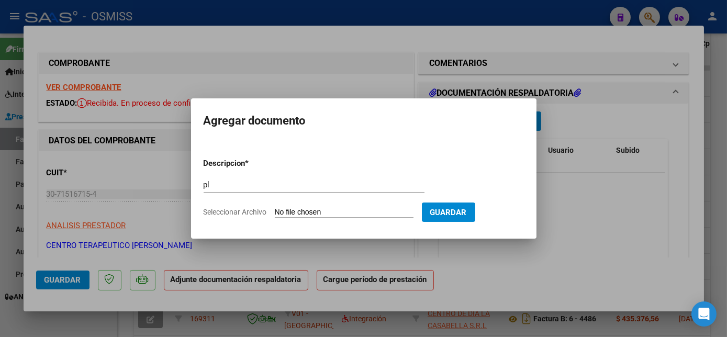
click at [275, 208] on input "Seleccionar Archivo" at bounding box center [344, 213] width 139 height 10
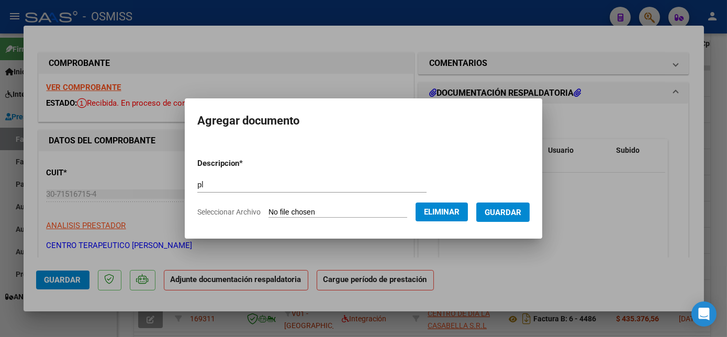
click at [514, 209] on span "Guardar" at bounding box center [503, 212] width 37 height 9
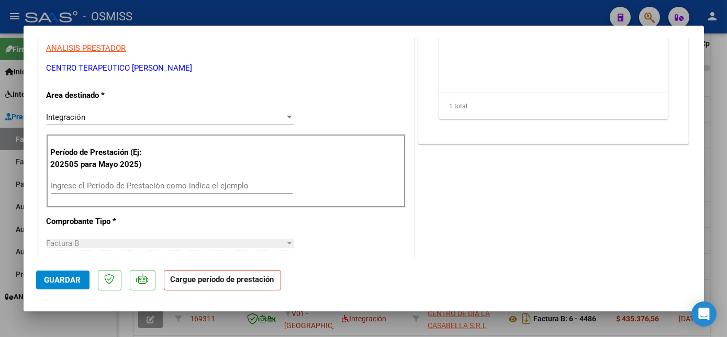
scroll to position [169, 0]
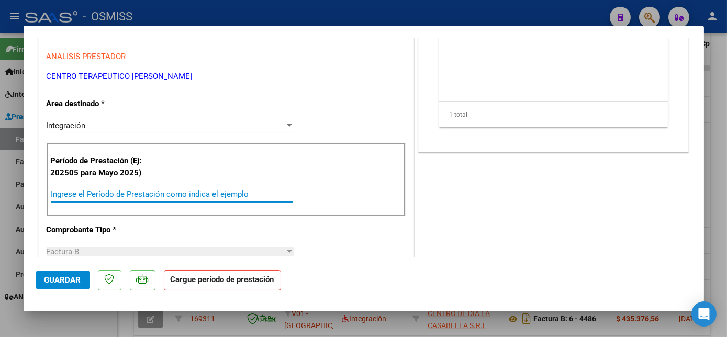
click at [148, 195] on input "Ingrese el Período de Prestación como indica el ejemplo" at bounding box center [172, 194] width 242 height 9
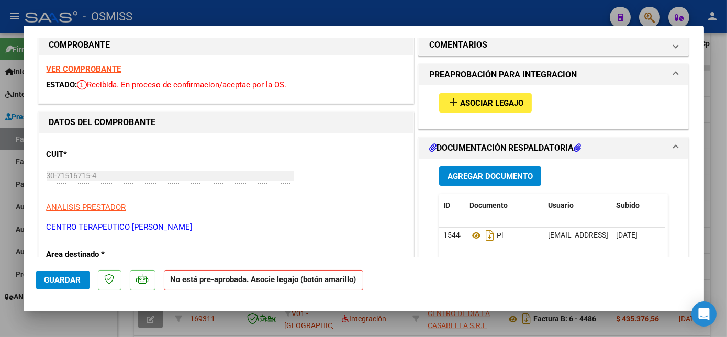
scroll to position [3, 0]
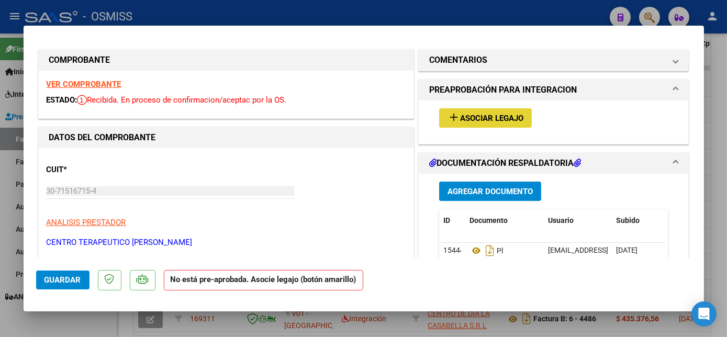
click at [475, 120] on span "Asociar Legajo" at bounding box center [491, 118] width 63 height 9
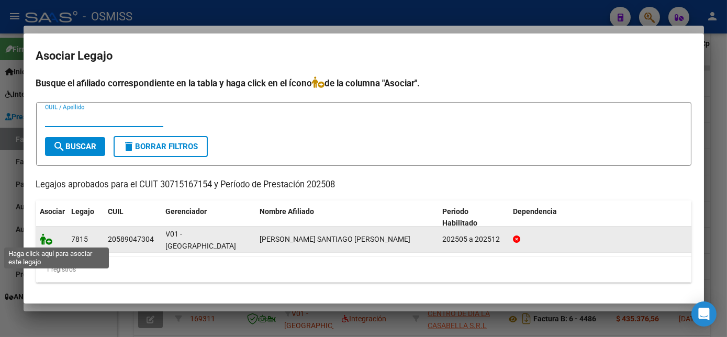
click at [47, 237] on icon at bounding box center [46, 240] width 13 height 12
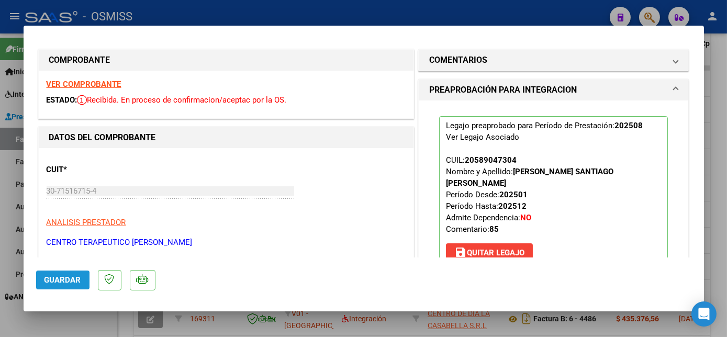
click at [59, 281] on span "Guardar" at bounding box center [63, 279] width 37 height 9
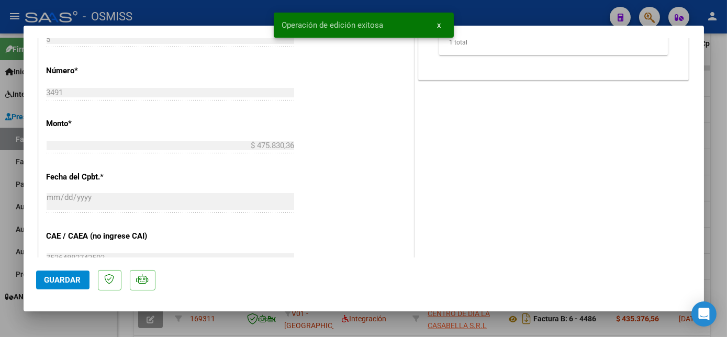
scroll to position [0, 0]
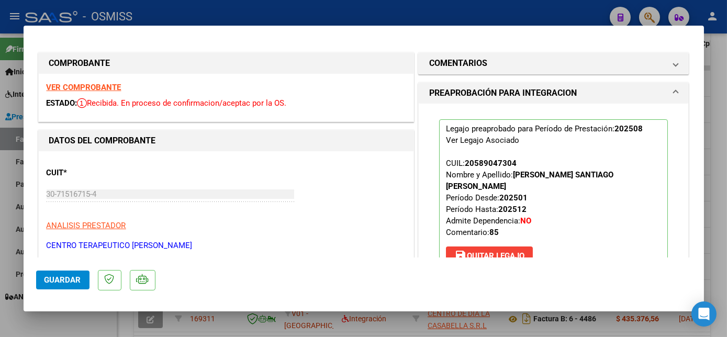
click at [53, 279] on span "Guardar" at bounding box center [63, 279] width 37 height 9
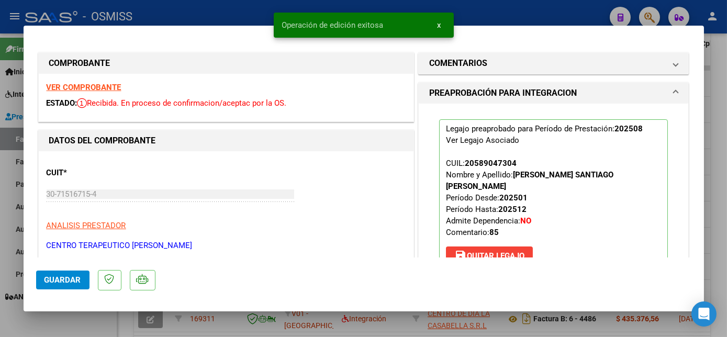
click at [88, 324] on div at bounding box center [363, 168] width 727 height 337
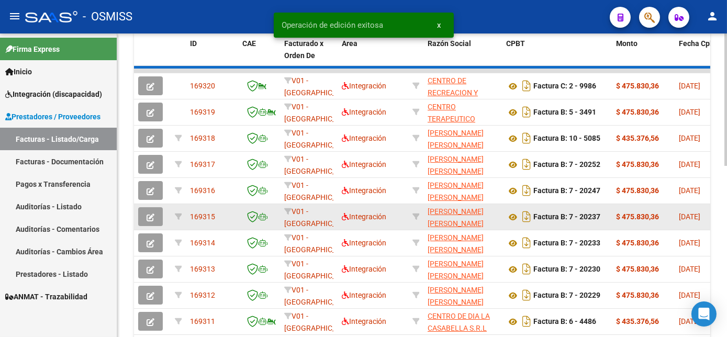
scroll to position [324, 0]
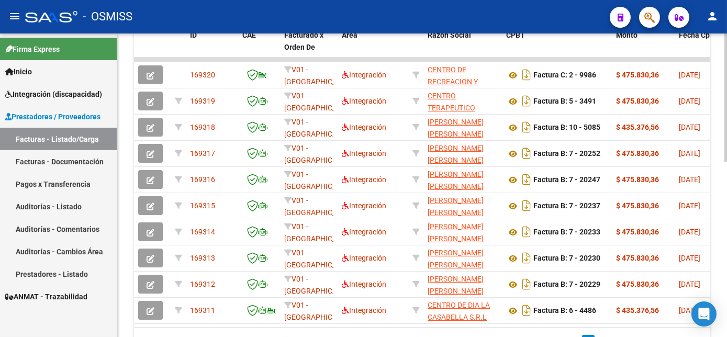
click at [725, 188] on div at bounding box center [726, 250] width 3 height 128
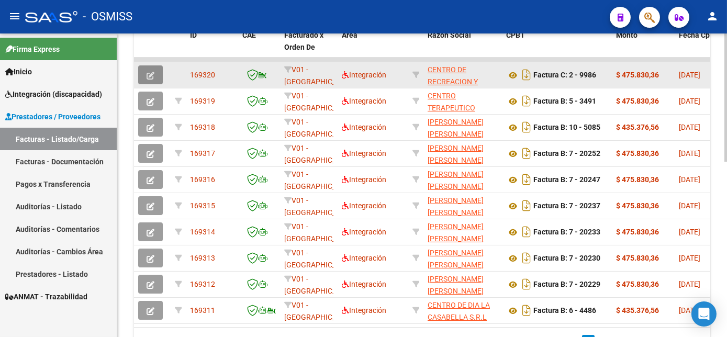
click at [151, 80] on icon "button" at bounding box center [151, 76] width 8 height 8
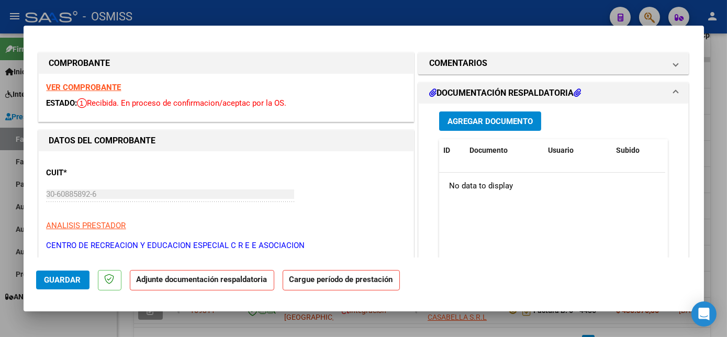
click at [493, 121] on span "Agregar Documento" at bounding box center [490, 121] width 85 height 9
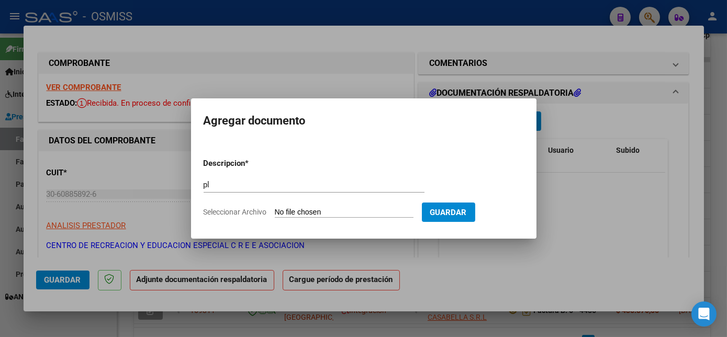
click at [275, 208] on input "Seleccionar Archivo" at bounding box center [344, 213] width 139 height 10
click at [625, 196] on div at bounding box center [363, 168] width 727 height 337
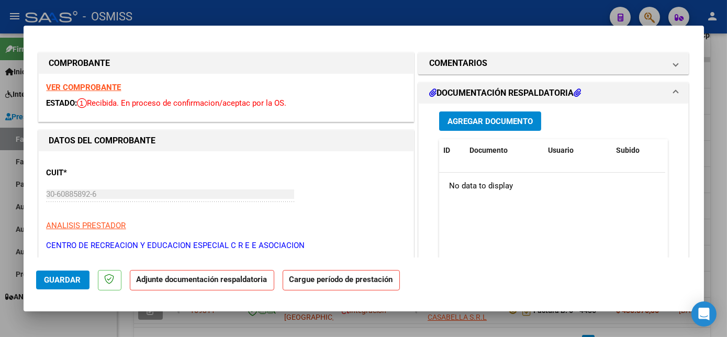
click at [96, 84] on strong "VER COMPROBANTE" at bounding box center [84, 87] width 75 height 9
click at [95, 87] on strong "VER COMPROBANTE" at bounding box center [84, 87] width 75 height 9
click at [476, 118] on span "Agregar Documento" at bounding box center [490, 121] width 85 height 9
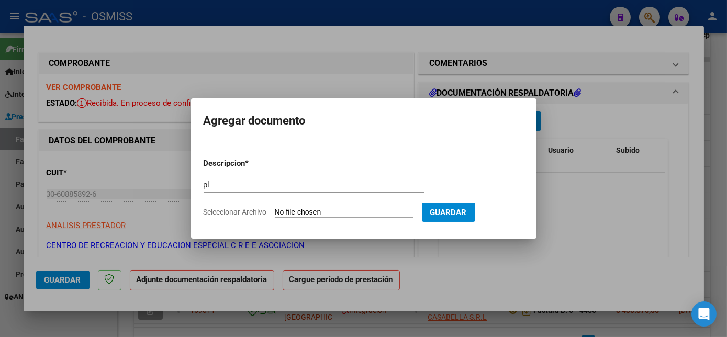
click at [275, 208] on input "Seleccionar Archivo" at bounding box center [344, 213] width 139 height 10
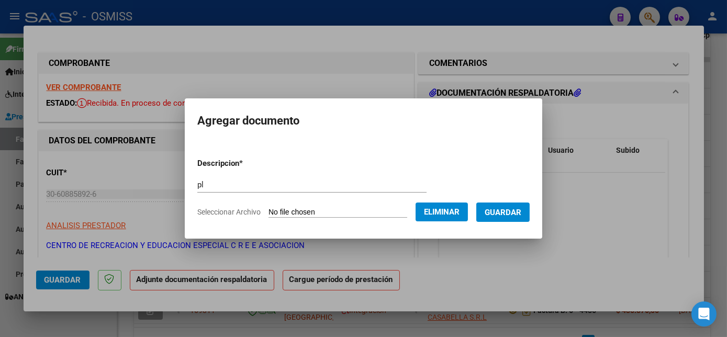
click at [492, 212] on span "Guardar" at bounding box center [503, 212] width 37 height 9
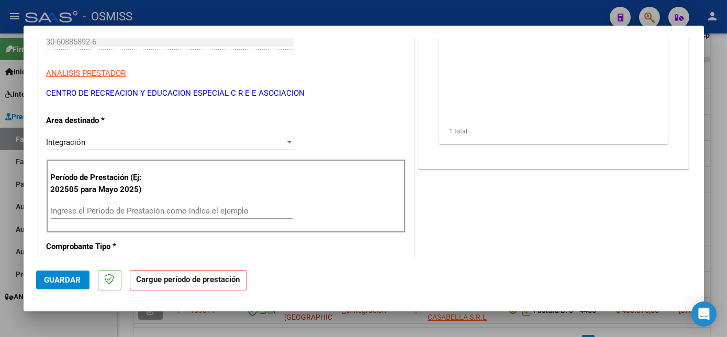
scroll to position [0, 0]
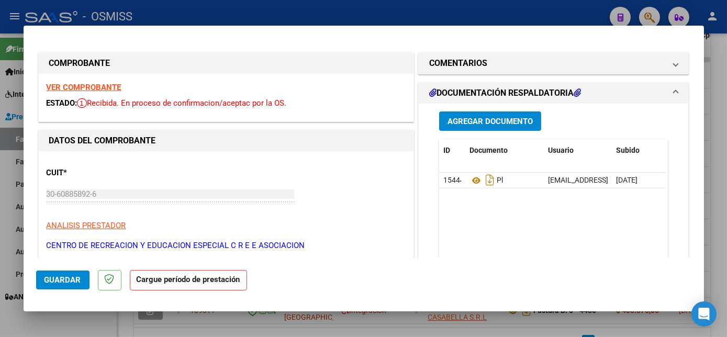
click at [95, 86] on strong "VER COMPROBANTE" at bounding box center [84, 87] width 75 height 9
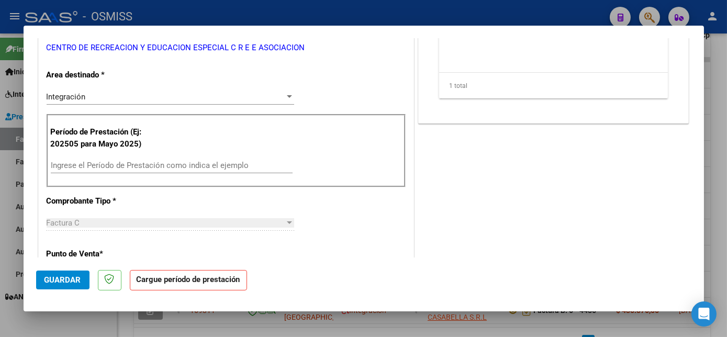
scroll to position [208, 0]
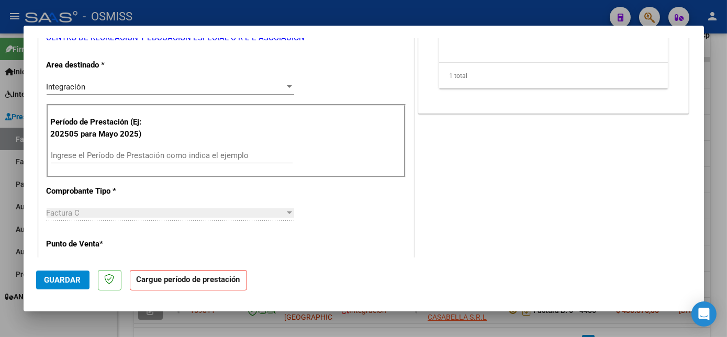
click at [224, 153] on input "Ingrese el Período de Prestación como indica el ejemplo" at bounding box center [172, 155] width 242 height 9
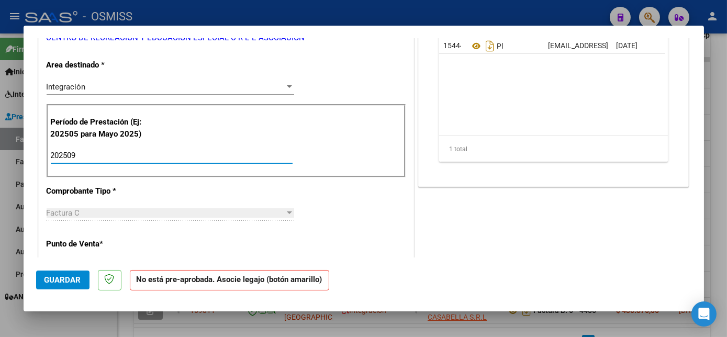
click at [68, 281] on span "Guardar" at bounding box center [63, 279] width 37 height 9
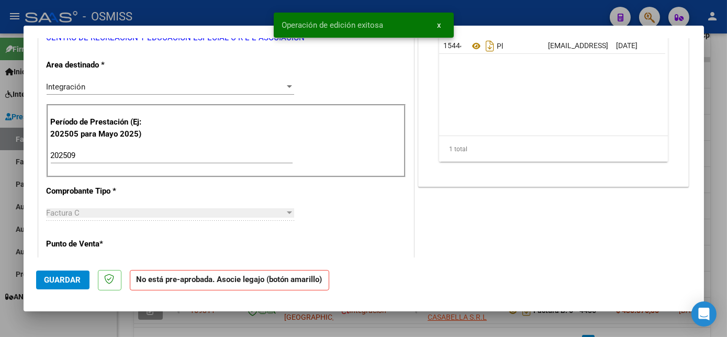
scroll to position [0, 0]
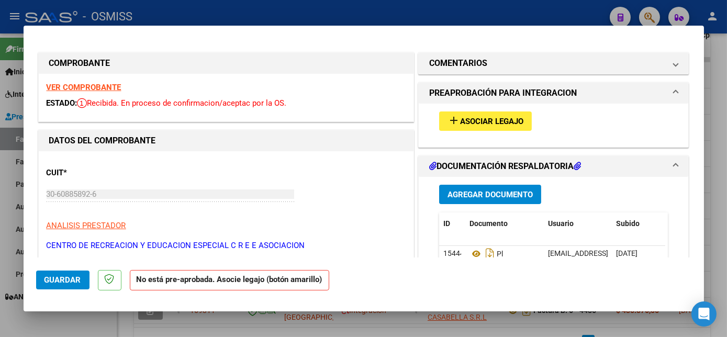
click at [511, 120] on span "Asociar Legajo" at bounding box center [491, 121] width 63 height 9
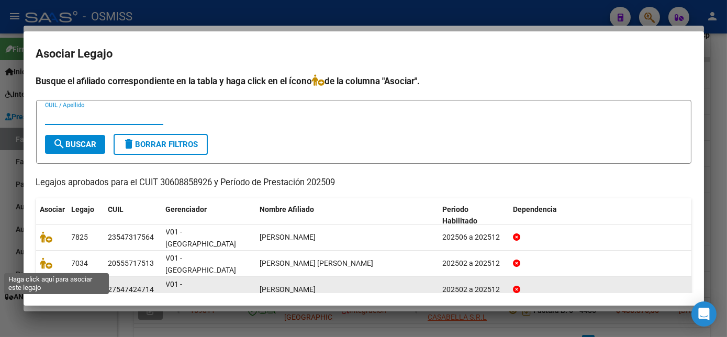
click at [45, 284] on icon at bounding box center [46, 290] width 13 height 12
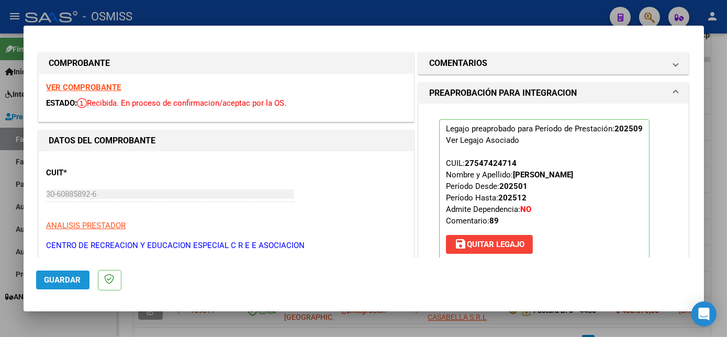
click at [76, 275] on span "Guardar" at bounding box center [63, 279] width 37 height 9
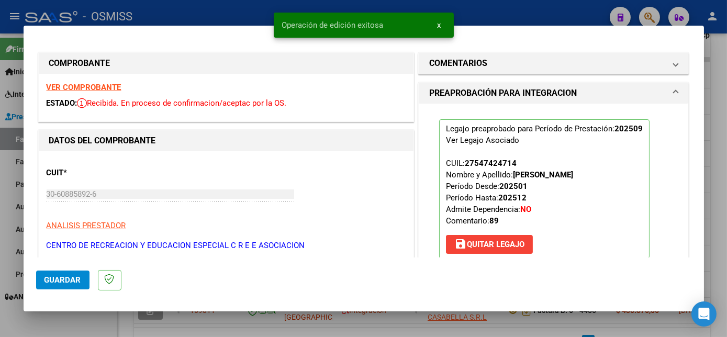
click at [75, 282] on span "Guardar" at bounding box center [63, 279] width 37 height 9
click at [99, 324] on div at bounding box center [363, 168] width 727 height 337
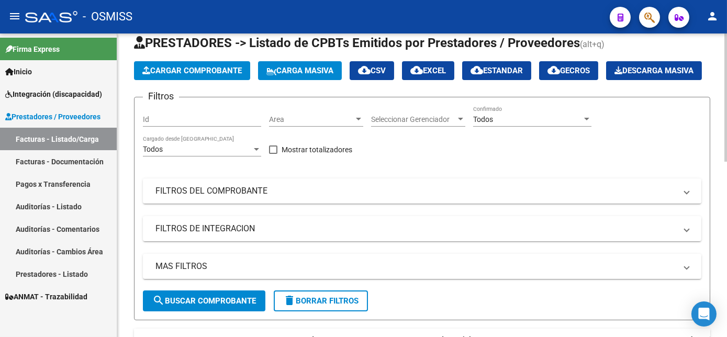
scroll to position [22, 0]
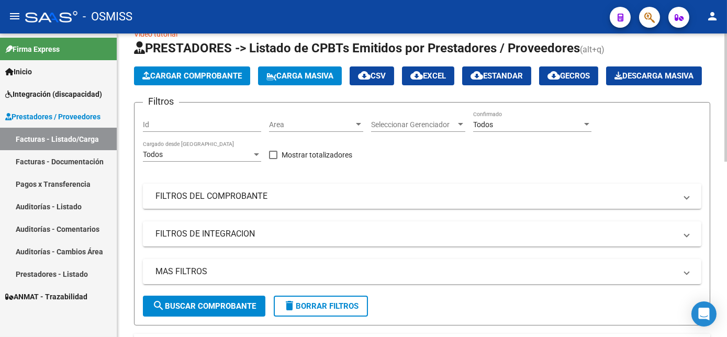
click at [523, 132] on div "Todos Confirmado" at bounding box center [532, 121] width 118 height 21
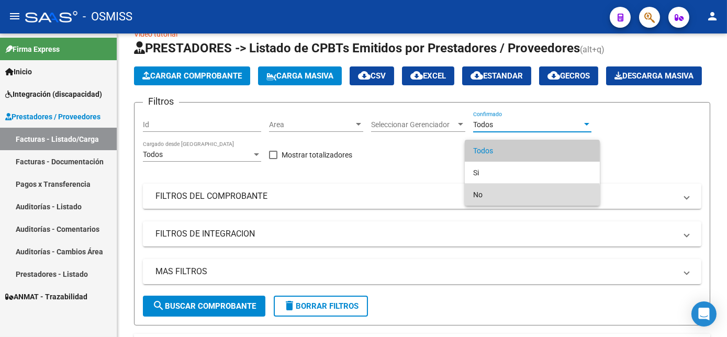
click at [473, 202] on span "No" at bounding box center [532, 195] width 118 height 22
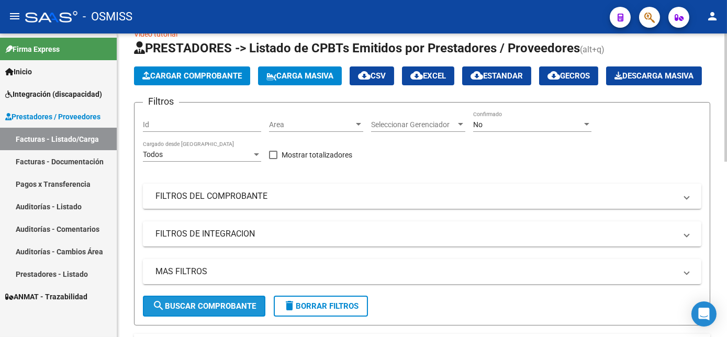
click at [223, 311] on span "search Buscar Comprobante" at bounding box center [204, 306] width 104 height 9
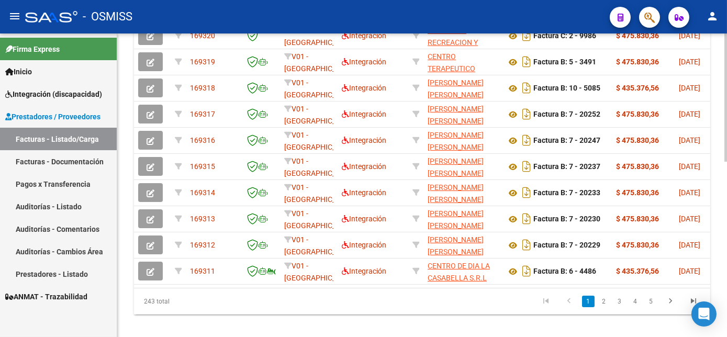
scroll to position [372, 0]
click at [727, 313] on html "menu - OSMISS person Firma Express Inicio Instructivos Contacto OS Integración …" at bounding box center [363, 168] width 727 height 337
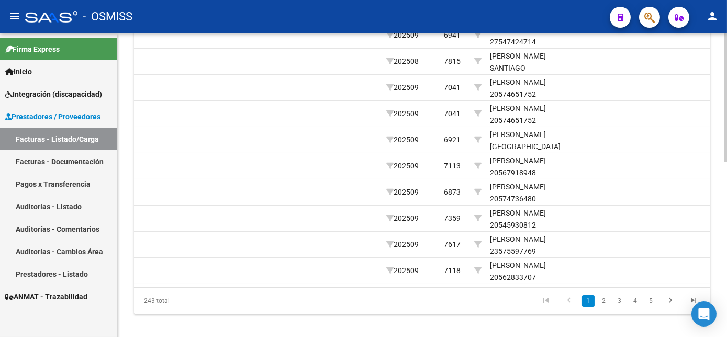
scroll to position [0, 1386]
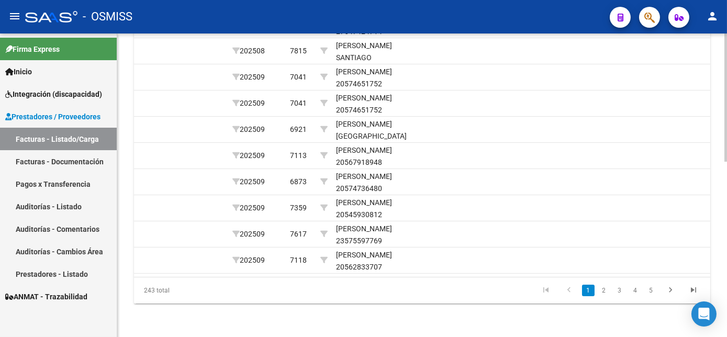
click at [727, 285] on html "menu - OSMISS person Firma Express Inicio Instructivos Contacto OS Integración …" at bounding box center [363, 168] width 727 height 337
click at [604, 296] on link "2" at bounding box center [604, 291] width 13 height 12
click at [619, 296] on link "3" at bounding box center [620, 291] width 13 height 12
click at [638, 296] on link "4" at bounding box center [635, 291] width 13 height 12
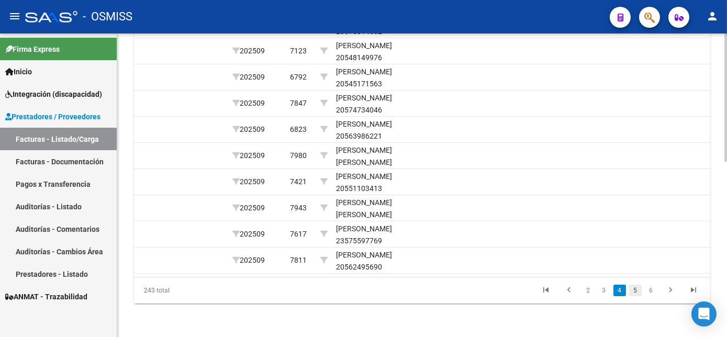
click at [635, 296] on link "5" at bounding box center [635, 291] width 13 height 12
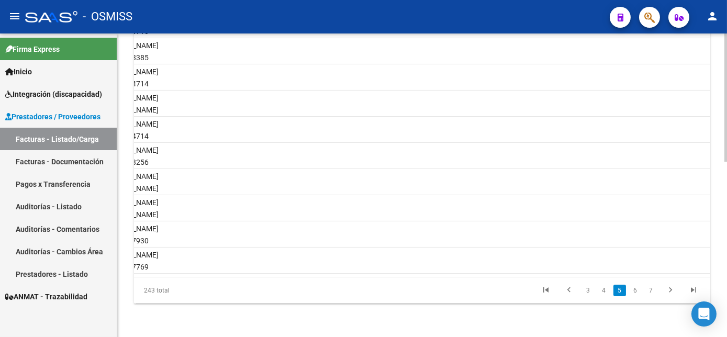
scroll to position [0, 1617]
click at [639, 296] on link "6" at bounding box center [635, 291] width 13 height 12
click at [639, 296] on link "7" at bounding box center [635, 291] width 13 height 12
click at [639, 296] on link "8" at bounding box center [635, 291] width 13 height 12
click at [636, 296] on link "9" at bounding box center [634, 291] width 13 height 12
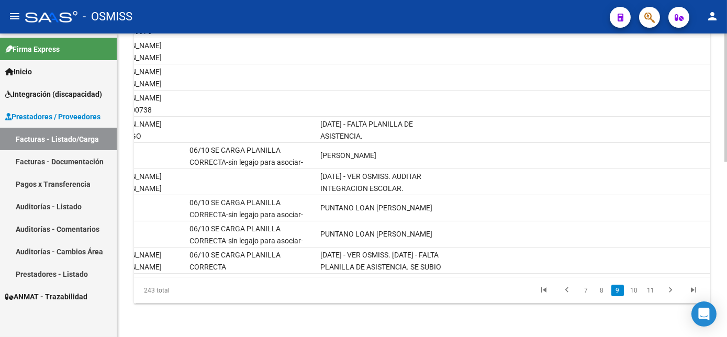
drag, startPoint x: 502, startPoint y: 271, endPoint x: 492, endPoint y: 273, distance: 9.6
click at [492, 273] on datatable-body "169221 V01 - Viasano Integración FIGUEIRAS SOFIA SOLEDAD 27378442015 Factura C:…" at bounding box center [422, 142] width 576 height 270
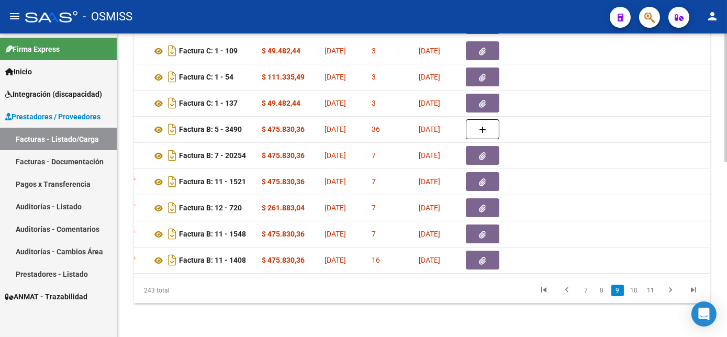
scroll to position [0, 269]
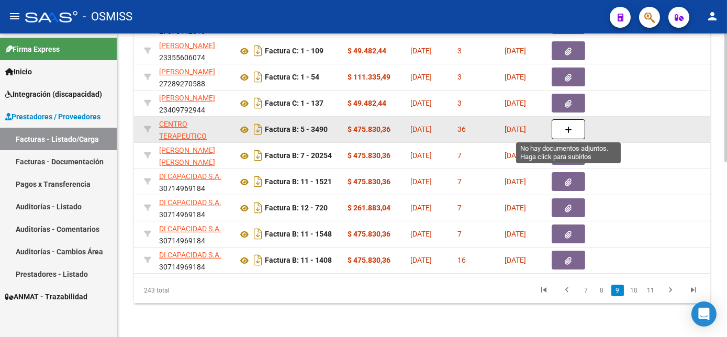
click at [567, 126] on icon "button" at bounding box center [568, 130] width 7 height 8
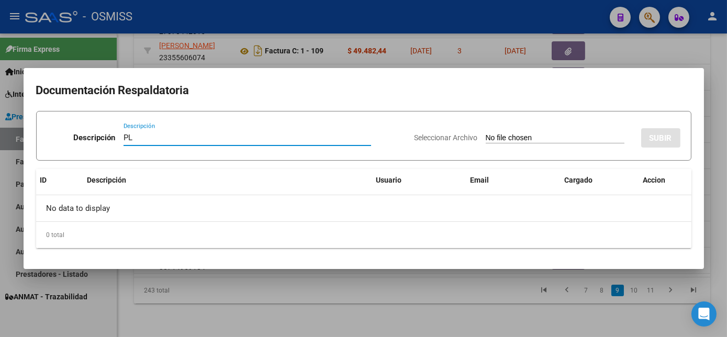
click at [501, 136] on input "Seleccionar Archivo" at bounding box center [555, 139] width 139 height 10
click at [451, 302] on div at bounding box center [363, 168] width 727 height 337
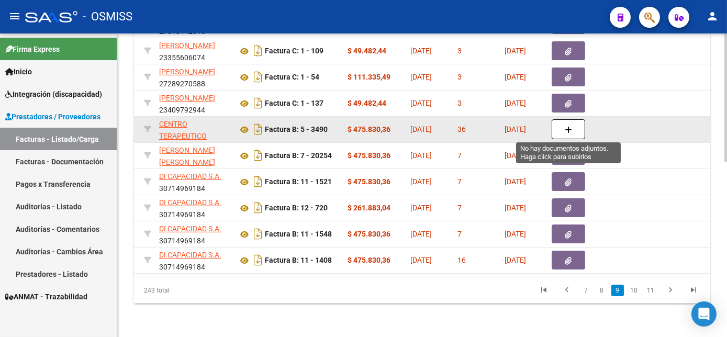
click at [571, 130] on icon "button" at bounding box center [568, 130] width 7 height 8
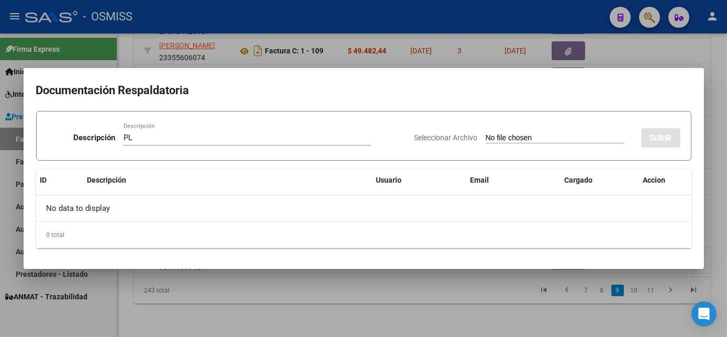
click at [486, 134] on input "Seleccionar Archivo" at bounding box center [555, 139] width 139 height 10
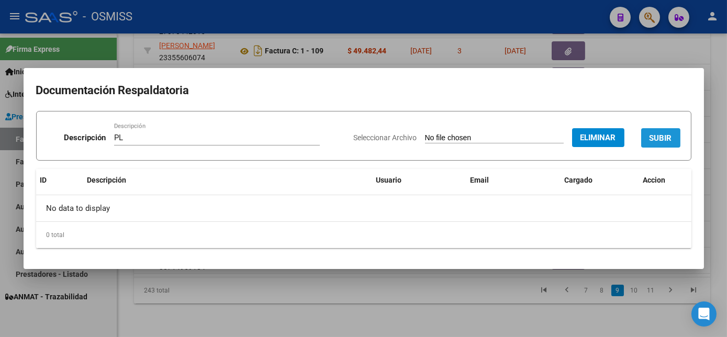
click at [664, 134] on span "SUBIR" at bounding box center [661, 138] width 23 height 9
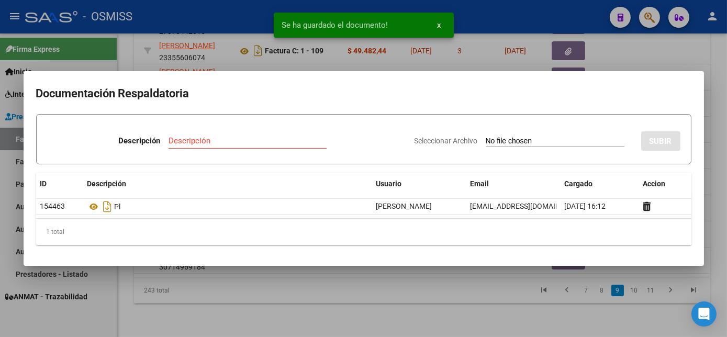
click at [409, 296] on div at bounding box center [363, 168] width 727 height 337
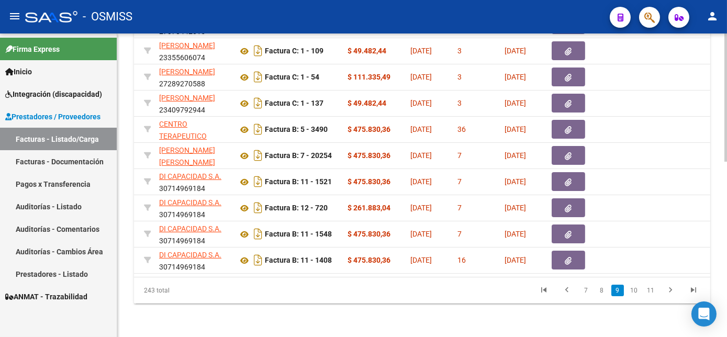
drag, startPoint x: 409, startPoint y: 296, endPoint x: 374, endPoint y: 281, distance: 37.7
click at [374, 281] on div "ID CAE Facturado x Orden De Area Razón Social CPBT Monto Fecha Cpbt Días desde …" at bounding box center [422, 139] width 576 height 330
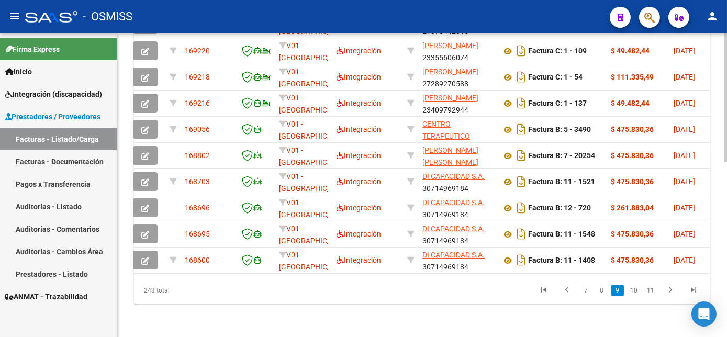
scroll to position [0, 0]
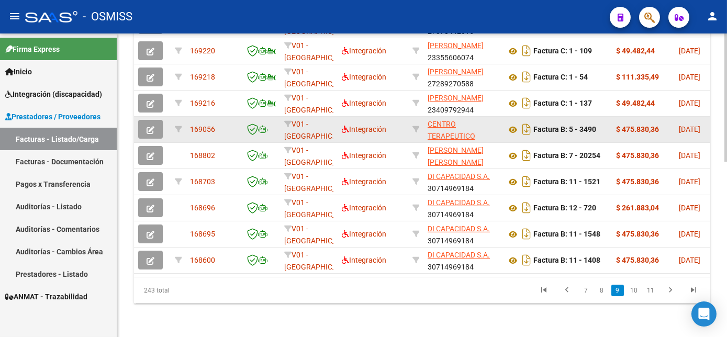
click at [145, 130] on button "button" at bounding box center [150, 129] width 25 height 19
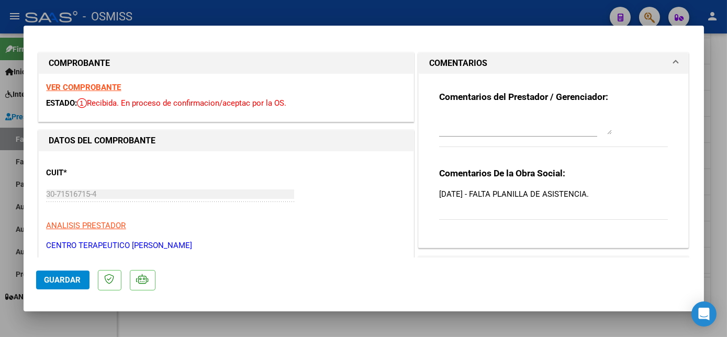
click at [469, 131] on textarea at bounding box center [525, 124] width 173 height 21
click at [64, 279] on span "Guardar" at bounding box center [63, 279] width 37 height 9
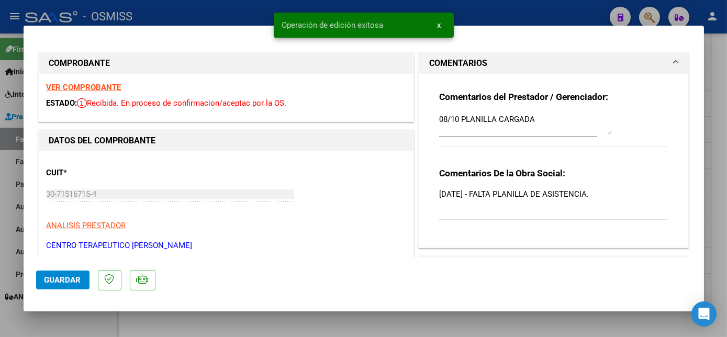
click at [113, 325] on div at bounding box center [363, 168] width 727 height 337
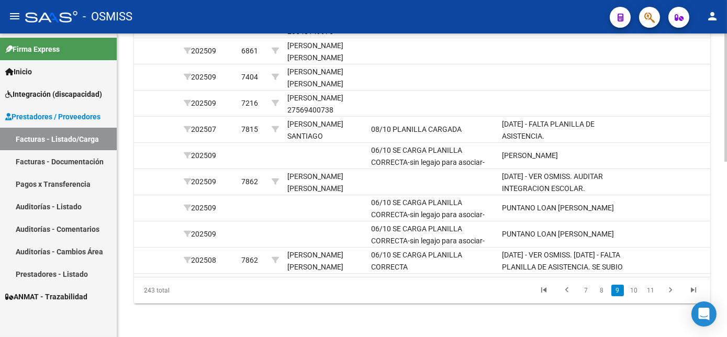
scroll to position [0, 1437]
click at [631, 296] on link "10" at bounding box center [634, 291] width 14 height 12
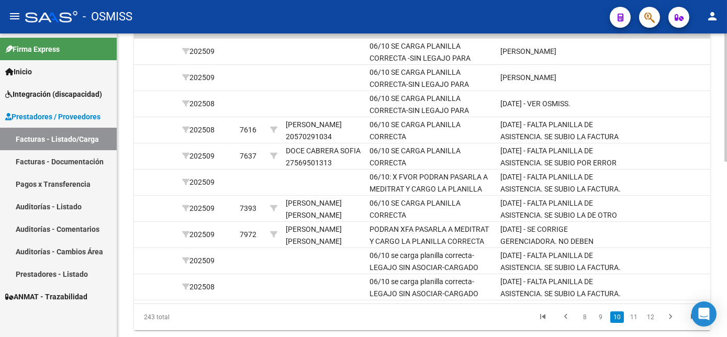
scroll to position [356, 0]
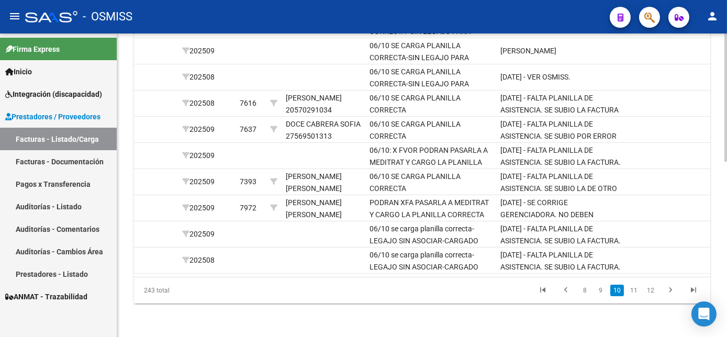
click at [727, 249] on div at bounding box center [726, 273] width 3 height 128
click at [628, 296] on link "11" at bounding box center [634, 291] width 14 height 12
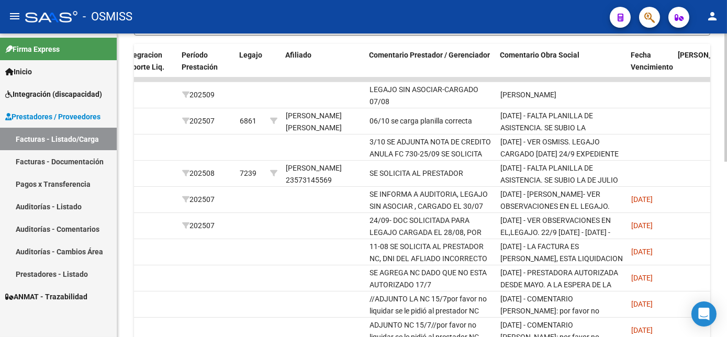
scroll to position [309, 0]
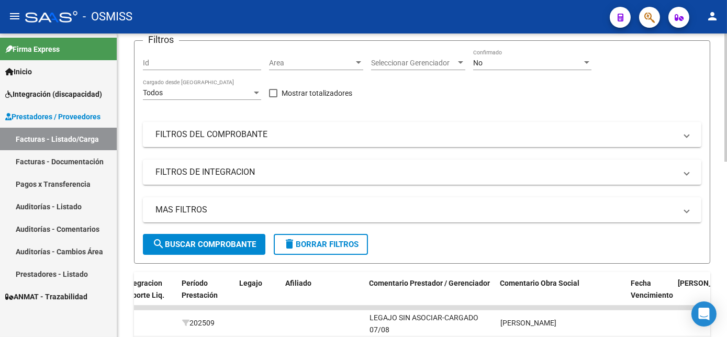
click at [722, 129] on div "Video tutorial PRESTADORES -> Listado de CPBTs Emitidos por Prestadores / Prove…" at bounding box center [423, 293] width 613 height 686
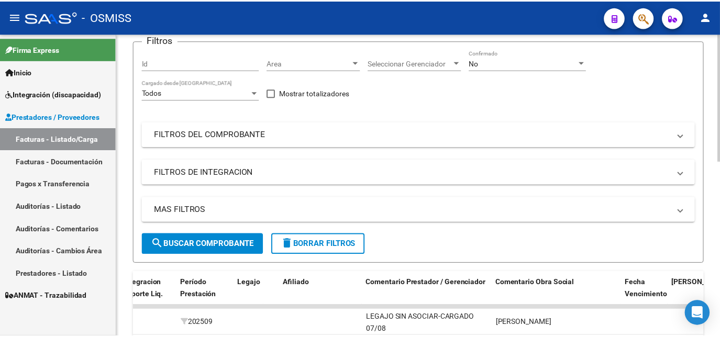
scroll to position [82, 0]
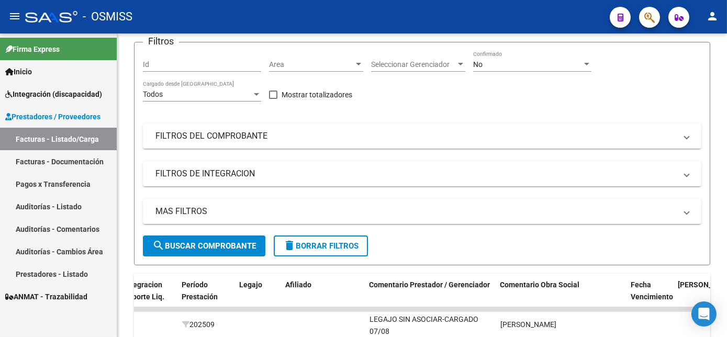
click at [717, 20] on mat-icon "person" at bounding box center [712, 16] width 13 height 13
click at [683, 73] on button "exit_to_app Salir" at bounding box center [691, 69] width 64 height 25
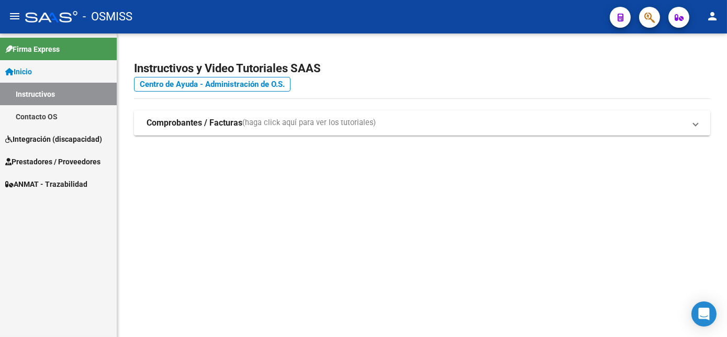
click at [92, 139] on span "Integración (discapacidad)" at bounding box center [53, 140] width 97 height 12
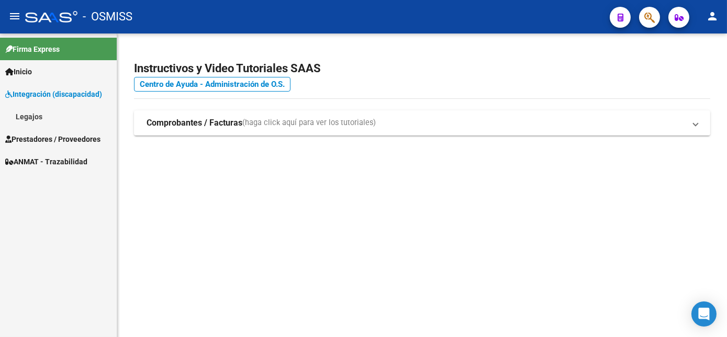
click at [81, 137] on span "Prestadores / Proveedores" at bounding box center [52, 140] width 95 height 12
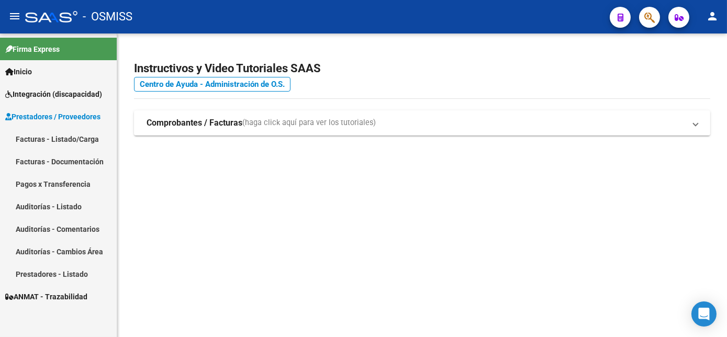
click at [74, 139] on link "Facturas - Listado/Carga" at bounding box center [58, 139] width 117 height 23
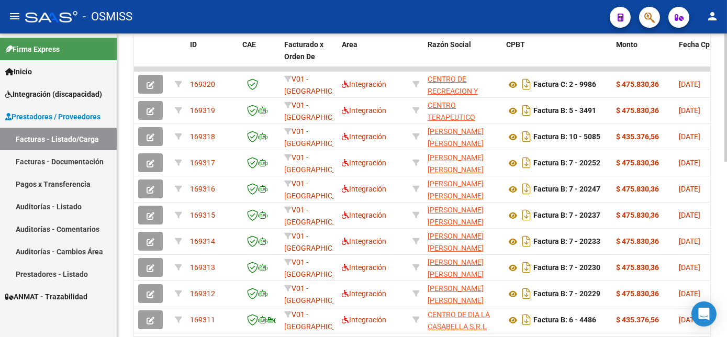
click at [727, 337] on html "menu - OSMISS person Firma Express Inicio Instructivos Contacto OS Integración …" at bounding box center [363, 168] width 727 height 337
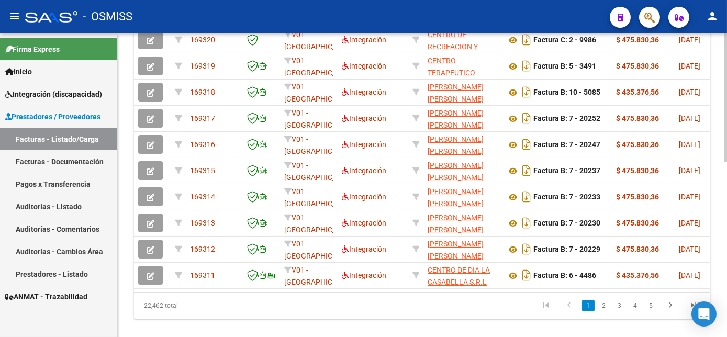
click at [727, 307] on html "menu - OSMISS person Firma Express Inicio Instructivos Contacto OS Integración …" at bounding box center [363, 168] width 727 height 337
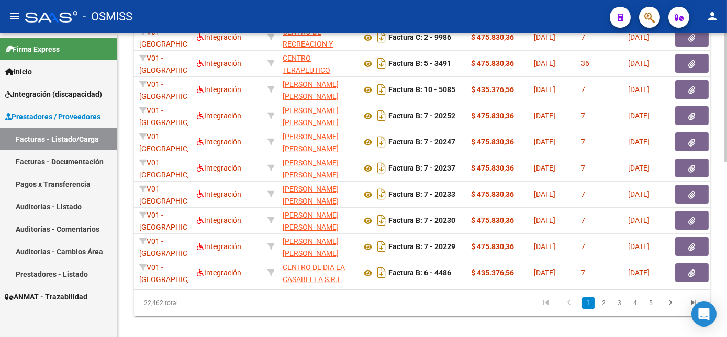
scroll to position [0, 0]
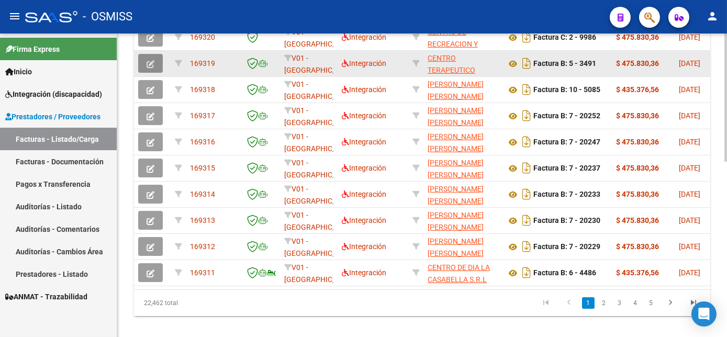
click at [152, 68] on icon "button" at bounding box center [151, 64] width 8 height 8
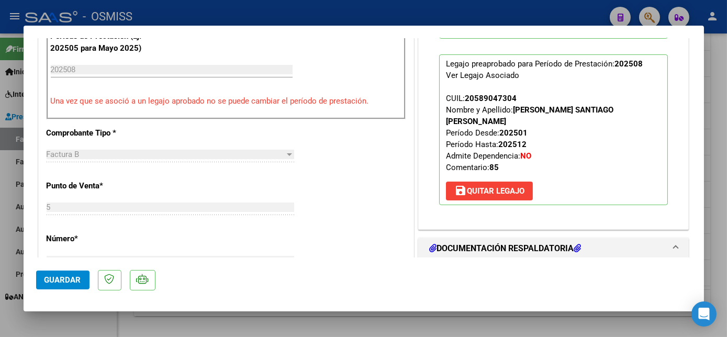
scroll to position [292, 0]
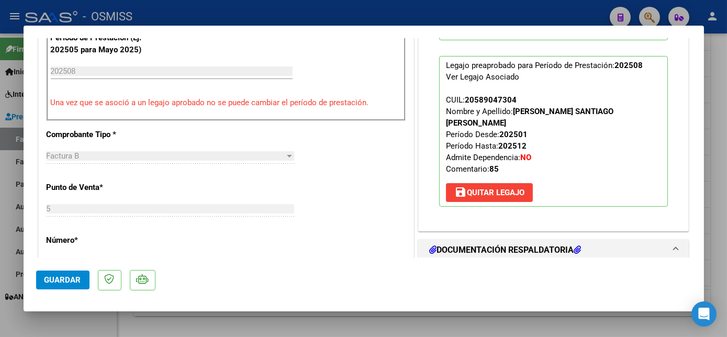
click at [85, 318] on div at bounding box center [363, 168] width 727 height 337
type input "$ 0,00"
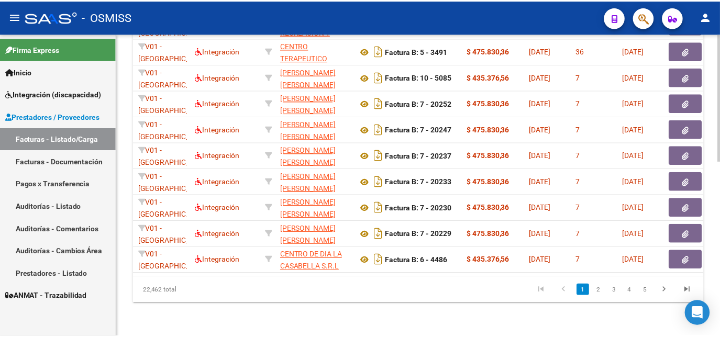
scroll to position [0, 0]
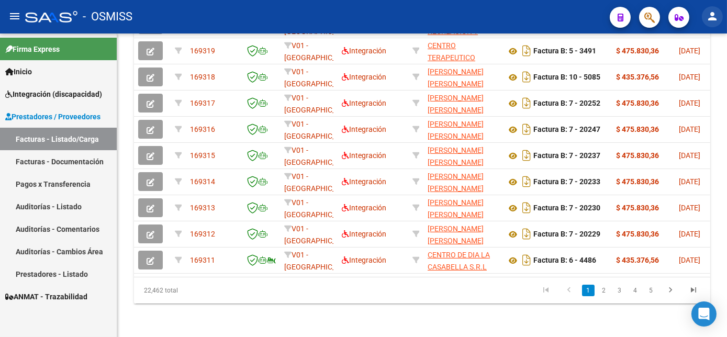
click at [709, 11] on mat-icon "person" at bounding box center [712, 16] width 13 height 13
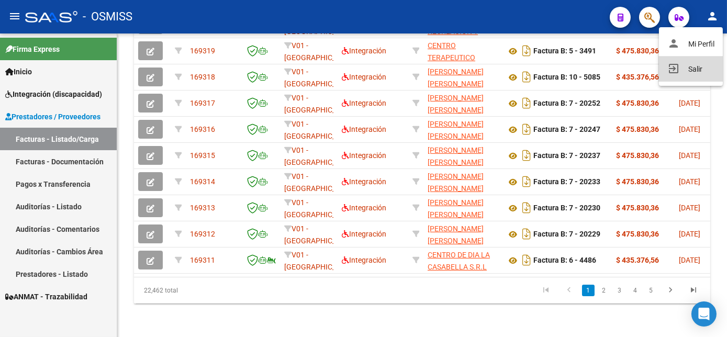
click at [673, 71] on mat-icon "exit_to_app" at bounding box center [674, 68] width 13 height 13
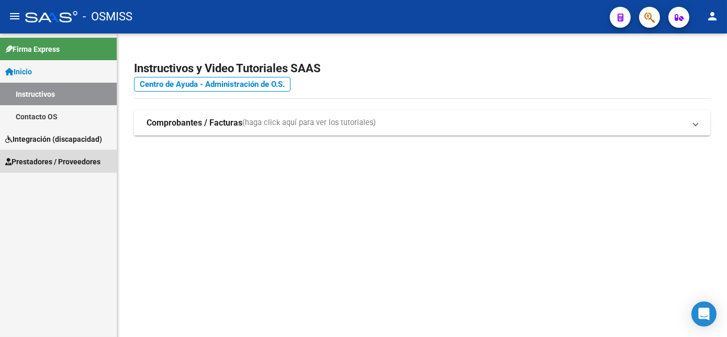
click at [67, 159] on span "Prestadores / Proveedores" at bounding box center [52, 162] width 95 height 12
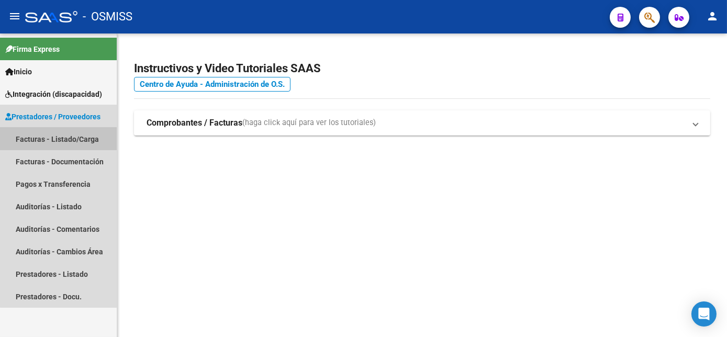
click at [64, 136] on link "Facturas - Listado/Carga" at bounding box center [58, 139] width 117 height 23
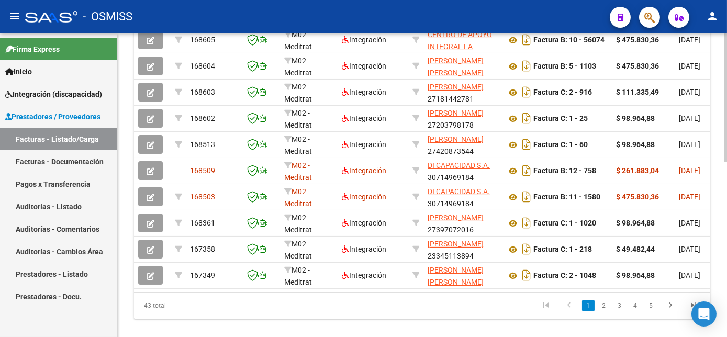
scroll to position [368, 0]
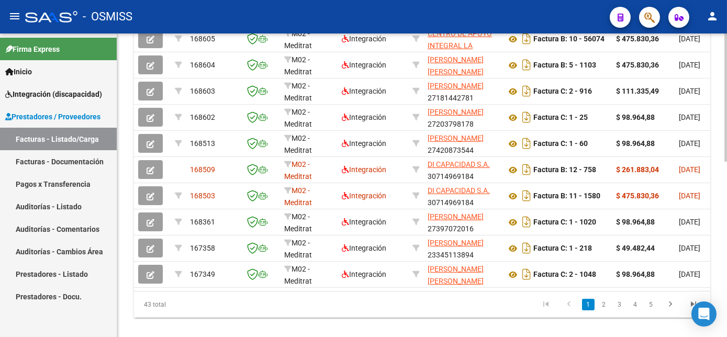
click at [727, 279] on html "menu - OSMISS person Firma Express Inicio Instructivos Contacto OS Integración …" at bounding box center [363, 168] width 727 height 337
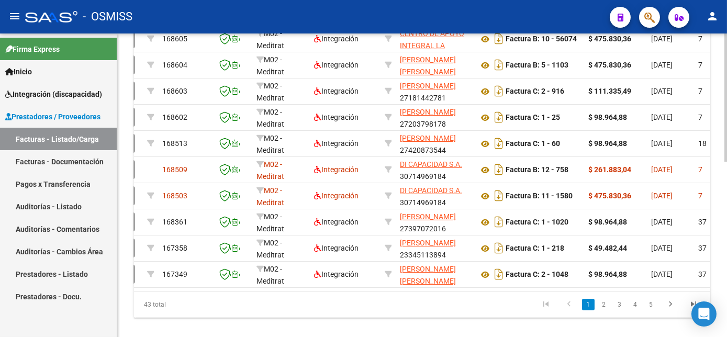
scroll to position [0, 0]
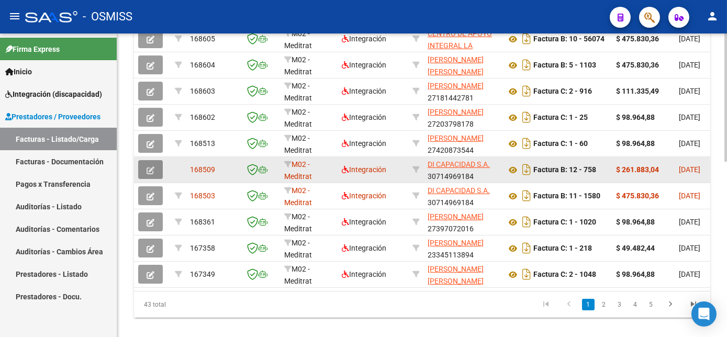
click at [153, 174] on icon "button" at bounding box center [151, 171] width 8 height 8
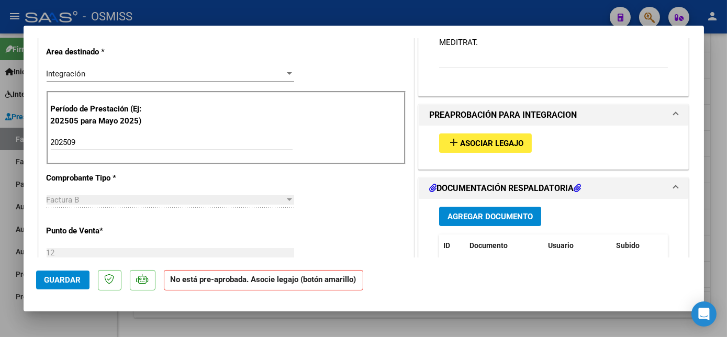
scroll to position [215, 0]
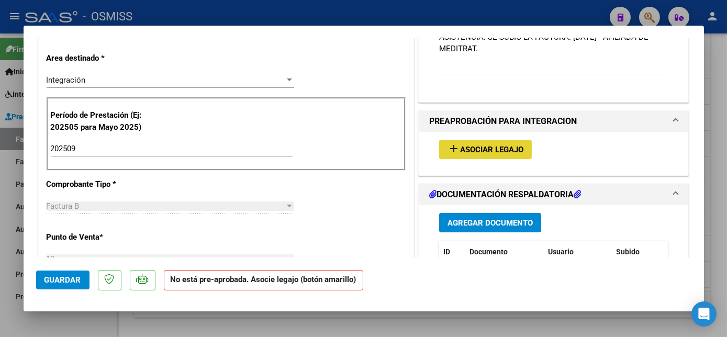
click at [467, 149] on span "Asociar Legajo" at bounding box center [491, 149] width 63 height 9
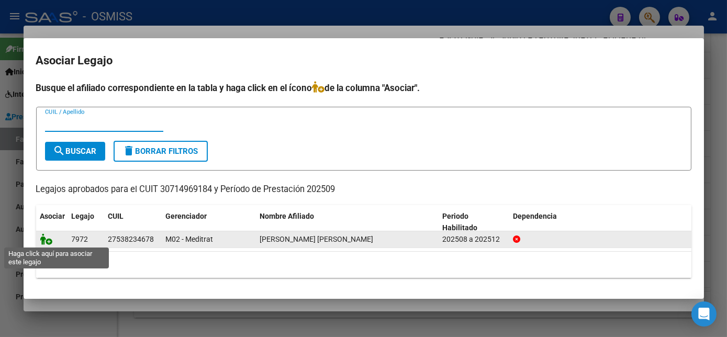
click at [46, 238] on icon at bounding box center [46, 240] width 13 height 12
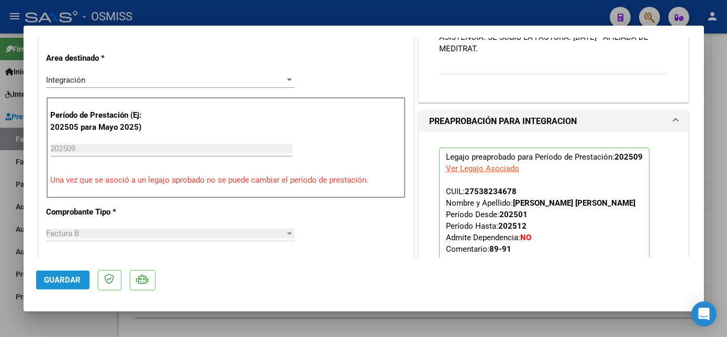
click at [63, 275] on span "Guardar" at bounding box center [63, 279] width 37 height 9
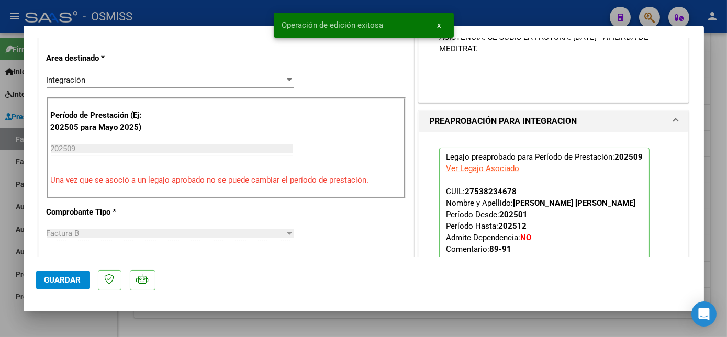
click at [96, 325] on div at bounding box center [363, 168] width 727 height 337
type input "$ 0,00"
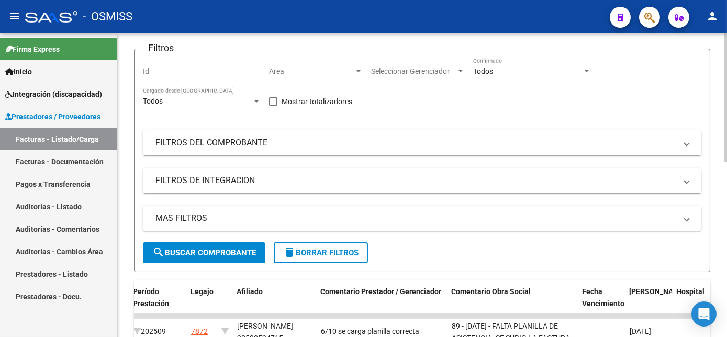
scroll to position [0, 0]
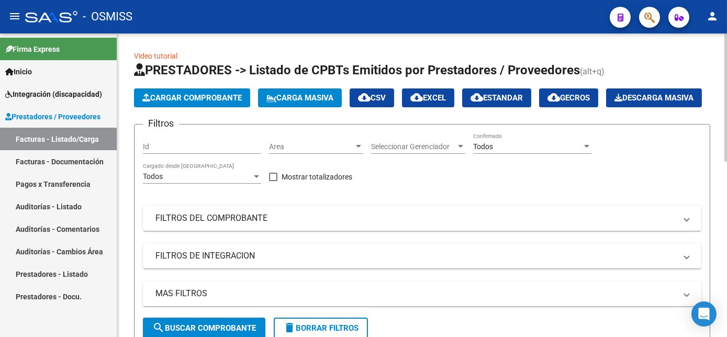
click at [195, 93] on span "Cargar Comprobante" at bounding box center [191, 97] width 99 height 9
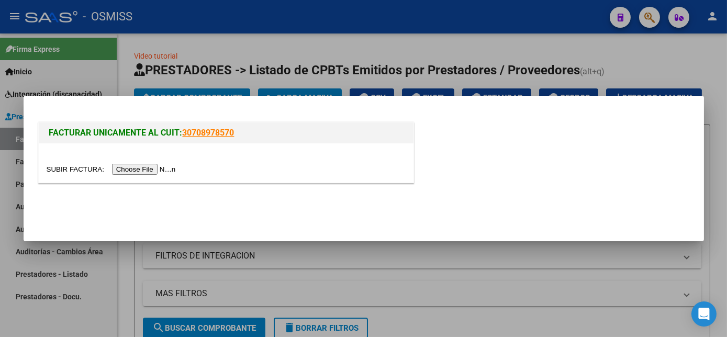
click at [132, 171] on input "file" at bounding box center [113, 169] width 132 height 11
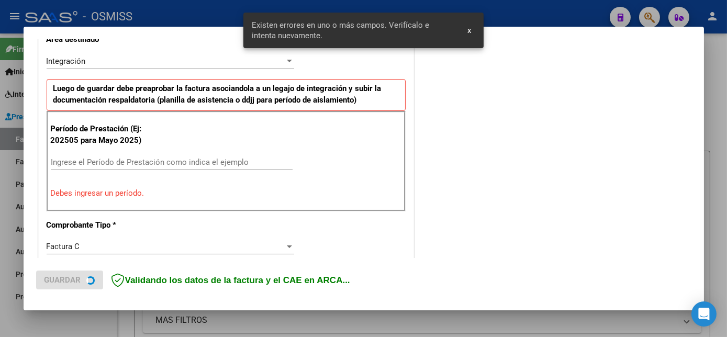
scroll to position [253, 0]
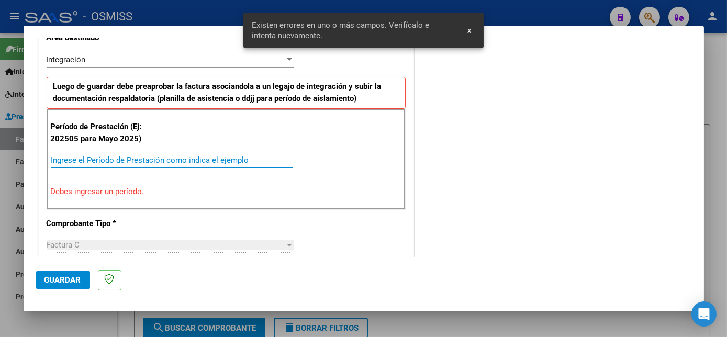
click at [199, 158] on input "Ingrese el Período de Prestación como indica el ejemplo" at bounding box center [172, 160] width 242 height 9
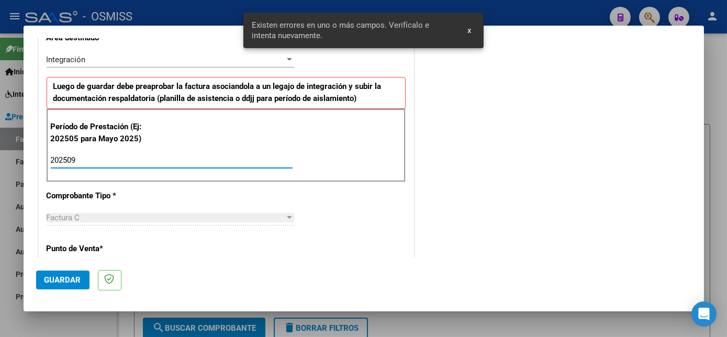
type input "202509"
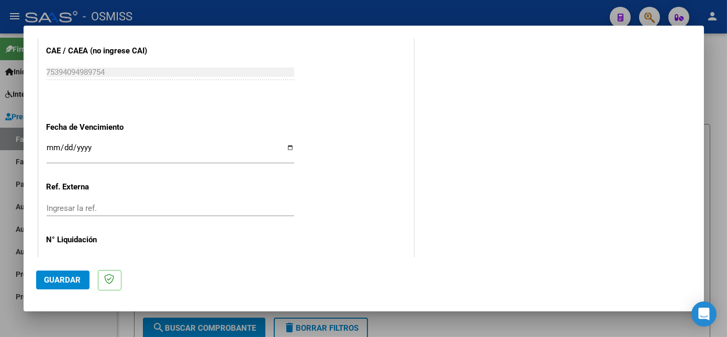
scroll to position [700, 0]
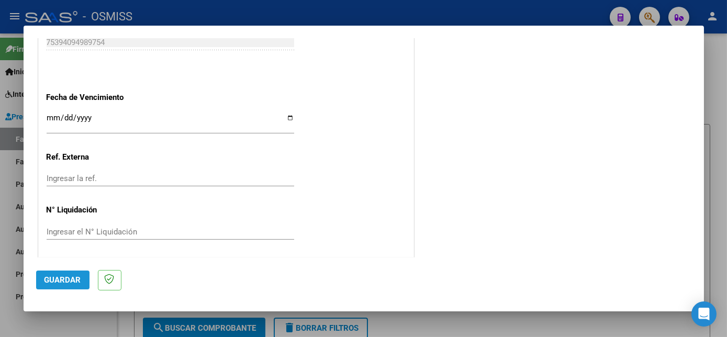
click at [63, 286] on button "Guardar" at bounding box center [62, 280] width 53 height 19
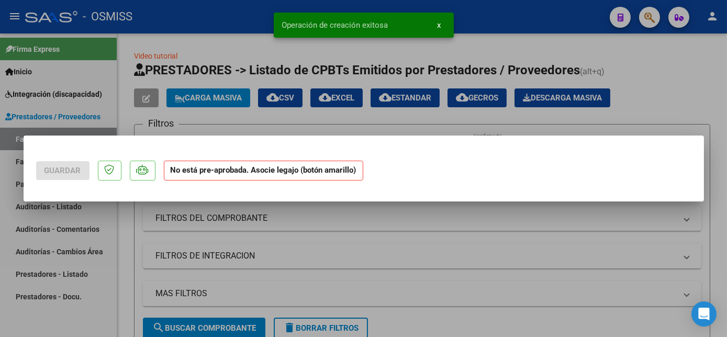
scroll to position [0, 0]
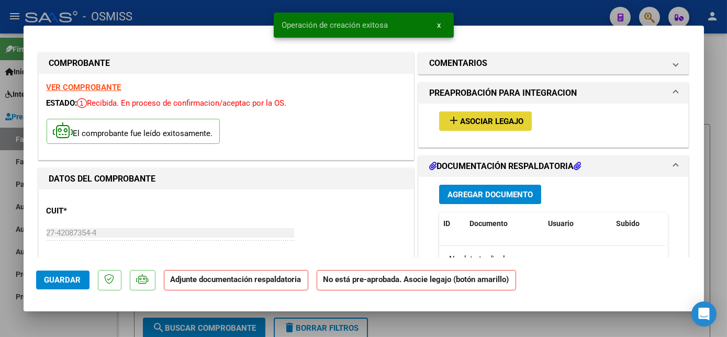
click at [496, 120] on span "Asociar Legajo" at bounding box center [491, 121] width 63 height 9
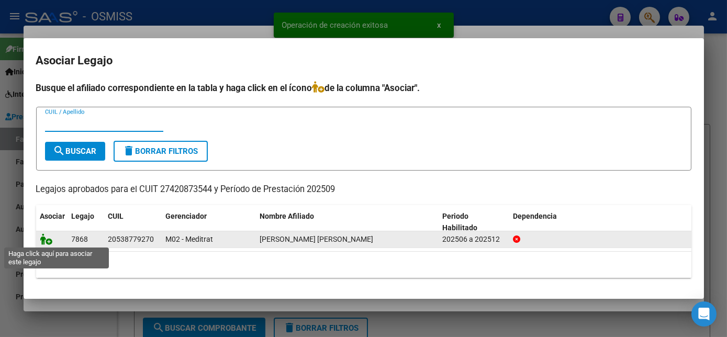
click at [45, 237] on icon at bounding box center [46, 240] width 13 height 12
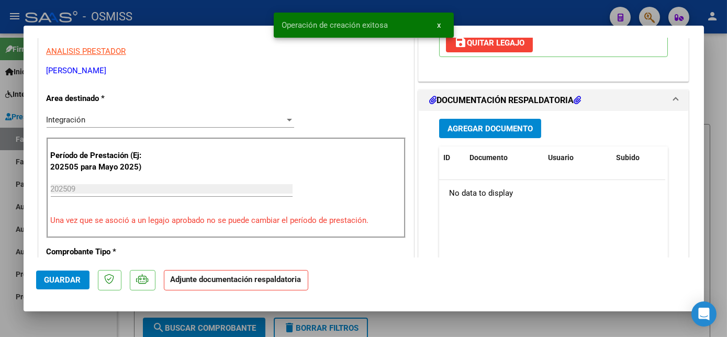
scroll to position [220, 0]
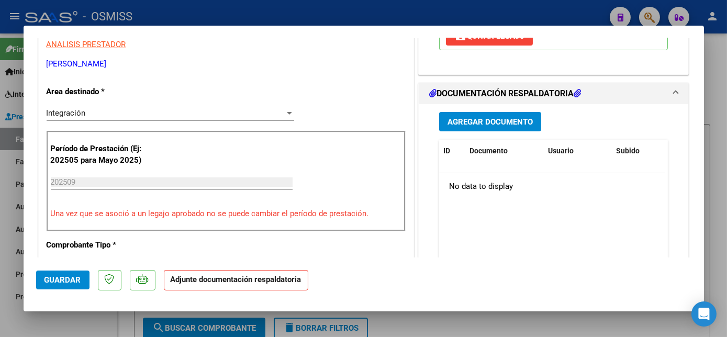
click at [519, 117] on span "Agregar Documento" at bounding box center [490, 121] width 85 height 9
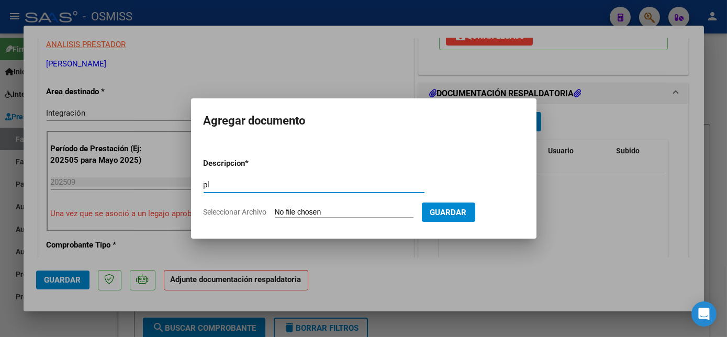
type input "pl"
click at [275, 208] on input "Seleccionar Archivo" at bounding box center [344, 213] width 139 height 10
type input "C:\fakepath\PL 1-61 RODRIGUEZ J PSICO 09.pdf"
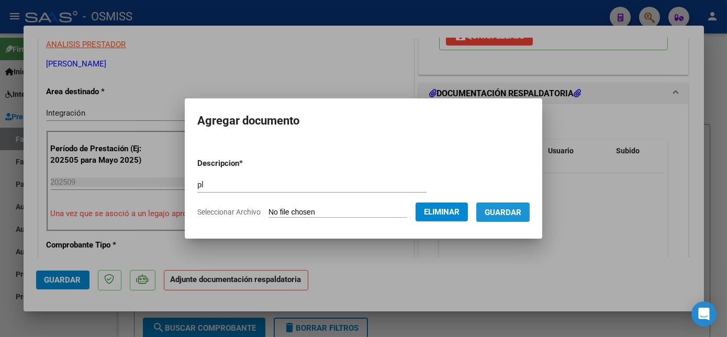
click at [514, 210] on span "Guardar" at bounding box center [503, 212] width 37 height 9
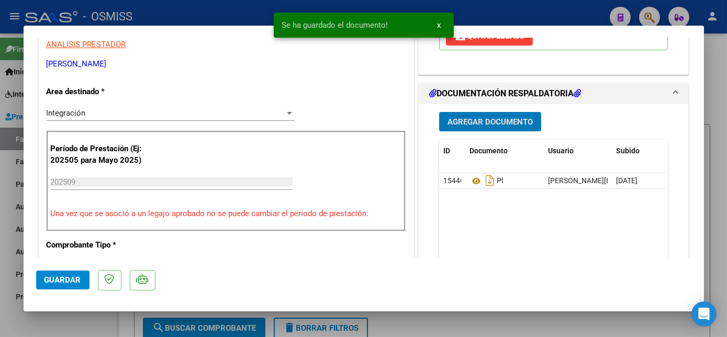
click at [65, 283] on span "Guardar" at bounding box center [63, 279] width 37 height 9
click at [79, 320] on div at bounding box center [363, 168] width 727 height 337
type input "$ 0,00"
